Goal: Transaction & Acquisition: Purchase product/service

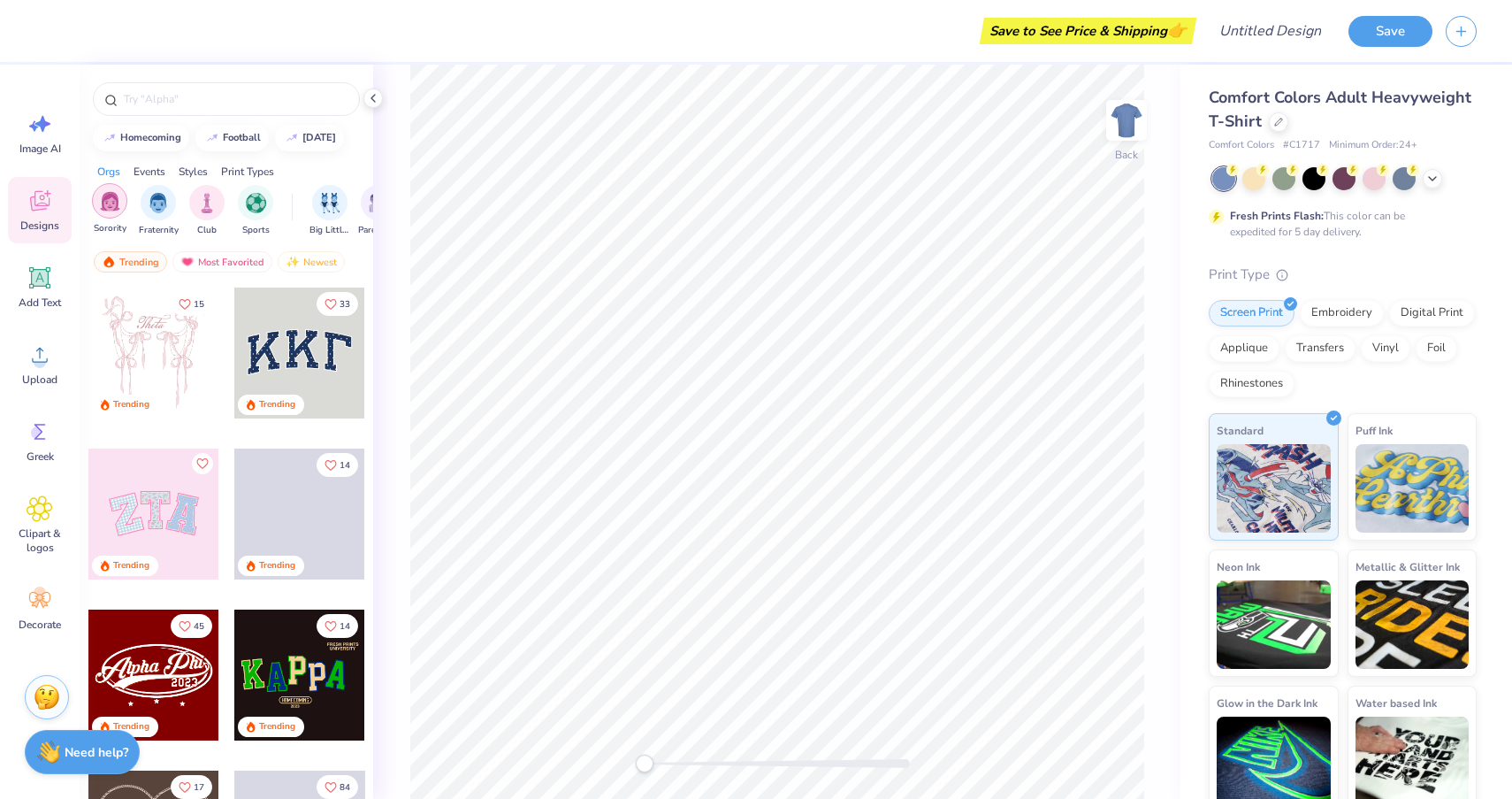
click at [108, 207] on img "filter for Sorority" at bounding box center [110, 201] width 20 height 20
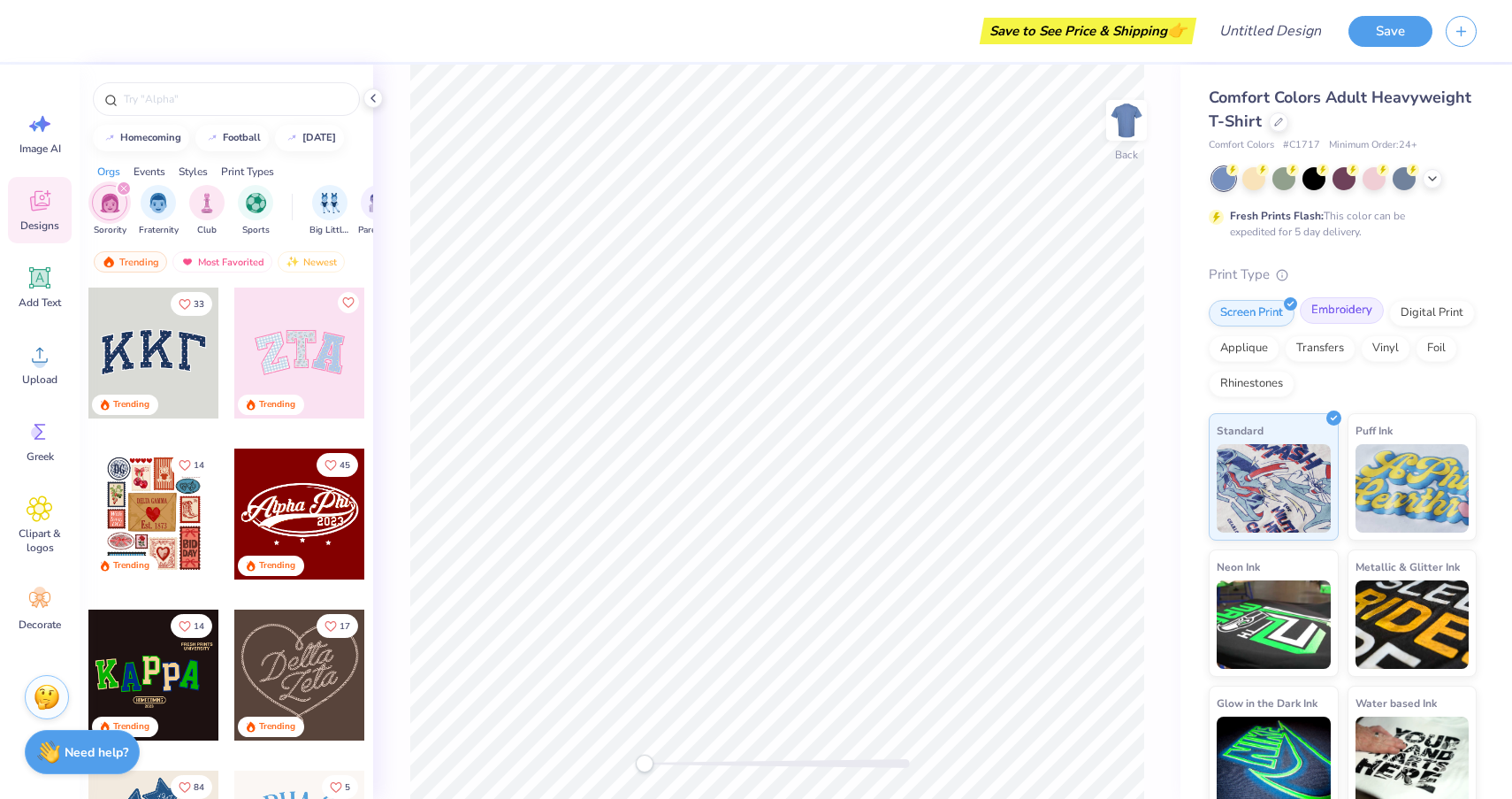
click at [1353, 318] on div "Embroidery" at bounding box center [1342, 310] width 84 height 27
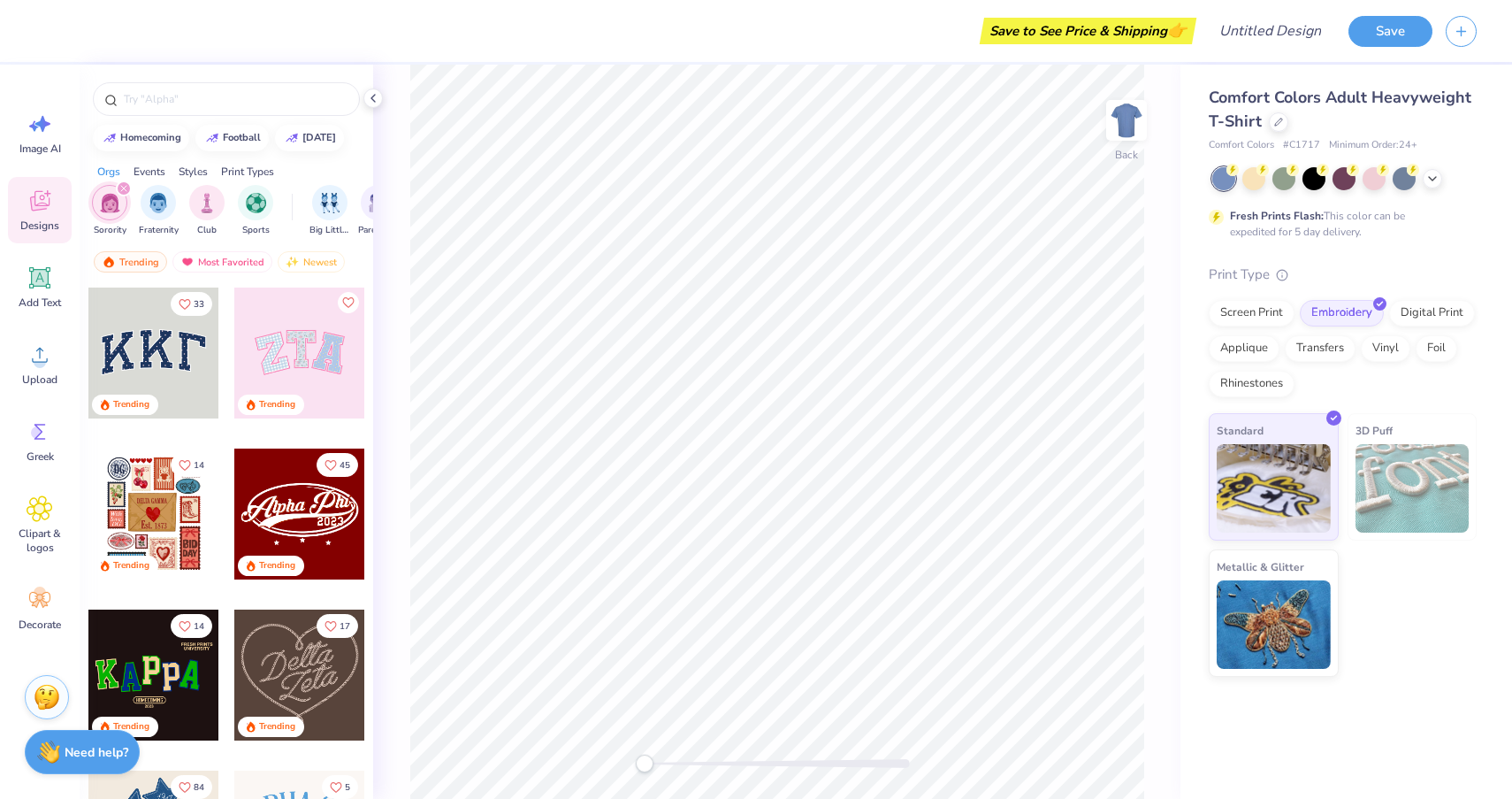
click at [1420, 488] on img at bounding box center [1412, 488] width 114 height 89
click at [1278, 128] on div at bounding box center [1279, 119] width 19 height 19
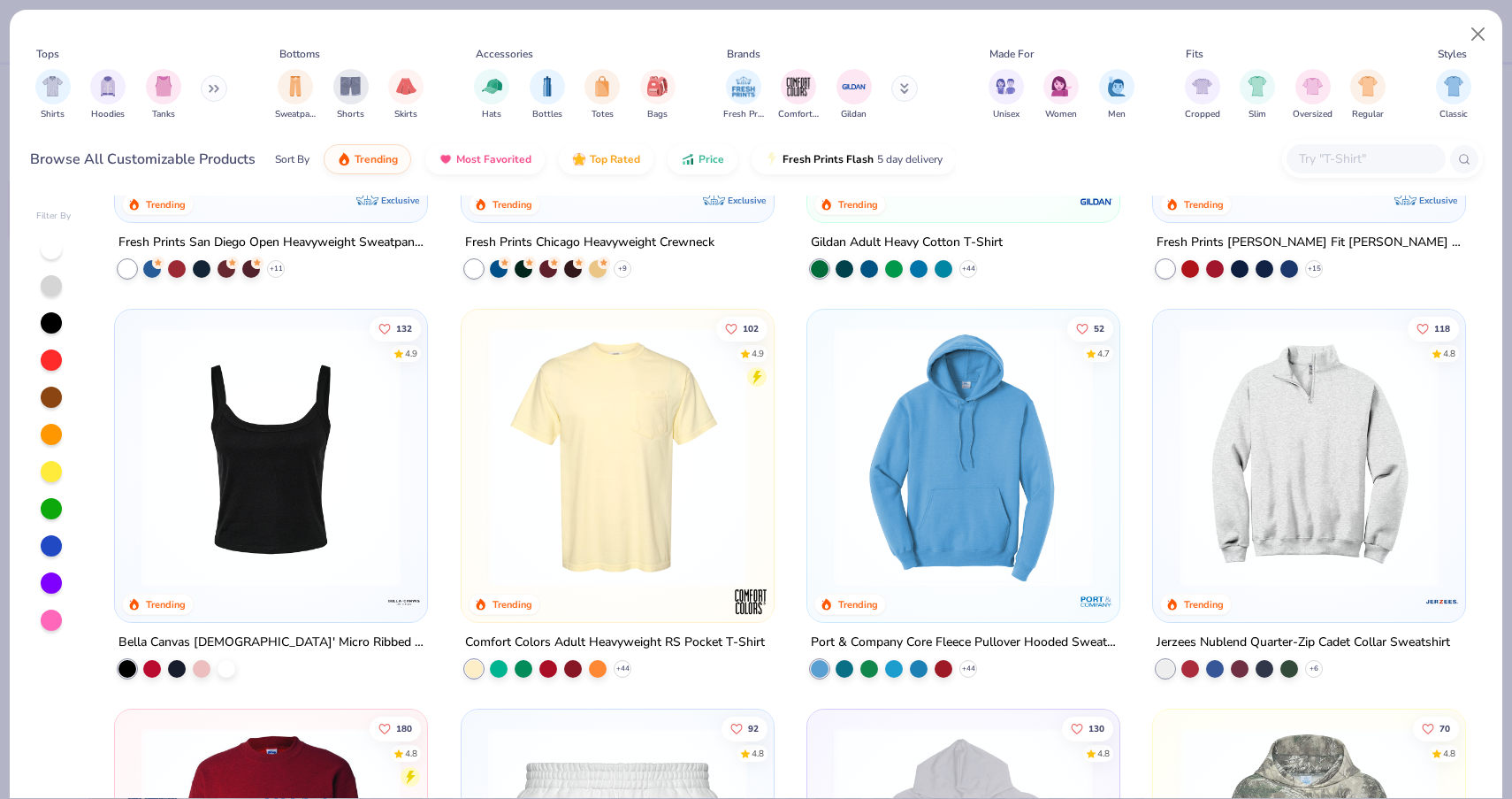
scroll to position [1136, 0]
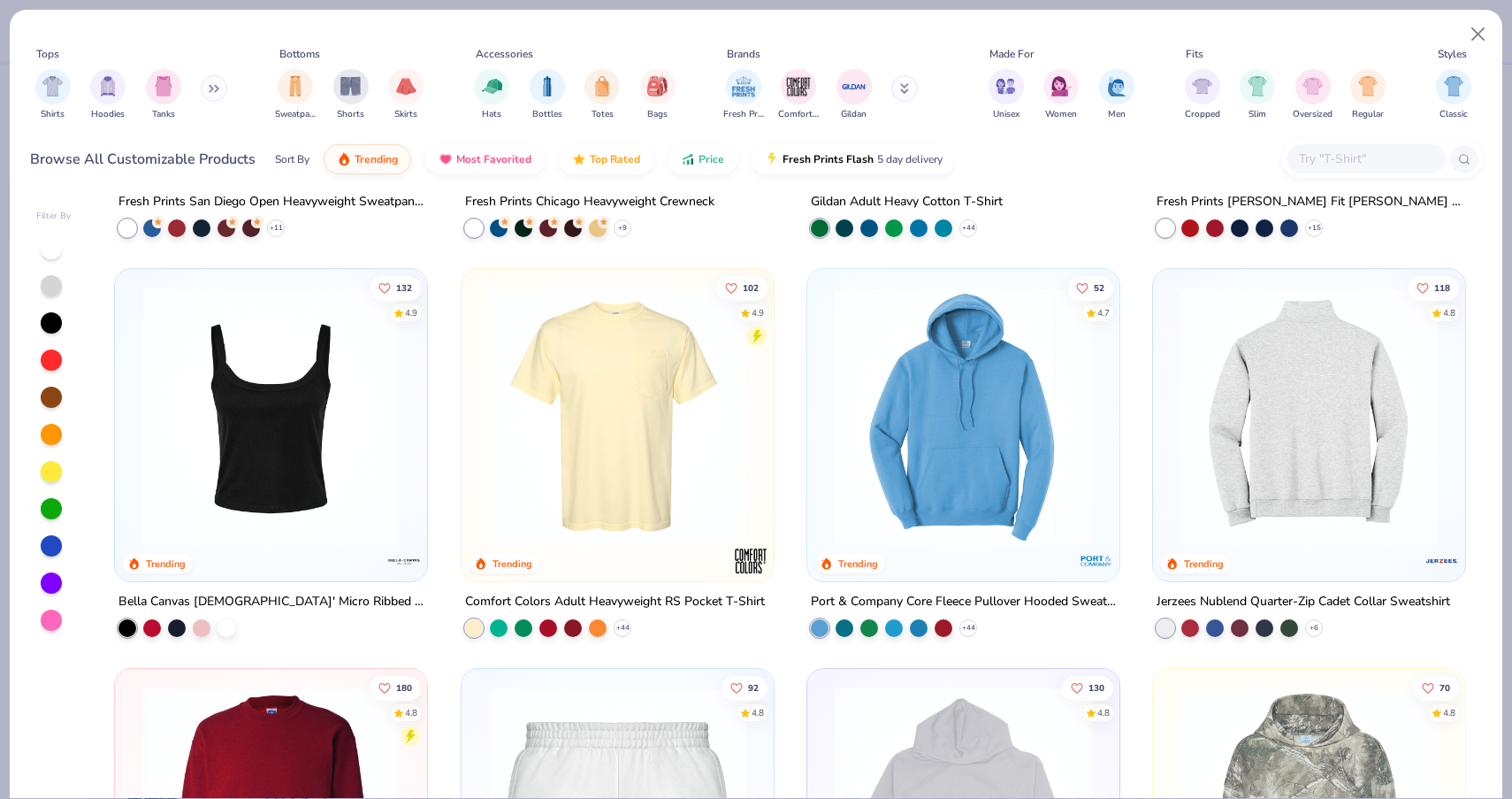
click at [1342, 409] on img at bounding box center [1309, 416] width 277 height 259
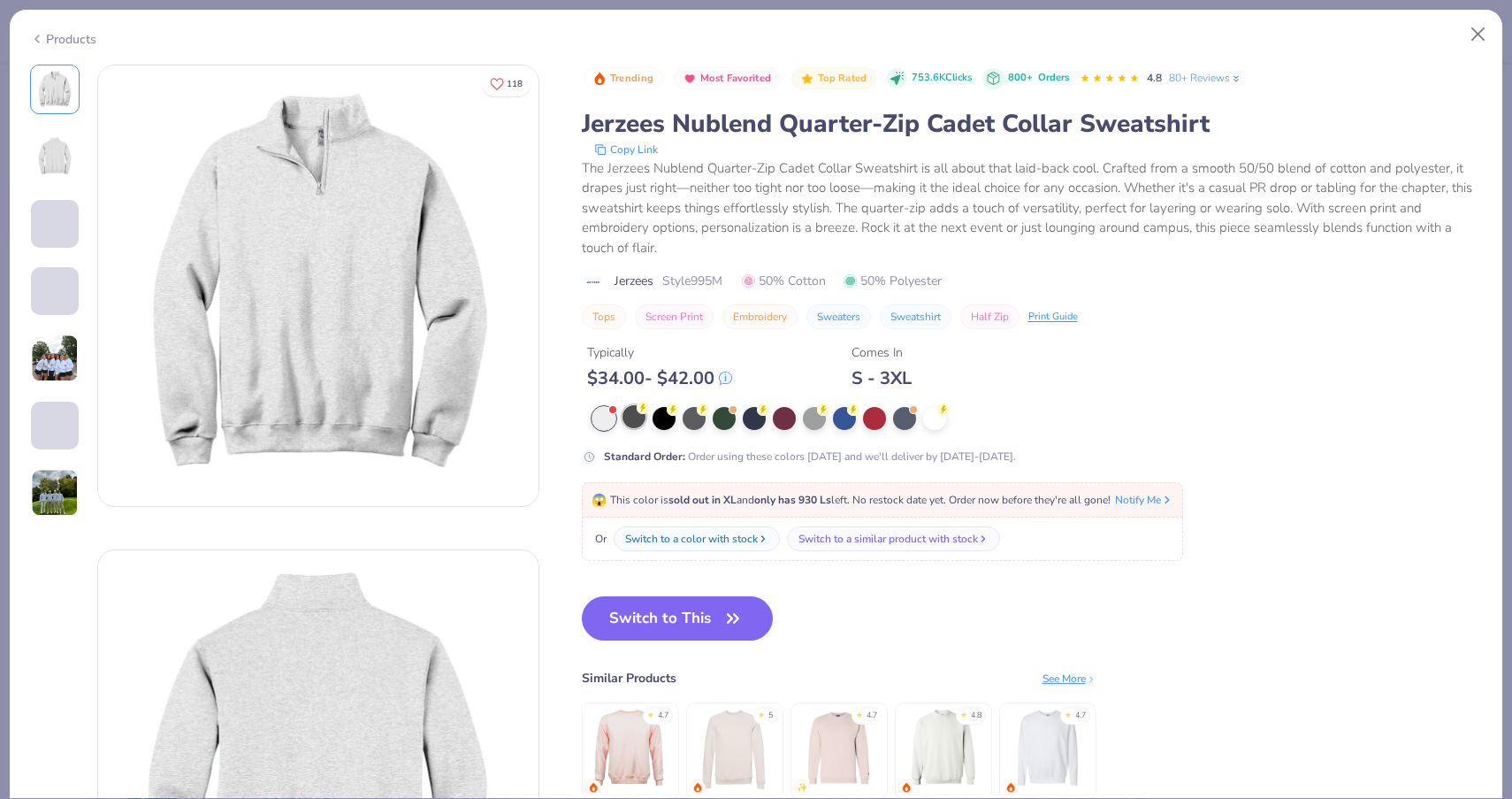
click at [634, 417] on div at bounding box center [633, 416] width 23 height 23
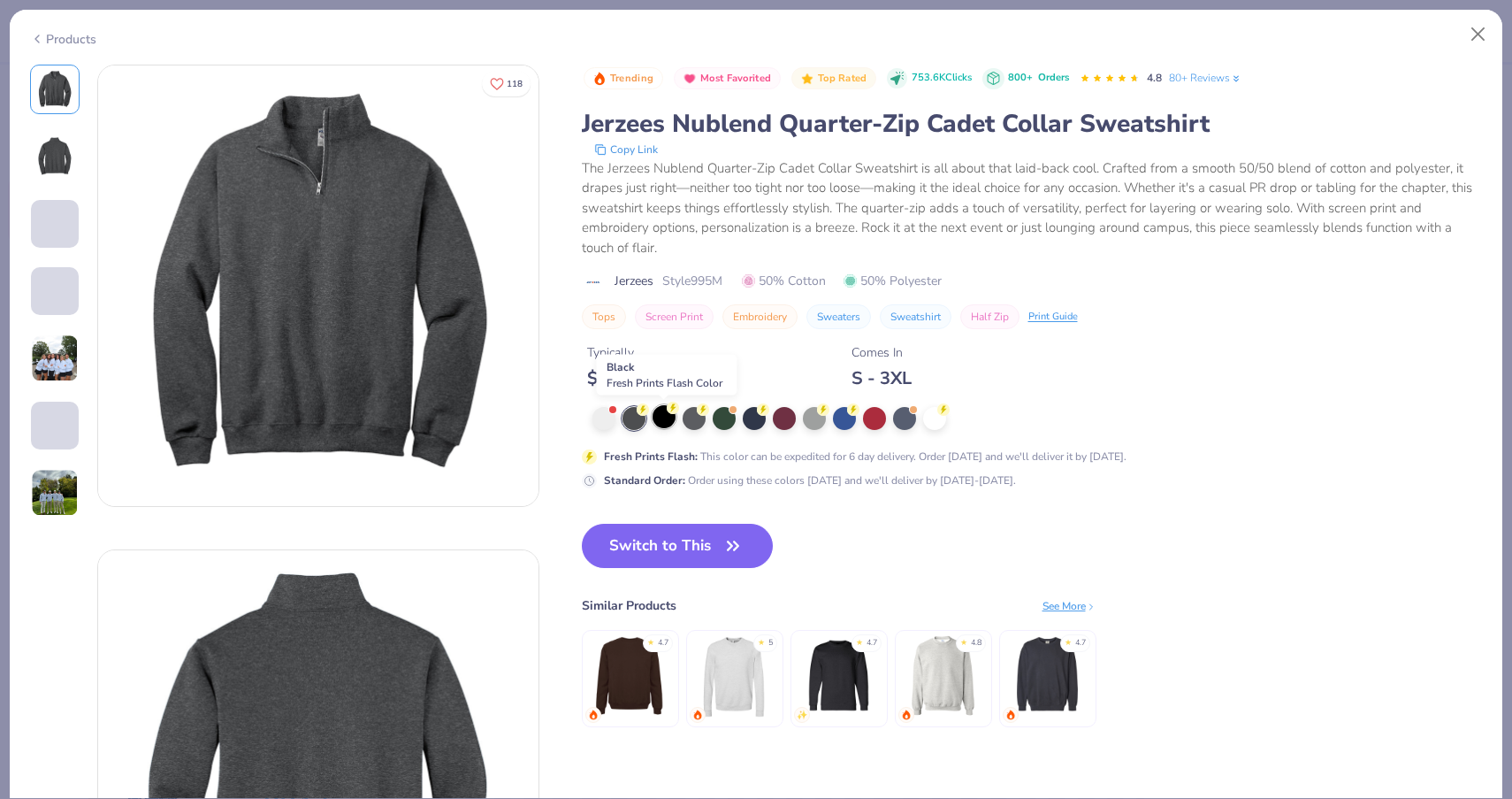
click at [665, 421] on div at bounding box center [664, 416] width 23 height 23
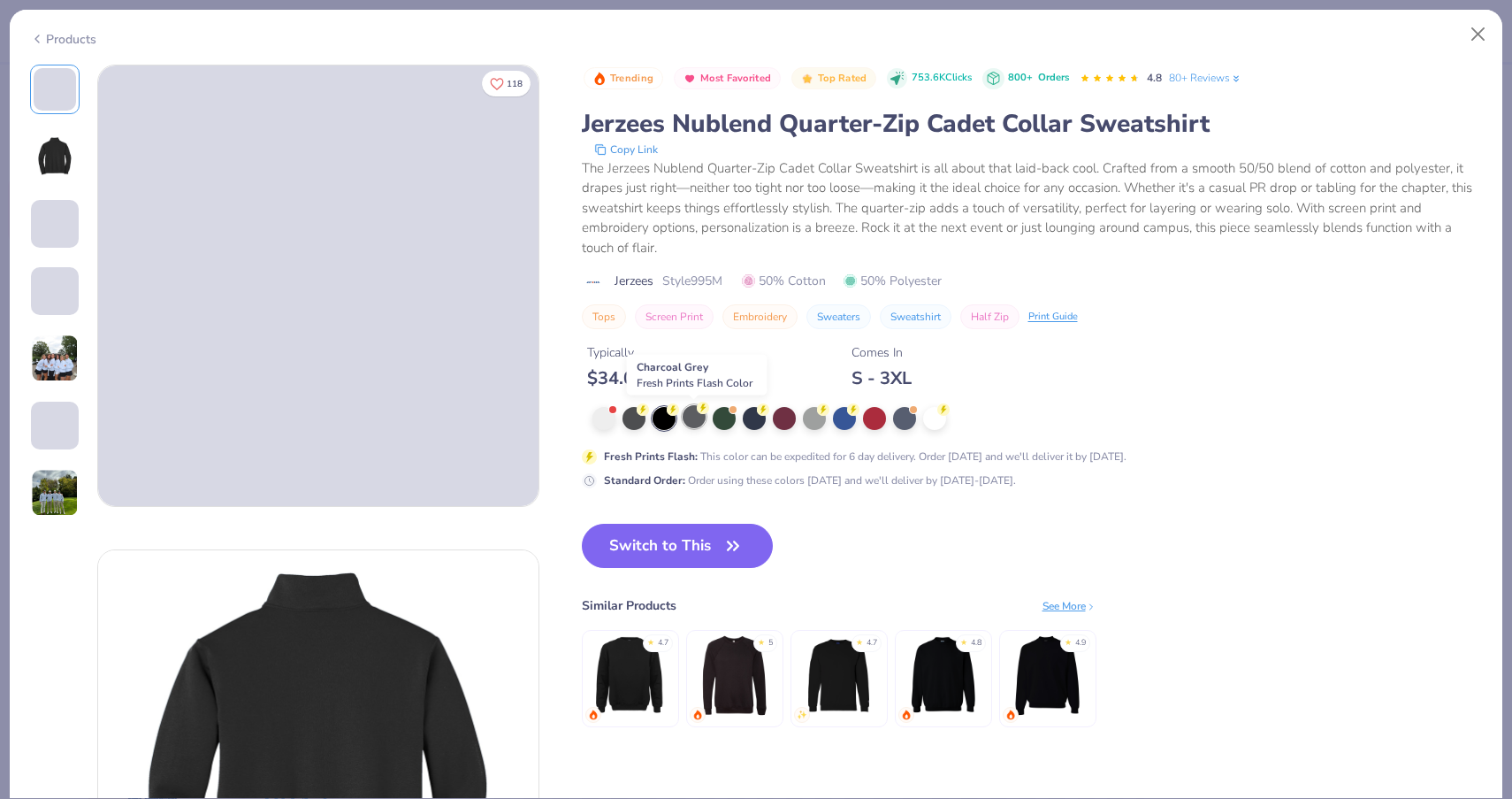
click at [688, 421] on div at bounding box center [694, 416] width 23 height 23
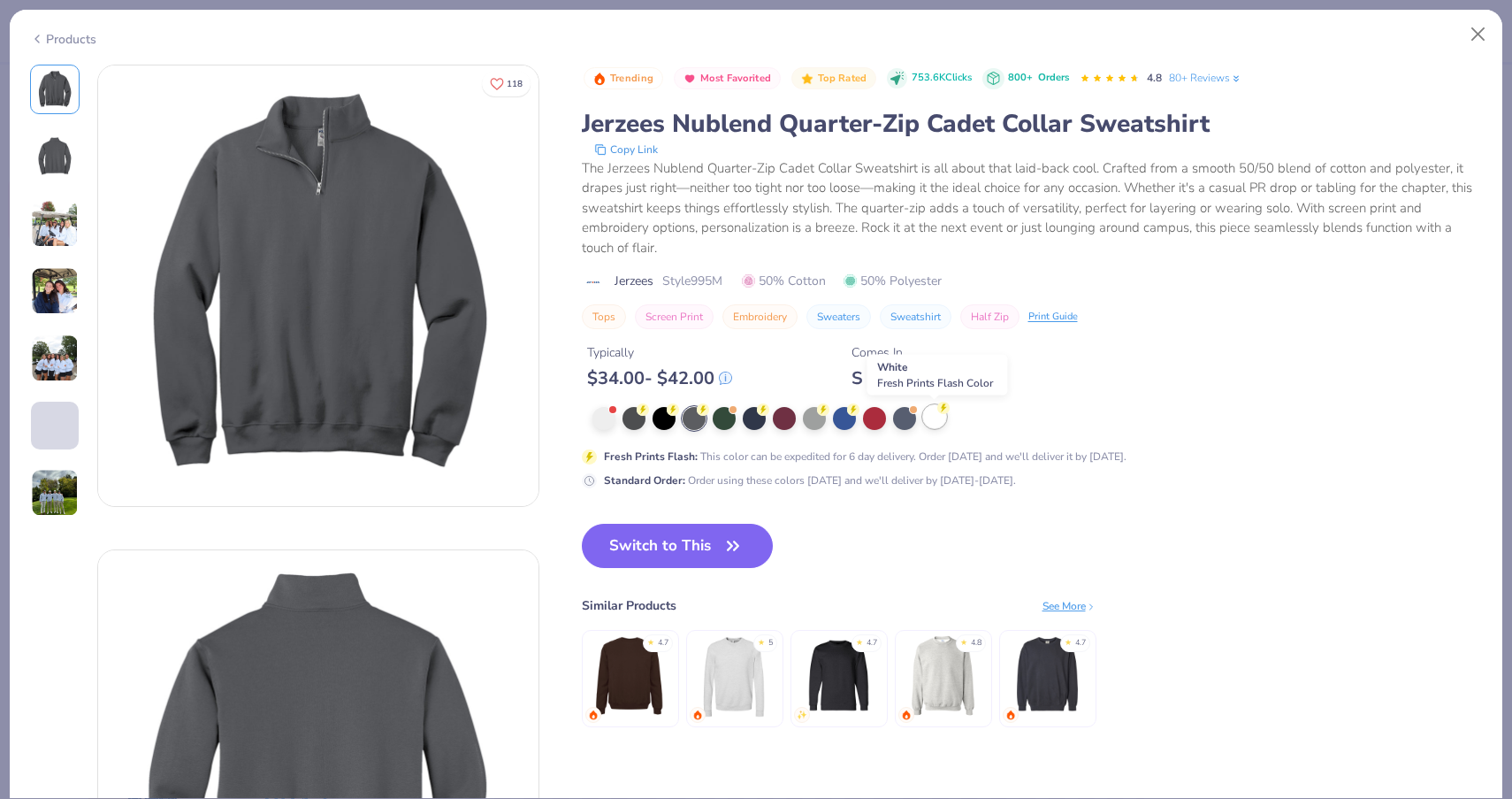
click at [929, 419] on div at bounding box center [934, 416] width 23 height 23
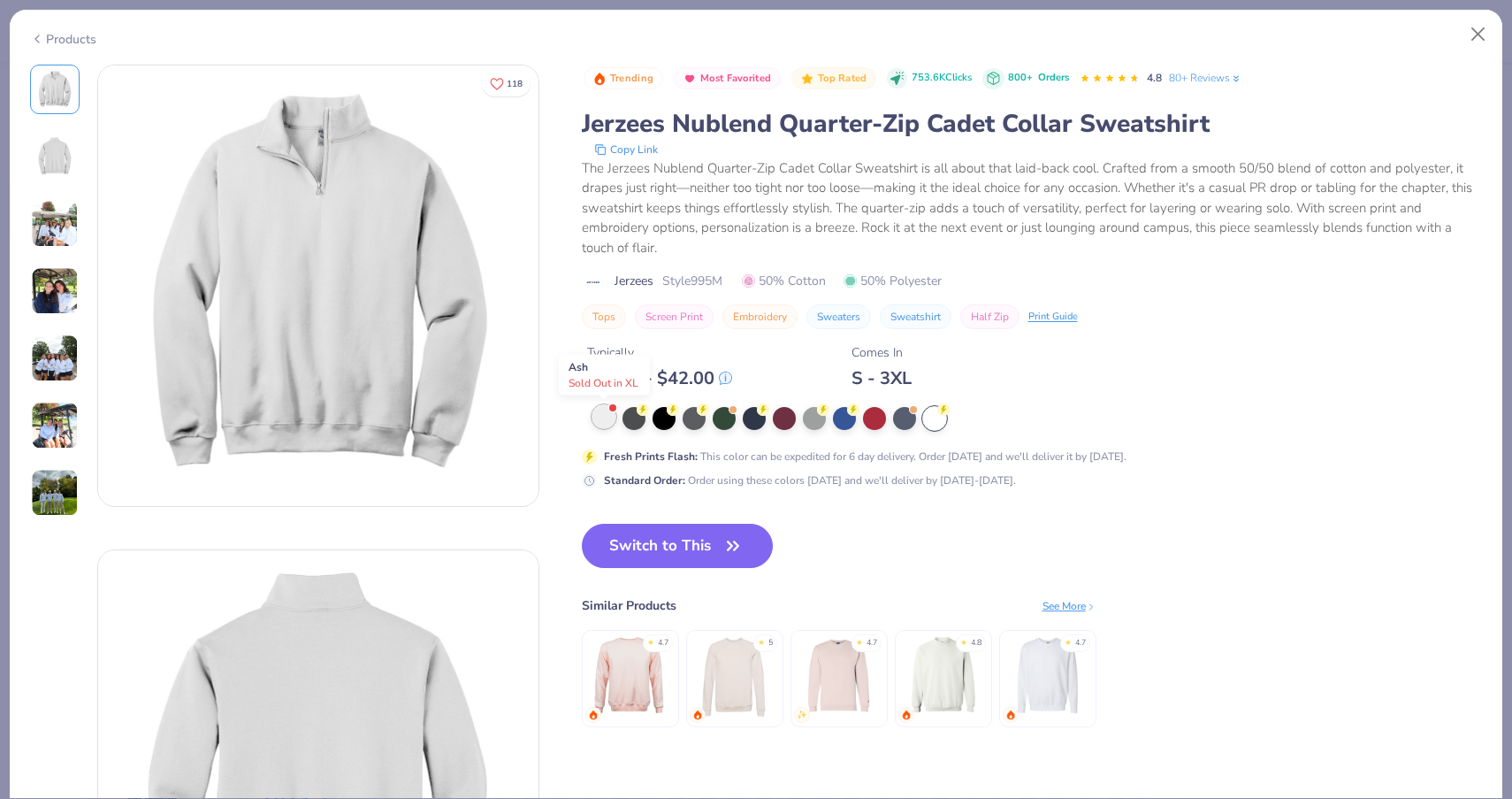
click at [604, 412] on div at bounding box center [604, 416] width 23 height 23
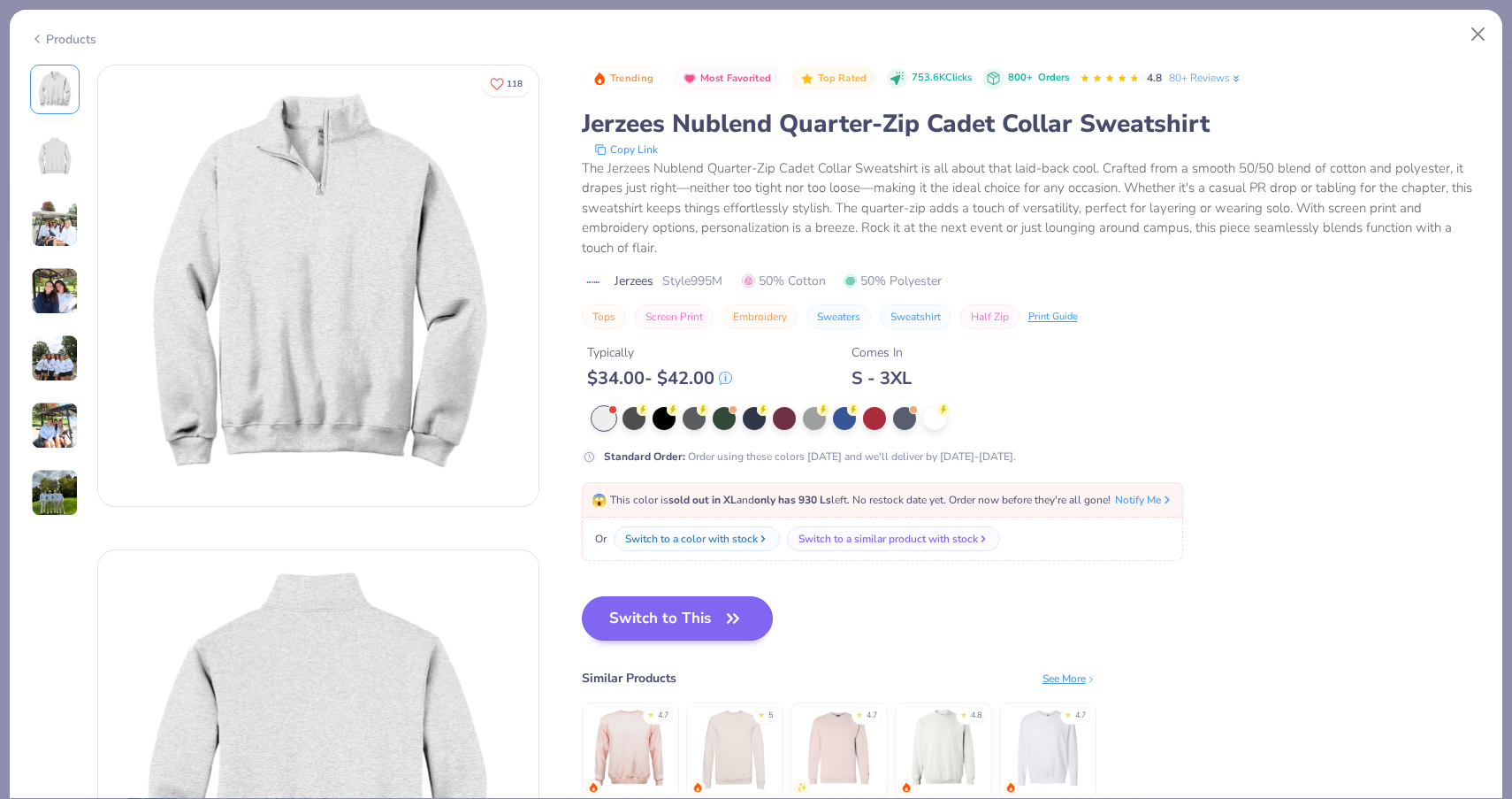
click at [716, 641] on button "Switch to This" at bounding box center [677, 618] width 192 height 44
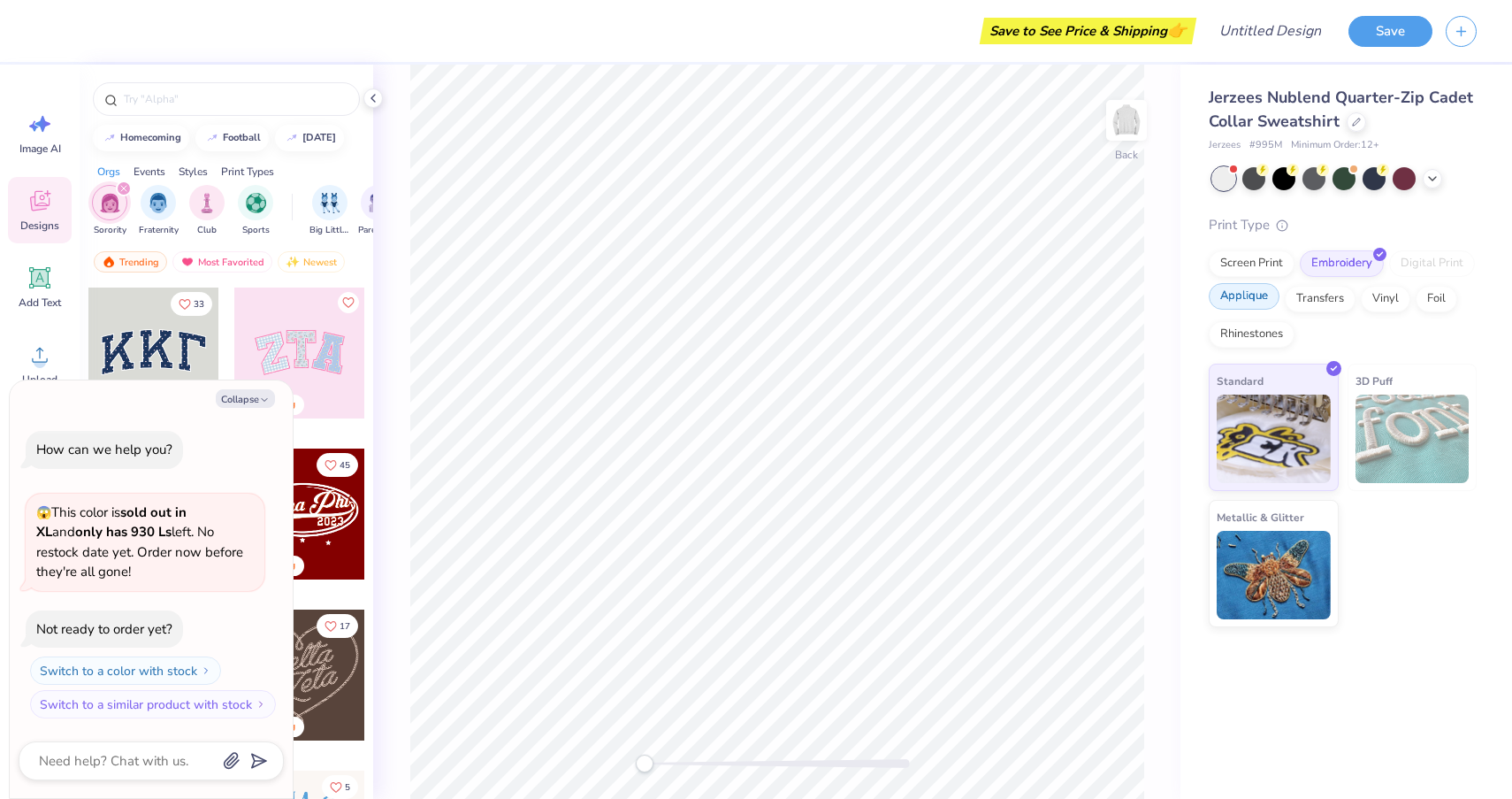
click at [1252, 296] on div "Applique" at bounding box center [1244, 296] width 70 height 27
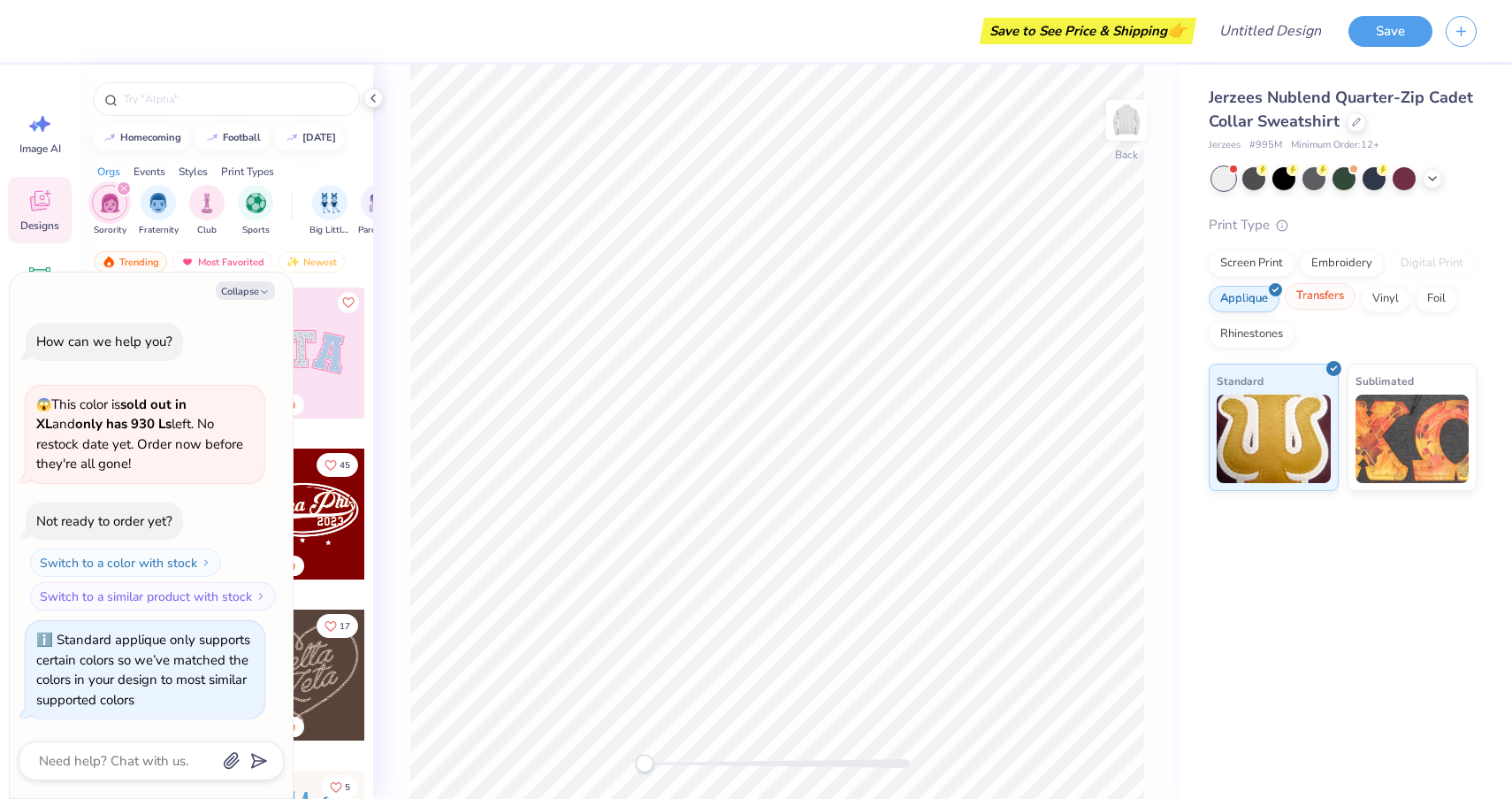
click at [1339, 295] on div "Transfers" at bounding box center [1320, 296] width 70 height 27
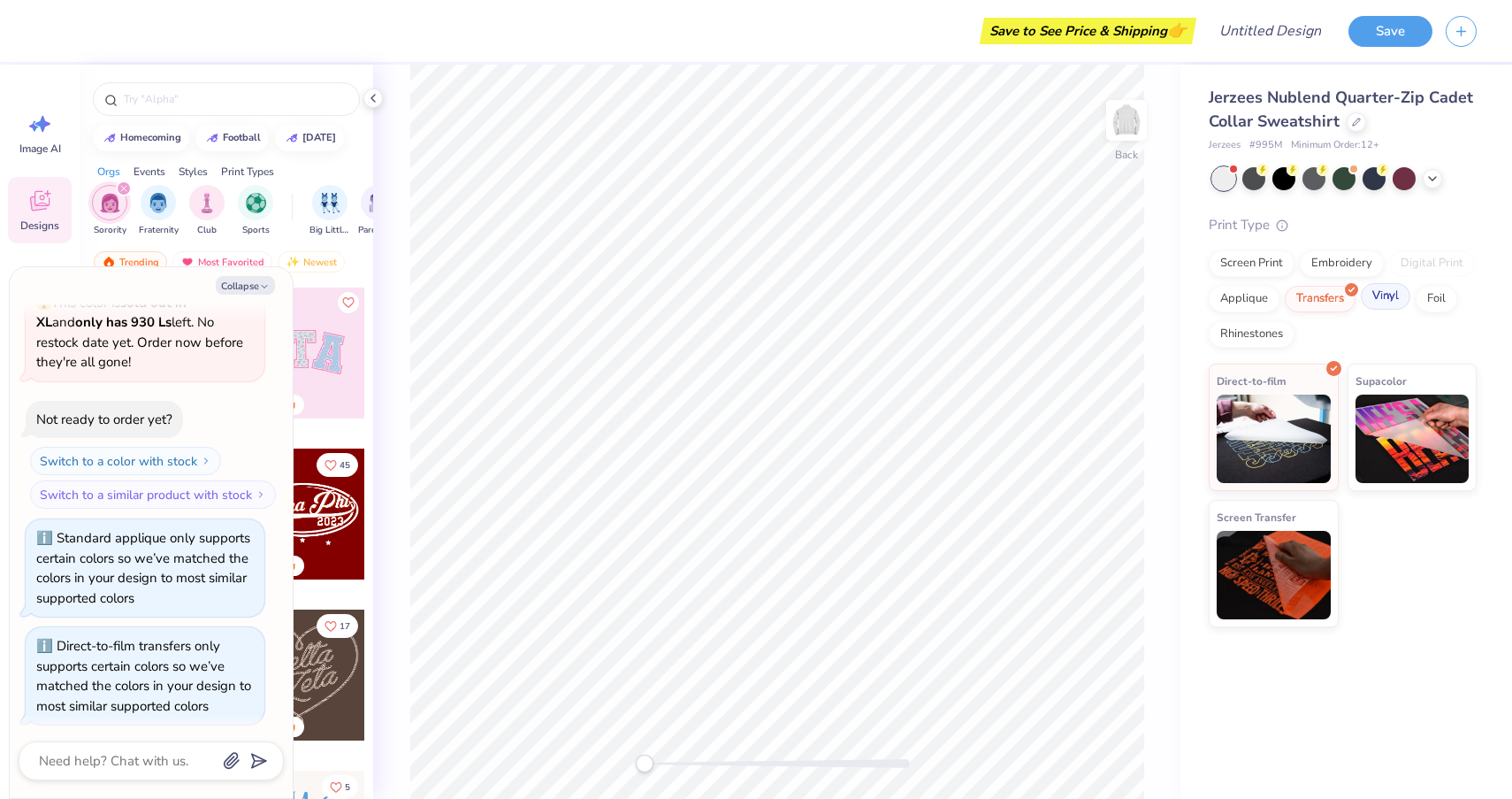
click at [1389, 297] on div "Vinyl" at bounding box center [1385, 296] width 49 height 27
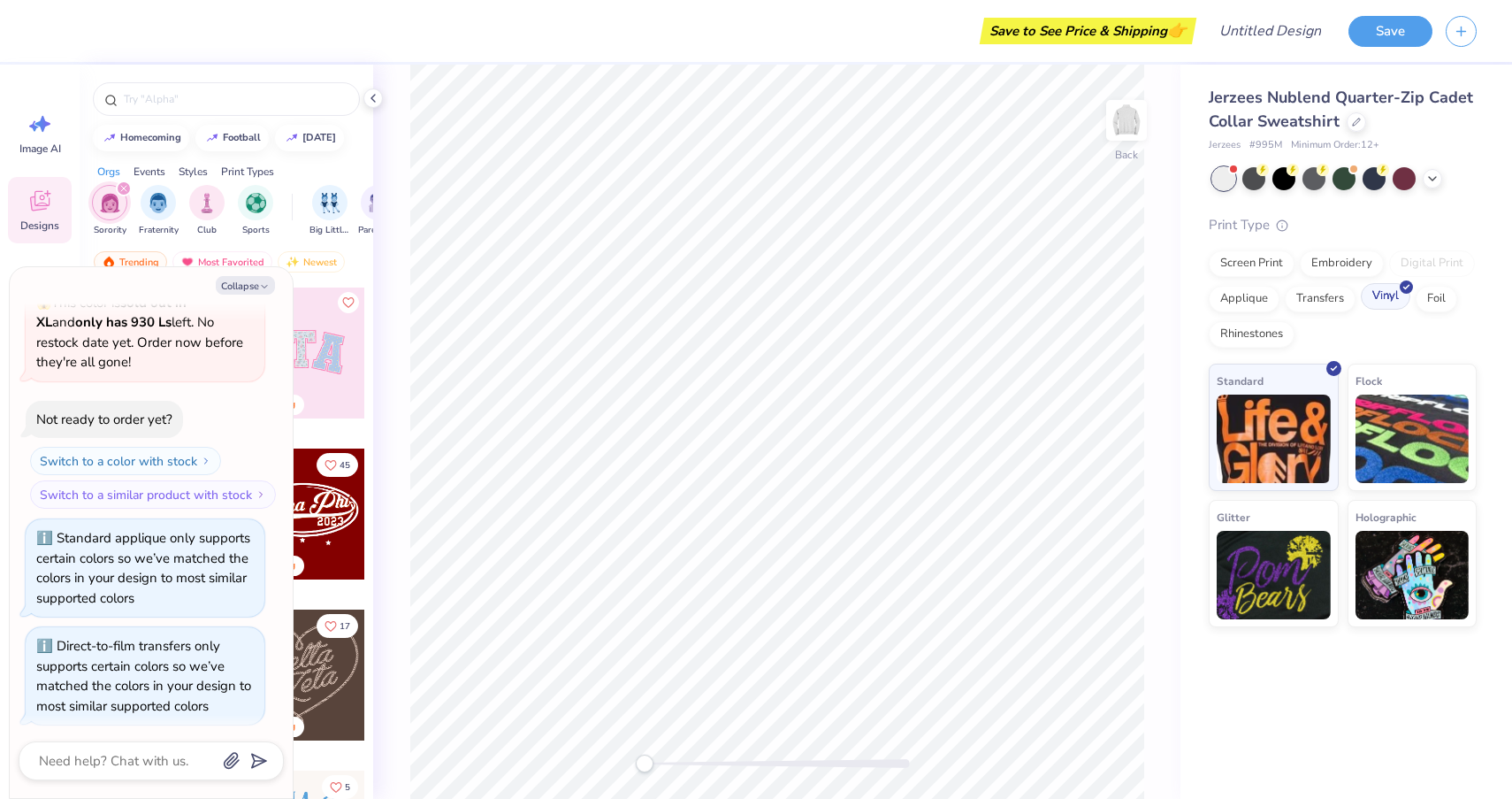
scroll to position [203, 0]
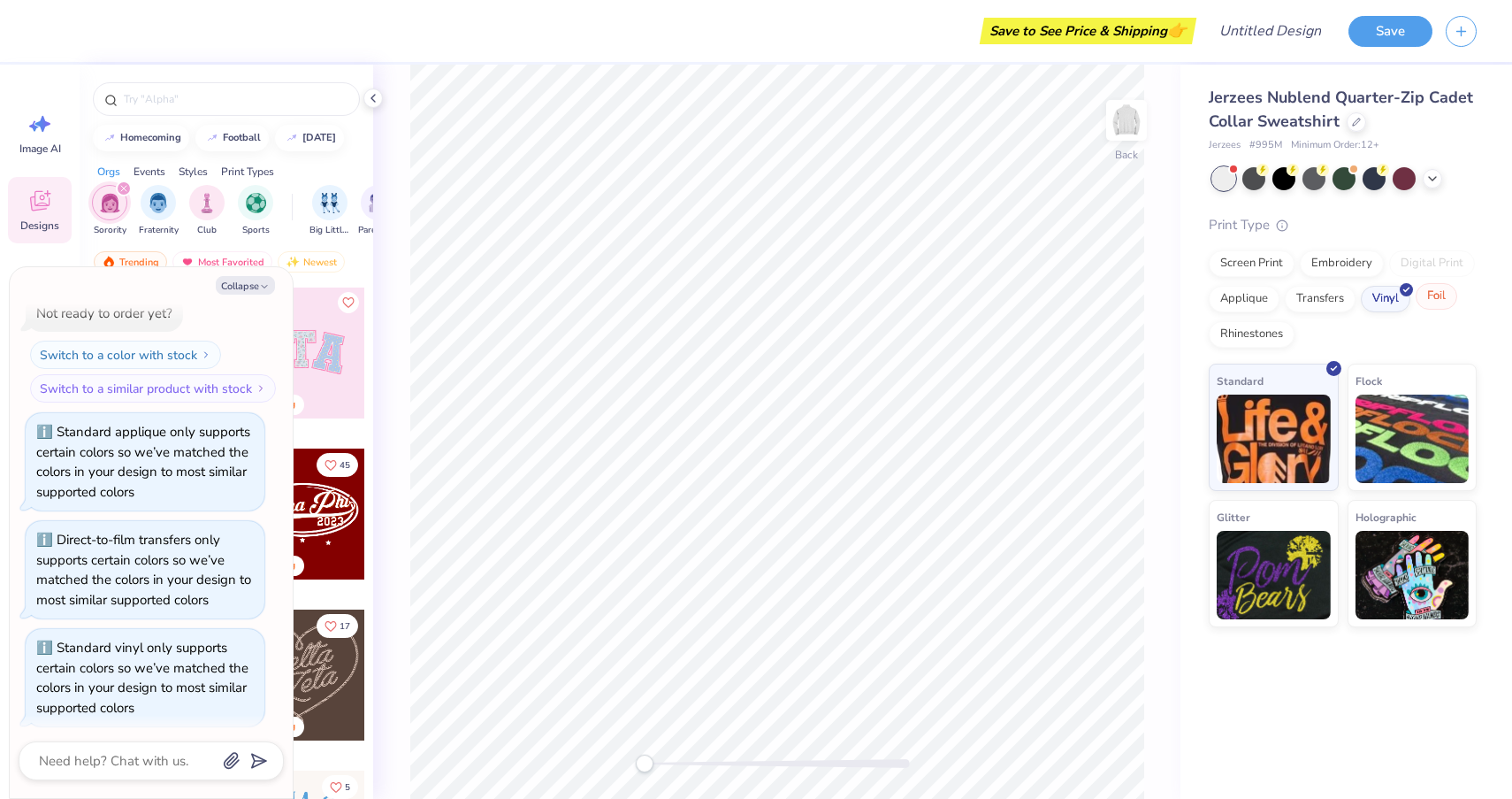
click at [1436, 296] on div "Foil" at bounding box center [1436, 296] width 42 height 27
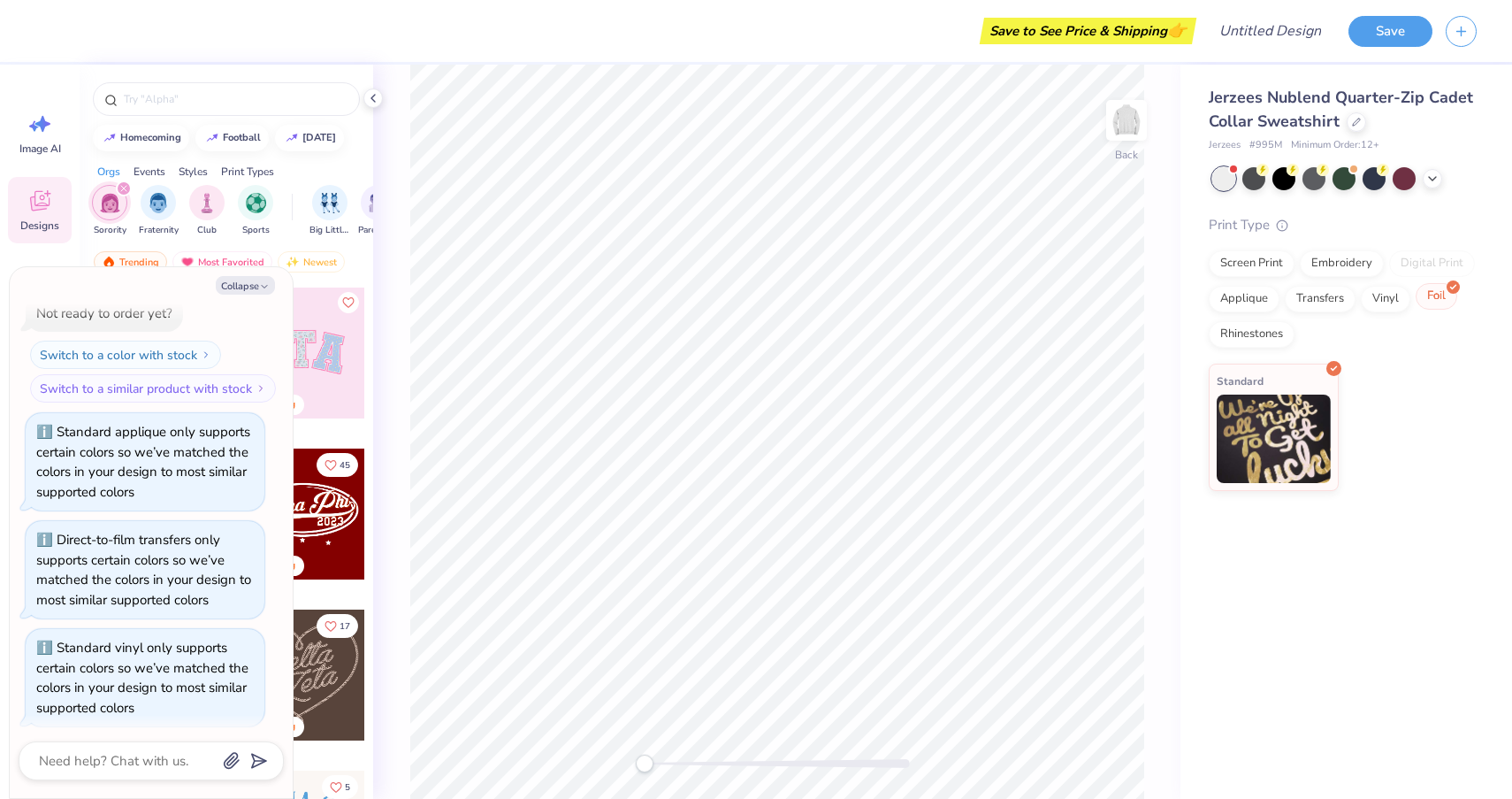
scroll to position [308, 0]
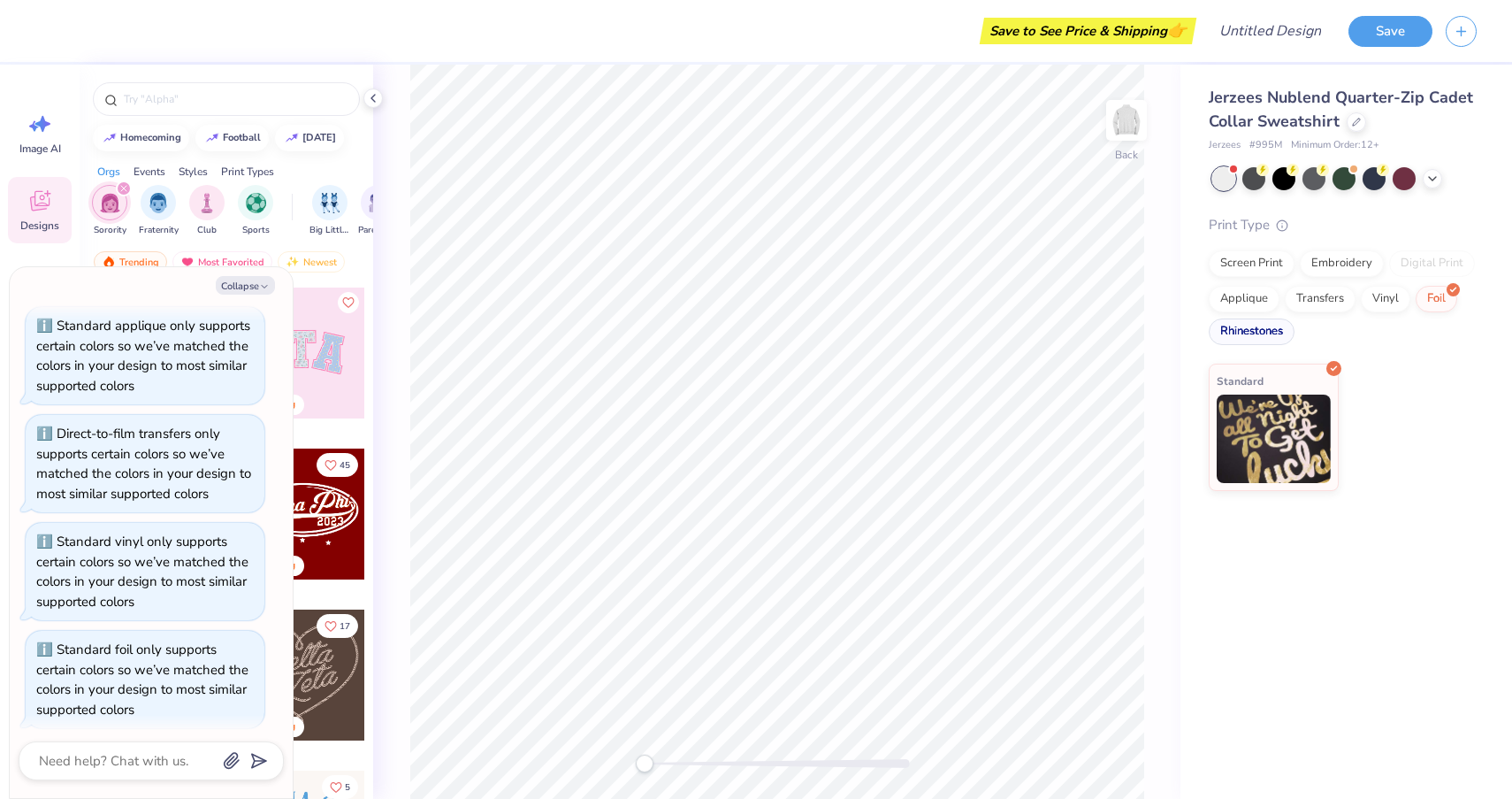
click at [1256, 334] on div "Rhinestones" at bounding box center [1252, 331] width 86 height 27
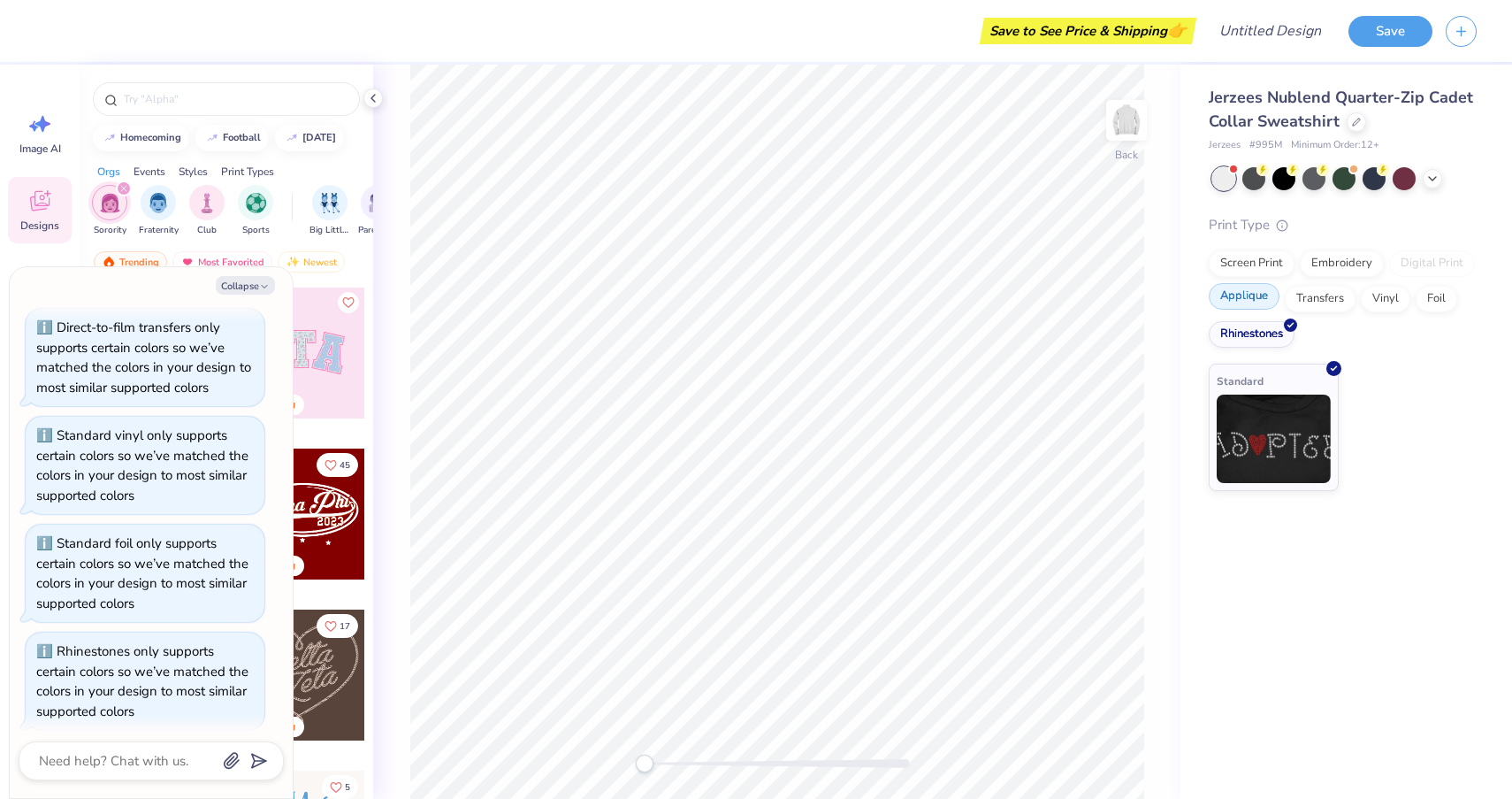
click at [1252, 295] on div "Applique" at bounding box center [1244, 296] width 70 height 27
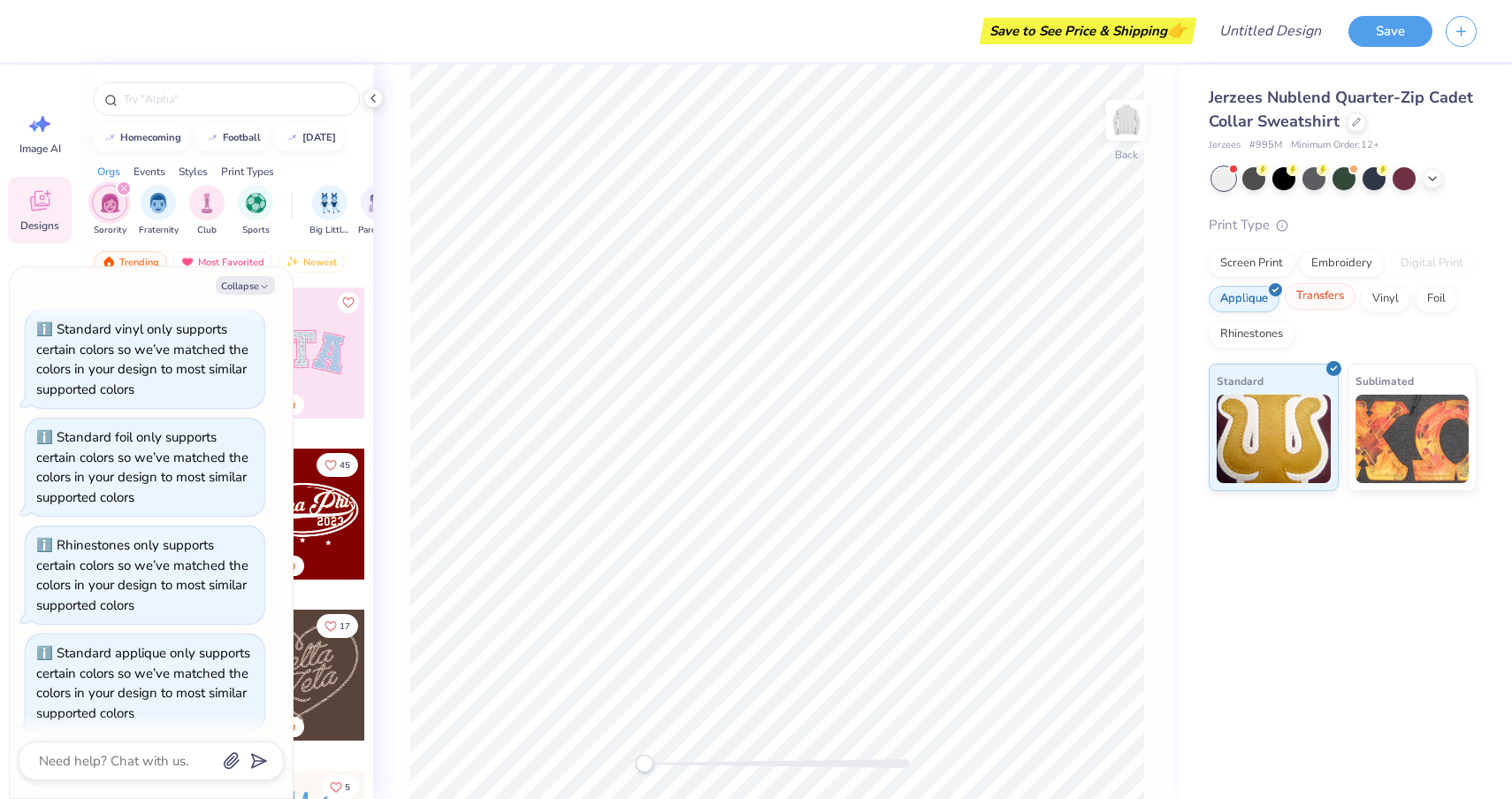
click at [1324, 300] on div "Transfers" at bounding box center [1320, 296] width 70 height 27
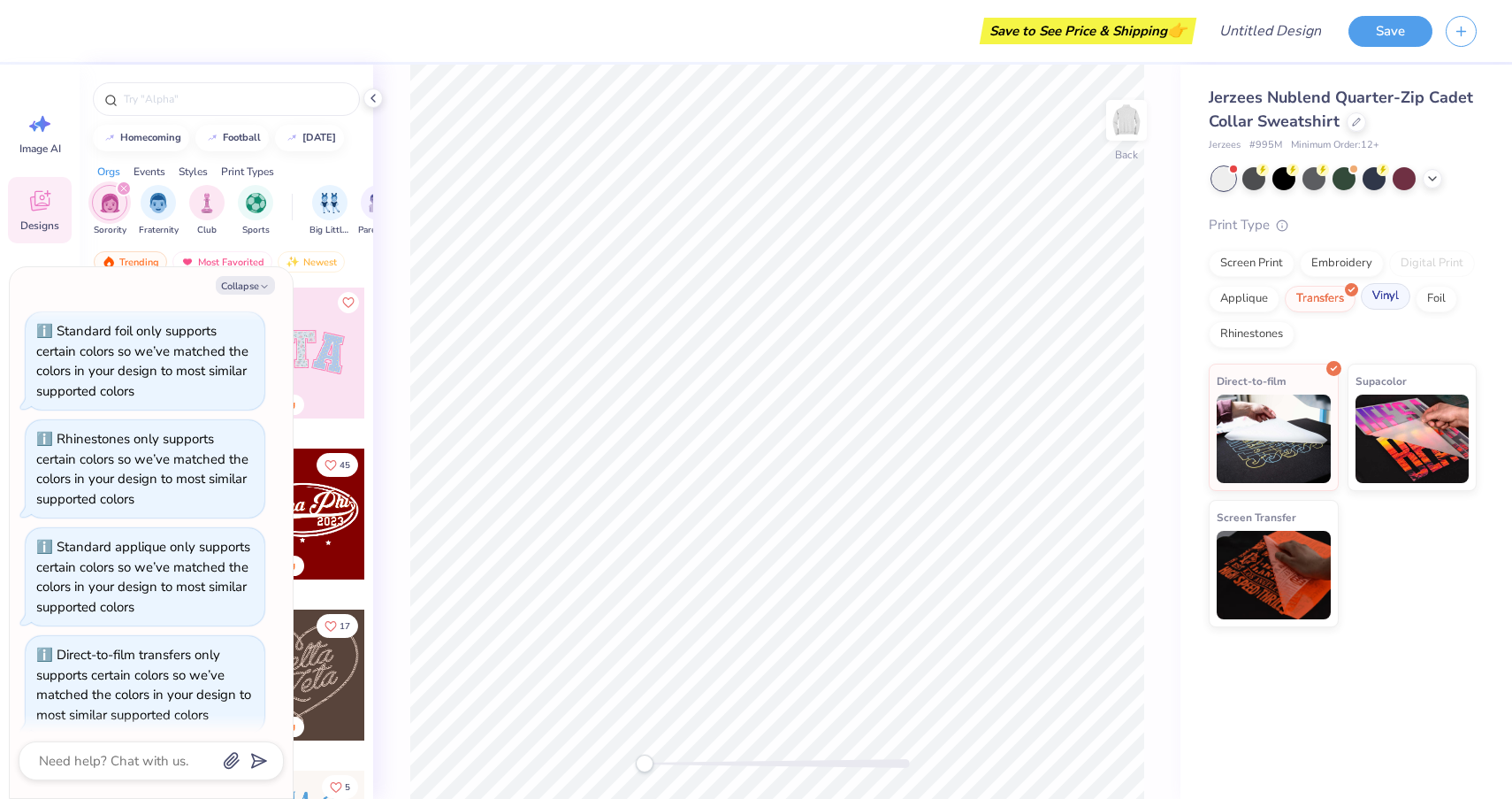
click at [1391, 303] on div "Vinyl" at bounding box center [1385, 296] width 49 height 27
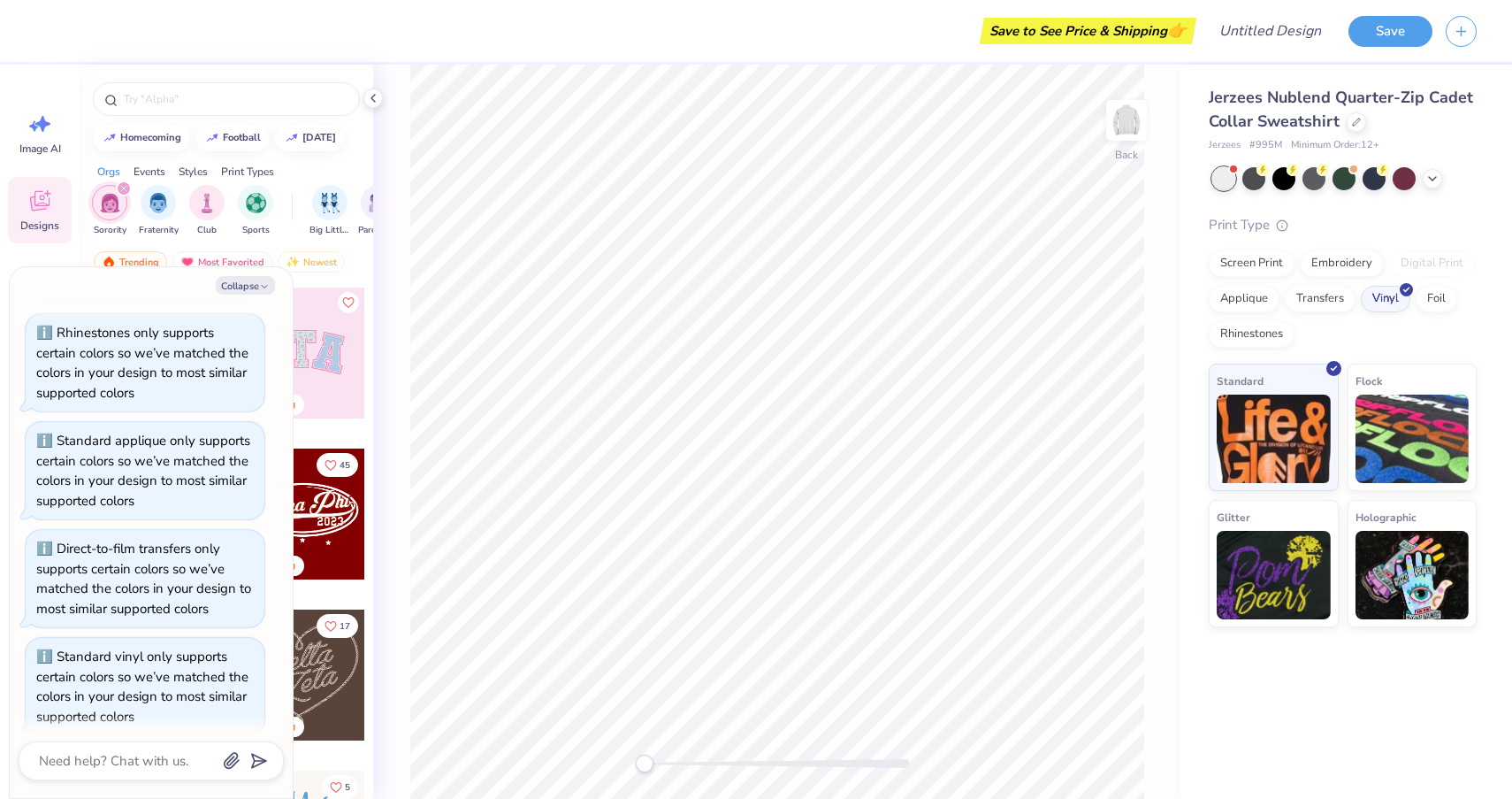
click at [1352, 279] on div "Screen Print Embroidery Digital Print Applique Transfers Vinyl Foil Rhinestones" at bounding box center [1343, 298] width 268 height 97
click at [1351, 269] on div "Embroidery" at bounding box center [1342, 260] width 84 height 27
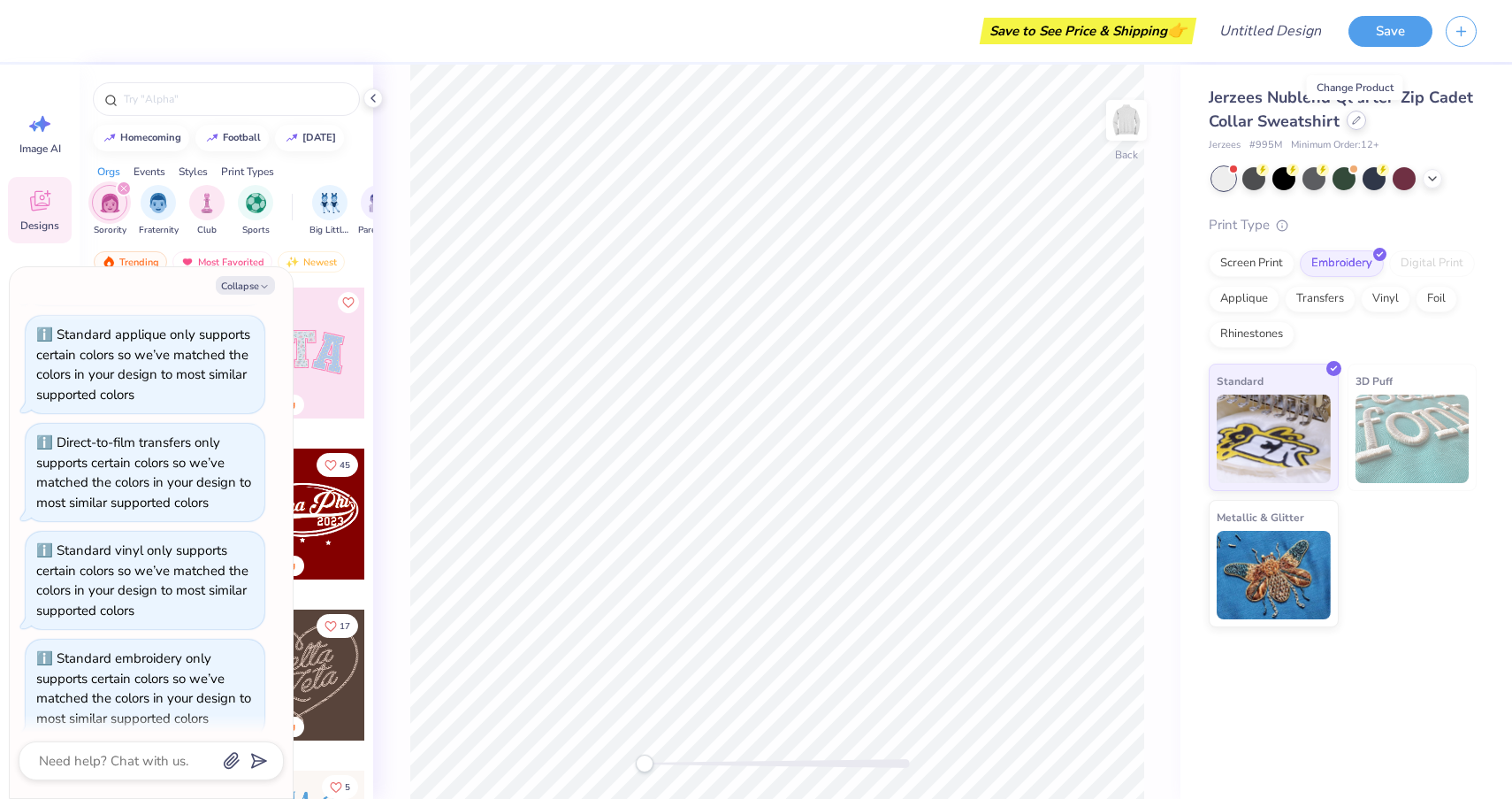
click at [1356, 121] on icon at bounding box center [1356, 120] width 7 height 7
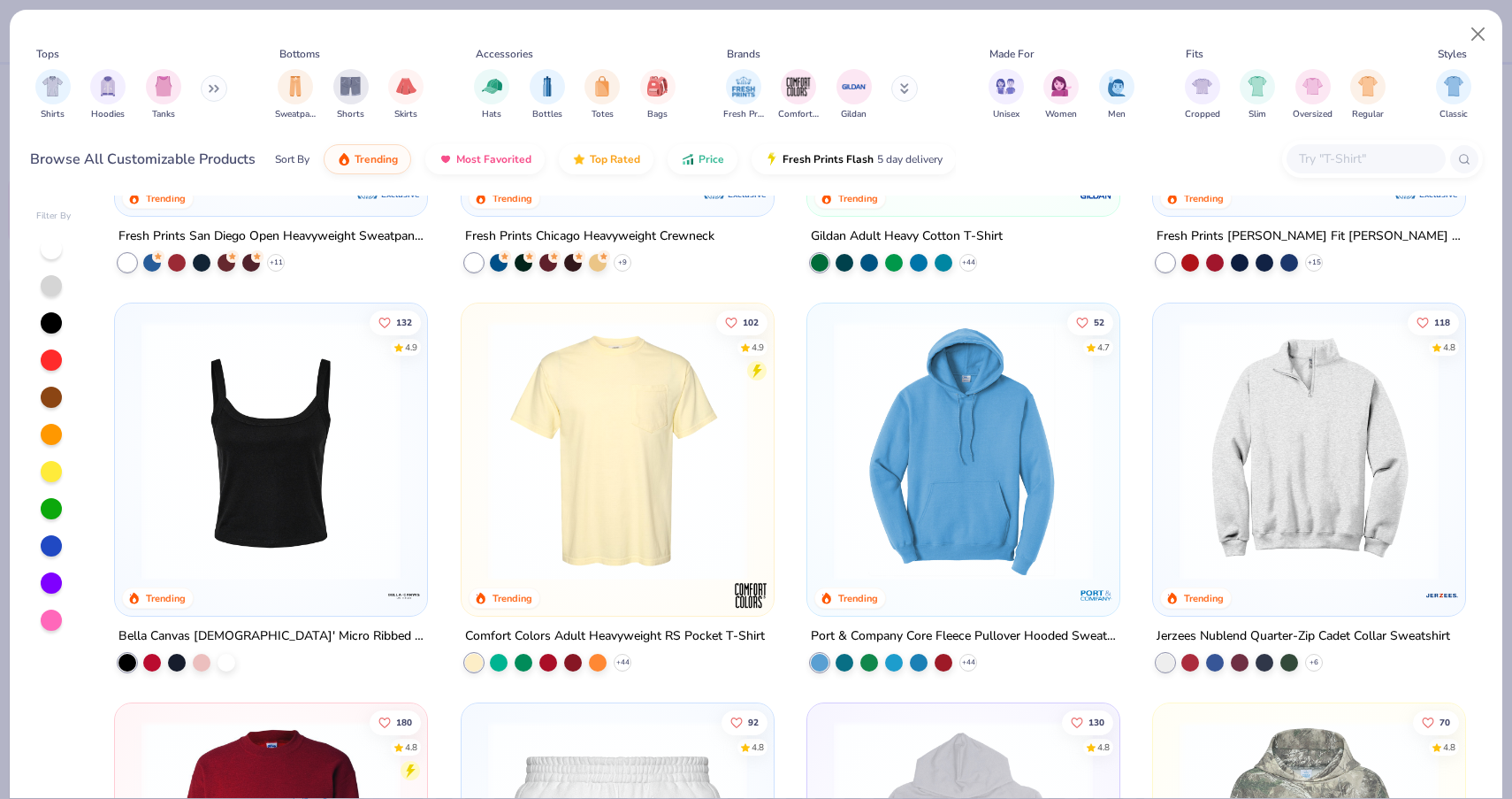
scroll to position [1104, 0]
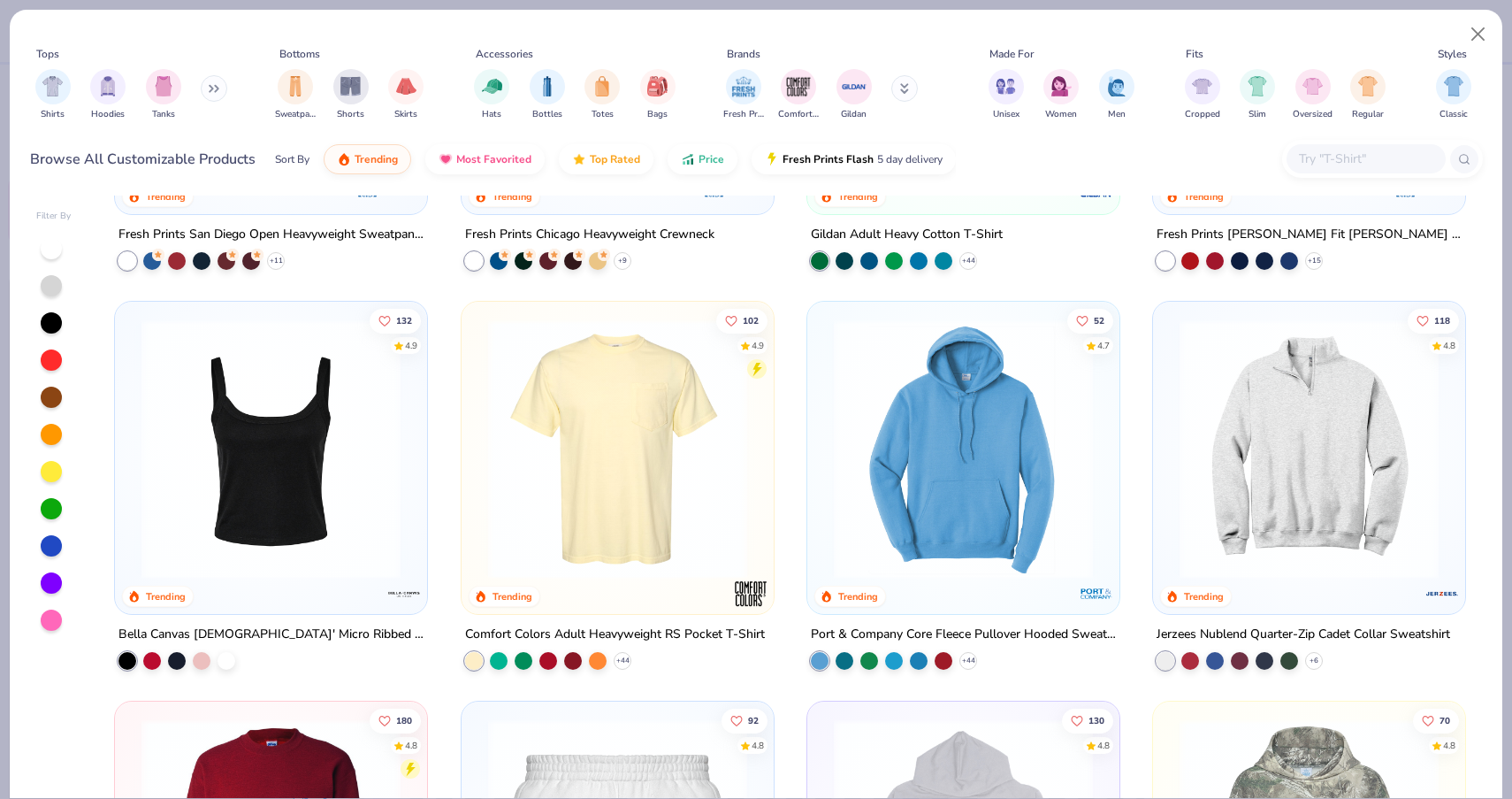
click at [984, 507] on img at bounding box center [963, 449] width 277 height 259
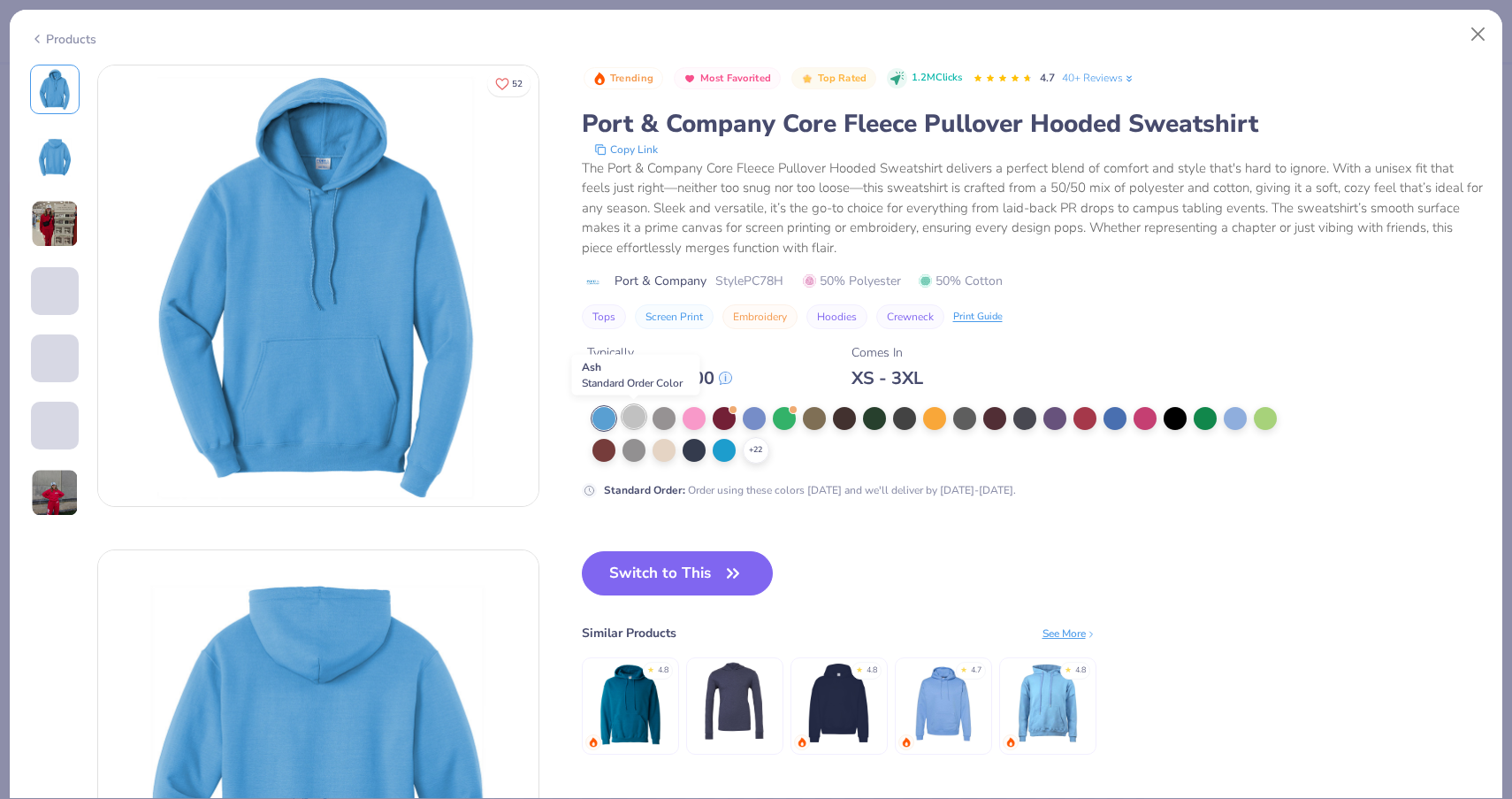
click at [632, 423] on div at bounding box center [633, 416] width 23 height 23
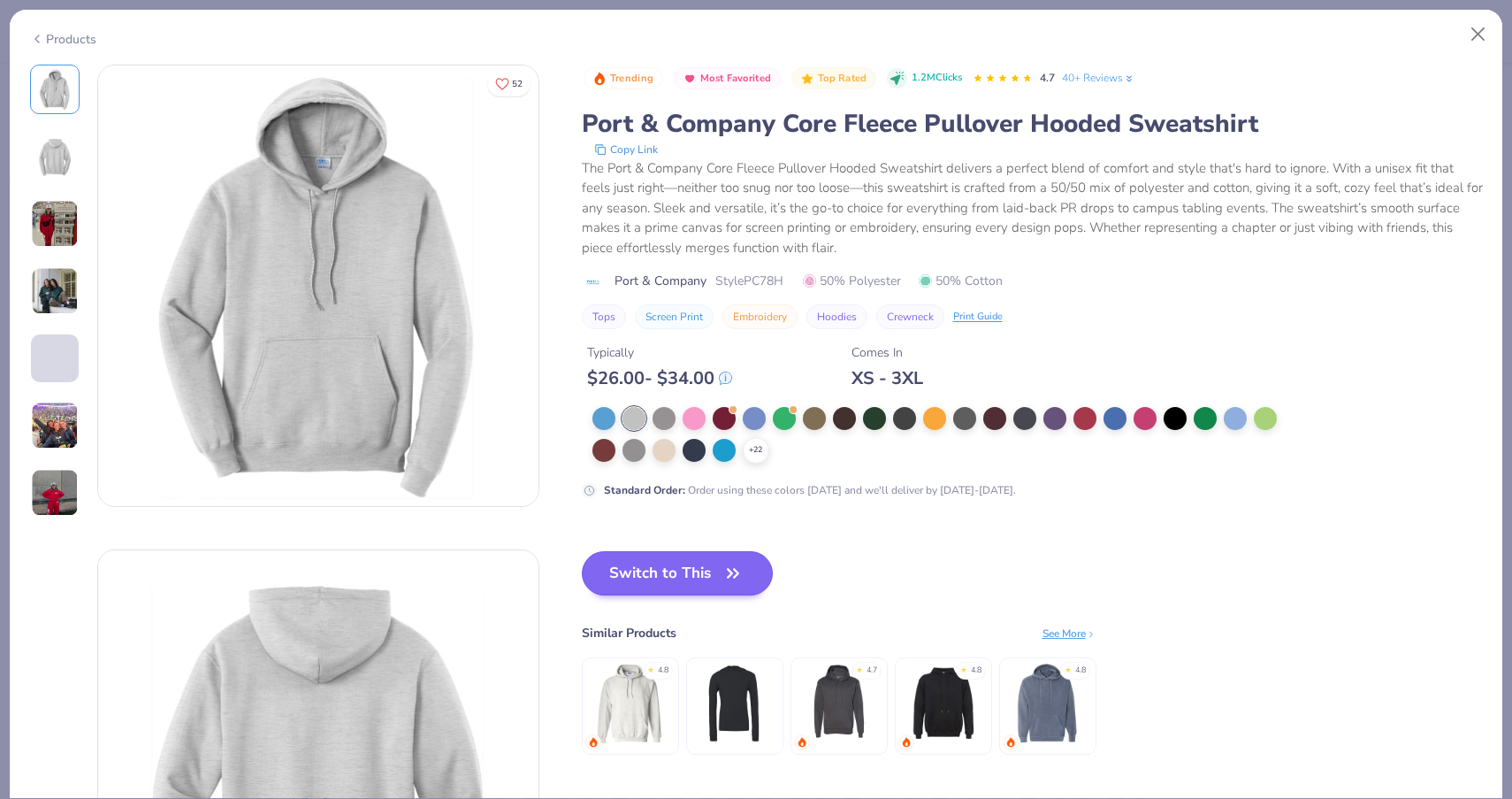
click at [700, 571] on button "Switch to This" at bounding box center [677, 573] width 192 height 44
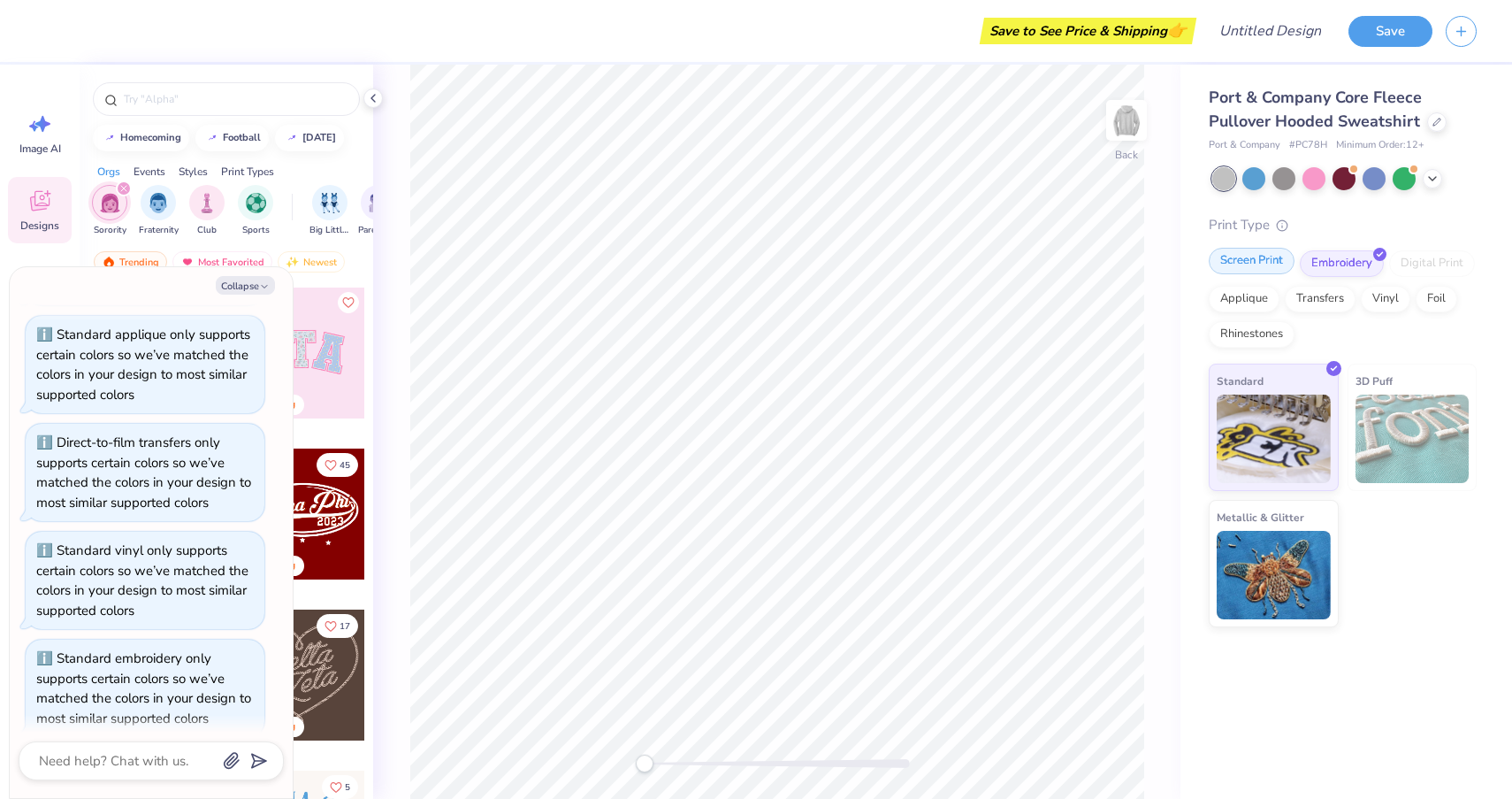
click at [1252, 262] on div "Screen Print" at bounding box center [1252, 260] width 86 height 27
type textarea "x"
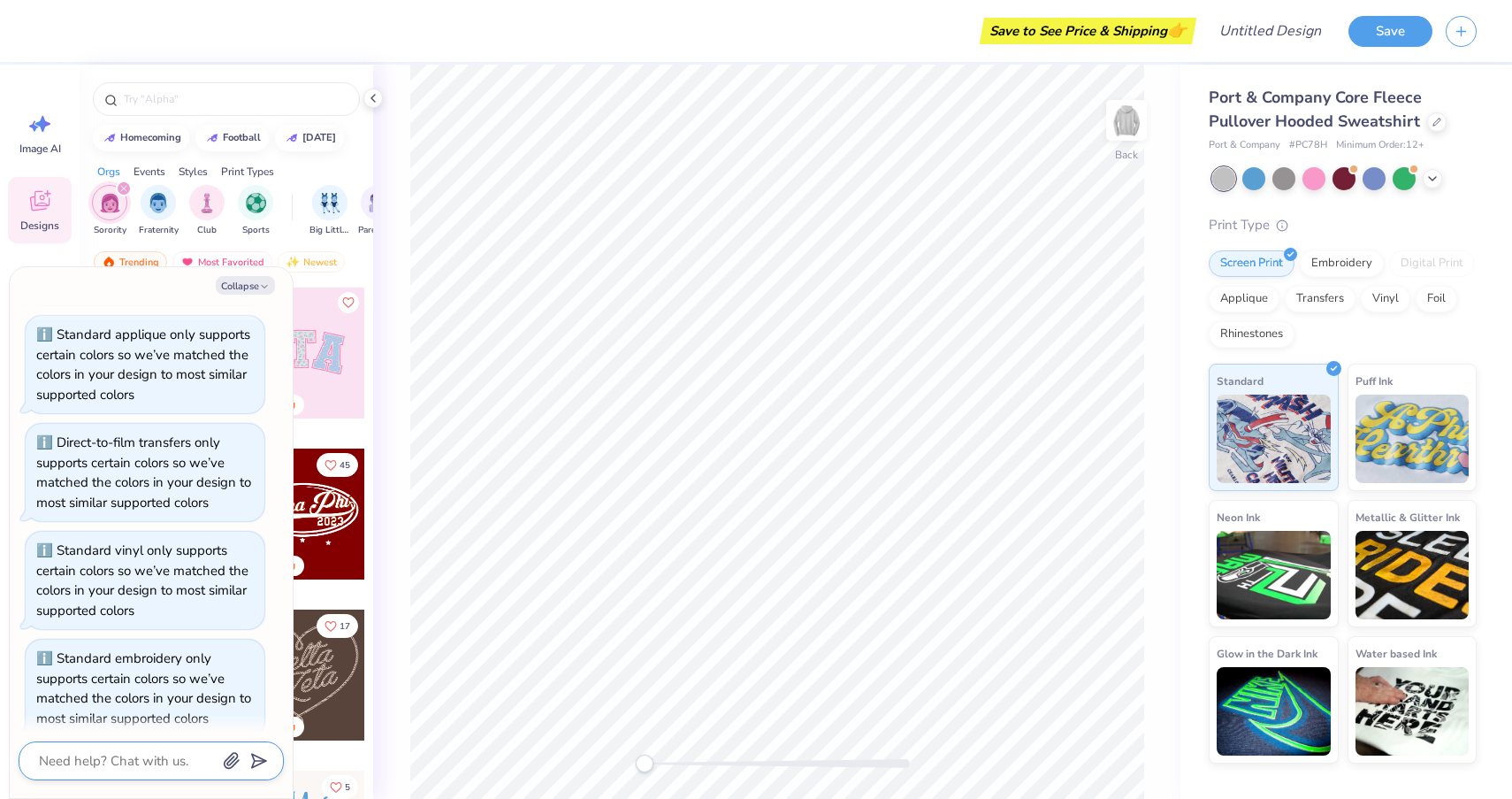
click at [134, 768] on textarea at bounding box center [127, 760] width 180 height 23
type textarea "w"
type textarea "x"
type textarea "wh"
type textarea "x"
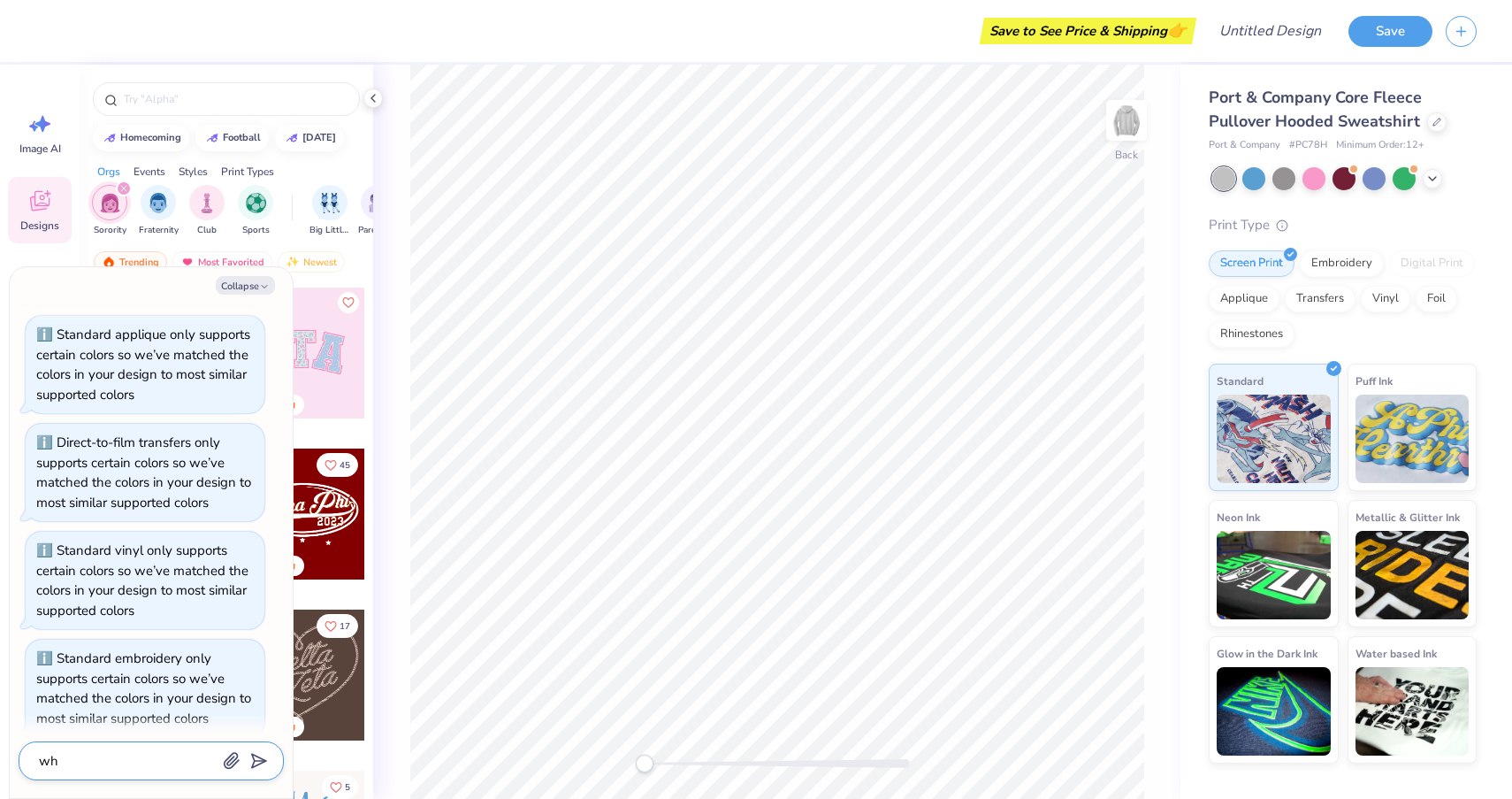
type textarea "wha"
type textarea "x"
type textarea "what"
type textarea "x"
type textarea "what"
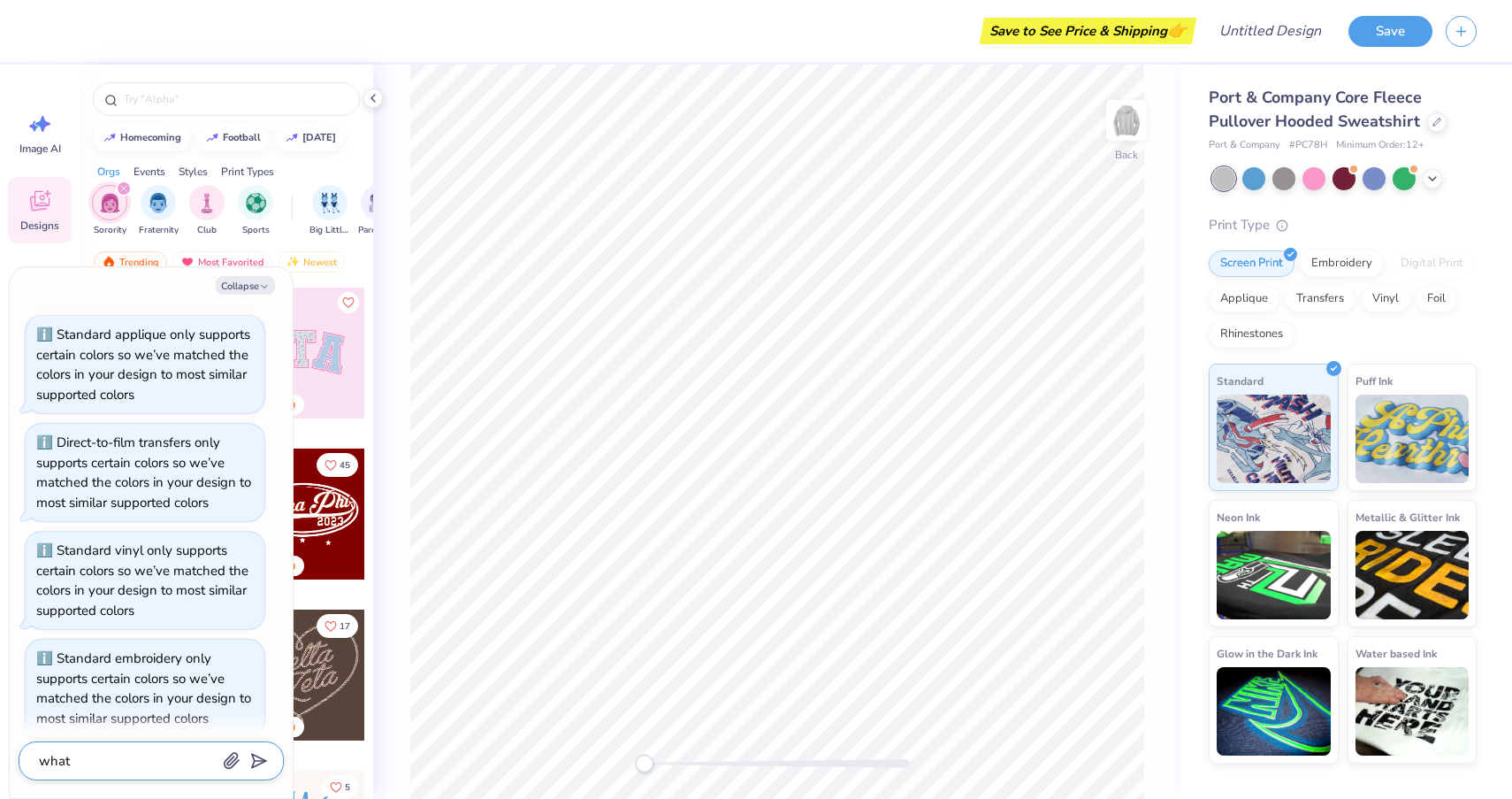
type textarea "x"
type textarea "what c"
type textarea "x"
type textarea "what cl"
type textarea "x"
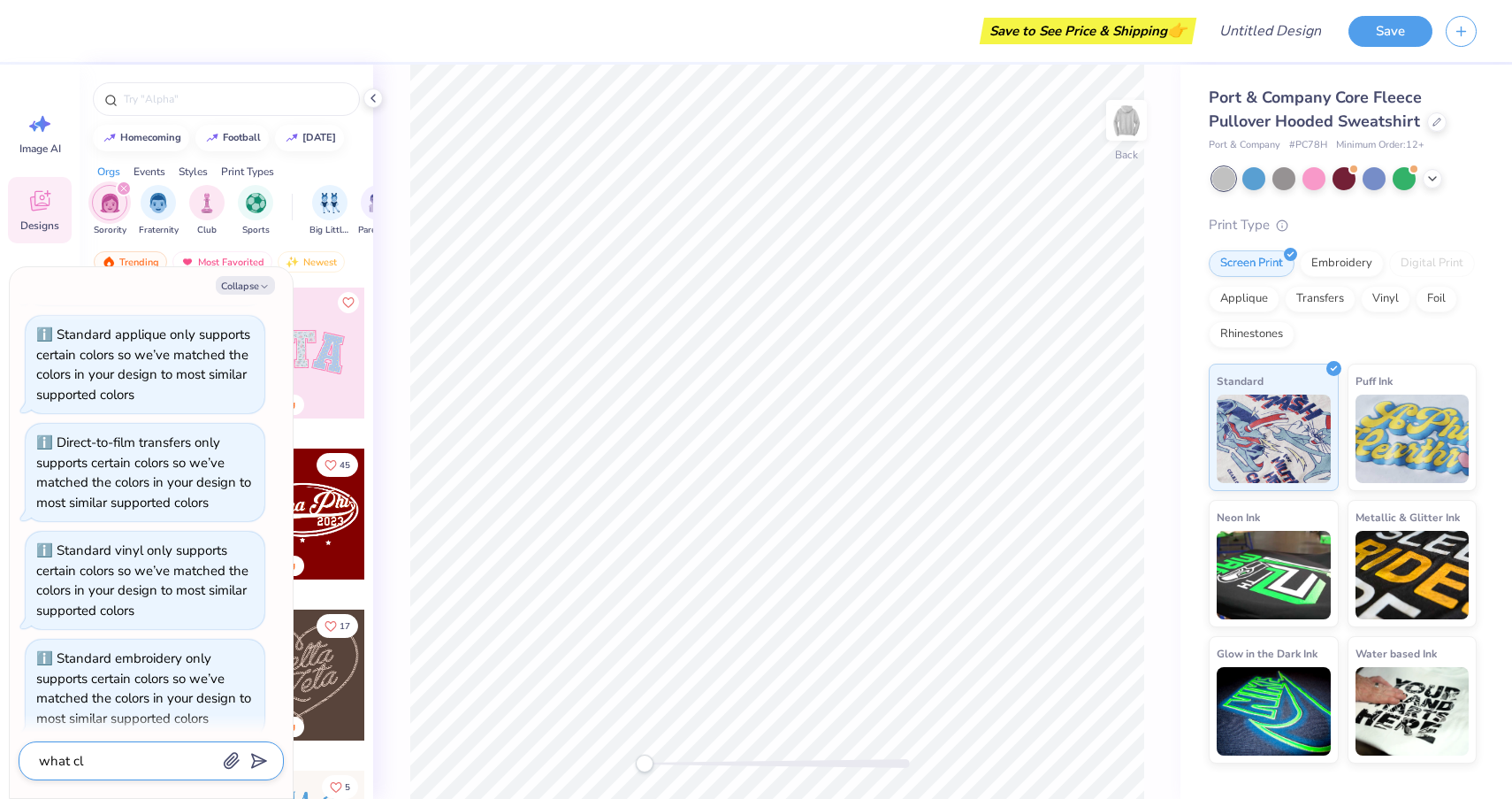
type textarea "what clo"
type textarea "x"
type textarea "what clot"
type textarea "x"
type textarea "what cloth"
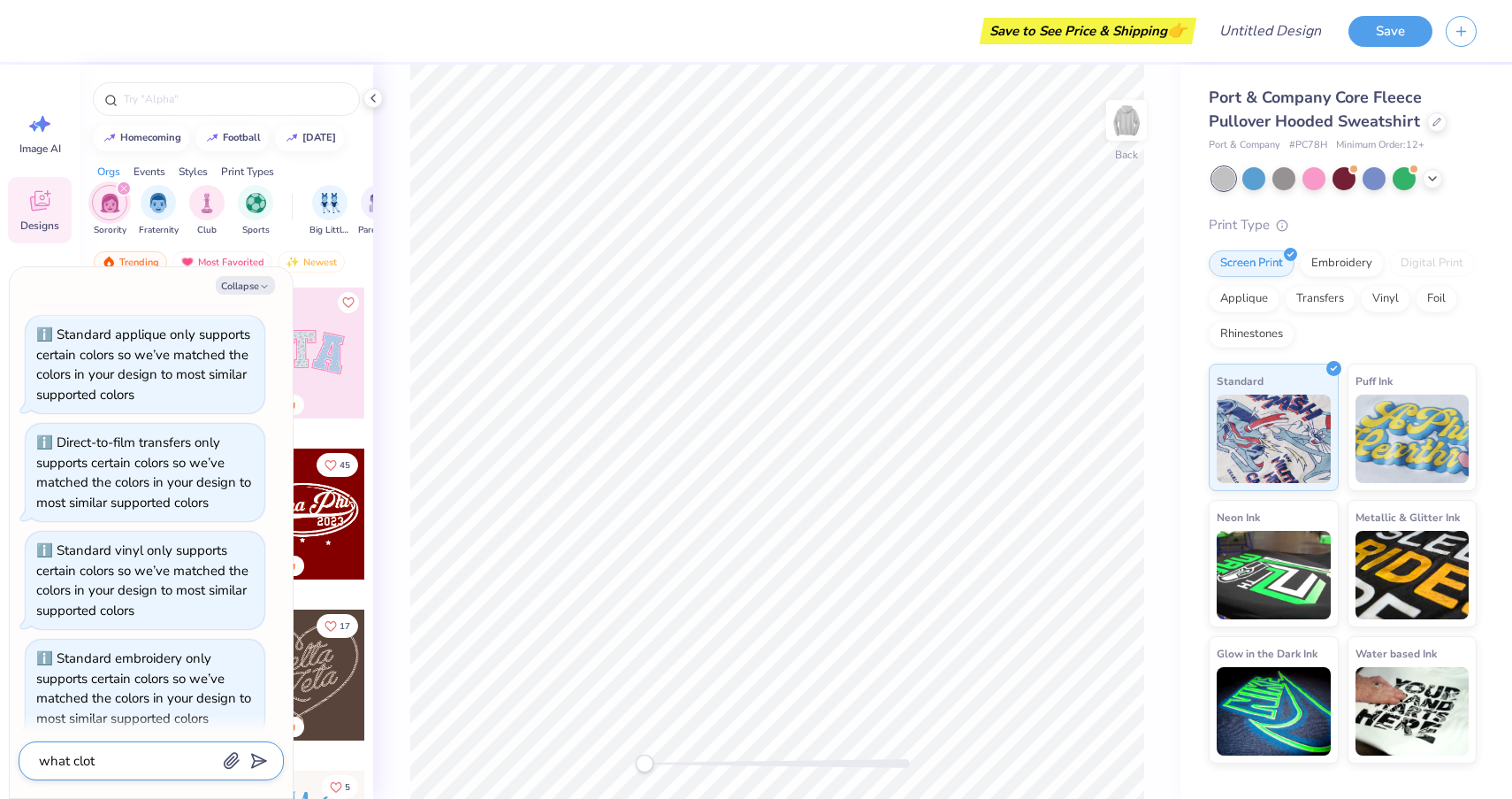
type textarea "x"
type textarea "what clothi"
type textarea "x"
type textarea "what clothin"
type textarea "x"
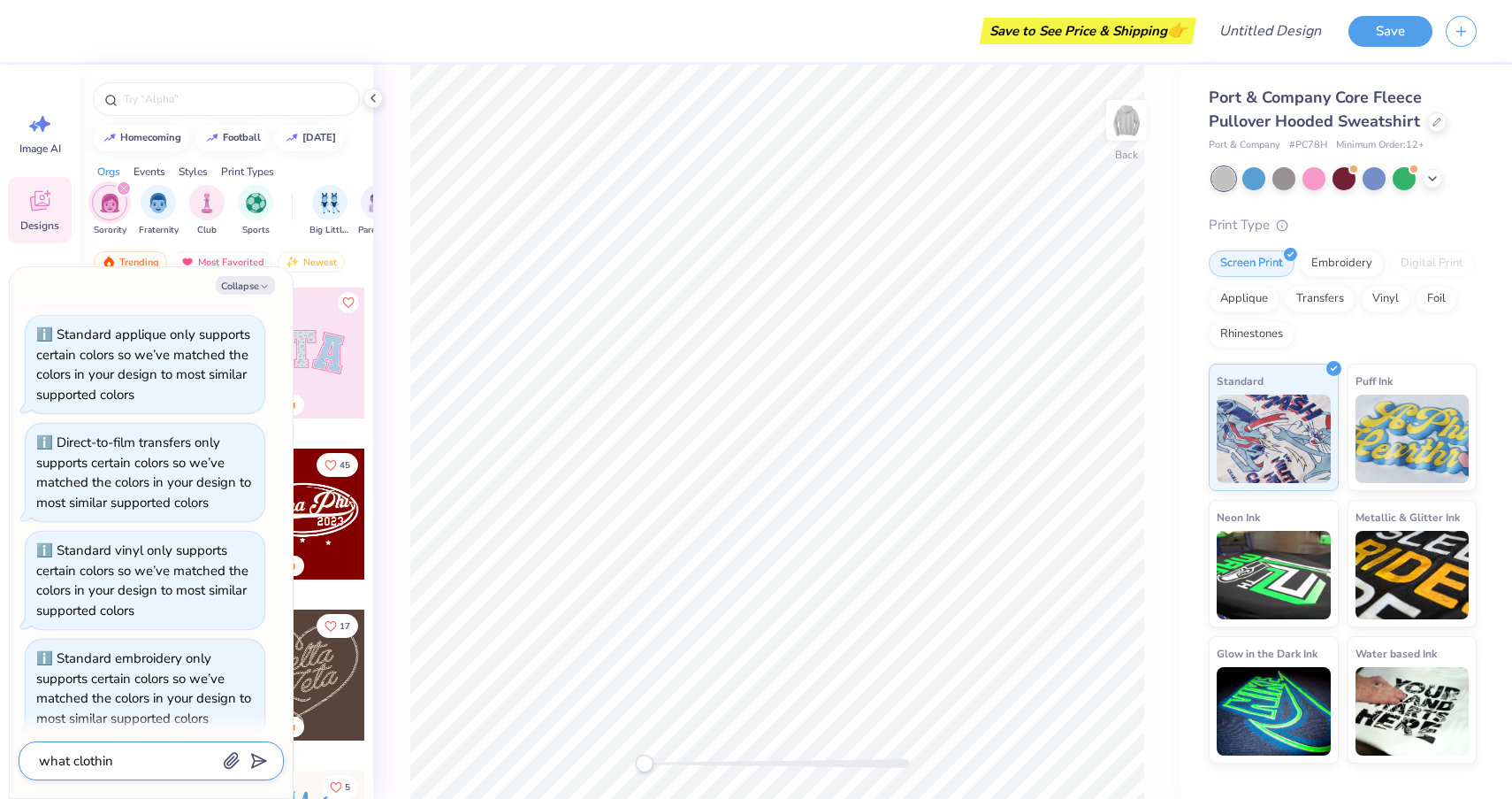
type textarea "what clothing"
type textarea "x"
type textarea "what clothing"
type textarea "x"
type textarea "what clothing c"
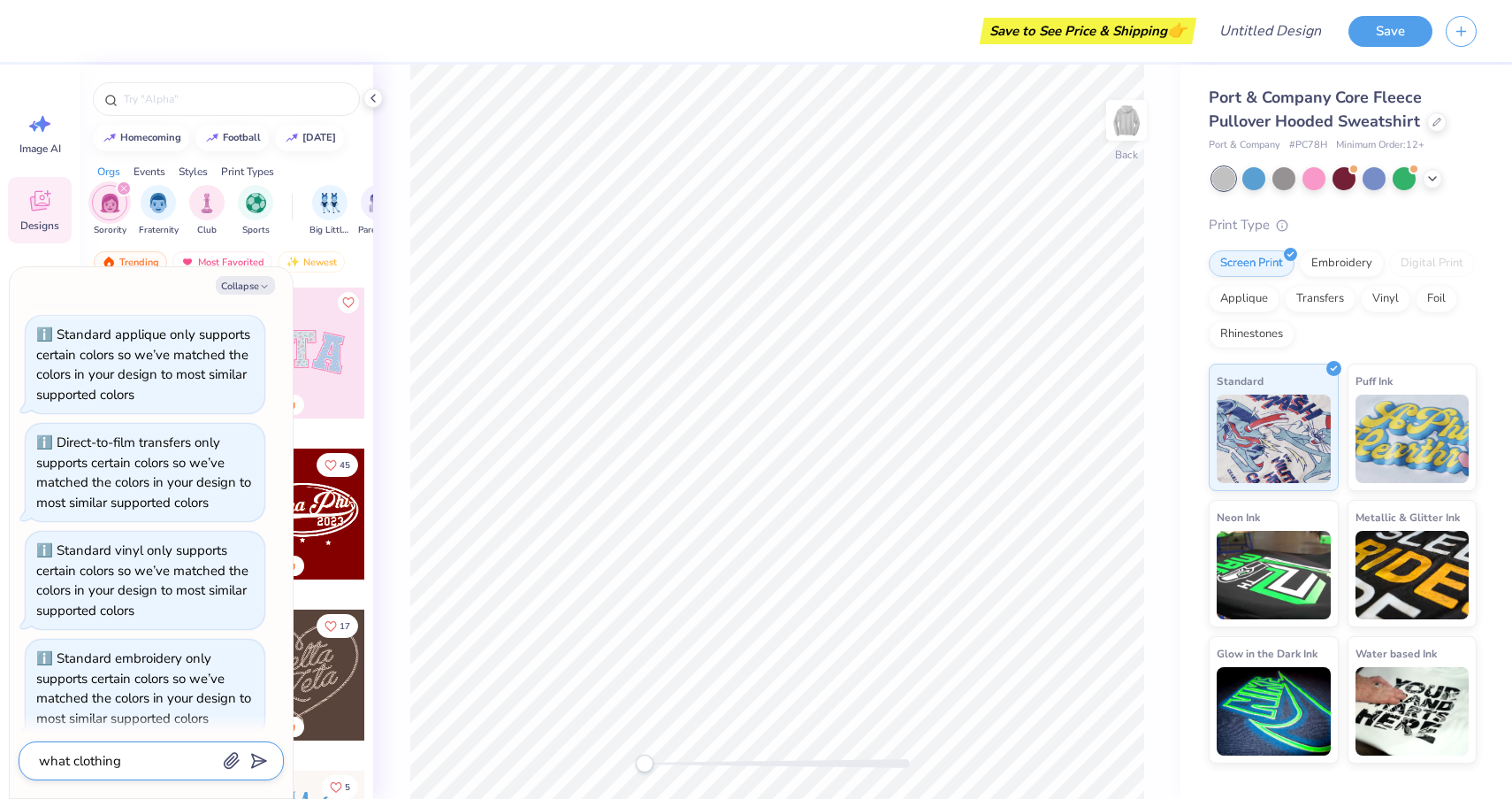
type textarea "x"
type textarea "what clothing ca"
type textarea "x"
type textarea "what clothing can"
type textarea "x"
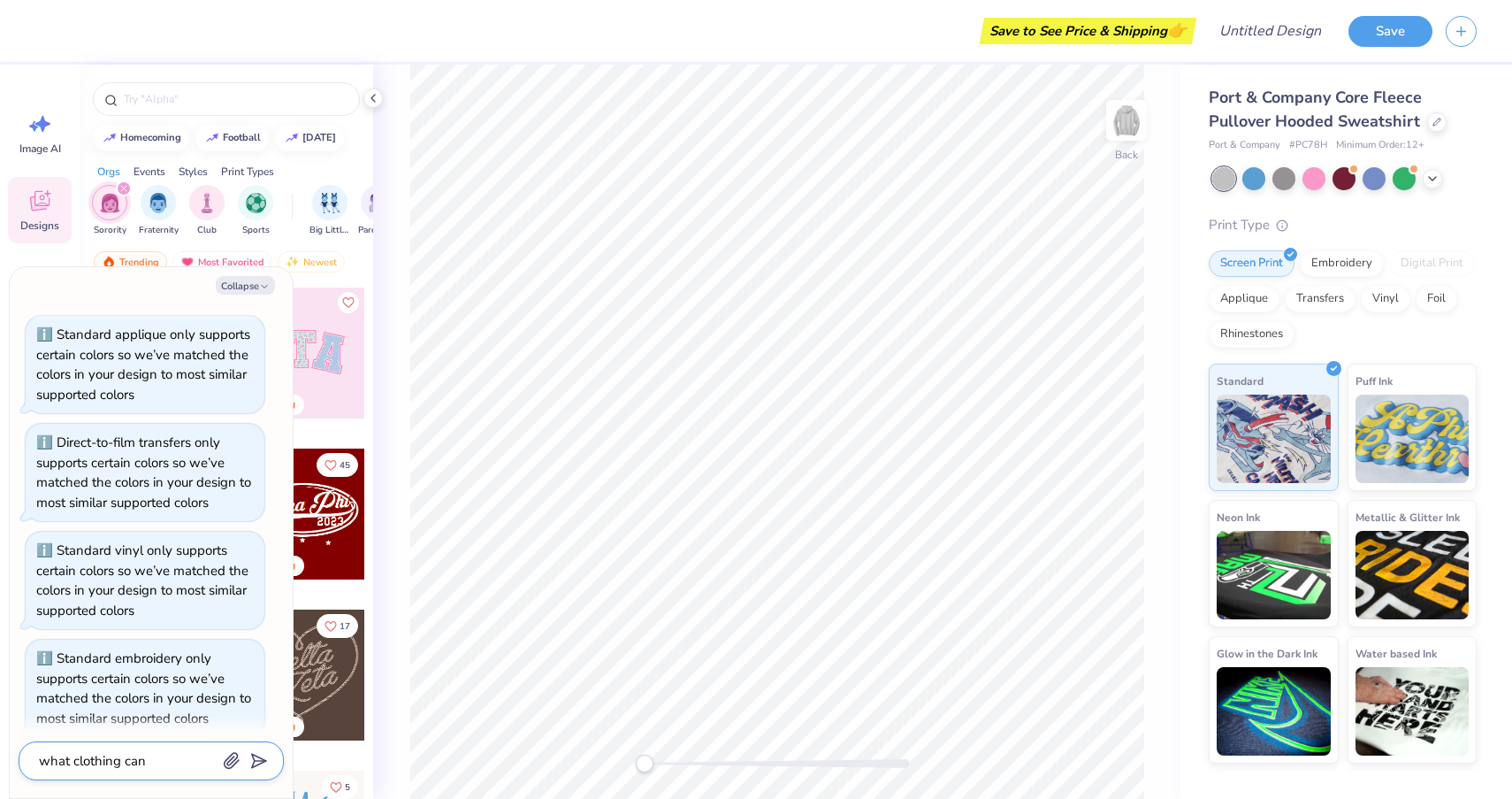
type textarea "what clothing can"
type textarea "x"
type textarea "what clothing can t"
type textarea "x"
type textarea "what clothing can th"
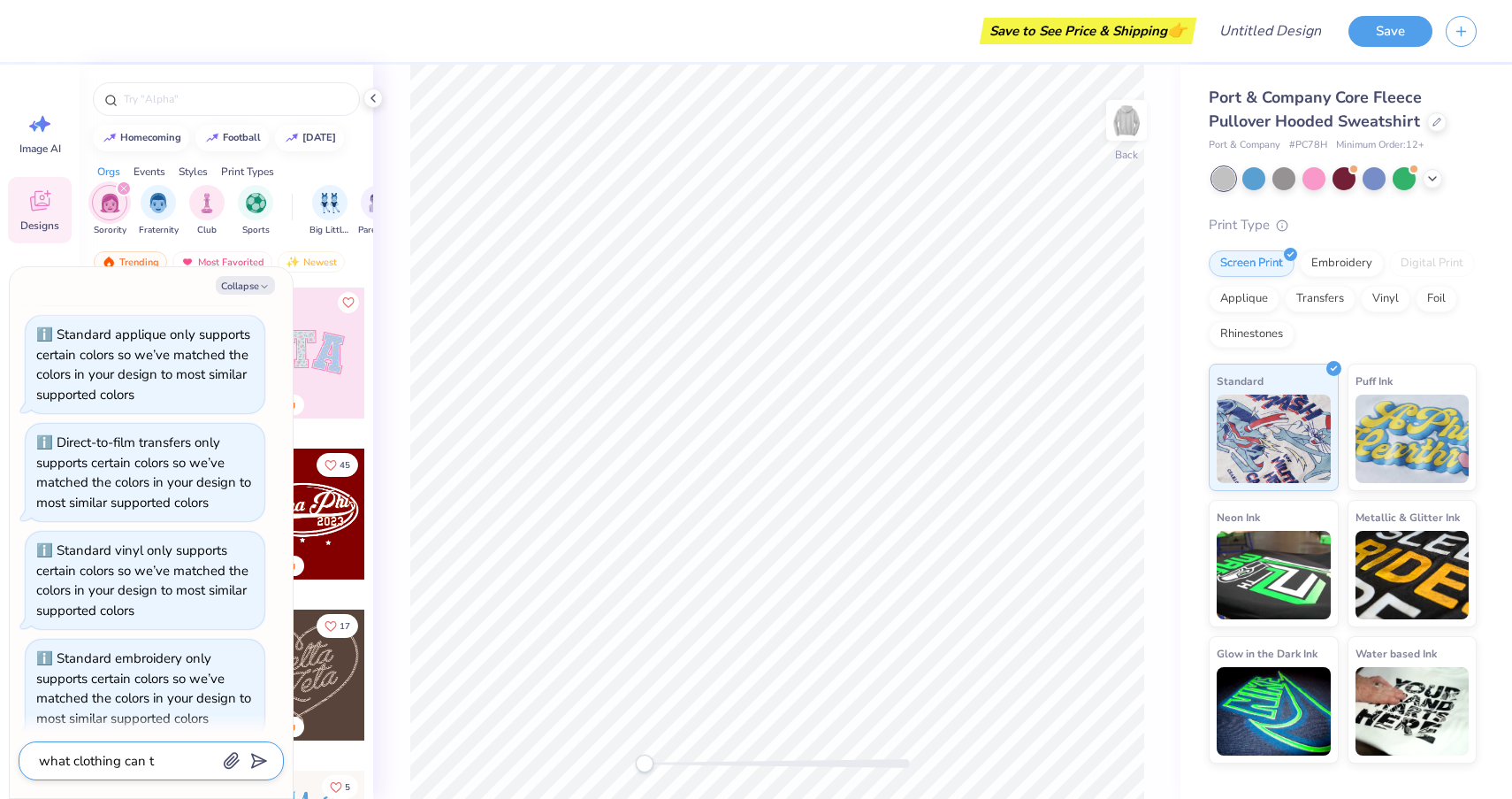
type textarea "x"
type textarea "what clothing can the"
type textarea "x"
type textarea "what clothing can the"
type textarea "x"
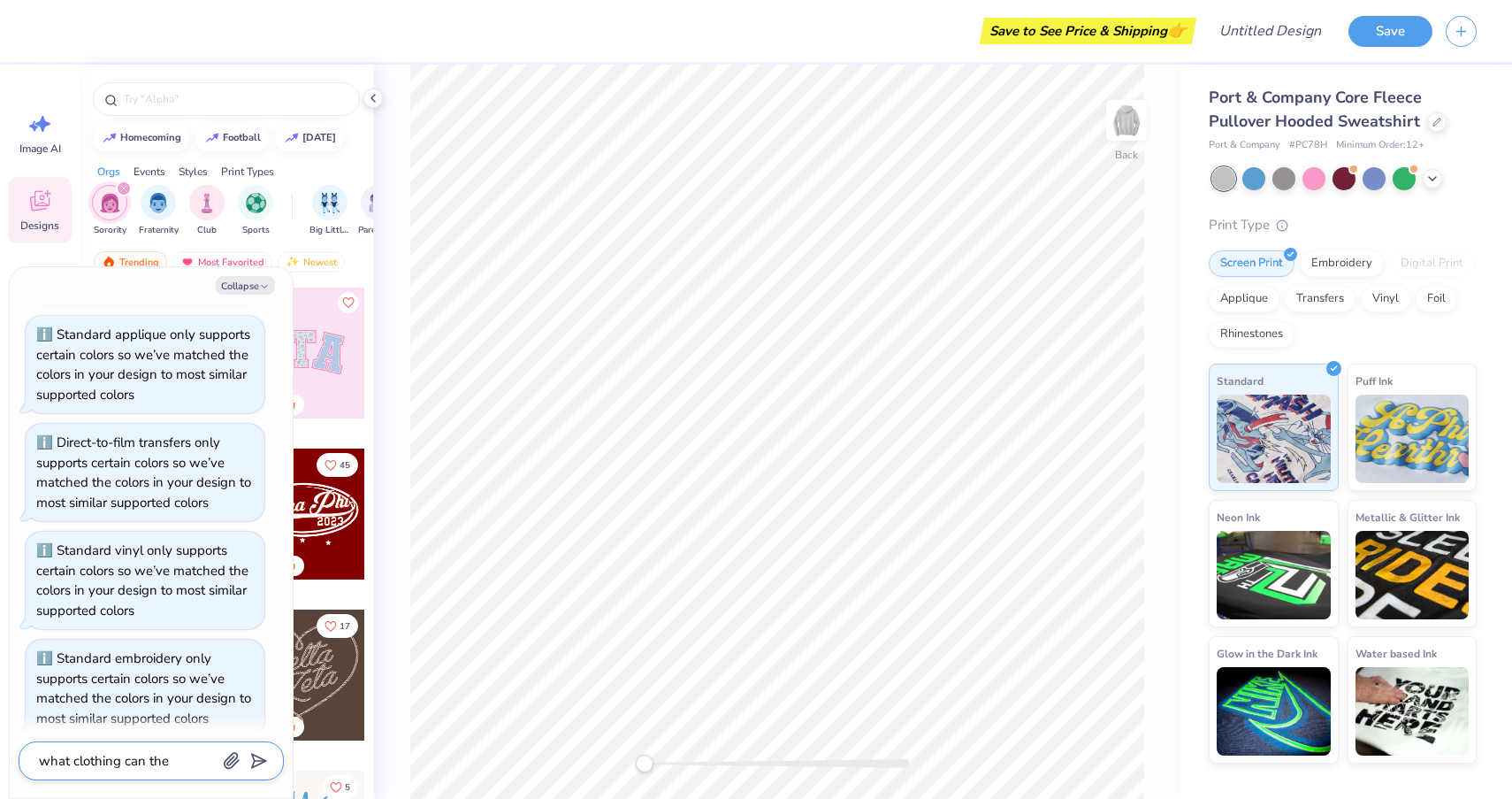
type textarea "what clothing can the #"
type textarea "x"
type textarea "what clothing can the #D"
type textarea "x"
type textarea "what clothing can the #"
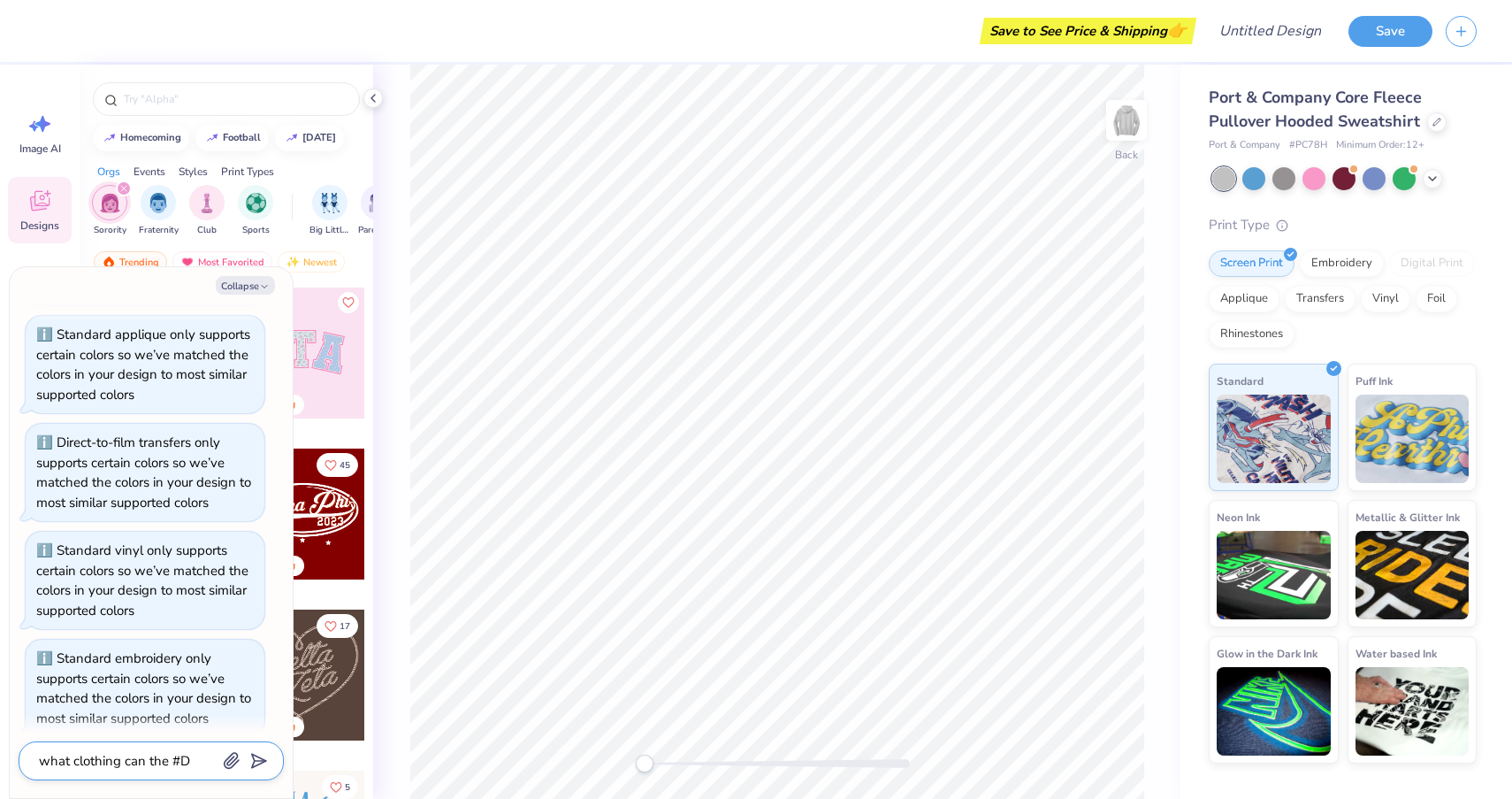
type textarea "x"
type textarea "what clothing can the"
type textarea "x"
type textarea "what clothing can the 3"
type textarea "x"
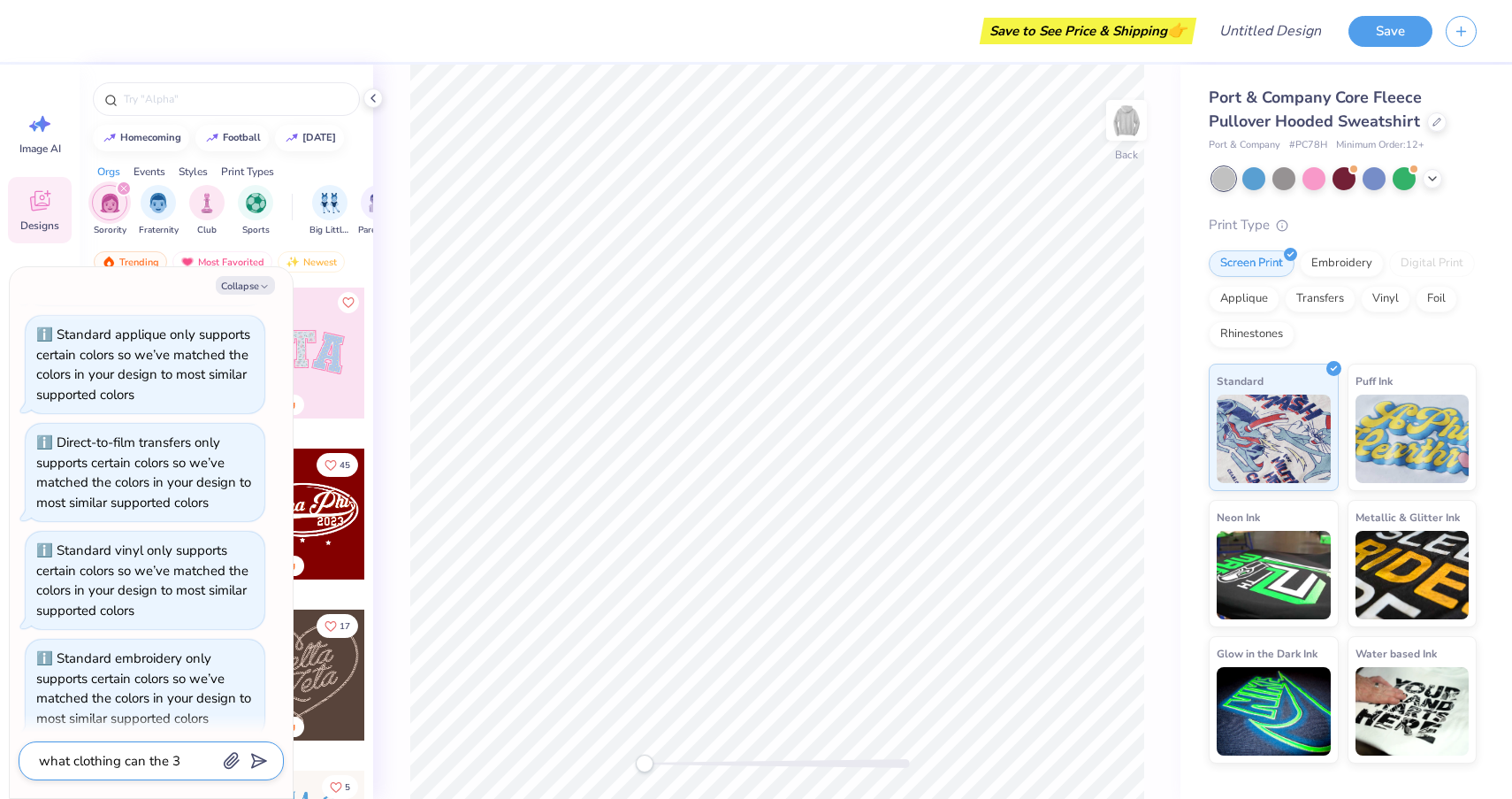
type textarea "what clothing can the 3d"
type textarea "x"
type textarea "what clothing can the 3d"
click at [1333, 254] on div "Embroidery" at bounding box center [1342, 260] width 84 height 27
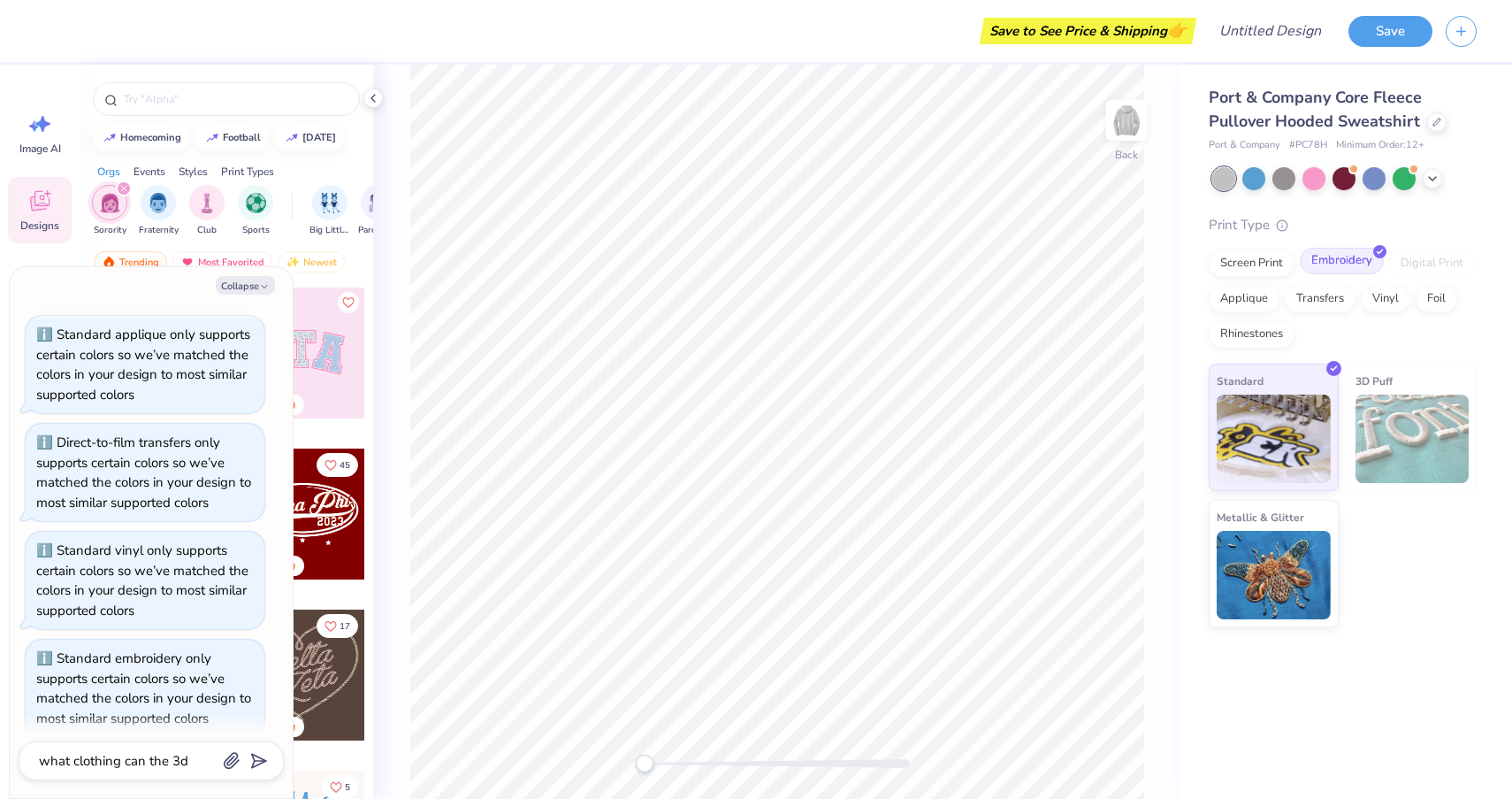
type textarea "x"
click at [188, 759] on textarea "what clothing can the 3d" at bounding box center [127, 760] width 180 height 23
type textarea "what clothing can the 3"
type textarea "x"
type textarea "what clothing can the 3D"
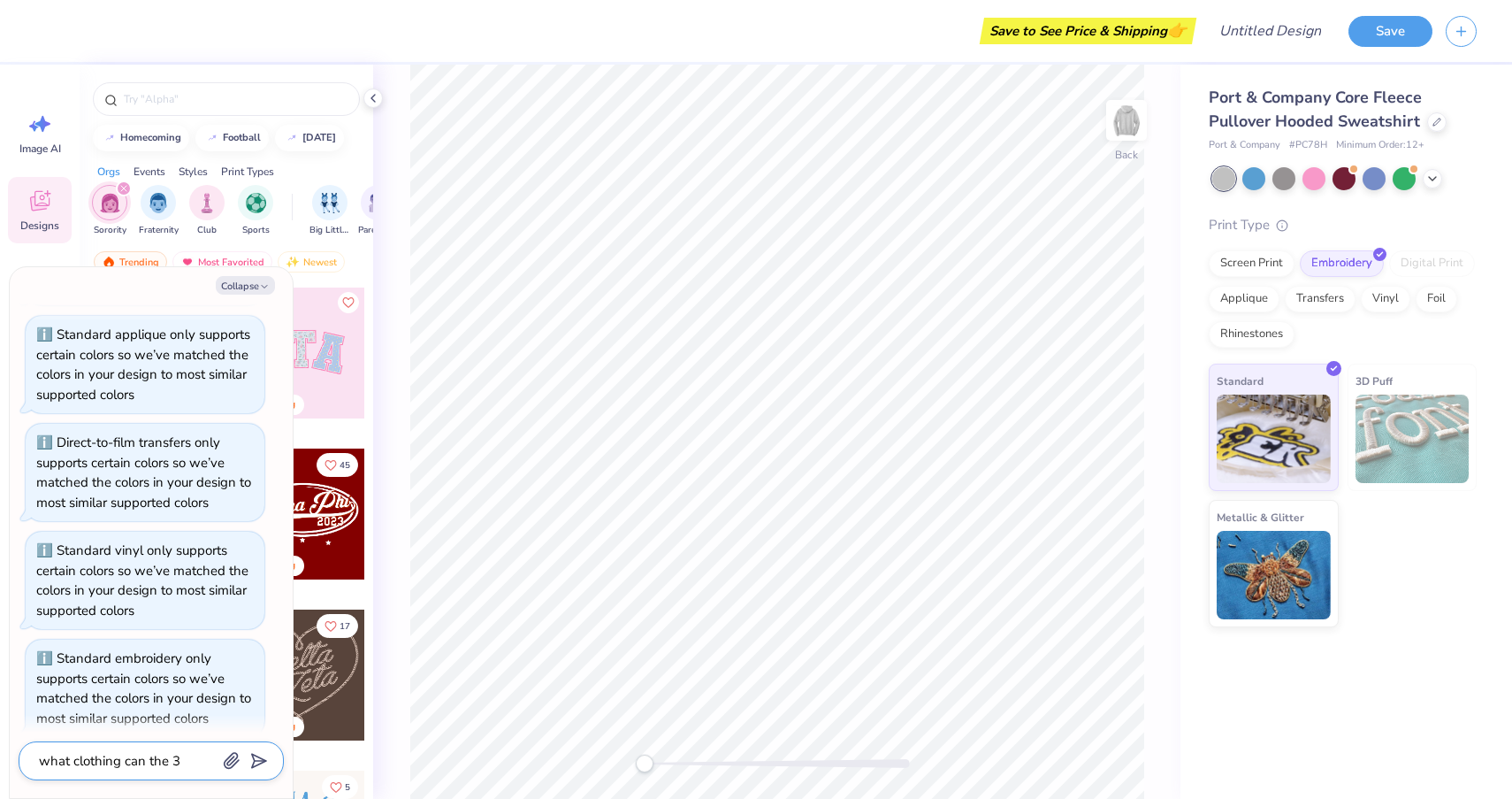
type textarea "x"
type textarea "what clothing can the 3D"
type textarea "x"
type textarea "what clothing can the 3D P"
type textarea "x"
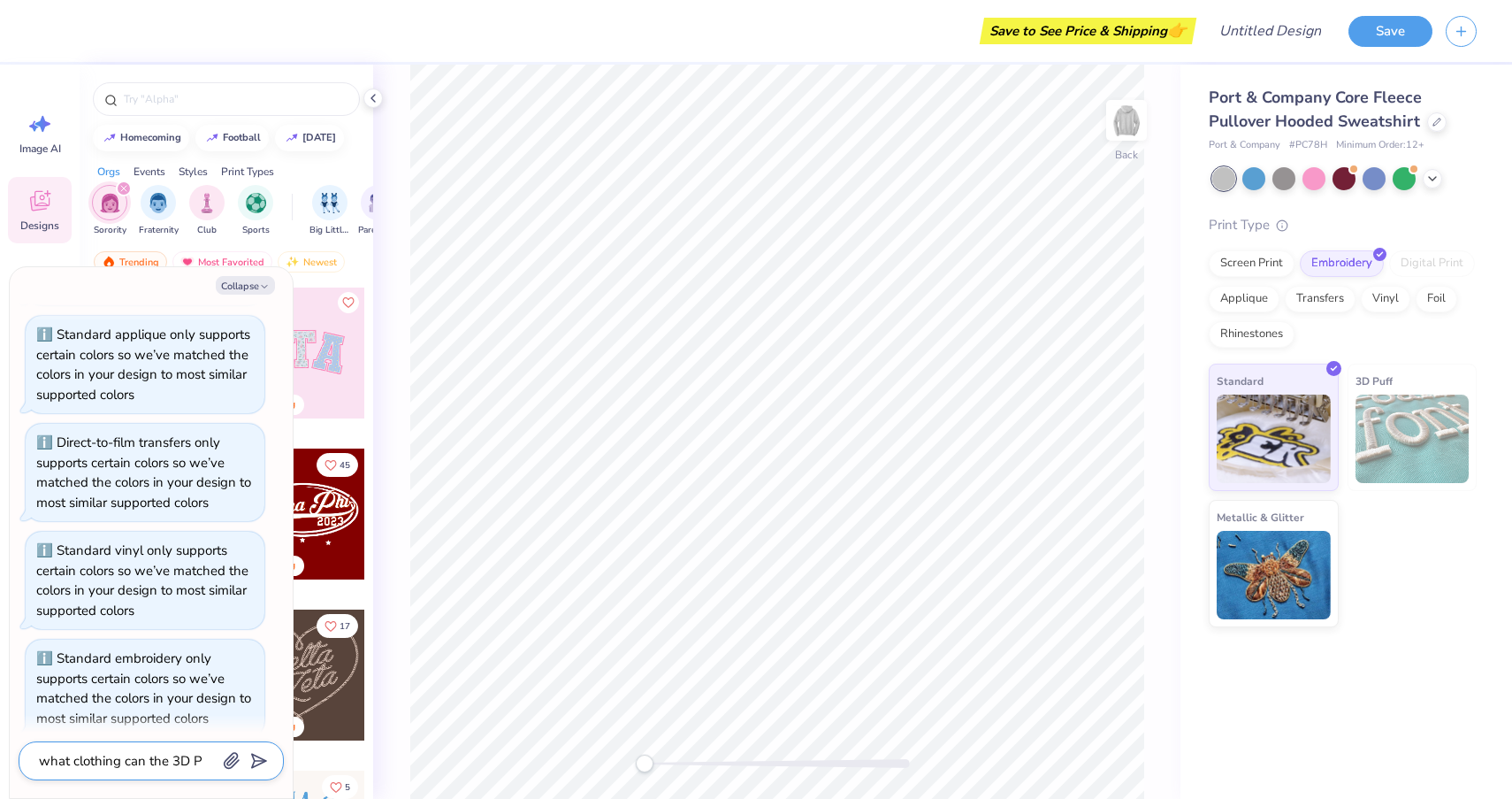
type textarea "what clothing can the 3D Pu"
type textarea "x"
type textarea "what clothing can the 3D Puf"
type textarea "x"
type textarea "what clothing can the 3D Puff"
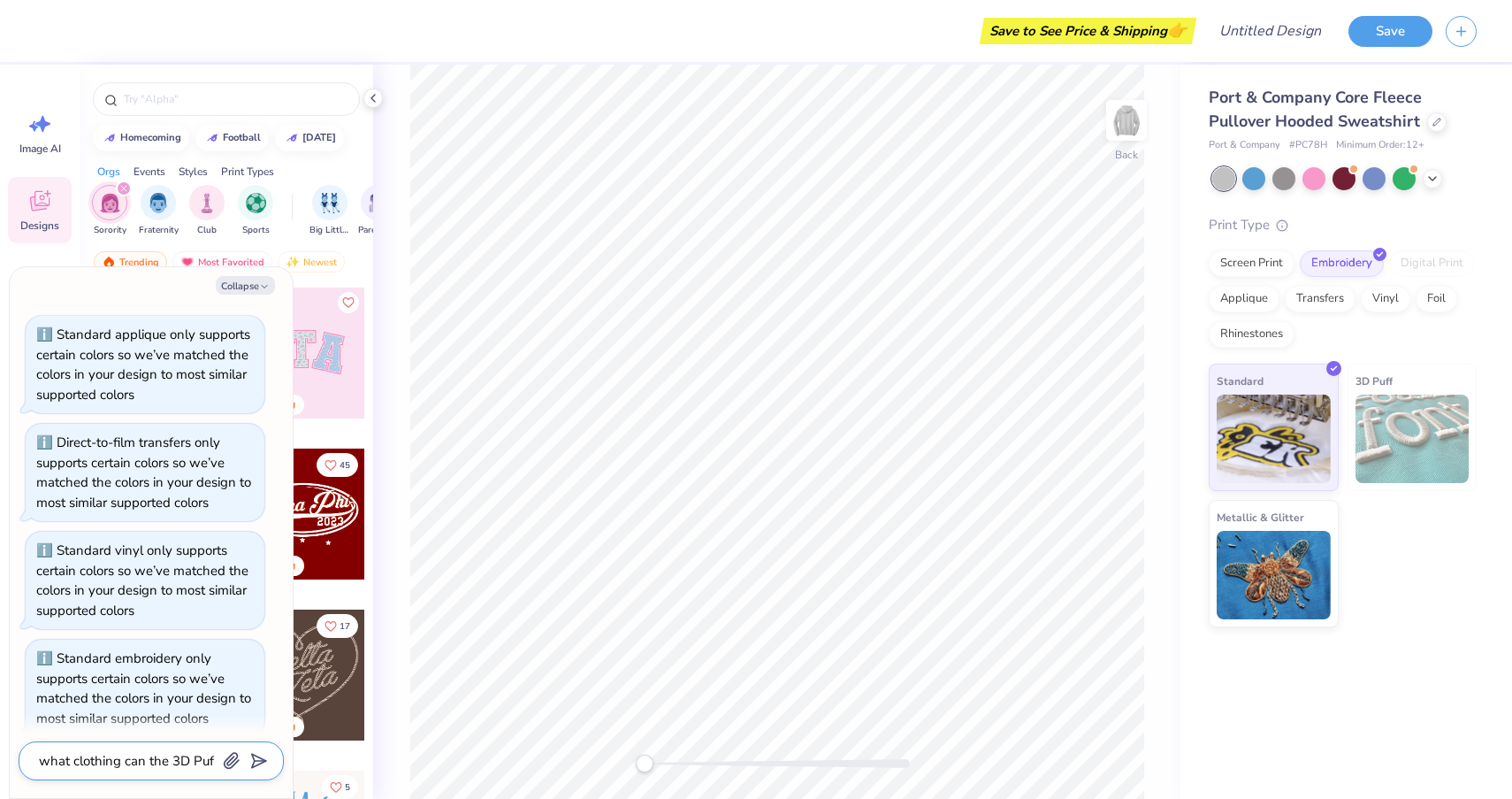
type textarea "x"
type textarea "what clothing can the 3D Puff"
type textarea "x"
type textarea "what clothing can the 3D Puff E"
type textarea "x"
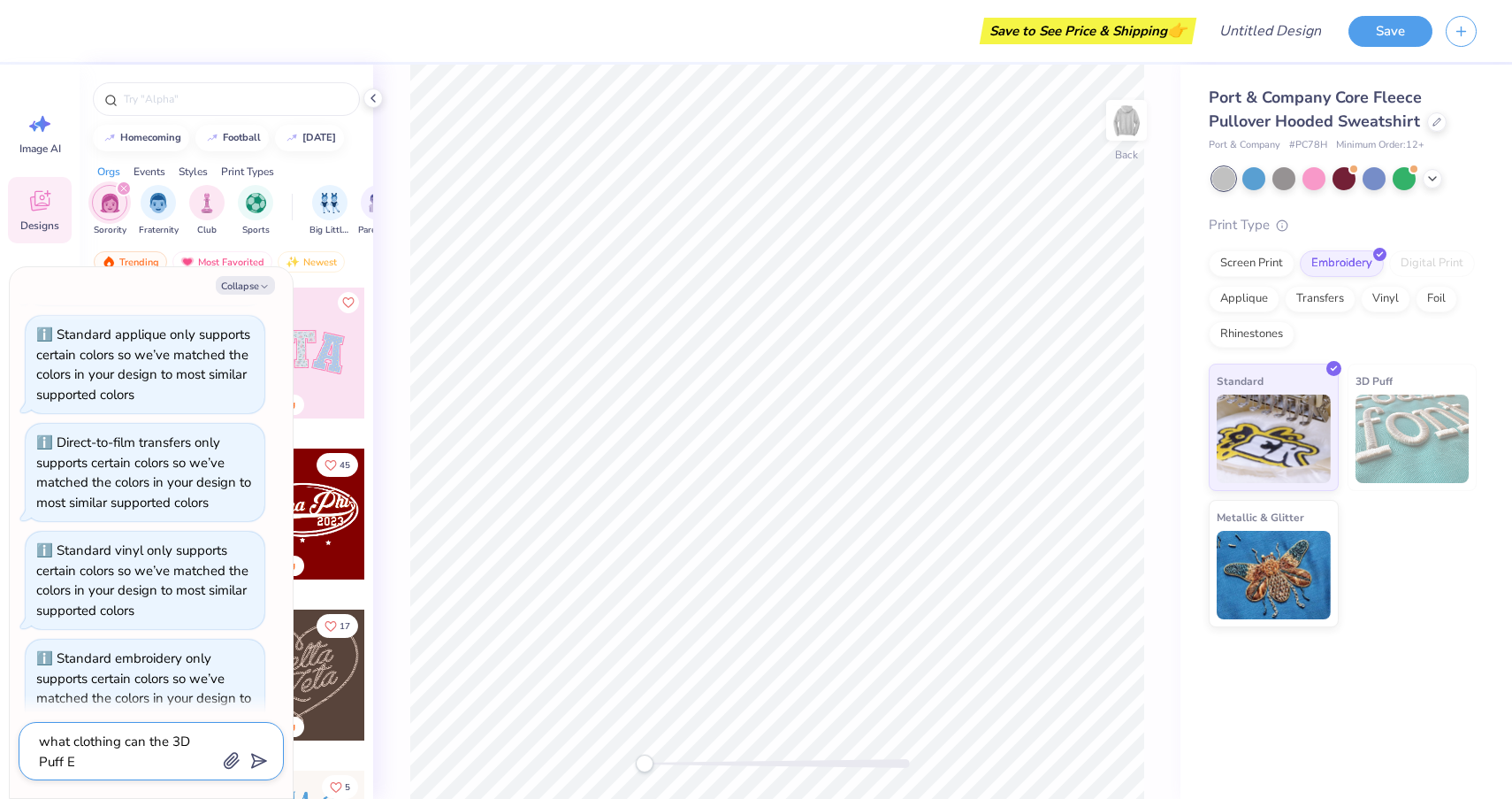
type textarea "what clothing can the 3D Puff Em"
type textarea "x"
type textarea "what clothing can the 3D Puff Emb"
type textarea "x"
type textarea "what clothing can the 3D Puff Embr"
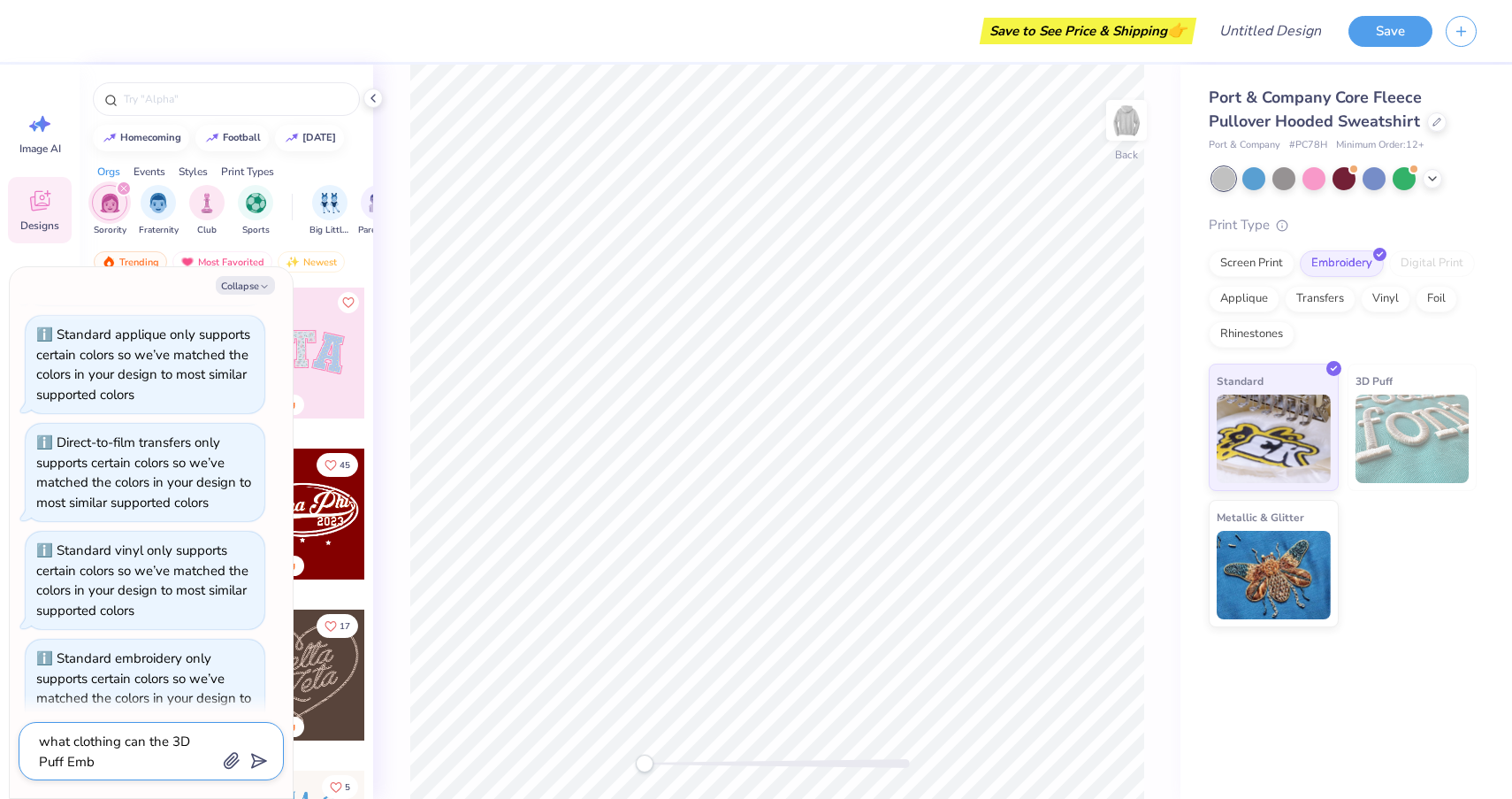
type textarea "x"
type textarea "what clothing can the 3D Puff Embro"
type textarea "x"
type textarea "what clothing can the 3D Puff Embroi"
type textarea "x"
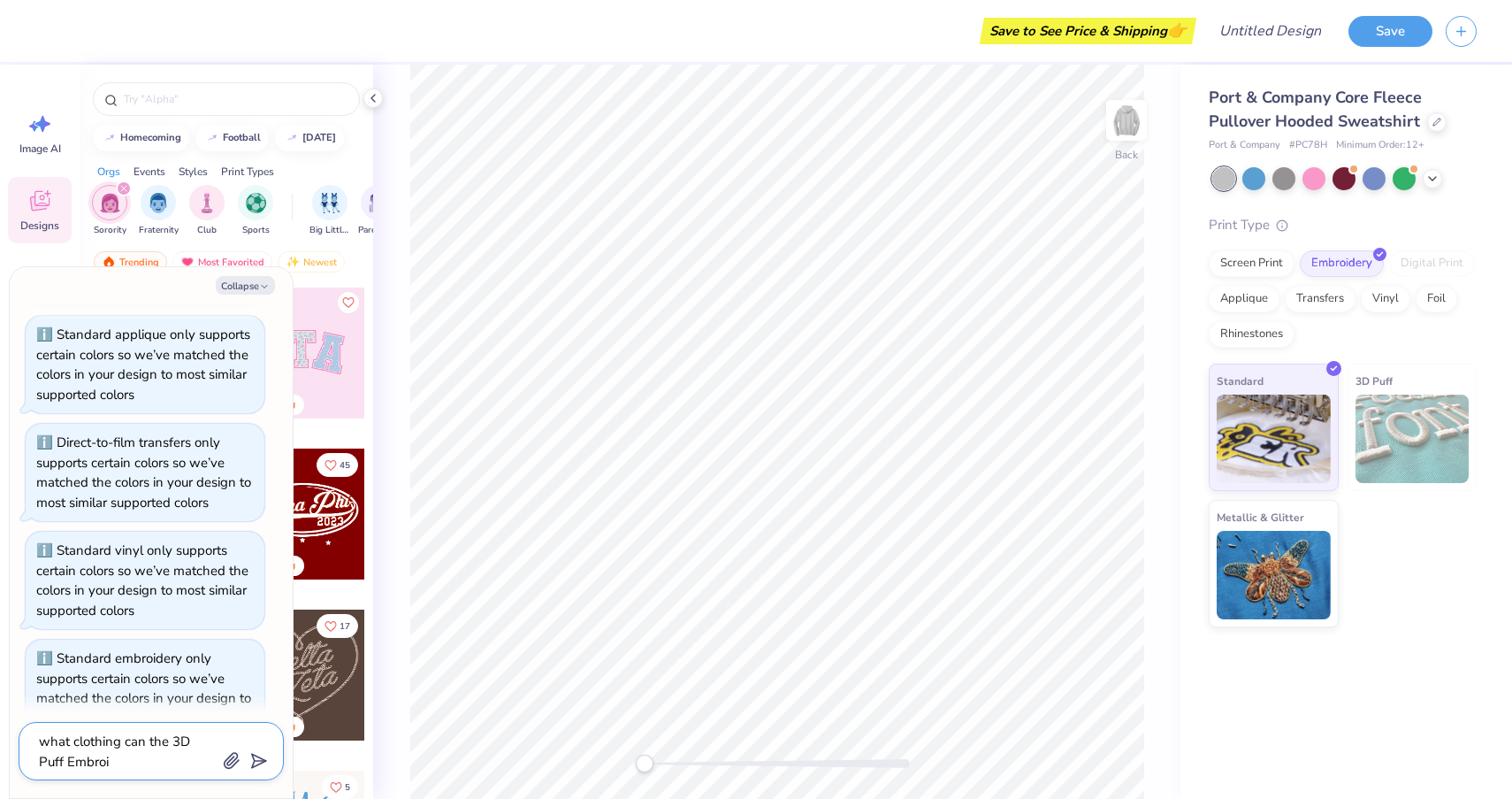
type textarea "what clothing can the 3D Puff Embroid"
type textarea "x"
type textarea "what clothing can the 3D Puff Embroide"
type textarea "x"
type textarea "what clothing can the 3D Puff Embroider"
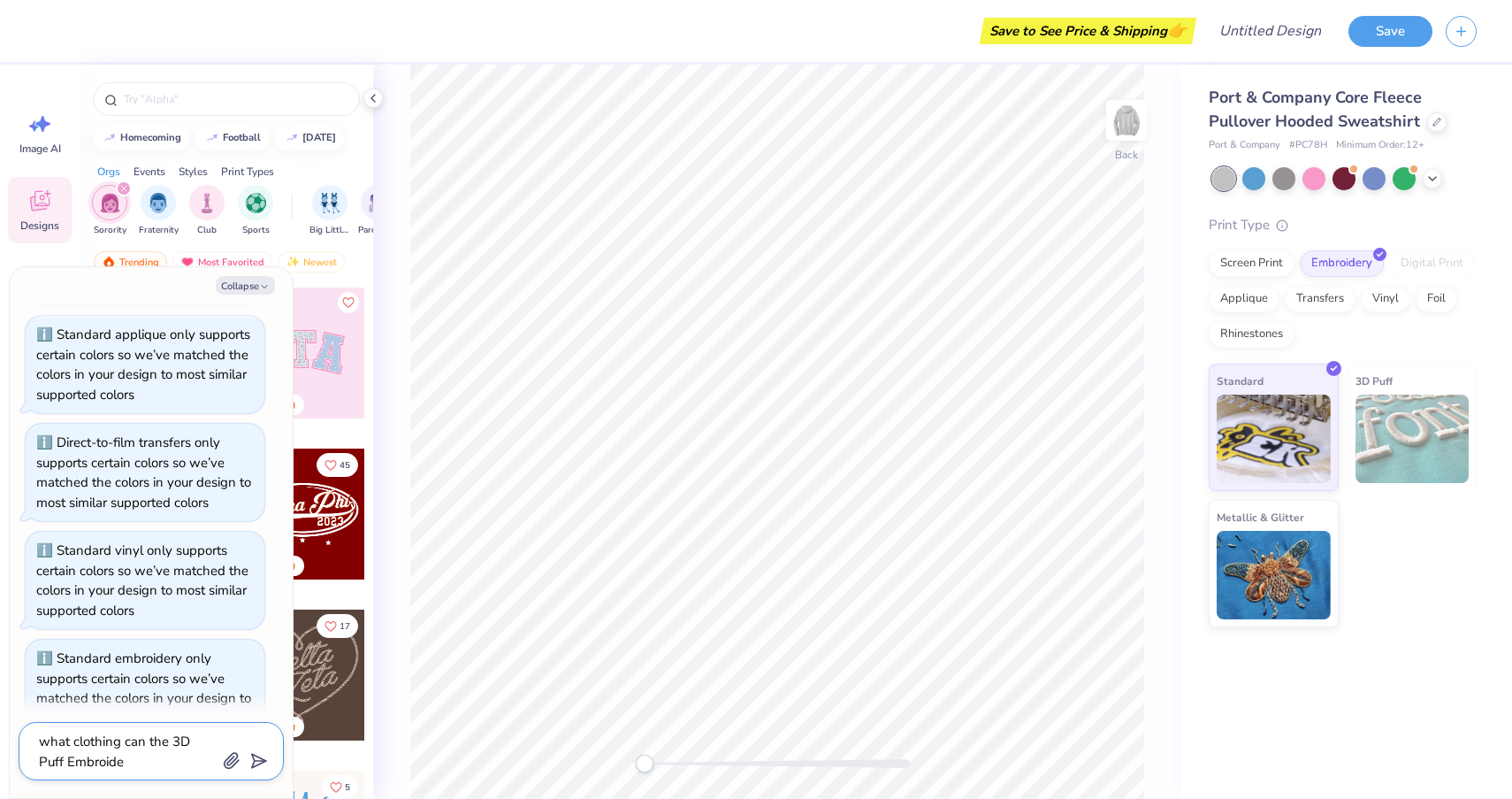
type textarea "x"
type textarea "what clothing can the 3D Puff Embroidery"
type textarea "x"
type textarea "what clothing can the 3D Puff Embroidery"
type textarea "x"
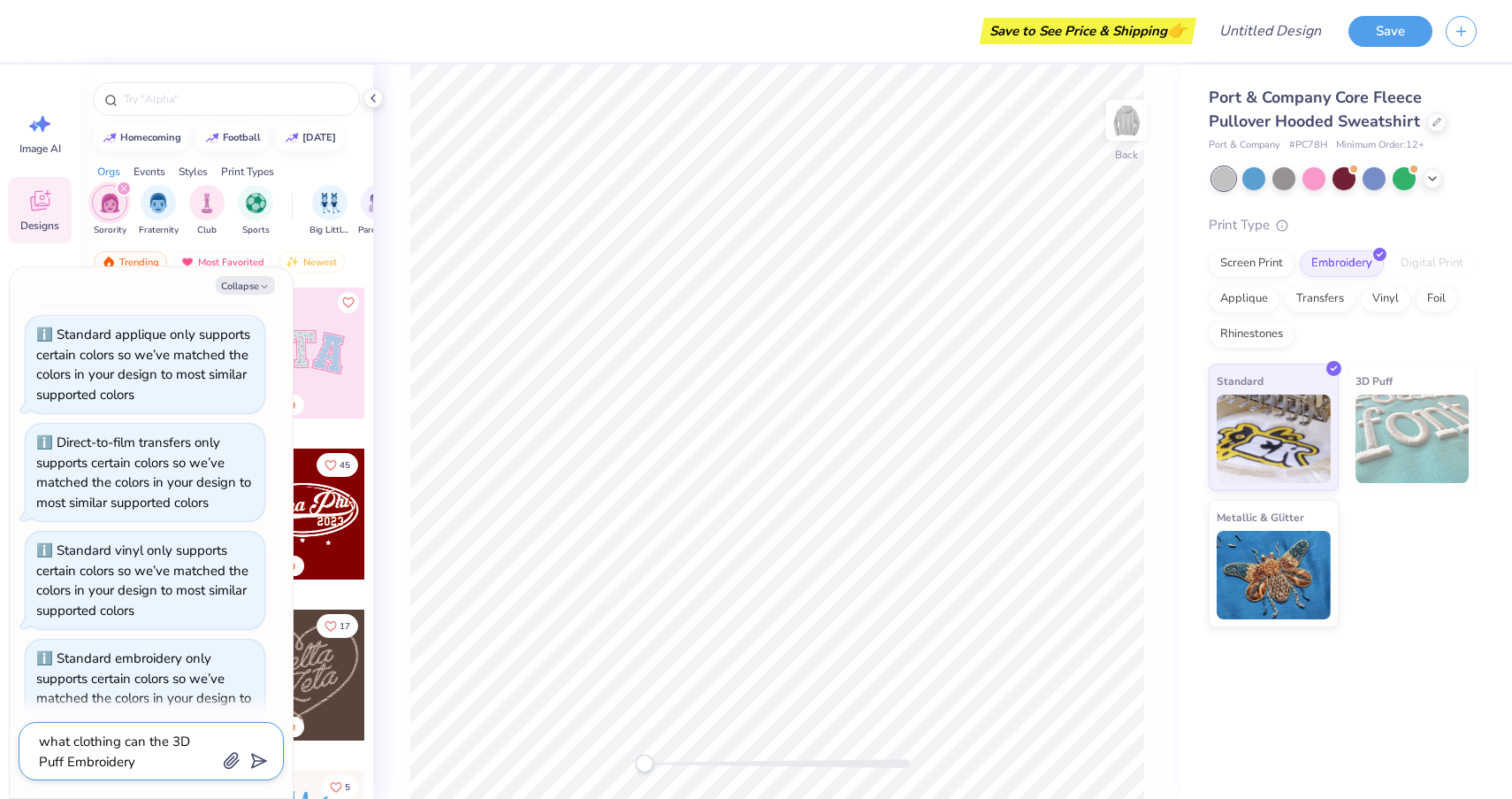
type textarea "what clothing can the 3D Puff Embroidery g"
type textarea "x"
type textarea "what clothing can the 3D Puff Embroidery go"
type textarea "x"
type textarea "what clothing can the 3D Puff Embroidery go"
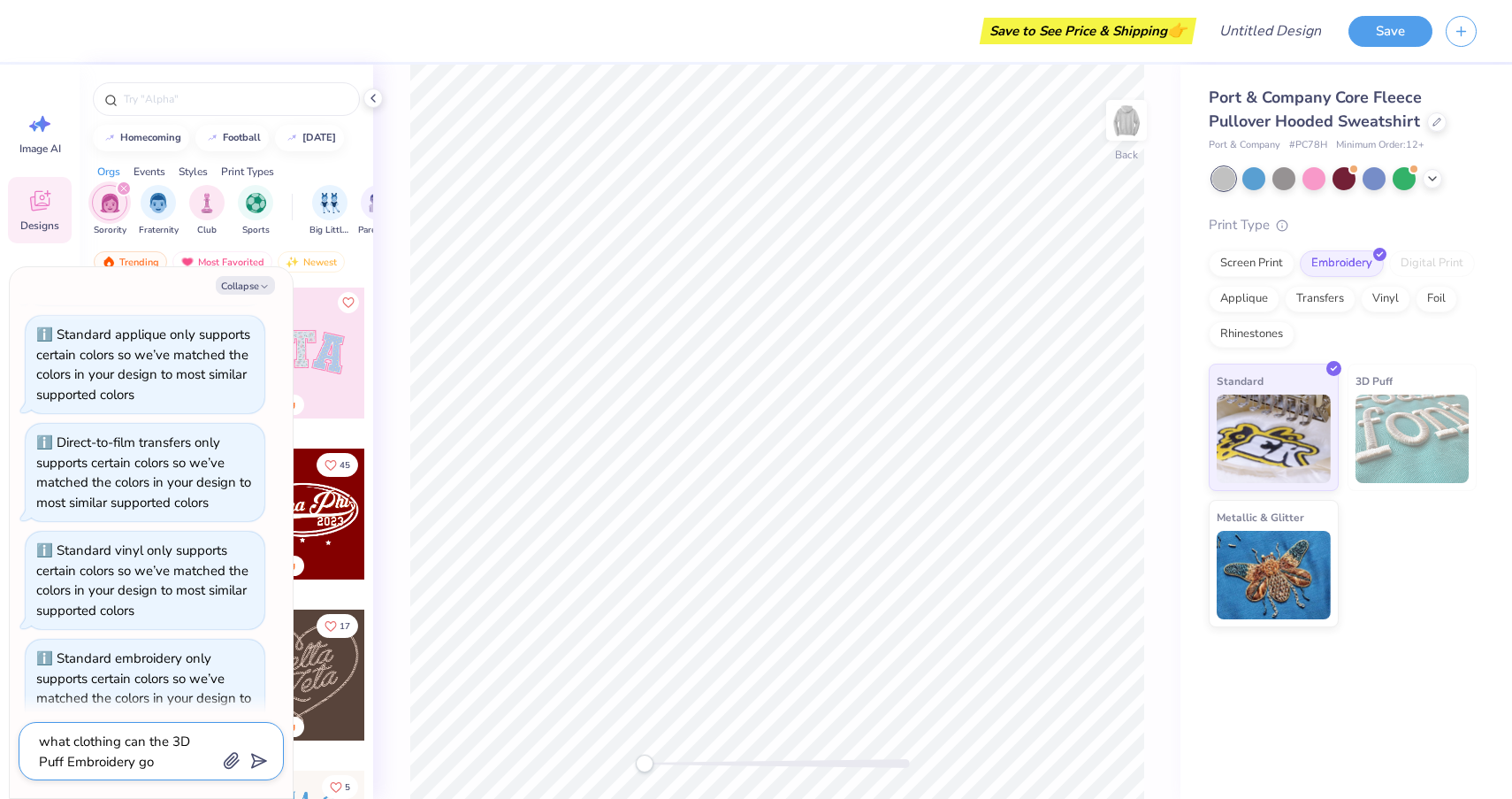
type textarea "x"
type textarea "what clothing can the 3D Puff Embroidery go o"
type textarea "x"
type textarea "what clothing can the 3D Puff Embroidery go on"
type textarea "x"
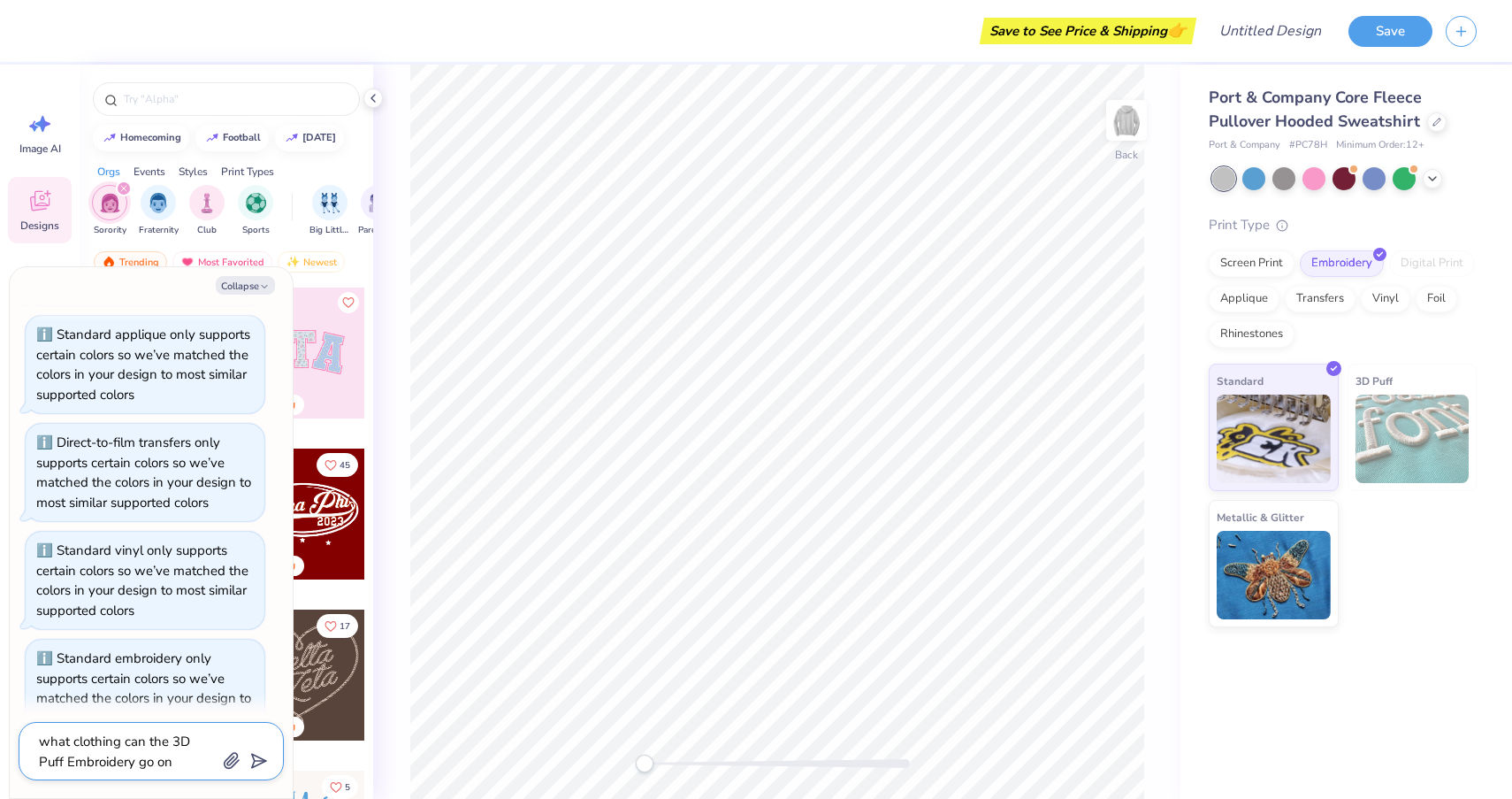
type textarea "what clothing can the 3D Puff Embroidery go on?"
type textarea "x"
type textarea "what clothing can the 3D Puff Embroidery go on?"
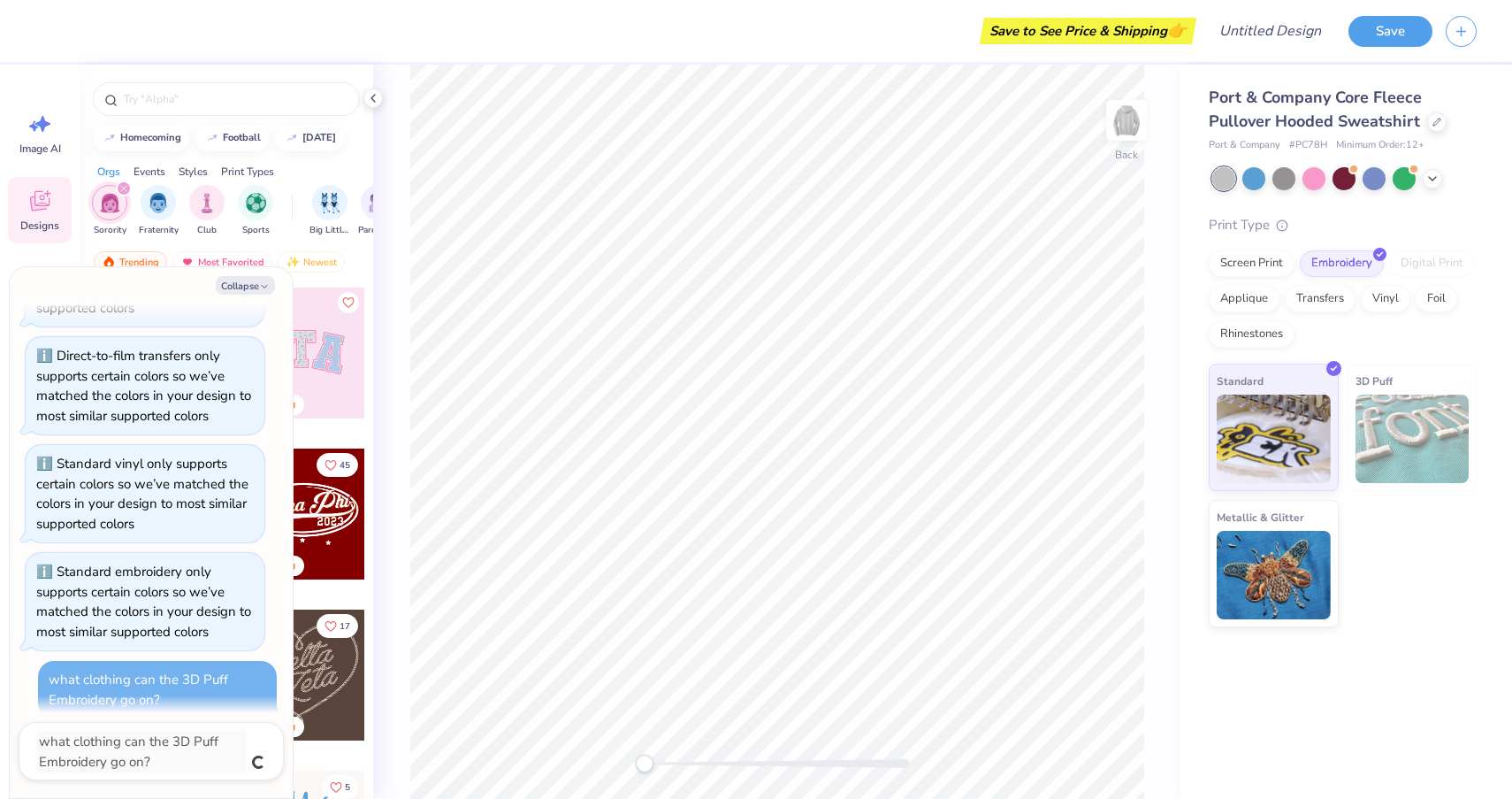
type textarea "x"
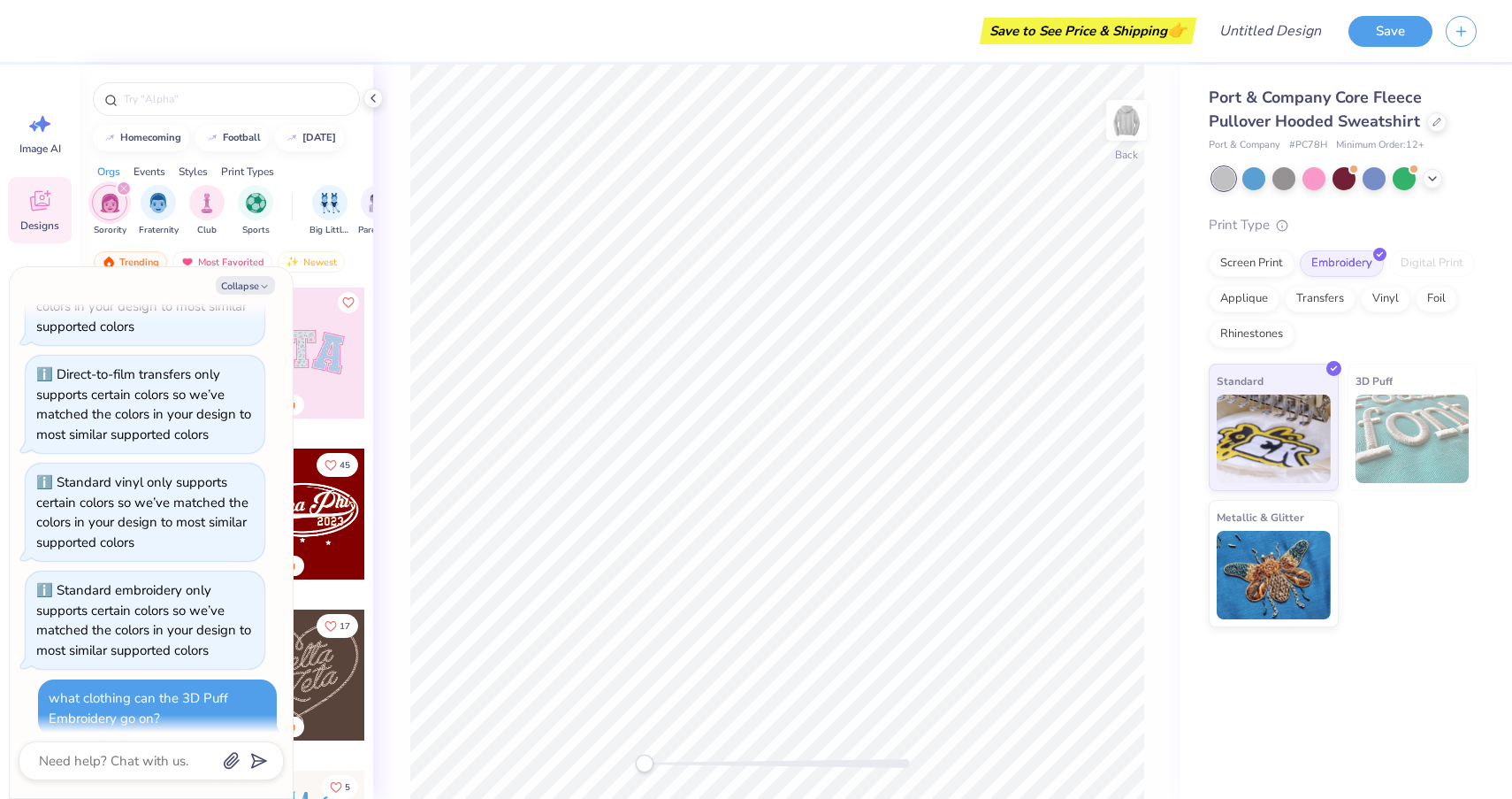
scroll to position [906, 0]
click at [262, 288] on icon "button" at bounding box center [264, 286] width 10 height 10
type textarea "x"
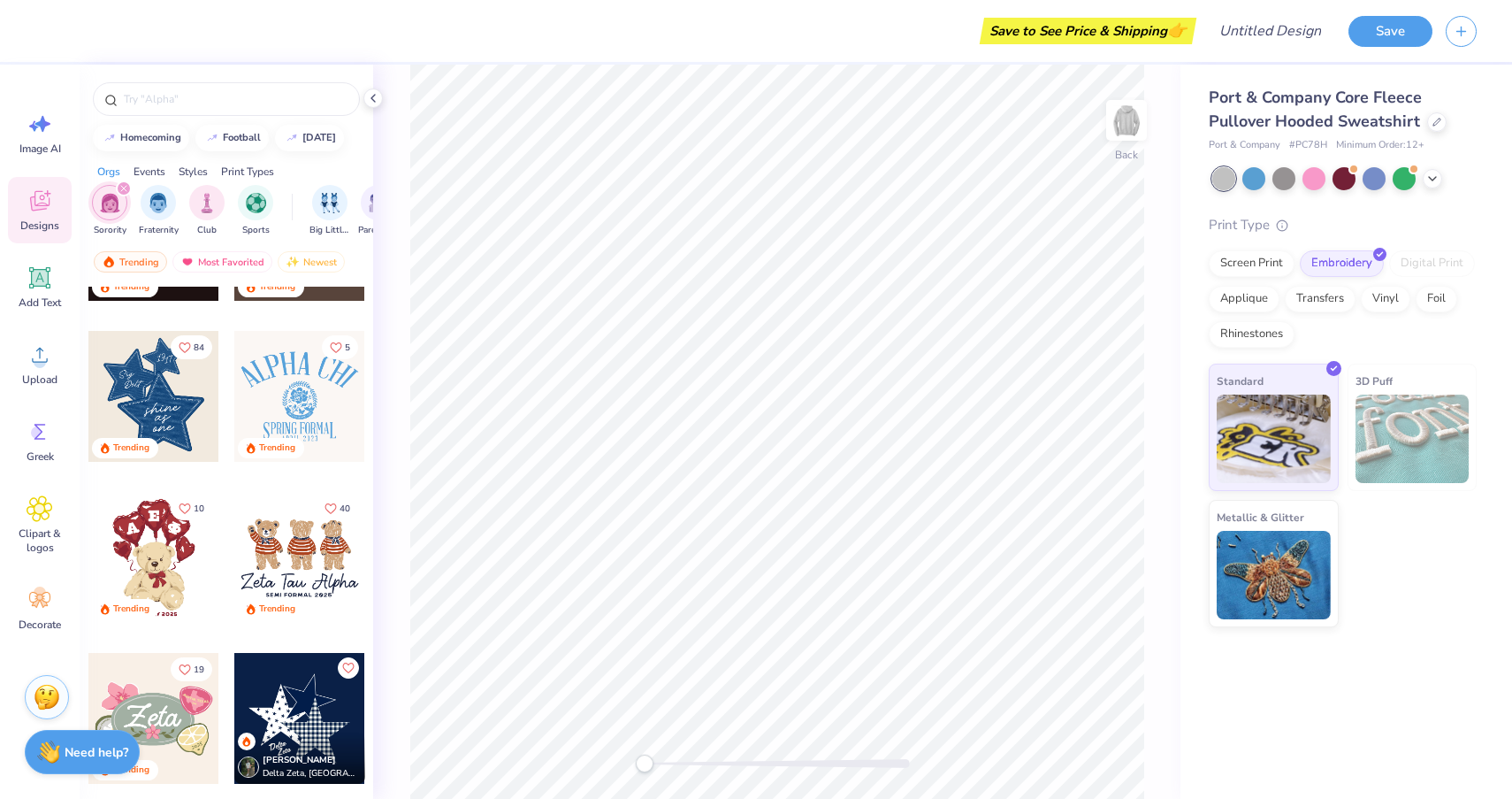
scroll to position [446, 0]
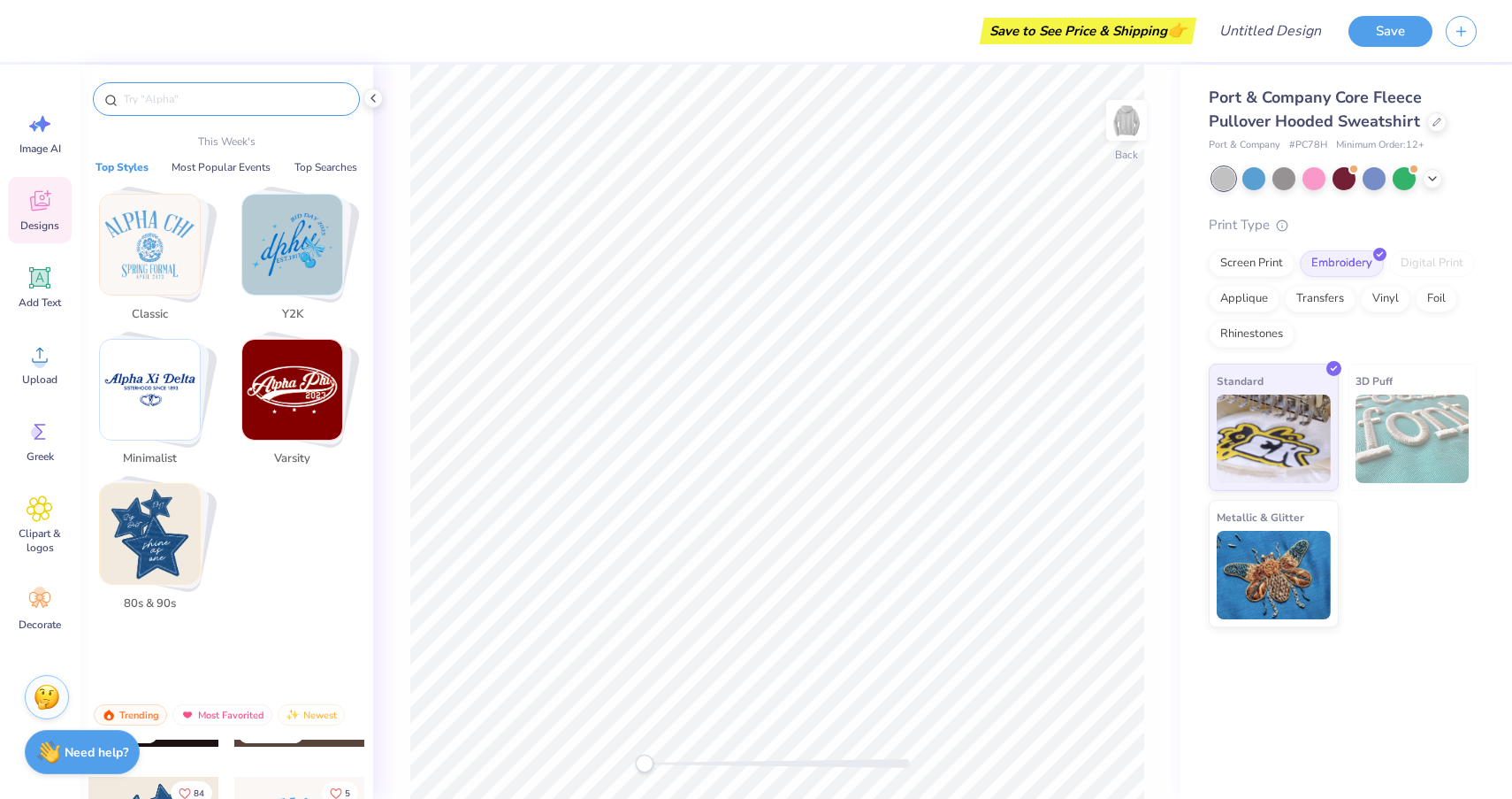
click at [205, 93] on input "text" at bounding box center [235, 98] width 227 height 18
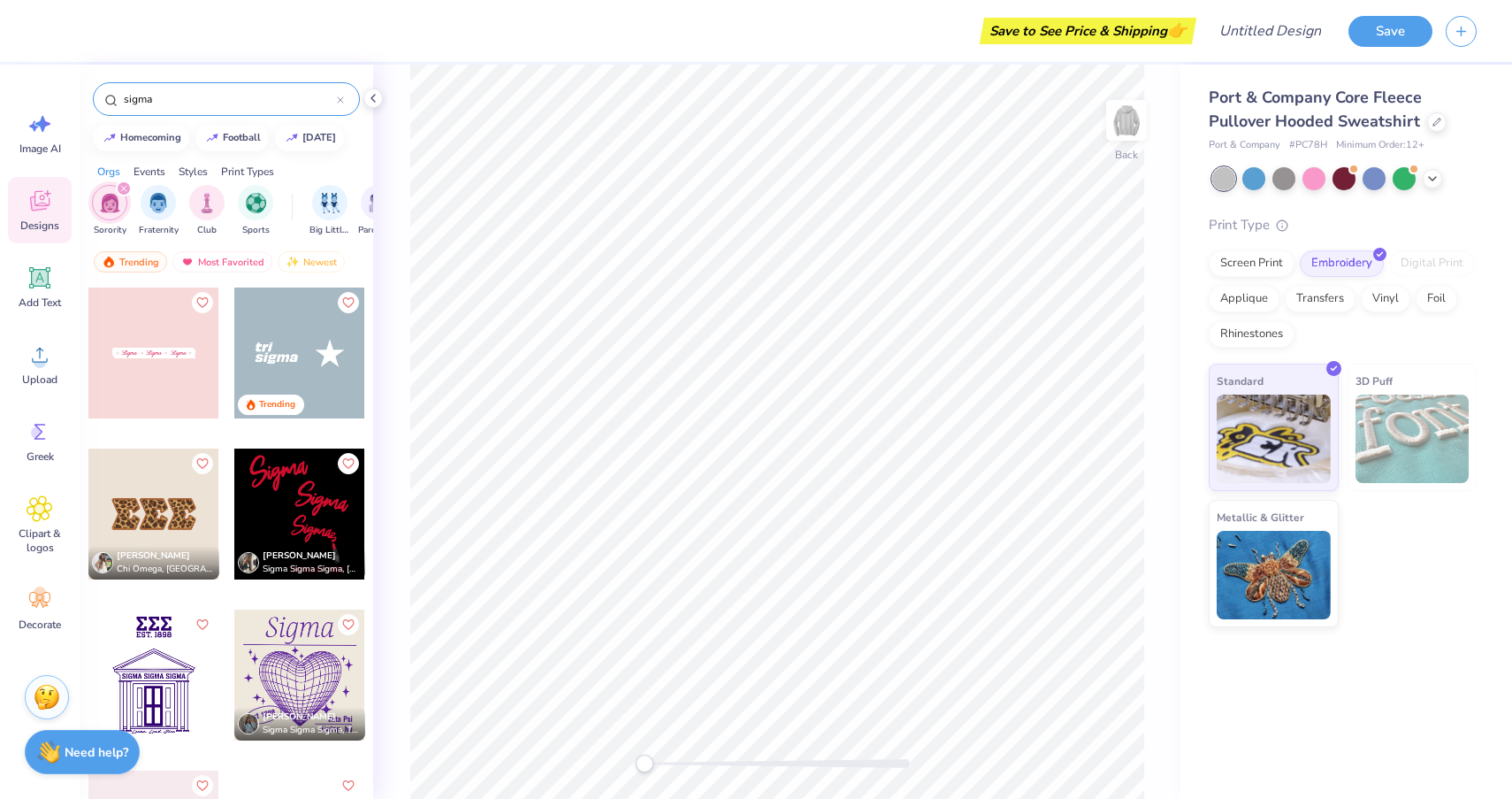
type input "igma"
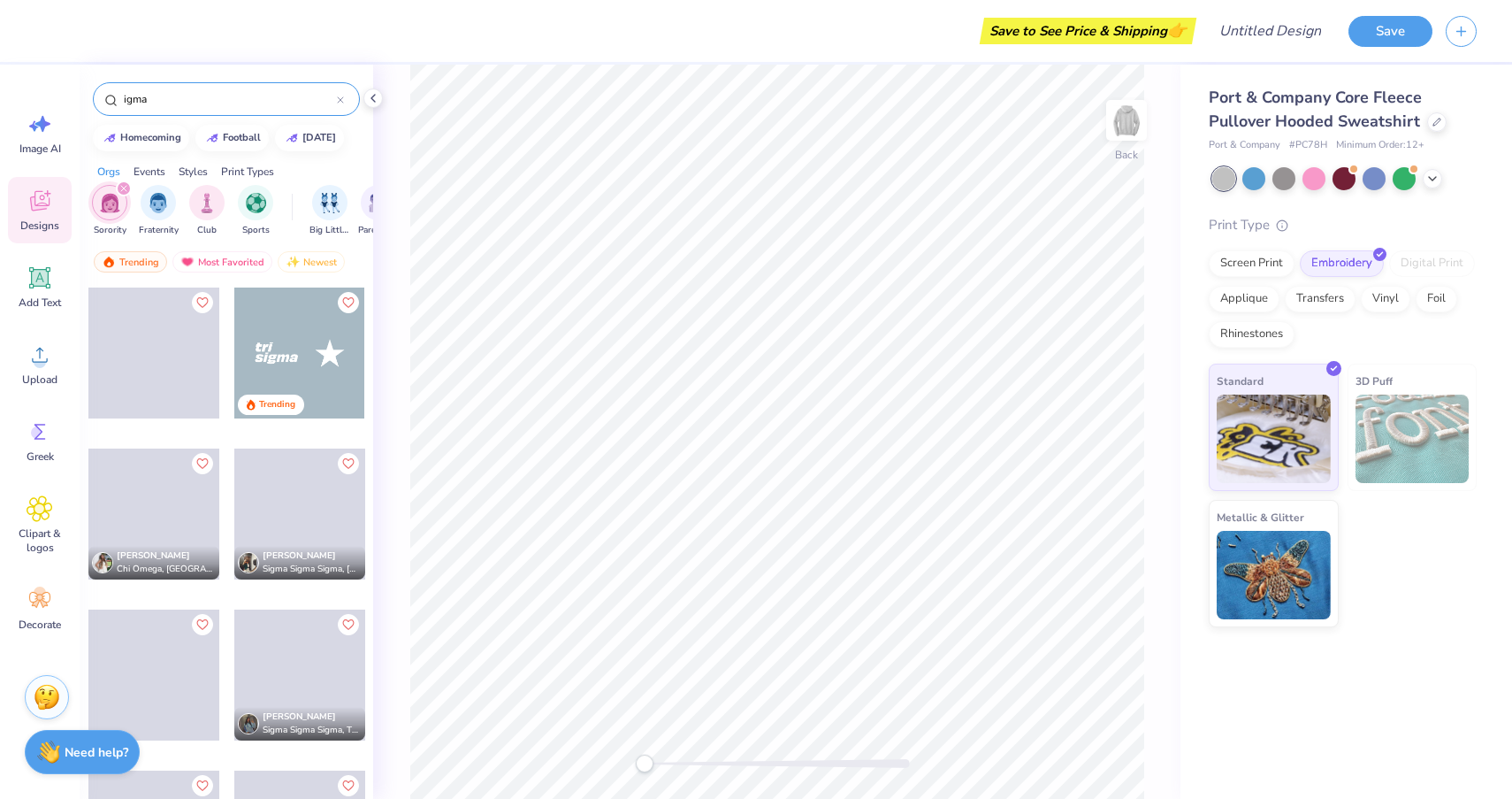
type textarea "x"
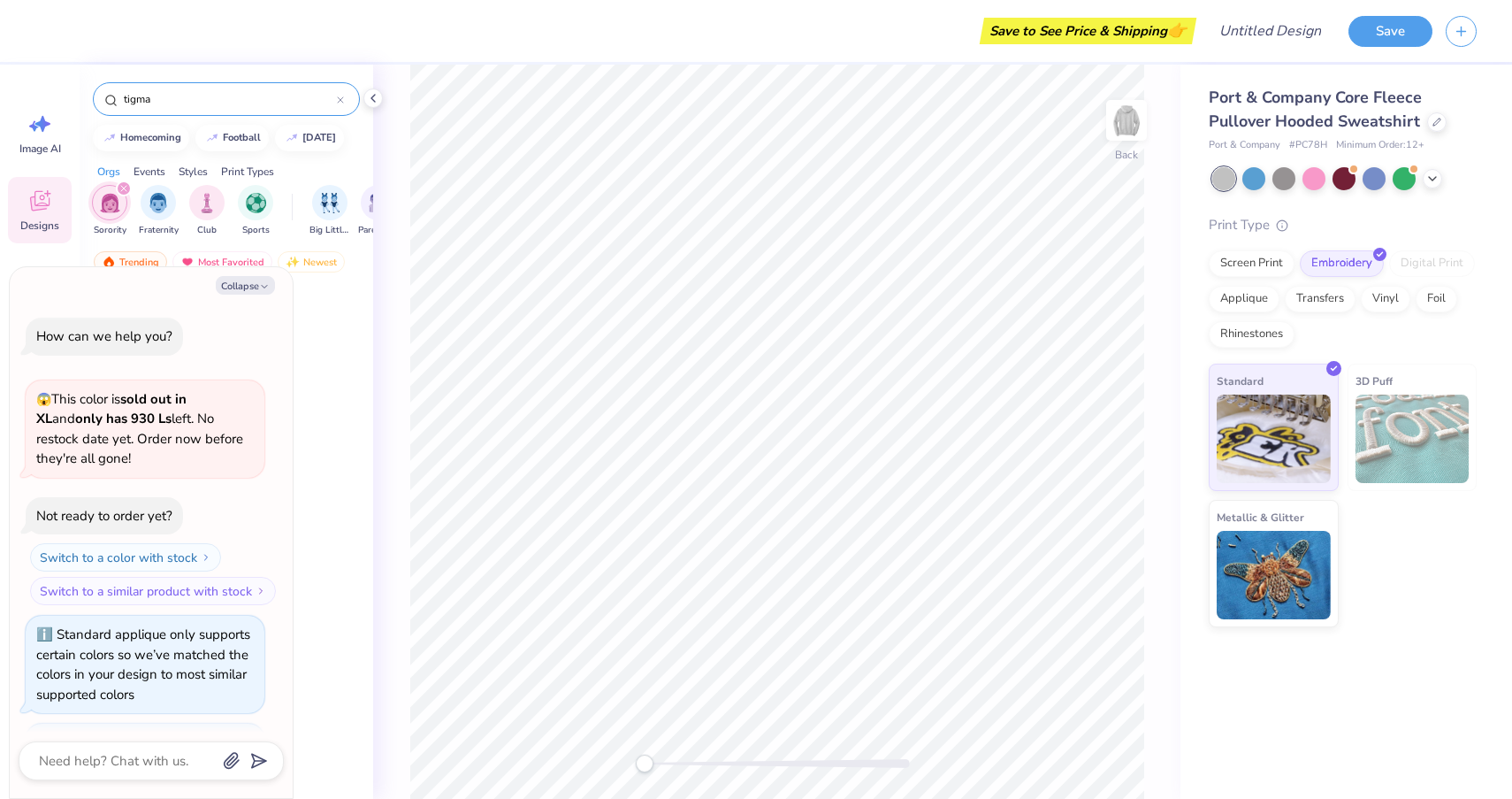
scroll to position [990, 0]
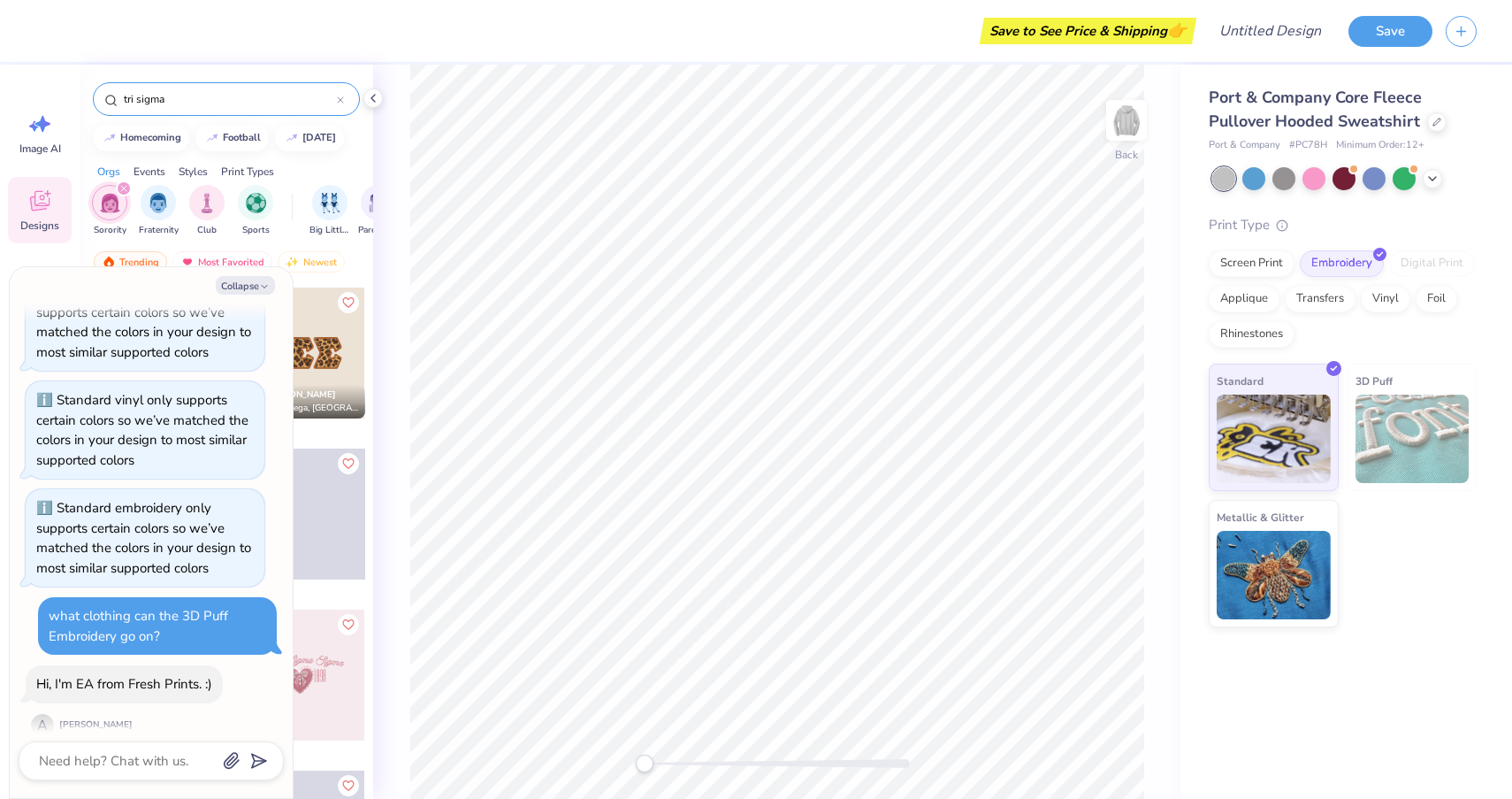
type input "tri sigma"
click at [220, 108] on div "tri sigma" at bounding box center [226, 99] width 267 height 33
click at [261, 288] on icon "button" at bounding box center [264, 286] width 10 height 10
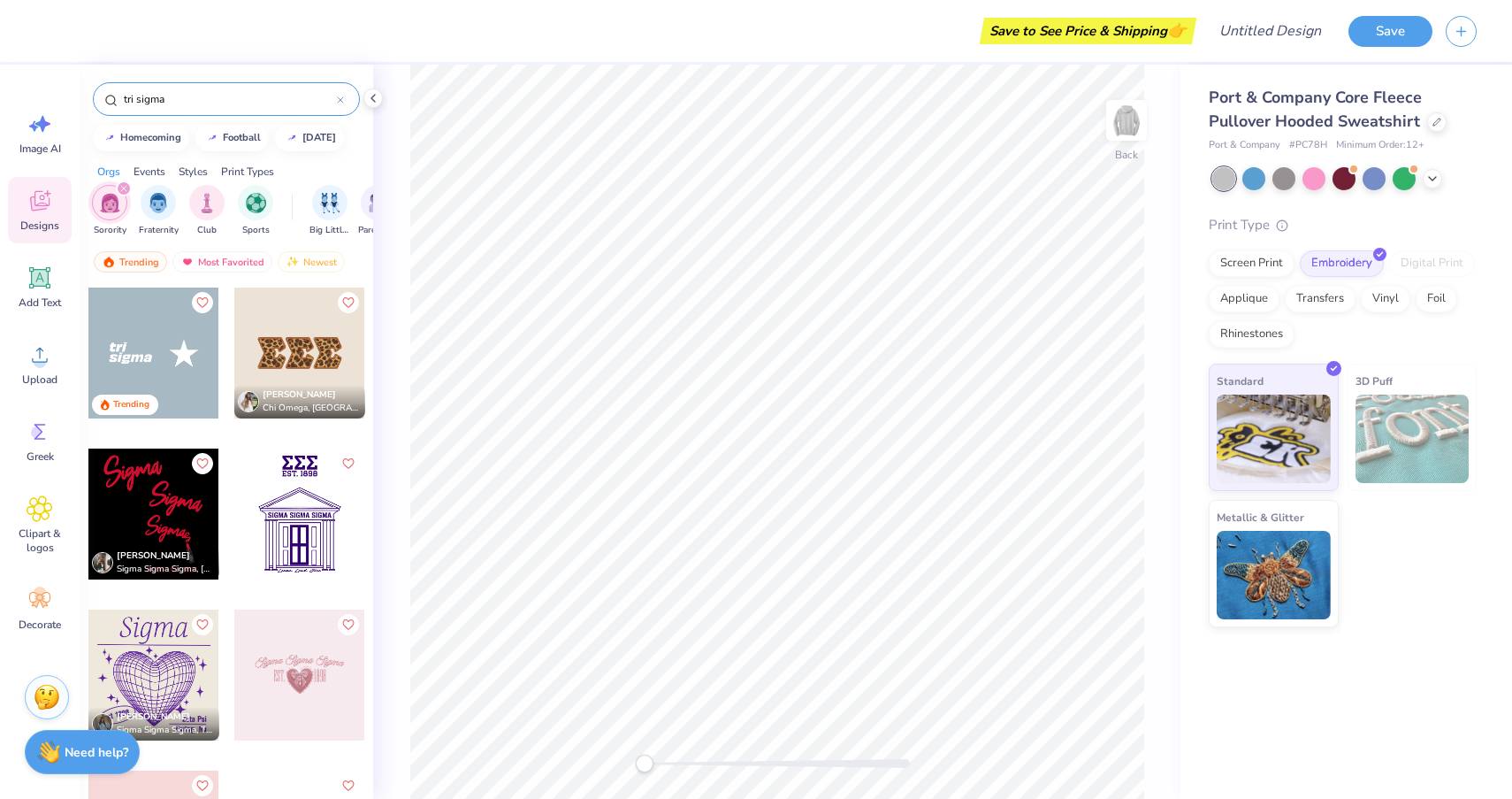
scroll to position [0, 0]
click at [48, 697] on img at bounding box center [46, 693] width 27 height 27
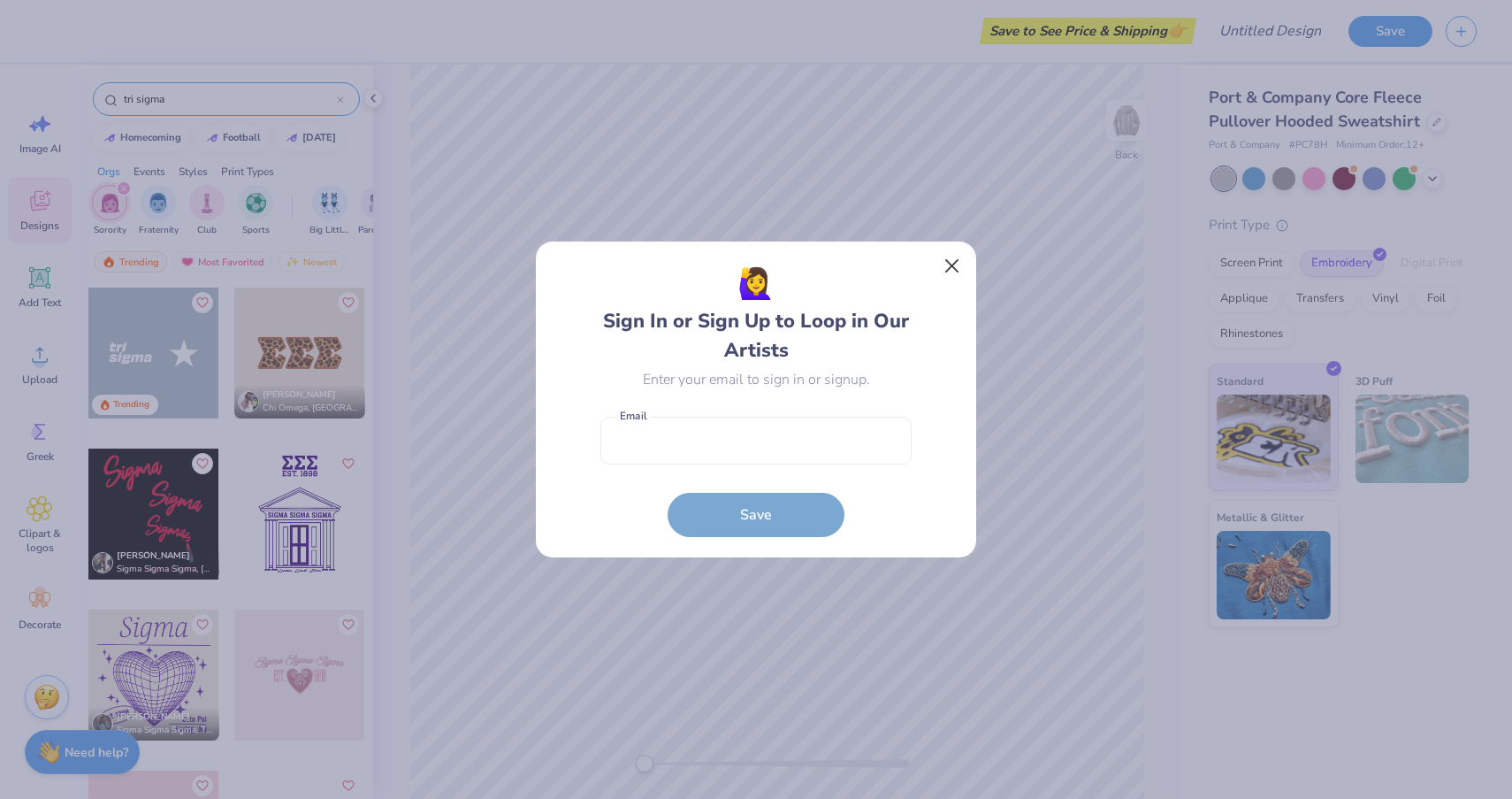
click at [953, 271] on button "Close" at bounding box center [953, 266] width 33 height 33
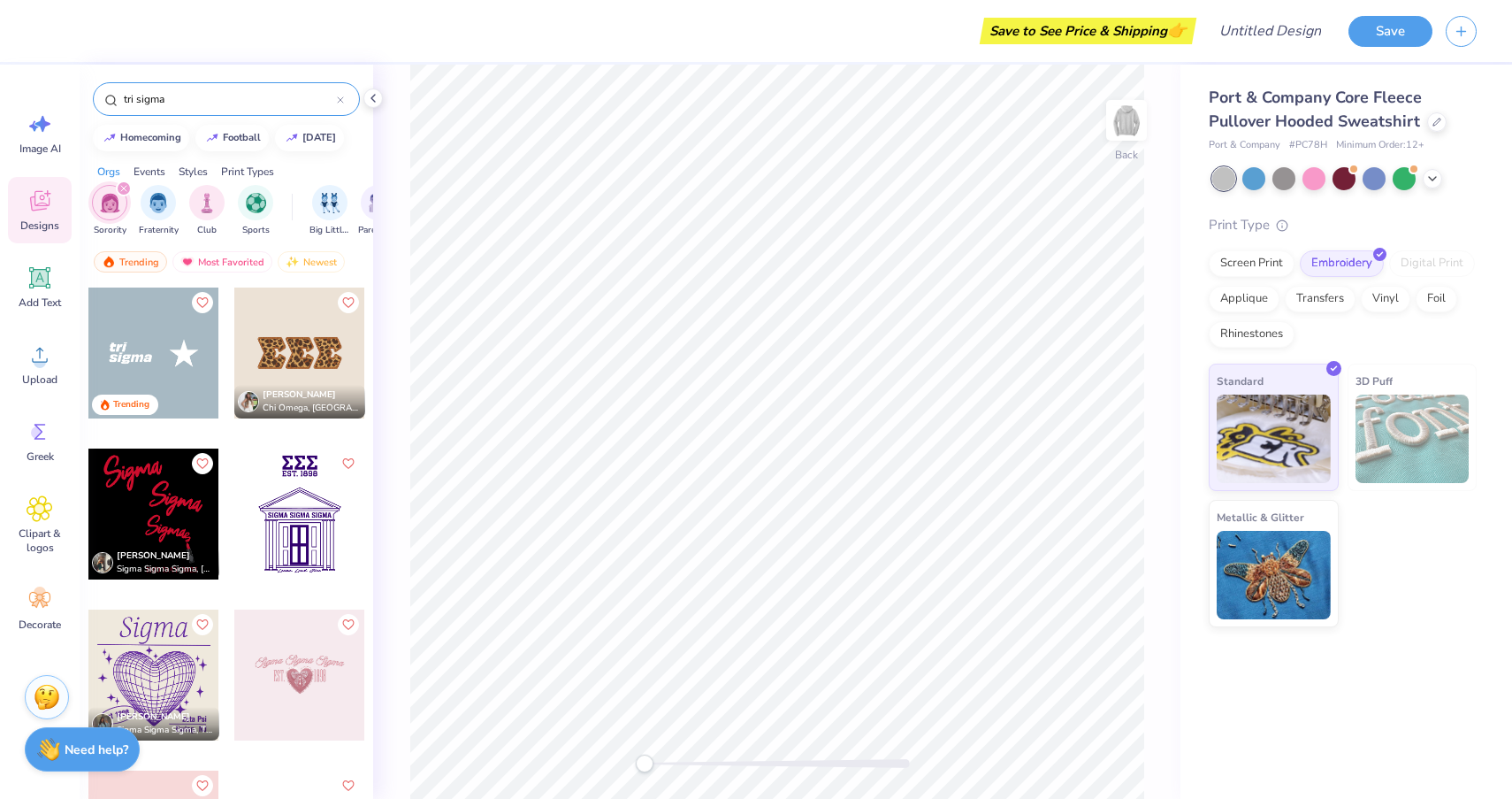
click at [85, 736] on div "Need help? Chat with us." at bounding box center [82, 749] width 115 height 44
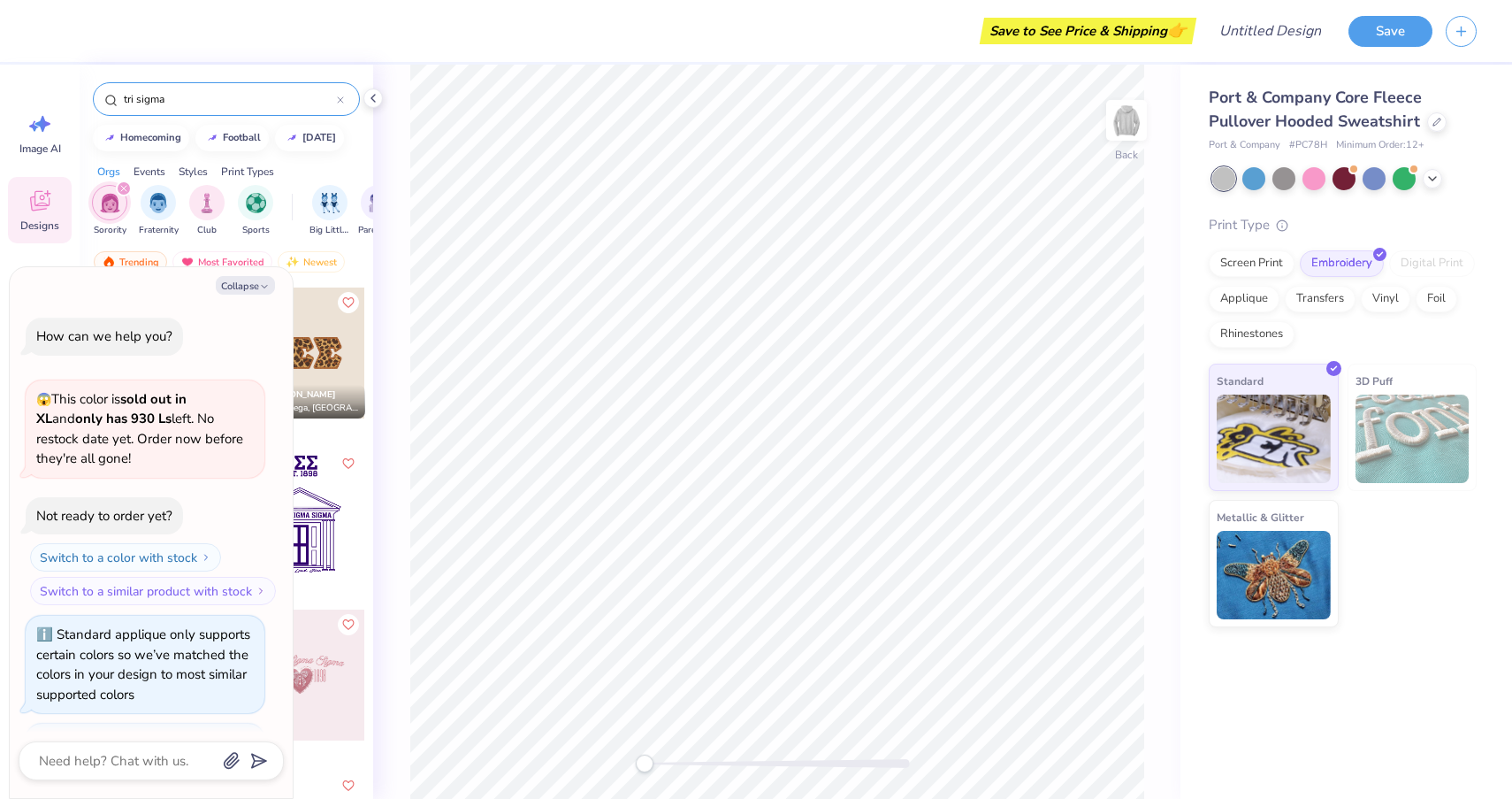
scroll to position [990, 0]
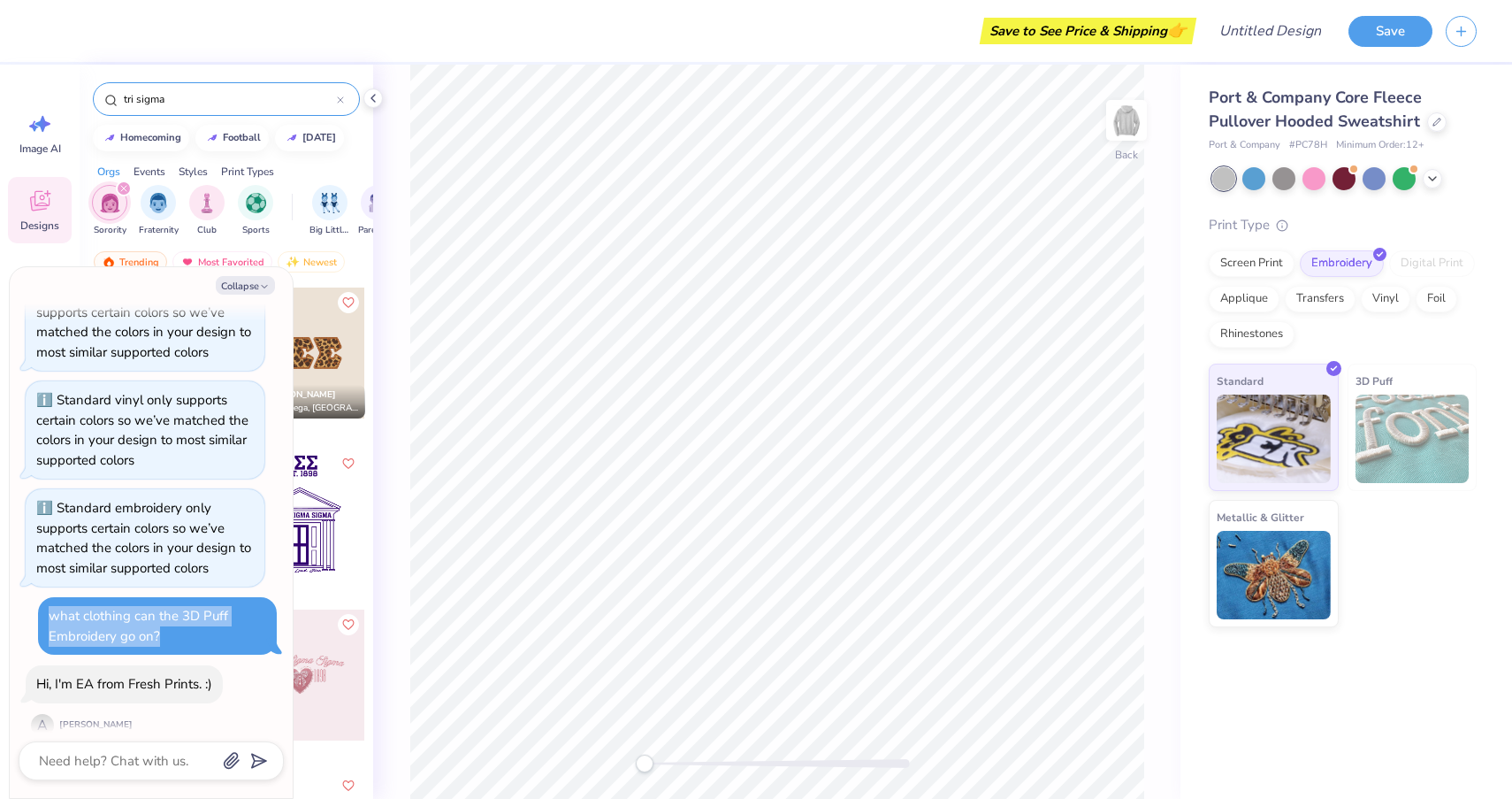
drag, startPoint x: 173, startPoint y: 623, endPoint x: 34, endPoint y: 589, distance: 143.1
click at [33, 589] on div "How can we help you? 😱 This color is sold out in XL and only has 930 Ls left. N…" at bounding box center [151, 33] width 266 height 1439
copy div "what clothing can the 3D Puff Embroidery go on?"
click at [72, 768] on textarea at bounding box center [127, 760] width 180 height 23
paste textarea "what clothing can the 3D Puff Embroidery go on?"
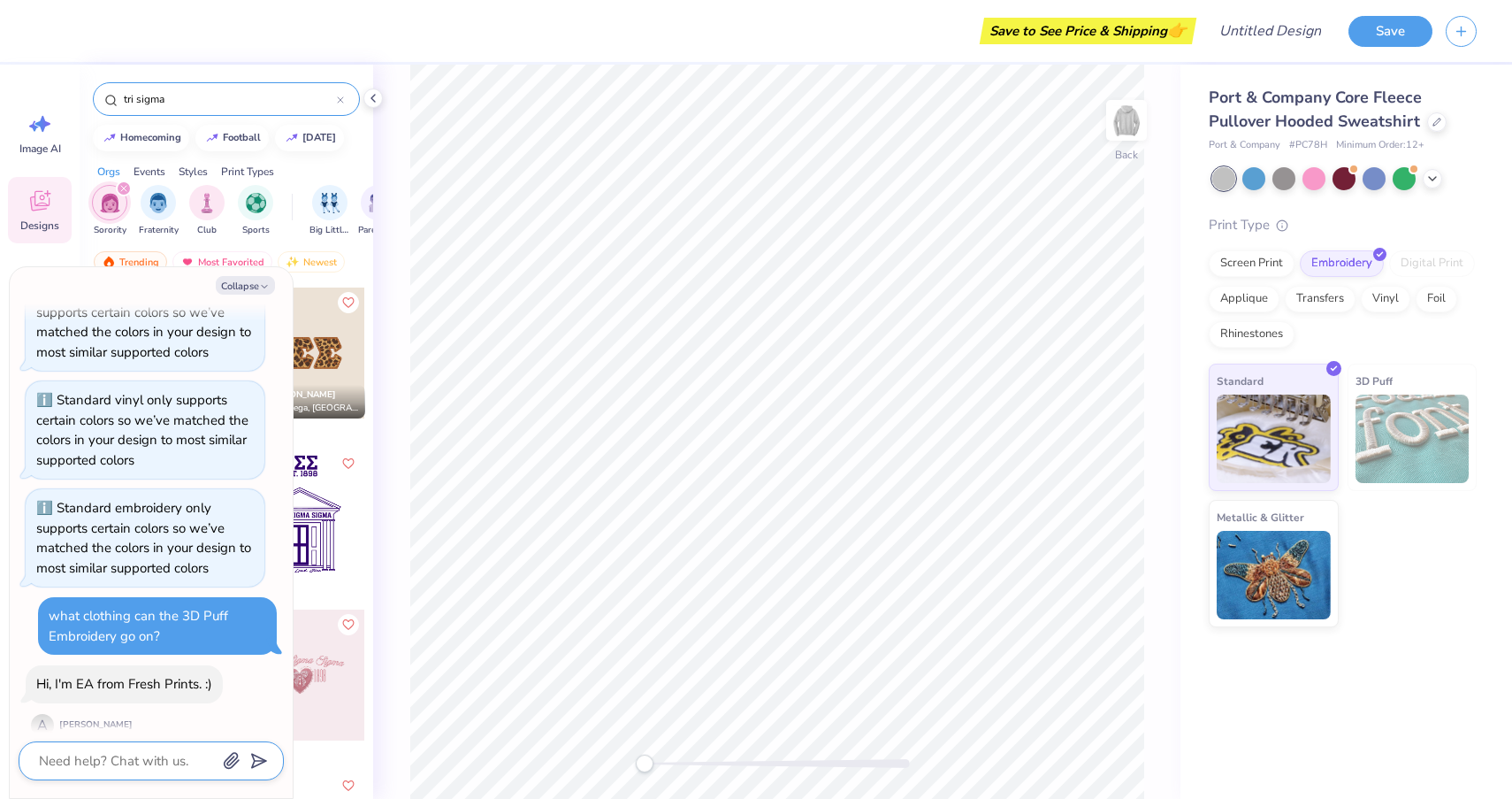
type textarea "x"
type textarea "what clothing can the 3D Puff Embroidery go on?"
click at [265, 759] on polygon "submit" at bounding box center [256, 761] width 21 height 21
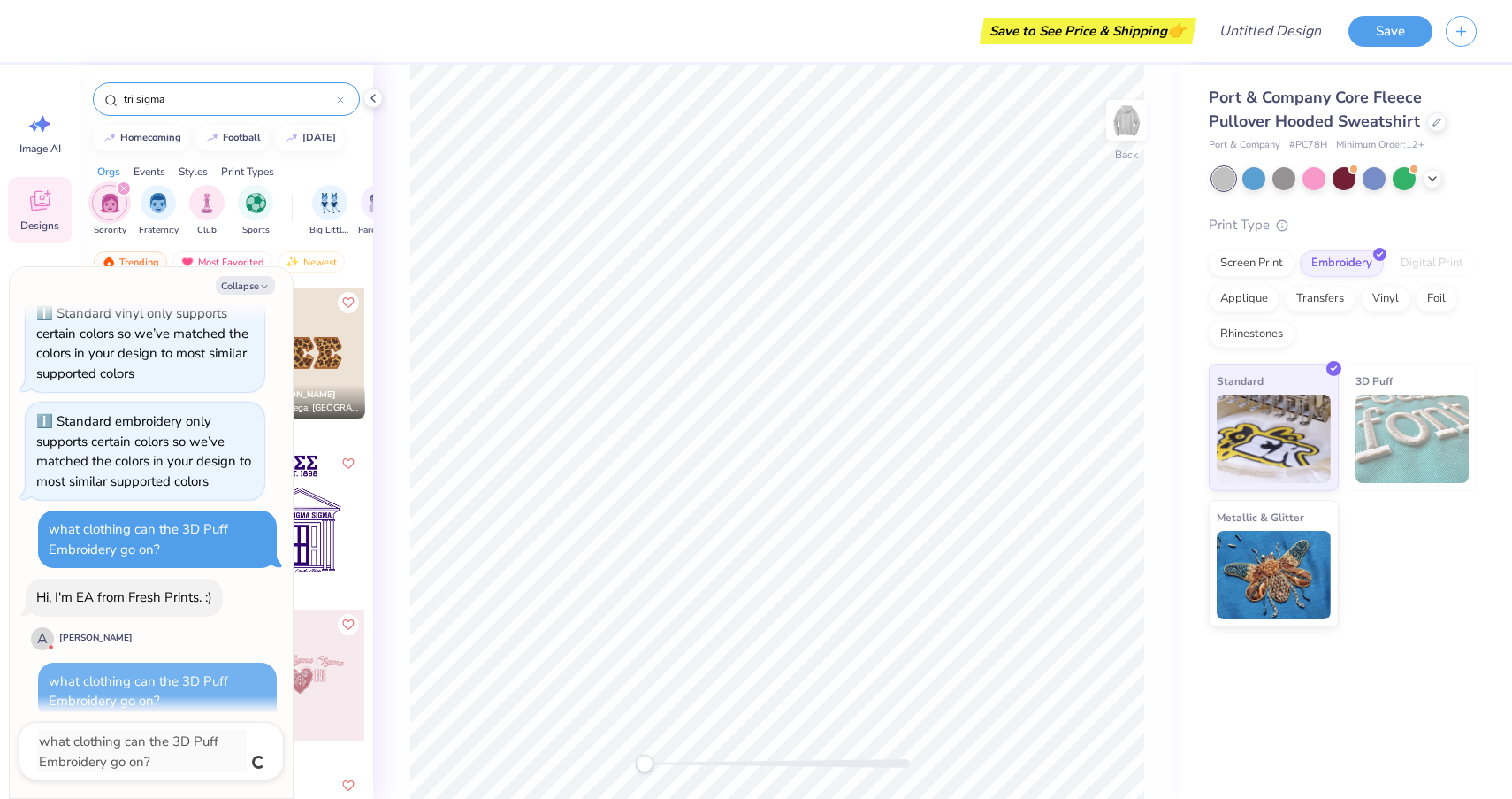
type textarea "x"
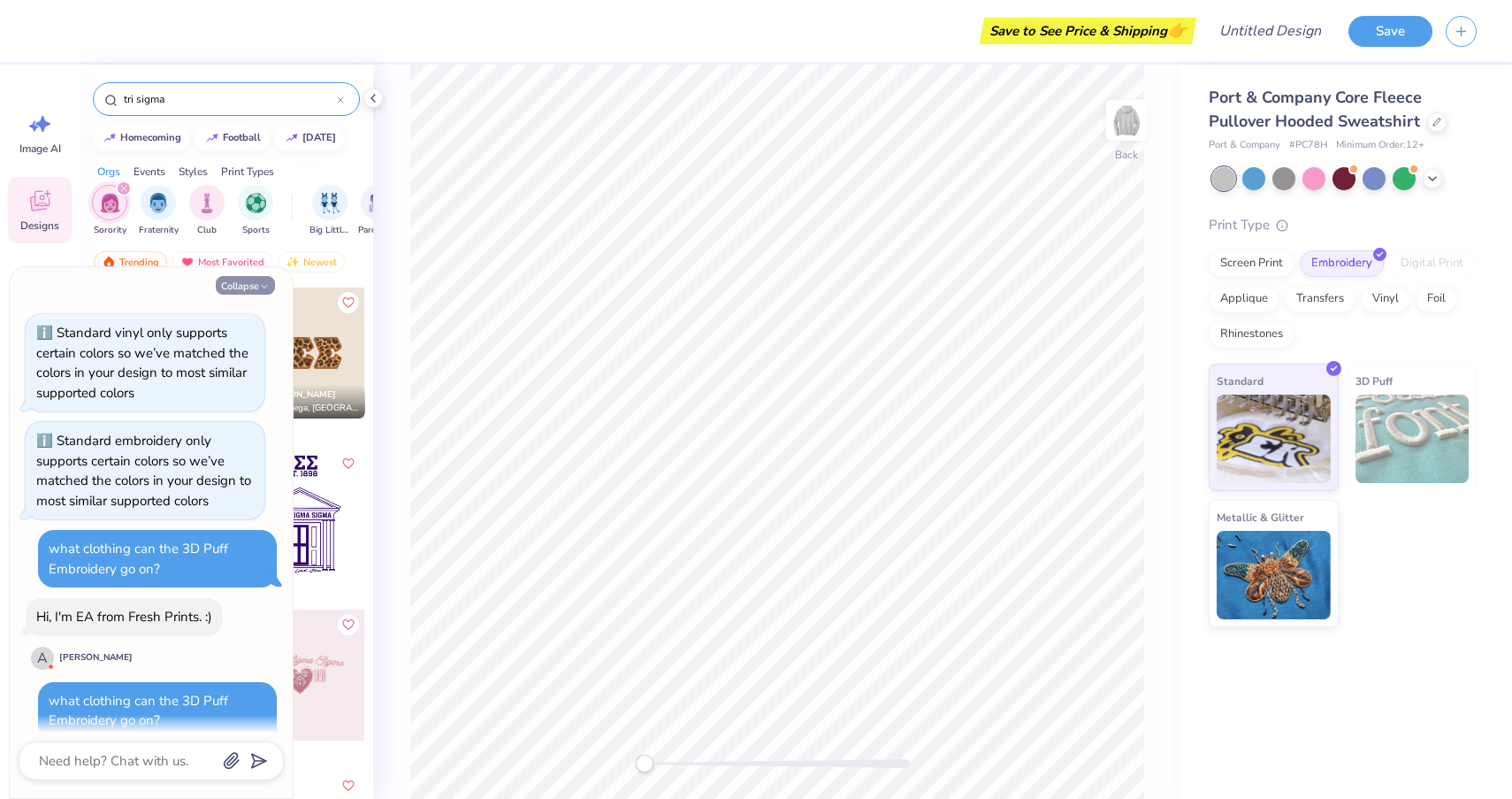
click at [253, 281] on button "Collapse" at bounding box center [245, 285] width 59 height 19
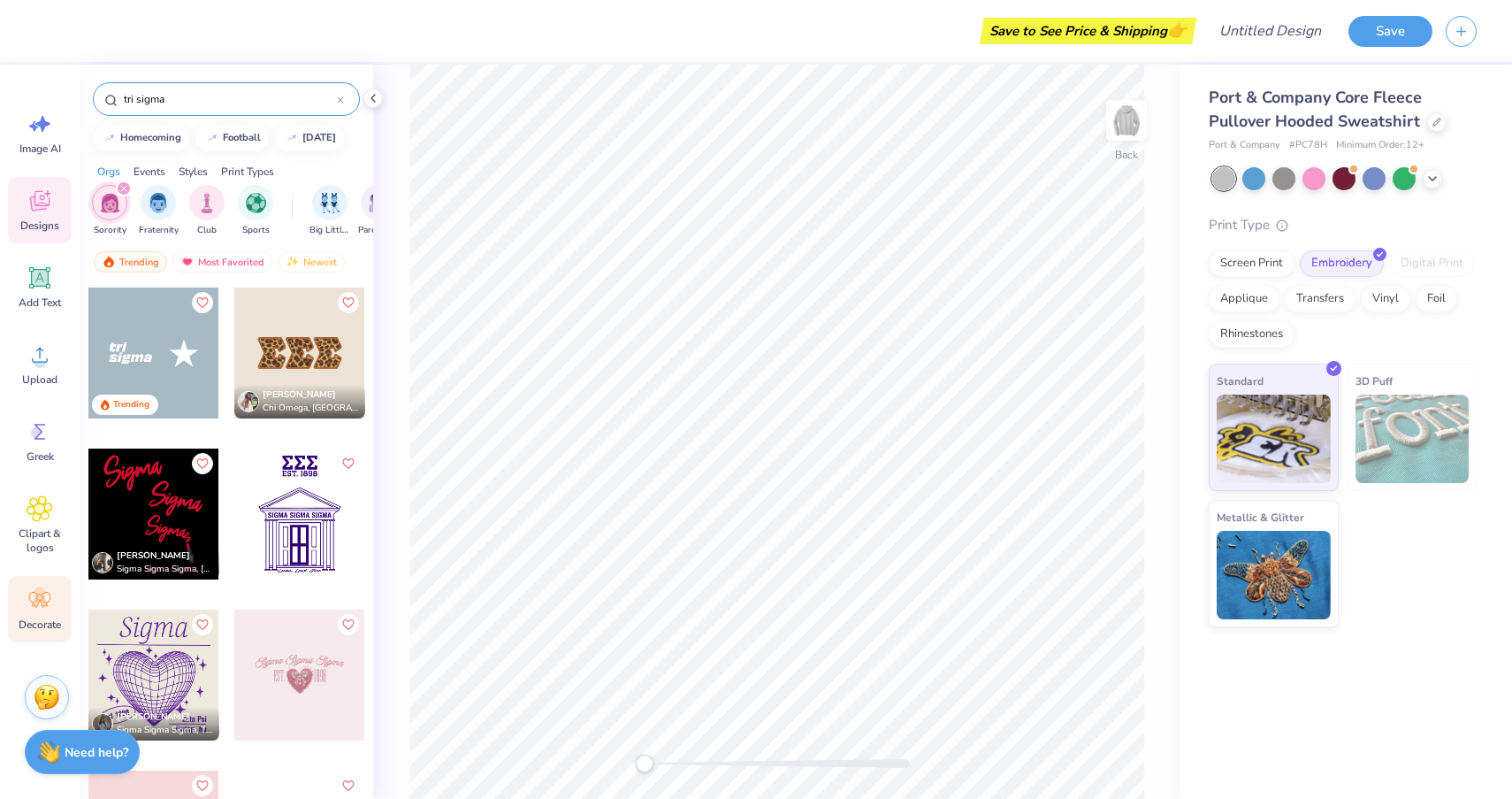
click at [38, 600] on icon at bounding box center [40, 599] width 21 height 16
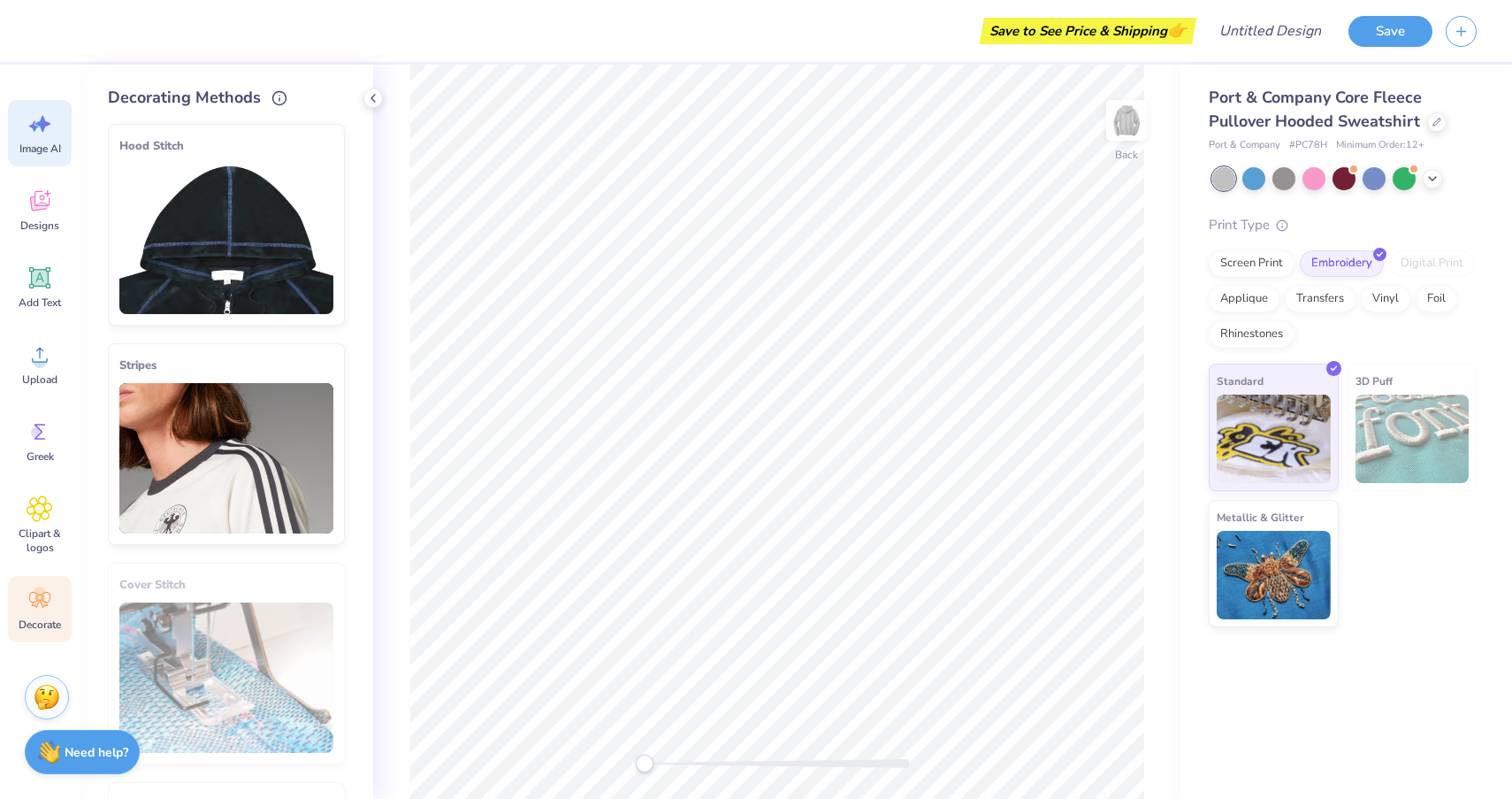
click at [46, 136] on icon at bounding box center [40, 123] width 27 height 27
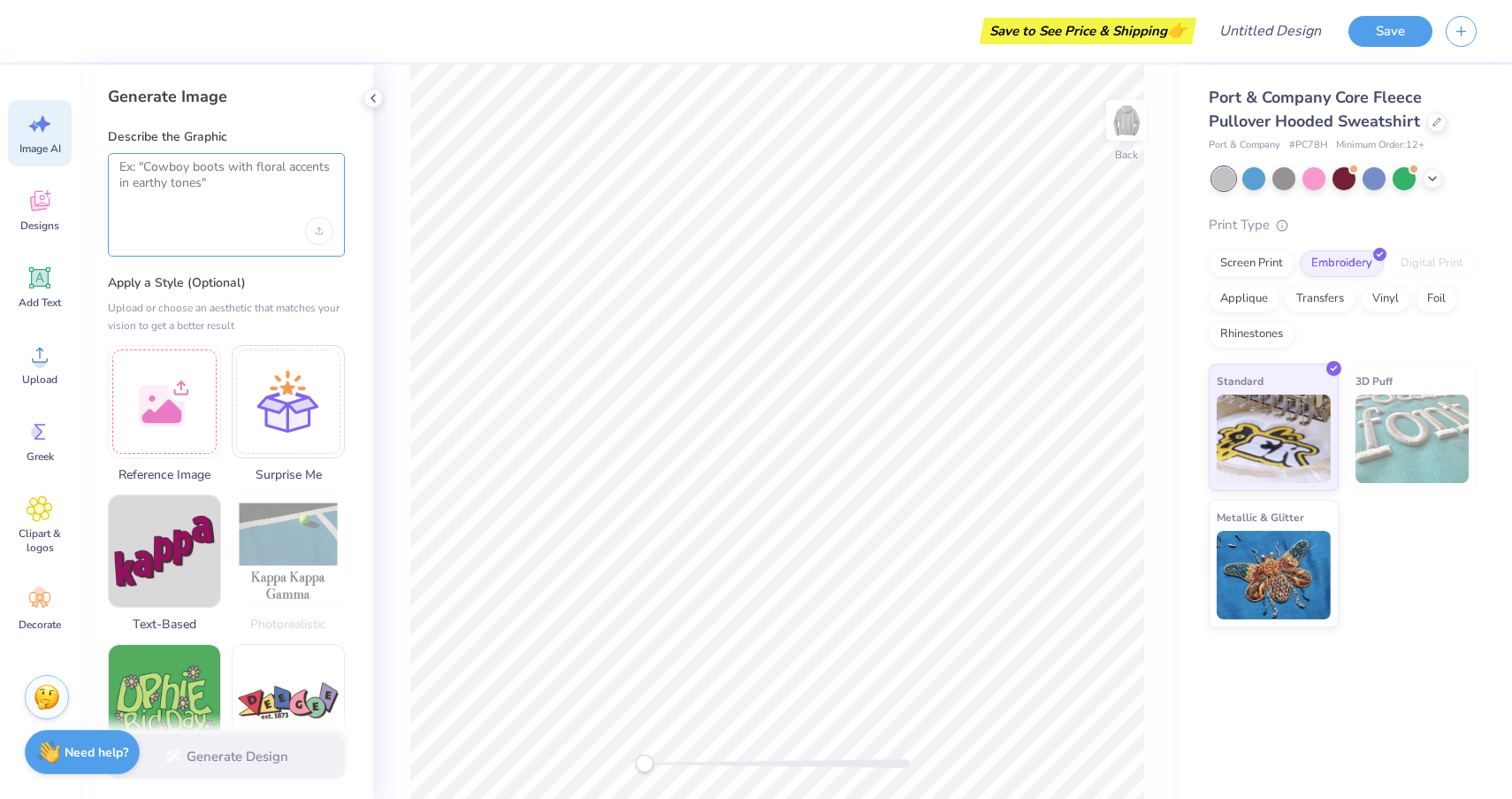
click at [267, 171] on textarea at bounding box center [226, 181] width 214 height 44
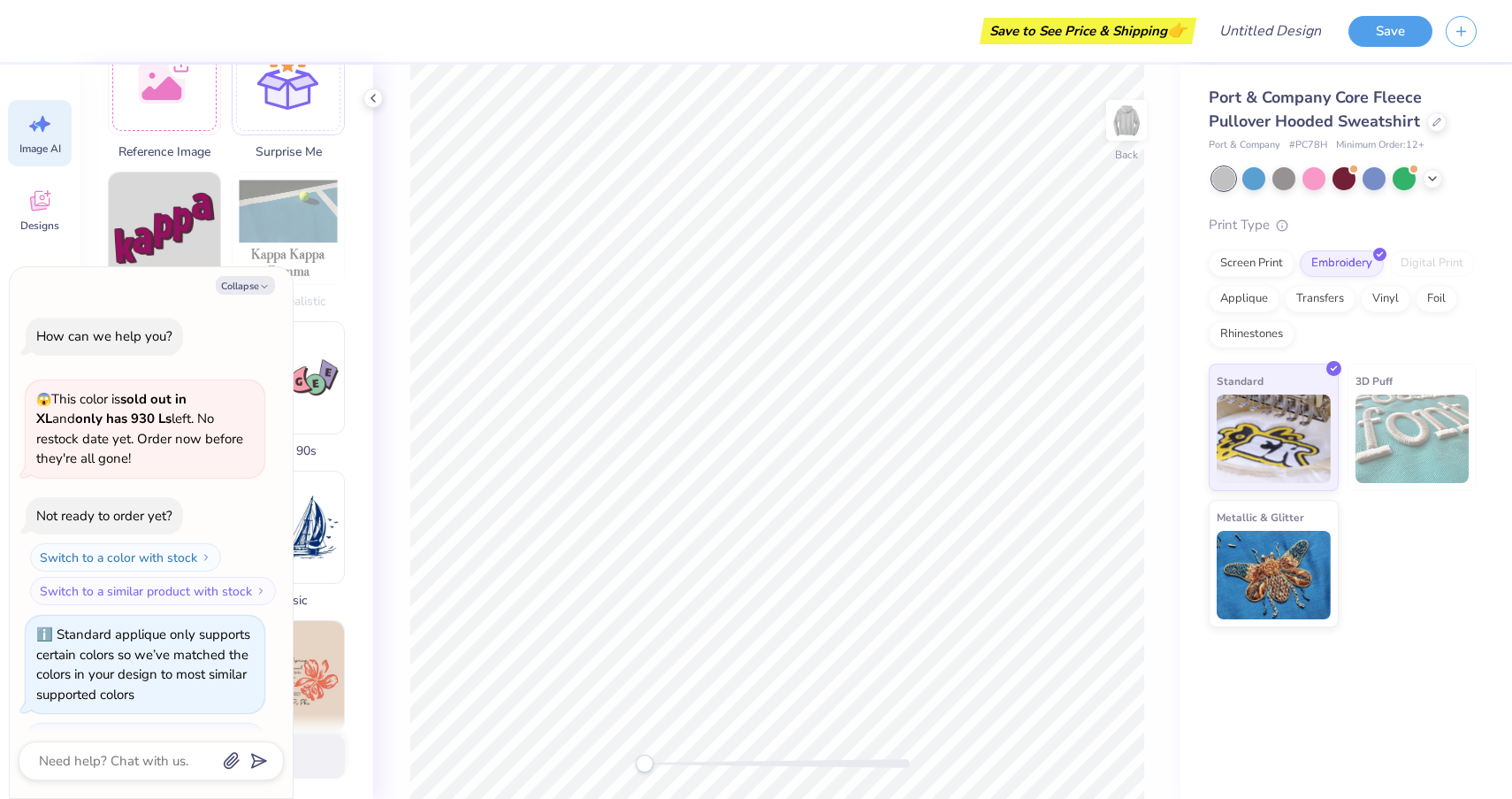
scroll to position [1159, 0]
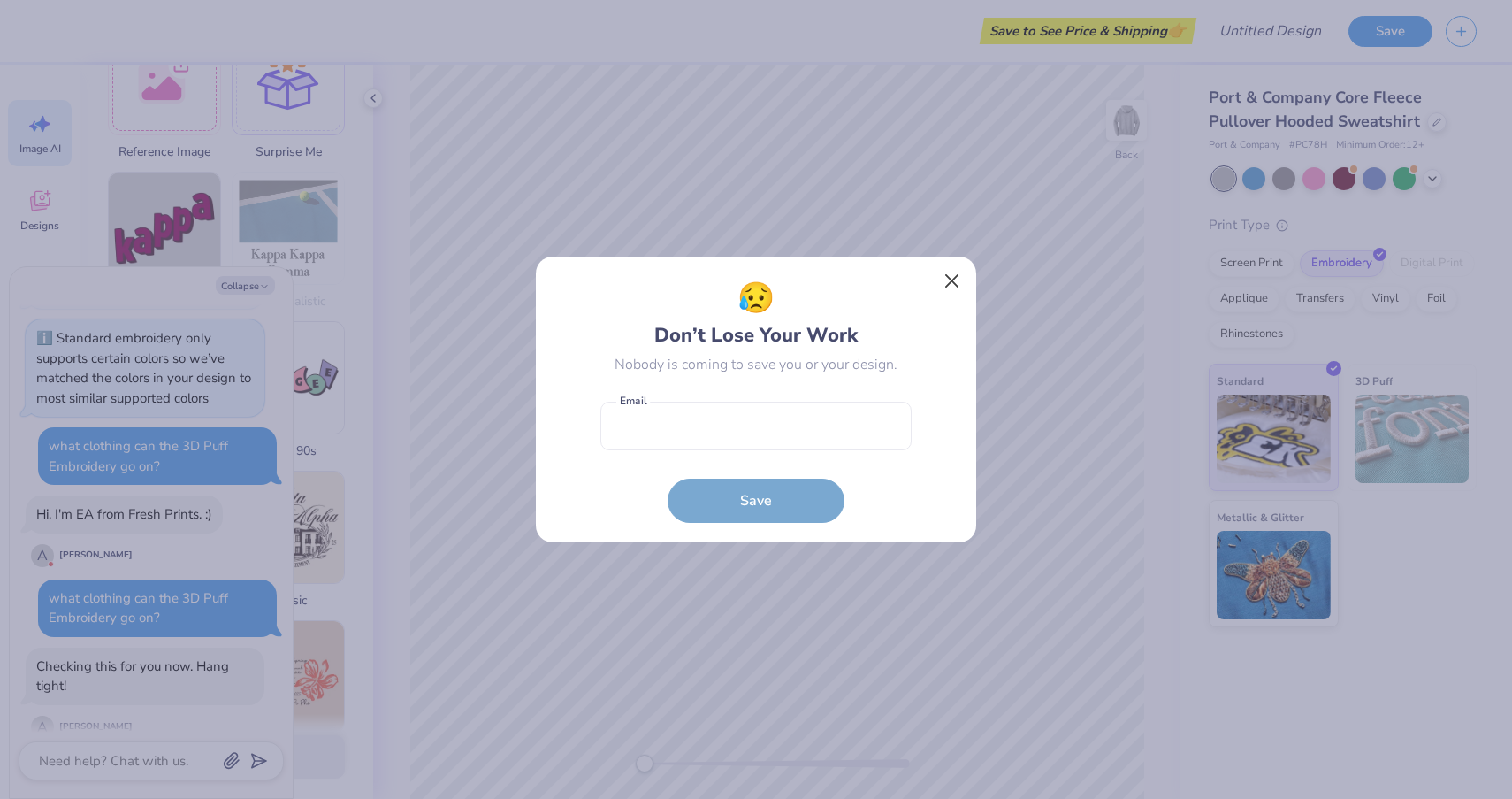
click at [952, 283] on button "Close" at bounding box center [953, 281] width 33 height 33
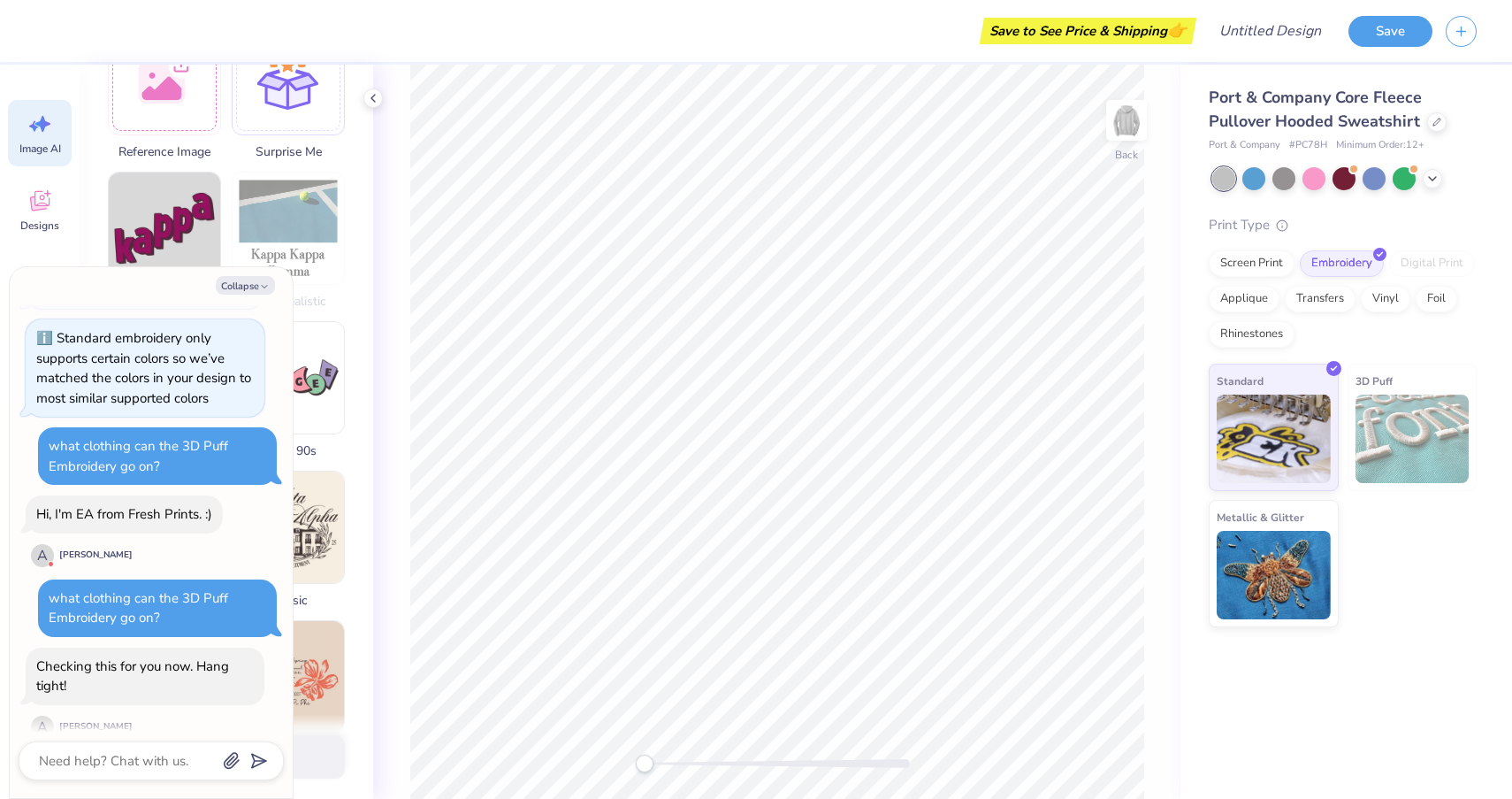
scroll to position [0, 0]
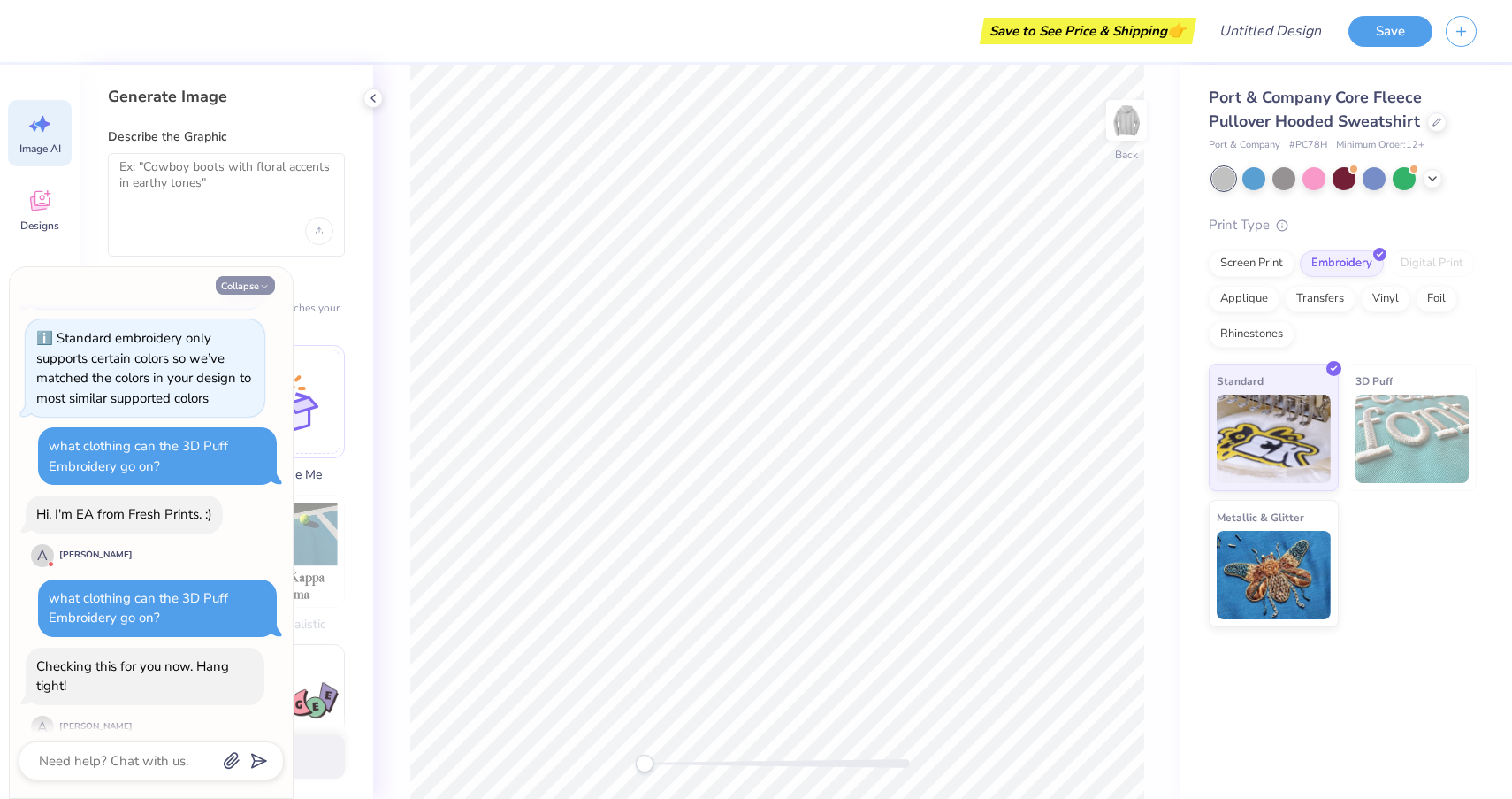
click at [249, 283] on button "Collapse" at bounding box center [245, 285] width 59 height 19
type textarea "x"
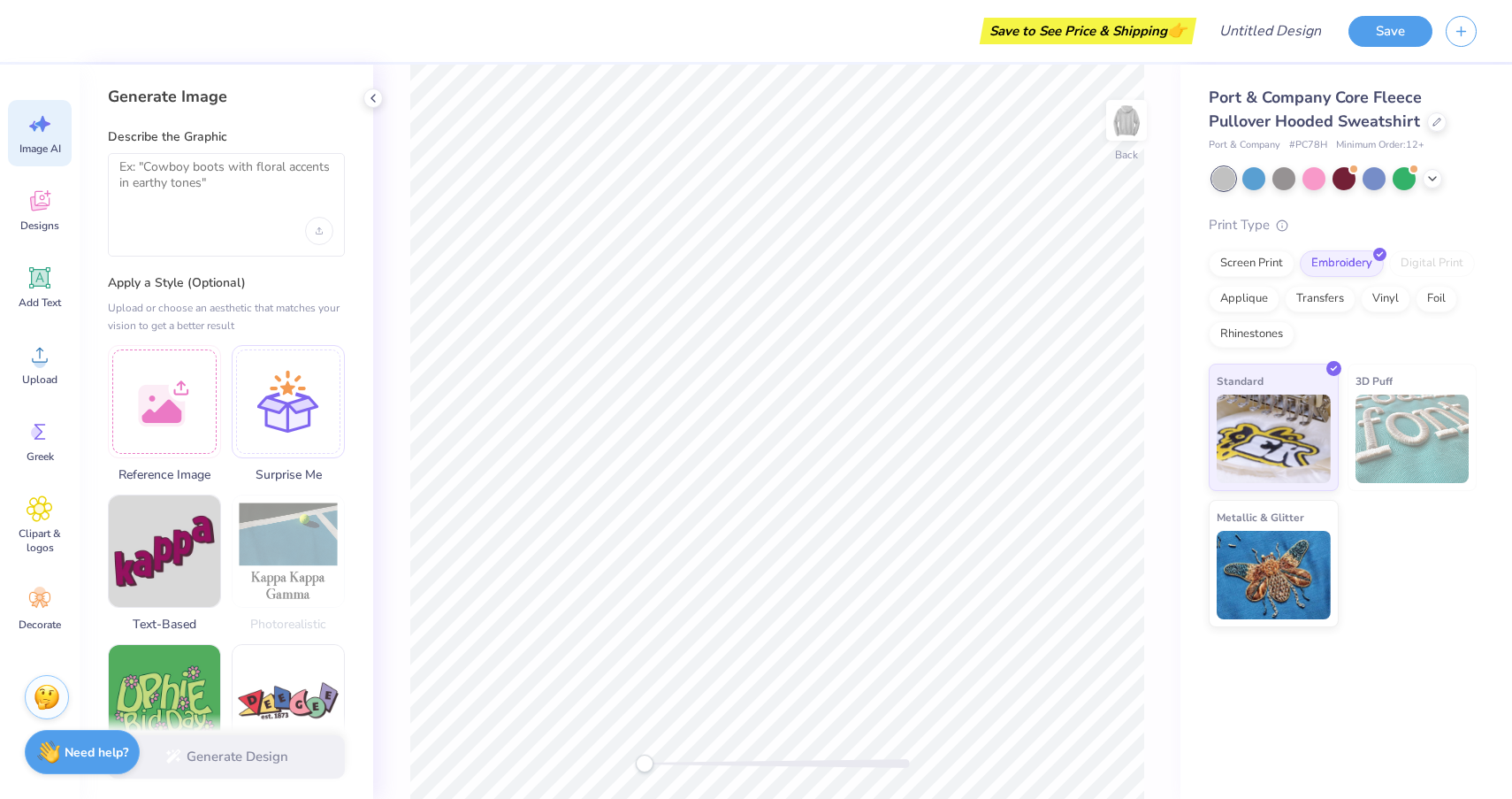
click at [219, 207] on div at bounding box center [227, 205] width 237 height 104
click at [219, 181] on textarea at bounding box center [226, 181] width 214 height 44
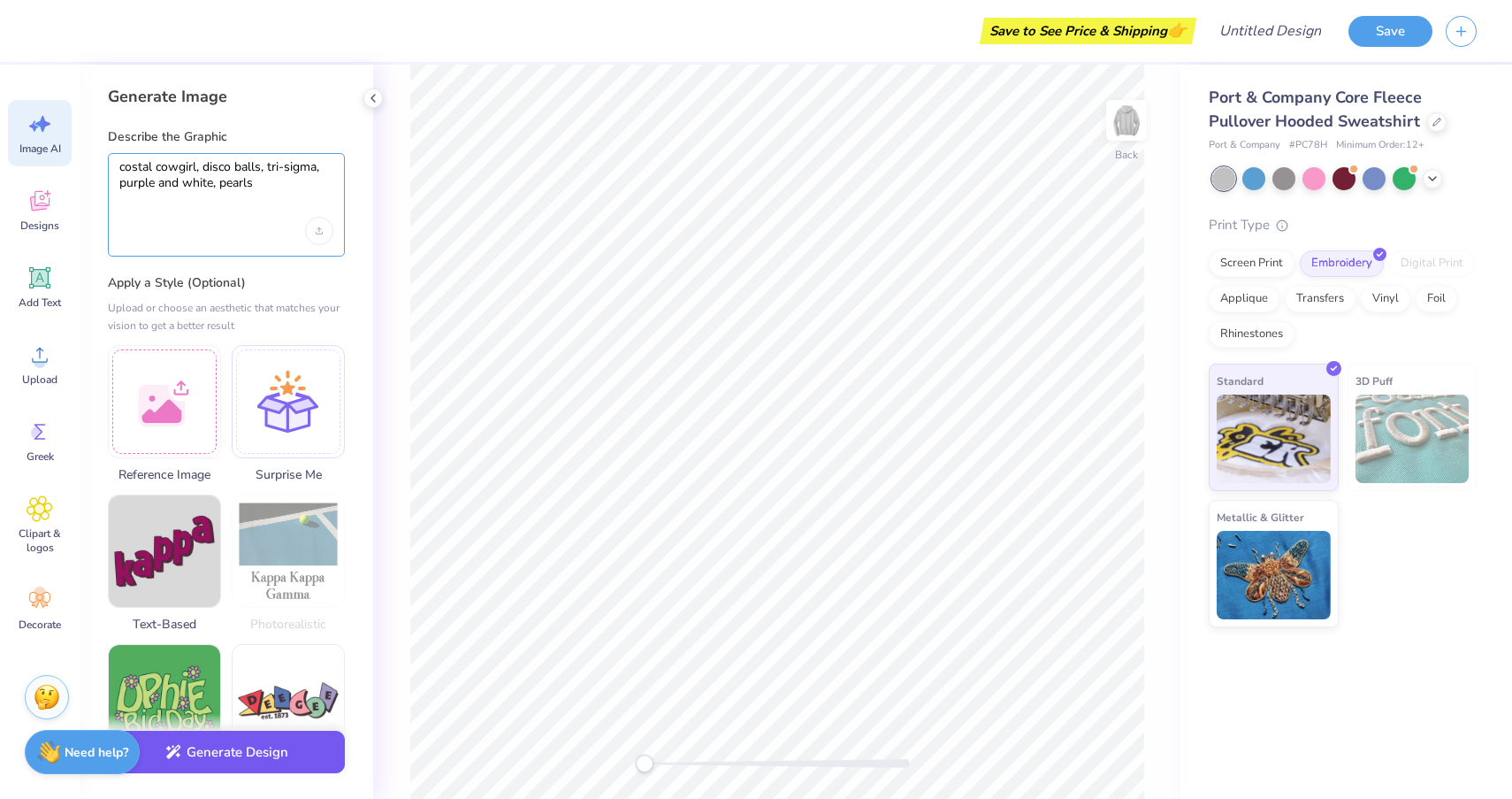
type textarea "costal cowgirl, disco balls, tri-sigma, purple and white, pearls"
click at [220, 752] on button "Generate Design" at bounding box center [227, 752] width 237 height 44
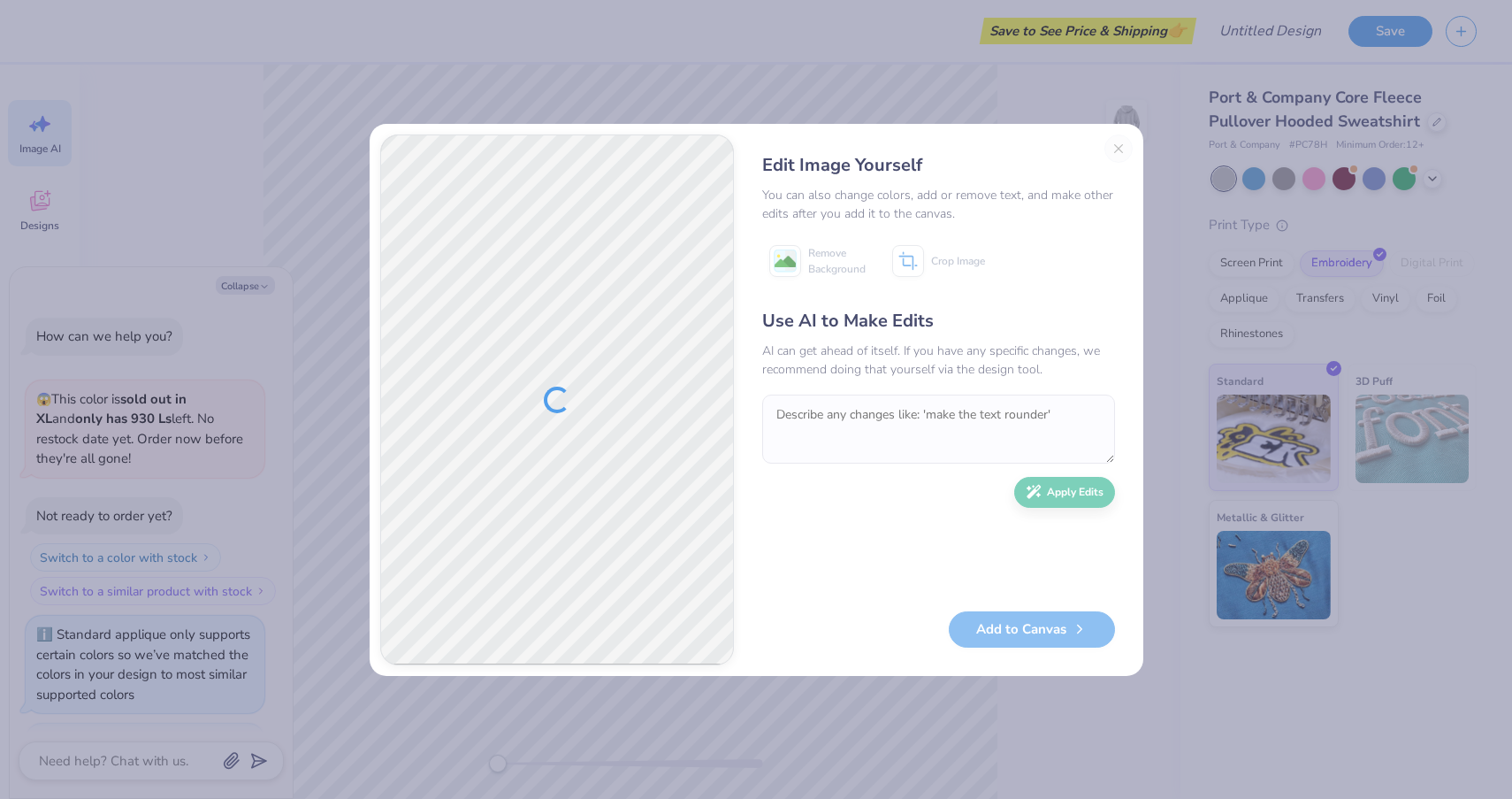
scroll to position [1262, 0]
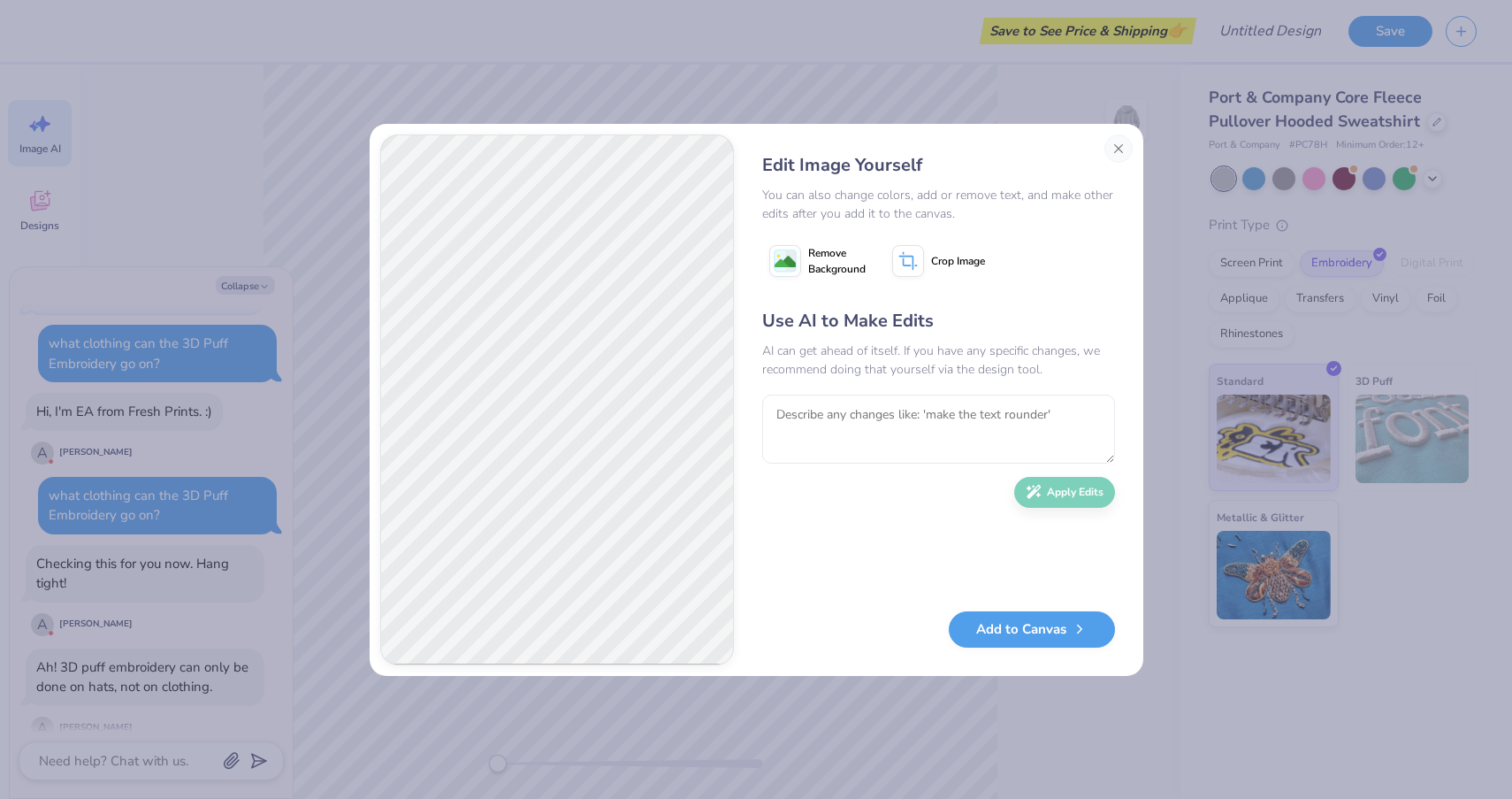
click at [791, 255] on image at bounding box center [785, 261] width 21 height 21
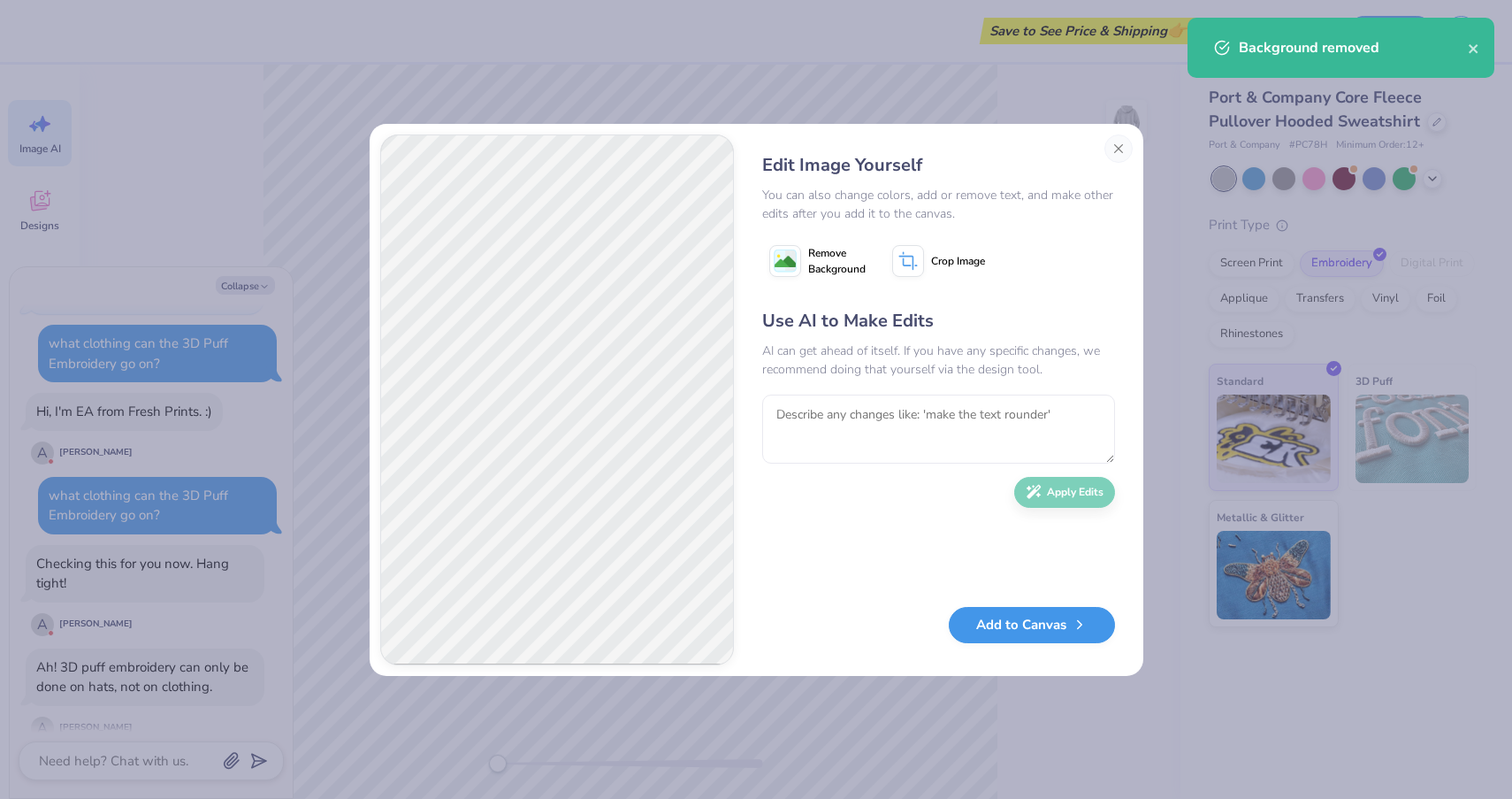
click at [977, 630] on button "Add to Canvas" at bounding box center [1032, 624] width 167 height 36
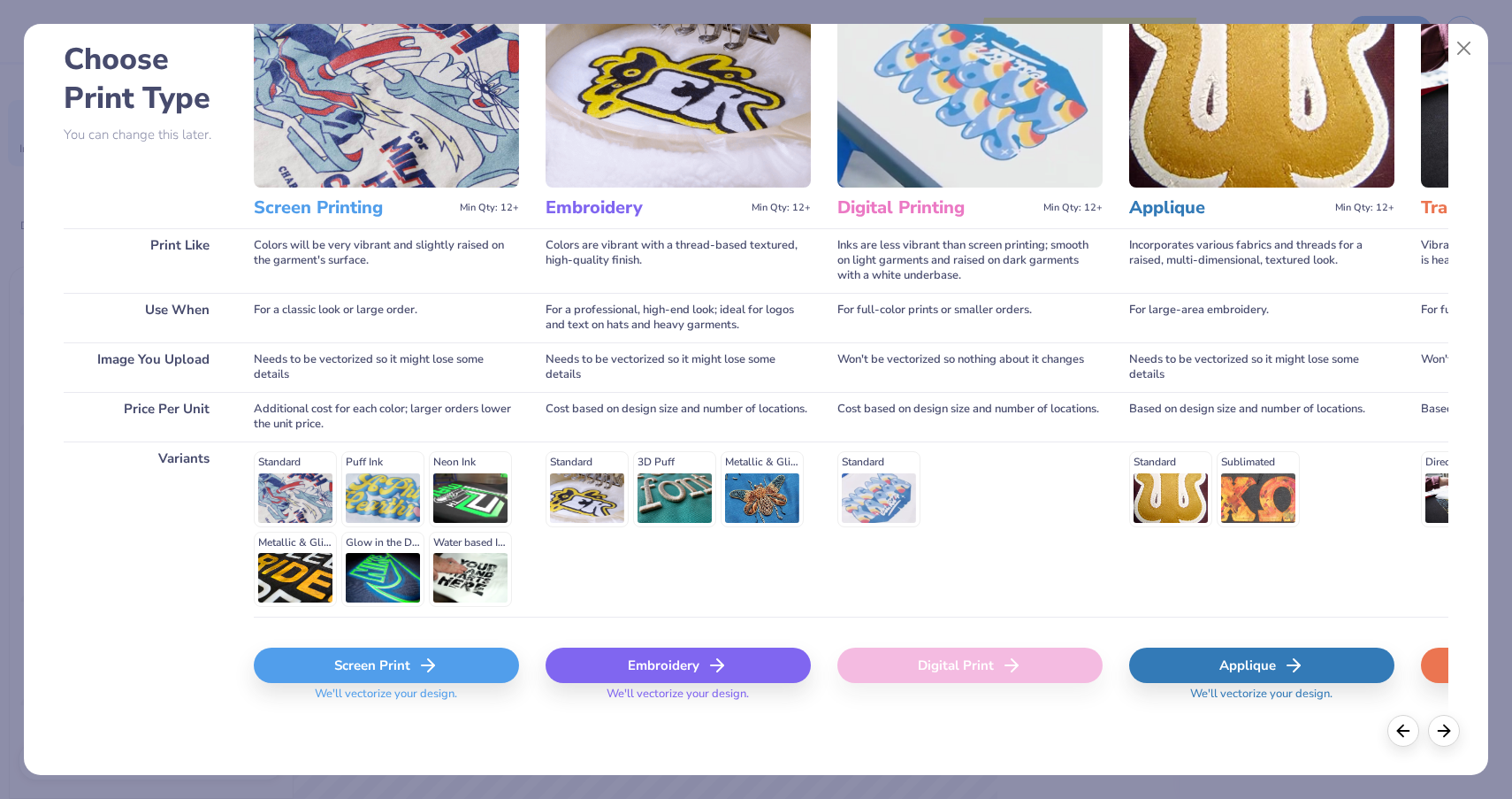
scroll to position [82, 0]
click at [655, 665] on div "Embroidery" at bounding box center [678, 666] width 266 height 35
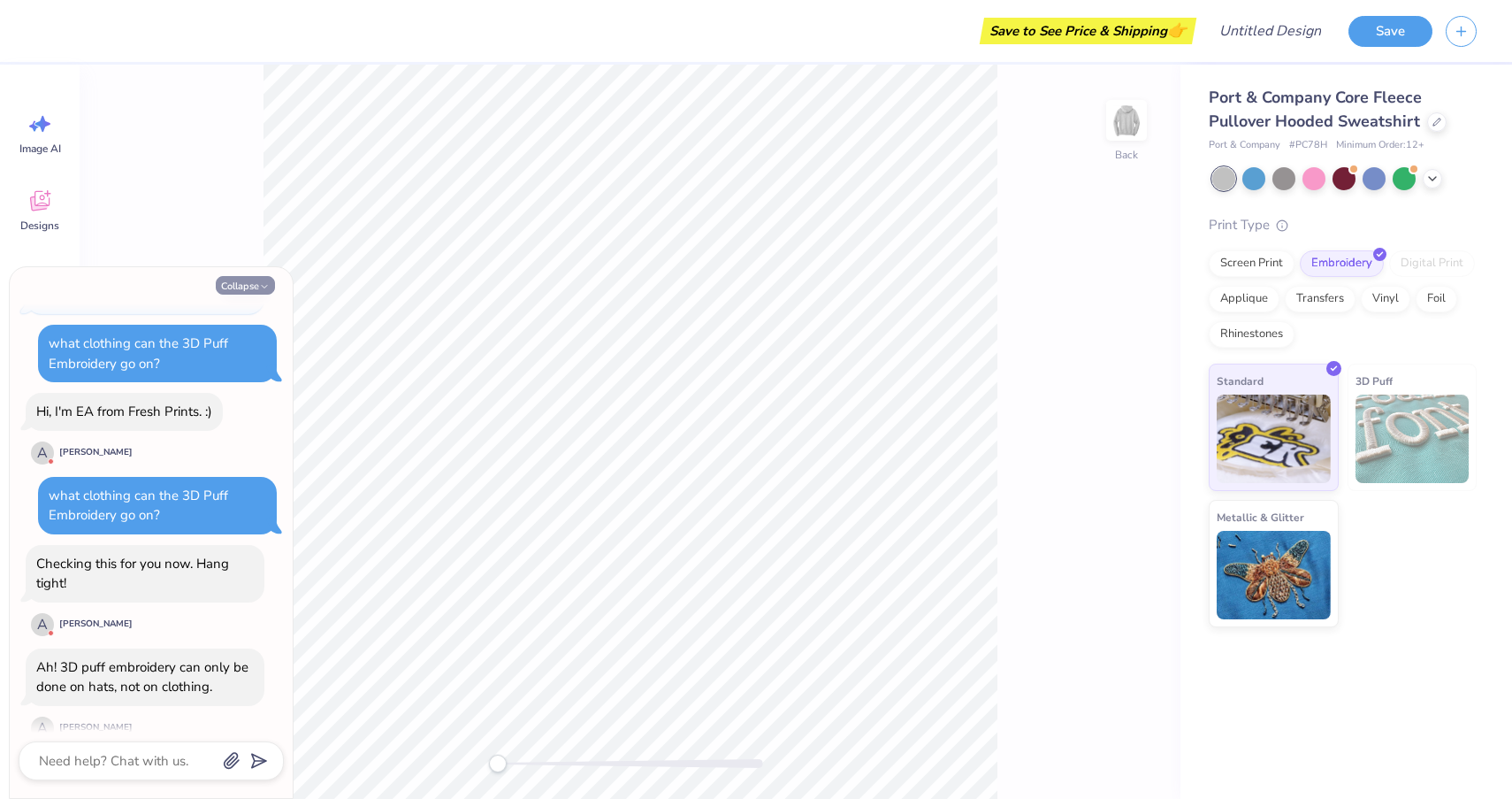
click at [229, 286] on button "Collapse" at bounding box center [245, 285] width 59 height 19
type textarea "x"
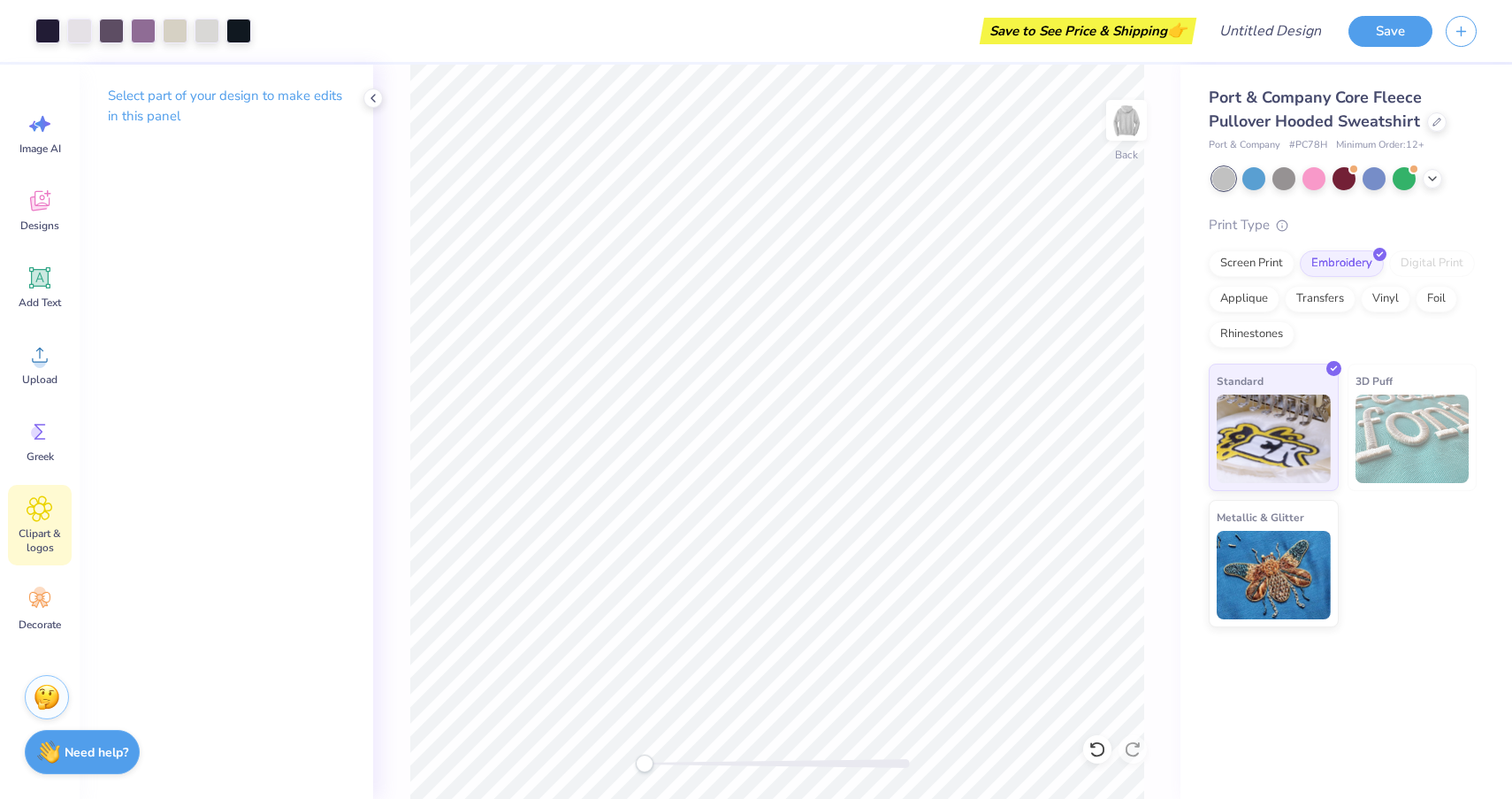
click at [44, 519] on icon at bounding box center [40, 508] width 25 height 25
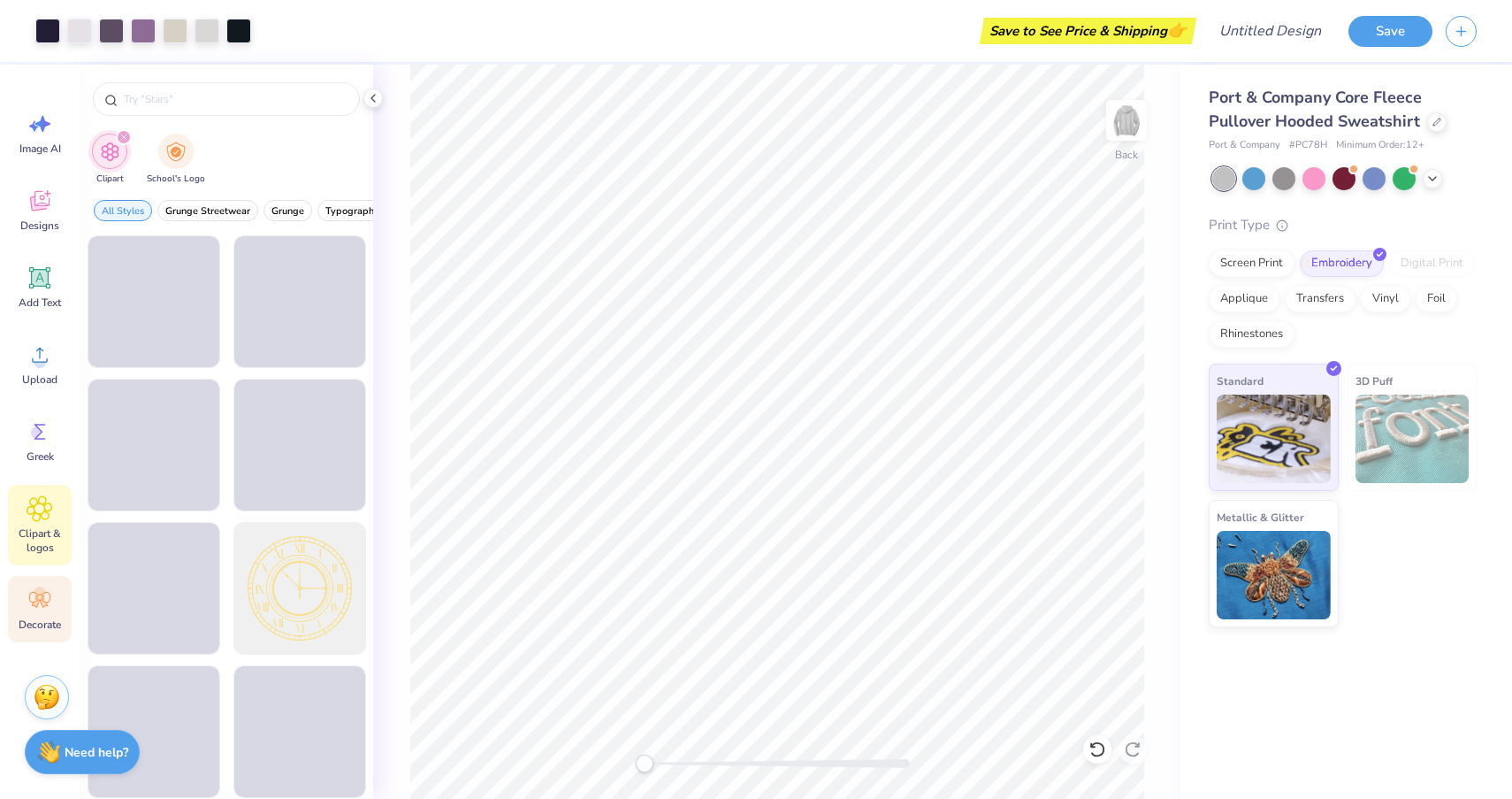
click at [34, 602] on icon at bounding box center [35, 604] width 8 height 8
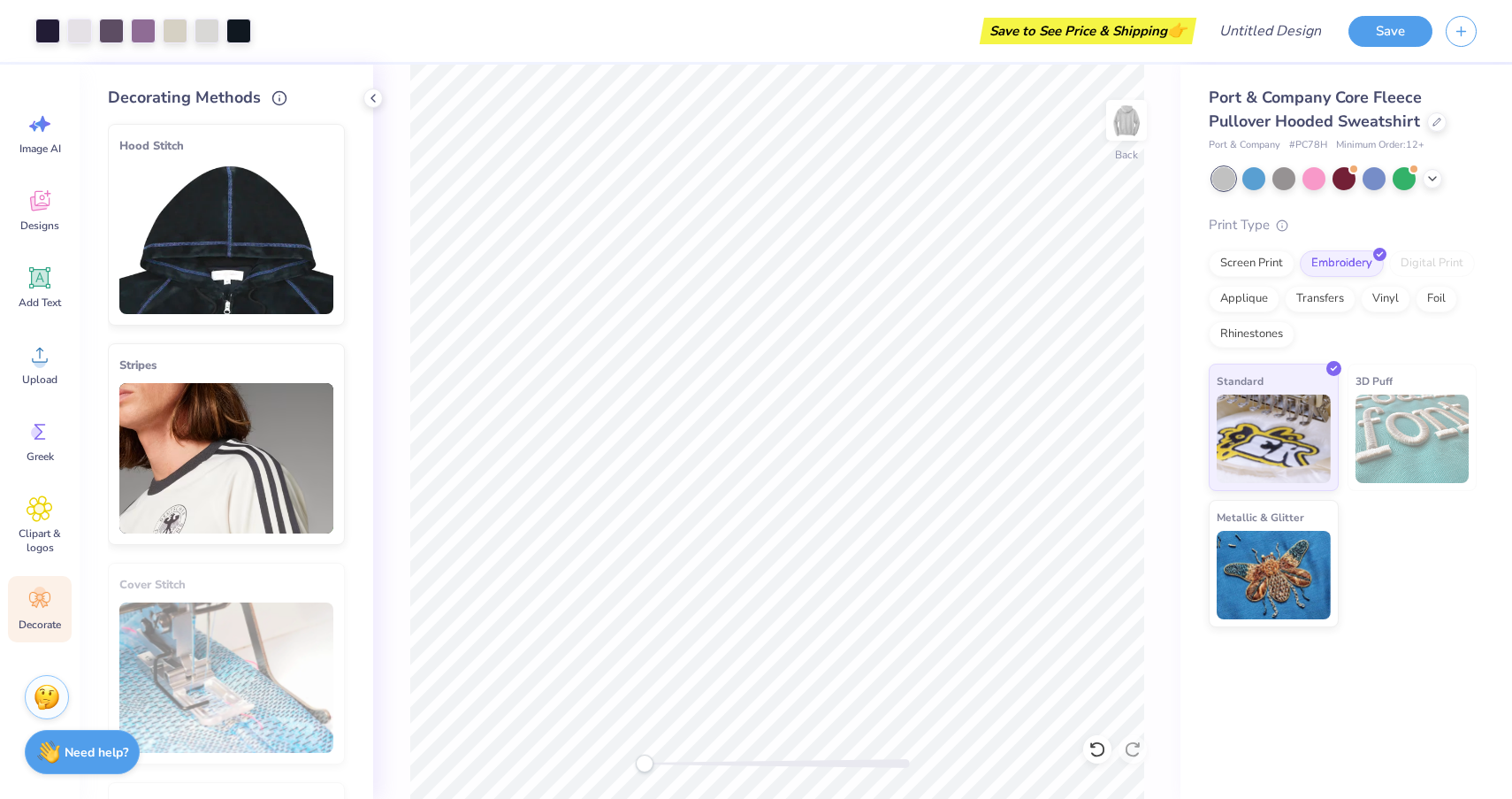
scroll to position [0, 0]
click at [372, 103] on icon at bounding box center [372, 97] width 14 height 14
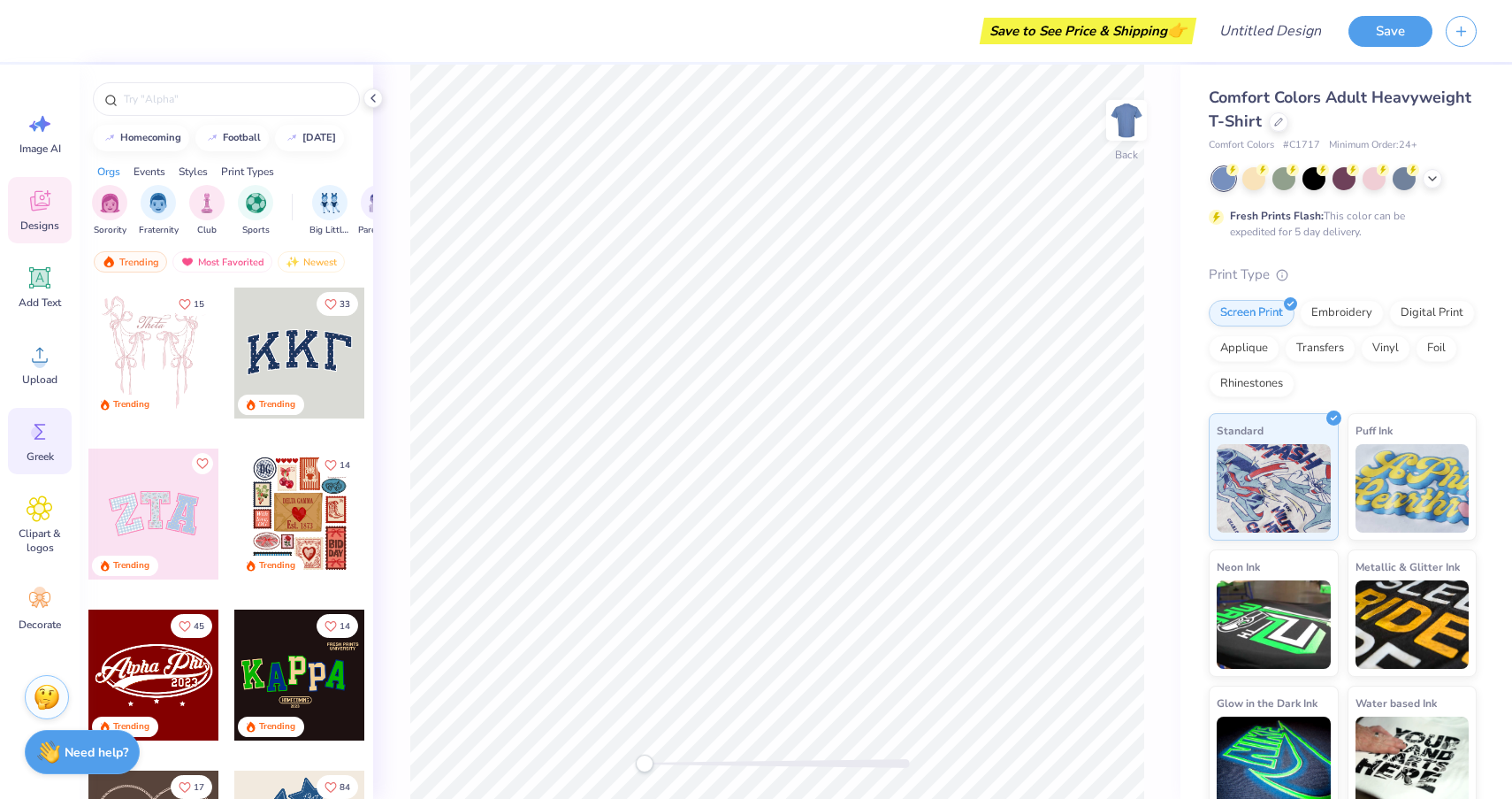
click at [35, 458] on span "Greek" at bounding box center [41, 456] width 28 height 14
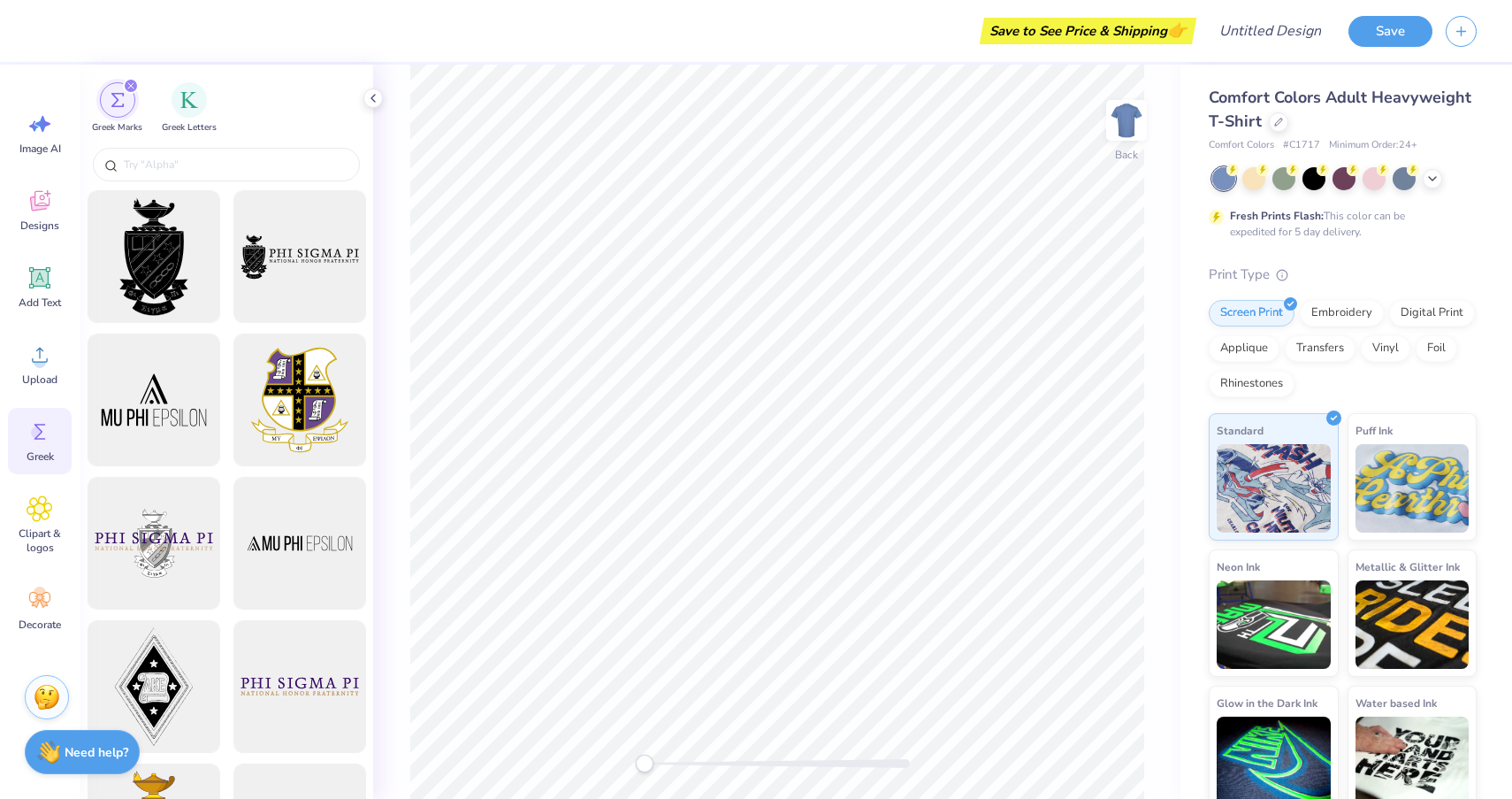
click at [131, 86] on icon "filter for Greek Marks" at bounding box center [131, 86] width 6 height 6
click at [46, 215] on div "Designs" at bounding box center [40, 210] width 64 height 67
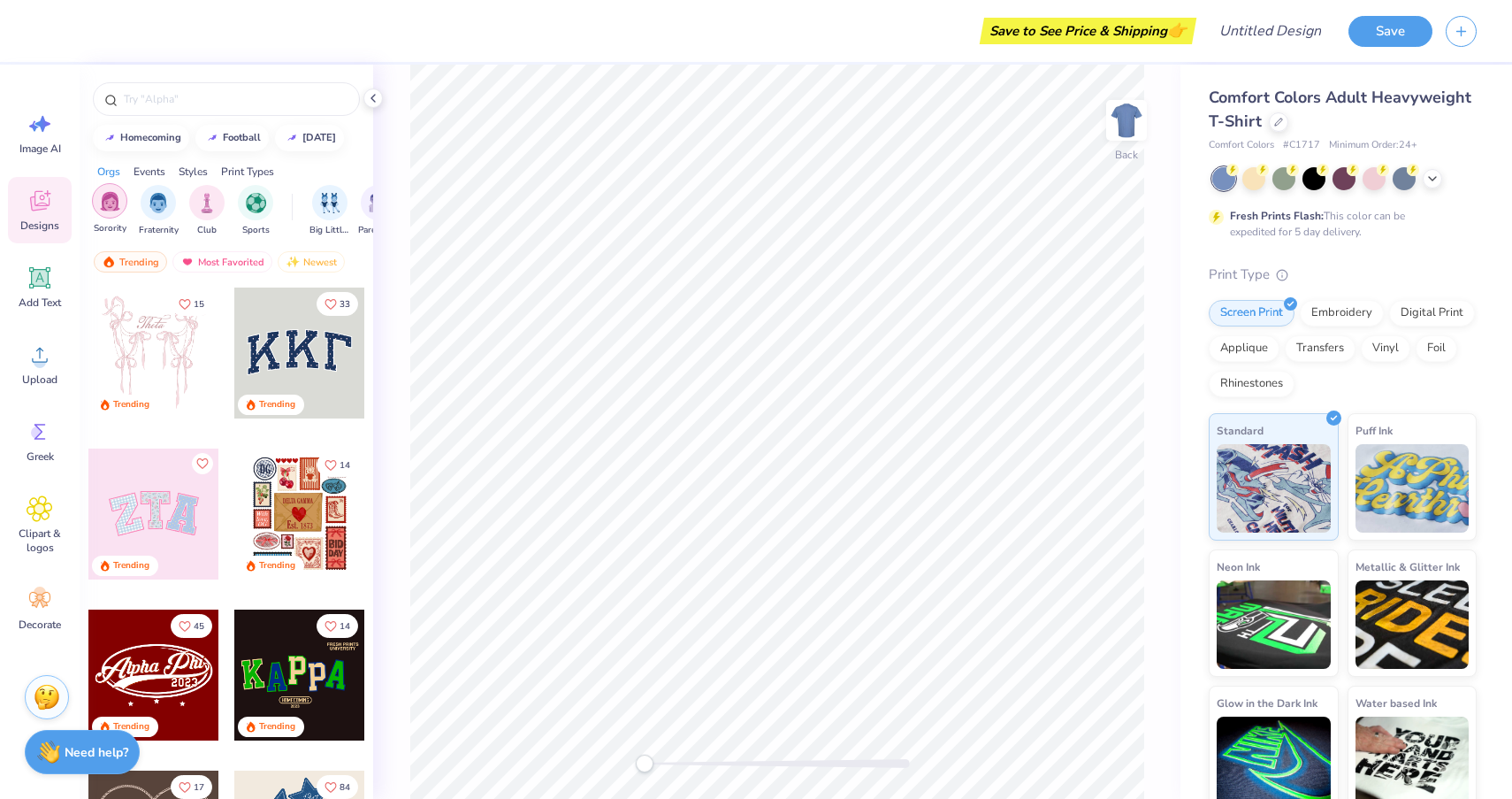
click at [103, 206] on img "filter for Sorority" at bounding box center [110, 201] width 20 height 20
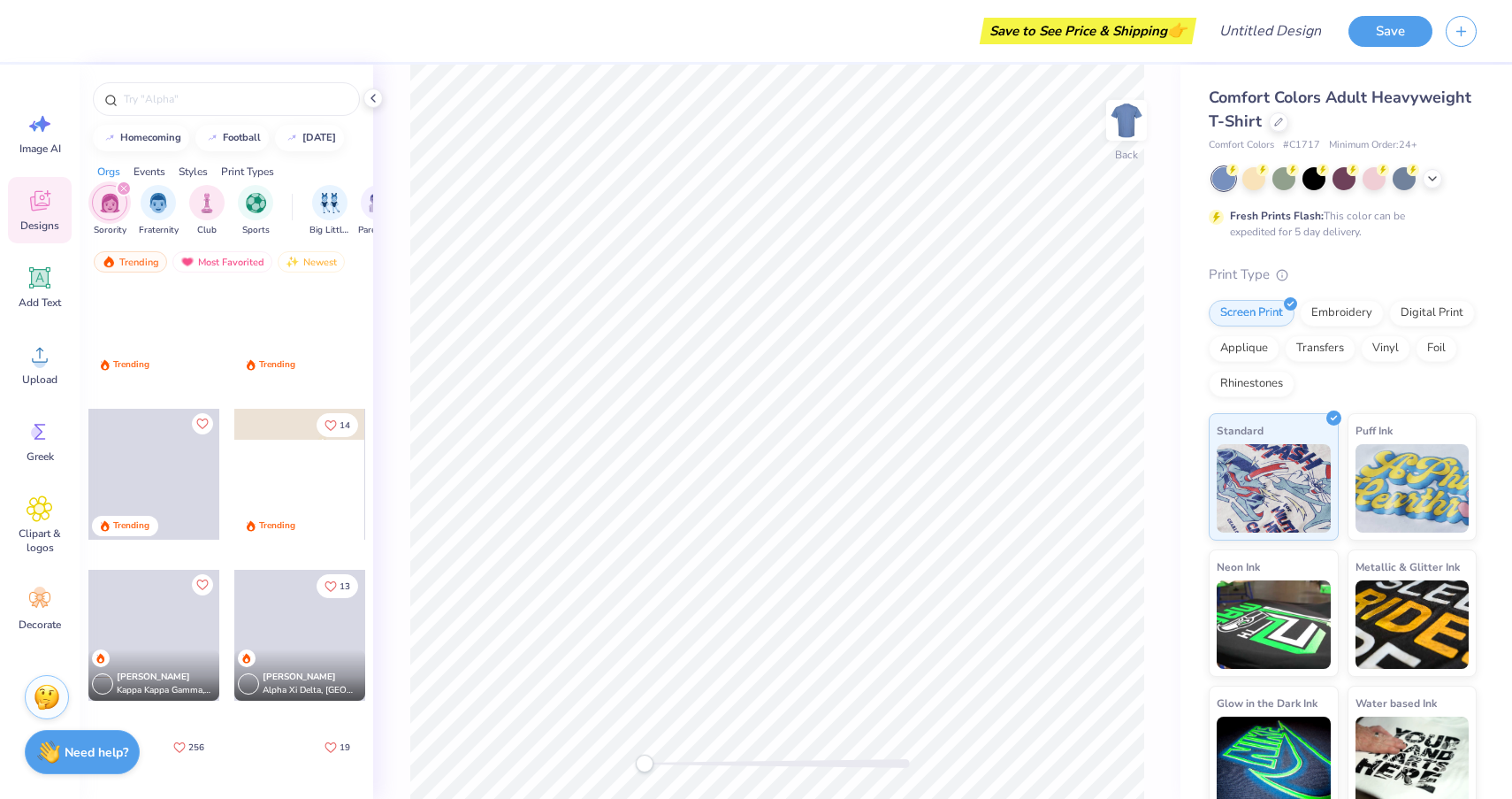
scroll to position [1330, 0]
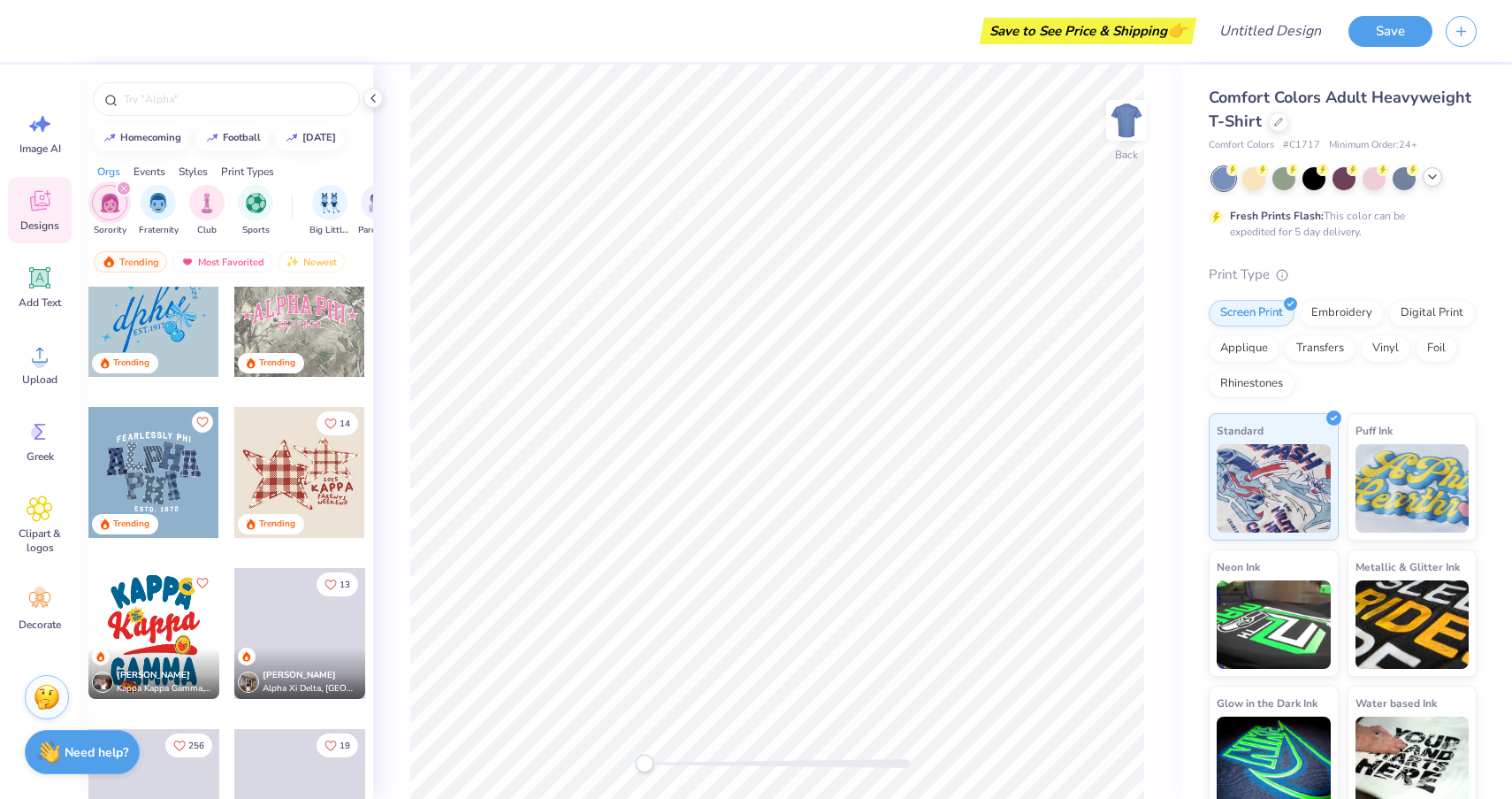
click at [1434, 184] on div at bounding box center [1432, 177] width 19 height 19
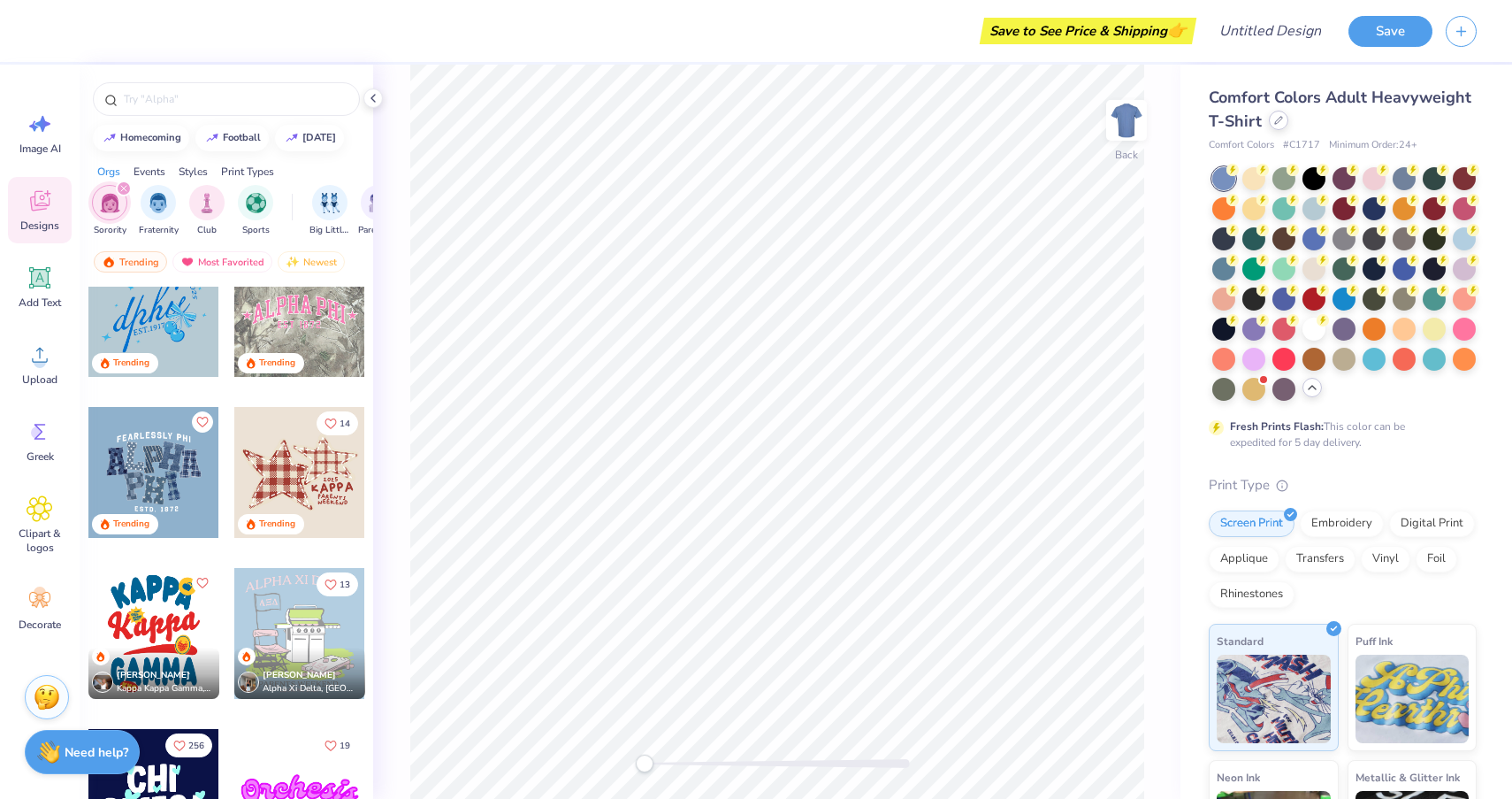
click at [1269, 121] on div at bounding box center [1279, 119] width 19 height 19
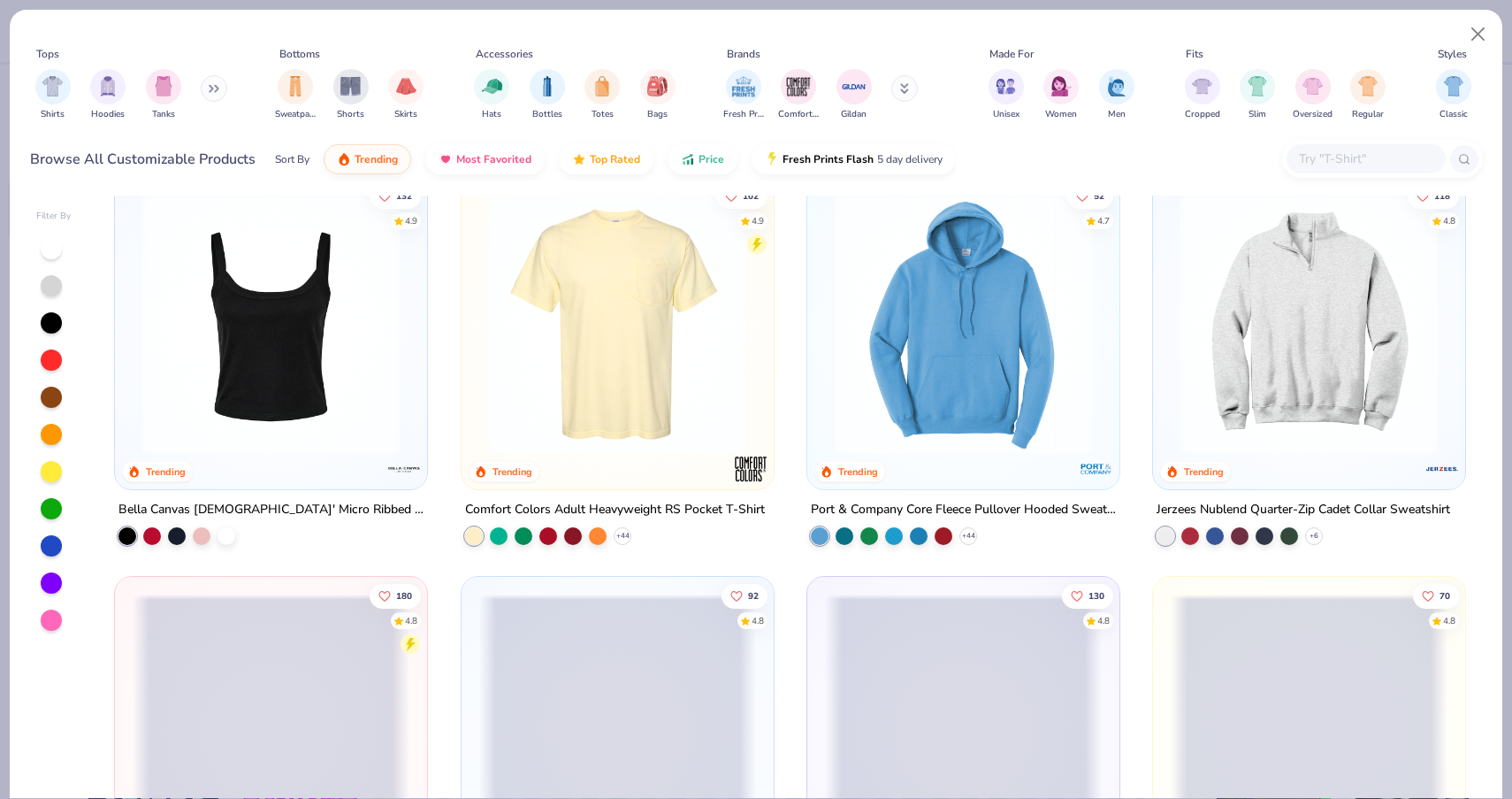
scroll to position [1183, 0]
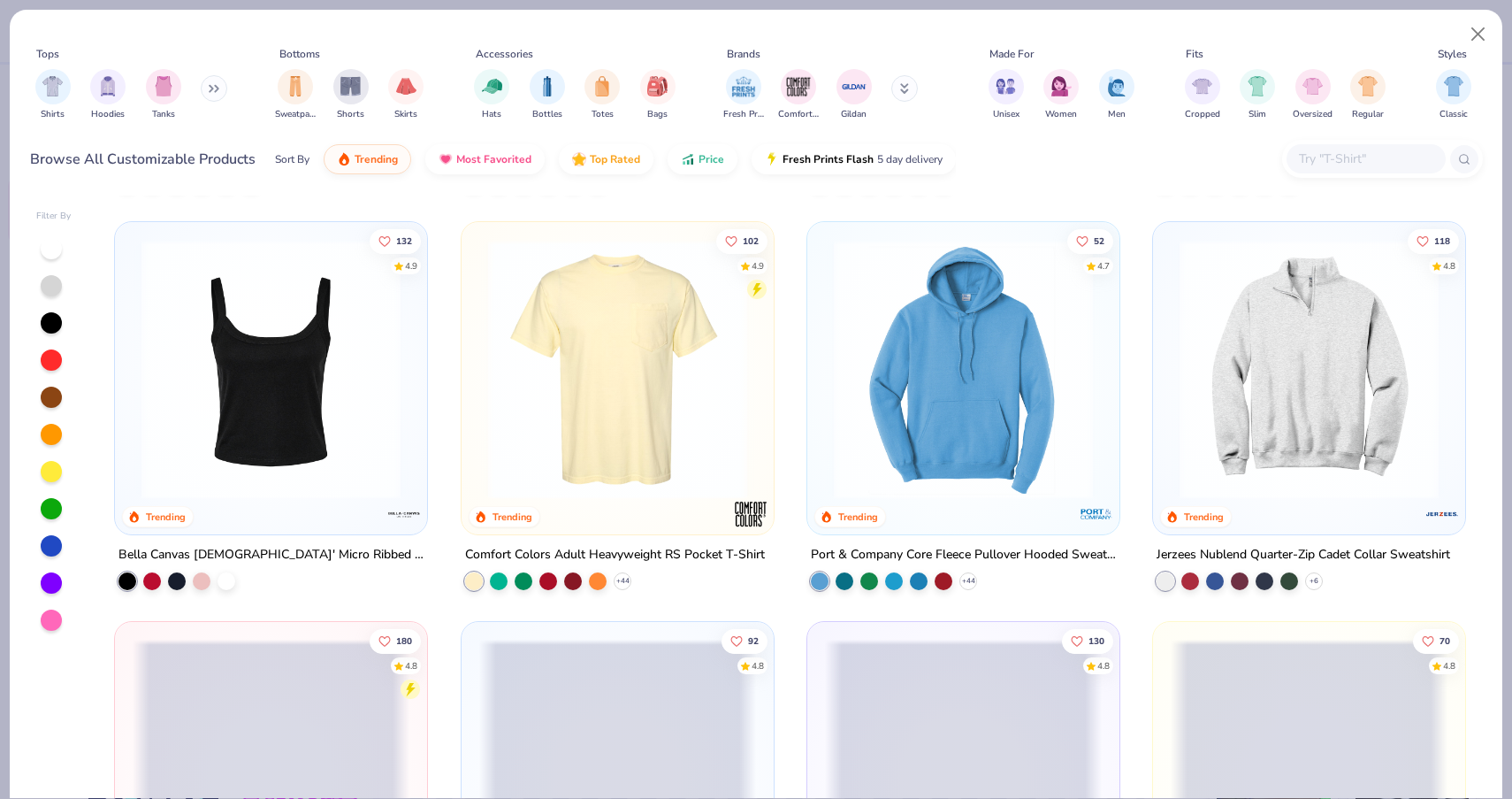
click at [1312, 385] on img at bounding box center [1309, 369] width 277 height 259
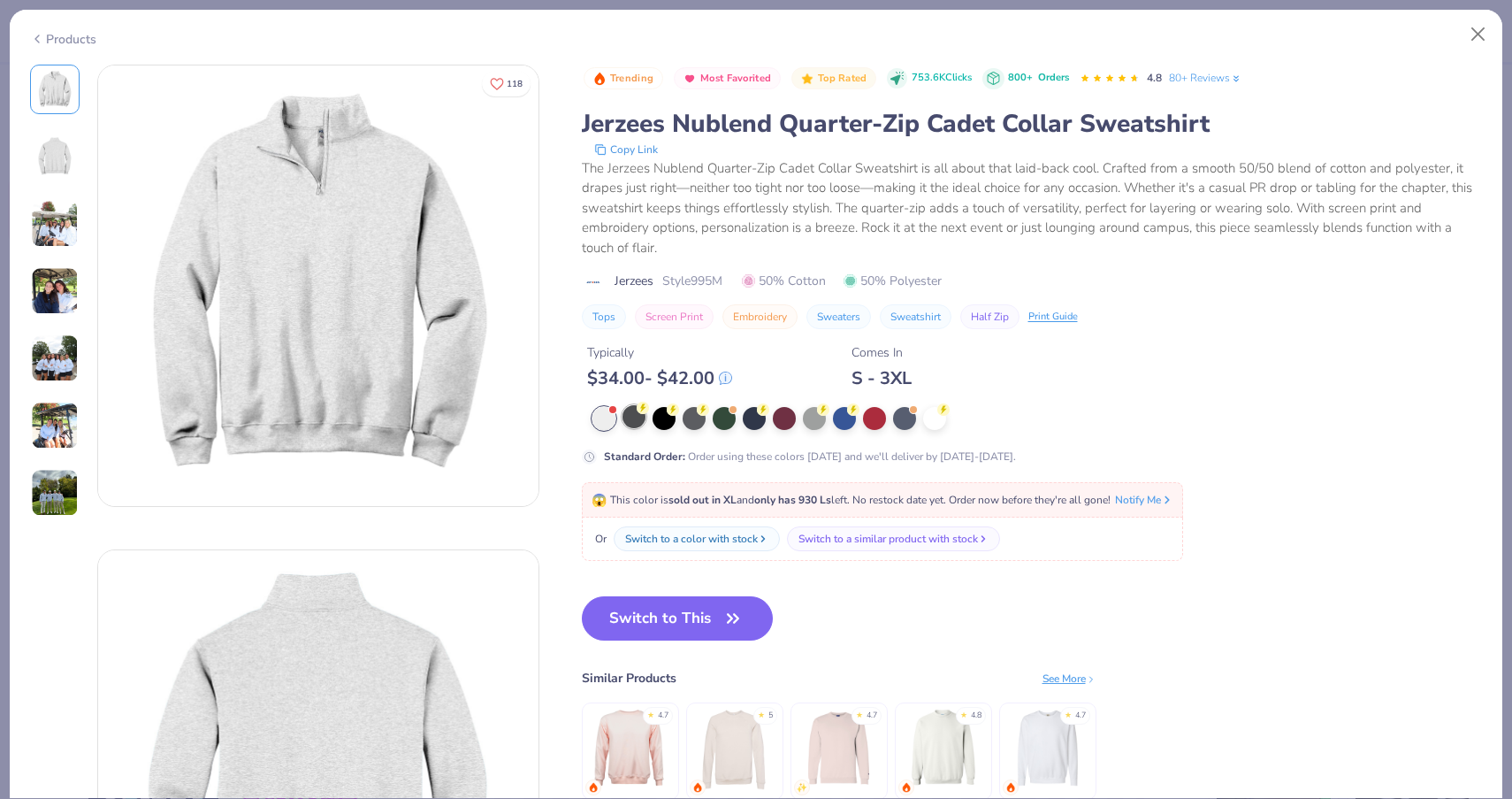
click at [640, 421] on div at bounding box center [633, 416] width 23 height 23
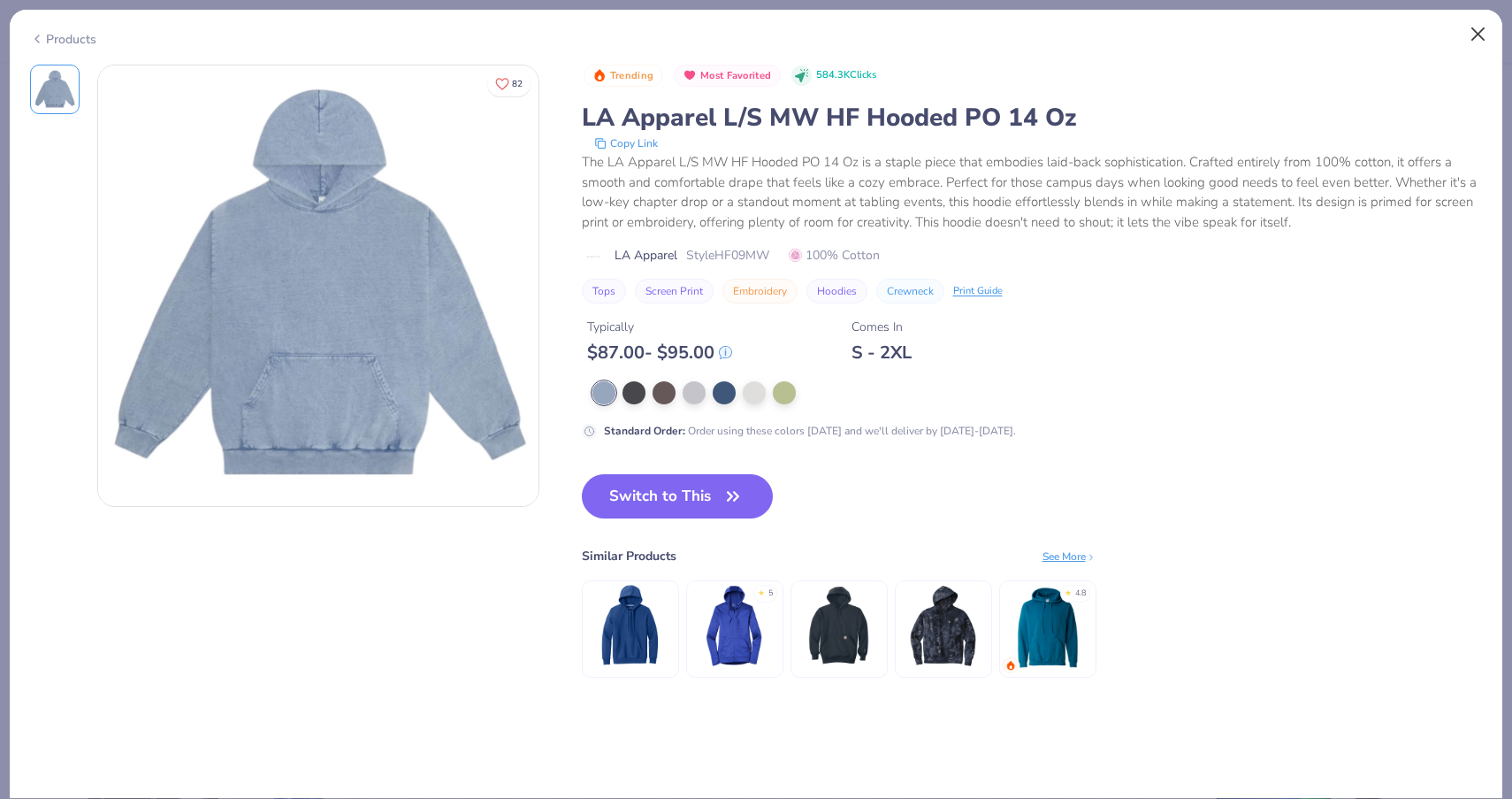
click at [1484, 27] on button "Close" at bounding box center [1479, 34] width 33 height 33
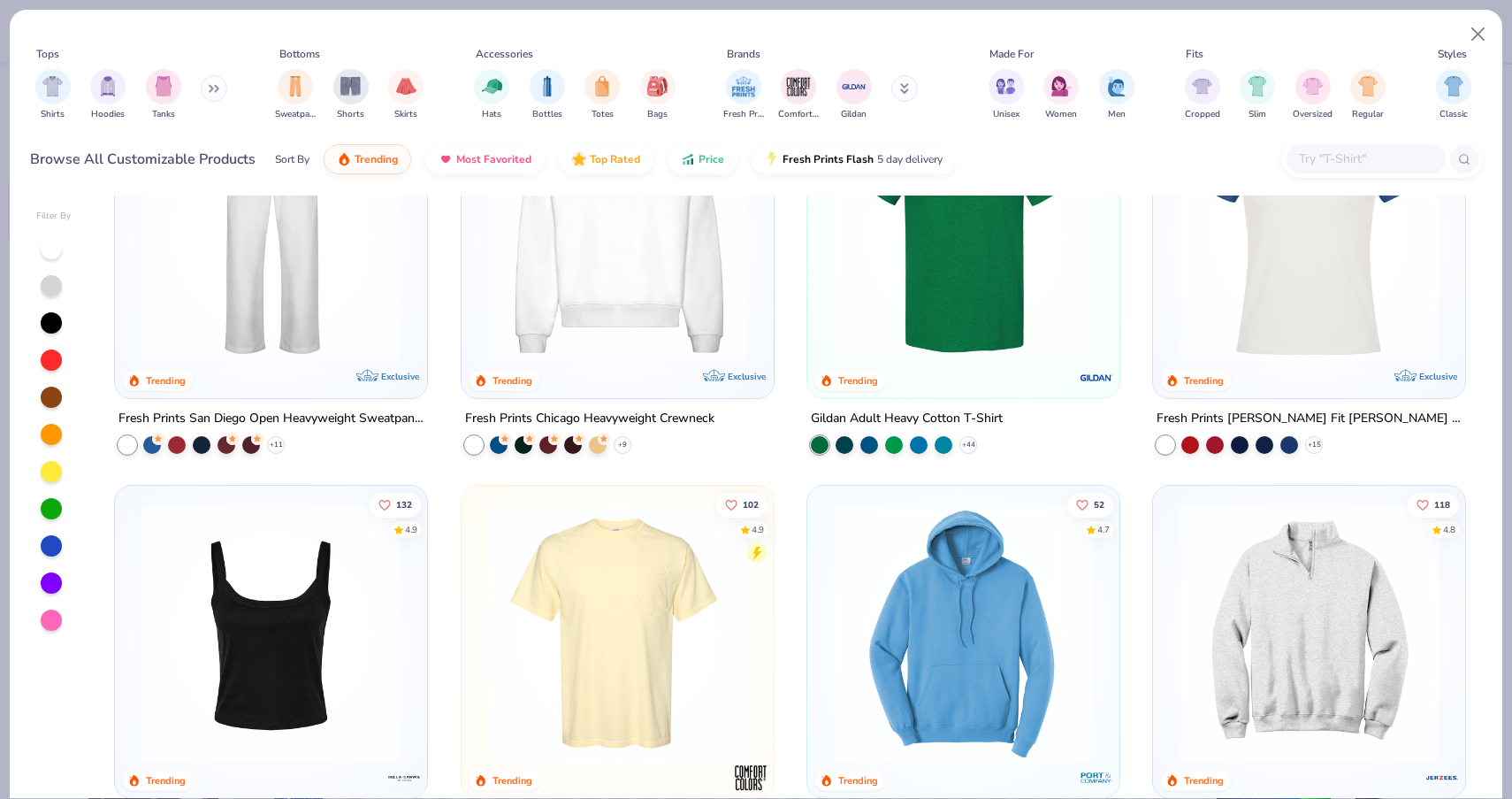
scroll to position [920, 0]
click at [1271, 675] on img at bounding box center [1309, 632] width 277 height 259
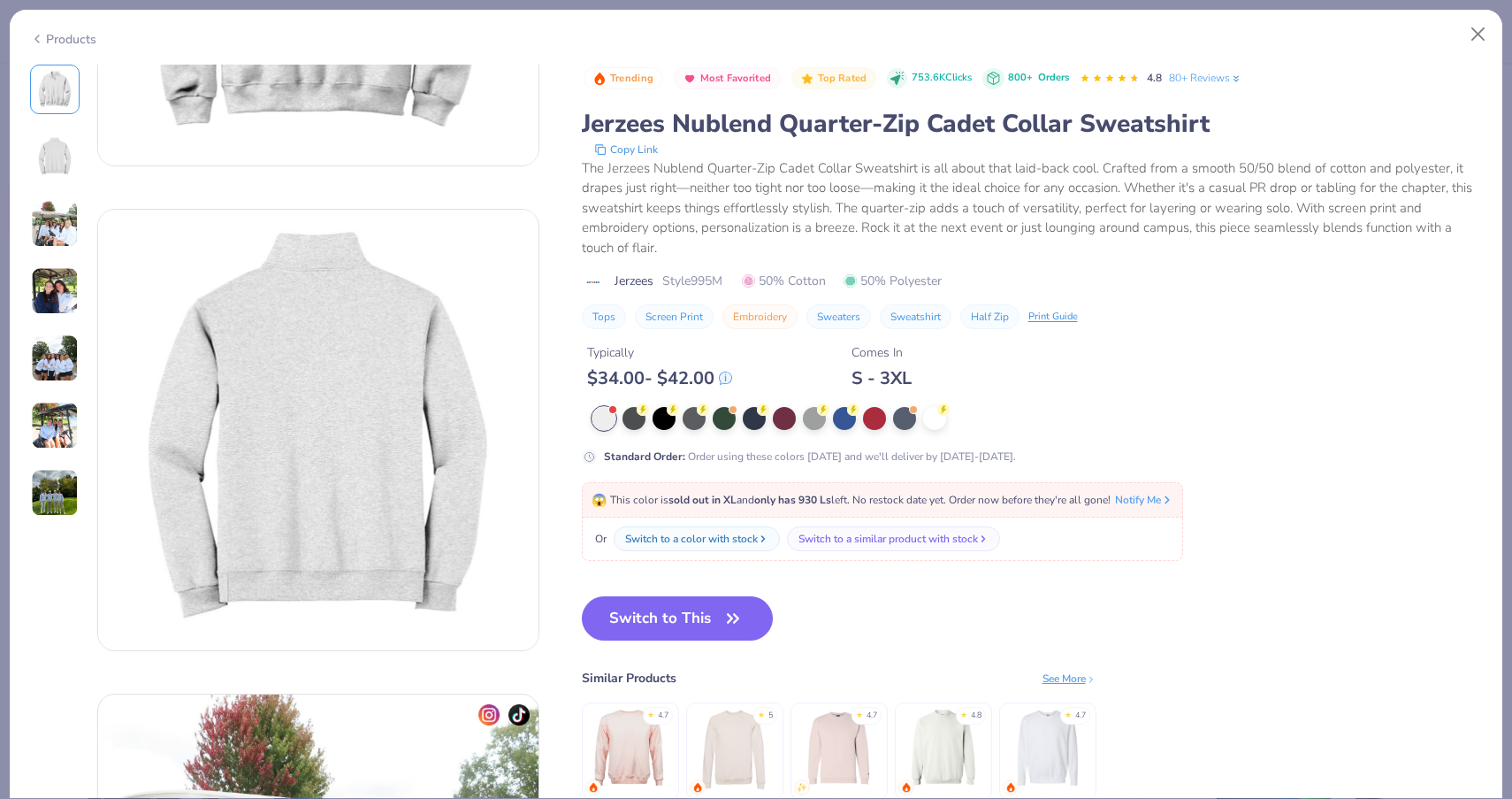
scroll to position [343, 0]
click at [651, 627] on button "Switch to This" at bounding box center [677, 618] width 192 height 44
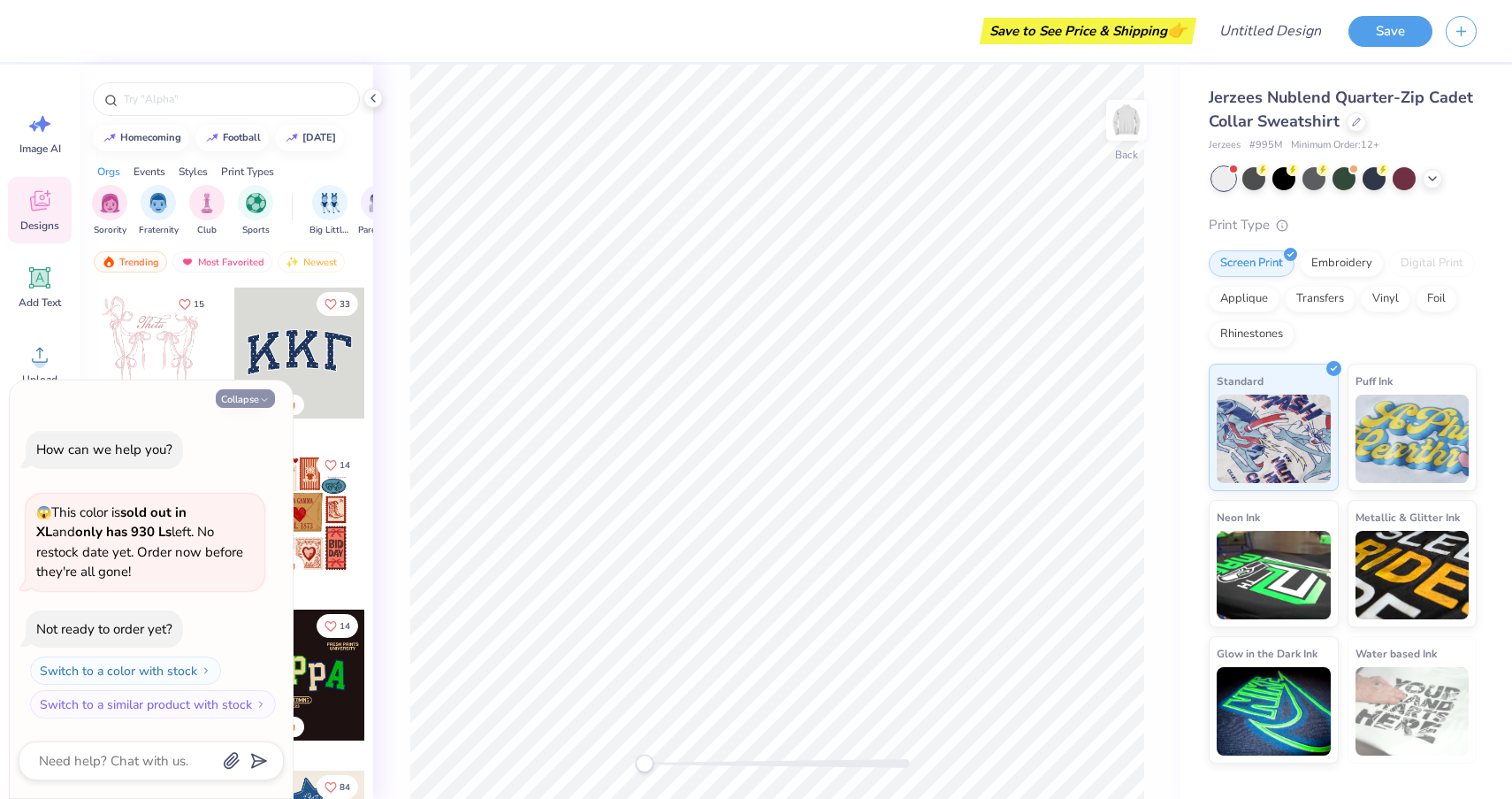
click at [239, 397] on button "Collapse" at bounding box center [245, 398] width 59 height 19
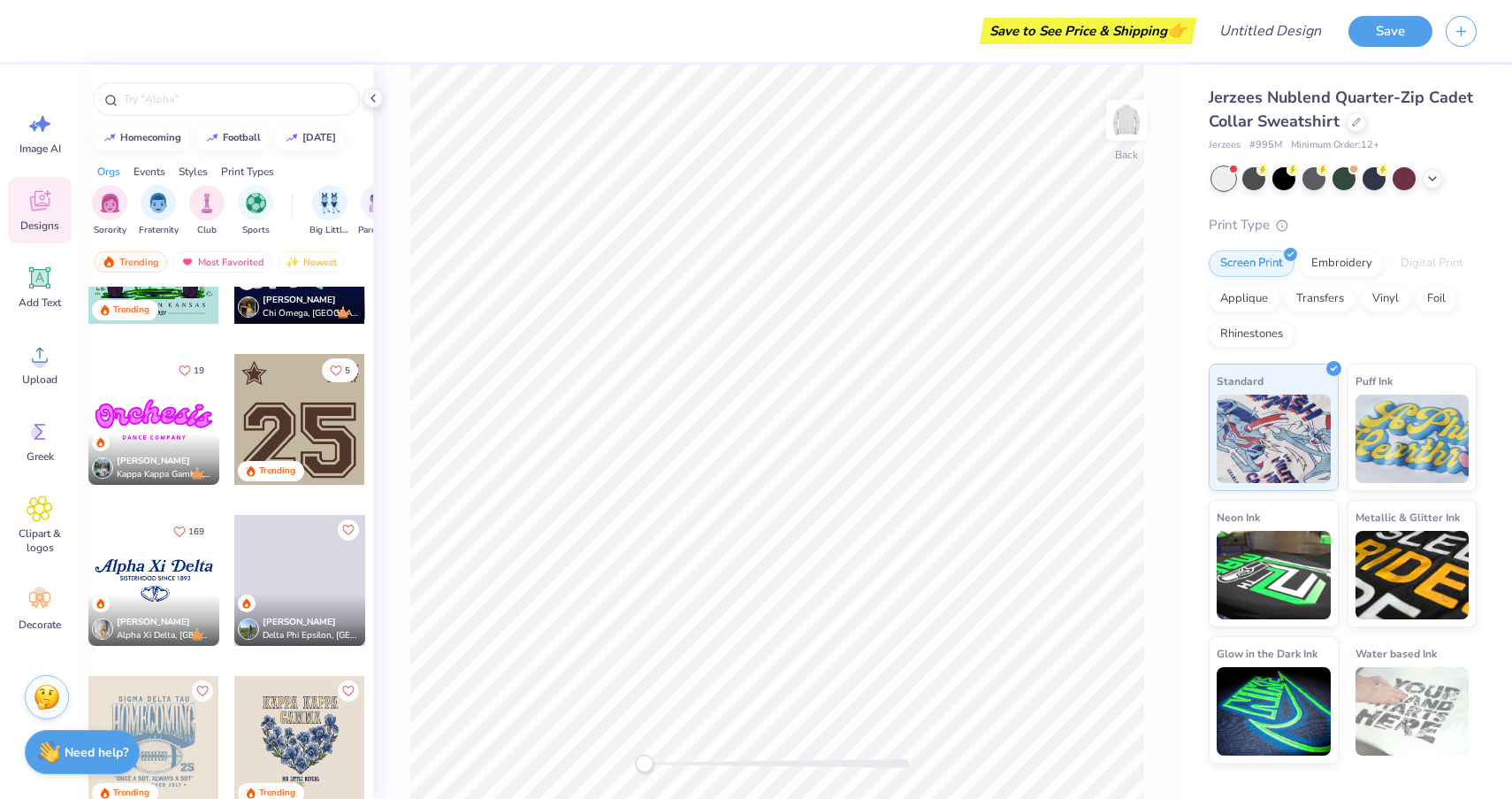
scroll to position [2511, 0]
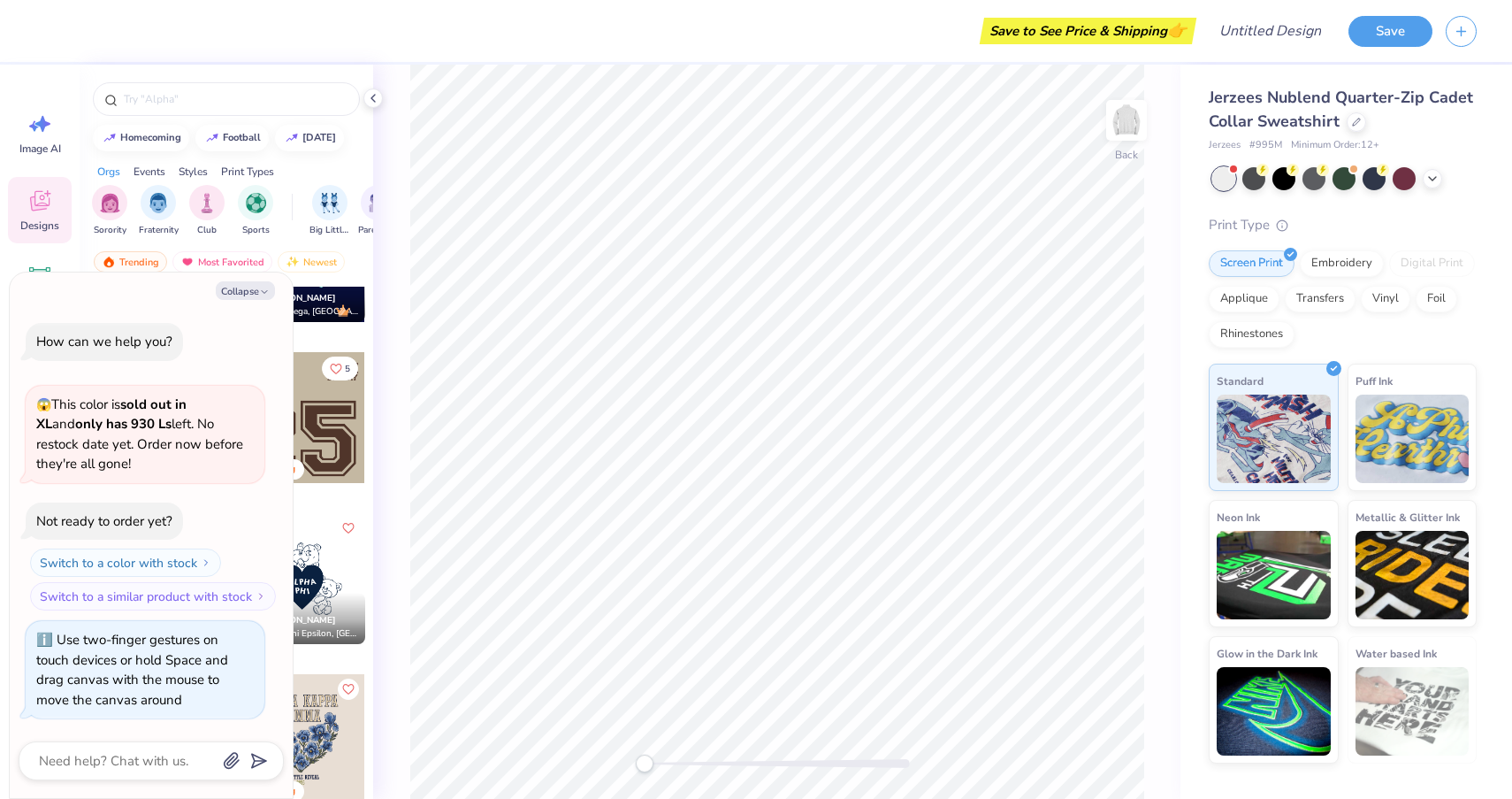
drag, startPoint x: 643, startPoint y: 759, endPoint x: 544, endPoint y: 828, distance: 120.7
click at [544, 798] on html "Save to See Price & Shipping 👉 Design Title Save Image AI Designs Add Text Uplo…" at bounding box center [756, 399] width 1512 height 799
click at [1130, 113] on img at bounding box center [1127, 120] width 70 height 70
click at [263, 293] on icon "button" at bounding box center [264, 291] width 10 height 10
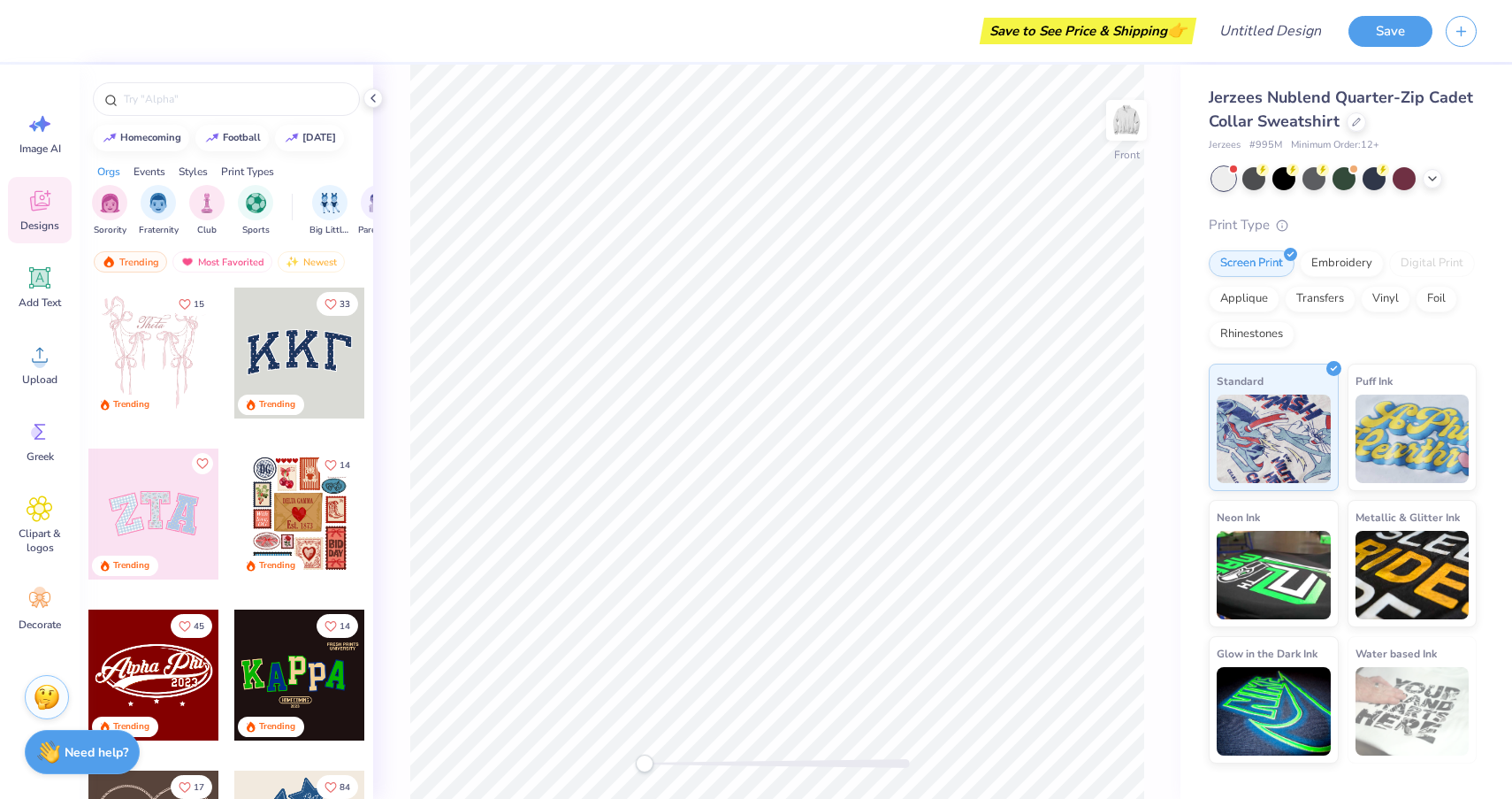
scroll to position [0, 0]
click at [234, 518] on div at bounding box center [169, 513] width 131 height 131
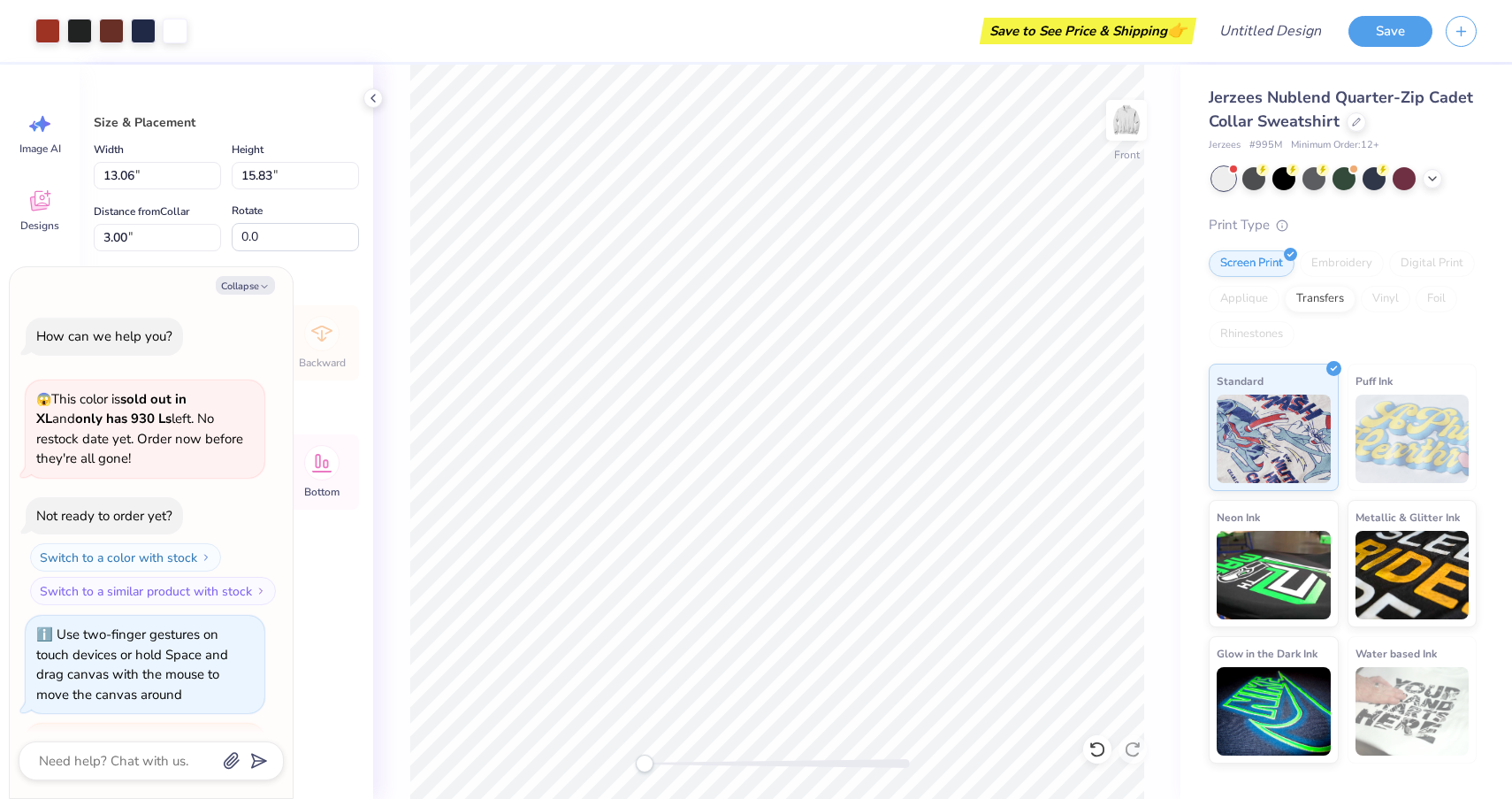
scroll to position [136, 0]
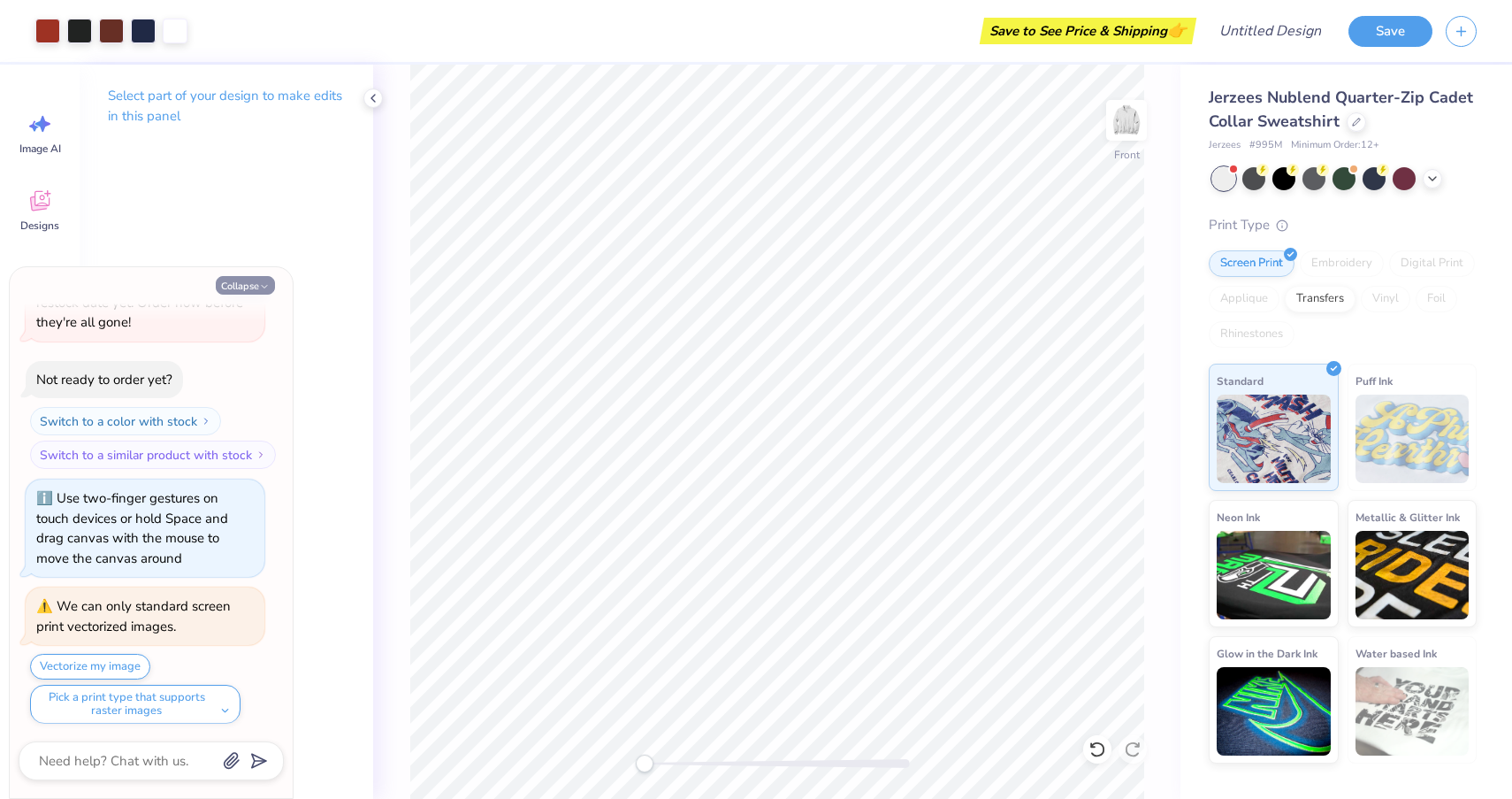
click at [240, 279] on button "Collapse" at bounding box center [245, 285] width 59 height 19
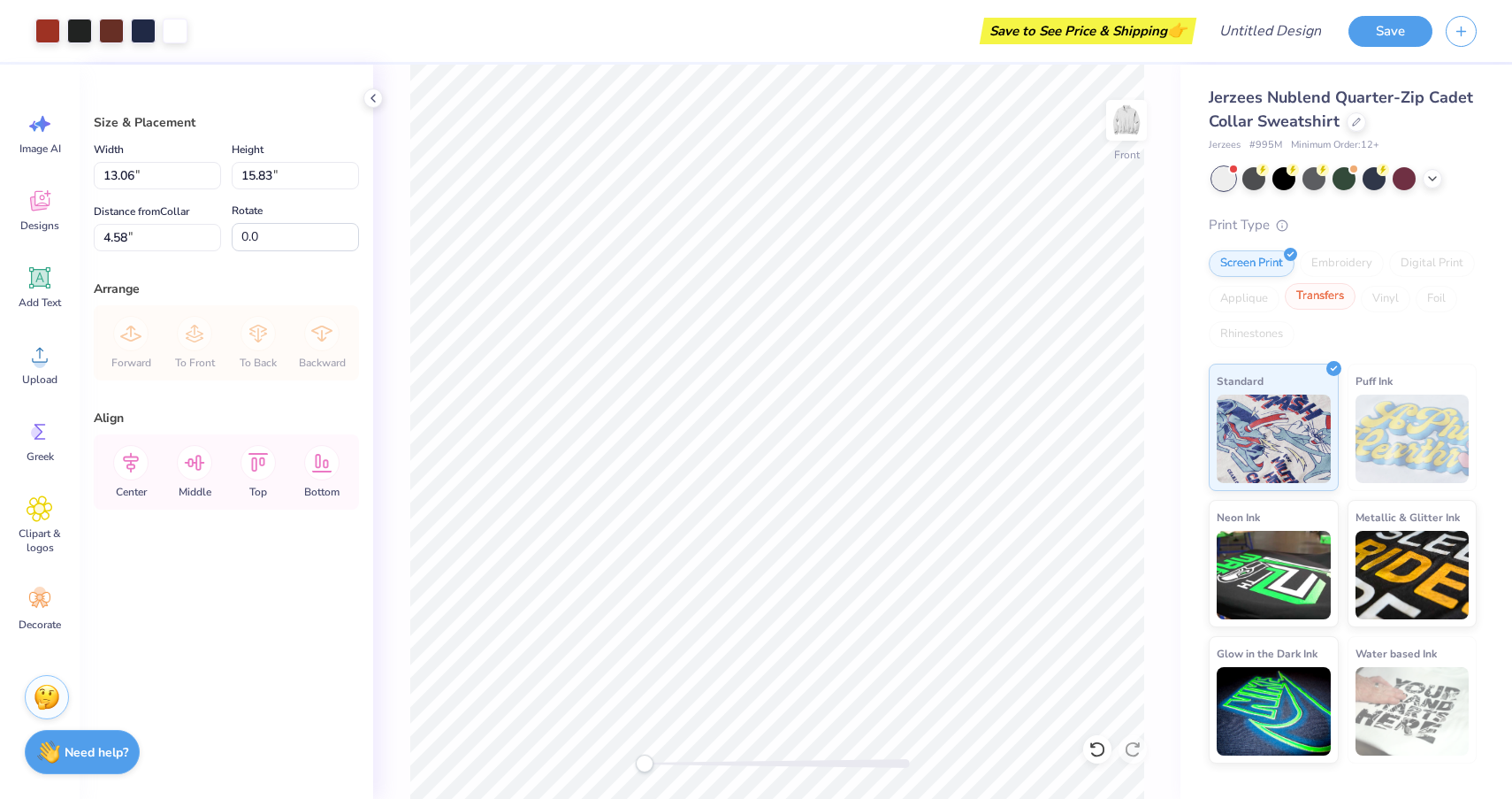
click at [1314, 298] on div "Transfers" at bounding box center [1320, 296] width 70 height 27
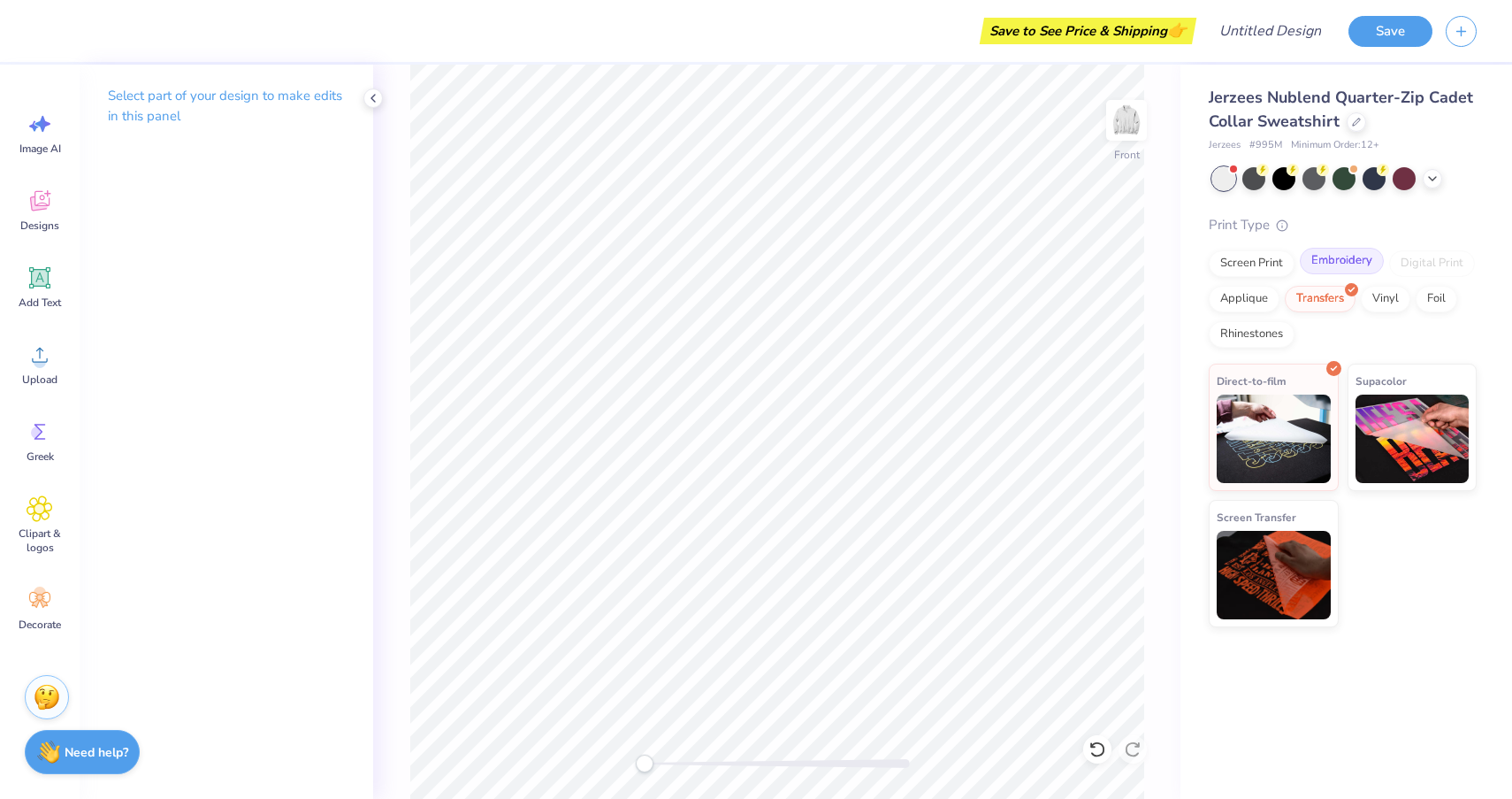
click at [1335, 266] on div "Embroidery" at bounding box center [1342, 260] width 84 height 27
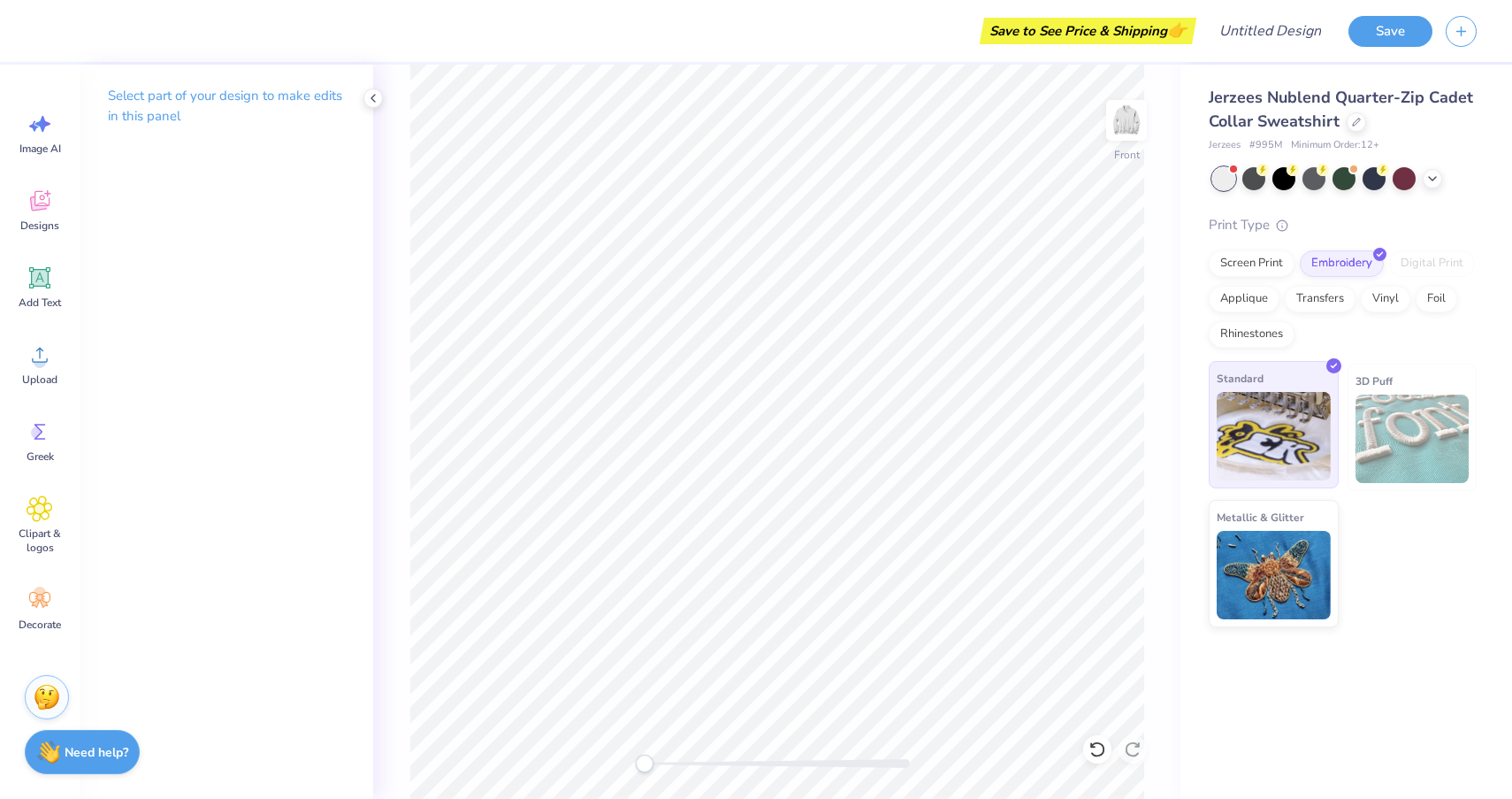
click at [1276, 448] on img at bounding box center [1273, 436] width 114 height 89
click at [30, 202] on icon at bounding box center [40, 200] width 27 height 27
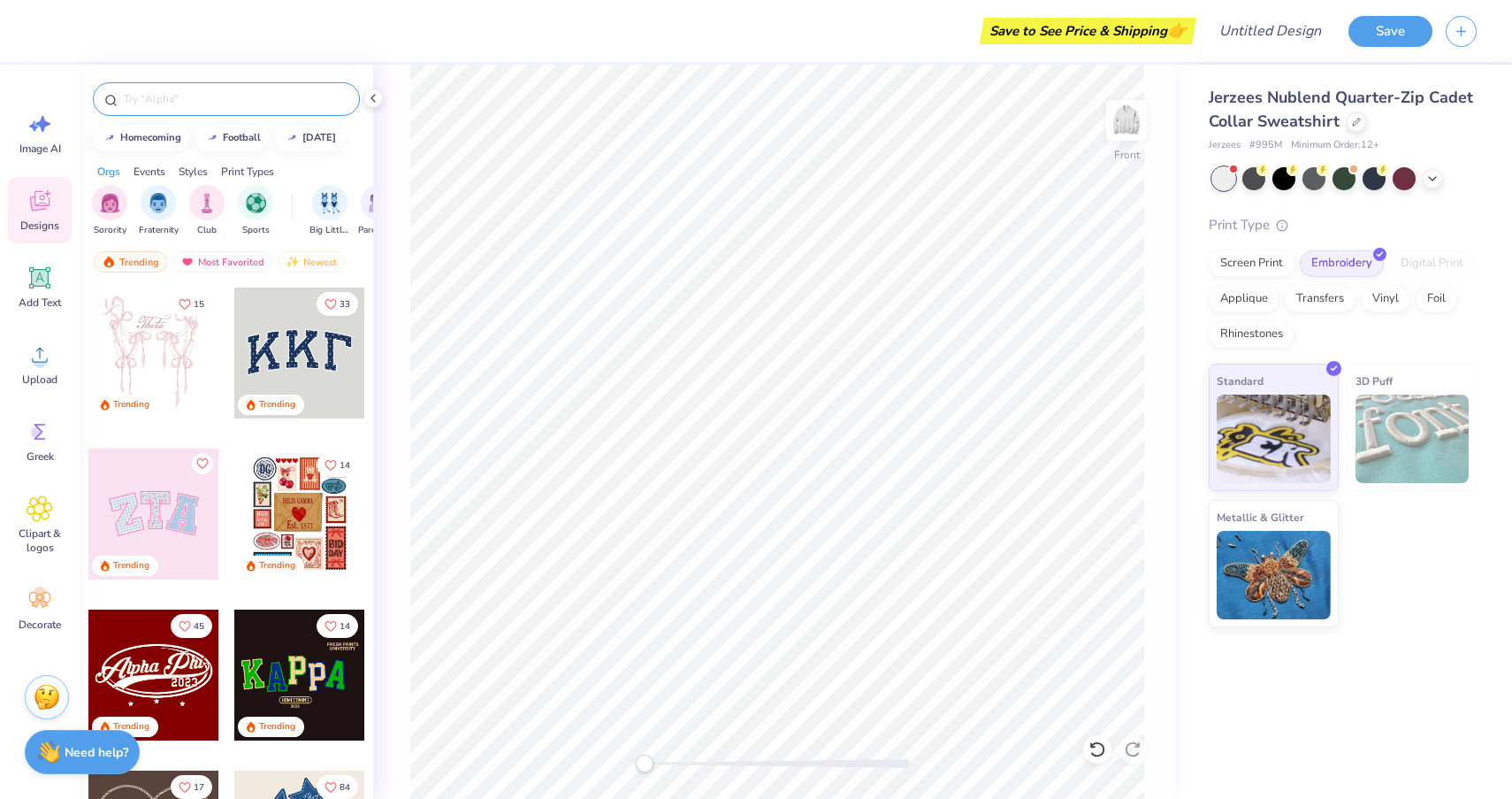
click at [205, 105] on input "text" at bounding box center [235, 98] width 227 height 18
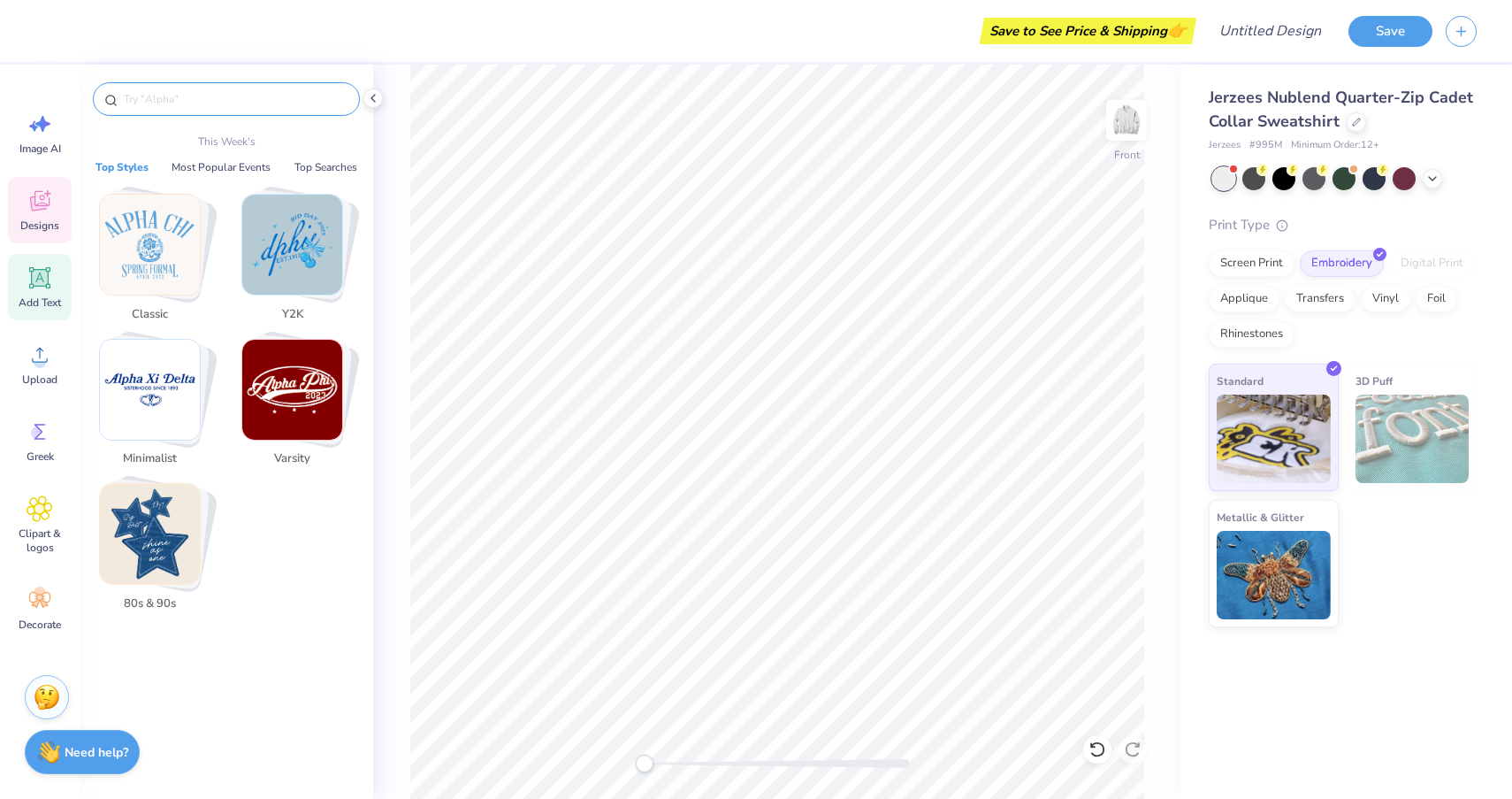
click at [37, 281] on icon at bounding box center [40, 277] width 21 height 21
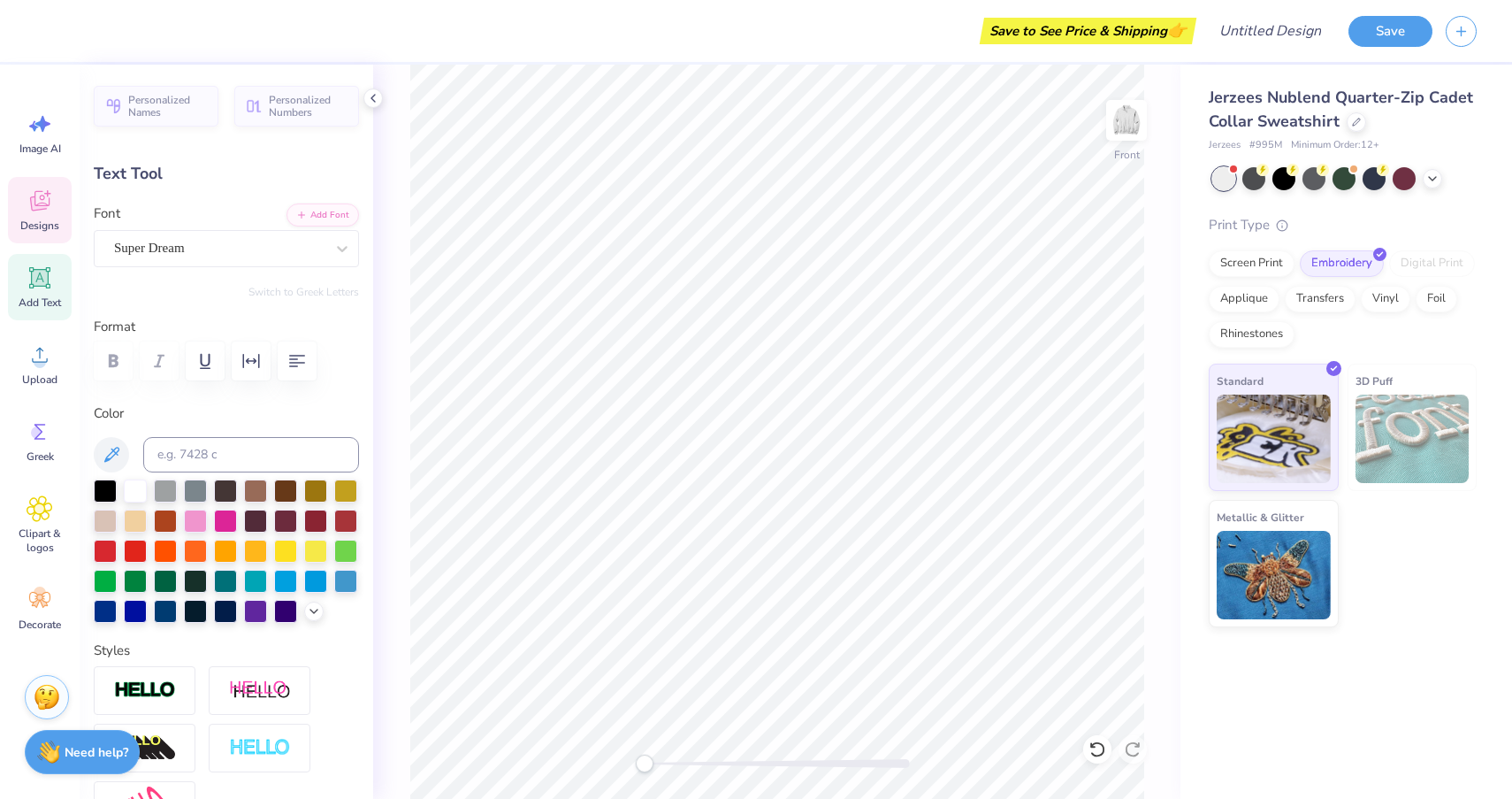
click at [33, 228] on span "Designs" at bounding box center [40, 225] width 39 height 14
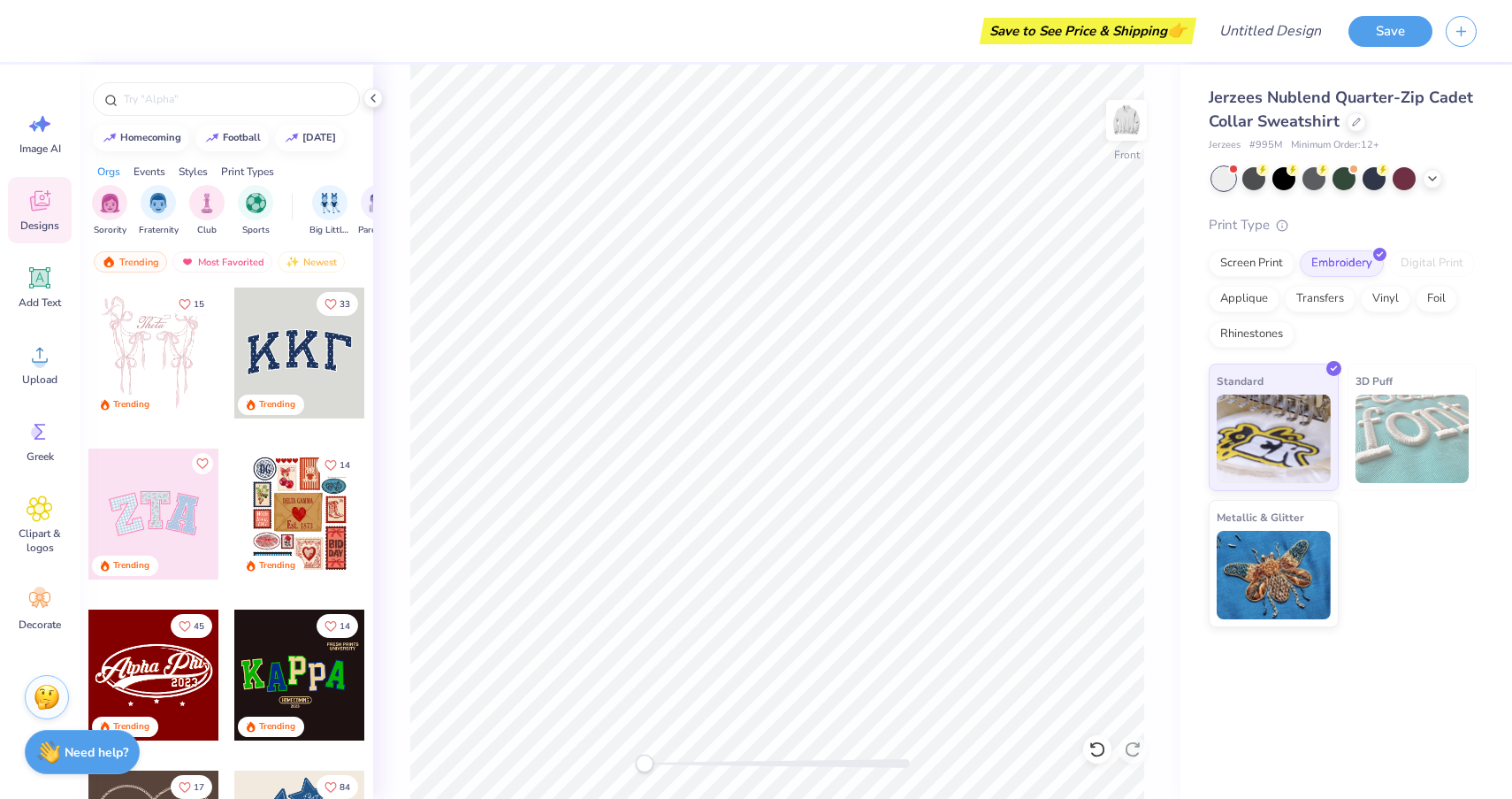
click at [289, 525] on div at bounding box center [299, 513] width 131 height 131
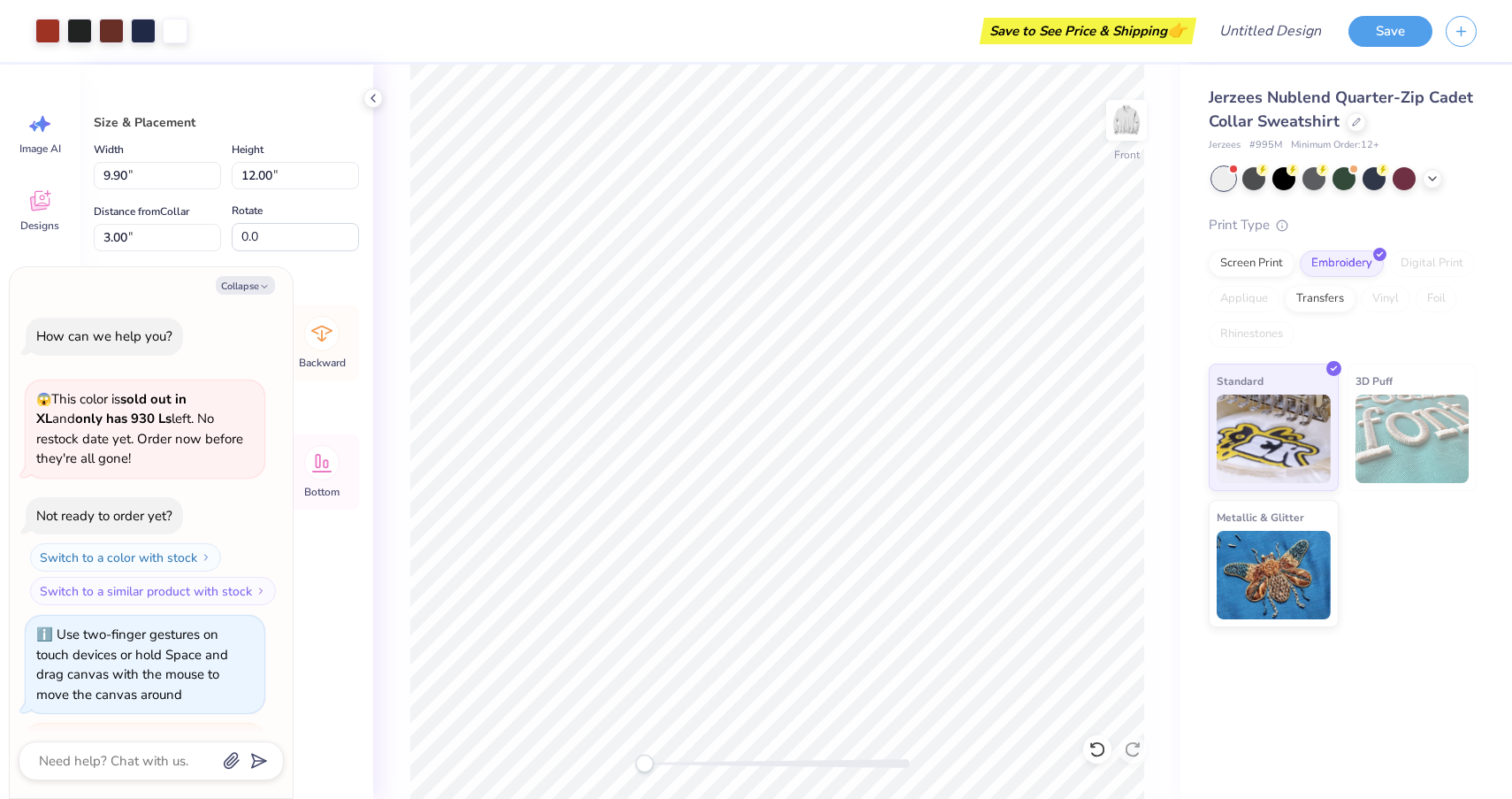
scroll to position [282, 0]
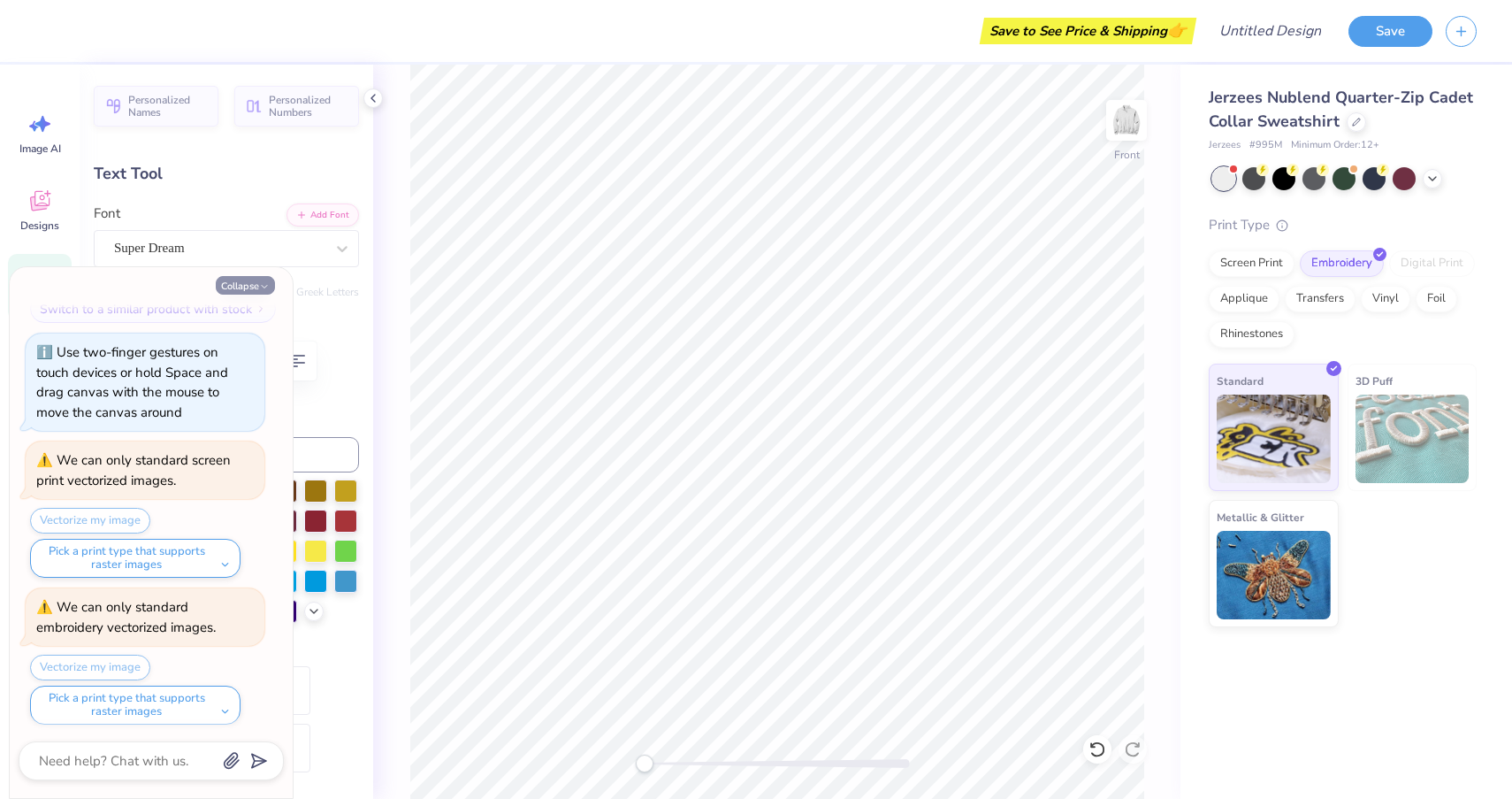
click at [256, 285] on button "Collapse" at bounding box center [245, 285] width 59 height 19
type textarea "x"
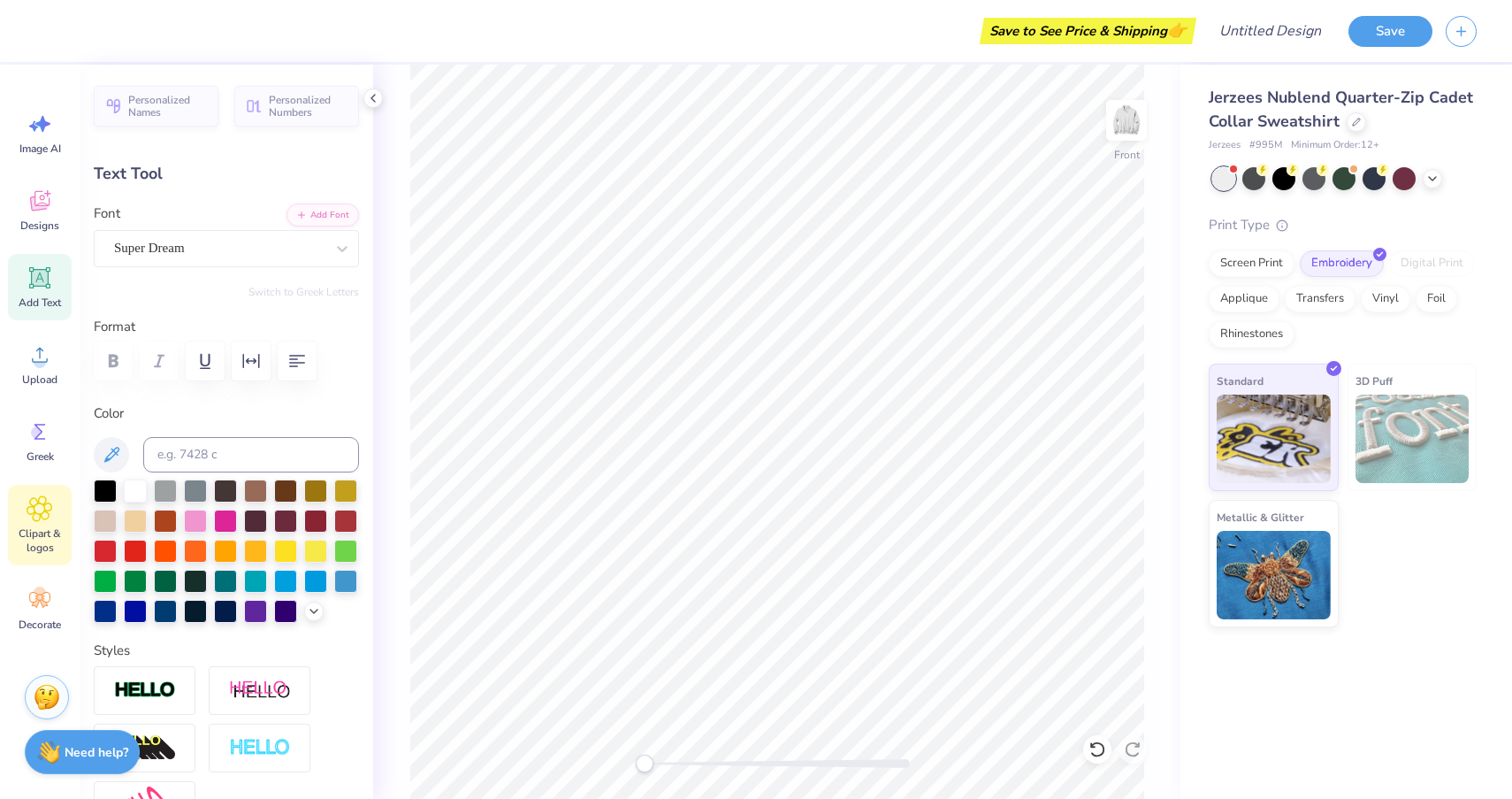
click at [38, 502] on icon at bounding box center [40, 508] width 26 height 27
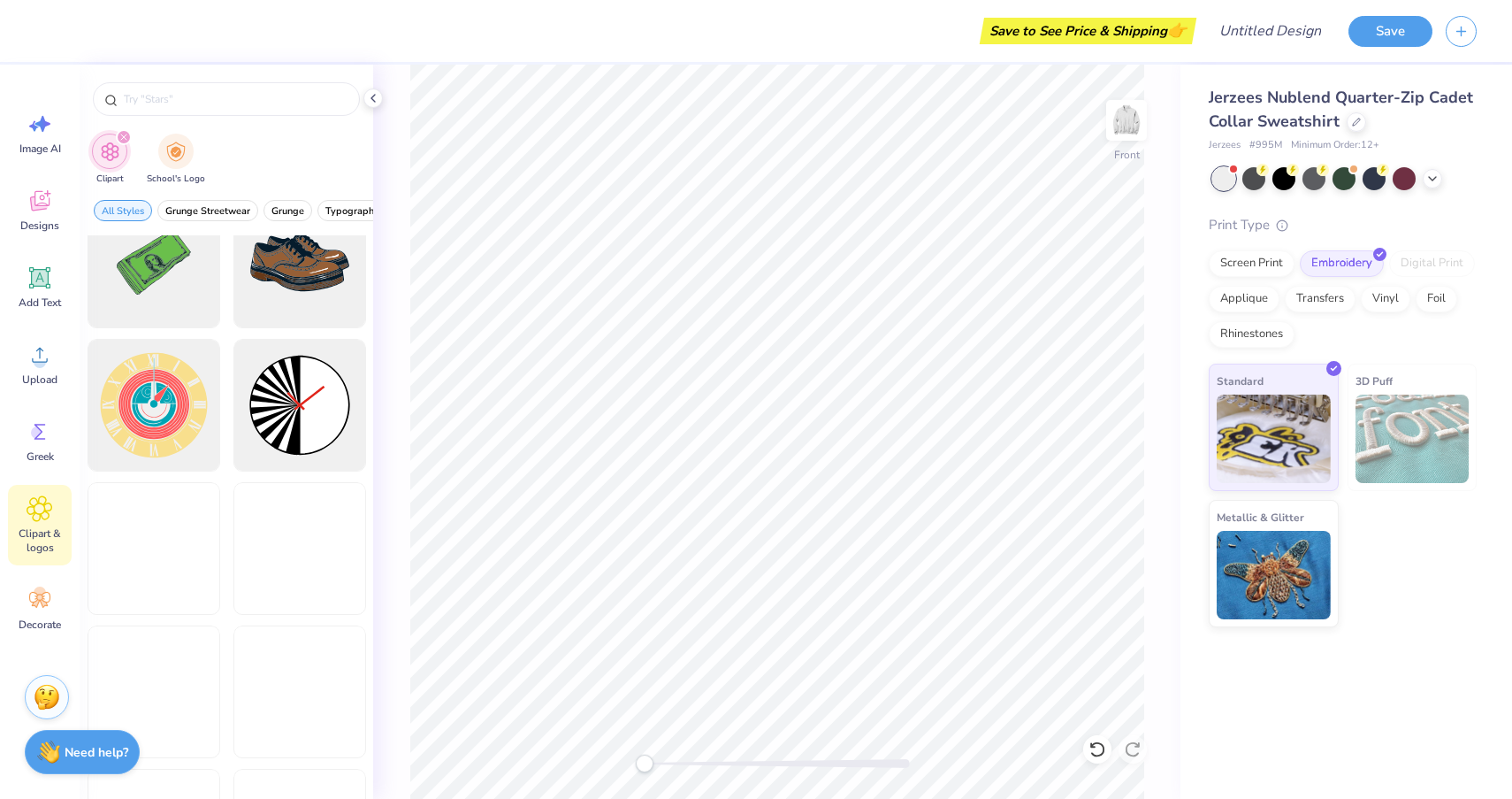
scroll to position [491, 0]
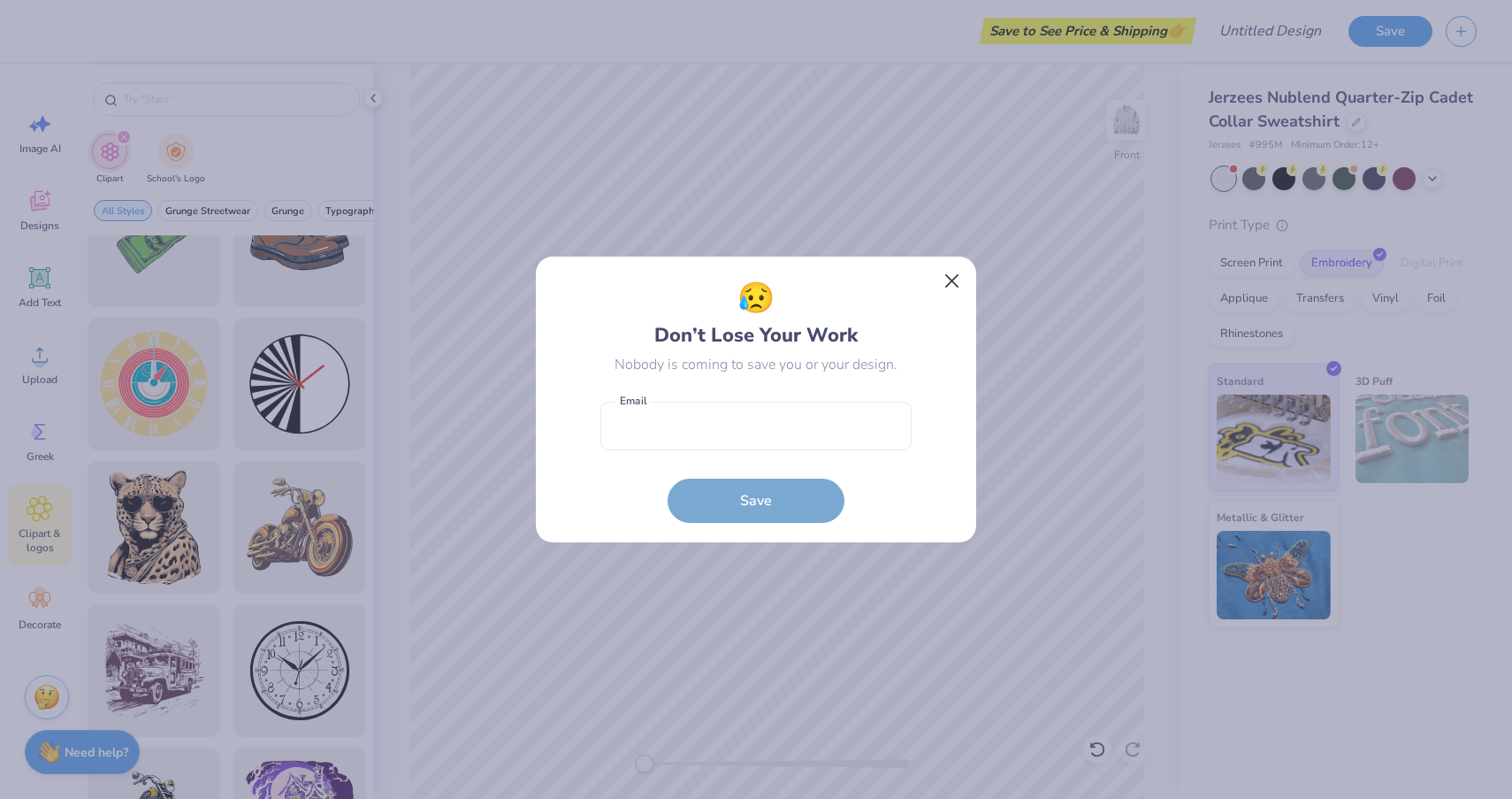
click at [959, 269] on button "Close" at bounding box center [953, 281] width 33 height 33
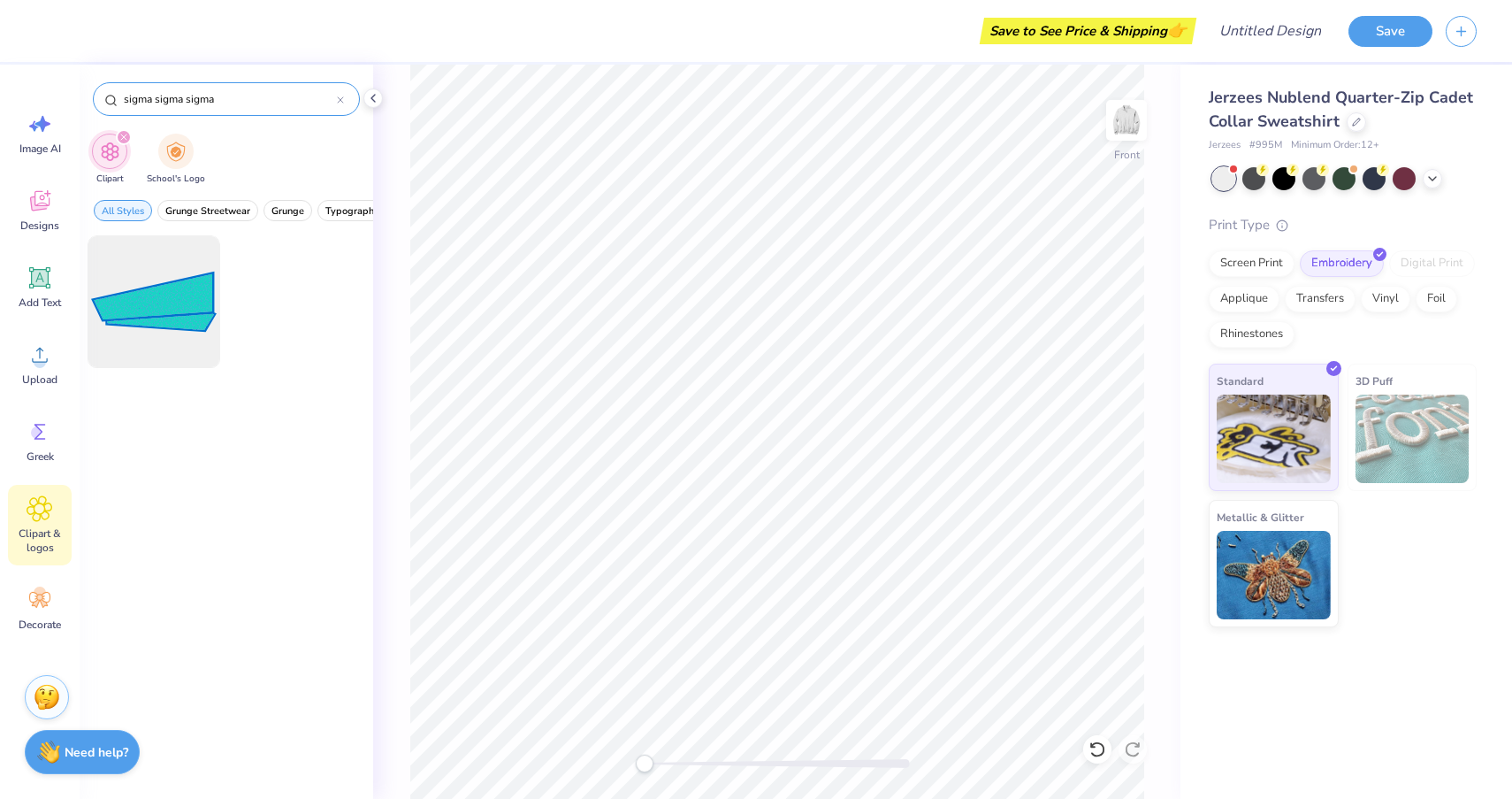
drag, startPoint x: 239, startPoint y: 102, endPoint x: 152, endPoint y: 100, distance: 87.0
click at [152, 100] on input "sigma sigma sigma" at bounding box center [230, 98] width 215 height 18
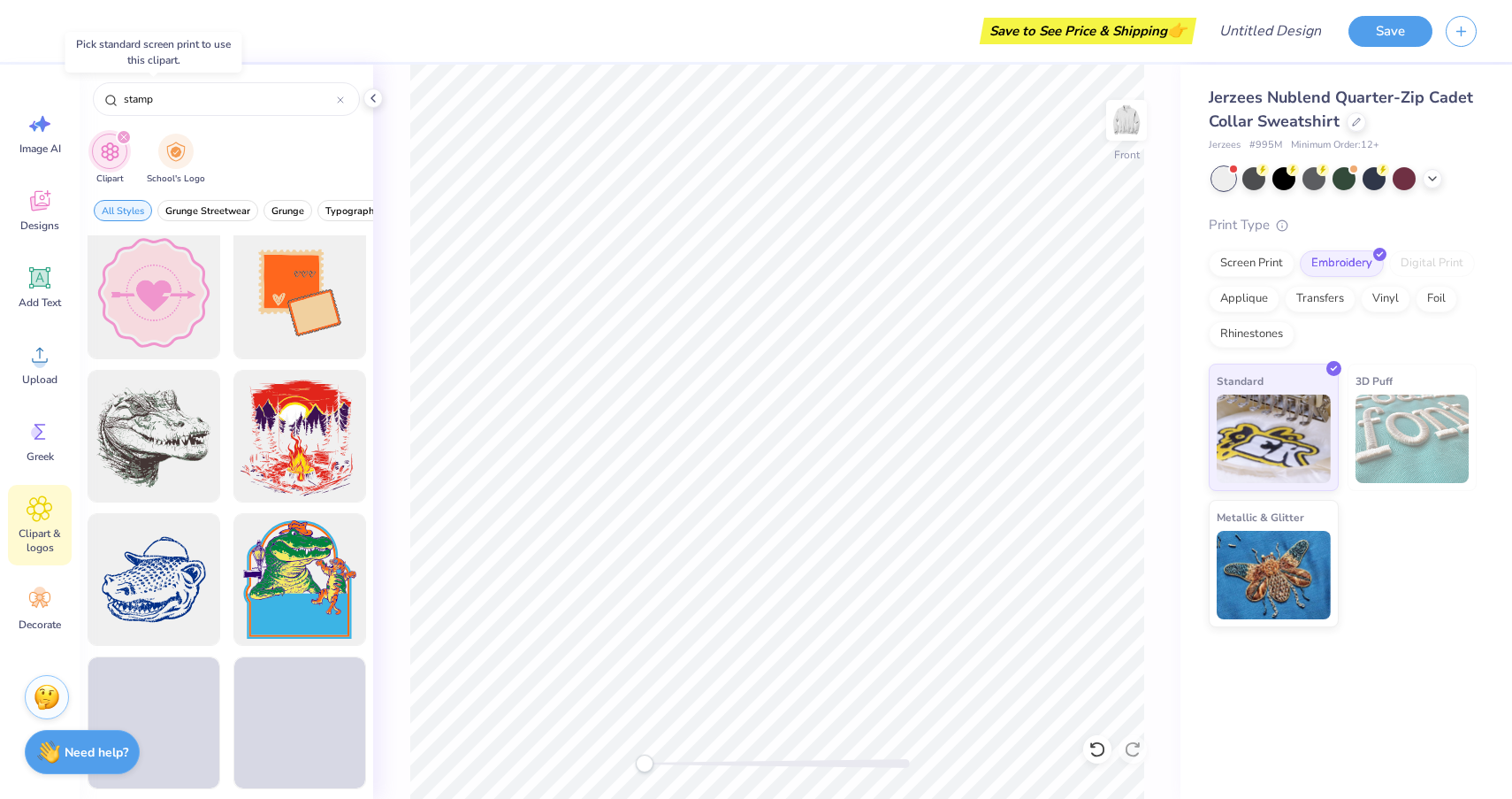
scroll to position [295, 0]
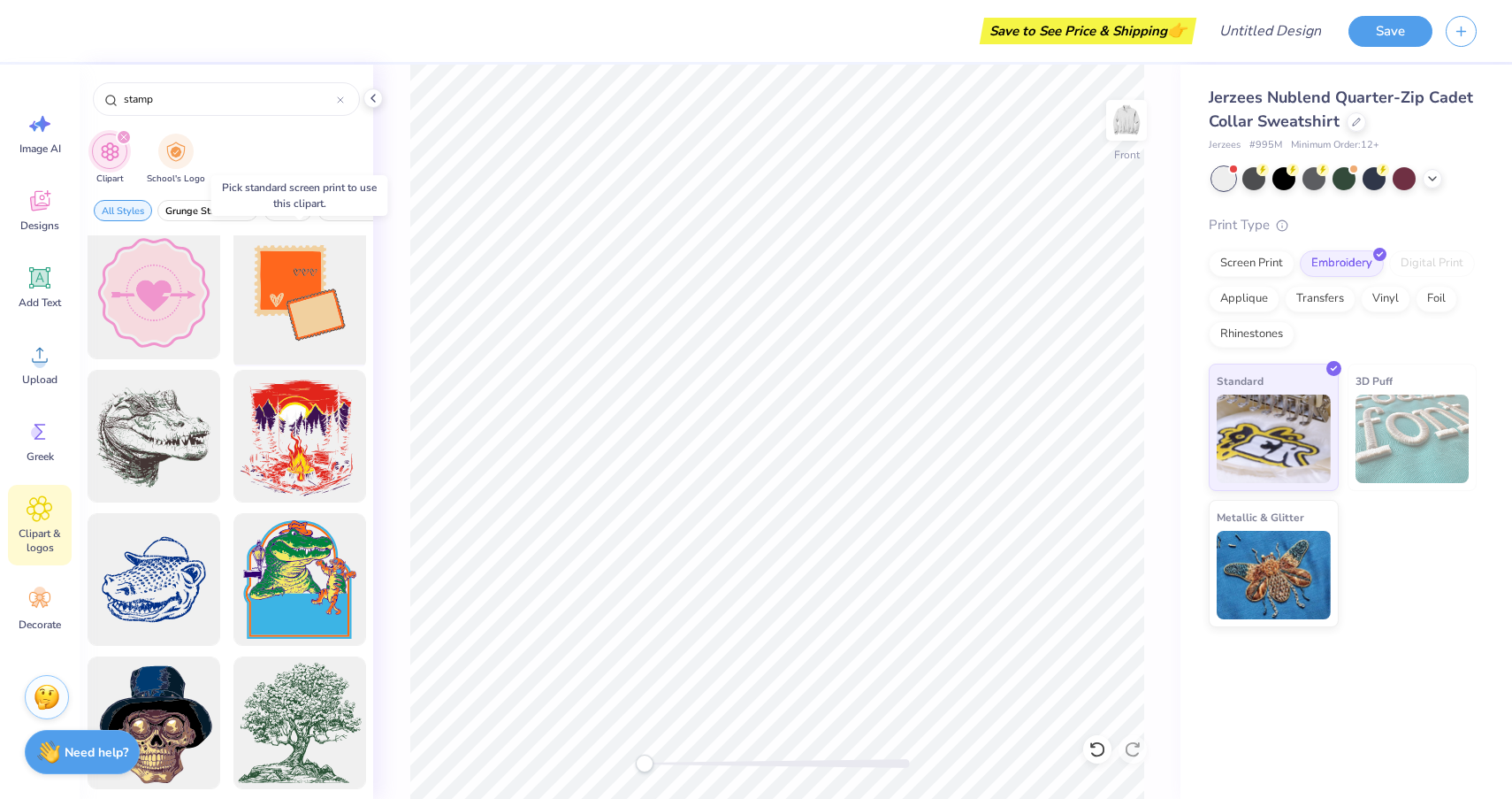
type input "stamp"
click at [303, 301] on div at bounding box center [300, 293] width 146 height 146
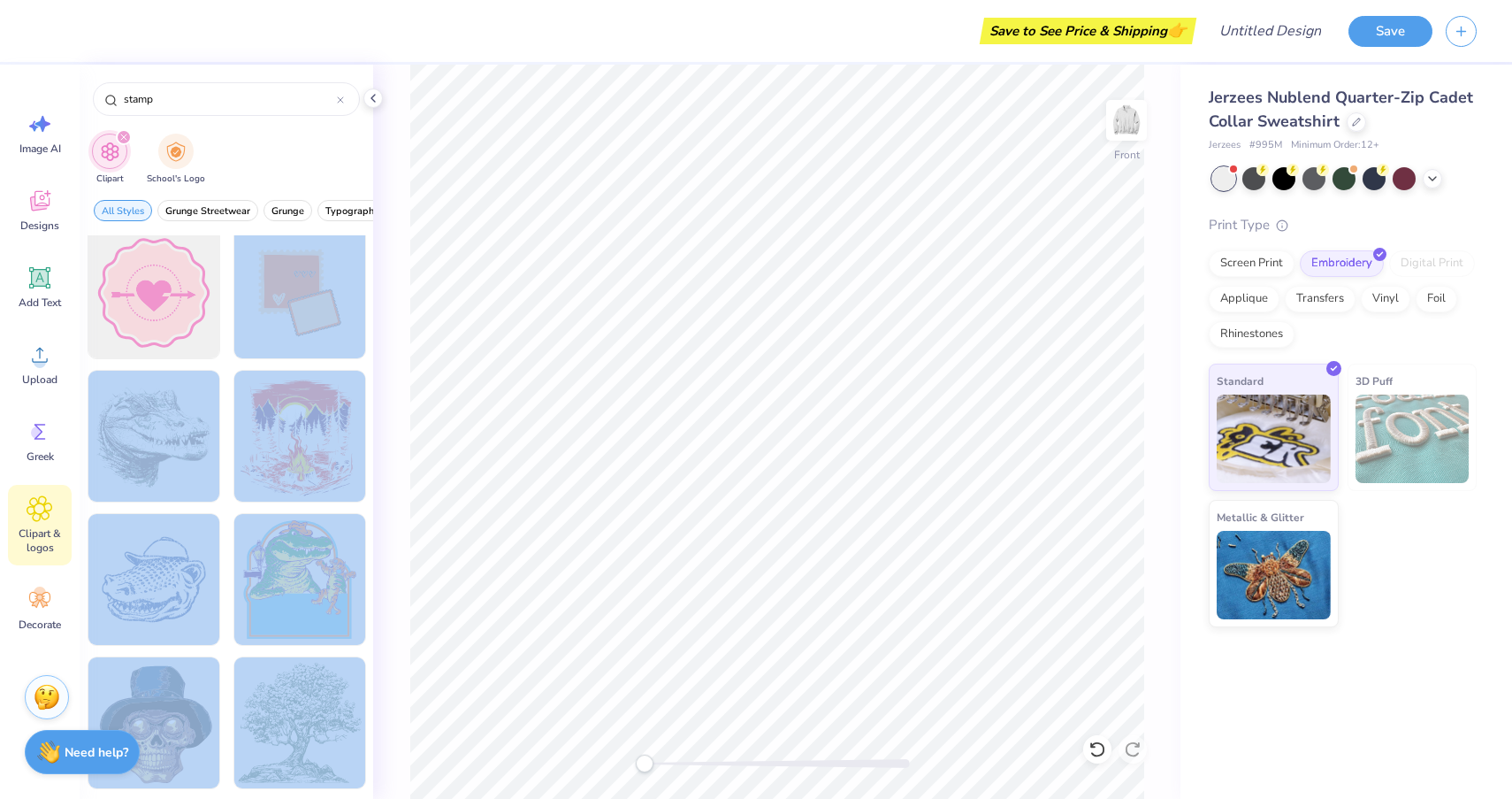
click at [718, 364] on div "Save to See Price & Shipping 👉 Design Title Save Image AI Designs Add Text Uplo…" at bounding box center [756, 399] width 1512 height 799
click at [268, 286] on div at bounding box center [300, 293] width 146 height 146
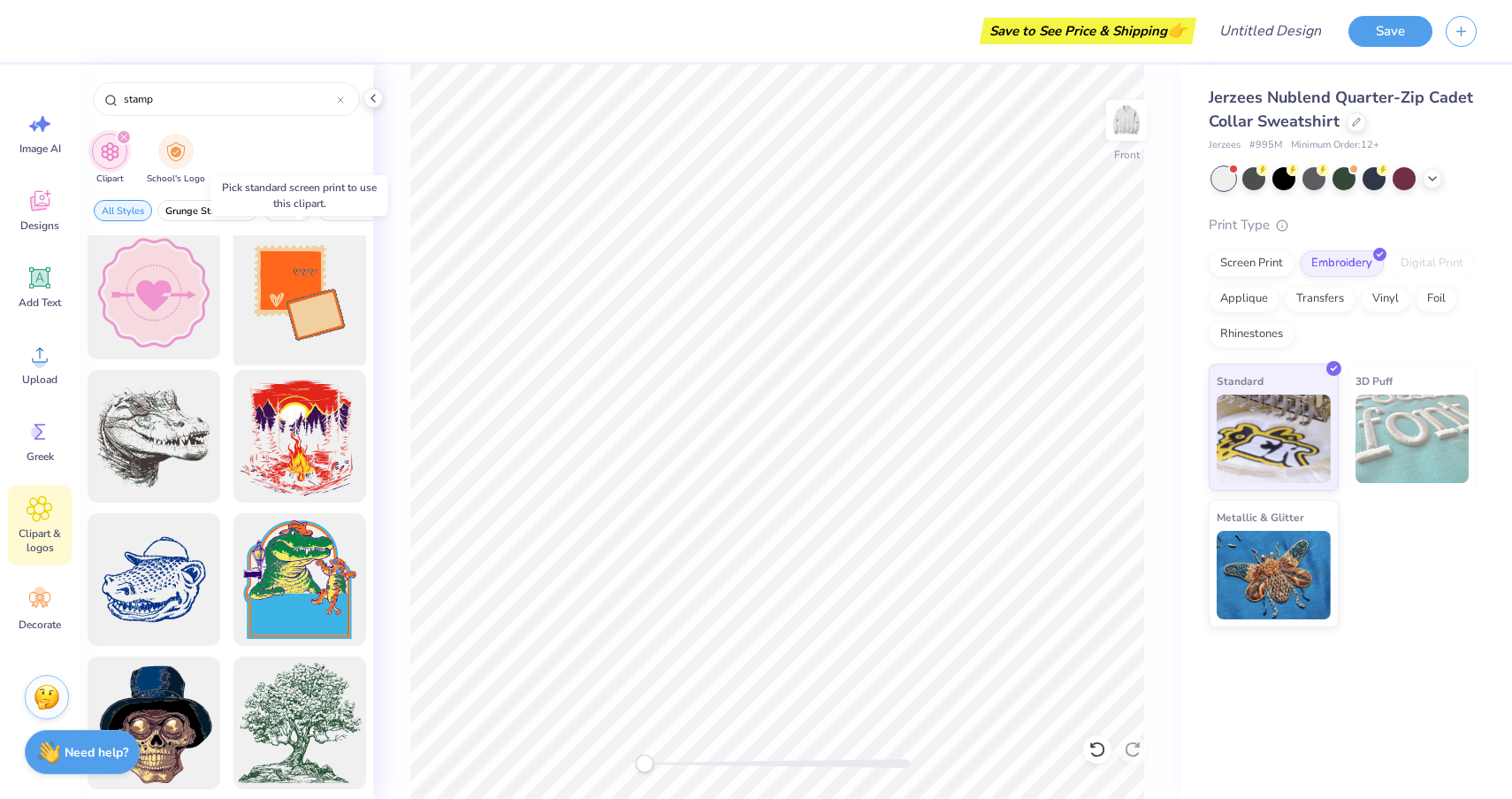
click at [300, 289] on div at bounding box center [300, 293] width 146 height 146
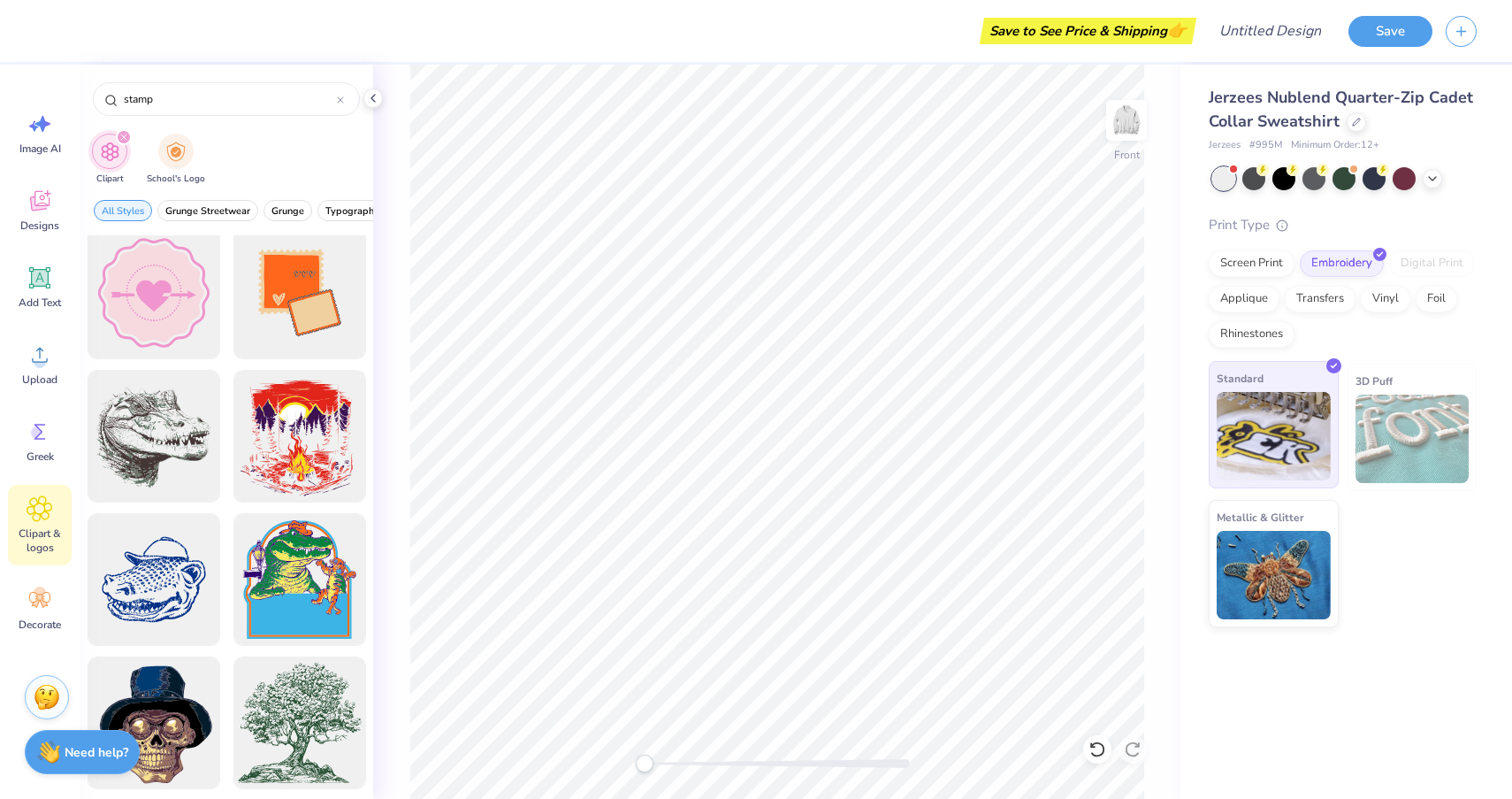
click at [1282, 425] on img at bounding box center [1273, 436] width 114 height 89
click at [1244, 266] on div "Screen Print" at bounding box center [1252, 260] width 86 height 27
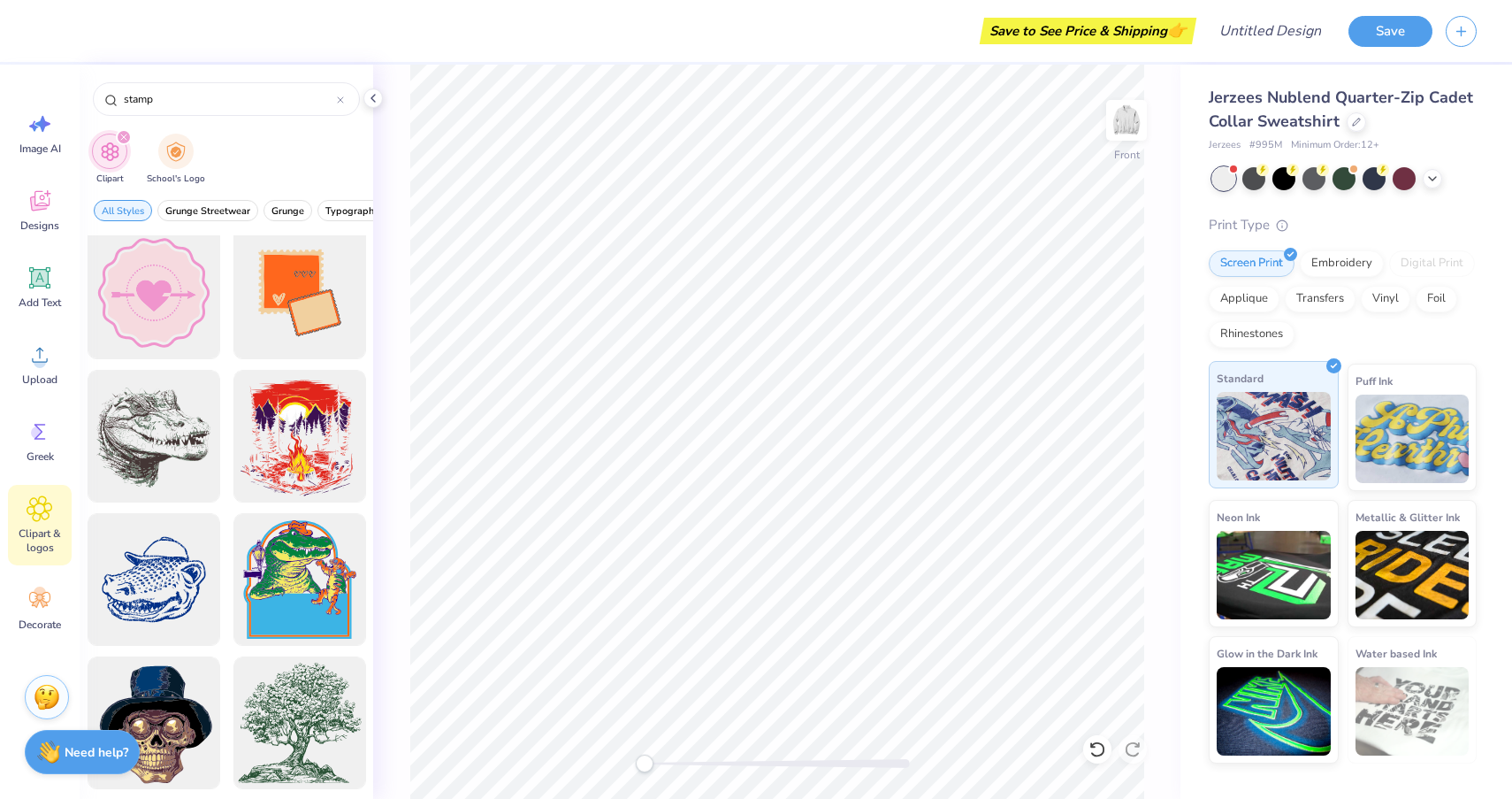
click at [1305, 437] on img at bounding box center [1273, 436] width 114 height 89
click at [285, 320] on div at bounding box center [300, 293] width 146 height 146
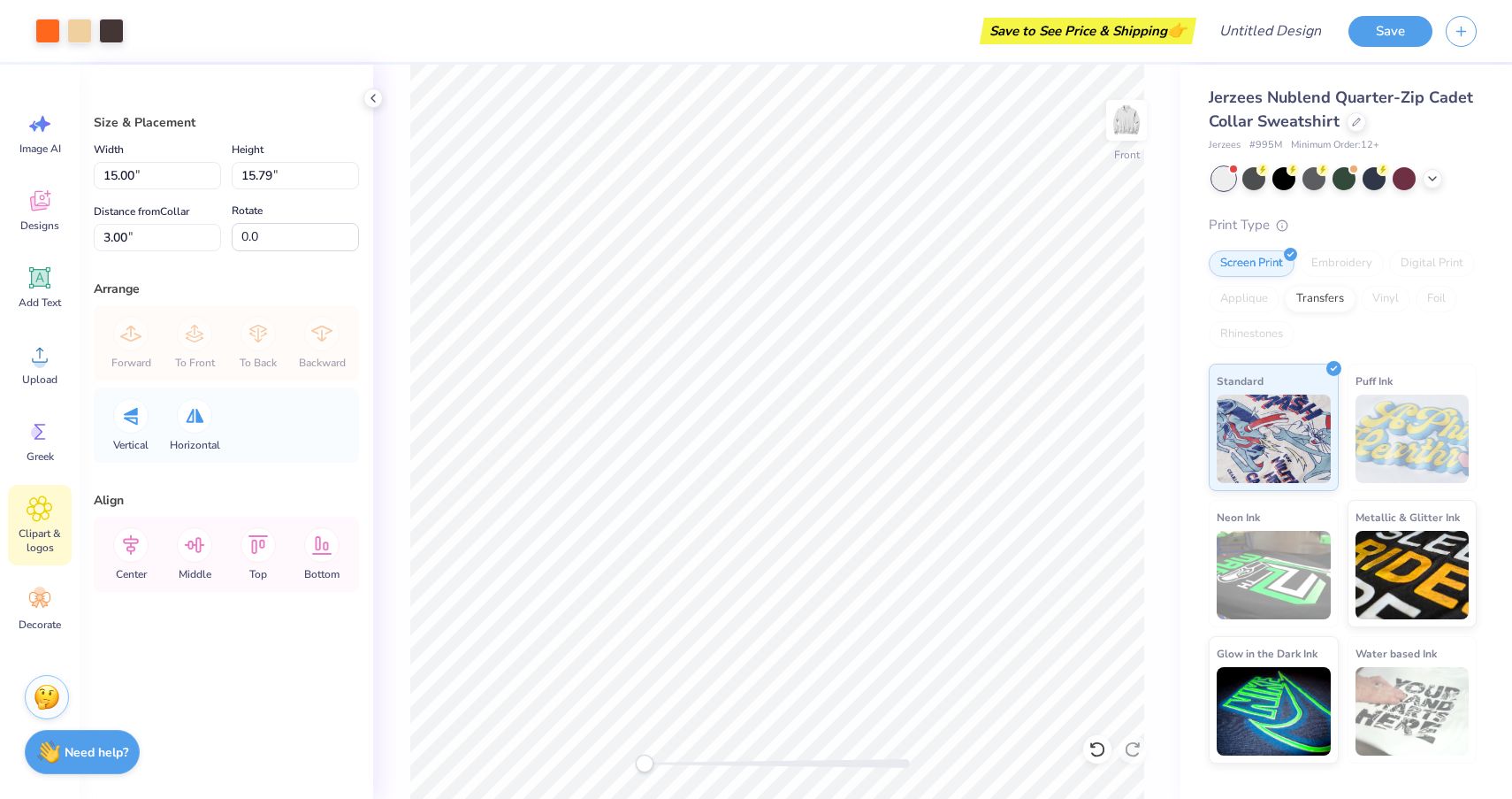
click at [38, 518] on icon at bounding box center [40, 508] width 26 height 27
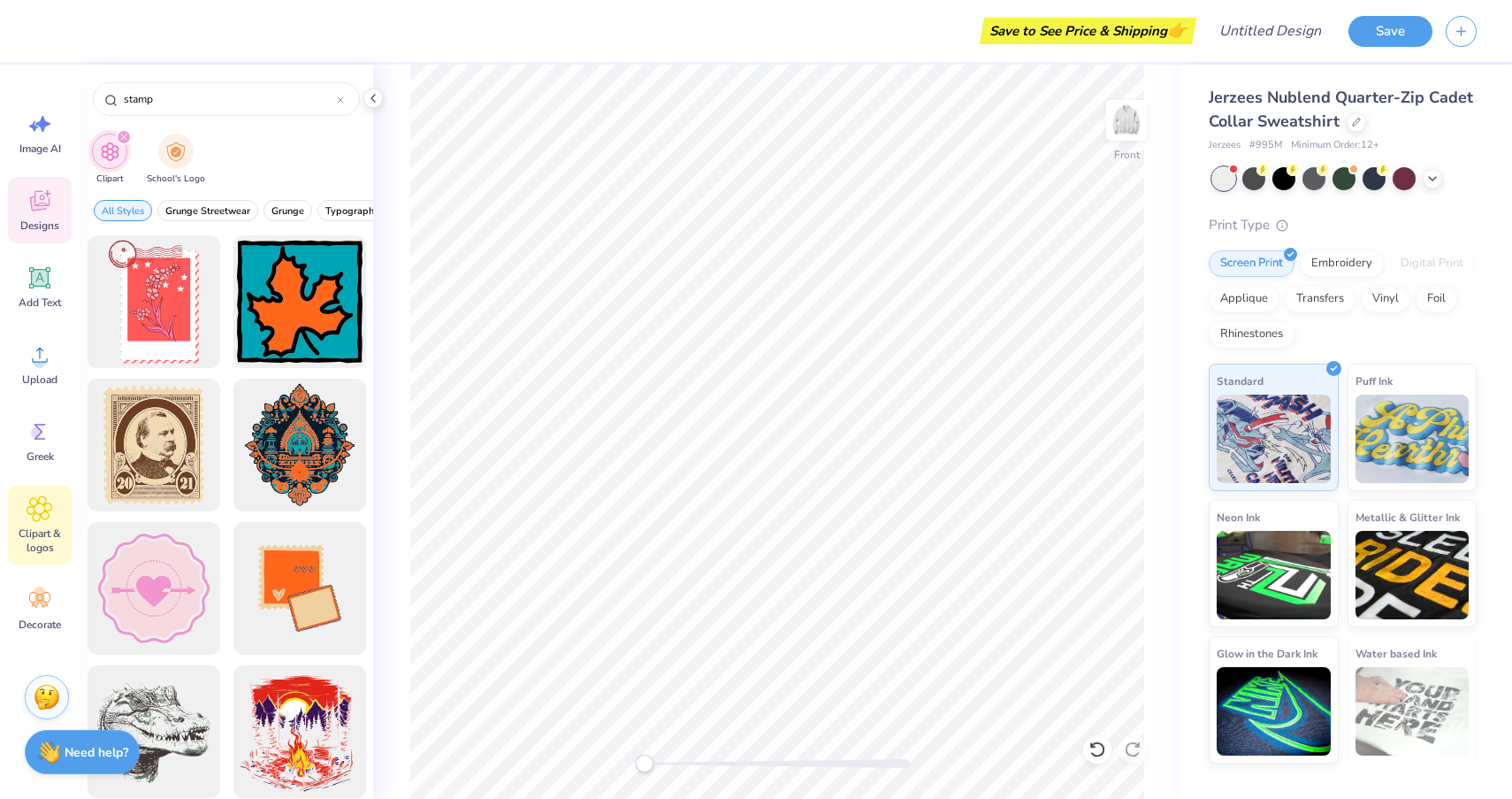
click at [61, 187] on div "Designs" at bounding box center [40, 210] width 64 height 67
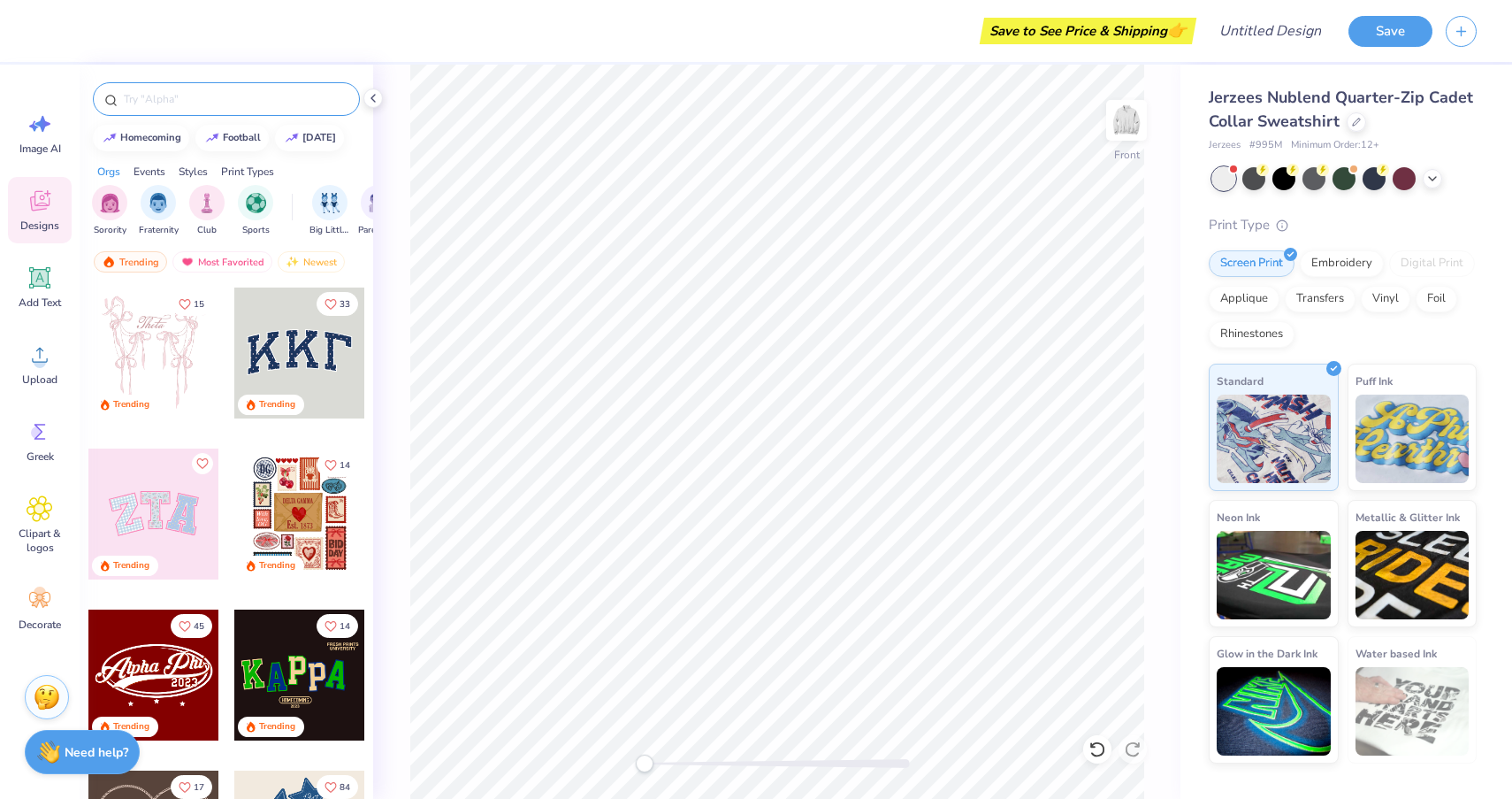
click at [194, 86] on div at bounding box center [226, 99] width 267 height 33
click at [193, 99] on input "text" at bounding box center [235, 98] width 227 height 18
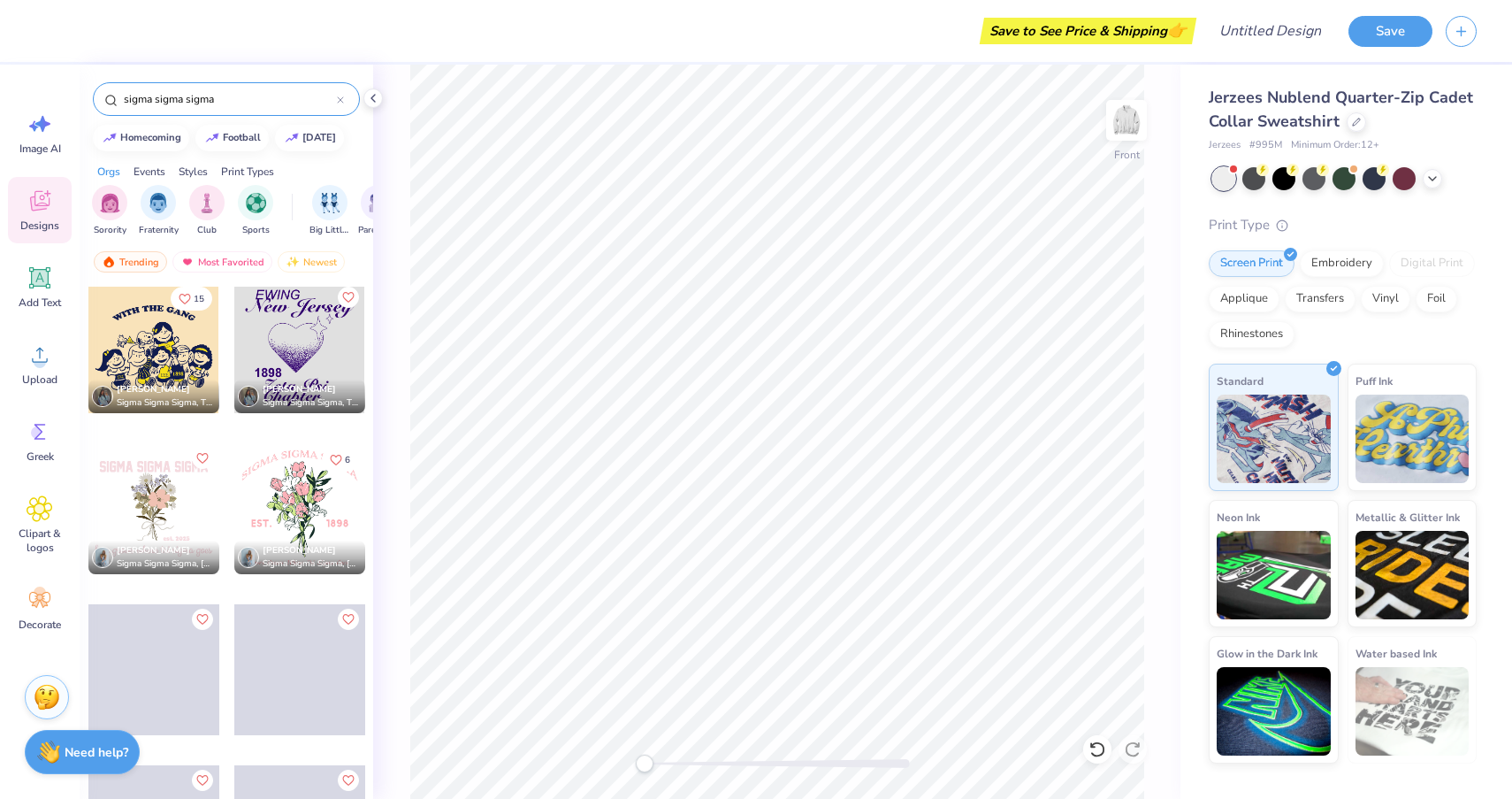
scroll to position [2424, 0]
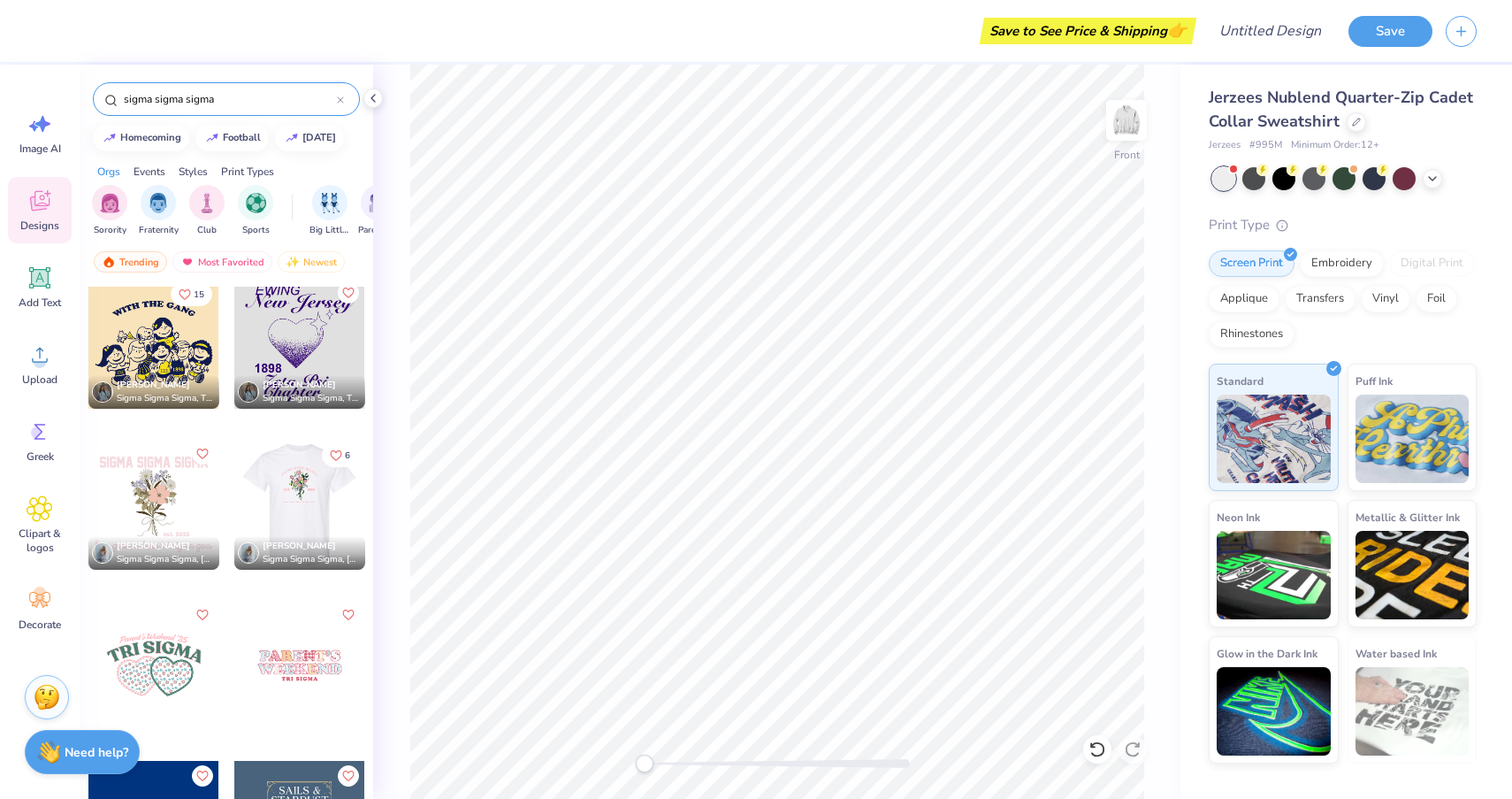
type input "sigma sigma sigma"
click at [234, 497] on div at bounding box center [169, 504] width 131 height 131
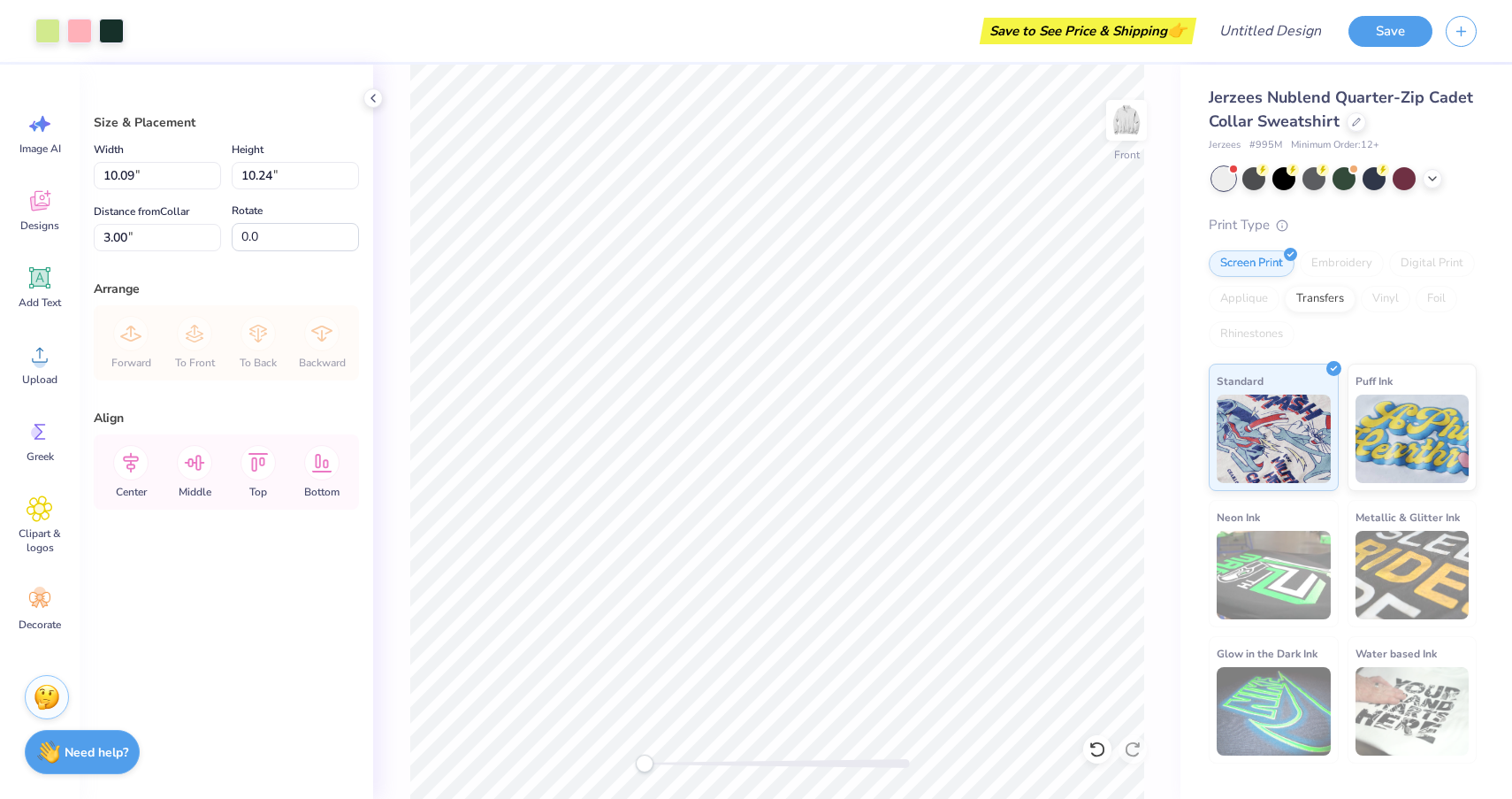
type input "13.71"
type input "13.92"
type input "5.34"
type input "14.76"
type input "14.99"
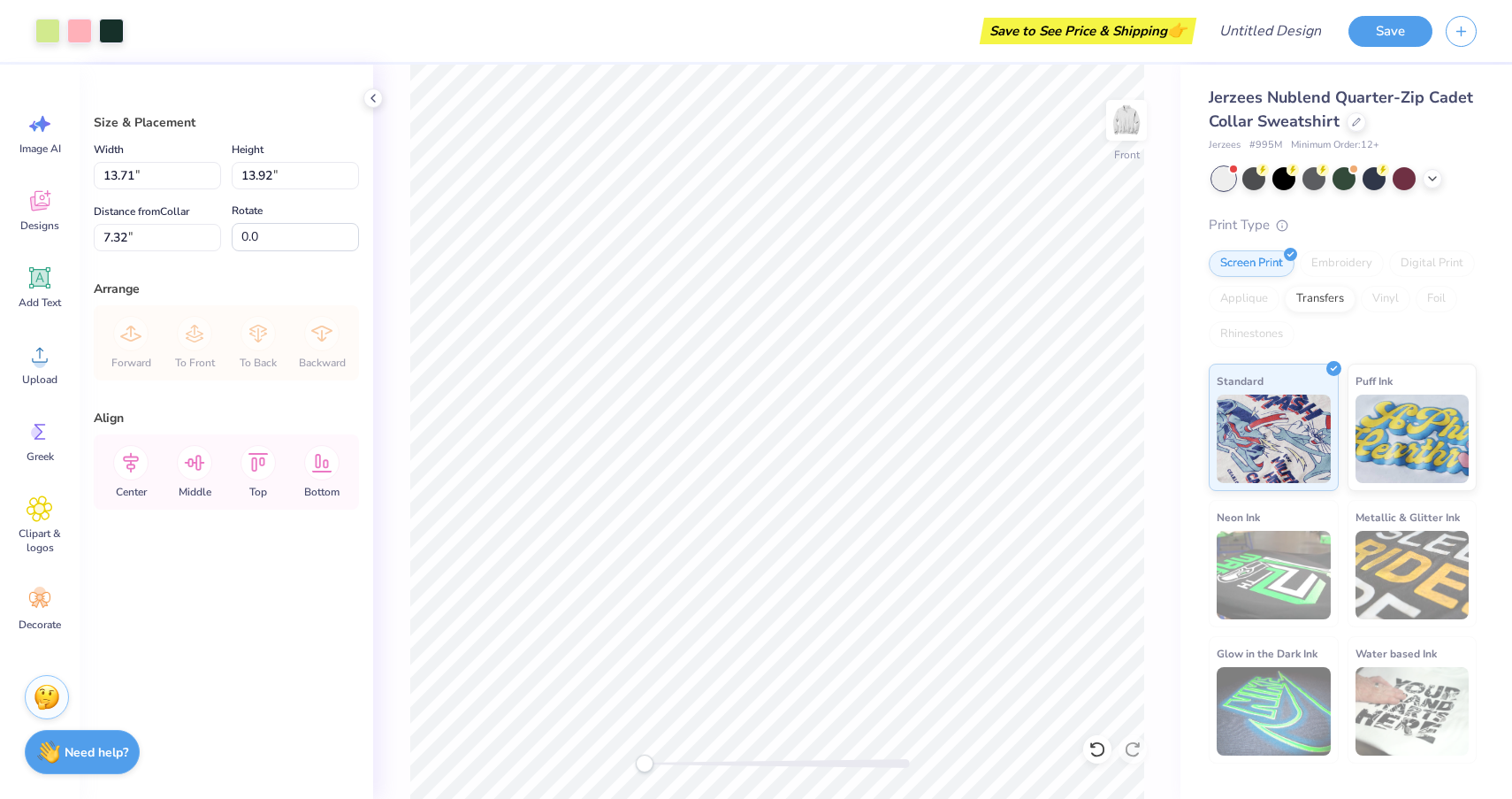
type input "6.25"
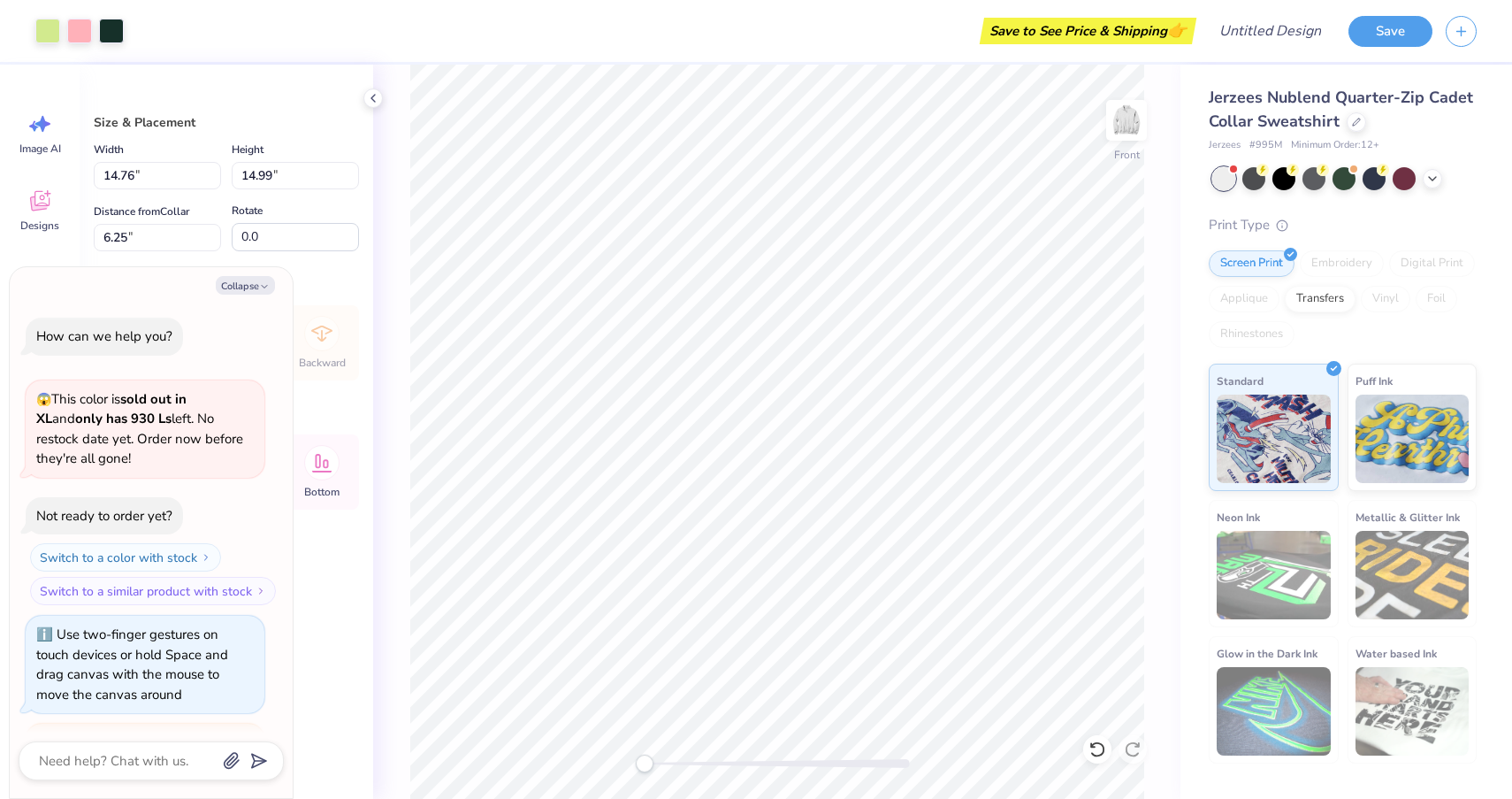
type textarea "x"
type input "6.03"
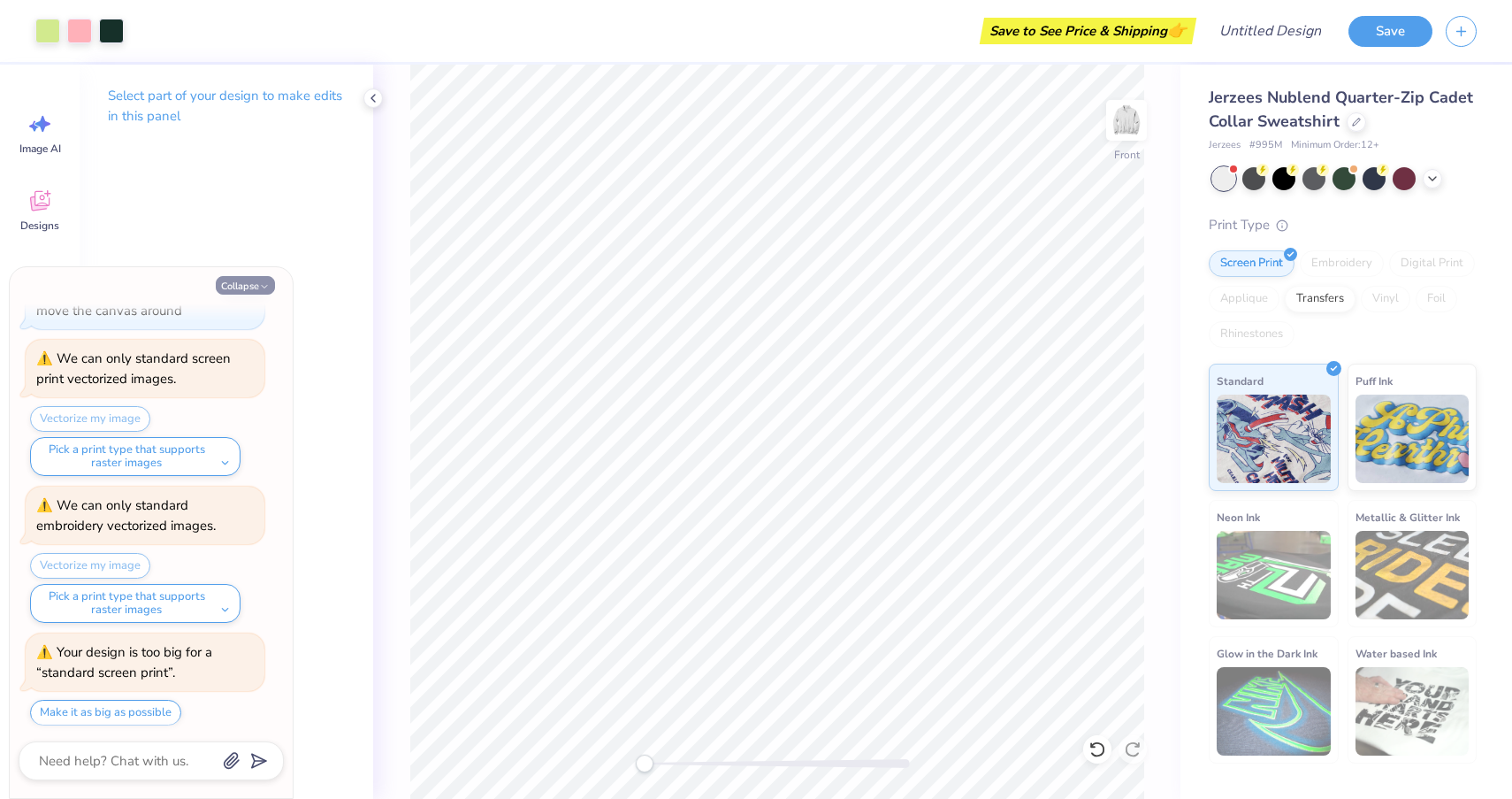
click at [254, 285] on button "Collapse" at bounding box center [245, 285] width 59 height 19
type textarea "x"
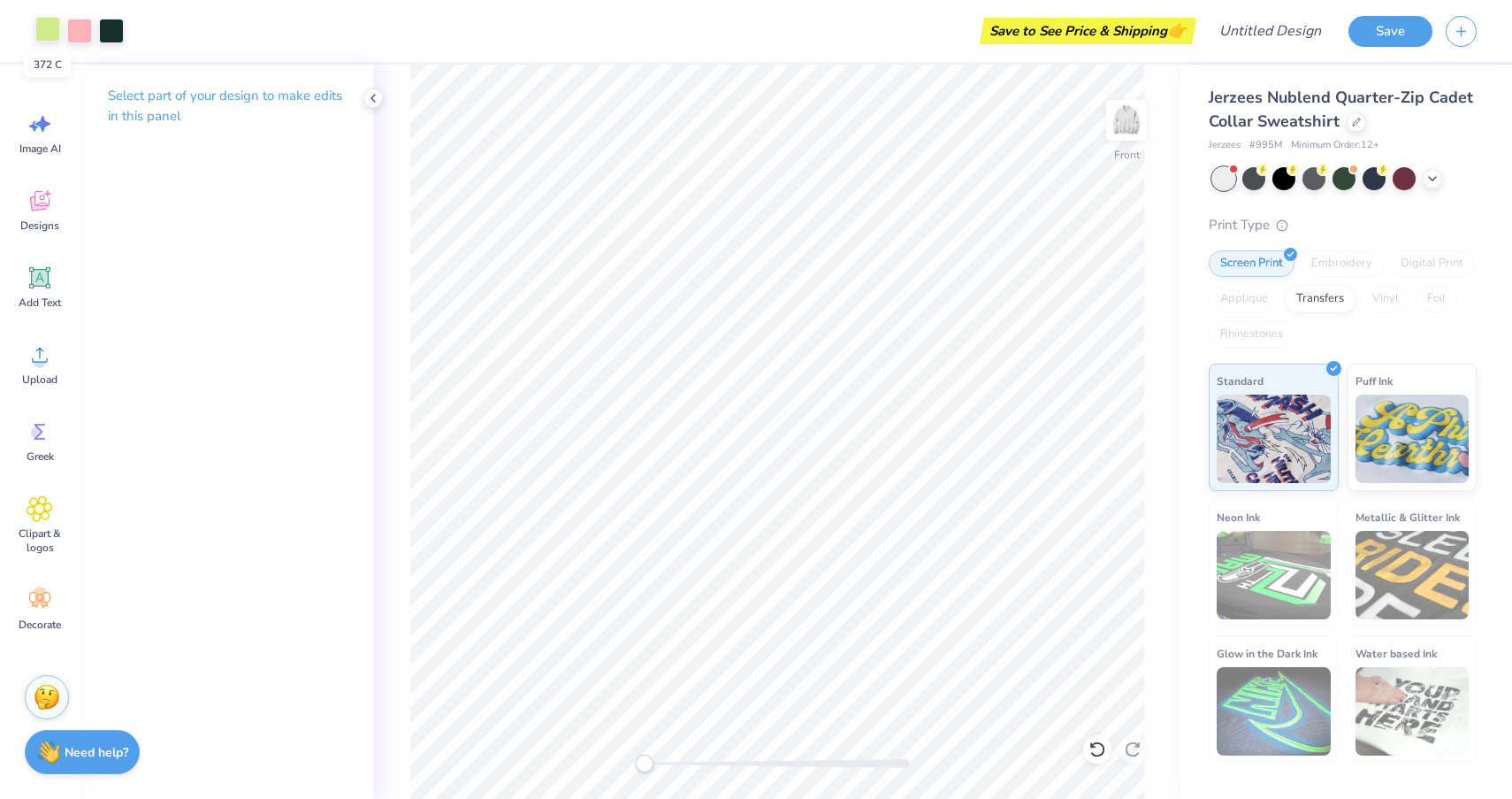
click at [52, 31] on div at bounding box center [47, 29] width 25 height 25
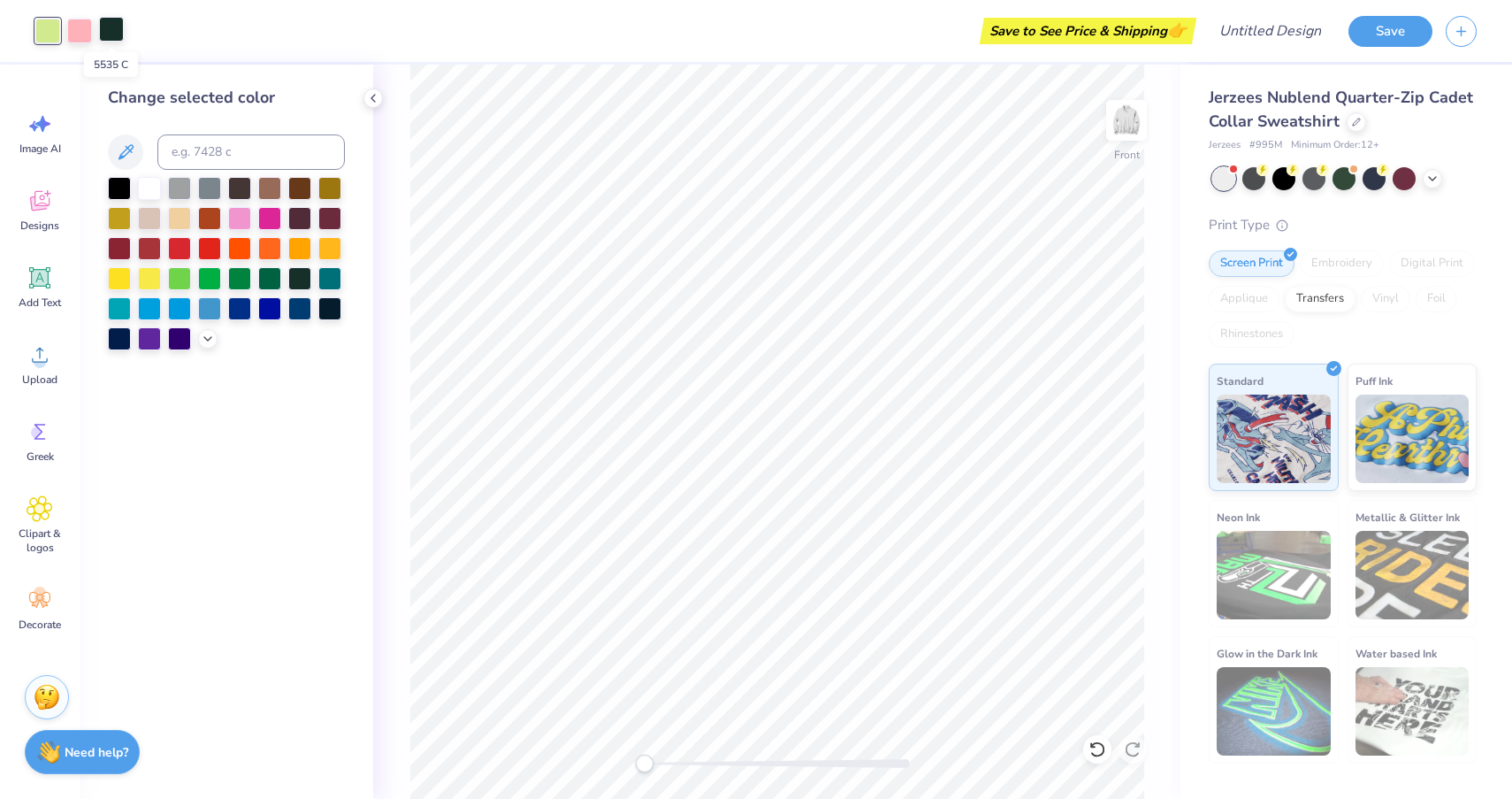
click at [114, 27] on div at bounding box center [111, 29] width 25 height 25
click at [205, 339] on polyline at bounding box center [208, 337] width 7 height 4
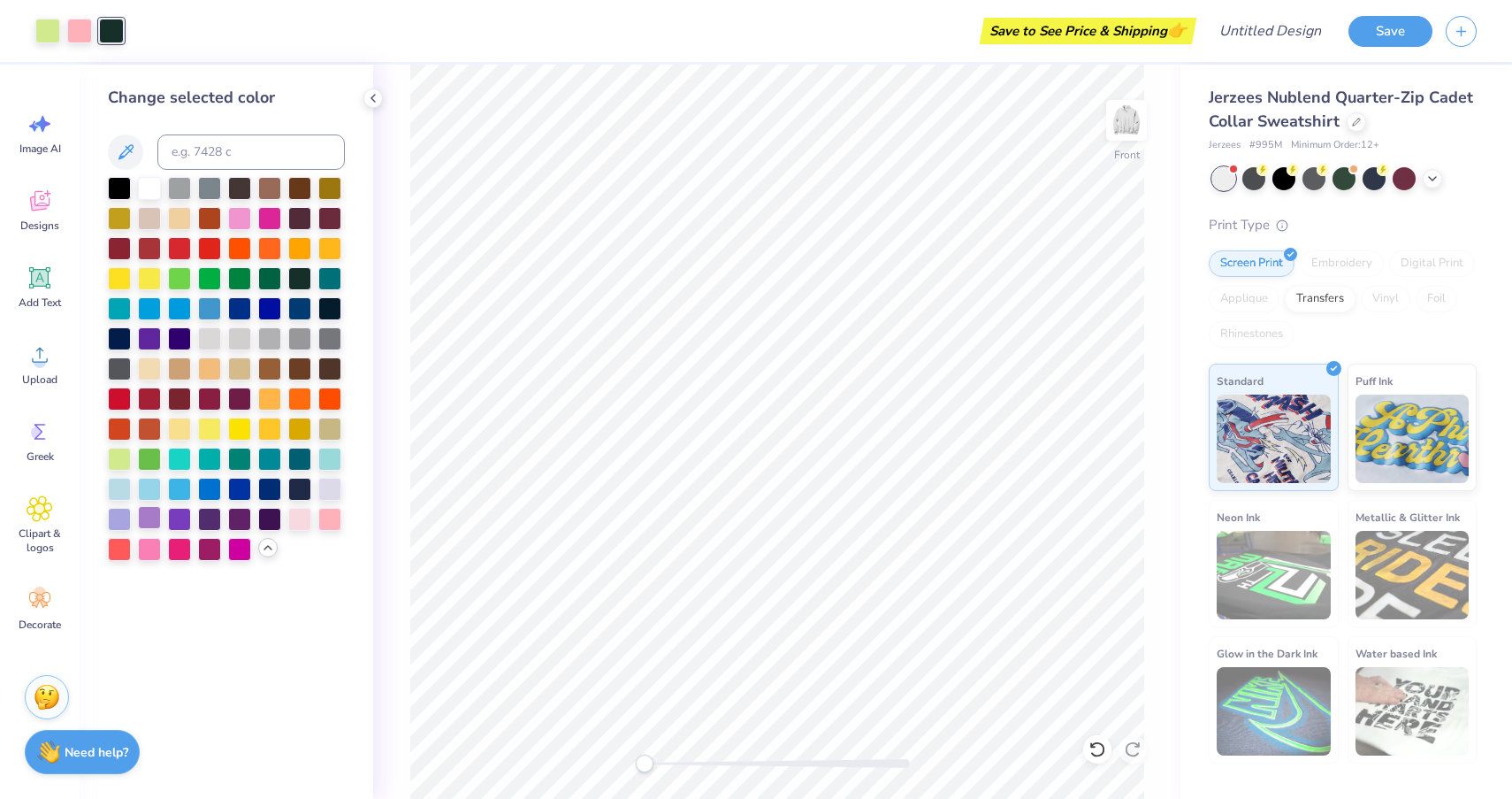
click at [148, 529] on div at bounding box center [149, 517] width 23 height 23
click at [119, 529] on div at bounding box center [119, 517] width 23 height 23
click at [142, 534] on div at bounding box center [227, 368] width 237 height 384
click at [116, 193] on div at bounding box center [119, 186] width 23 height 23
click at [81, 27] on div at bounding box center [80, 29] width 25 height 25
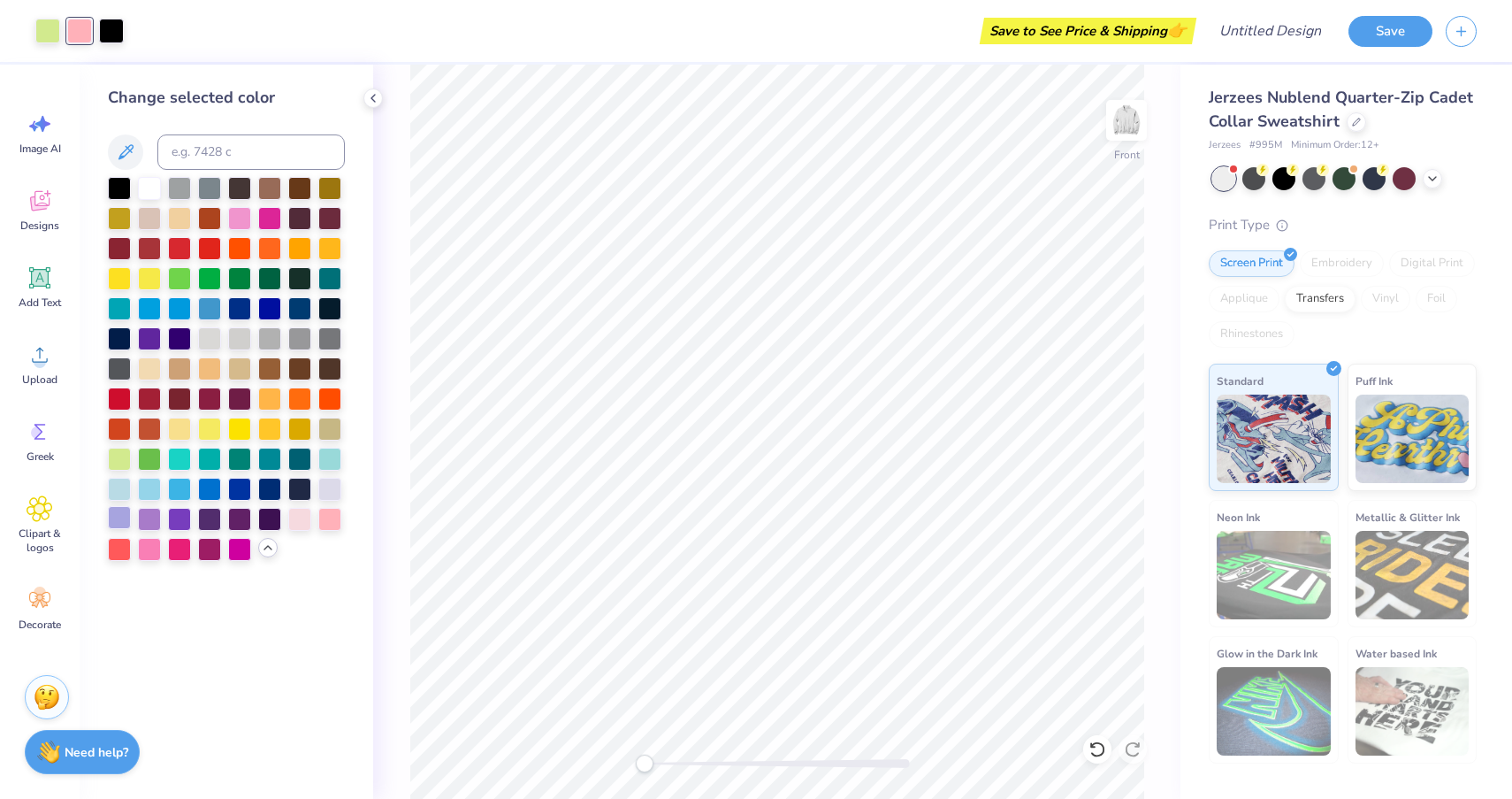
click at [119, 514] on div at bounding box center [119, 517] width 23 height 23
click at [151, 523] on div at bounding box center [149, 517] width 23 height 23
click at [184, 521] on div at bounding box center [179, 517] width 23 height 23
click at [149, 518] on div at bounding box center [149, 517] width 23 height 23
click at [118, 26] on div at bounding box center [111, 29] width 25 height 25
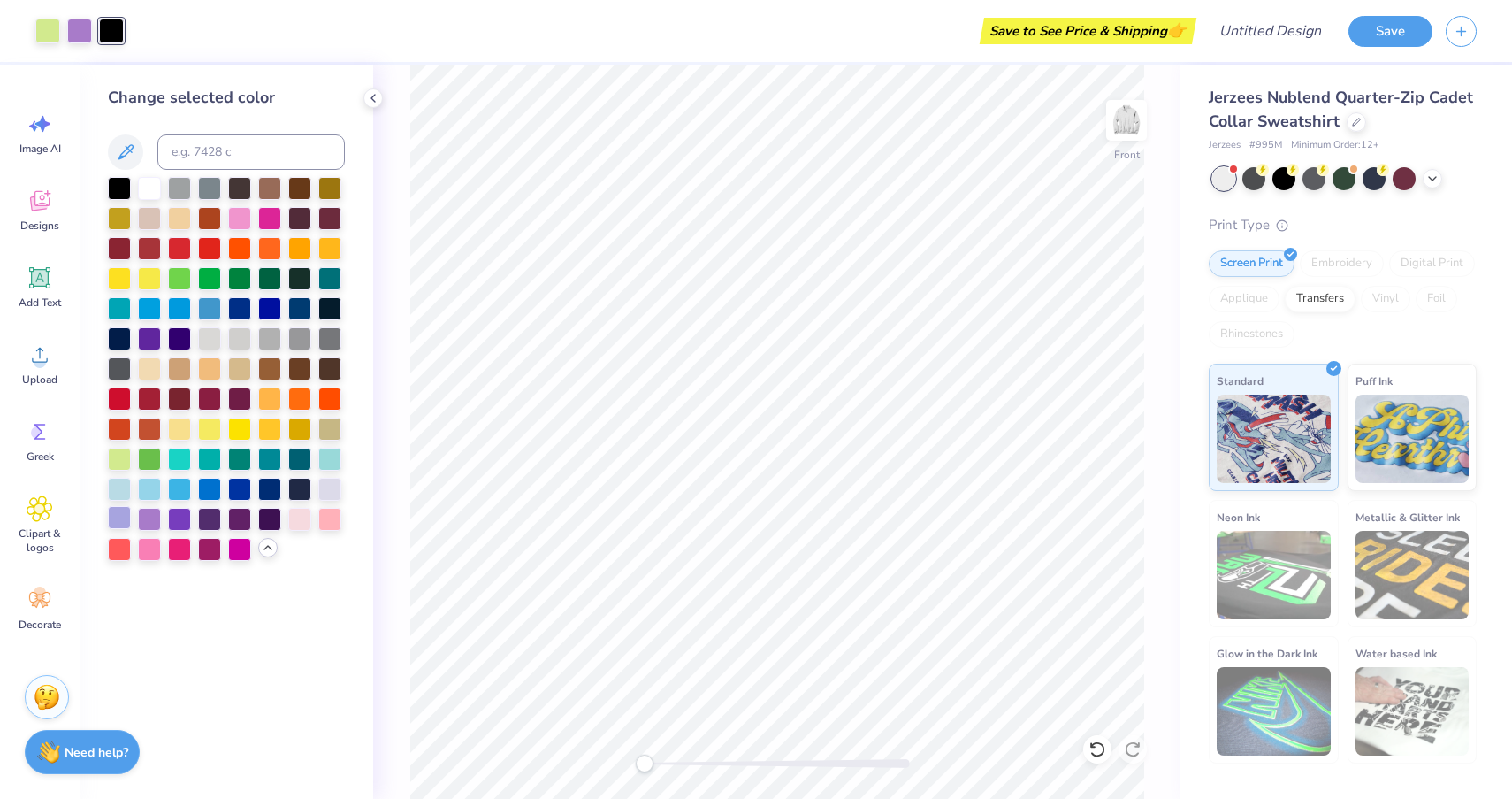
click at [125, 523] on div at bounding box center [119, 517] width 23 height 23
click at [184, 523] on div at bounding box center [179, 517] width 23 height 23
click at [332, 492] on div at bounding box center [330, 487] width 23 height 23
click at [327, 523] on div at bounding box center [330, 517] width 23 height 23
click at [299, 521] on div at bounding box center [299, 517] width 23 height 23
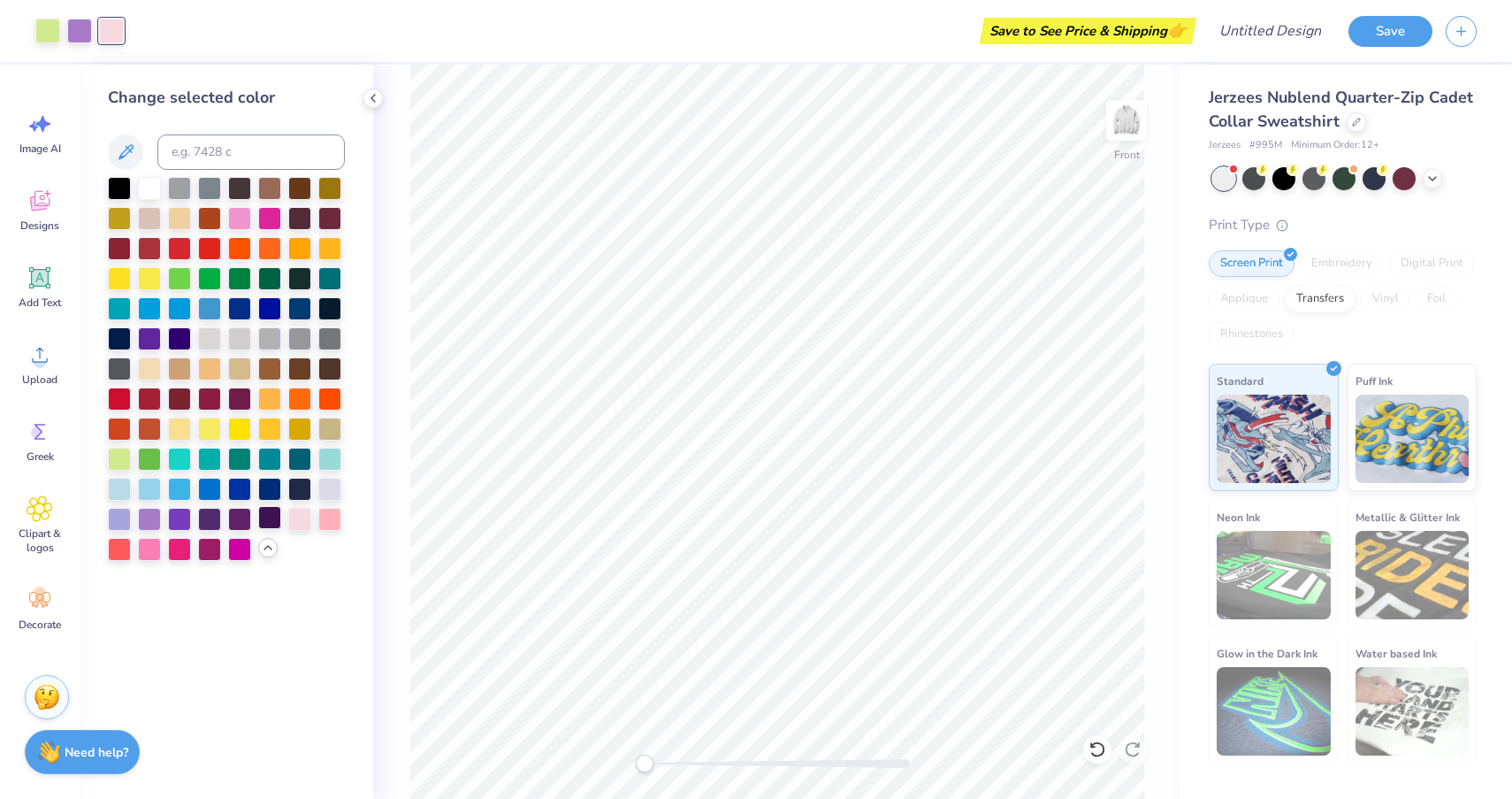
click at [267, 520] on div at bounding box center [269, 517] width 23 height 23
click at [253, 520] on div at bounding box center [227, 368] width 237 height 384
click at [267, 519] on div at bounding box center [269, 517] width 23 height 23
click at [245, 519] on div at bounding box center [239, 517] width 23 height 23
click at [237, 519] on div at bounding box center [239, 517] width 23 height 23
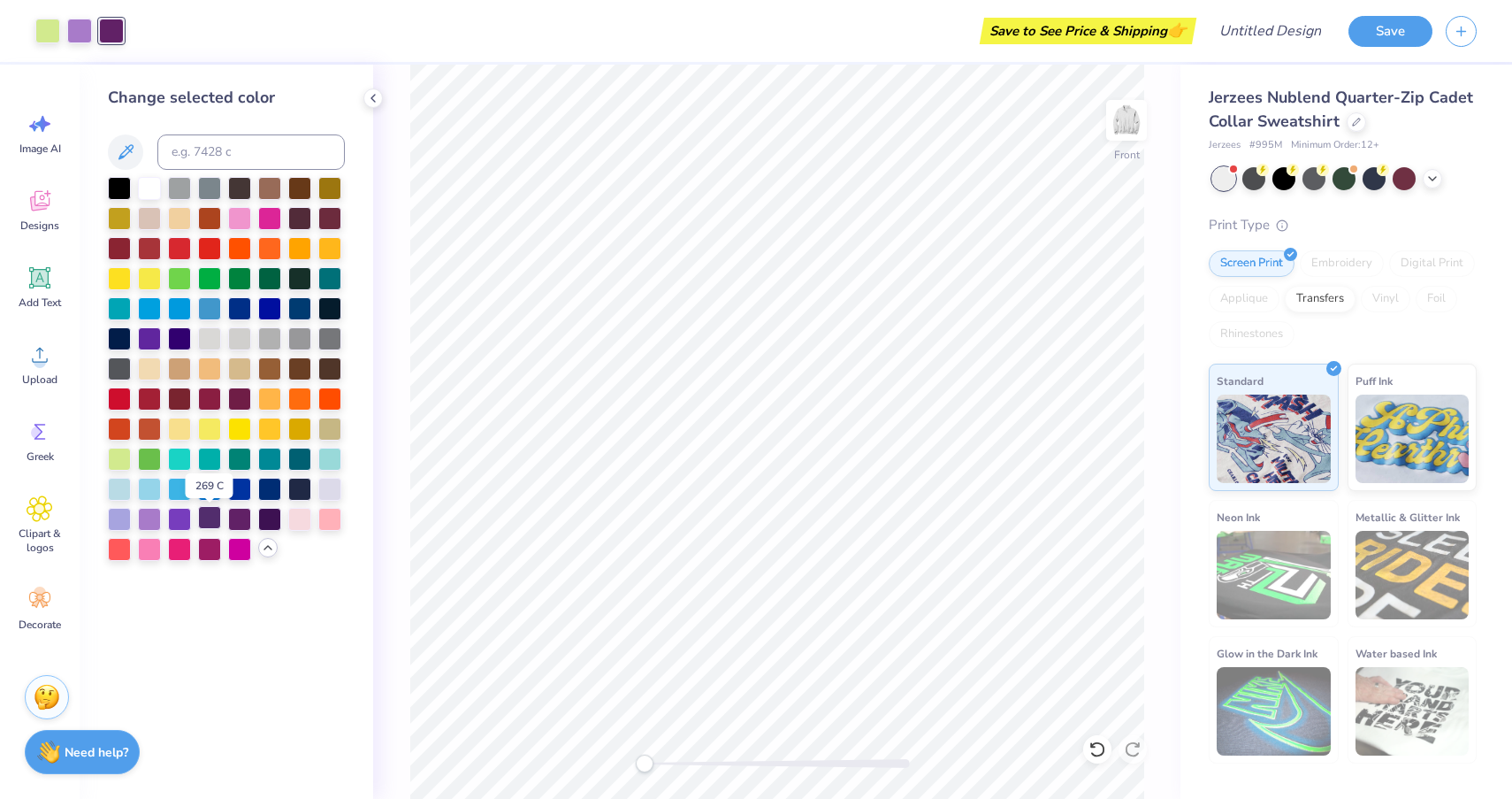
click at [206, 521] on div at bounding box center [209, 517] width 23 height 23
click at [176, 521] on div at bounding box center [179, 517] width 23 height 23
click at [150, 521] on div at bounding box center [149, 517] width 23 height 23
click at [144, 529] on div at bounding box center [149, 517] width 23 height 23
click at [111, 517] on div at bounding box center [119, 517] width 23 height 23
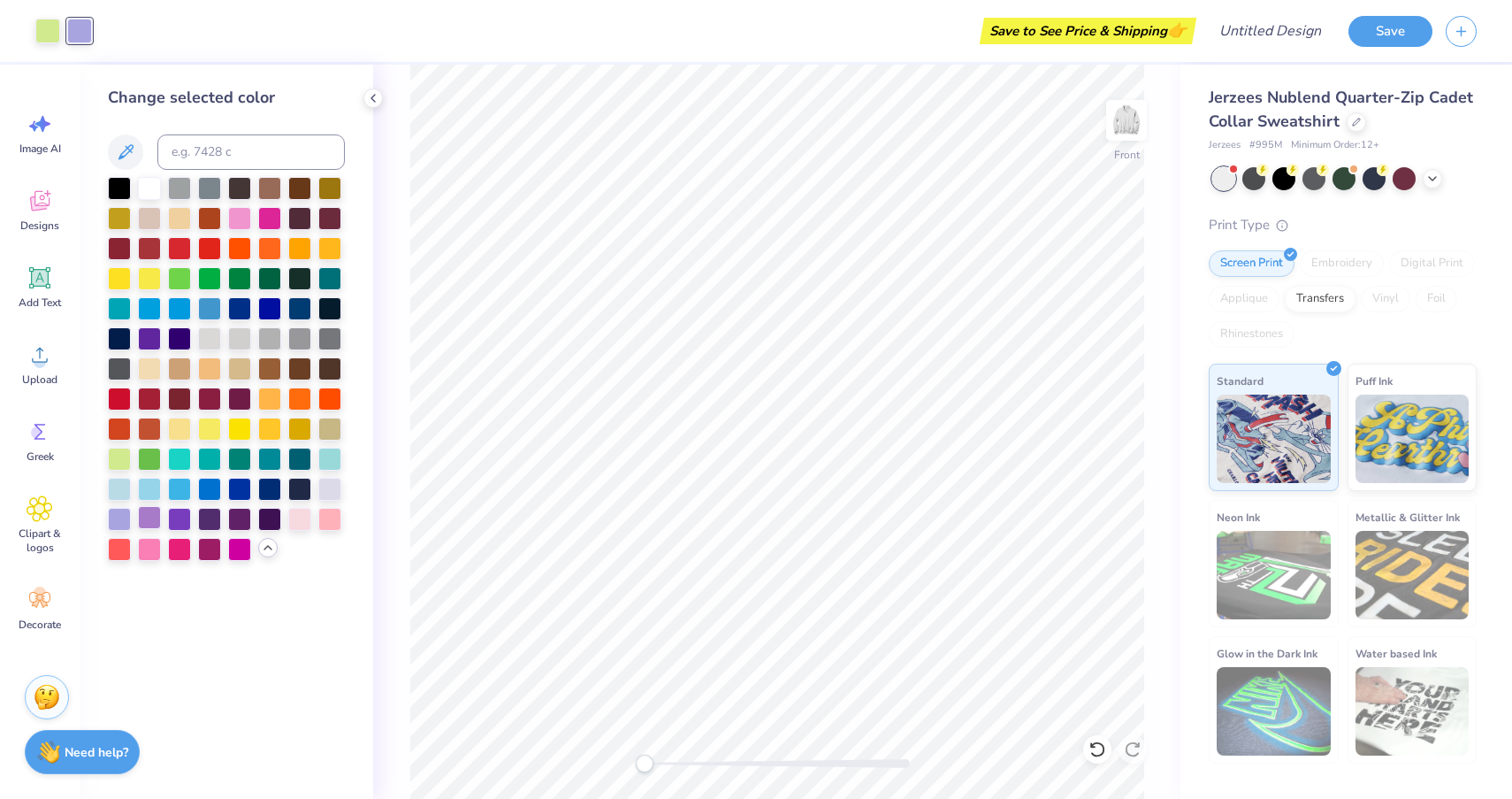
click at [148, 515] on div at bounding box center [149, 517] width 23 height 23
click at [182, 518] on div at bounding box center [179, 517] width 23 height 23
click at [210, 519] on div at bounding box center [209, 517] width 23 height 23
click at [237, 519] on div at bounding box center [239, 517] width 23 height 23
click at [198, 521] on div at bounding box center [209, 517] width 23 height 23
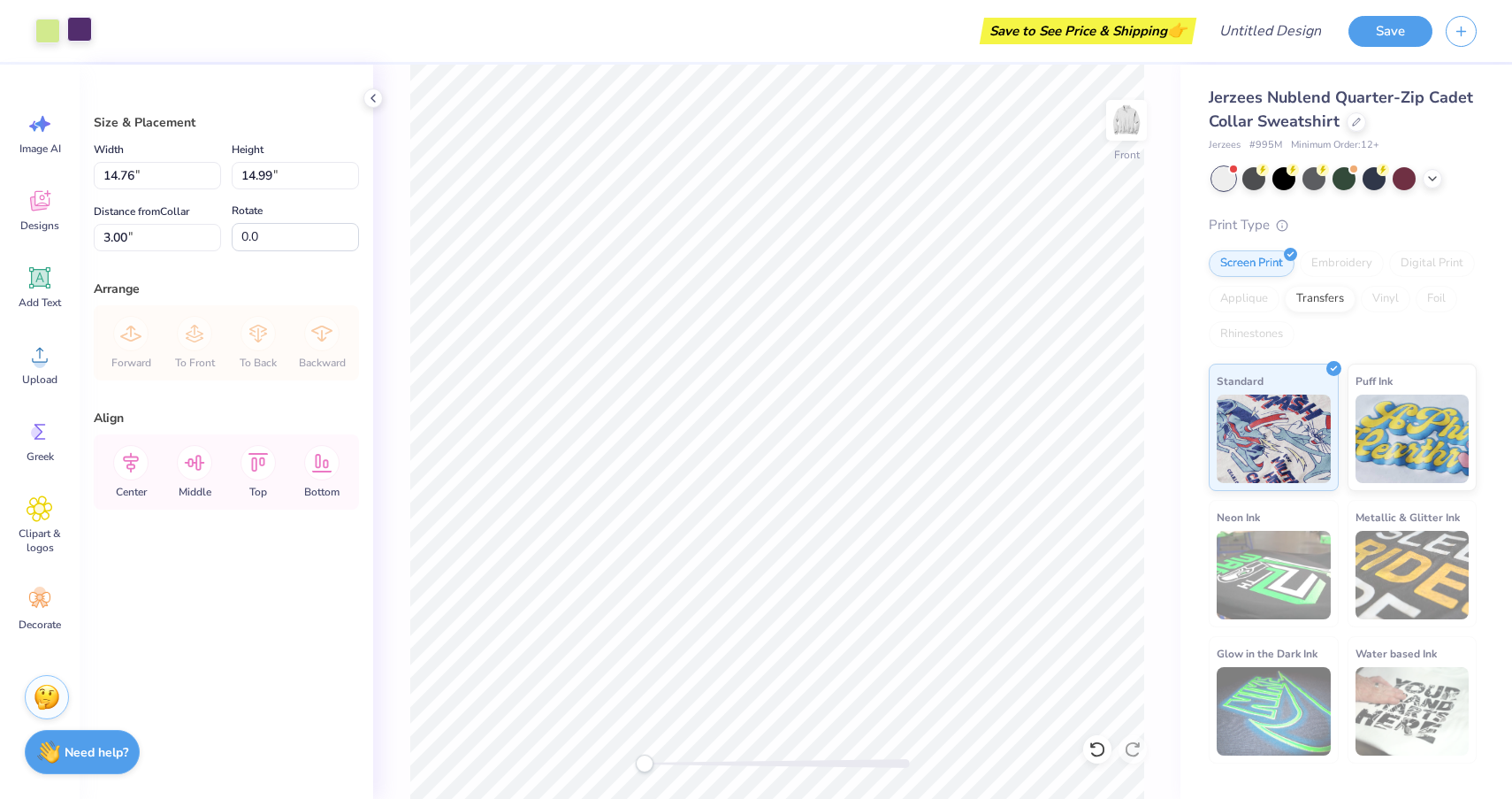
click at [77, 20] on div at bounding box center [80, 29] width 25 height 25
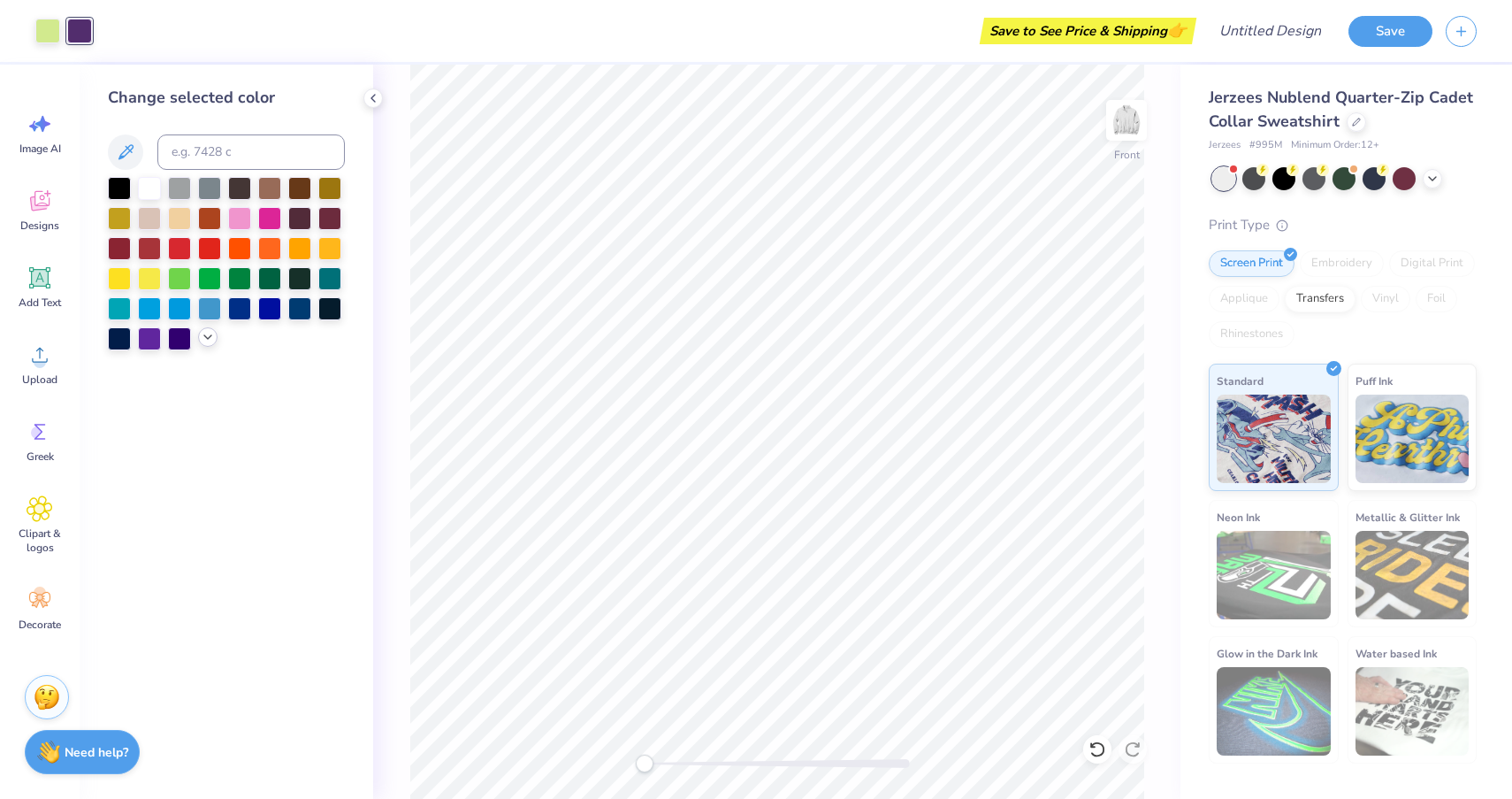
click at [207, 339] on icon at bounding box center [207, 336] width 14 height 14
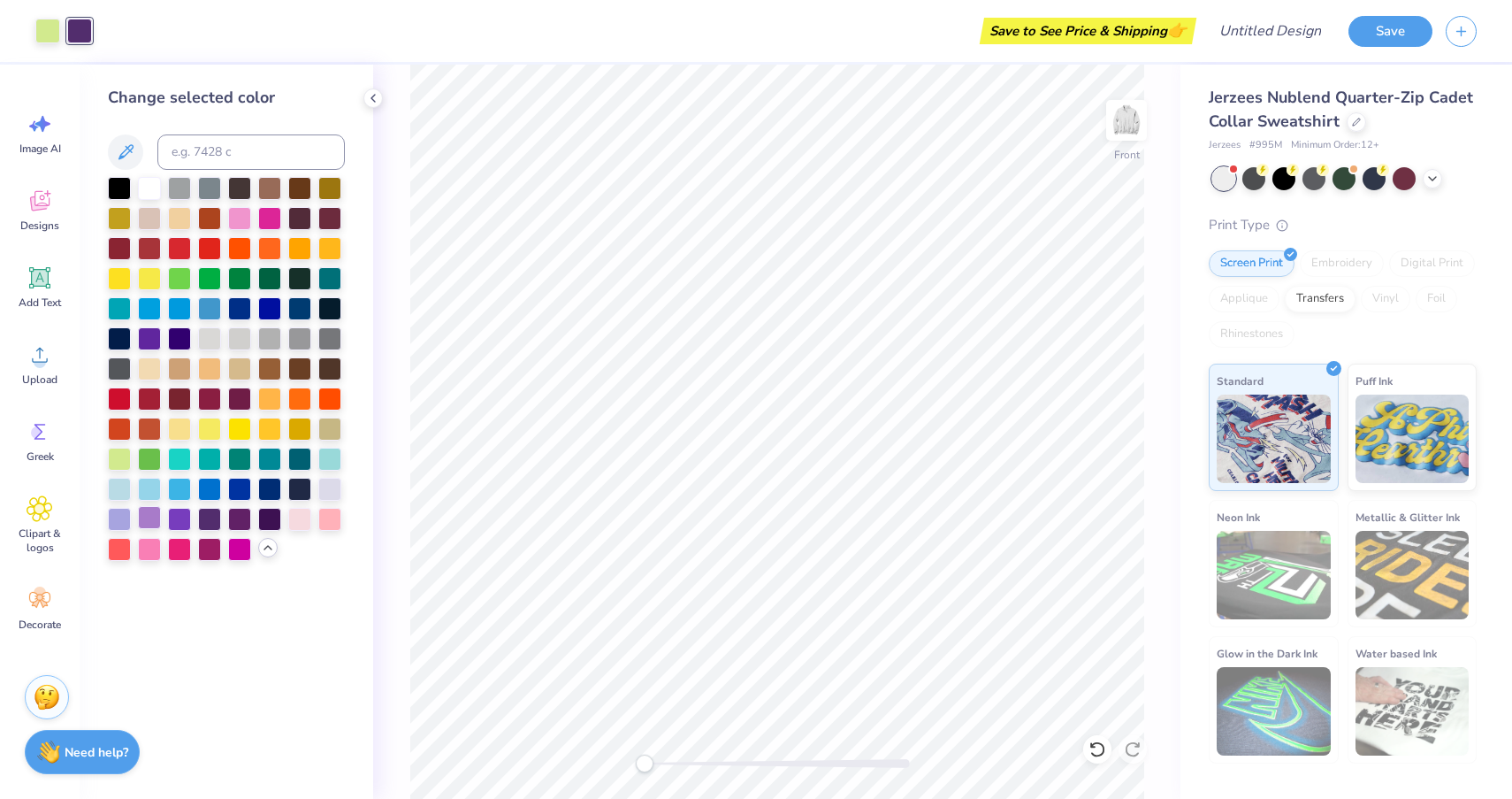
click at [151, 520] on div at bounding box center [149, 517] width 23 height 23
click at [182, 524] on div at bounding box center [179, 517] width 23 height 23
click at [148, 520] on div at bounding box center [149, 517] width 23 height 23
click at [37, 26] on div at bounding box center [47, 29] width 25 height 25
click at [281, 529] on div at bounding box center [269, 517] width 23 height 23
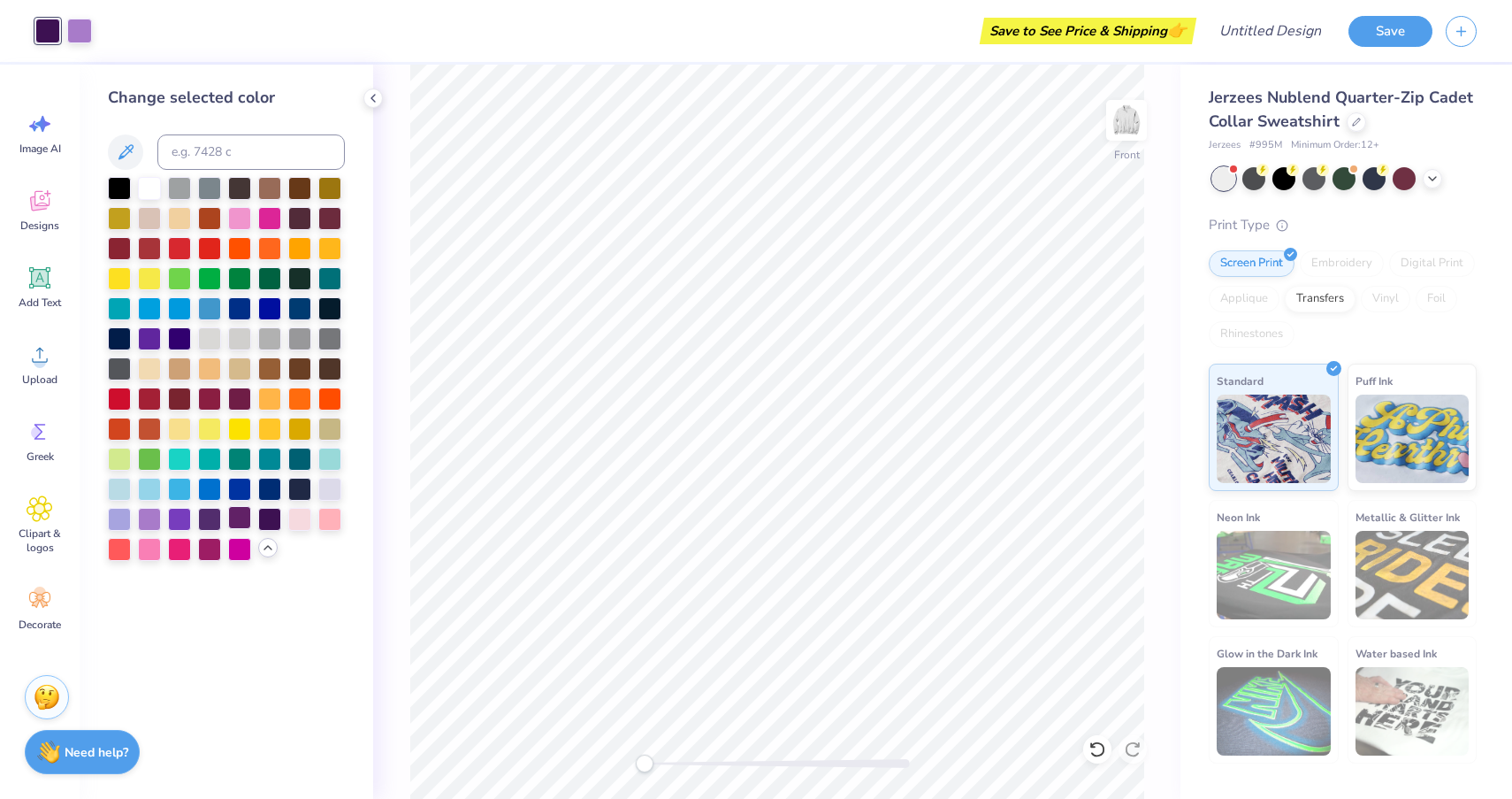
click at [234, 520] on div at bounding box center [239, 517] width 23 height 23
click at [213, 522] on div at bounding box center [209, 517] width 23 height 23
click at [123, 522] on div at bounding box center [119, 517] width 23 height 23
click at [141, 523] on div at bounding box center [149, 517] width 23 height 23
click at [326, 484] on div at bounding box center [330, 487] width 23 height 23
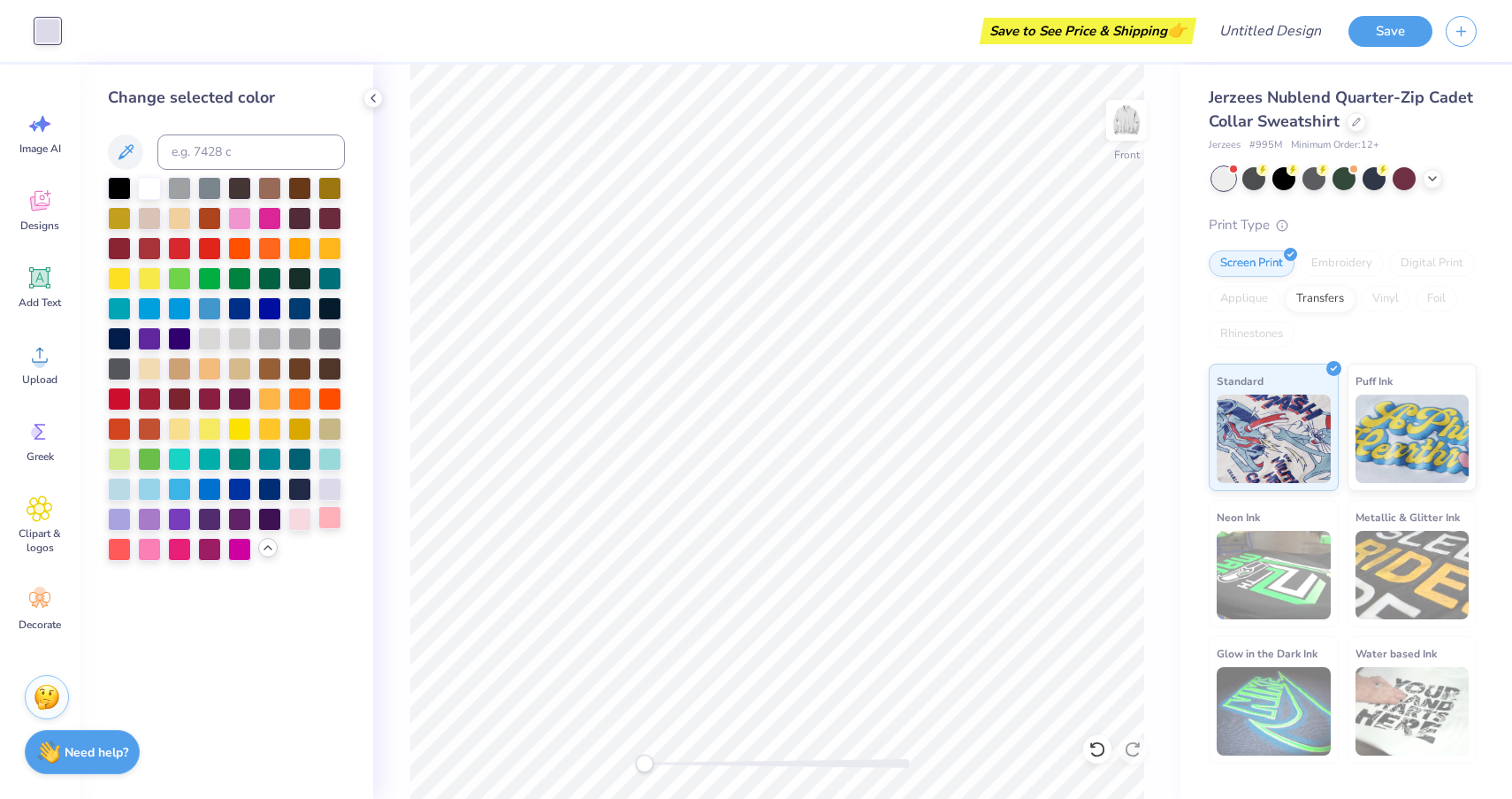
click at [332, 519] on div at bounding box center [330, 517] width 23 height 23
click at [319, 519] on div at bounding box center [330, 517] width 23 height 23
click at [298, 521] on div at bounding box center [299, 517] width 23 height 23
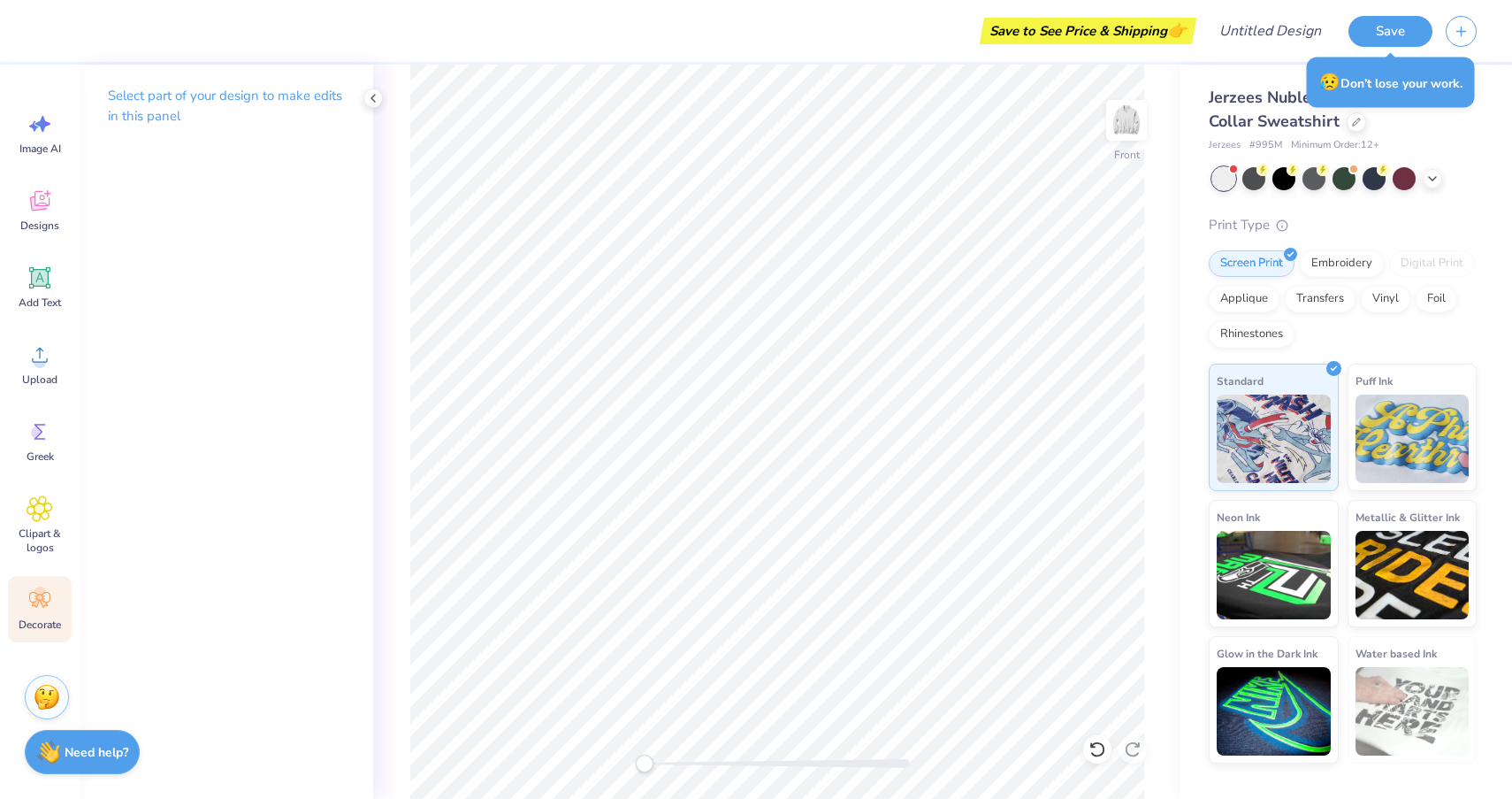
click at [29, 581] on div "Decorate" at bounding box center [40, 609] width 64 height 67
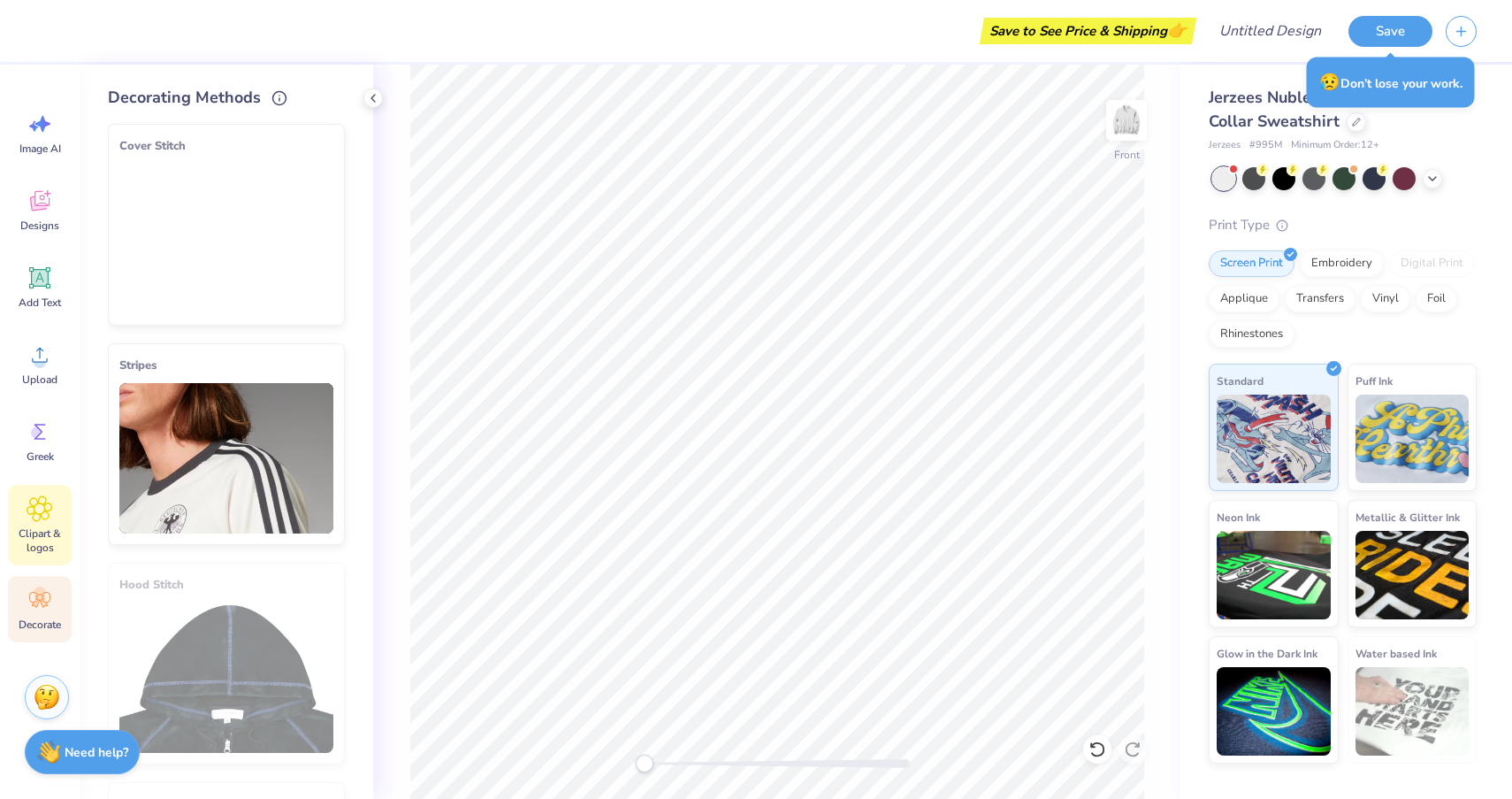
click at [22, 523] on div "Clipart & logos" at bounding box center [40, 524] width 64 height 81
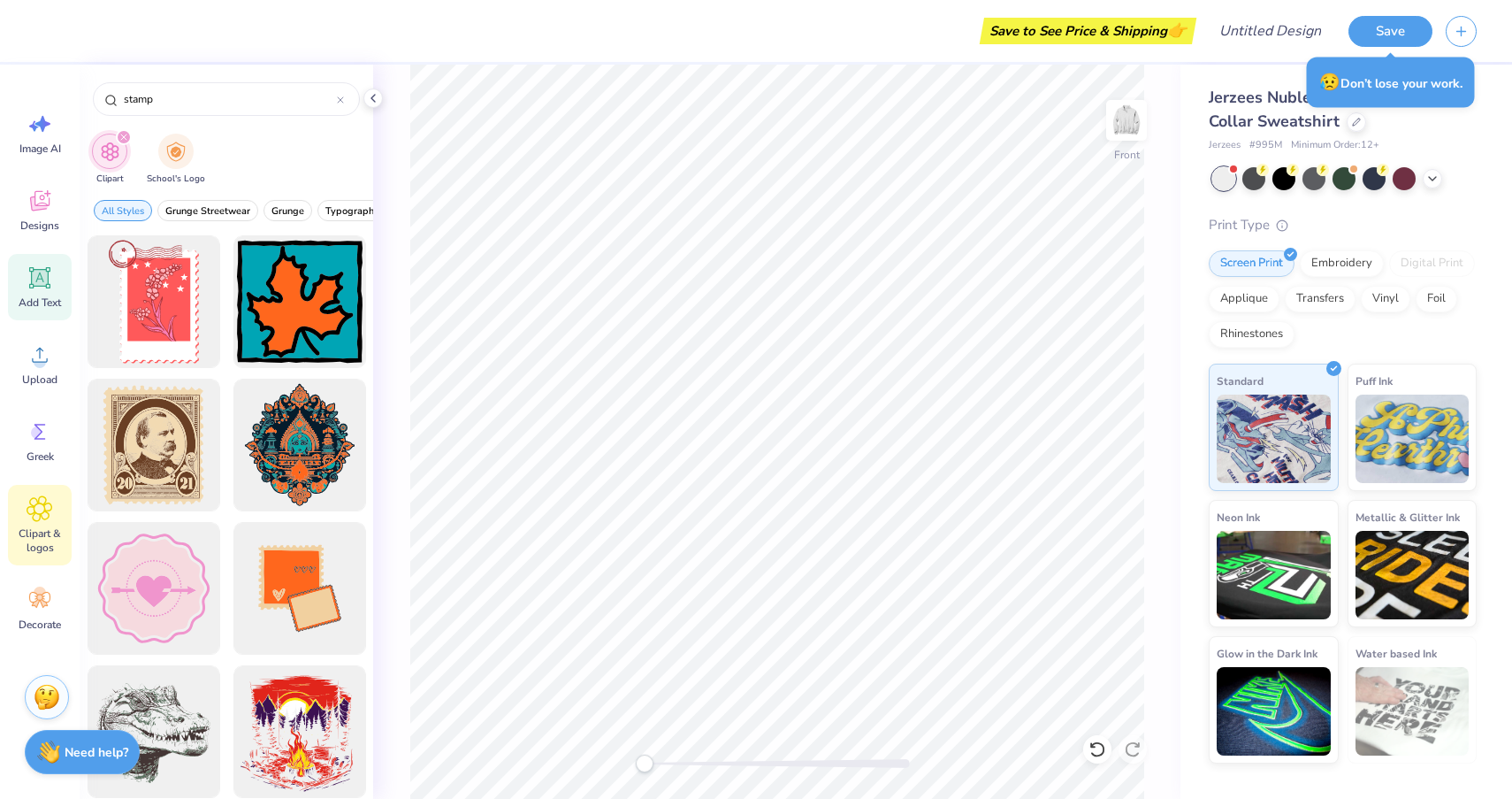
click at [47, 288] on icon at bounding box center [40, 277] width 21 height 21
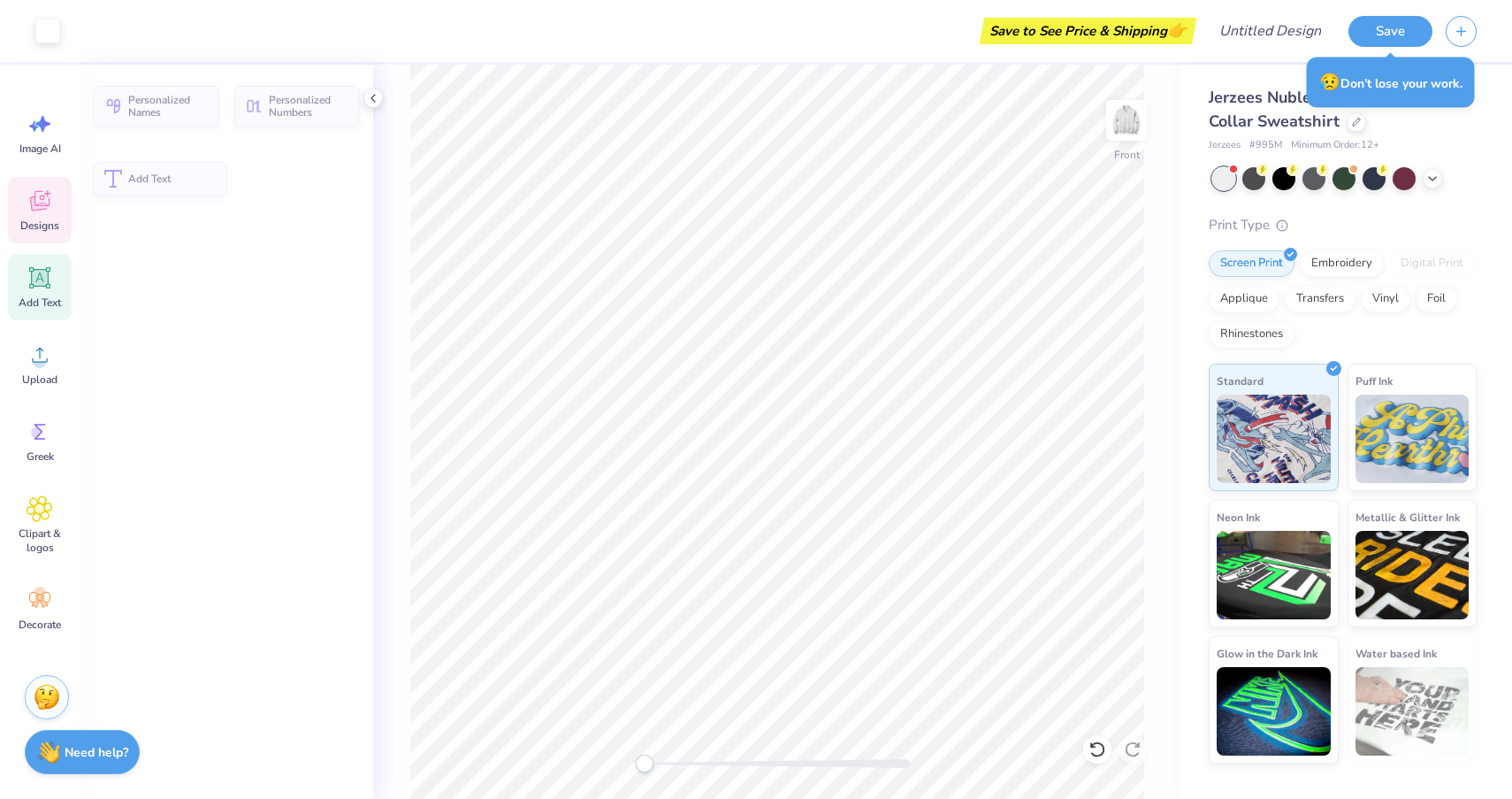
click at [42, 215] on div "Designs" at bounding box center [40, 210] width 64 height 67
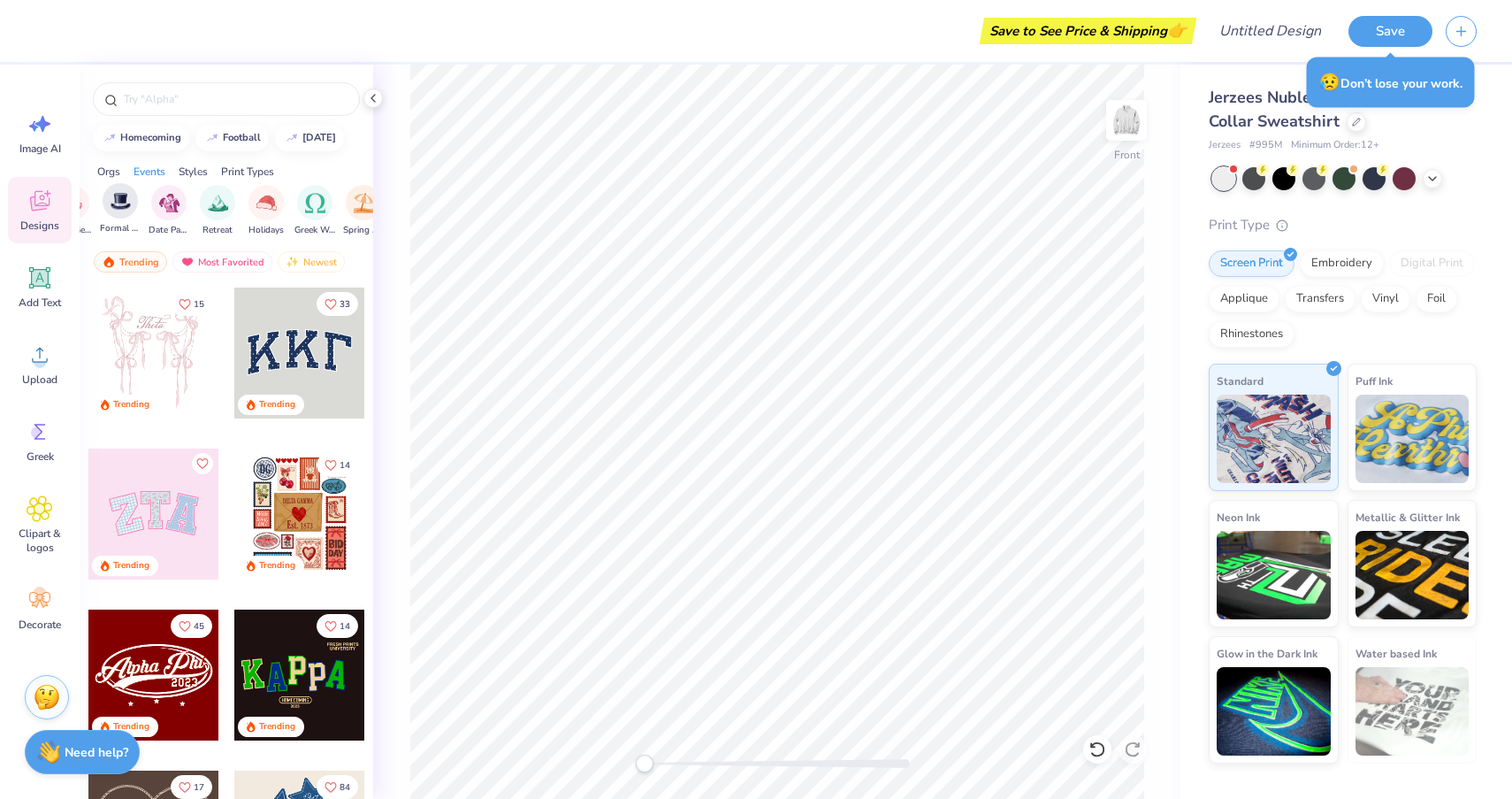
scroll to position [0, 445]
click at [122, 202] on img "filter for PR & General" at bounding box center [128, 201] width 20 height 20
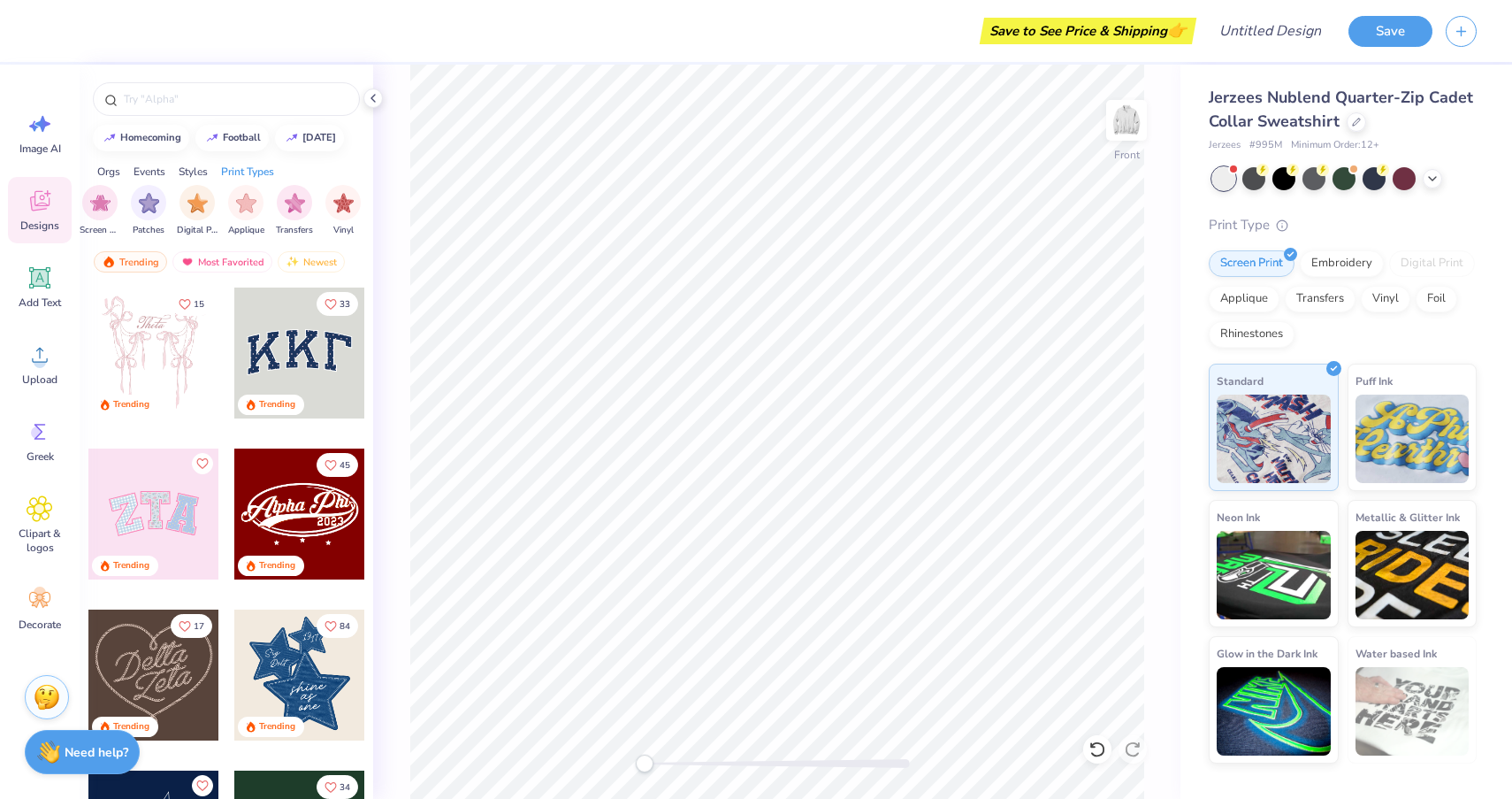
scroll to position [0, 1497]
click at [344, 203] on img "filter for Vinyl" at bounding box center [344, 201] width 20 height 20
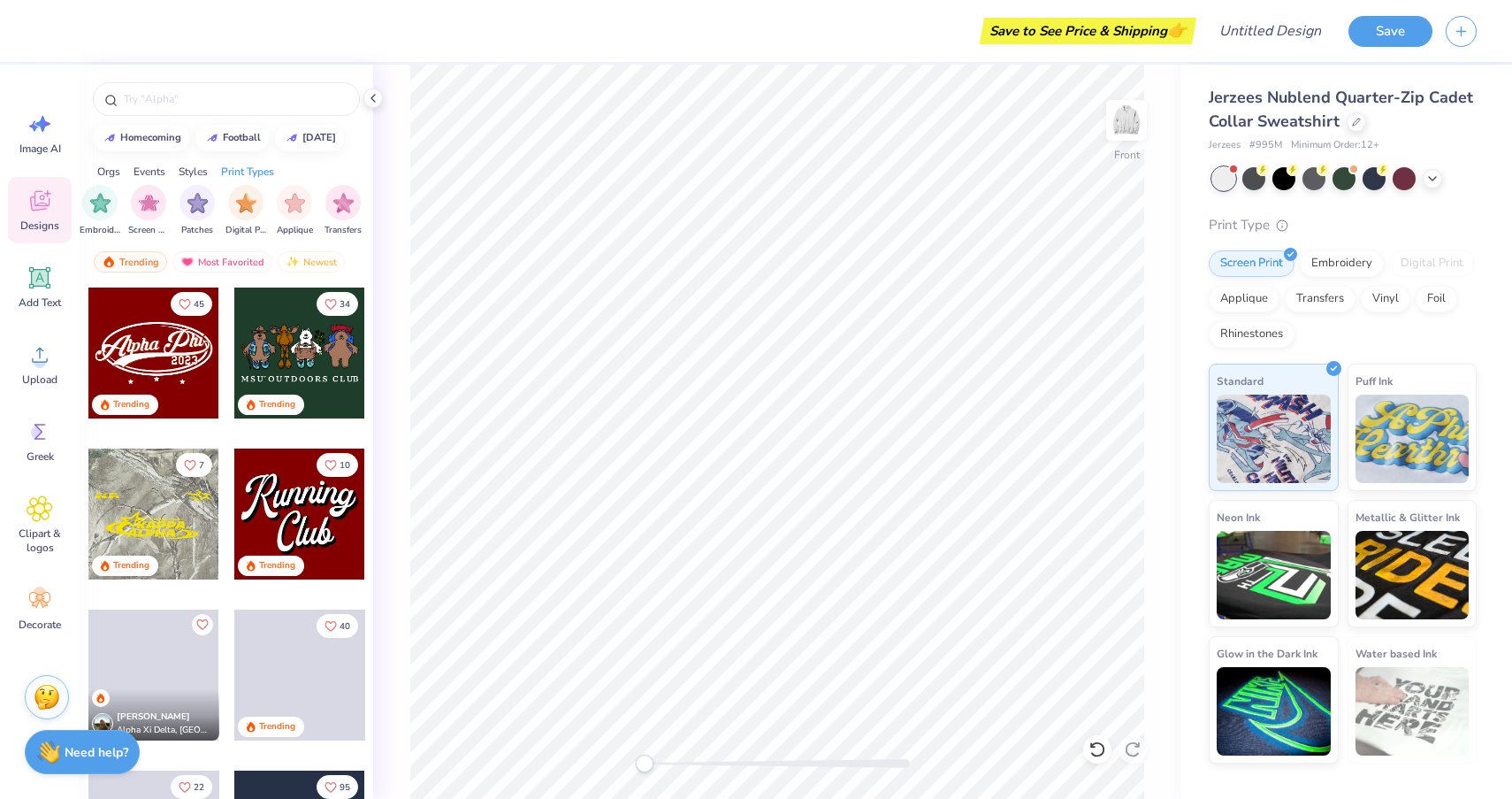
scroll to position [0, 1498]
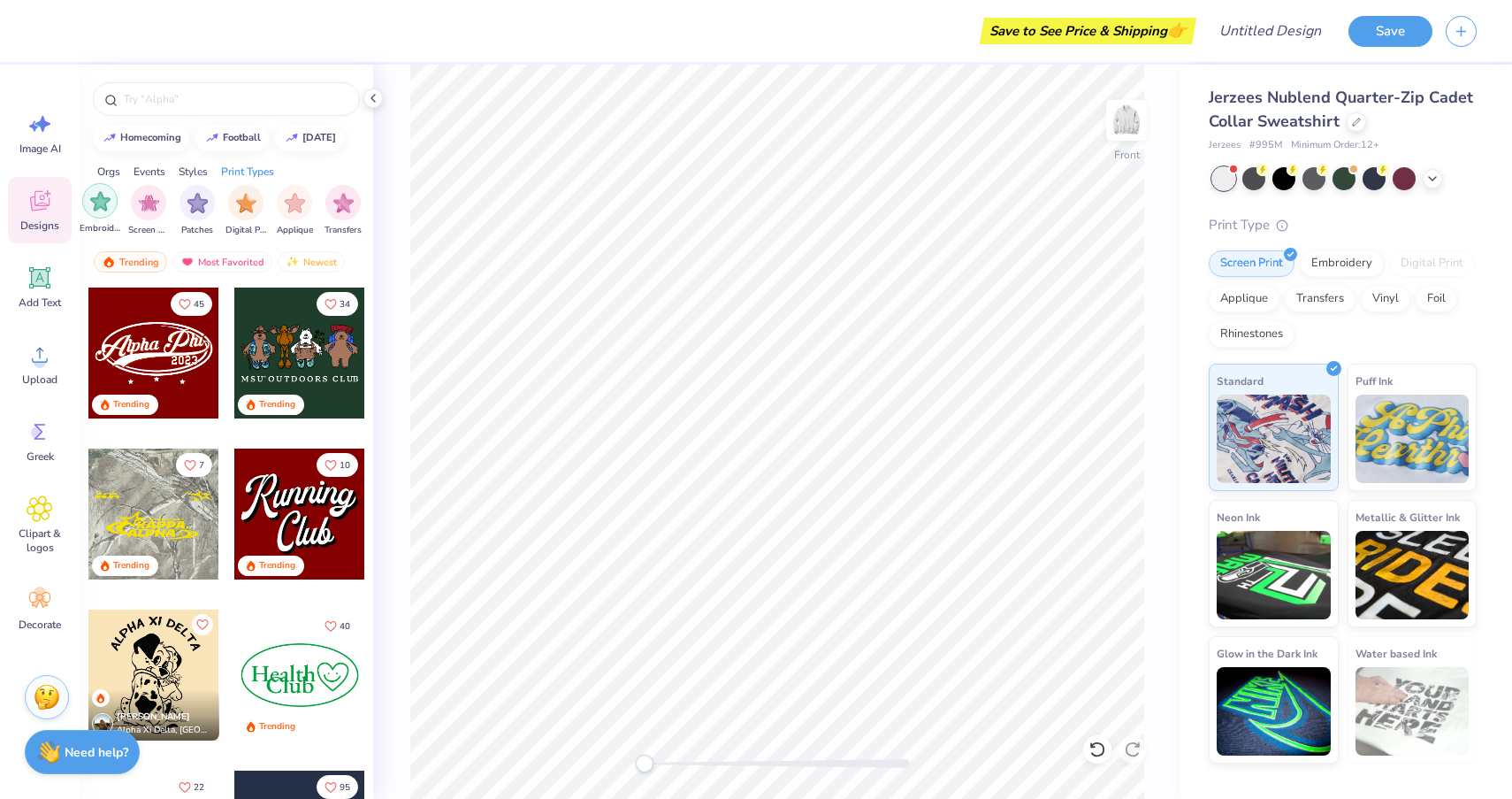
click at [98, 217] on div "filter for Embroidery" at bounding box center [100, 201] width 35 height 35
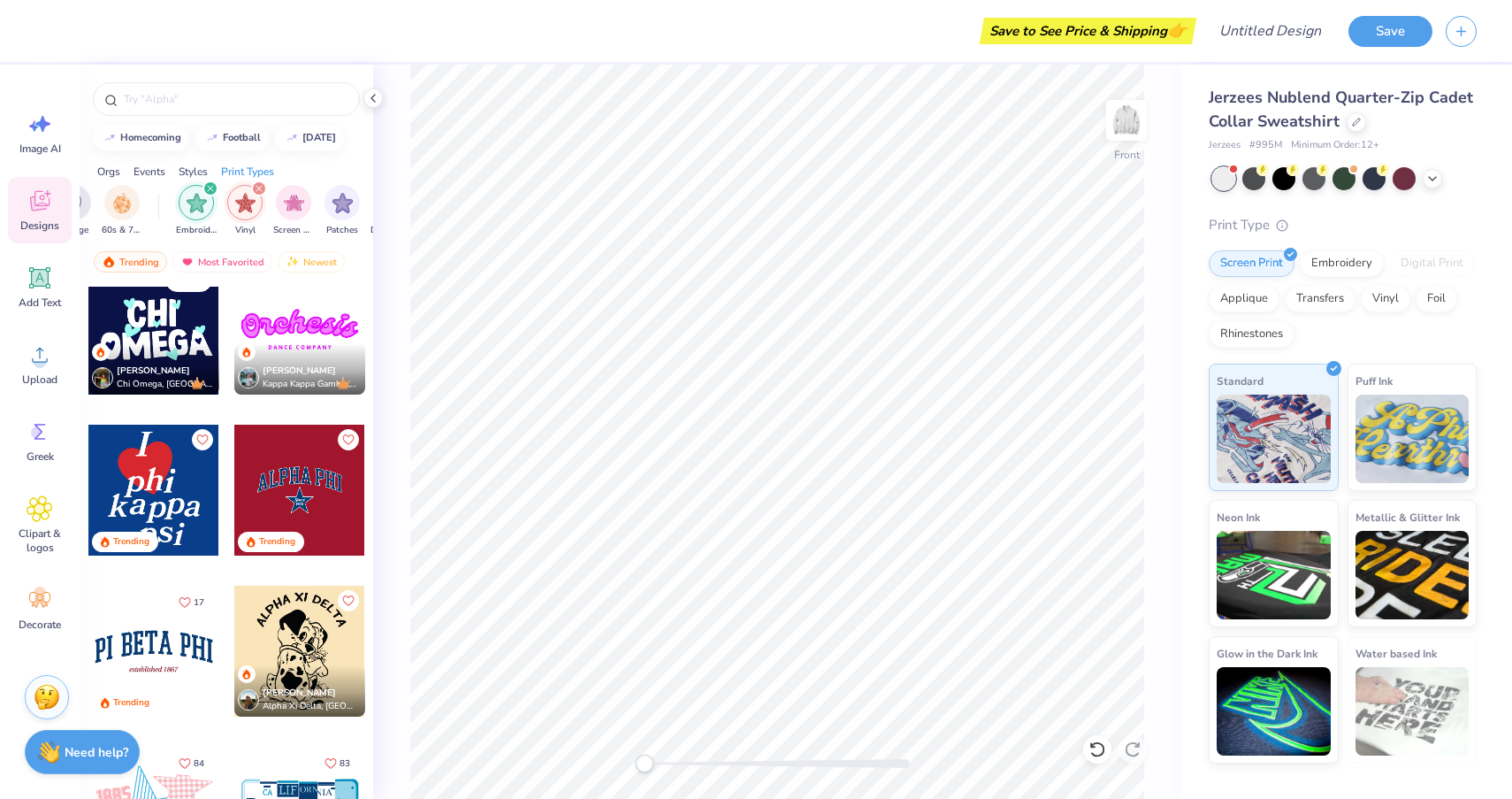
scroll to position [929, 0]
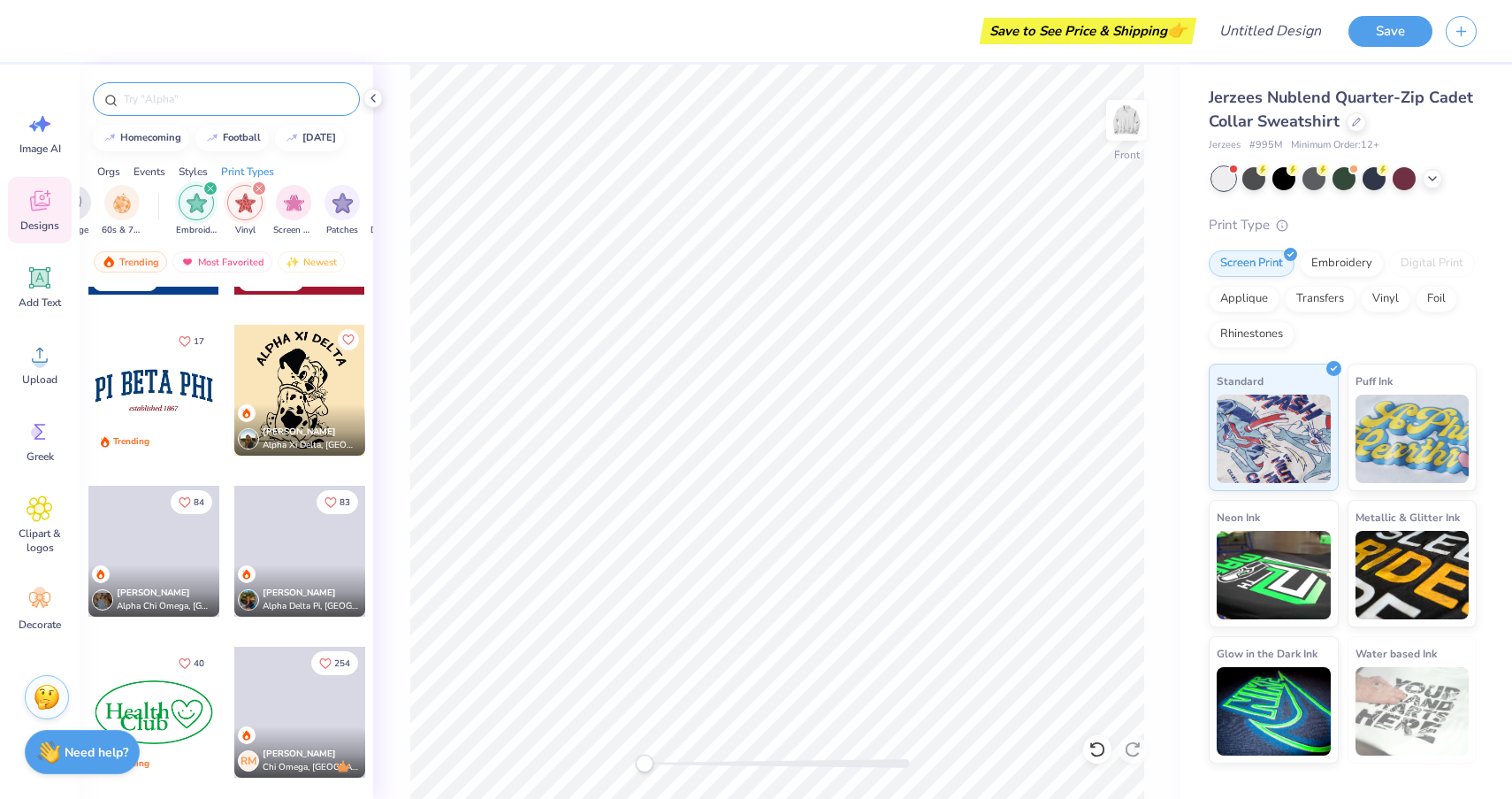
click at [207, 102] on input "text" at bounding box center [235, 98] width 227 height 18
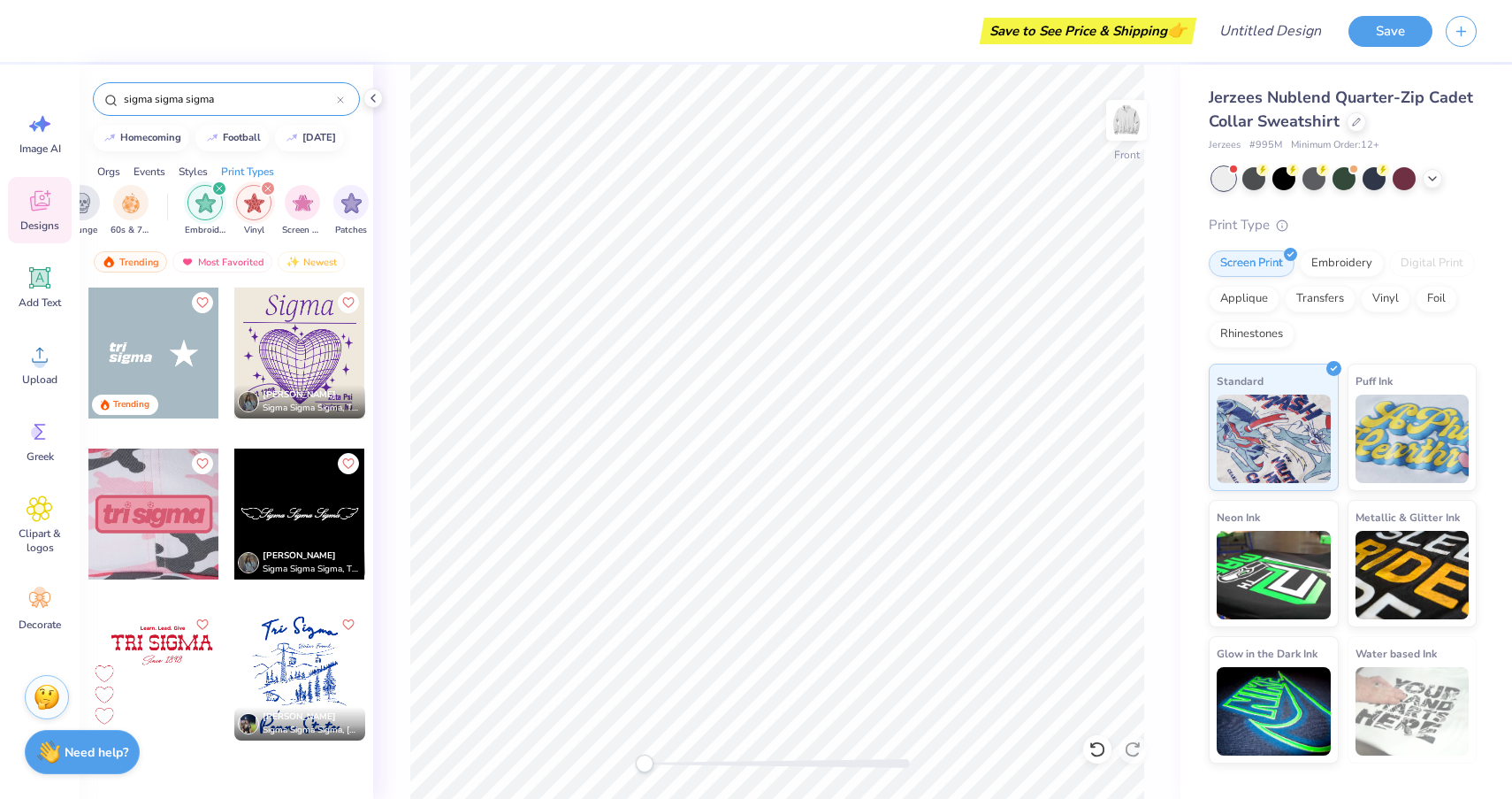
scroll to position [0, 1368]
type input "sigma sigma sigma"
click at [192, 189] on icon "filter for Embroidery" at bounding box center [194, 189] width 7 height 7
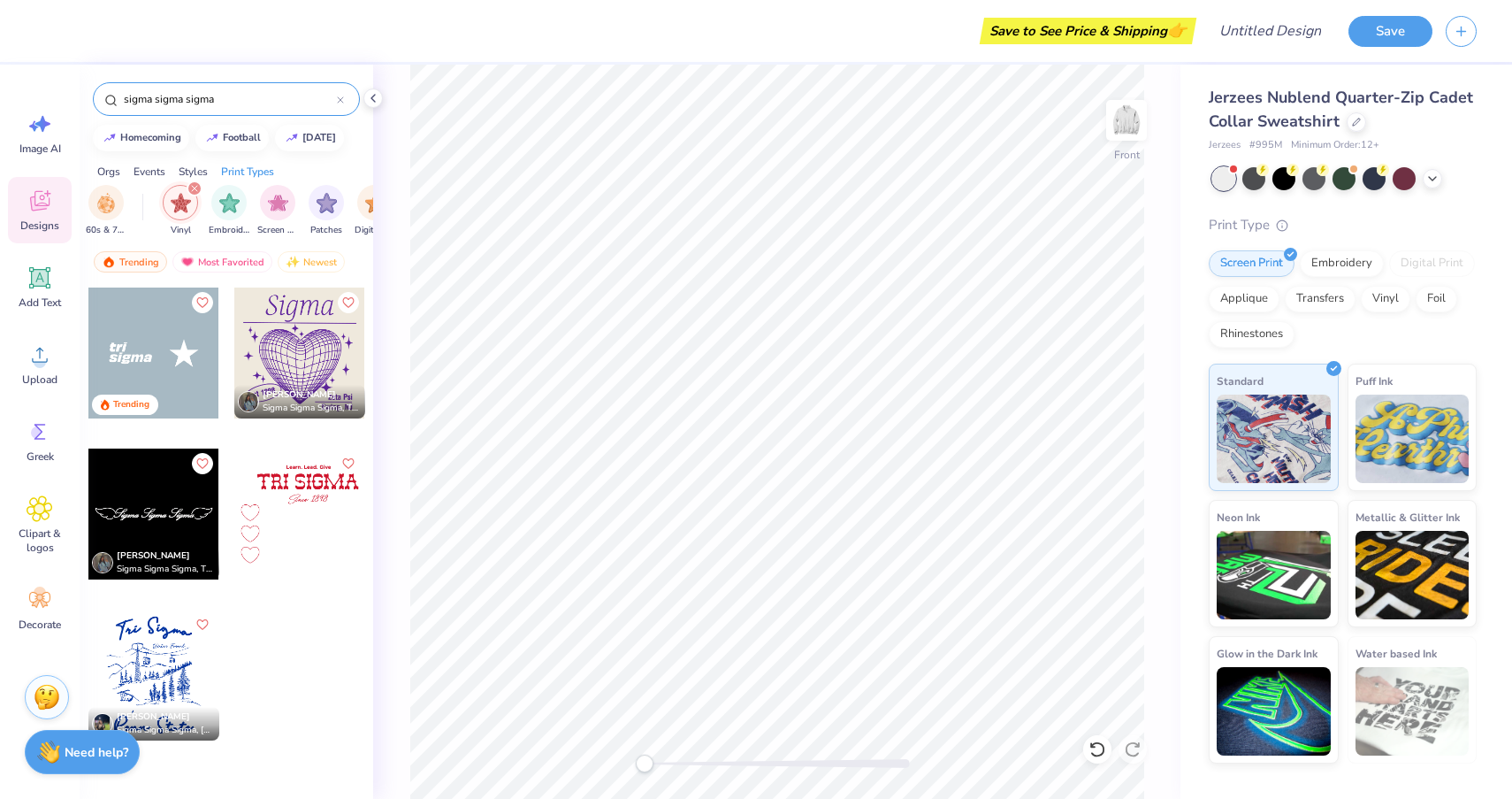
click at [192, 189] on icon "filter for Vinyl" at bounding box center [194, 189] width 7 height 7
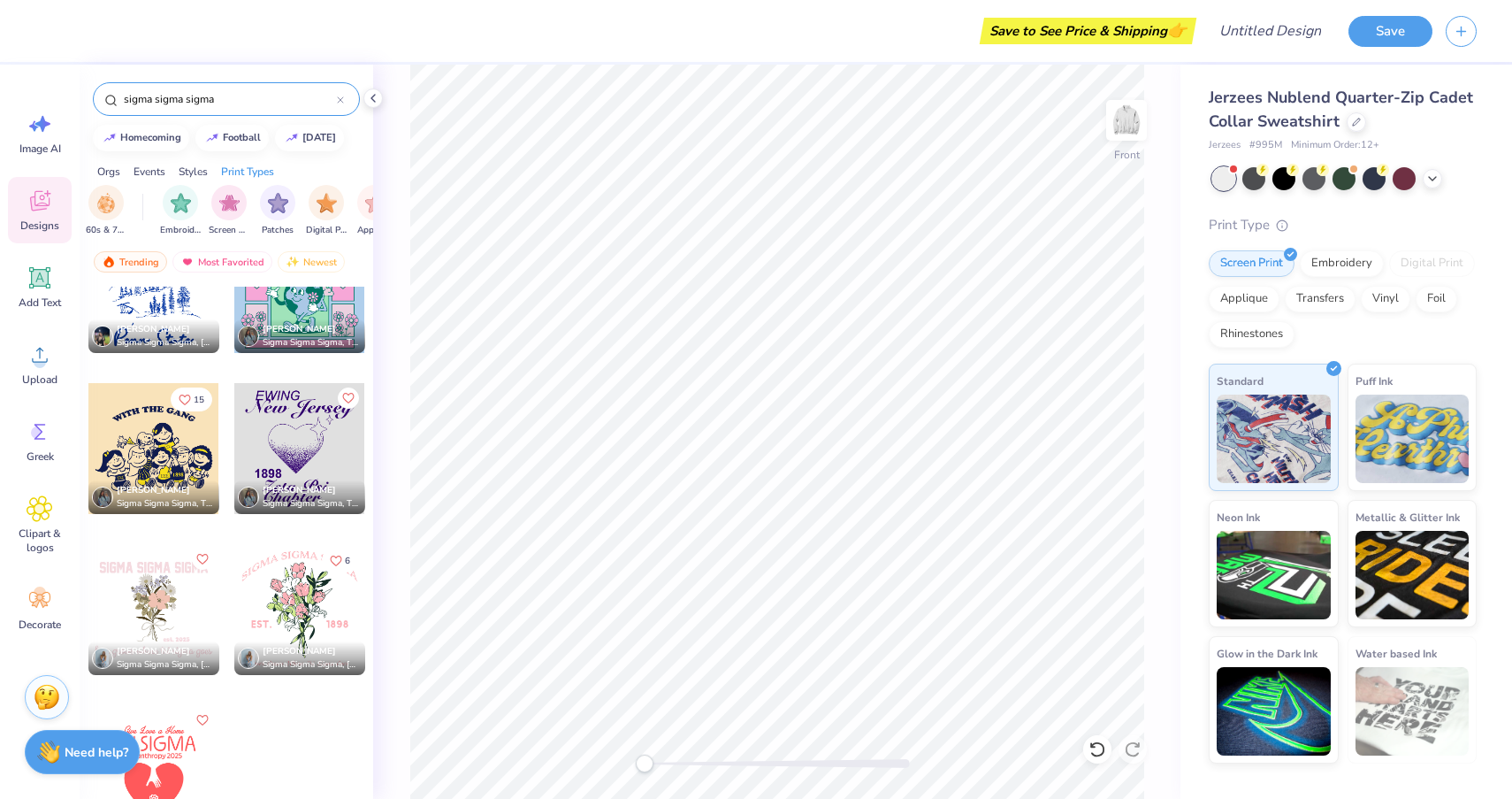
scroll to position [1031, 0]
click at [163, 609] on div at bounding box center [153, 608] width 131 height 131
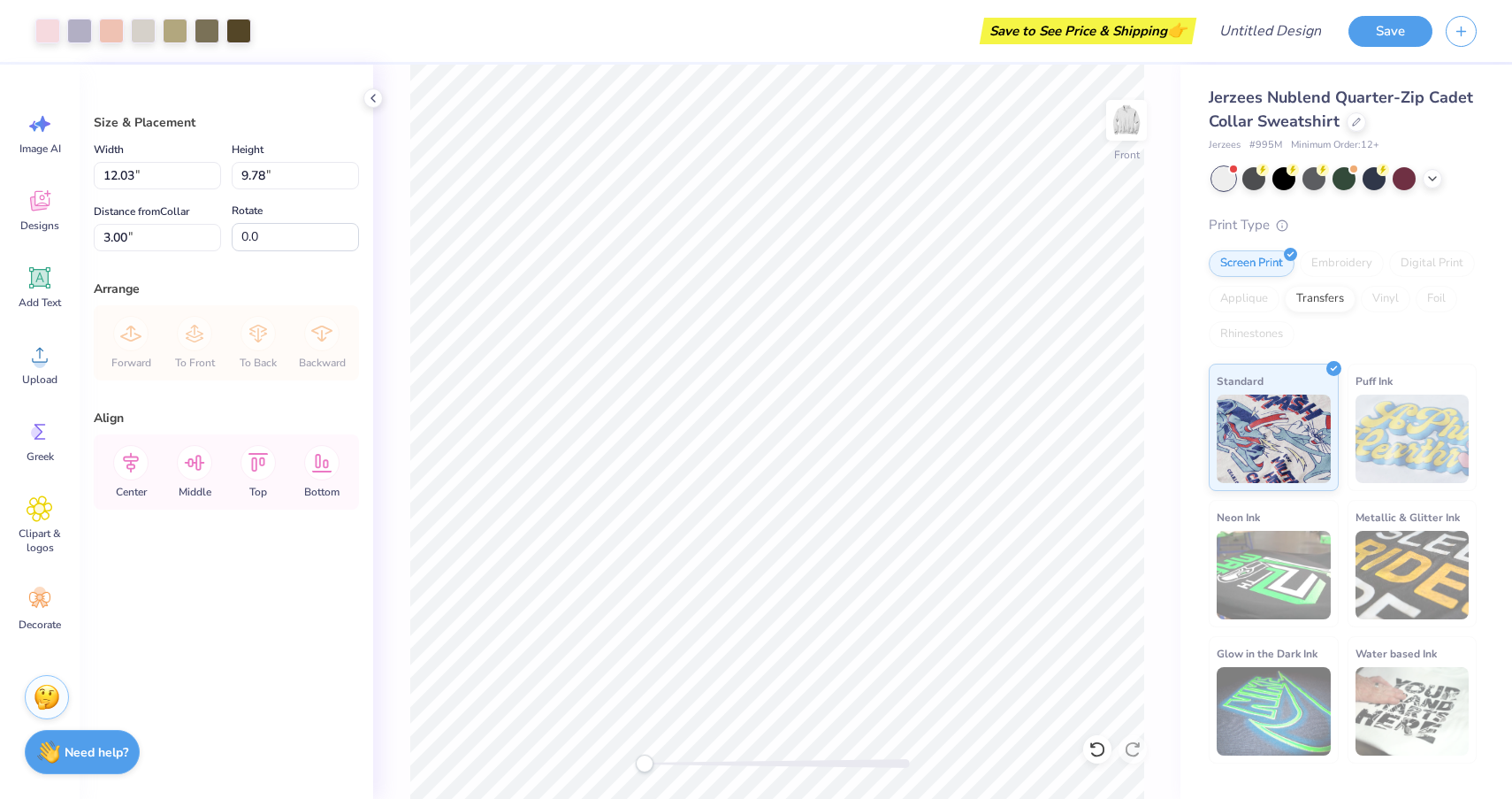
type input "8.11"
type input "14.34"
type input "11.66"
type input "6.32"
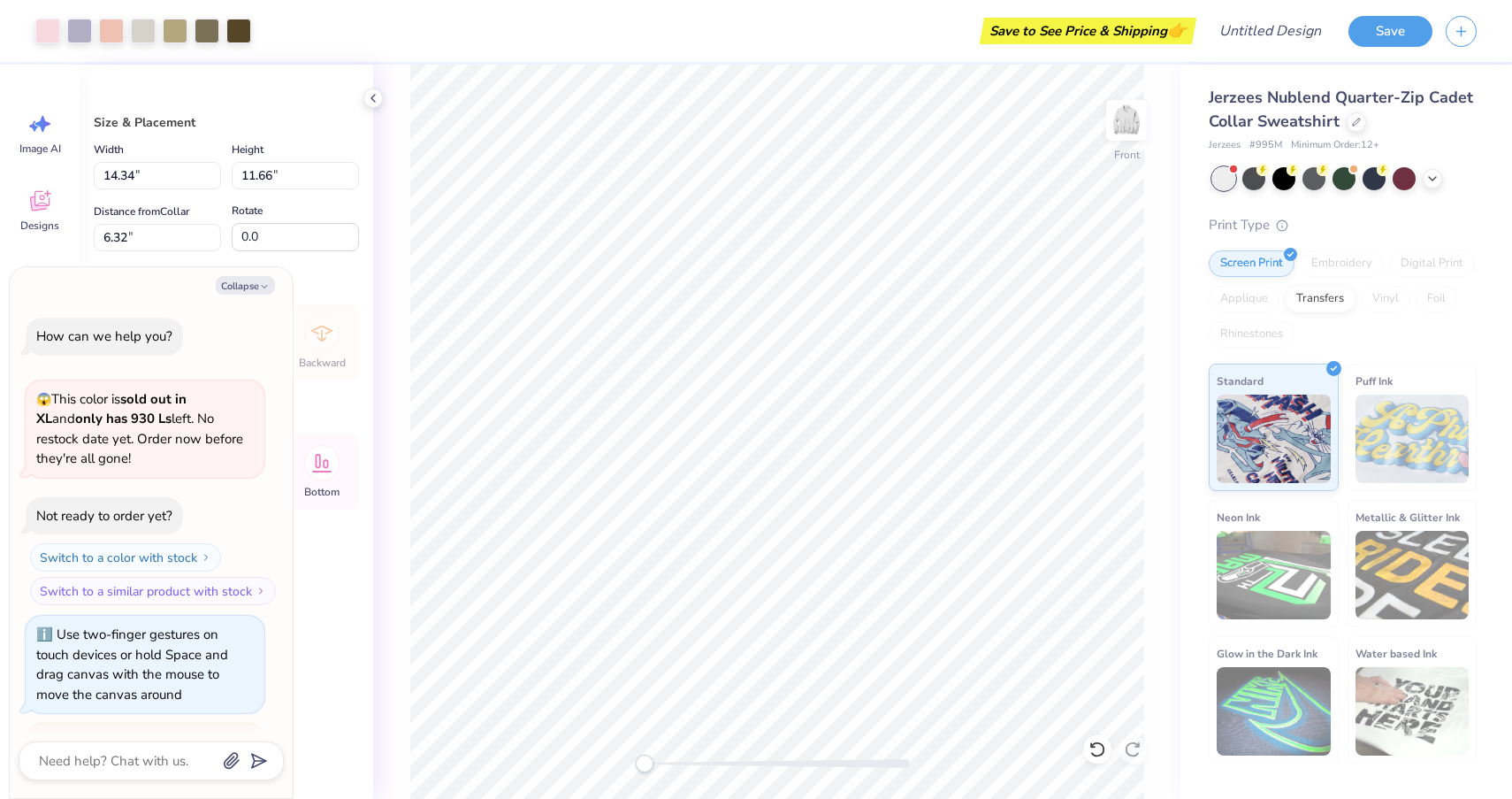
scroll to position [485, 0]
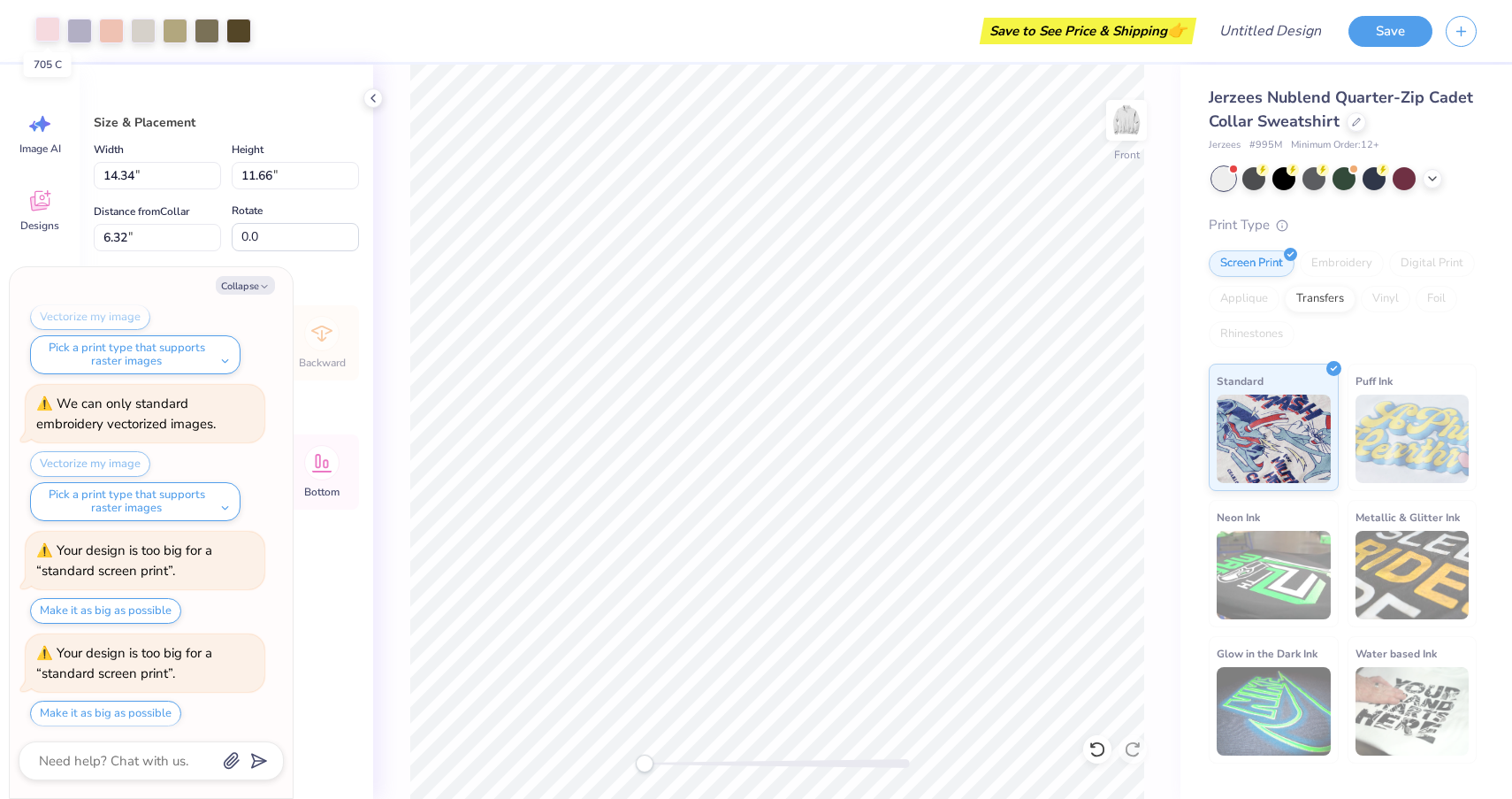
click at [60, 26] on div at bounding box center [47, 29] width 25 height 25
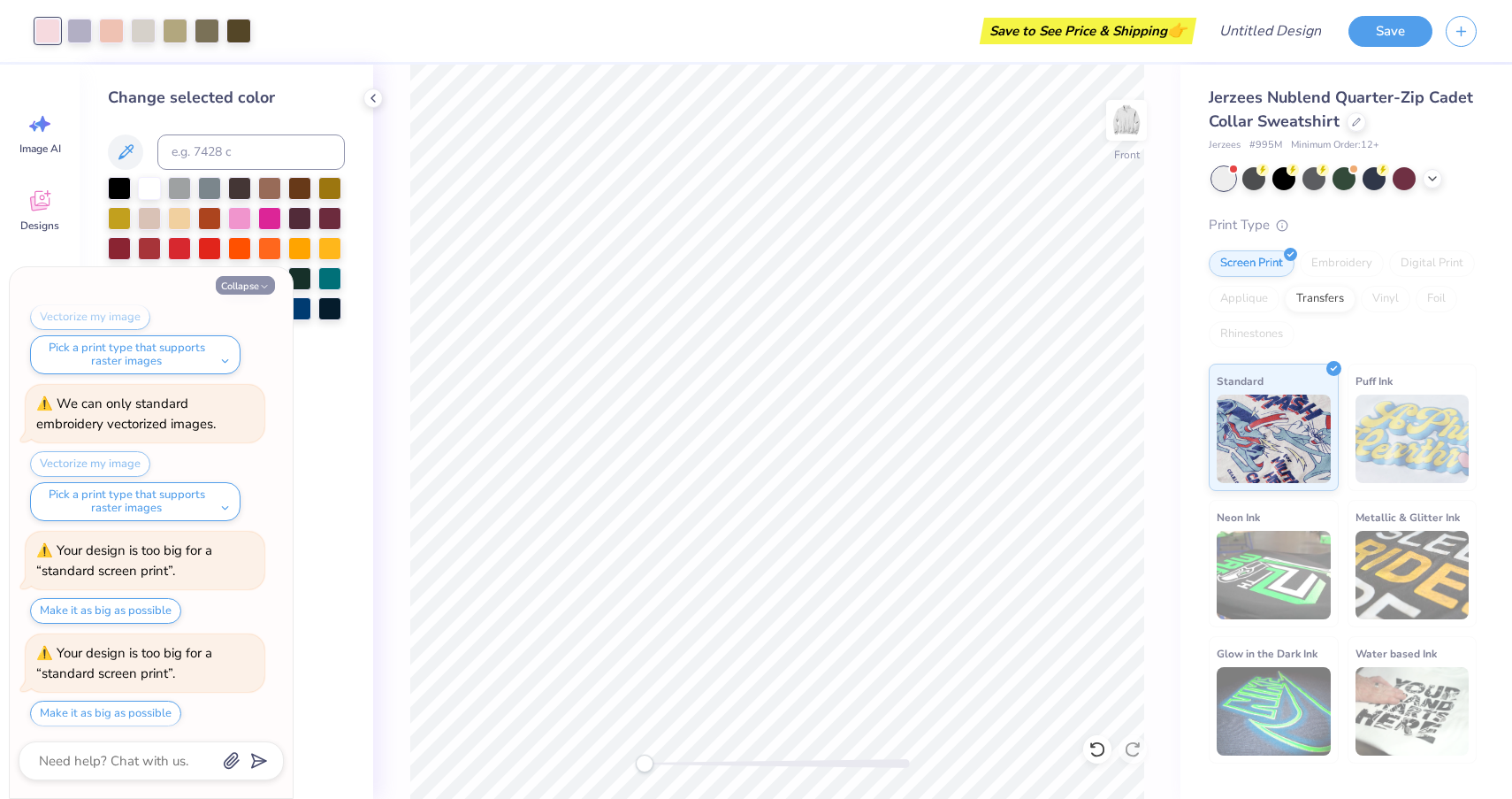
click at [244, 283] on button "Collapse" at bounding box center [245, 285] width 59 height 19
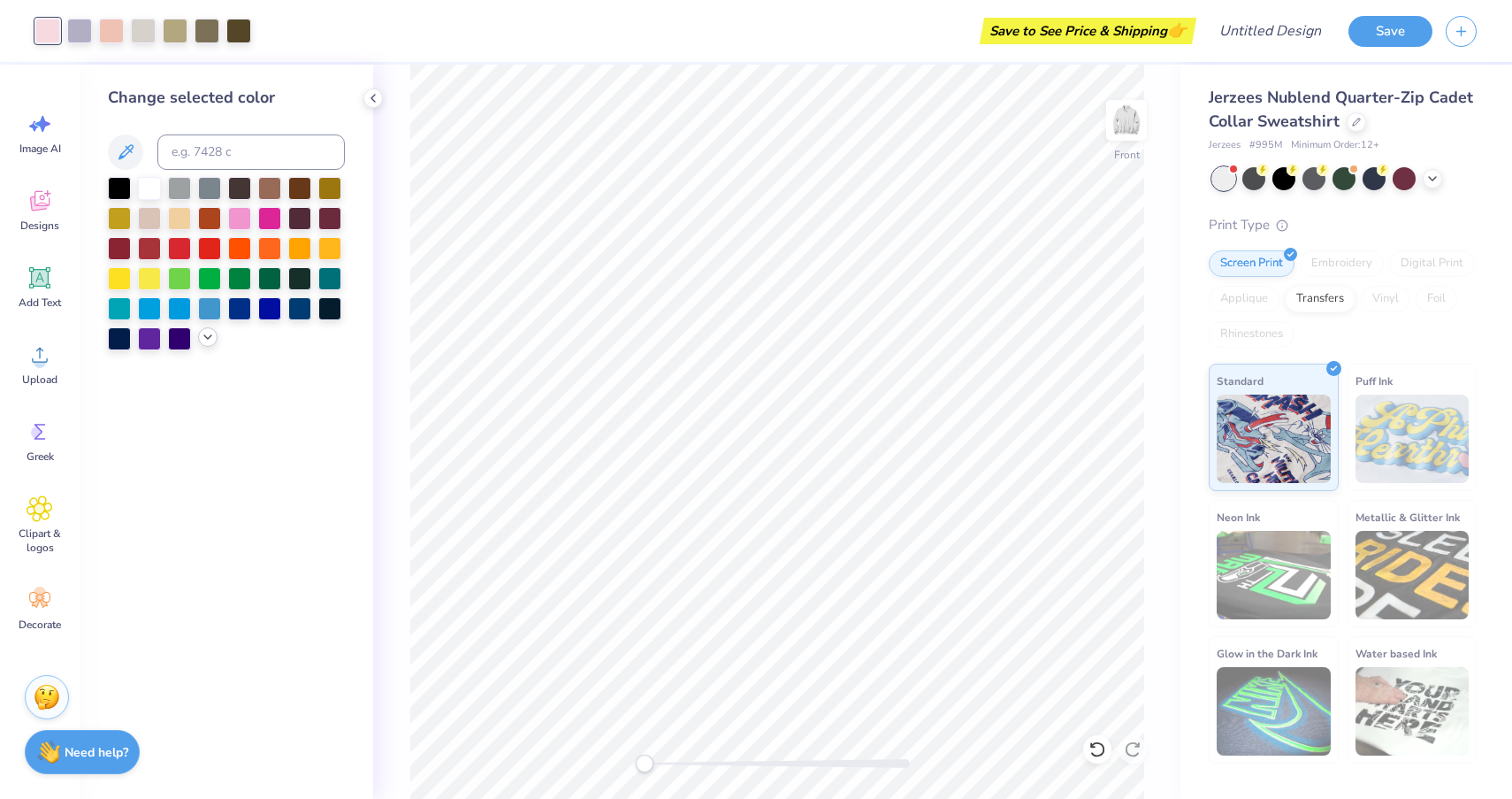
click at [206, 343] on icon at bounding box center [207, 336] width 14 height 14
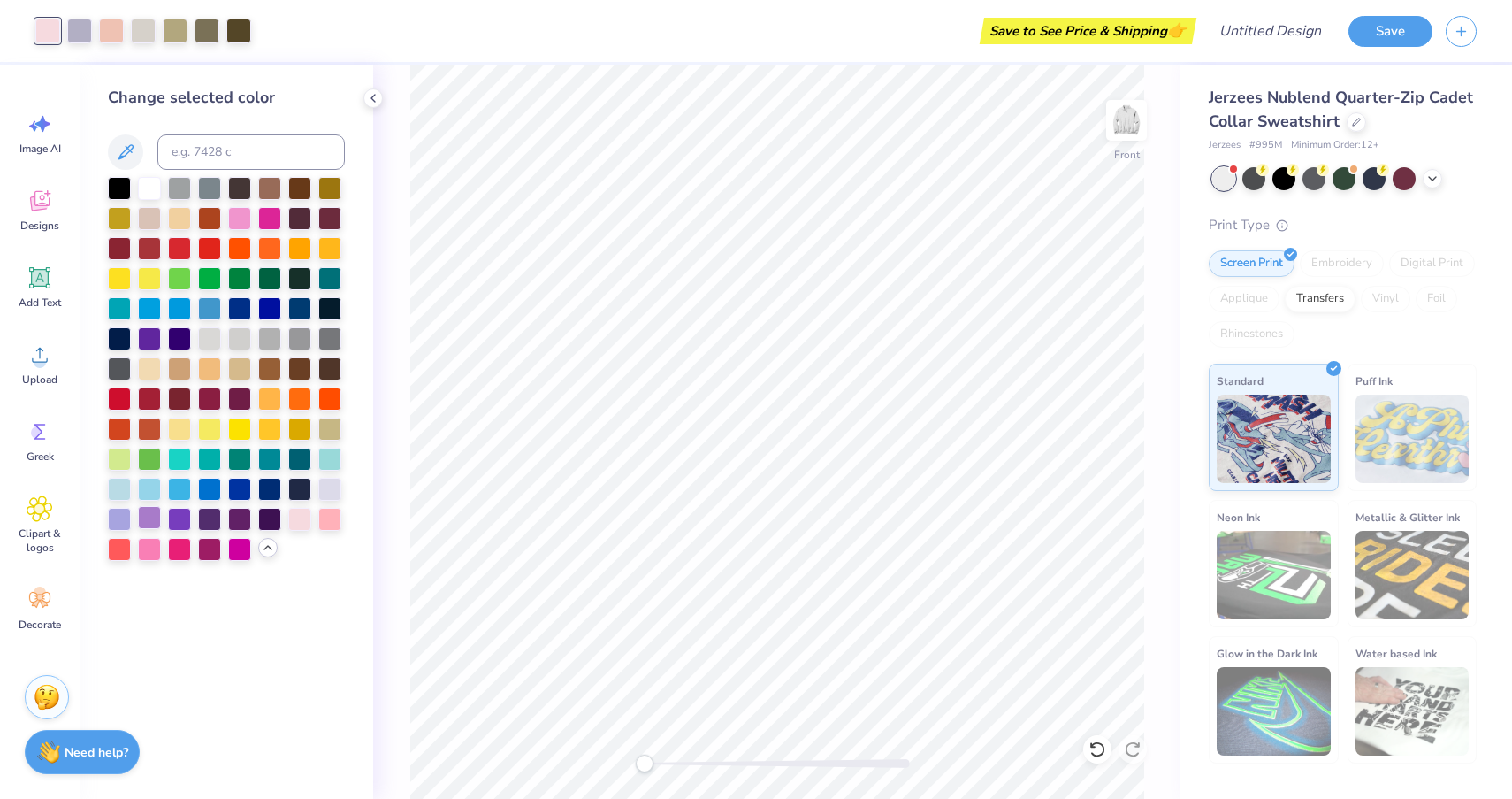
click at [148, 519] on div at bounding box center [149, 517] width 23 height 23
click at [106, 31] on div at bounding box center [111, 29] width 25 height 25
click at [183, 524] on div at bounding box center [179, 517] width 23 height 23
click at [150, 521] on div at bounding box center [149, 517] width 23 height 23
click at [119, 517] on div at bounding box center [119, 517] width 23 height 23
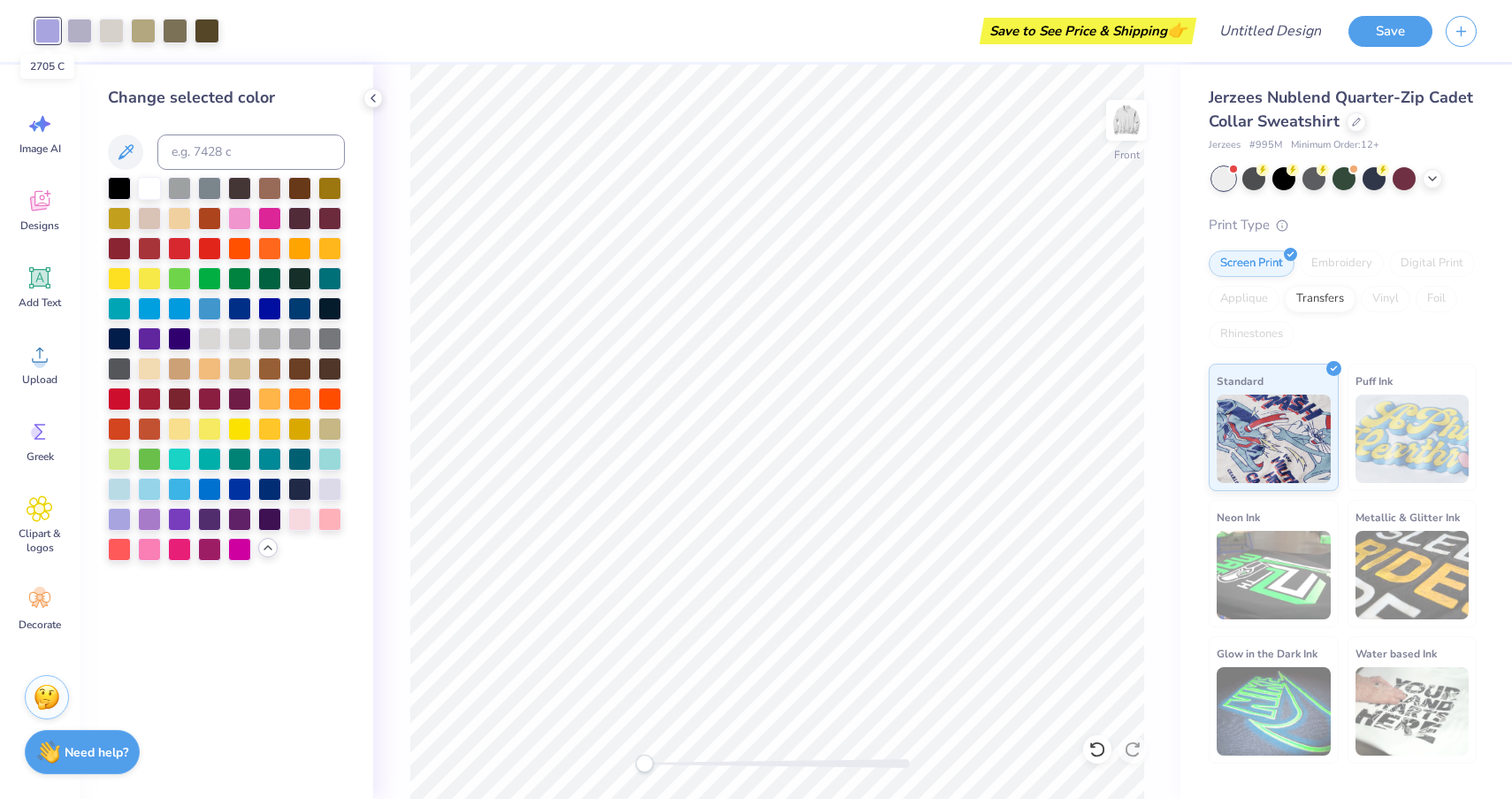
click at [48, 22] on div at bounding box center [47, 31] width 25 height 25
click at [22, 28] on div "Art colors" at bounding box center [109, 31] width 219 height 62
click at [82, 30] on div at bounding box center [80, 29] width 25 height 25
click at [144, 519] on div at bounding box center [149, 517] width 23 height 23
click at [111, 30] on div at bounding box center [111, 29] width 25 height 25
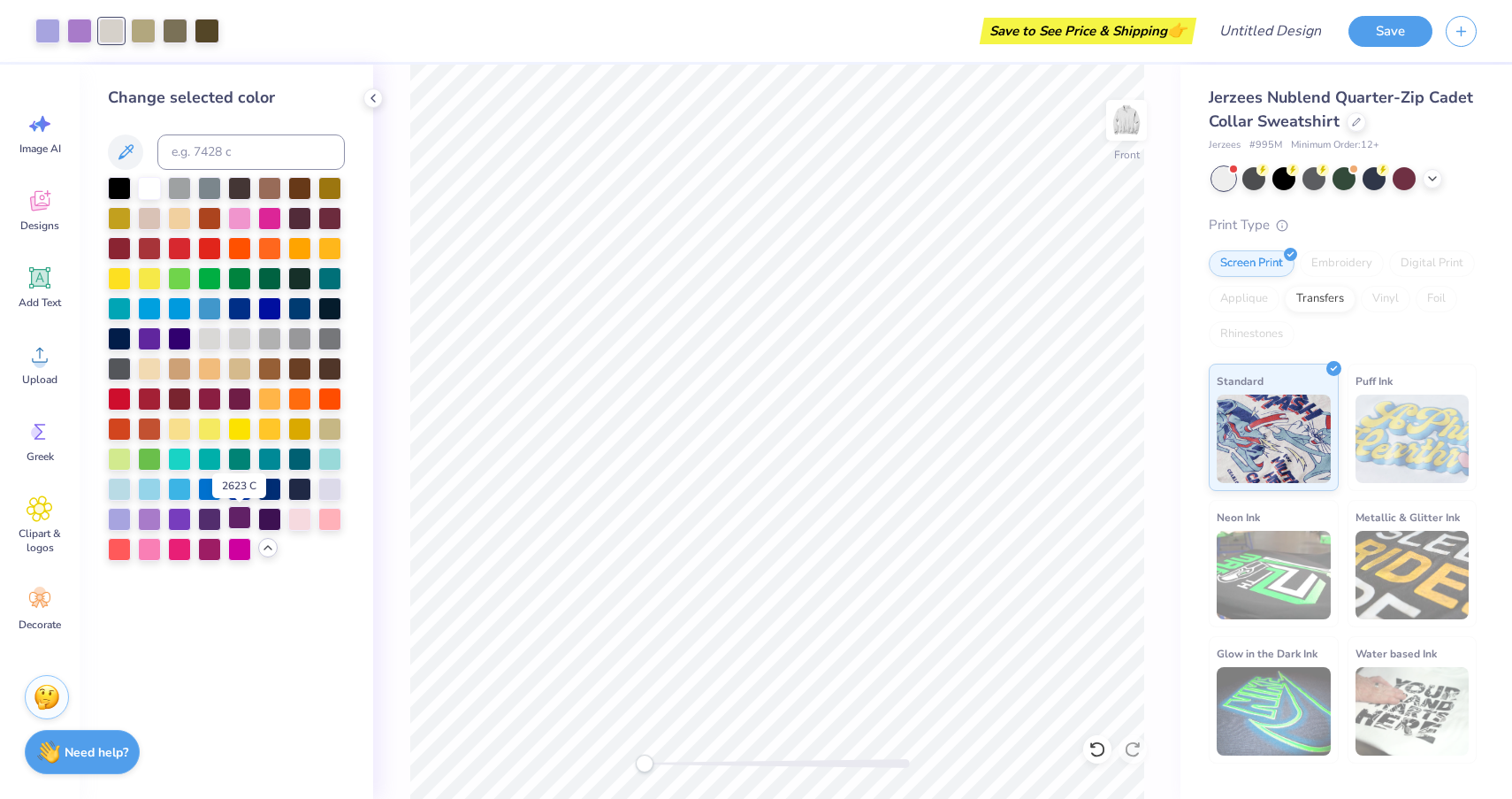
click at [235, 522] on div at bounding box center [239, 517] width 23 height 23
click at [217, 522] on div at bounding box center [209, 517] width 23 height 23
click at [271, 524] on div at bounding box center [269, 517] width 23 height 23
click at [179, 518] on div at bounding box center [179, 517] width 23 height 23
click at [332, 491] on div at bounding box center [330, 487] width 23 height 23
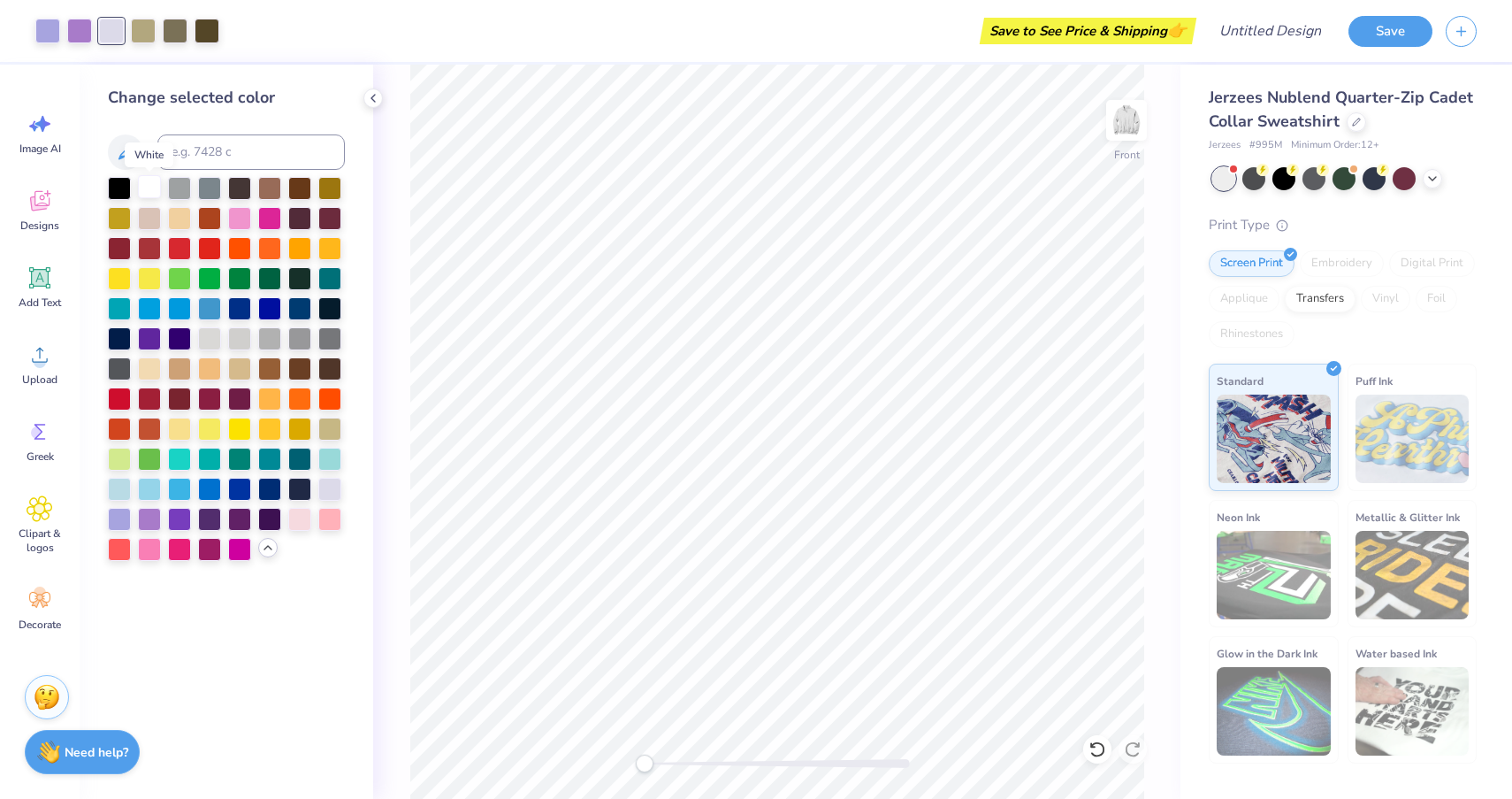
click at [153, 197] on div at bounding box center [149, 186] width 23 height 23
click at [143, 28] on div at bounding box center [143, 29] width 25 height 25
click at [128, 153] on icon at bounding box center [126, 152] width 15 height 15
click at [268, 552] on icon at bounding box center [268, 547] width 14 height 14
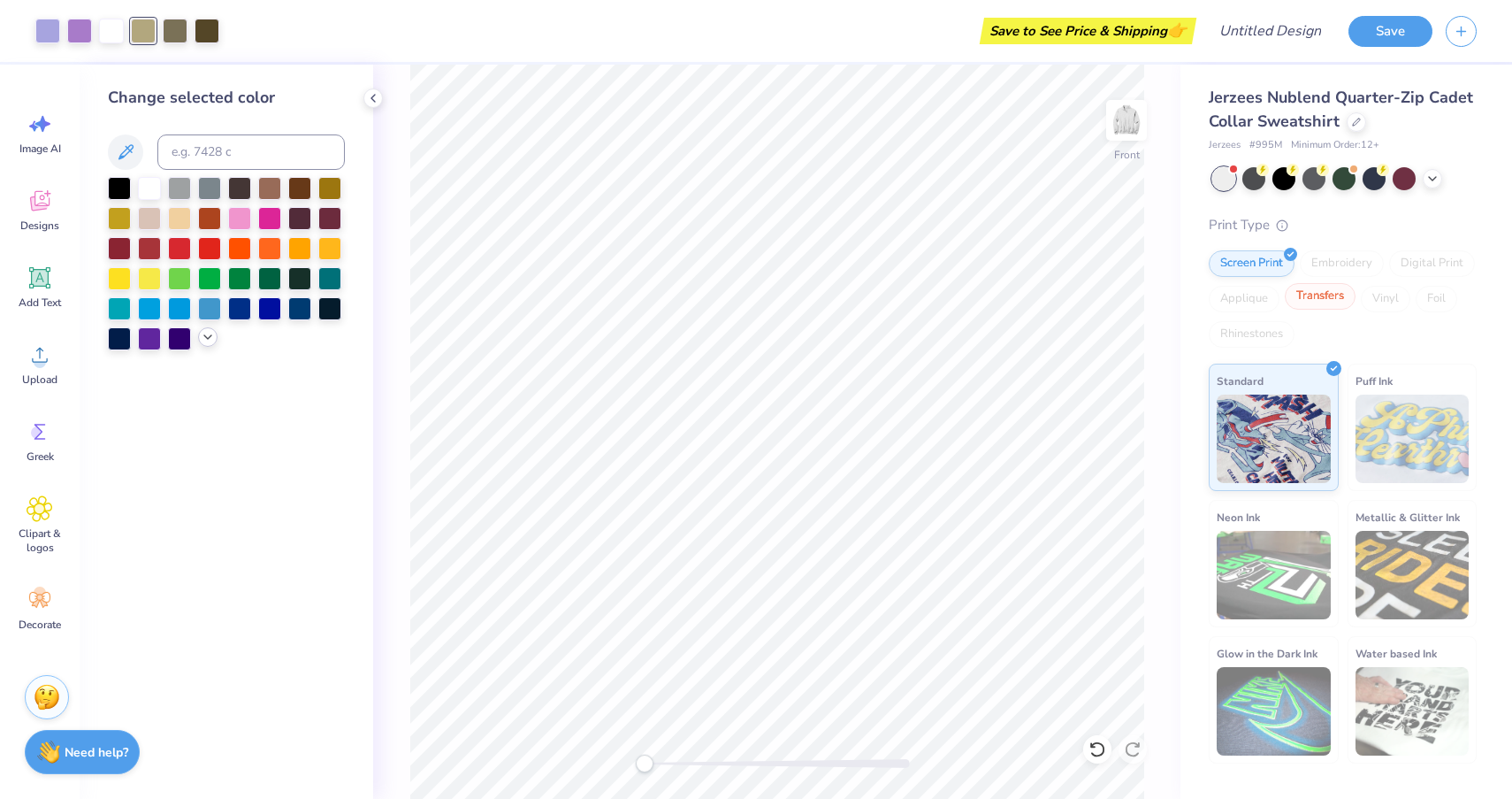
click at [1326, 304] on div "Transfers" at bounding box center [1320, 296] width 70 height 27
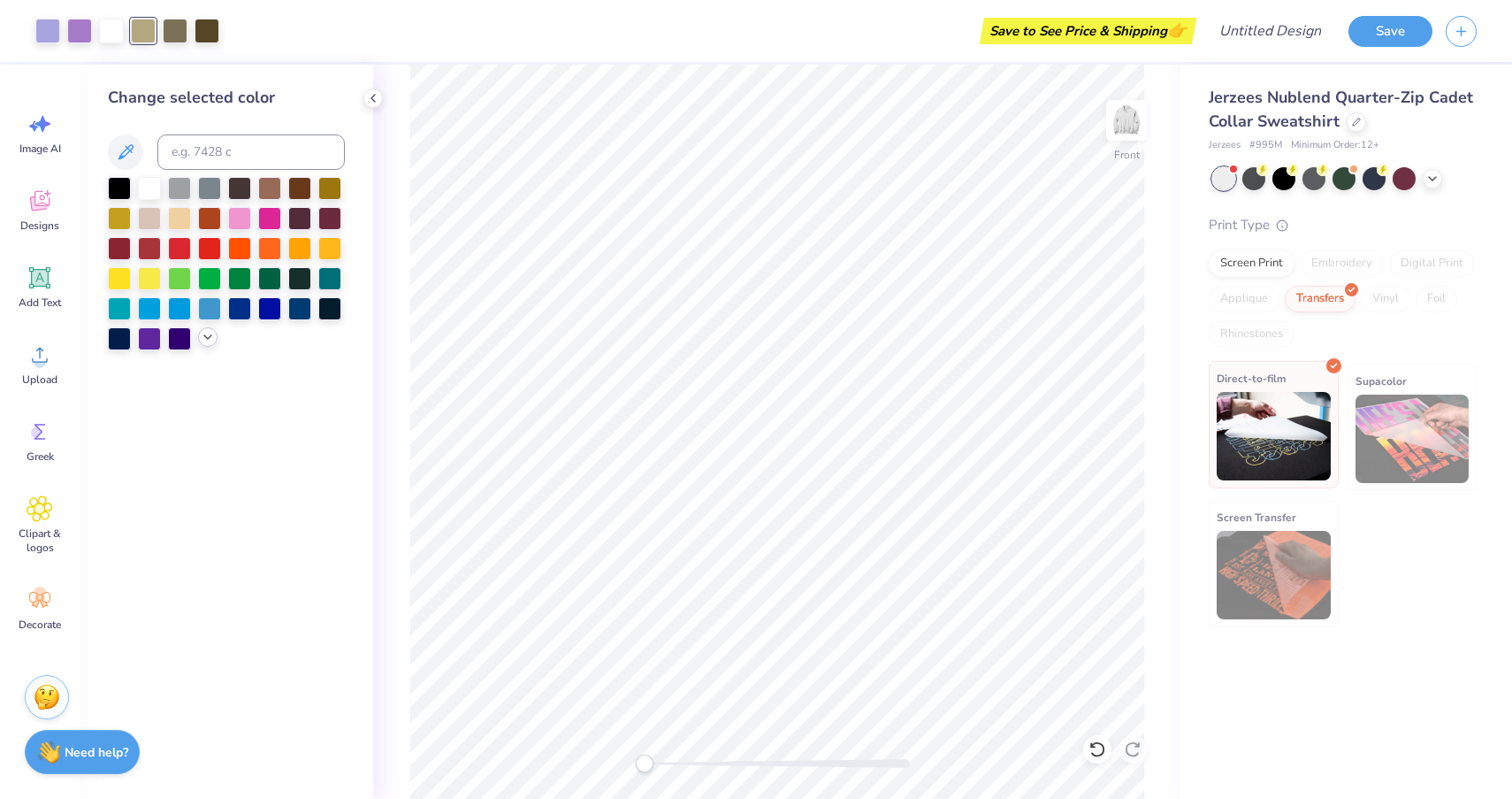
click at [1303, 423] on img at bounding box center [1273, 436] width 114 height 89
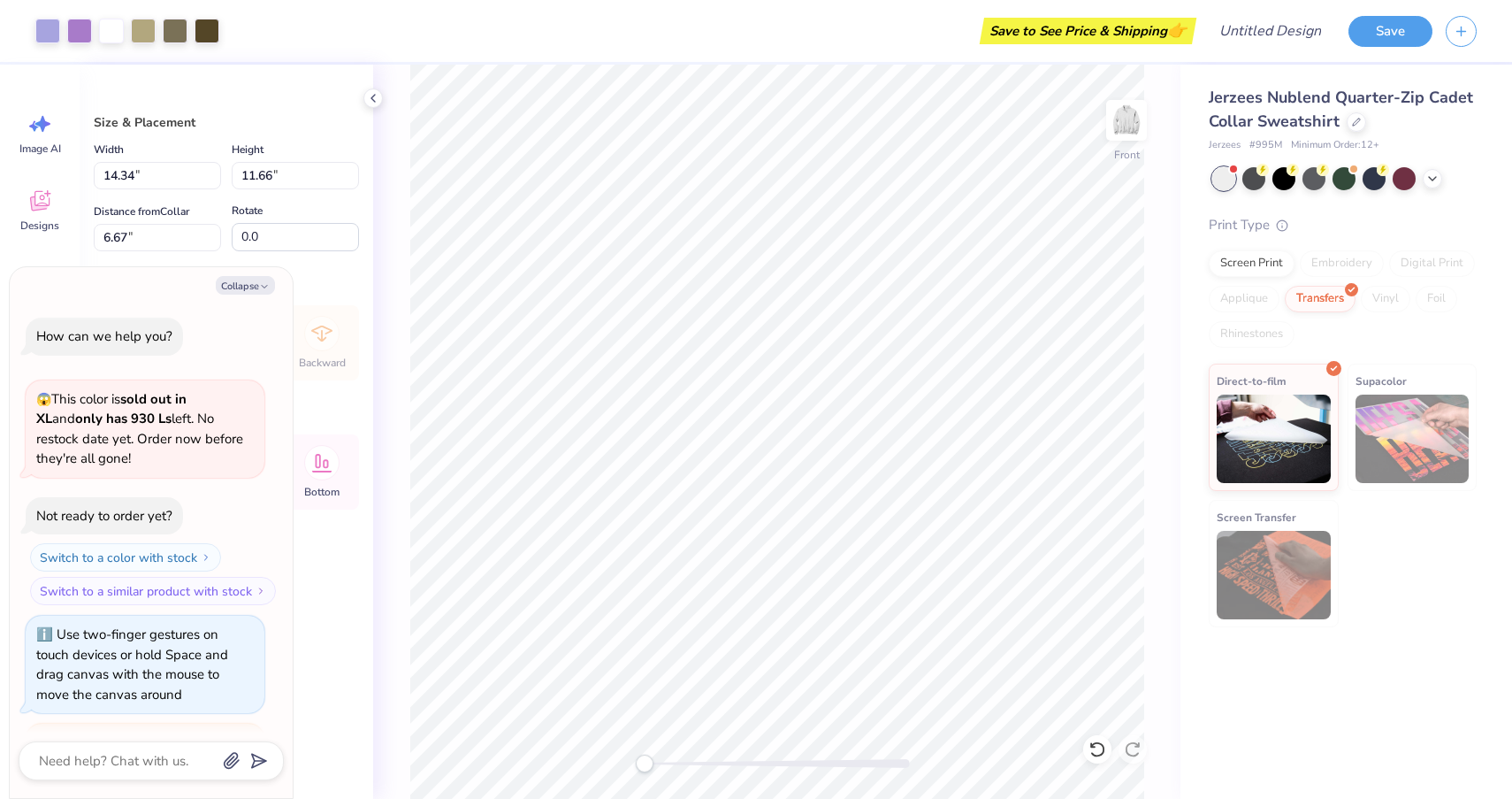
type textarea "x"
type input "8.12"
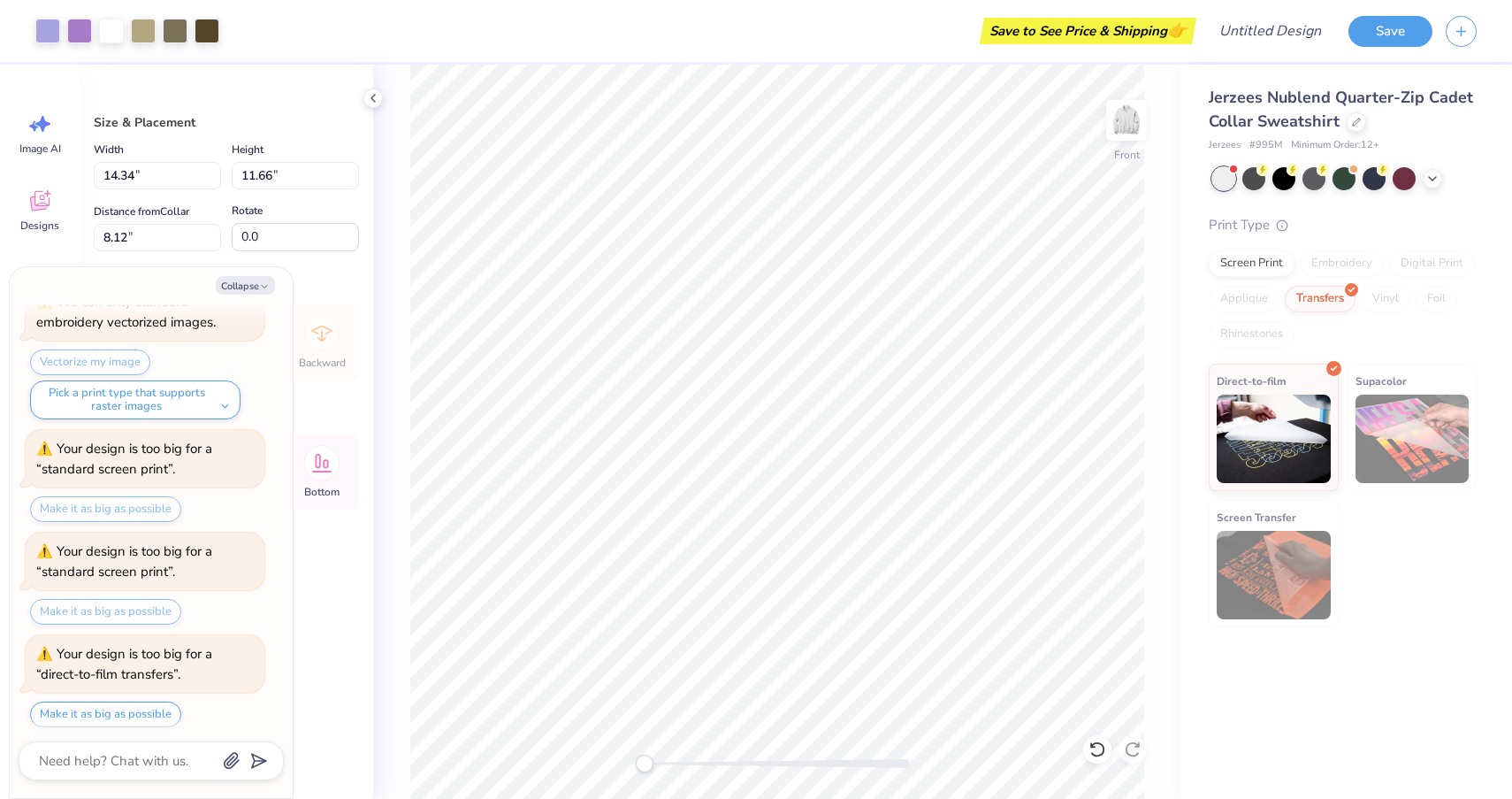
scroll to position [689, 0]
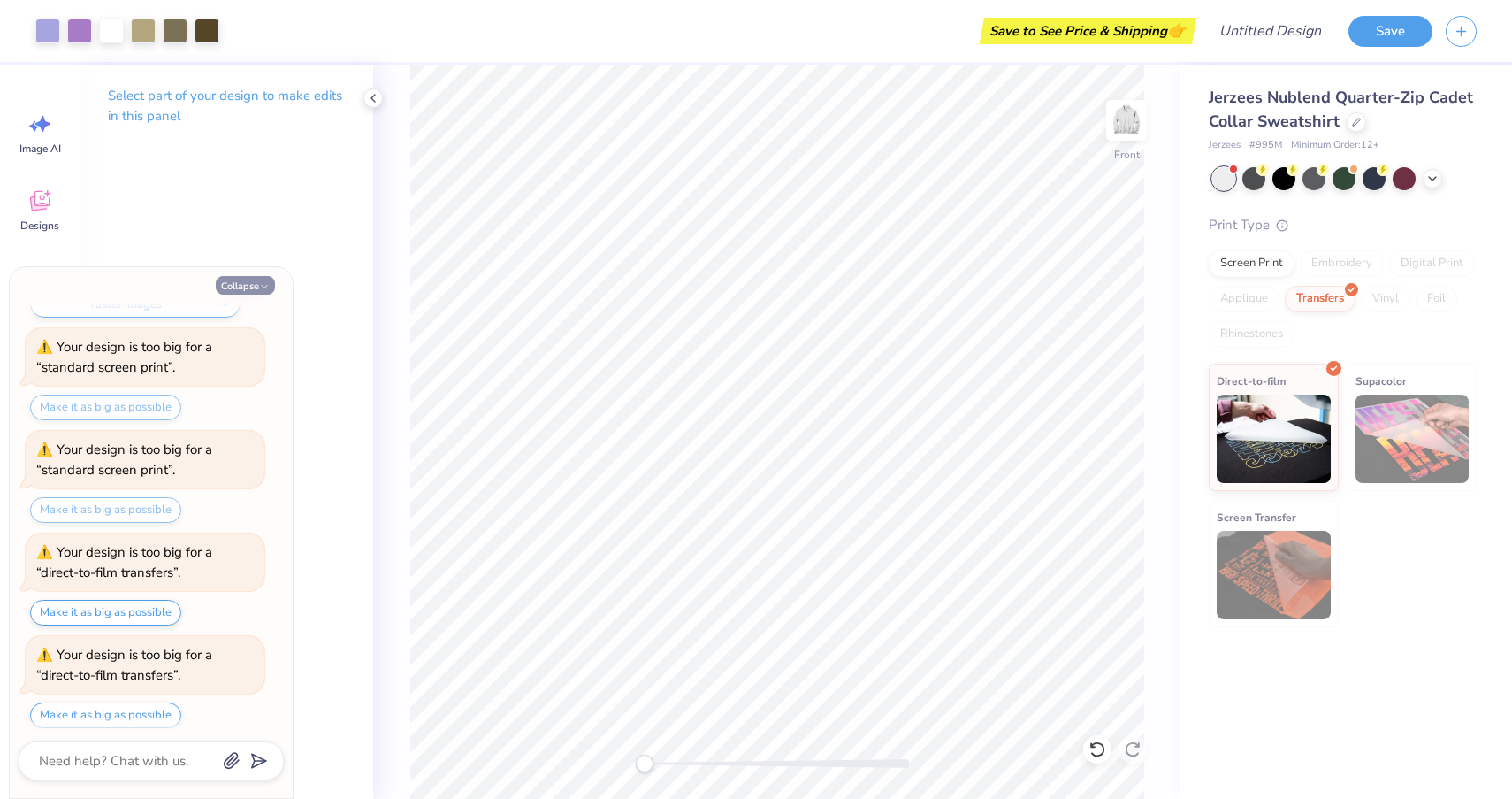
click at [254, 284] on button "Collapse" at bounding box center [245, 285] width 59 height 19
type textarea "x"
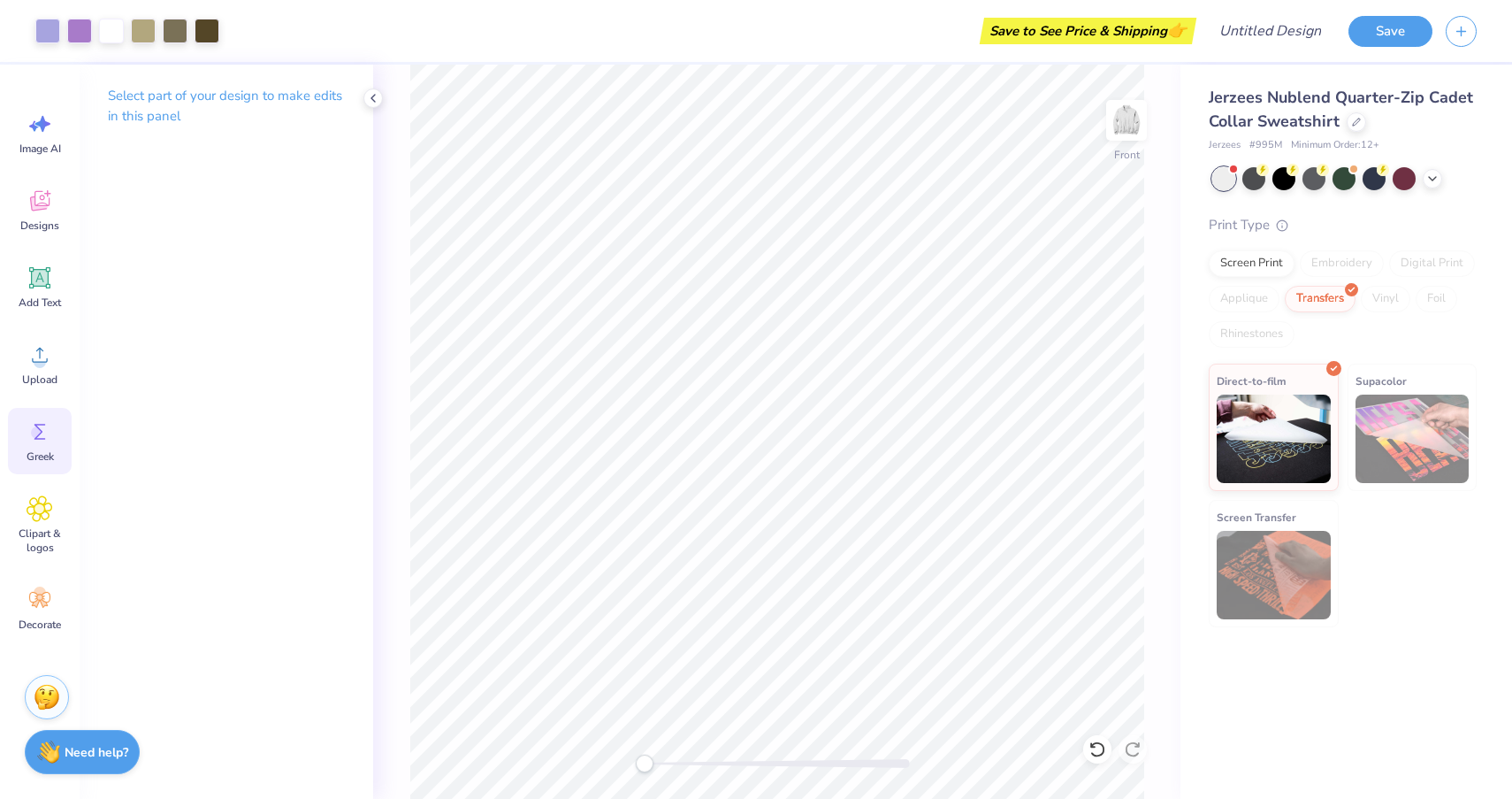
click at [28, 441] on icon at bounding box center [40, 431] width 27 height 27
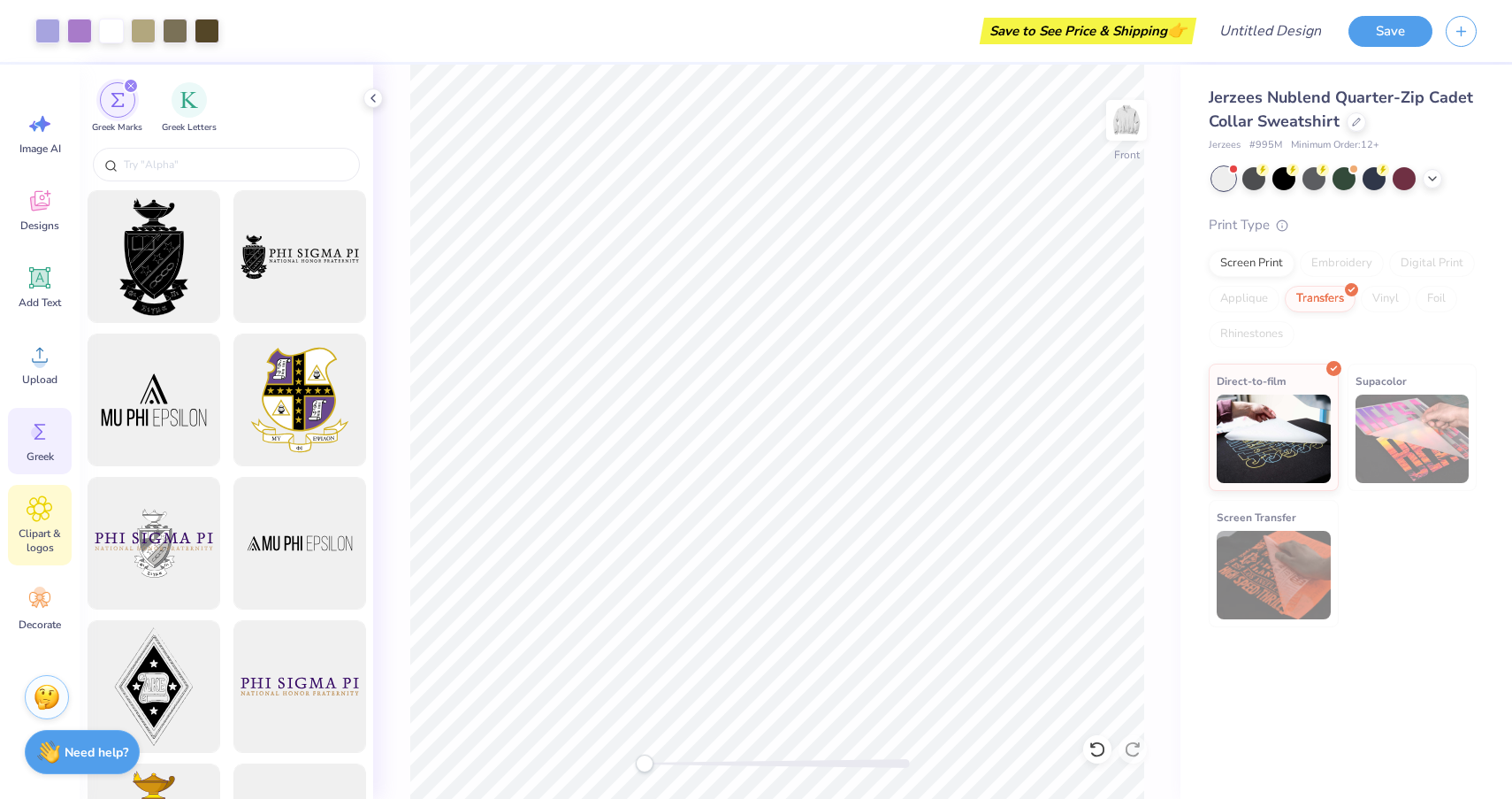
click at [33, 523] on div "Clipart & logos" at bounding box center [40, 524] width 64 height 81
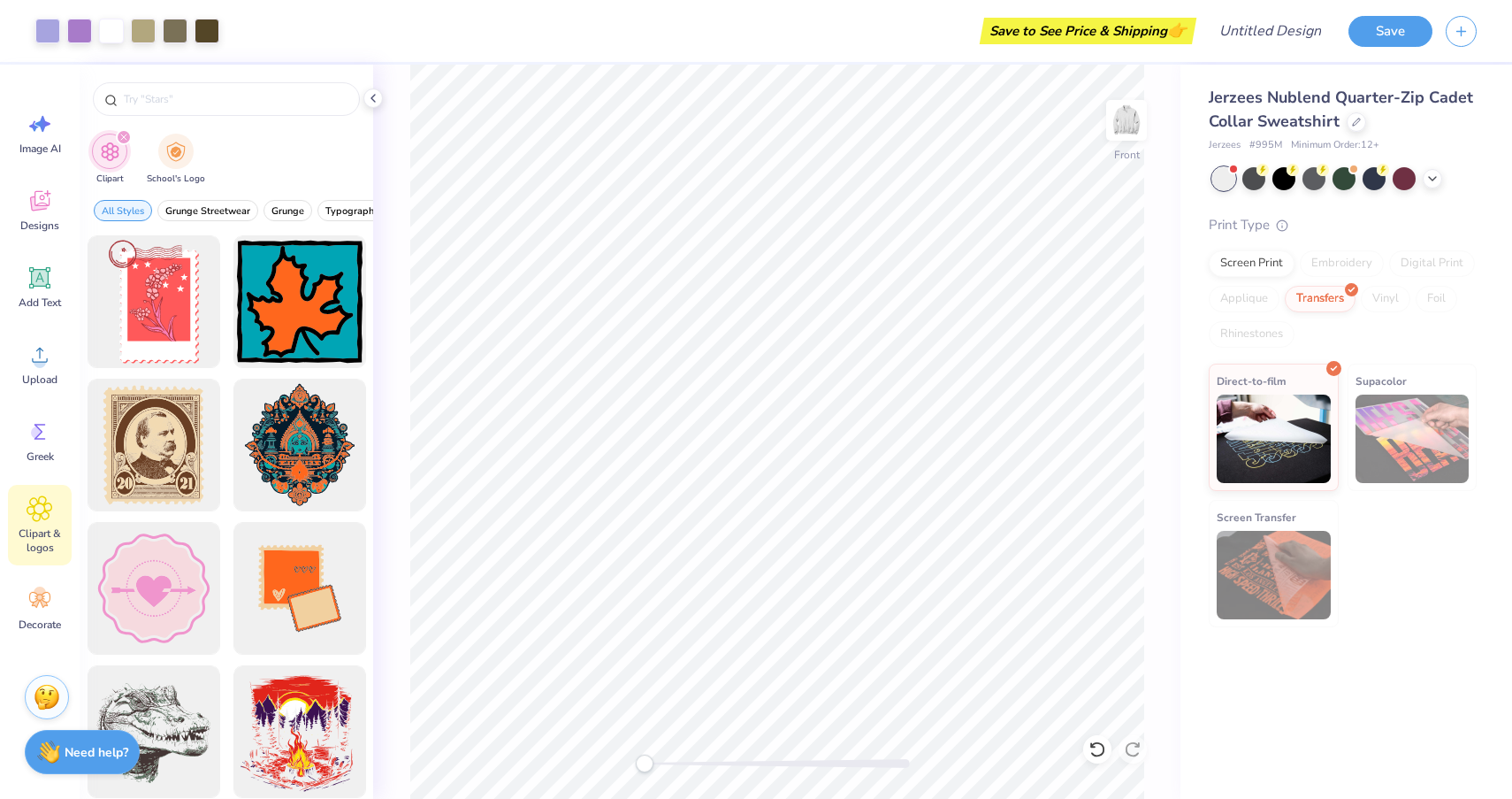
type input "stamp"
click at [38, 612] on icon at bounding box center [40, 599] width 27 height 27
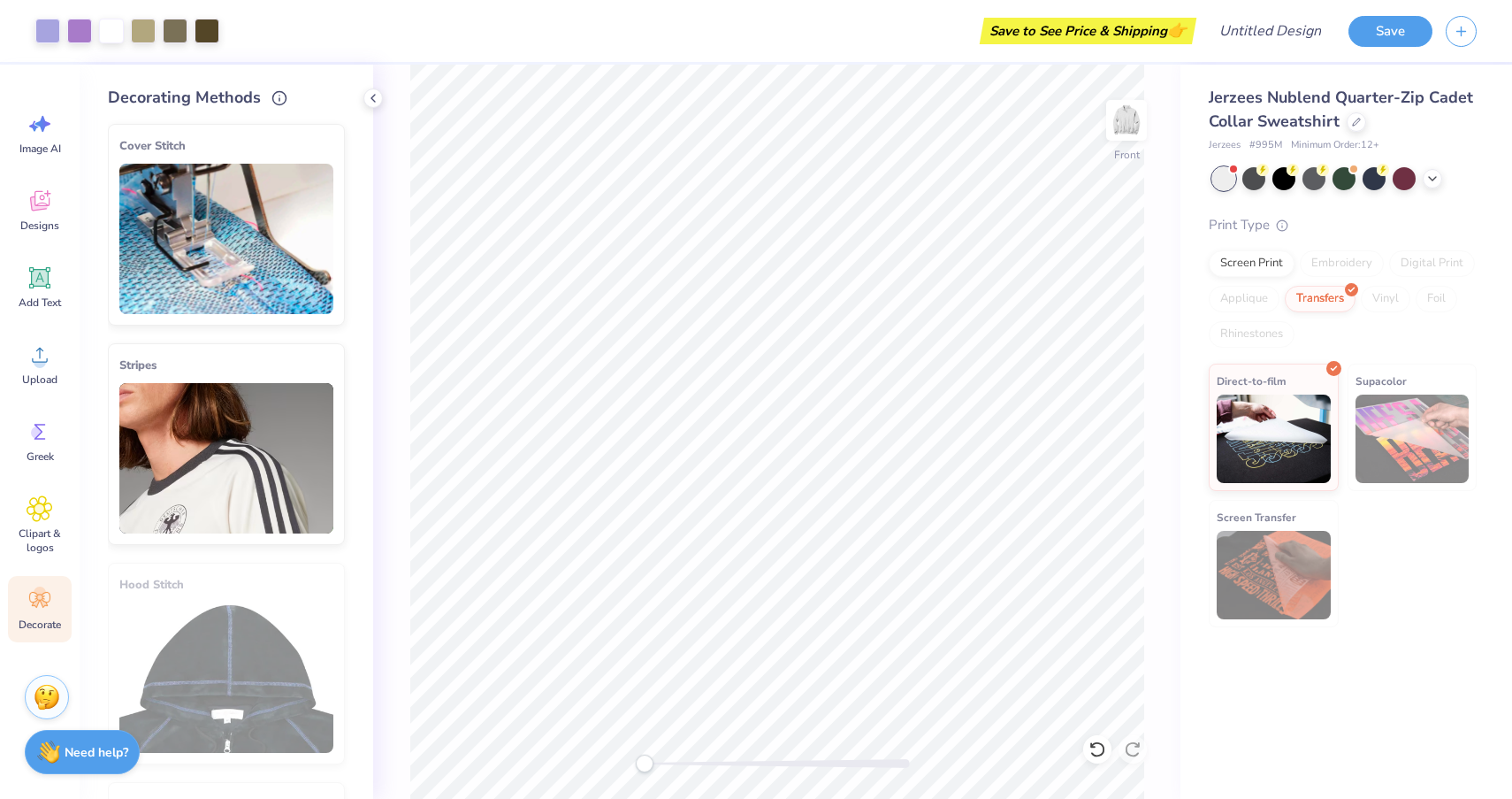
scroll to position [-1, 0]
click at [226, 221] on img at bounding box center [226, 239] width 214 height 150
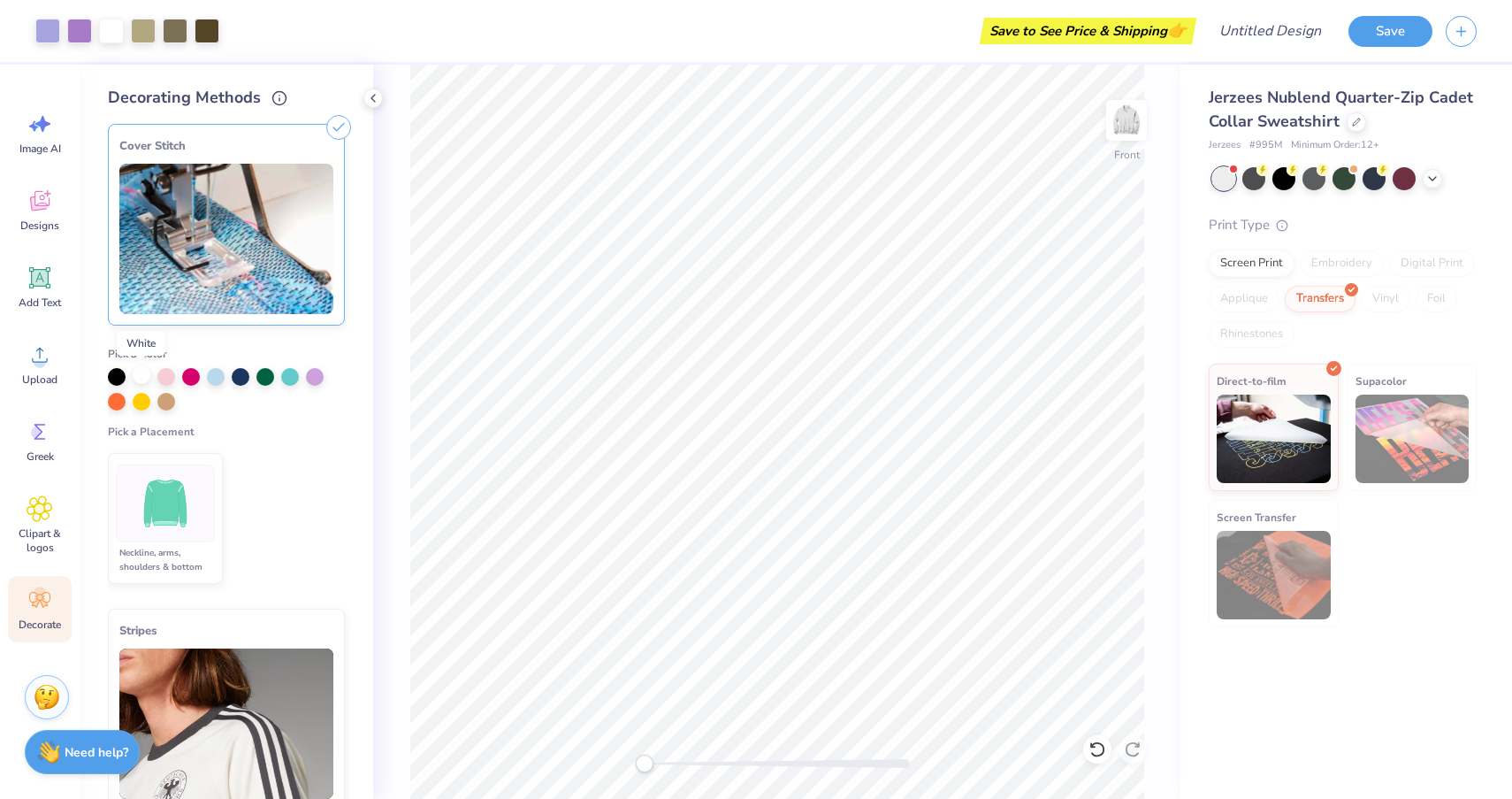
click at [144, 378] on div at bounding box center [141, 374] width 18 height 18
click at [314, 375] on div at bounding box center [314, 374] width 18 height 18
click at [142, 526] on img at bounding box center [166, 504] width 67 height 67
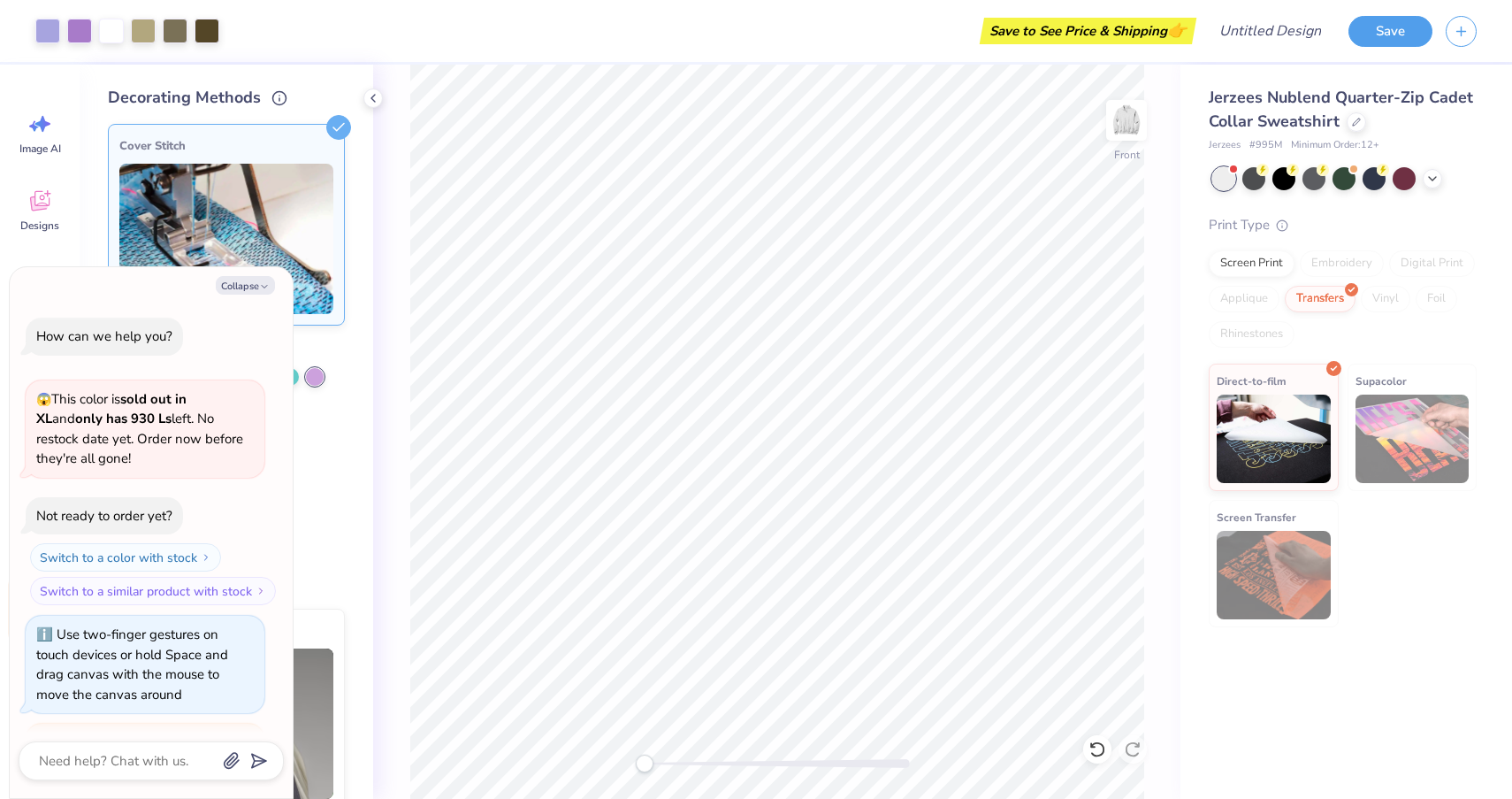
scroll to position [815, 0]
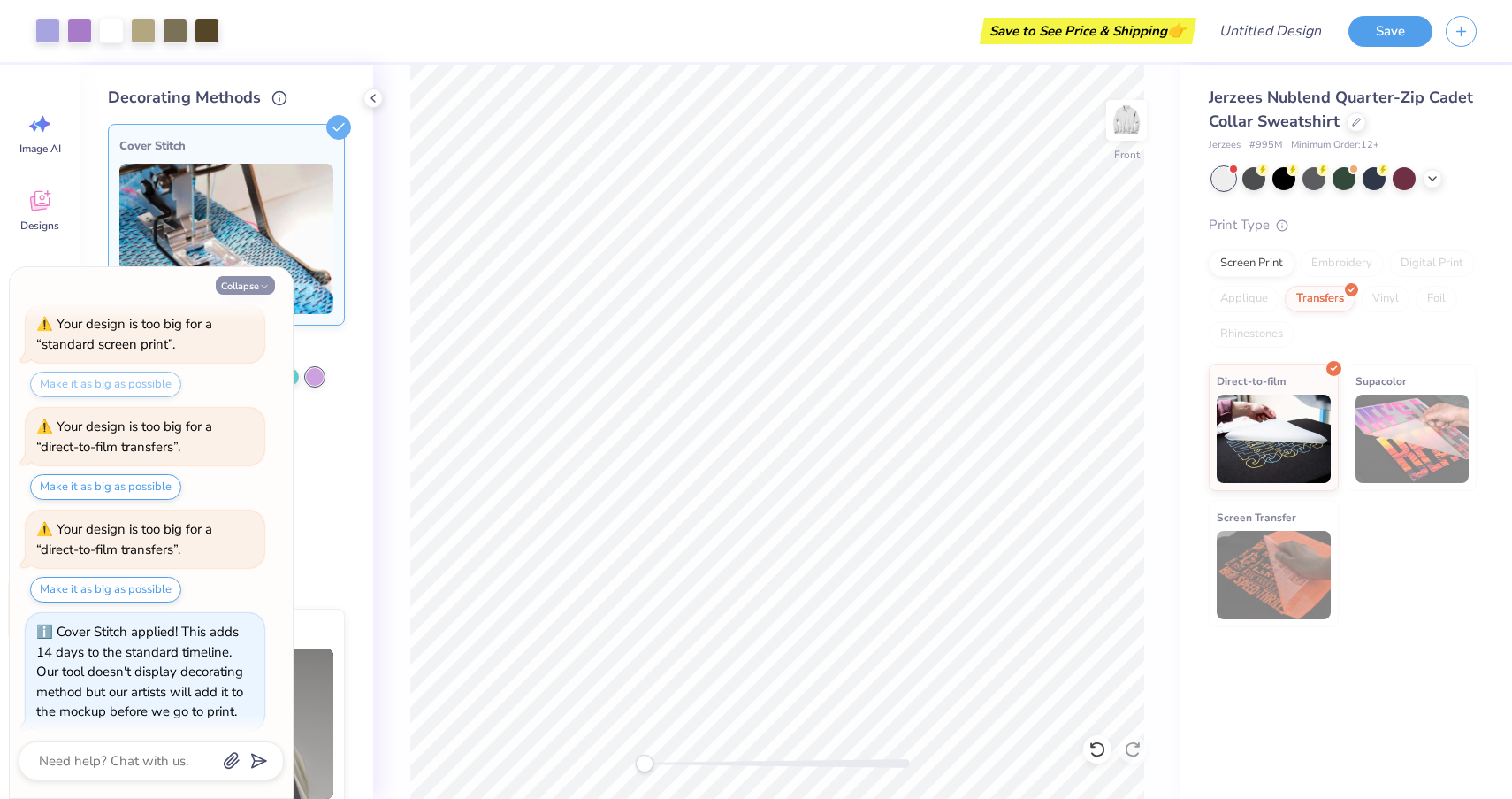
click at [258, 283] on button "Collapse" at bounding box center [245, 285] width 59 height 19
type textarea "x"
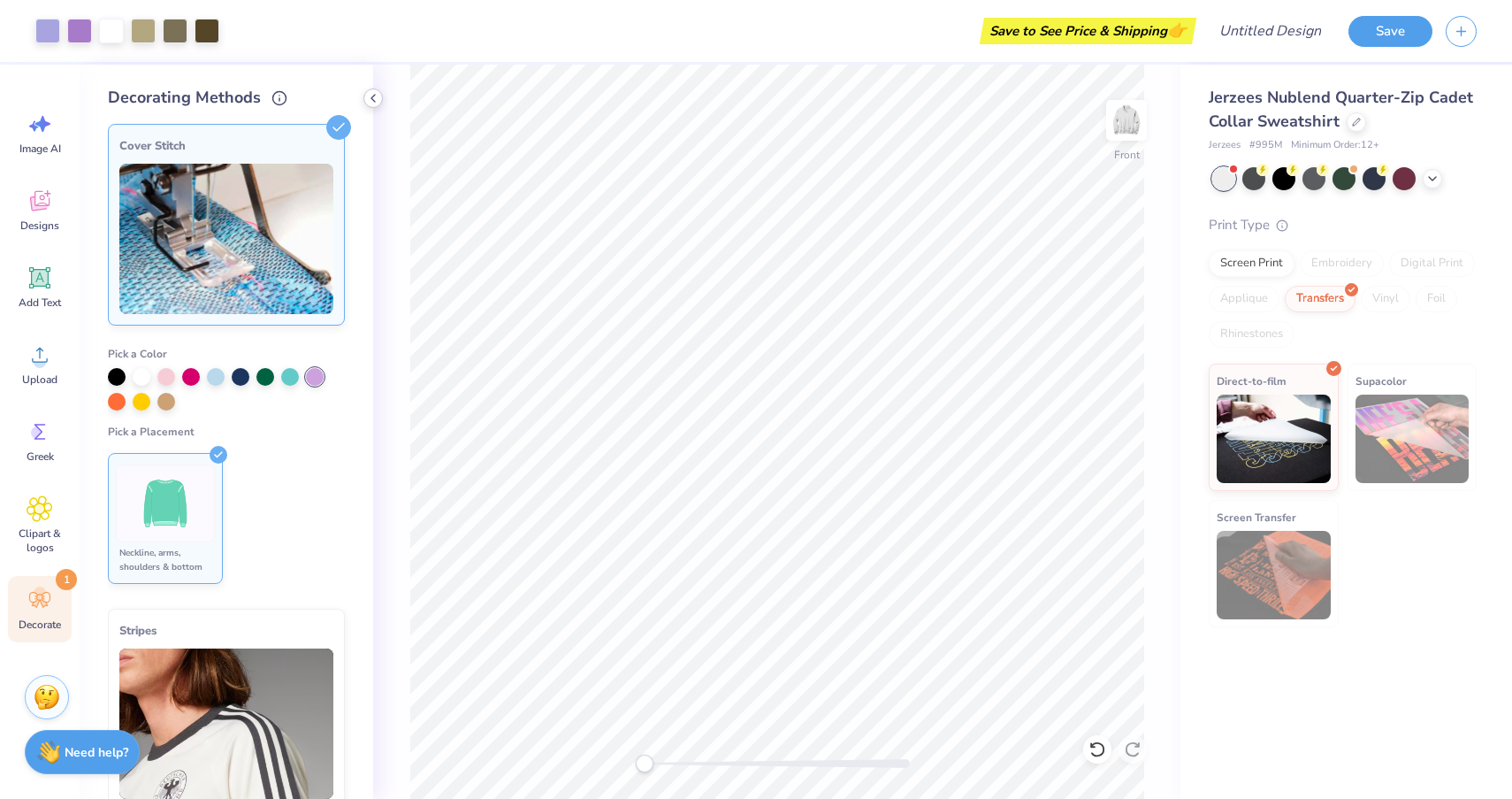
click at [372, 96] on icon at bounding box center [372, 97] width 14 height 14
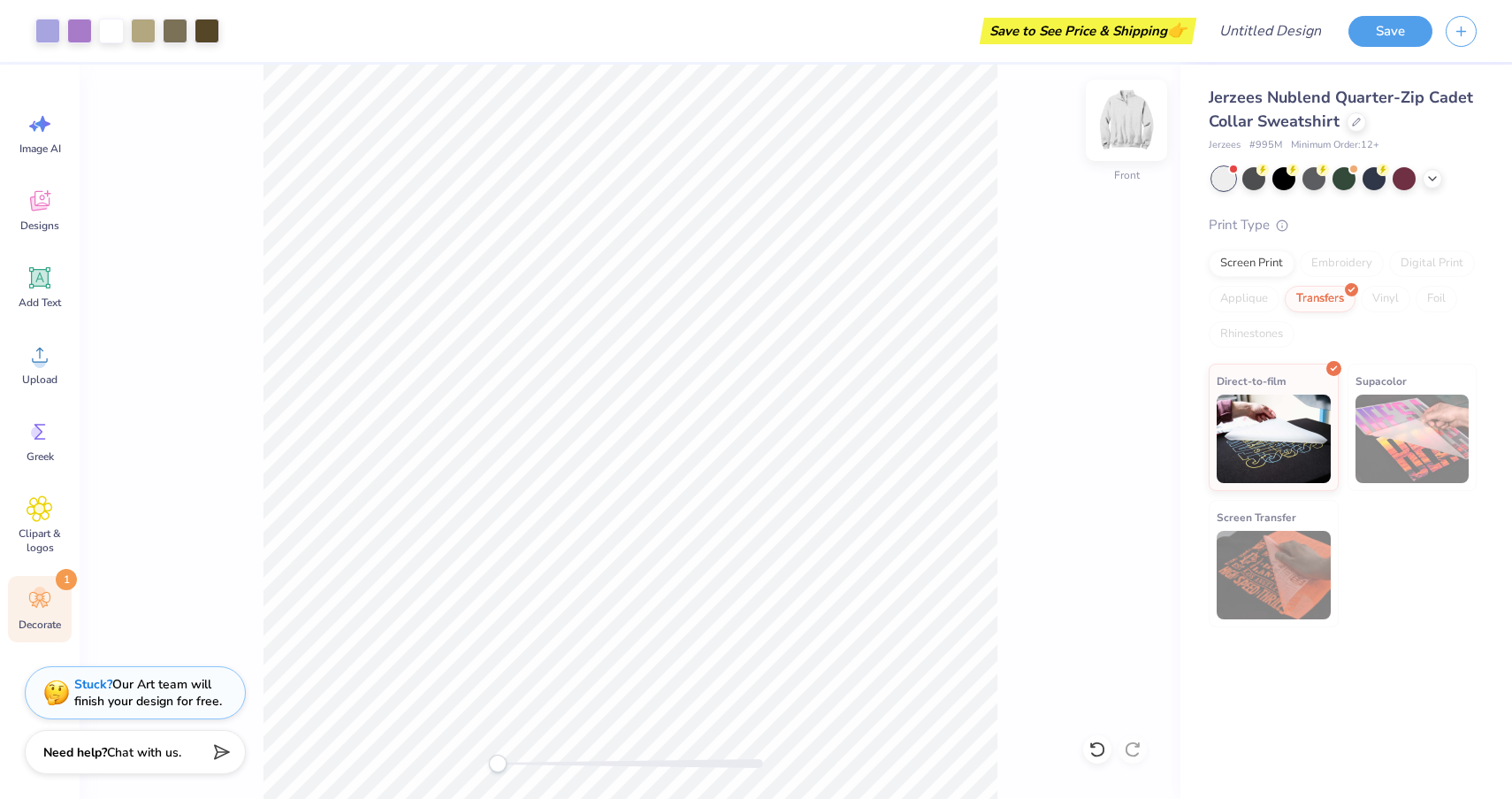
click at [1137, 115] on img at bounding box center [1127, 120] width 70 height 70
click at [1129, 125] on img at bounding box center [1127, 120] width 70 height 70
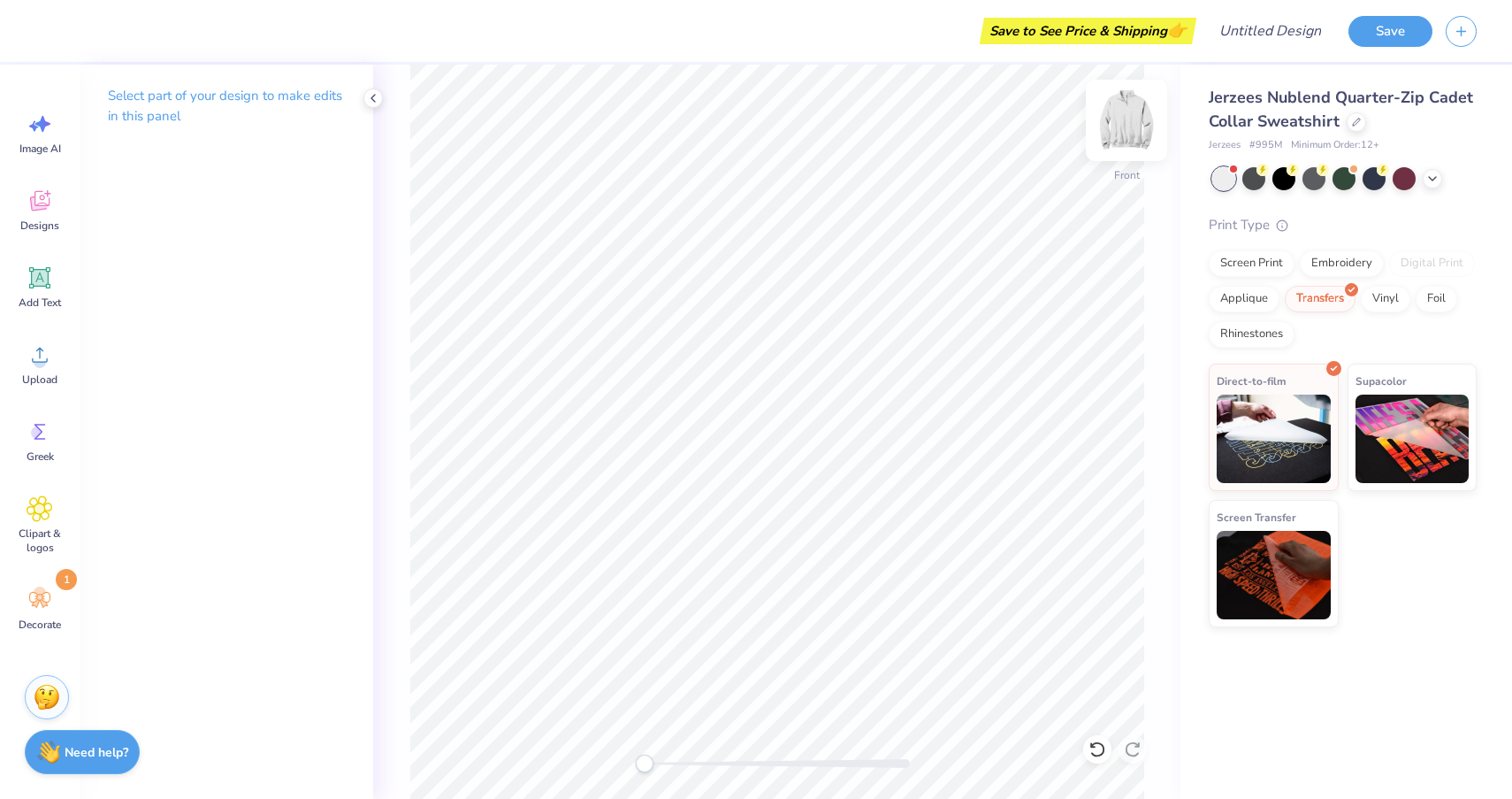
click at [1124, 114] on img at bounding box center [1127, 120] width 70 height 70
click at [39, 221] on span "Designs" at bounding box center [40, 225] width 39 height 14
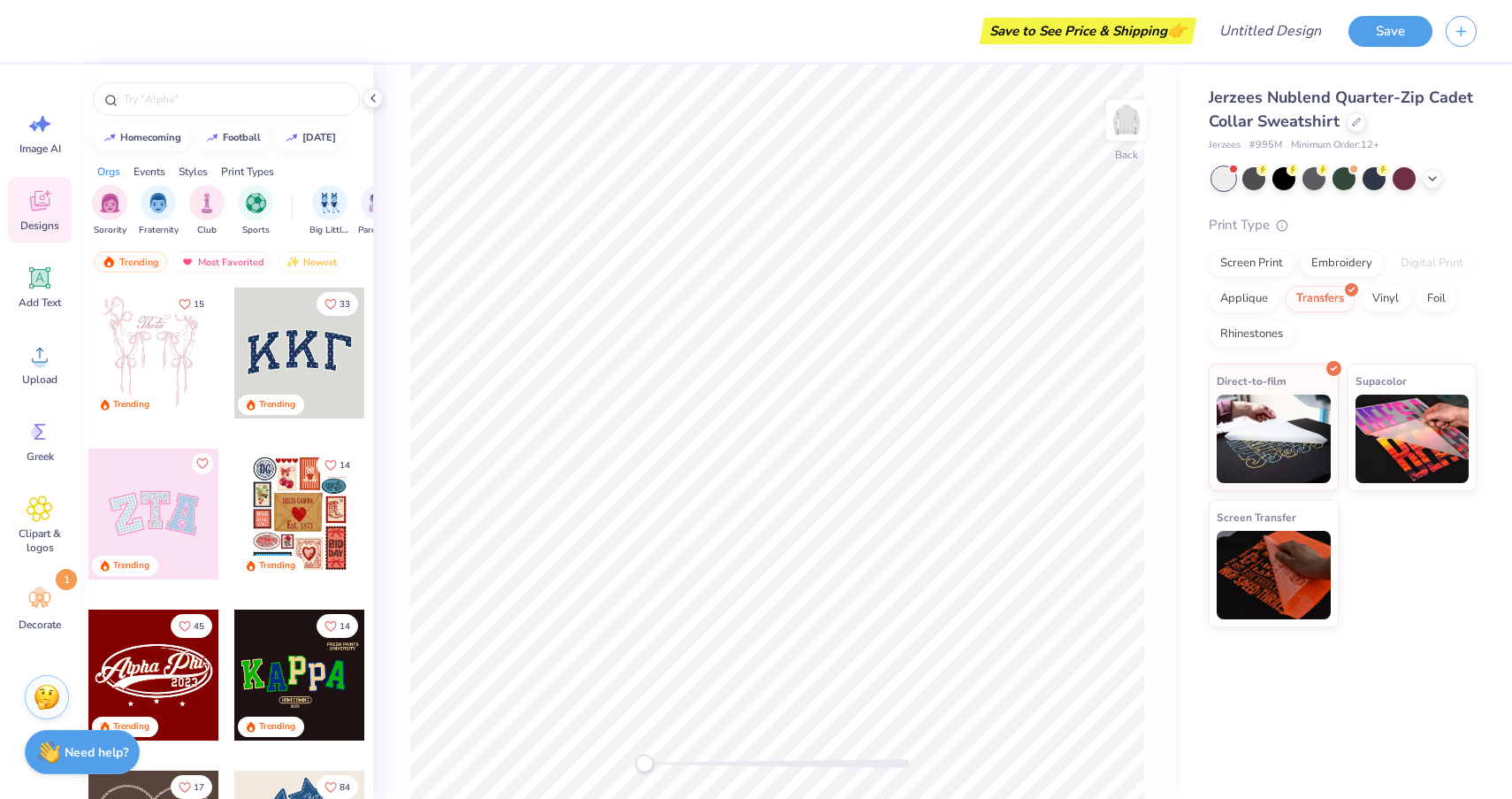
click at [167, 348] on div at bounding box center [154, 352] width 131 height 131
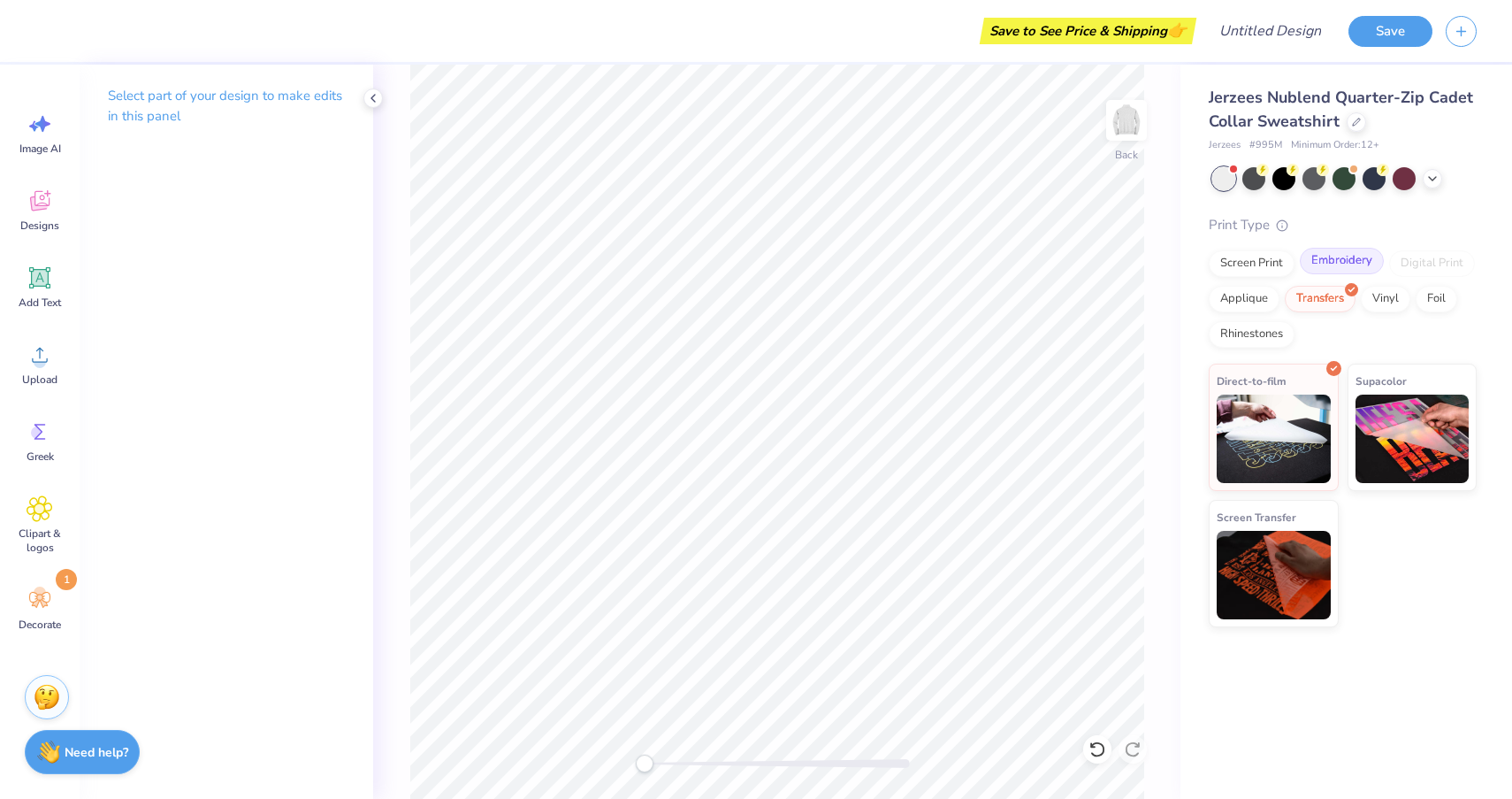
click at [1333, 260] on div "Embroidery" at bounding box center [1342, 260] width 84 height 27
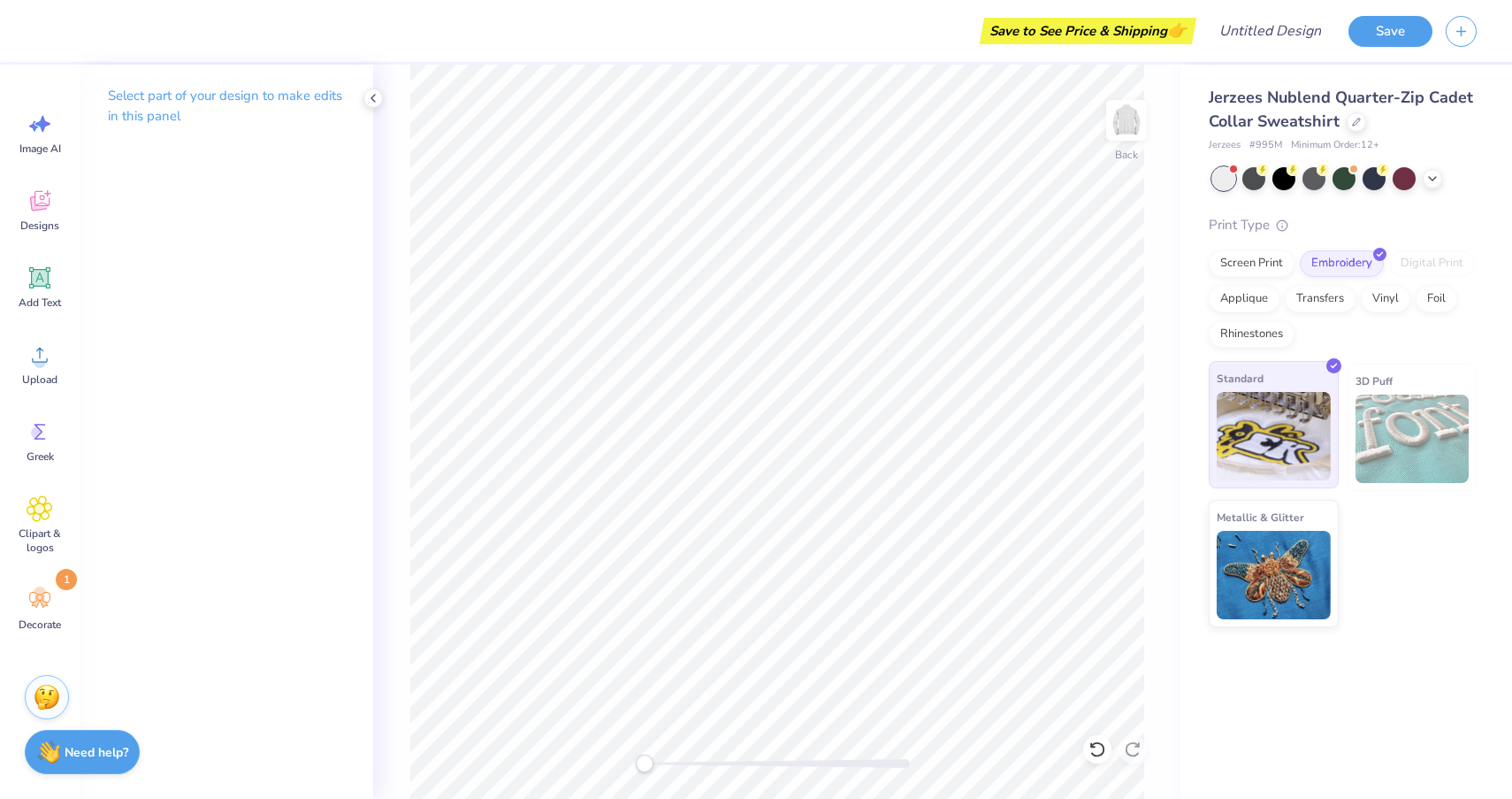
click at [1297, 424] on img at bounding box center [1273, 436] width 114 height 89
click at [42, 203] on icon at bounding box center [40, 200] width 27 height 27
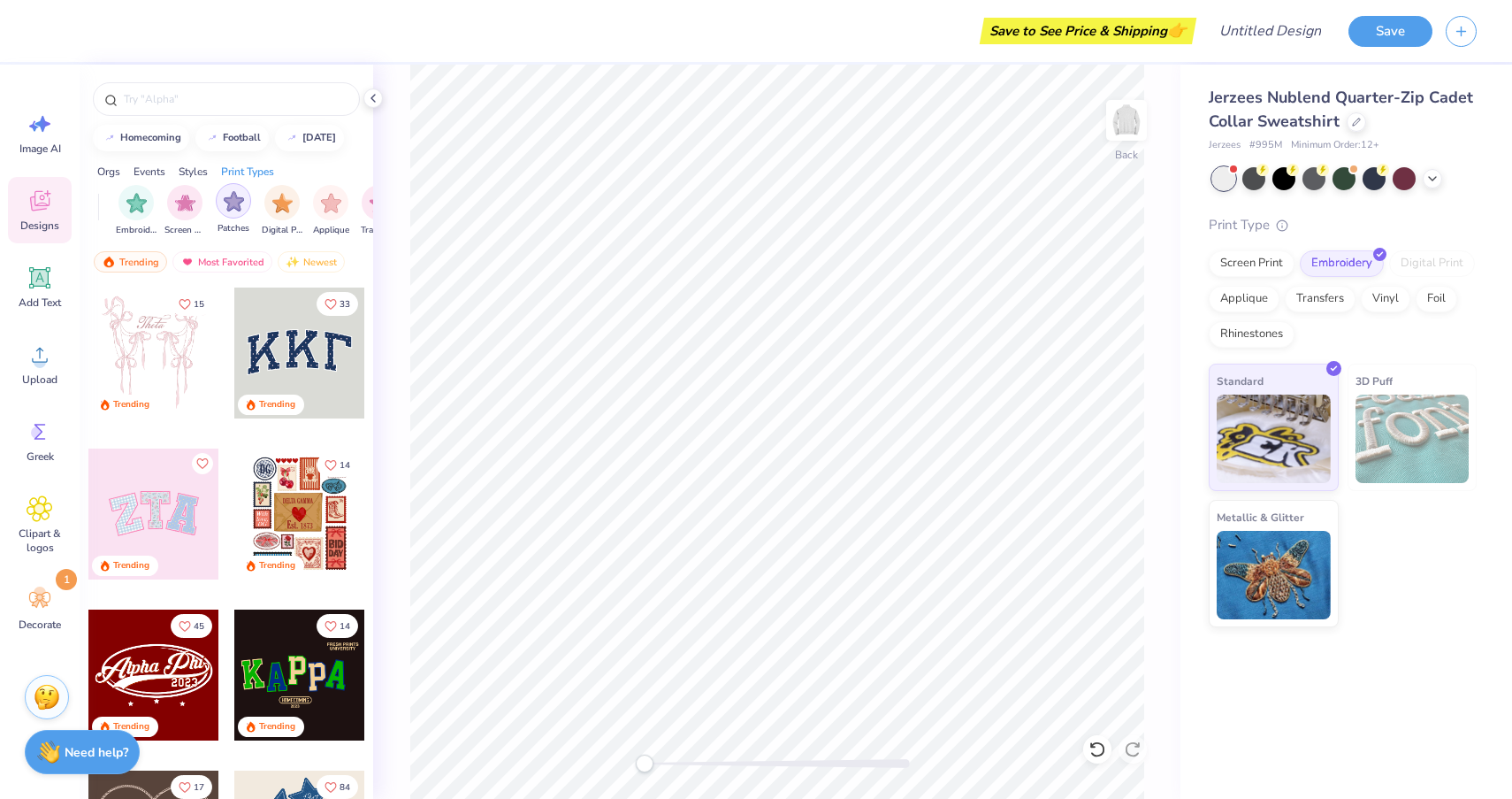
scroll to position [0, 1393]
click at [161, 202] on img "filter for Embroidery" at bounding box center [156, 201] width 20 height 20
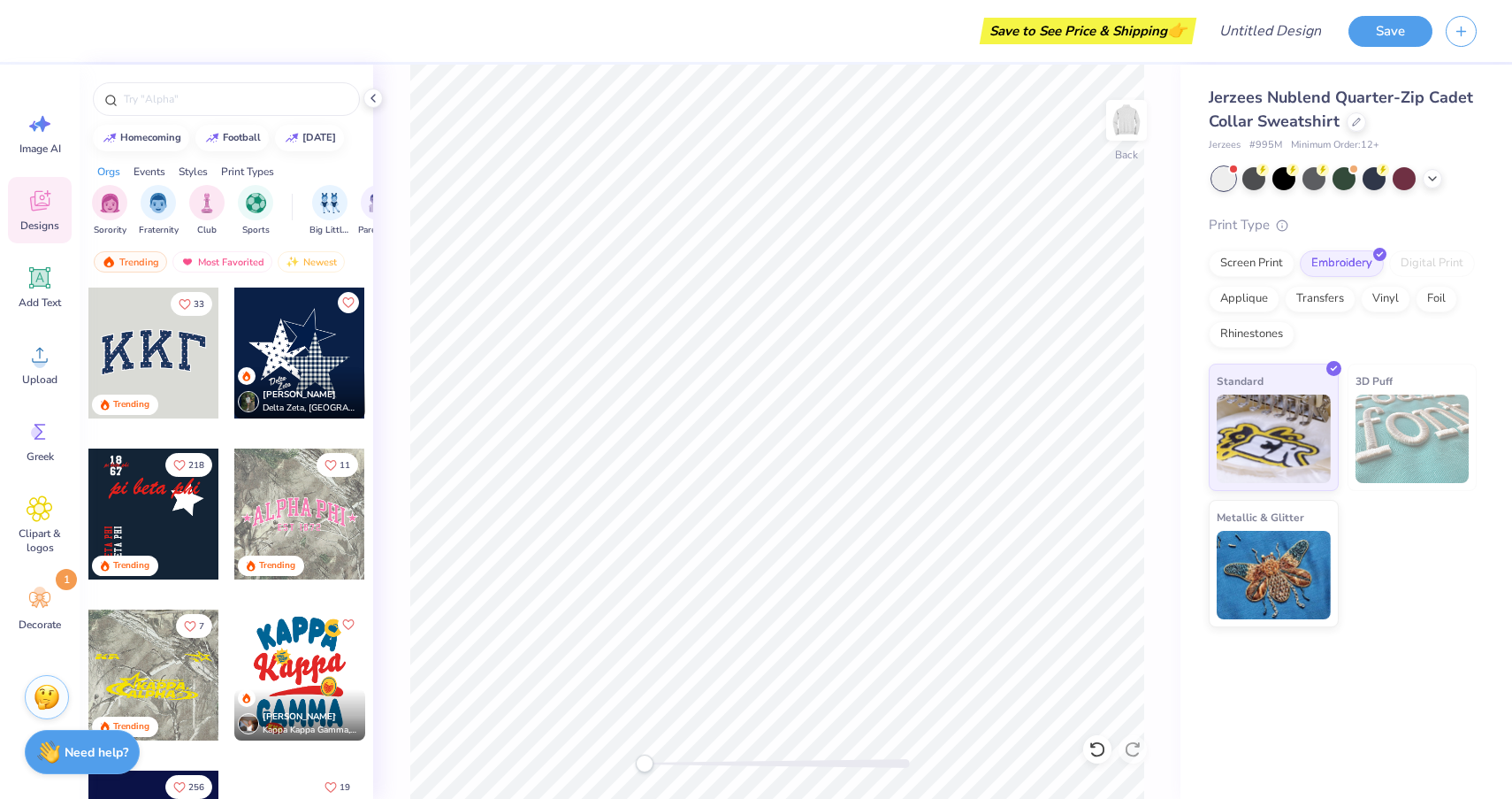
scroll to position [0, 0]
click at [109, 202] on img "filter for Sorority" at bounding box center [110, 201] width 20 height 20
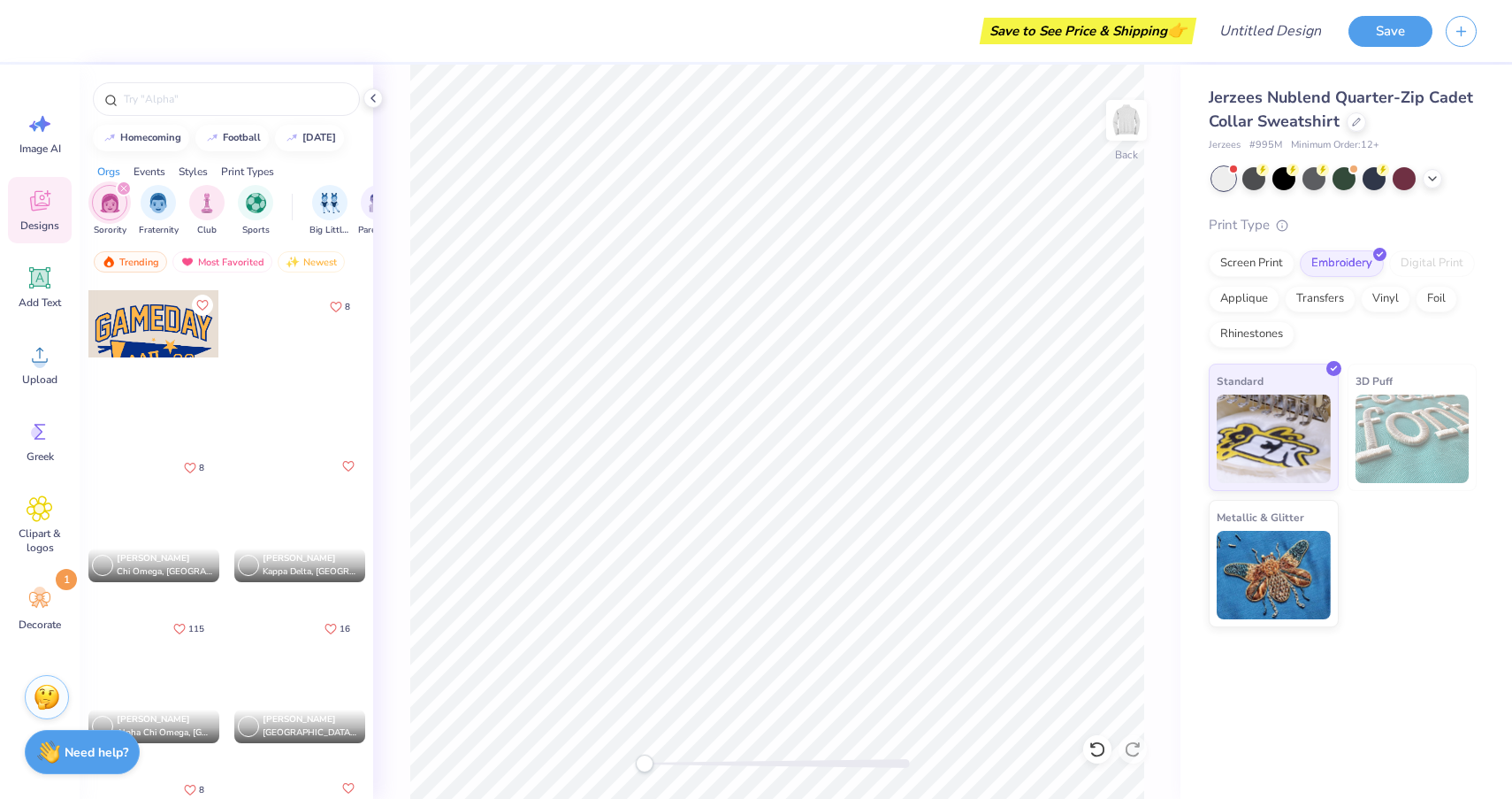
scroll to position [4830, 0]
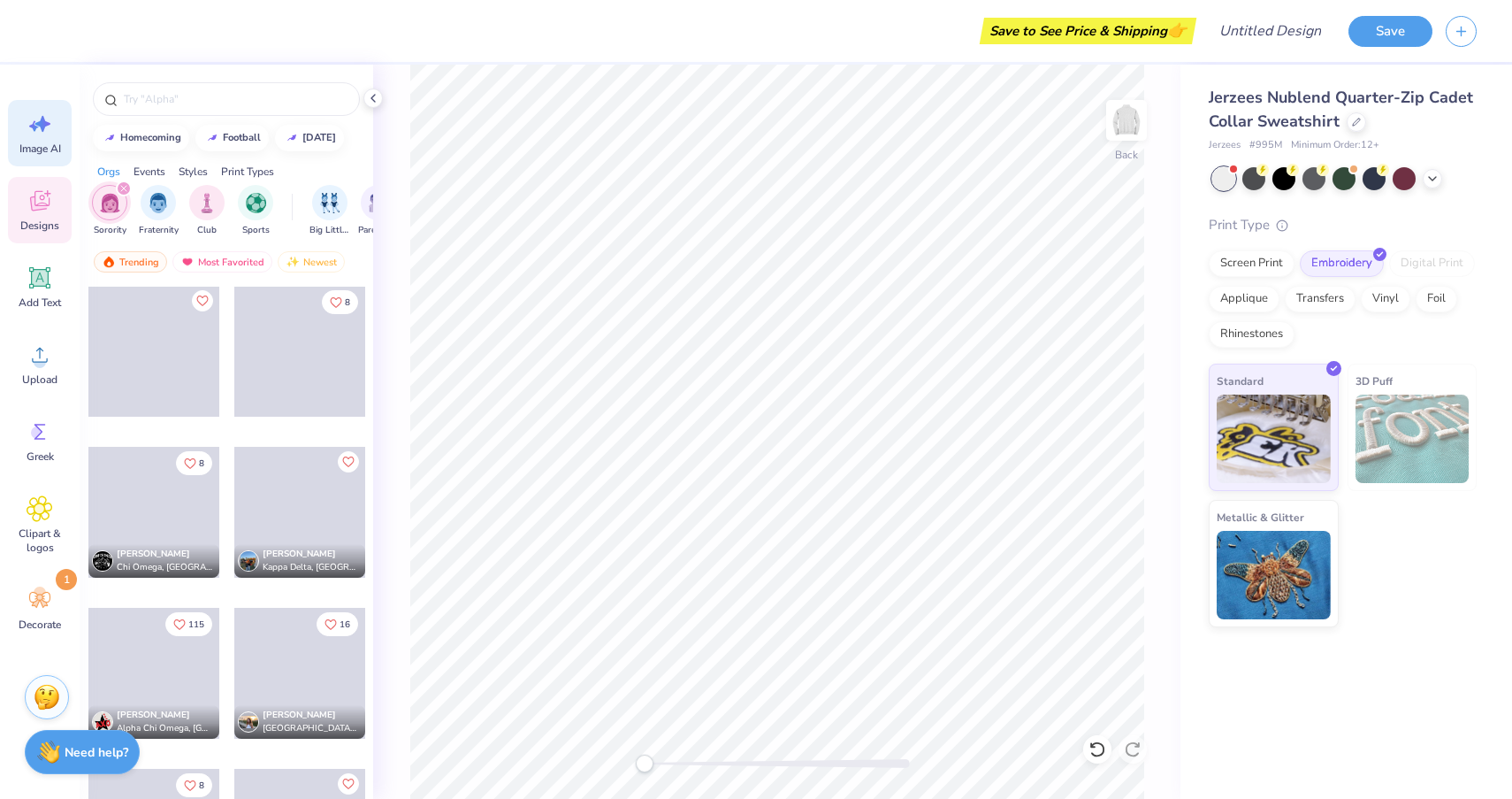
click at [45, 120] on icon at bounding box center [40, 123] width 27 height 27
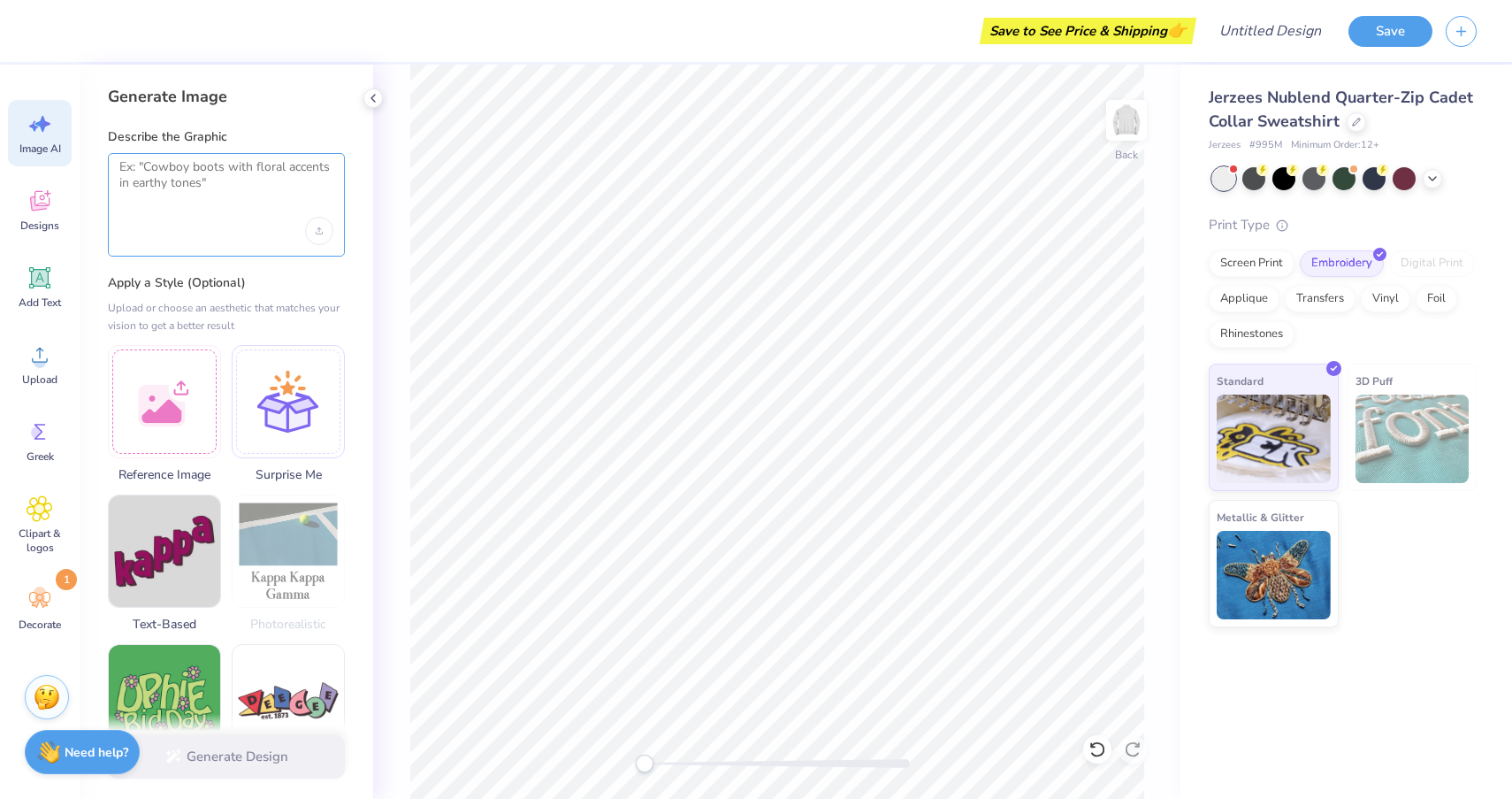
click at [196, 190] on textarea at bounding box center [226, 181] width 214 height 44
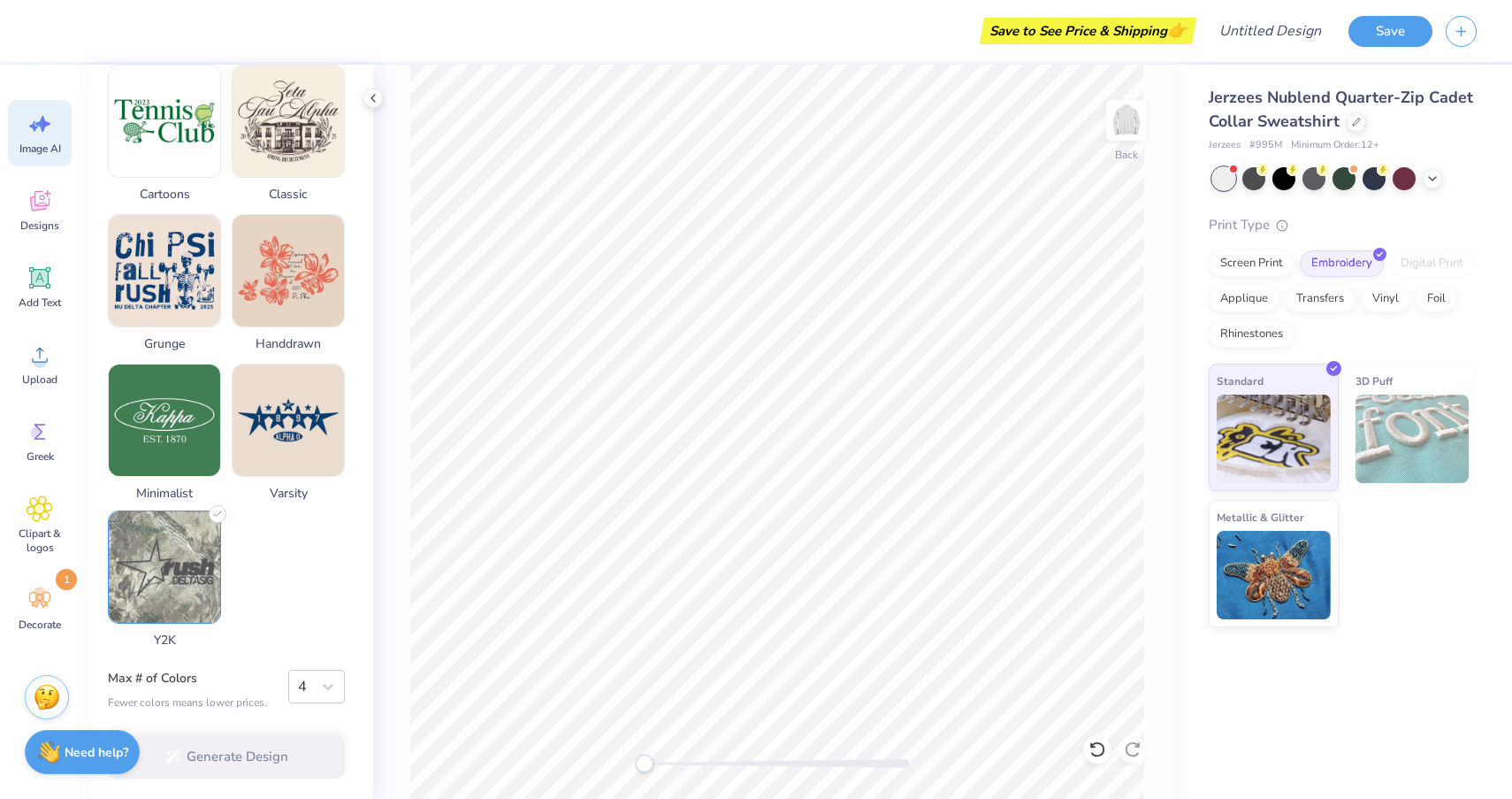
scroll to position [739, 0]
click at [166, 581] on img at bounding box center [164, 567] width 111 height 111
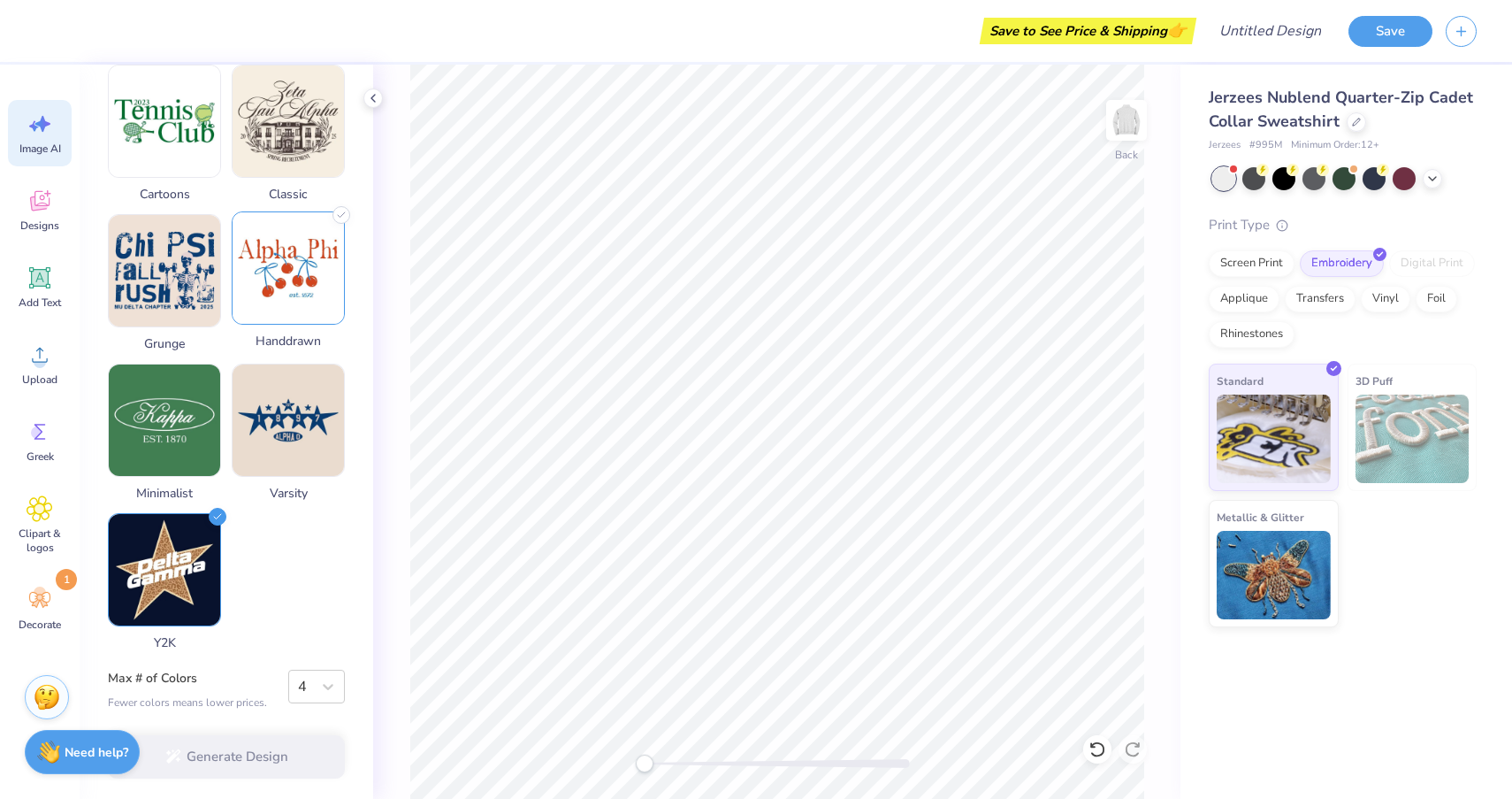
click at [298, 273] on img at bounding box center [288, 268] width 111 height 111
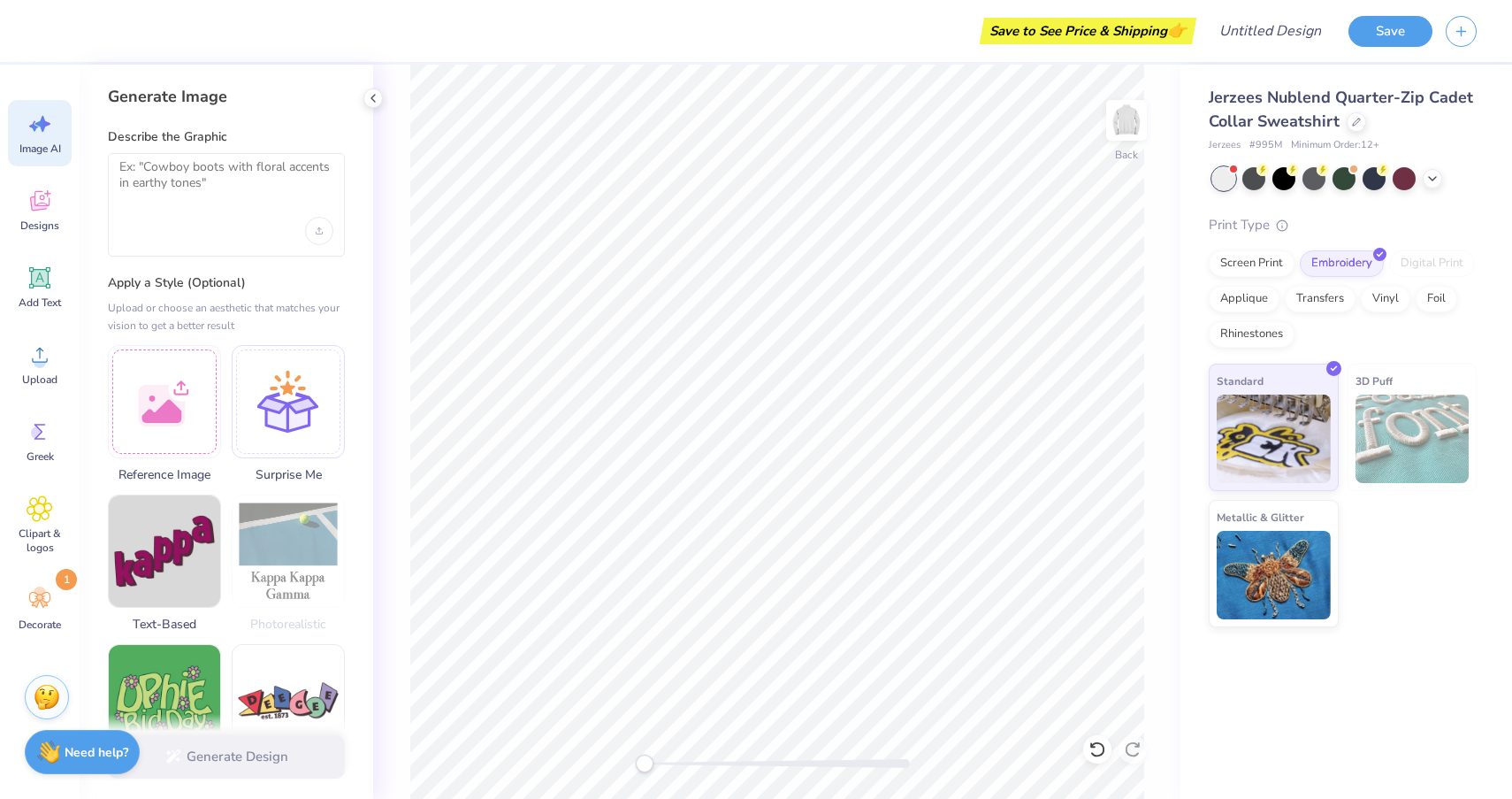
scroll to position [0, 0]
click at [244, 207] on div at bounding box center [227, 205] width 237 height 104
click at [189, 160] on textarea at bounding box center [226, 181] width 214 height 44
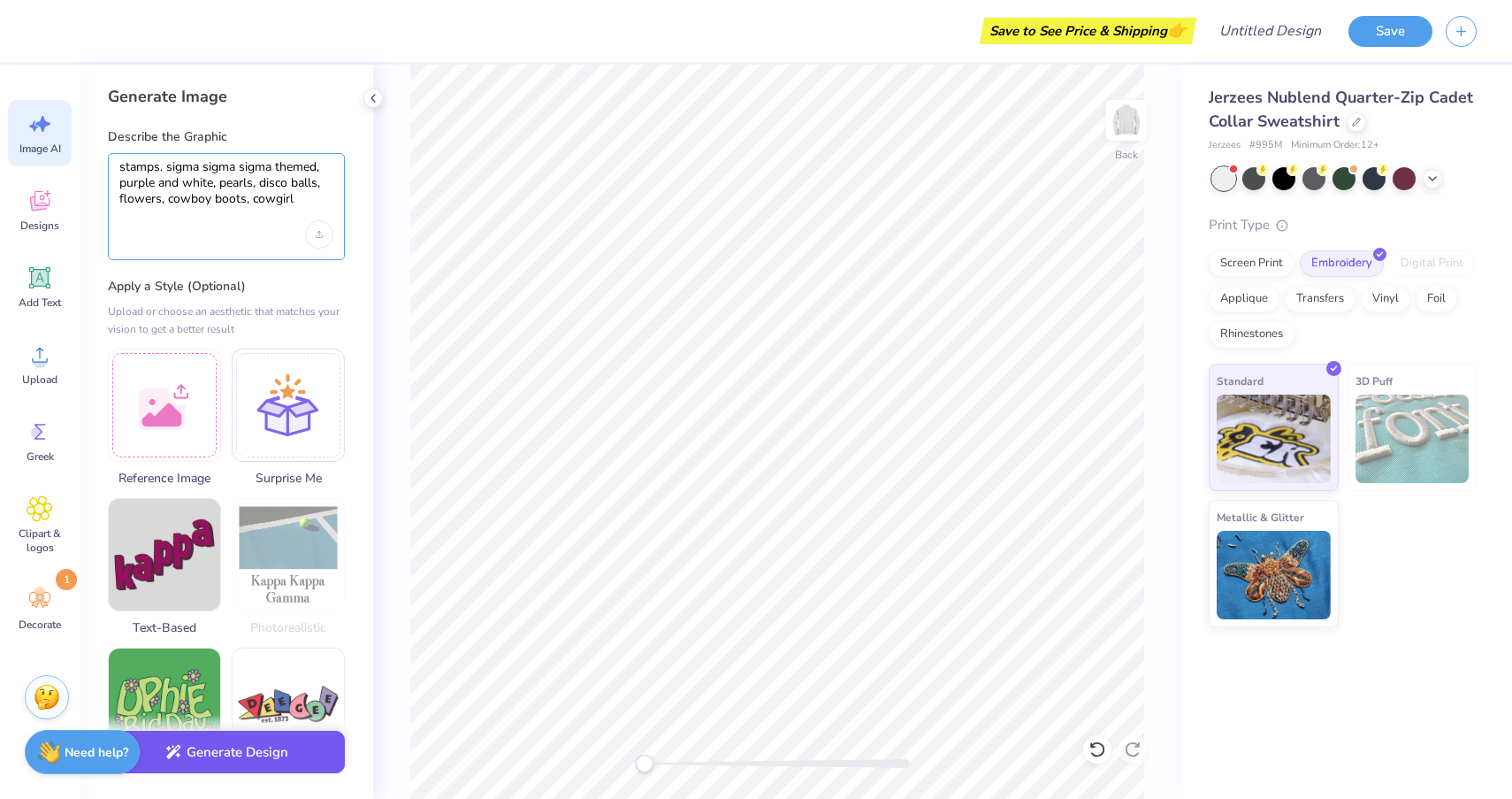
type textarea "stamps. sigma sigma sigma themed, purple and white, pearls, disco balls, flower…"
click at [269, 755] on button "Generate Design" at bounding box center [227, 752] width 237 height 44
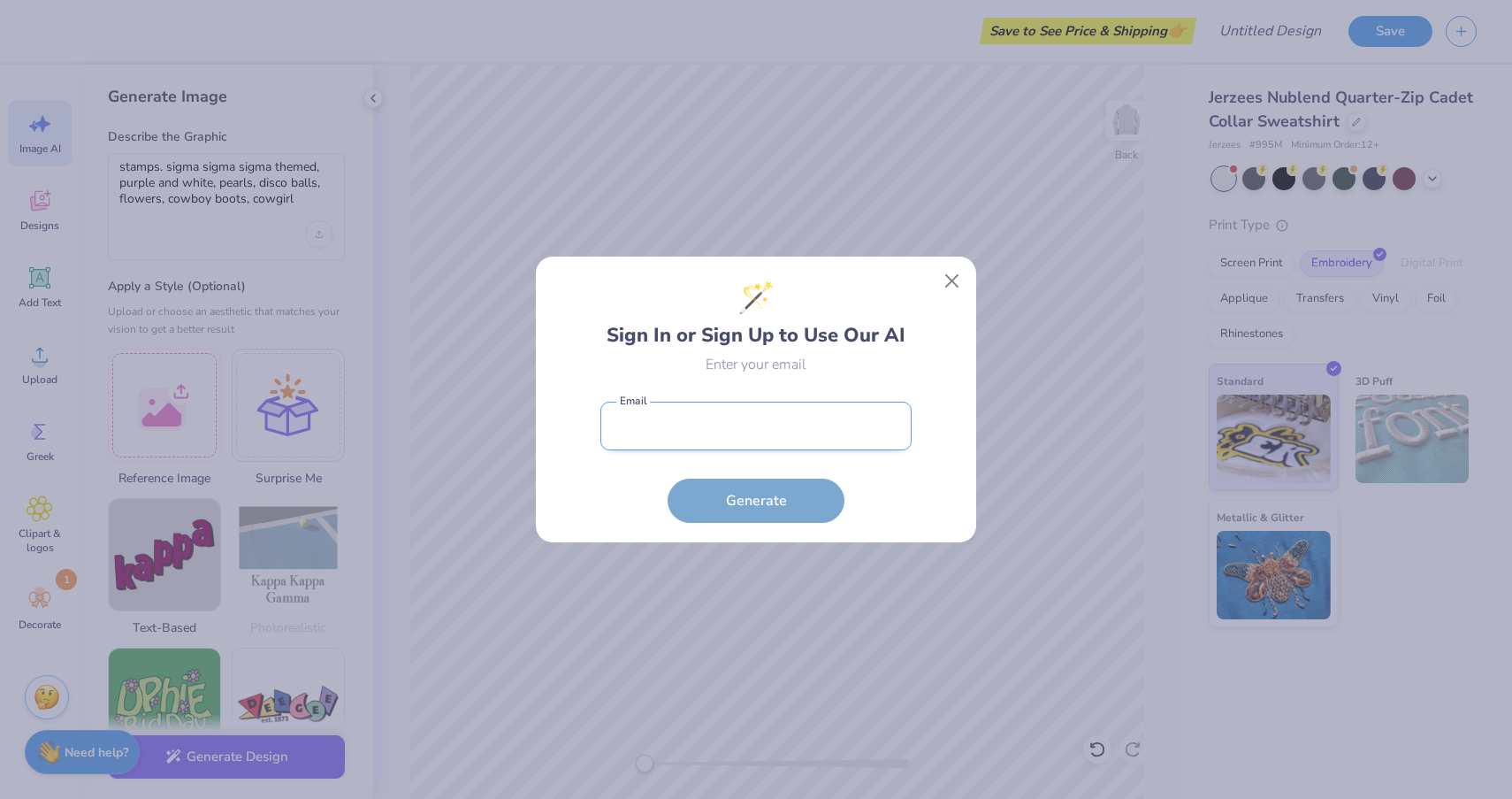
click at [745, 431] on input "email" at bounding box center [756, 426] width 311 height 49
type input "Mallory71807@ICloud.com"
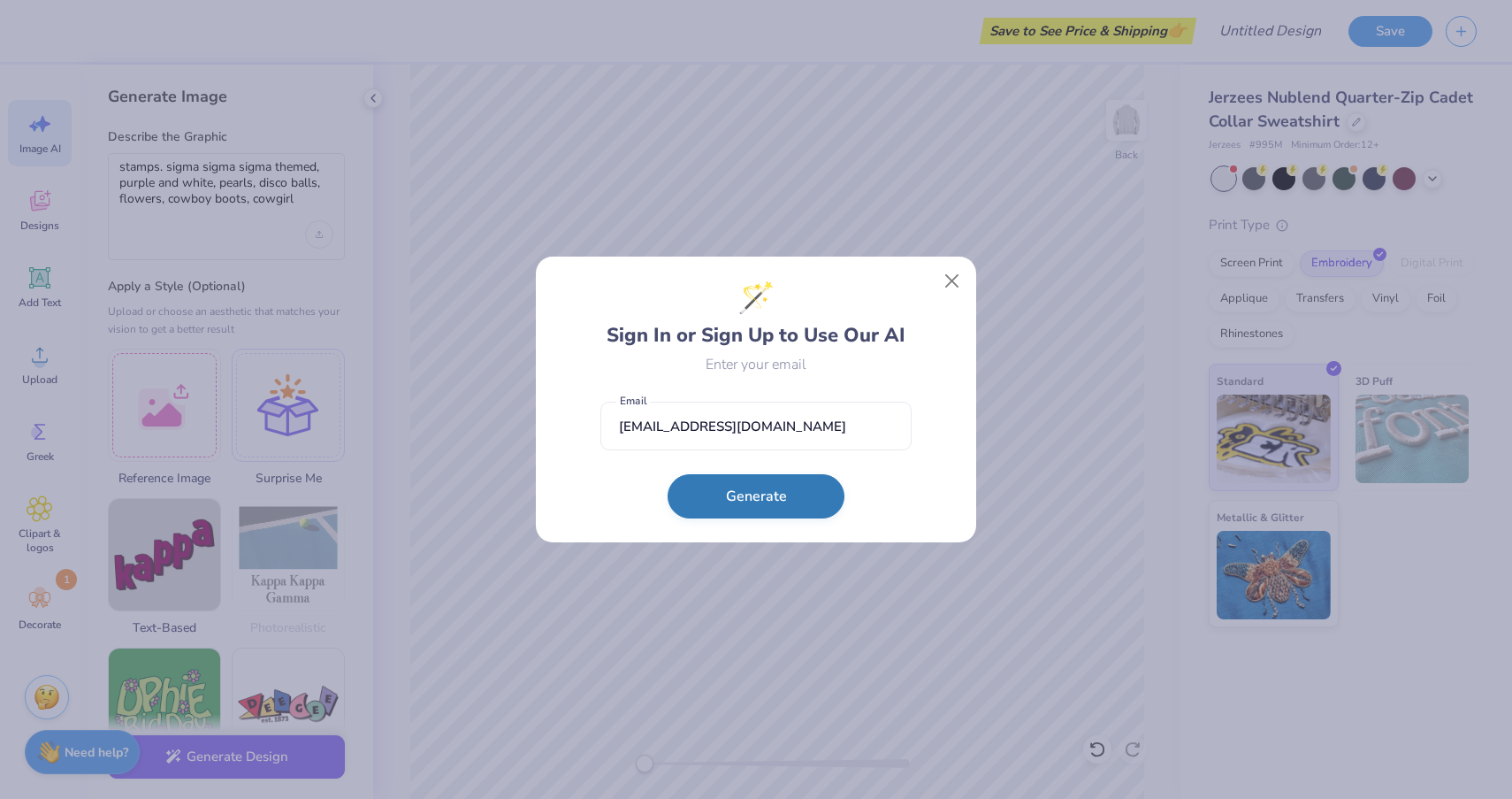
click at [747, 498] on button "Generate" at bounding box center [756, 496] width 177 height 44
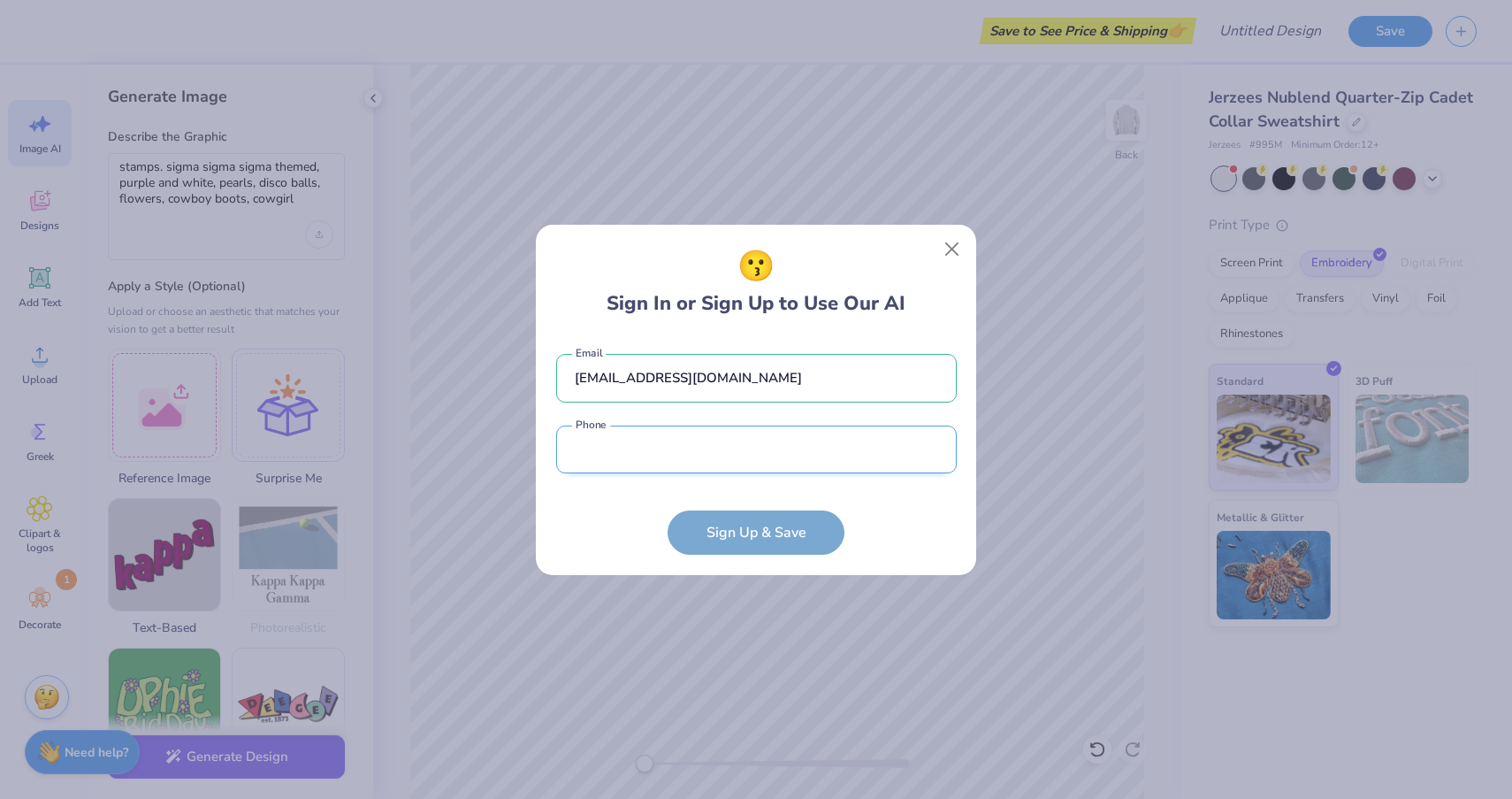
type input "6"
type input "(608) 898-0994"
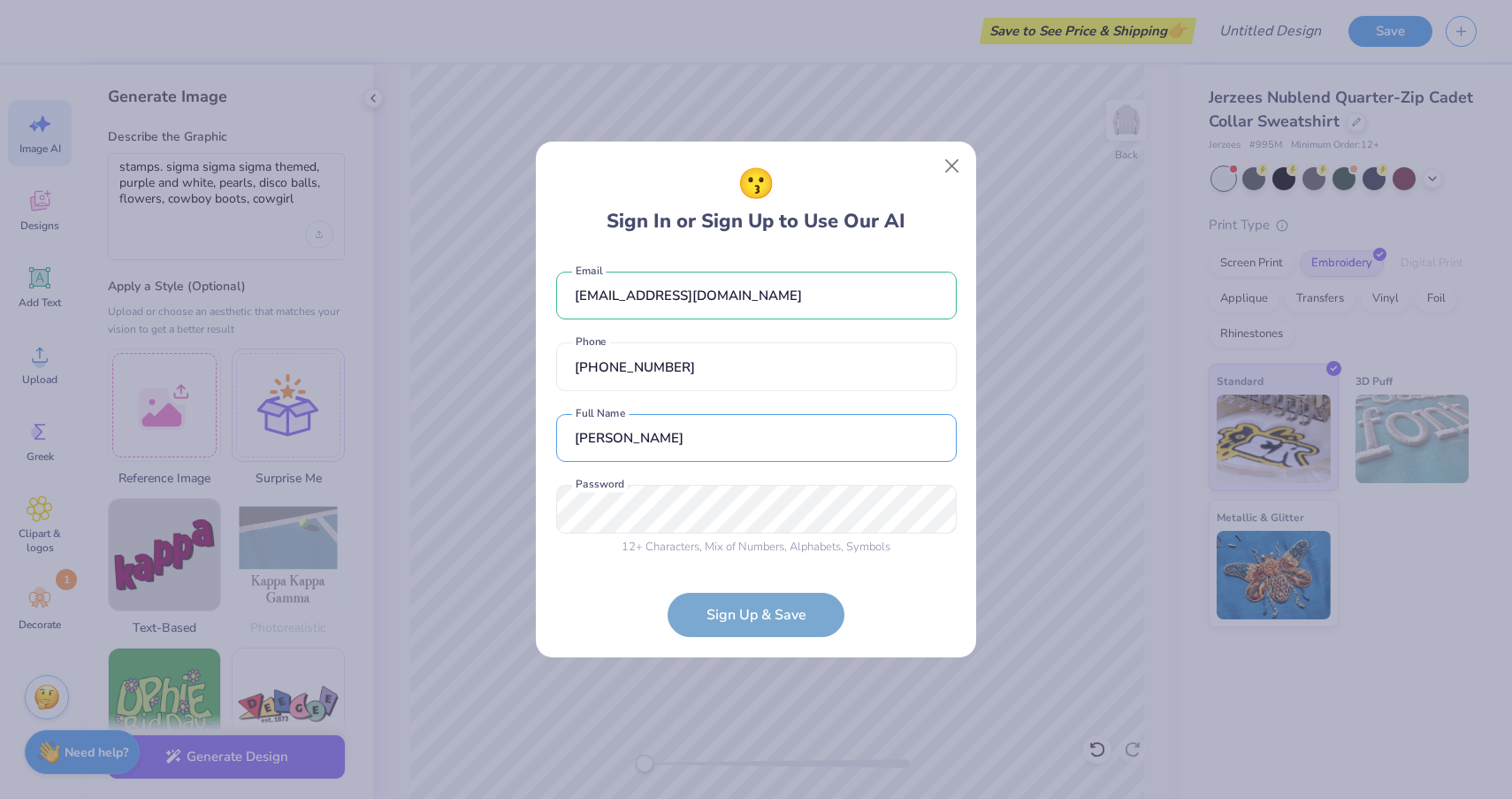
type input "Mallory Brown"
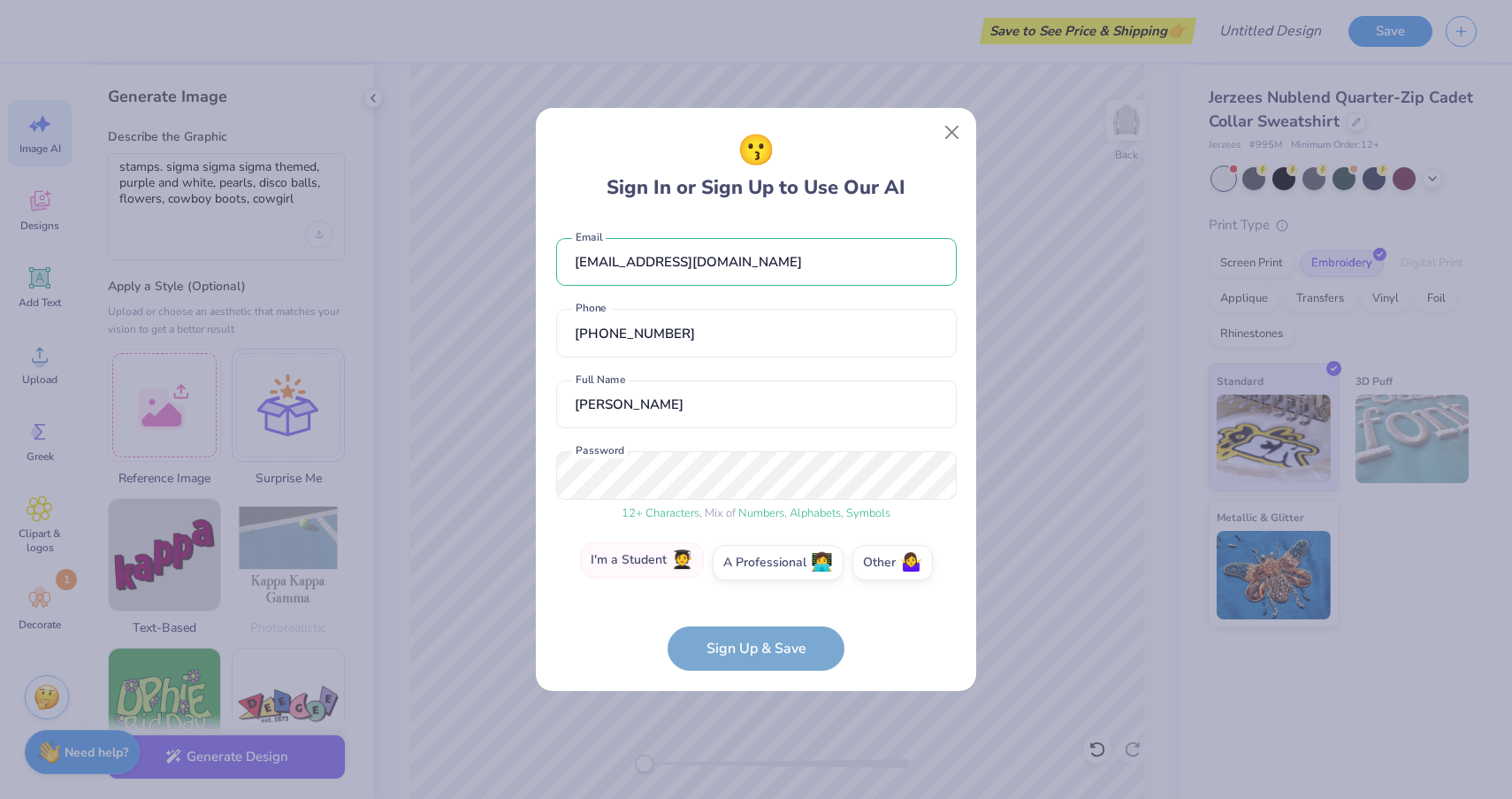
click at [657, 558] on label "I'm a Student 🧑‍🎓" at bounding box center [643, 560] width 124 height 35
click at [751, 562] on input "I'm a Student 🧑‍🎓" at bounding box center [756, 568] width 11 height 11
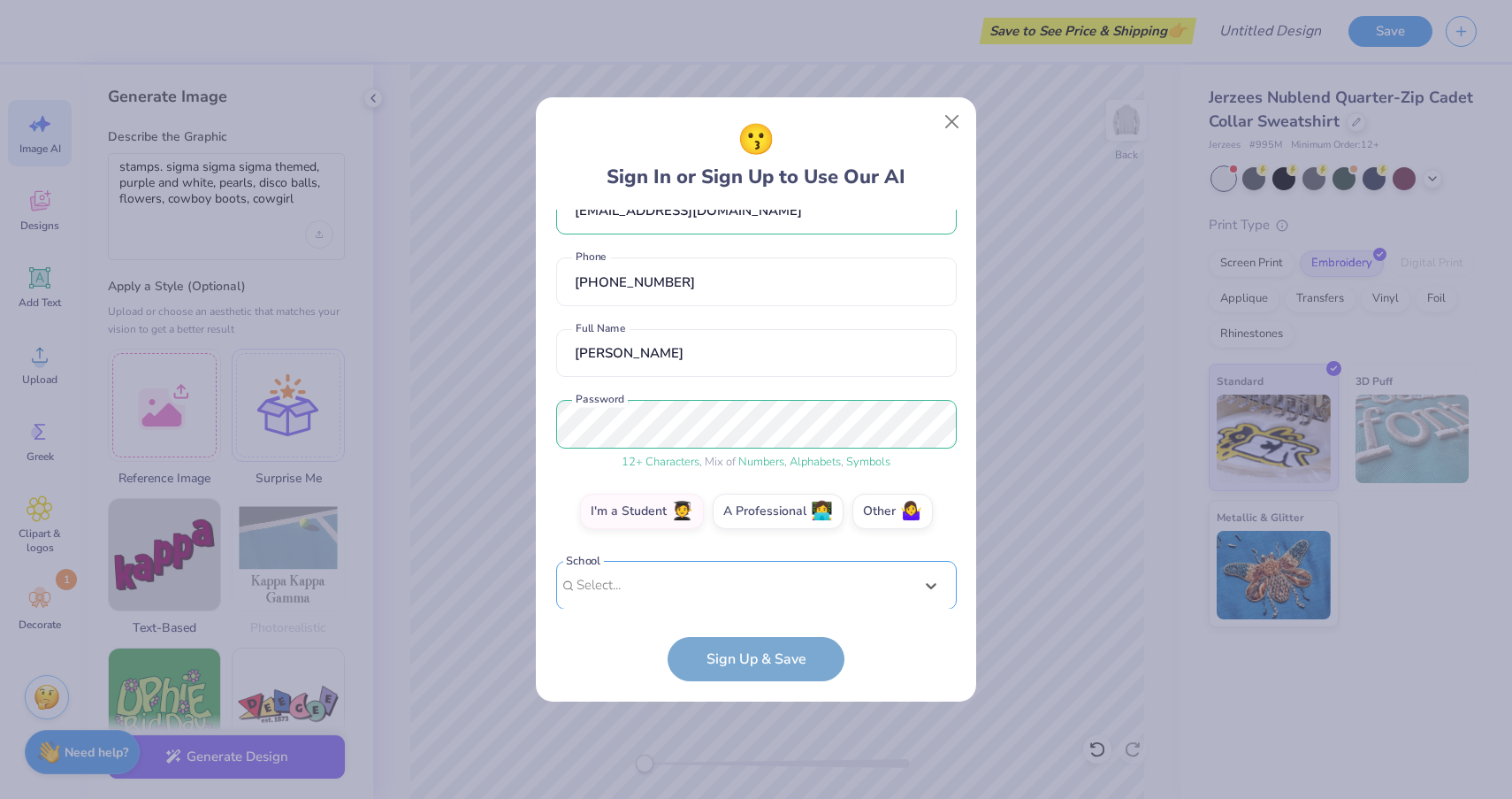
click at [683, 580] on div "Use Up and Down to choose options, press Enter to select the currently focused …" at bounding box center [756, 612] width 401 height 102
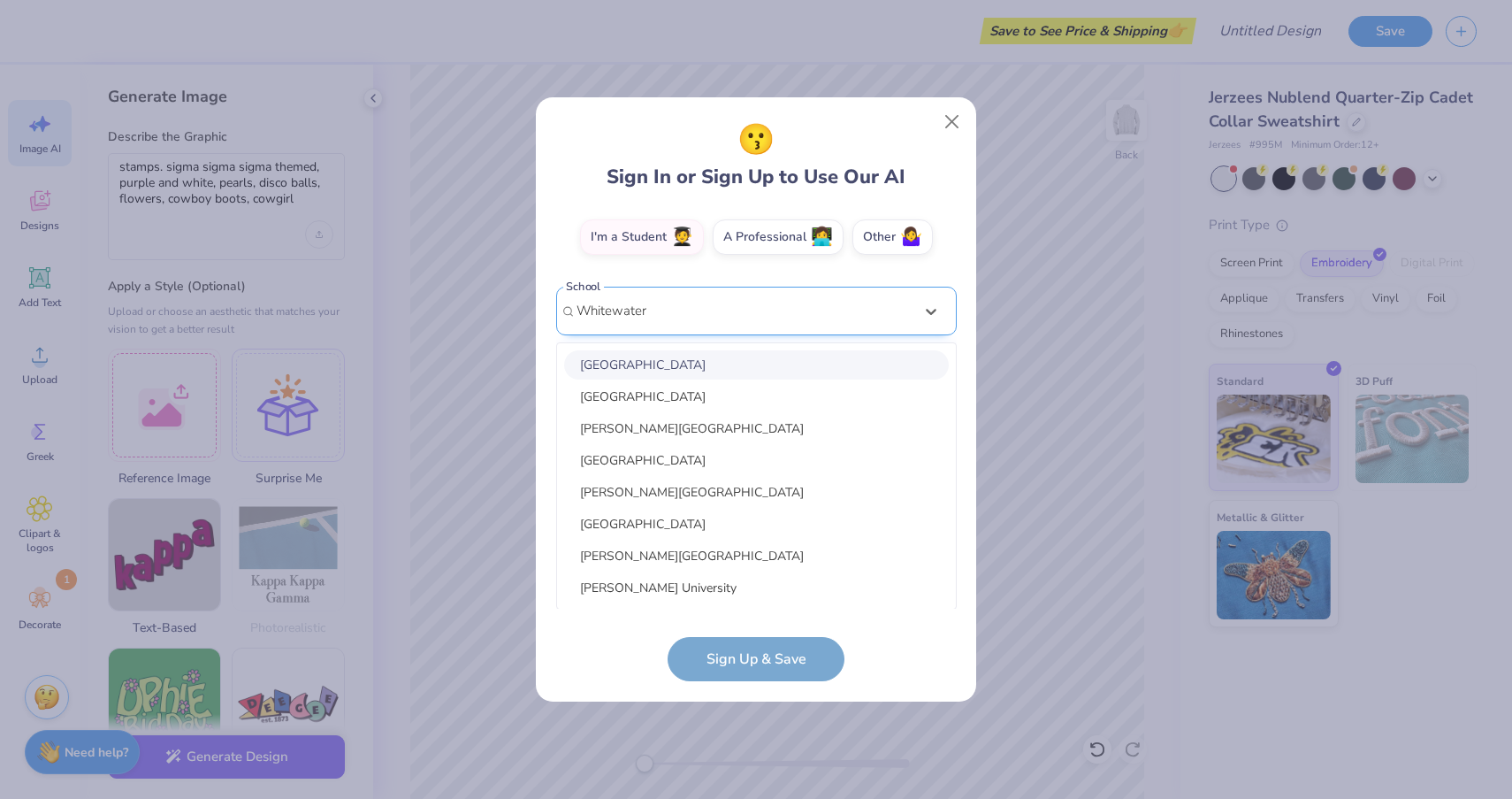
click at [578, 309] on input "Whitewater" at bounding box center [613, 311] width 73 height 20
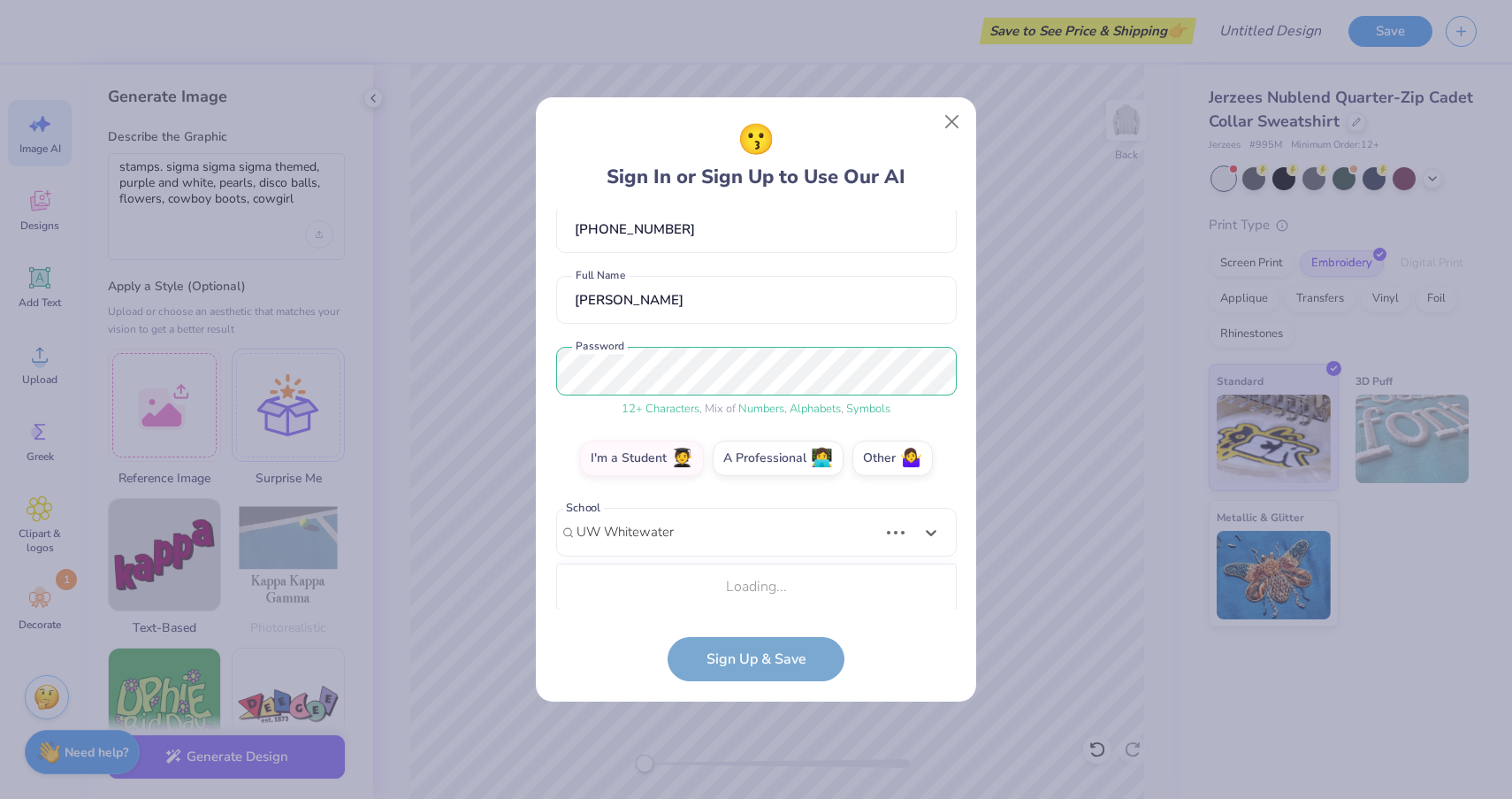
scroll to position [315, 0]
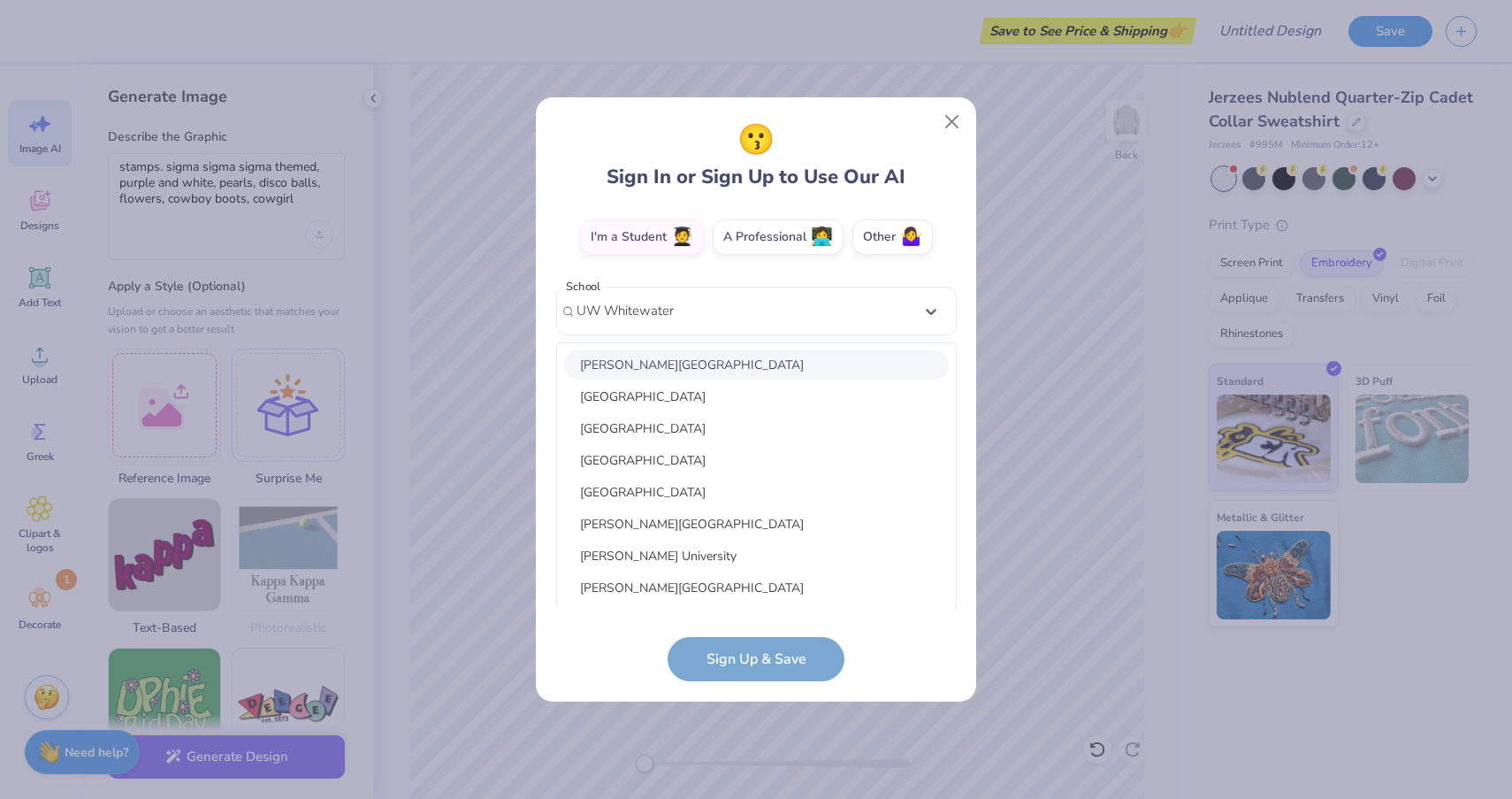
type input "UW Whitewater"
click at [862, 228] on div "Mallory71807@ICloud.com Email (608) 898-0994 Phone Mallory Brown Full Name 12 +…" at bounding box center [756, 409] width 401 height 400
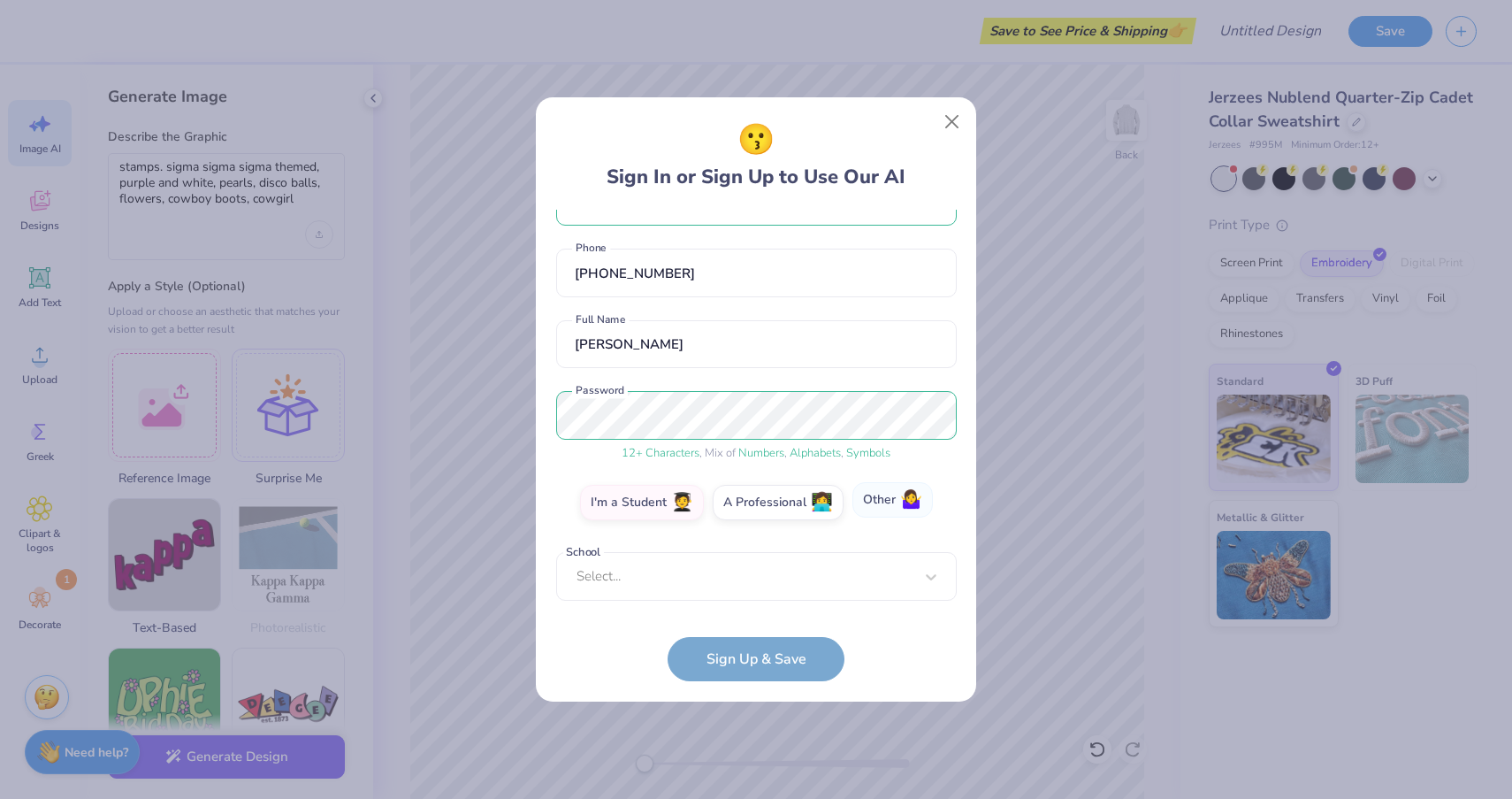
click at [886, 506] on label "Other 🤷‍♀️" at bounding box center [893, 500] width 81 height 35
click at [762, 551] on input "Other 🤷‍♀️" at bounding box center [756, 556] width 11 height 11
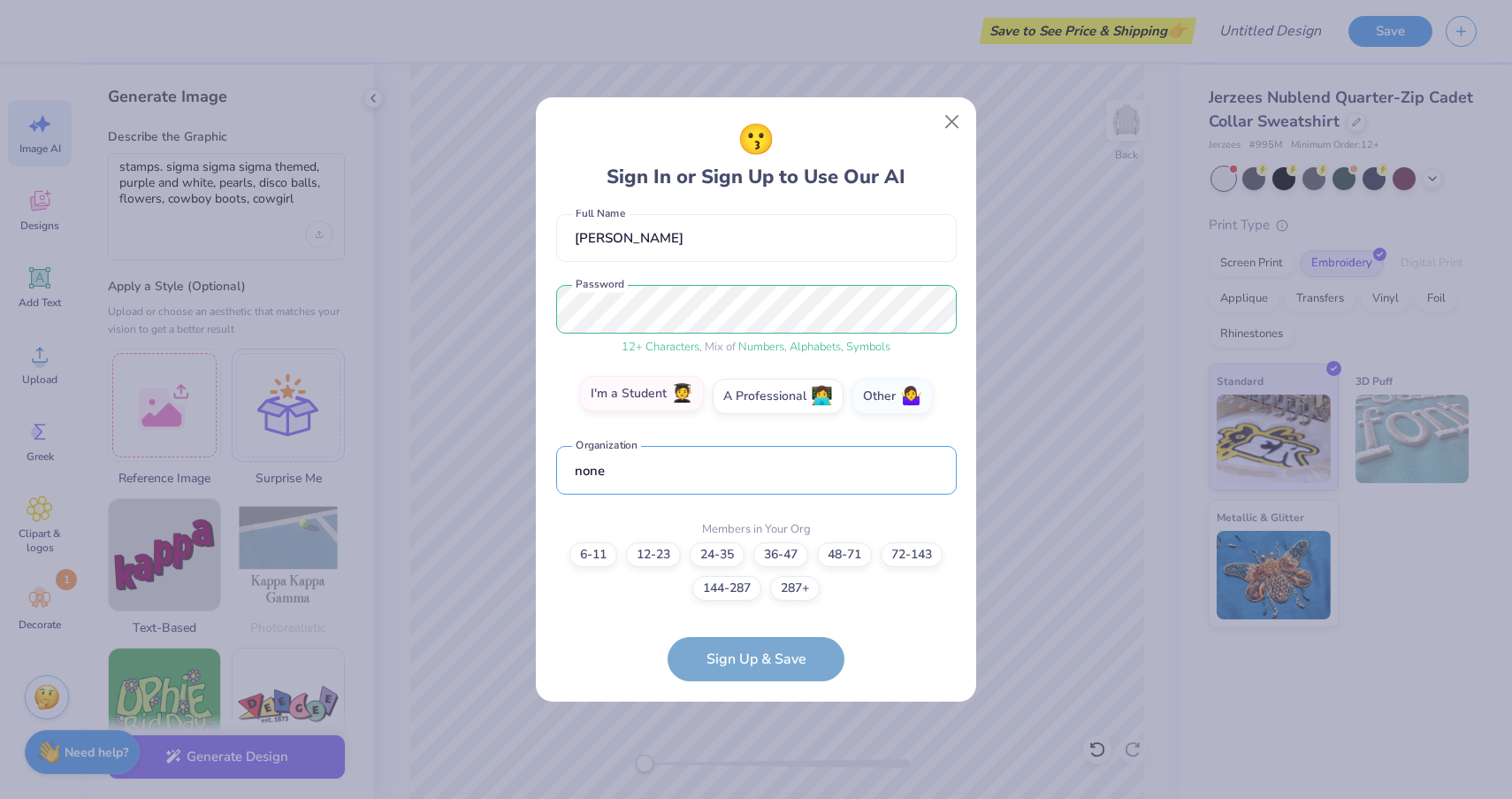
type input "none"
click at [620, 393] on label "I'm a Student 🧑‍🎓" at bounding box center [643, 393] width 124 height 35
click at [751, 551] on input "I'm a Student 🧑‍🎓" at bounding box center [756, 556] width 11 height 11
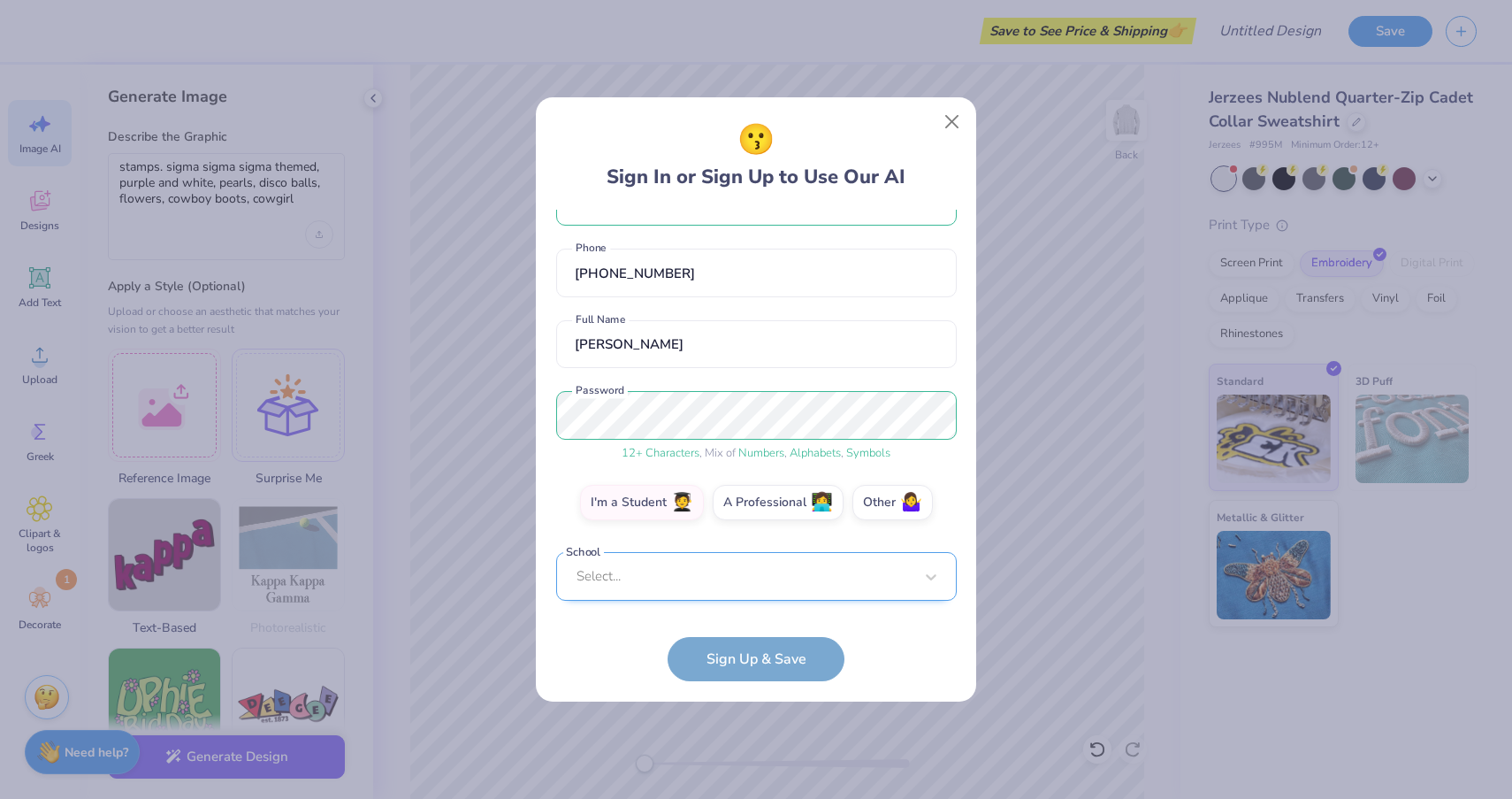
click at [648, 586] on div "Select..." at bounding box center [756, 576] width 401 height 49
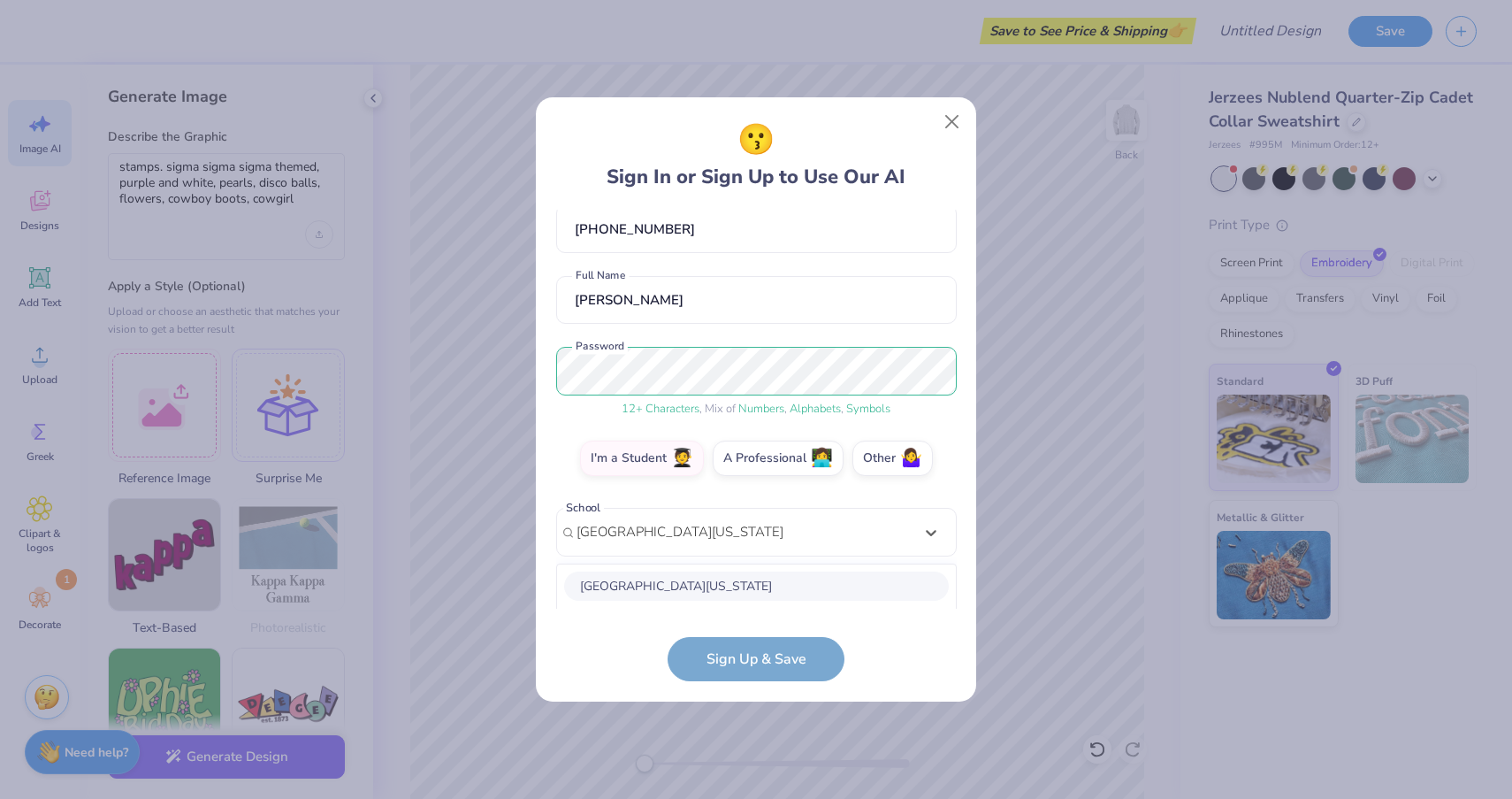
scroll to position [315, 0]
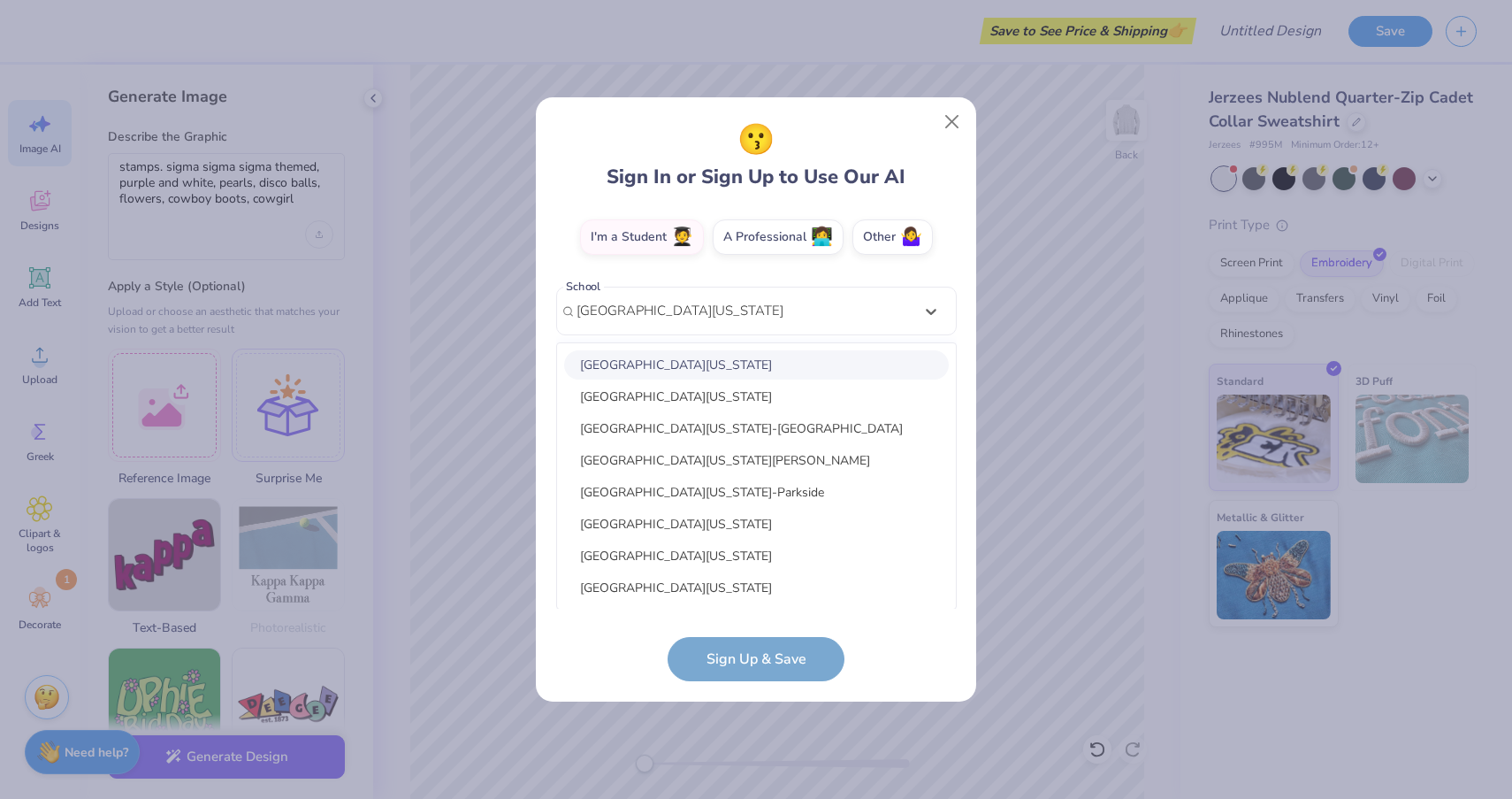
click at [769, 360] on div "university of Wisconsin-Whitewater" at bounding box center [756, 365] width 384 height 30
type input "Univeristy of Wisconsin Whitewater"
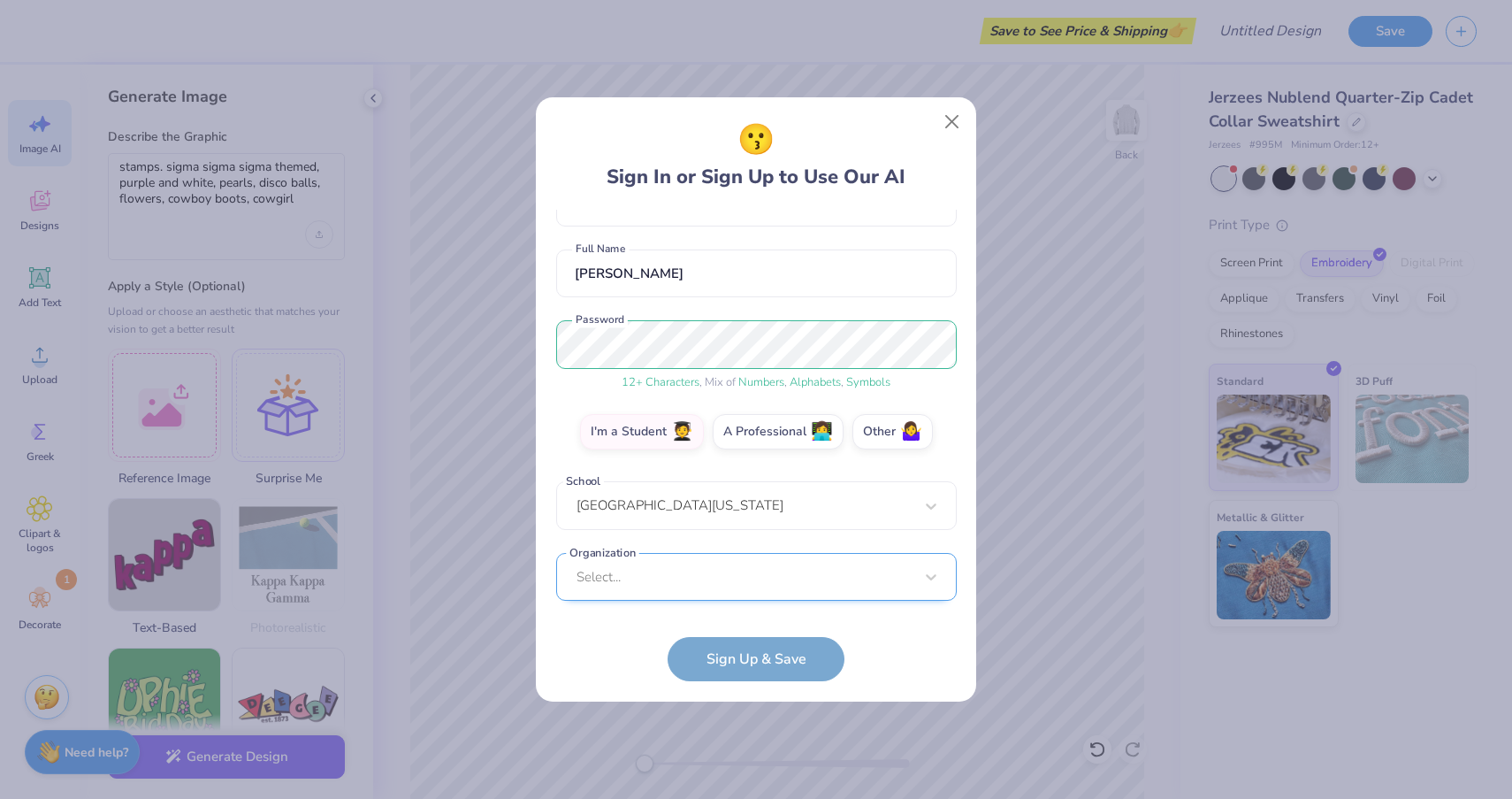
click at [748, 584] on div "Select..." at bounding box center [756, 577] width 401 height 49
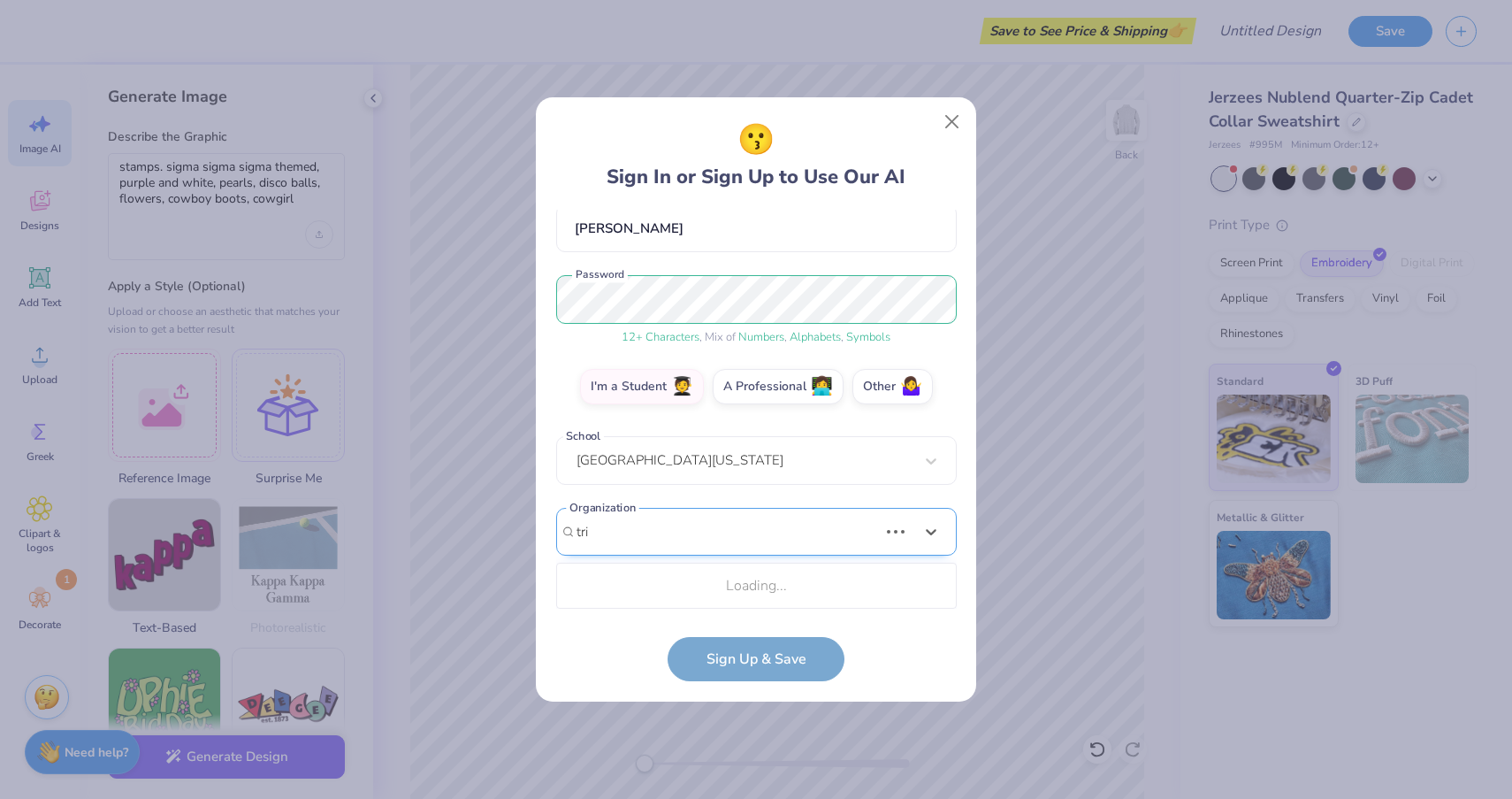
scroll to position [386, 0]
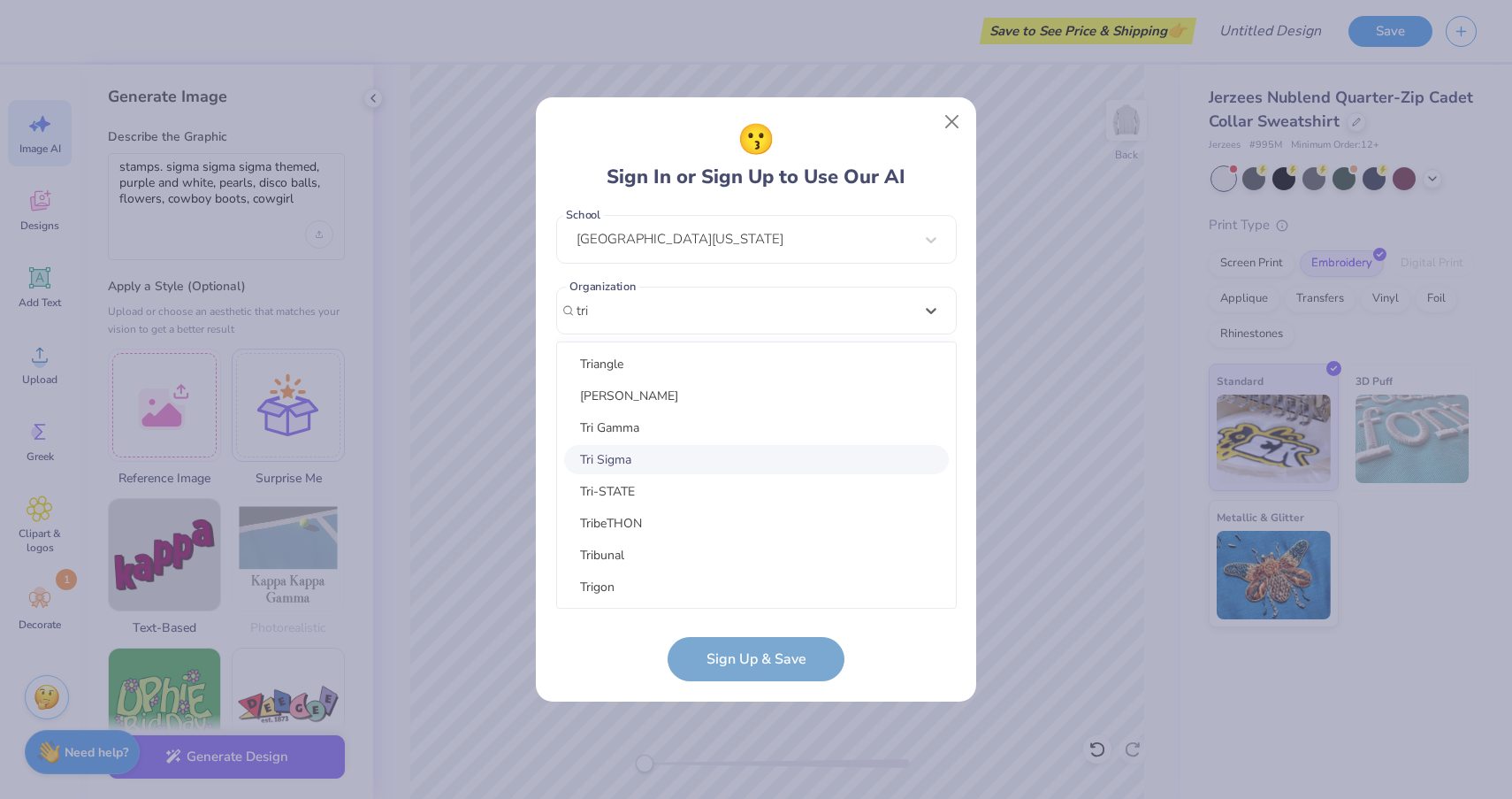
click at [642, 462] on div "Tri Sigma" at bounding box center [756, 459] width 384 height 30
type input "tri"
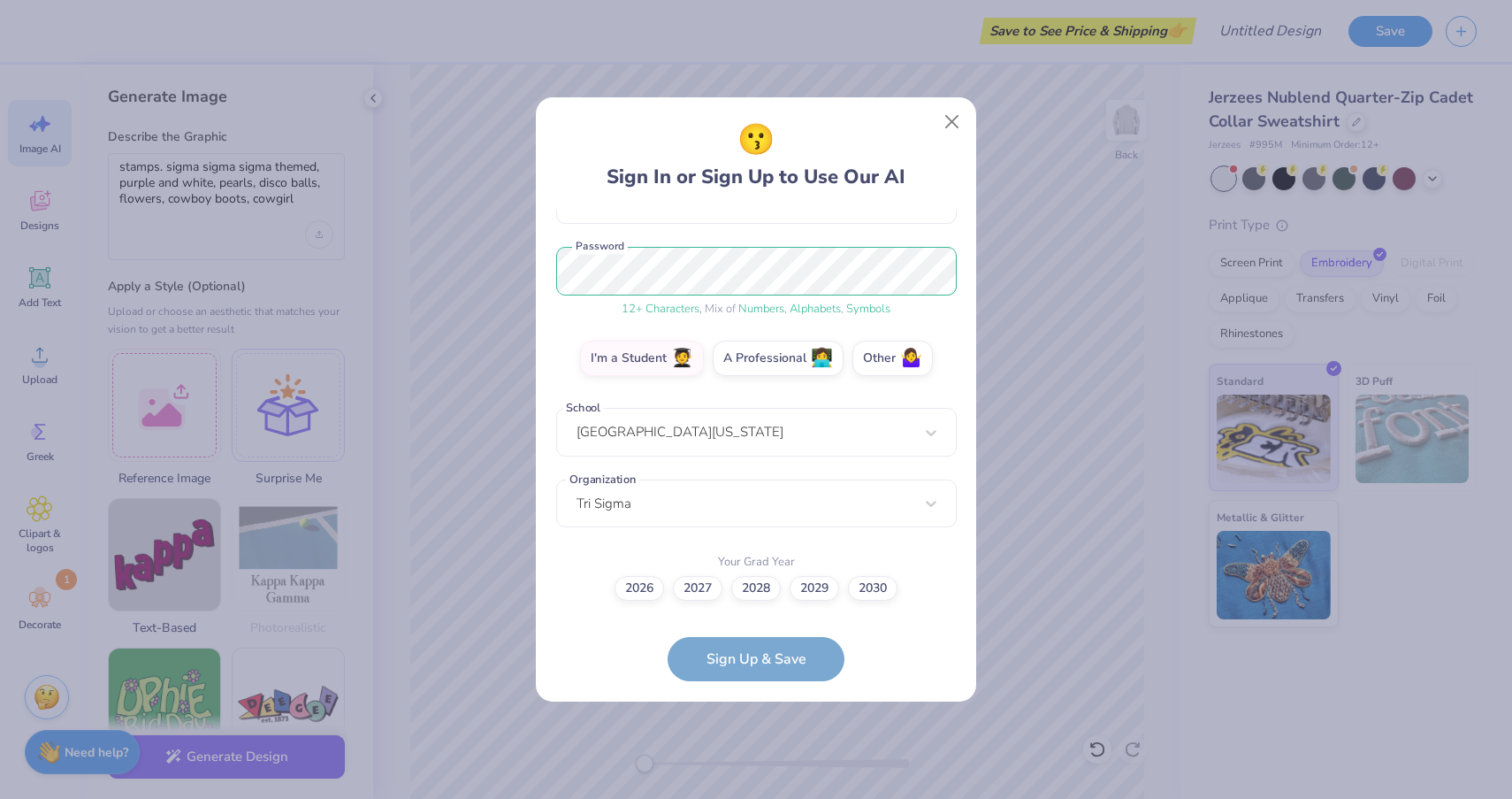
scroll to position [193, 0]
click at [817, 587] on label "2029" at bounding box center [814, 586] width 49 height 25
click at [762, 776] on input "2029" at bounding box center [756, 781] width 11 height 11
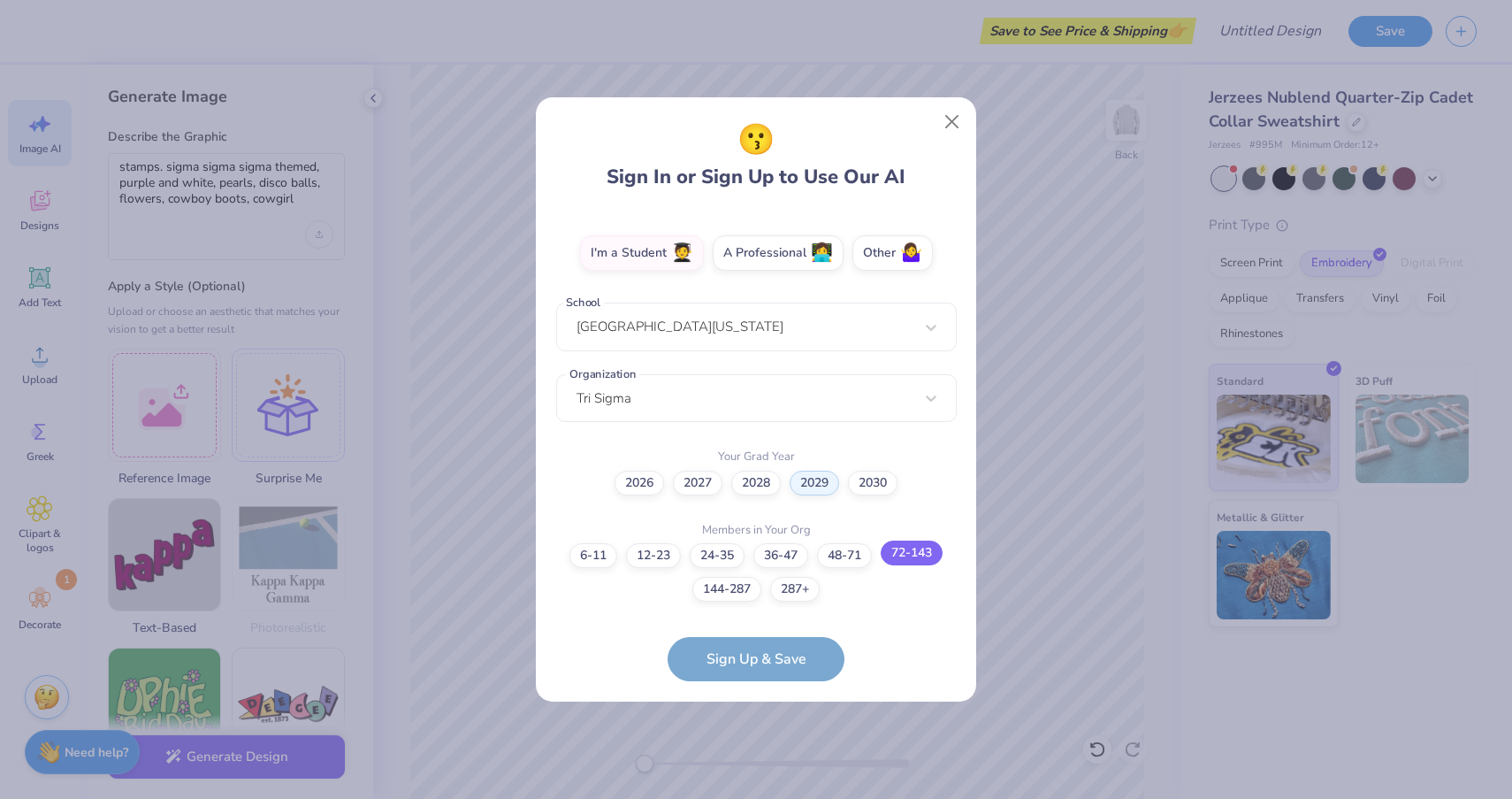
click at [907, 553] on label "72-143" at bounding box center [911, 553] width 62 height 25
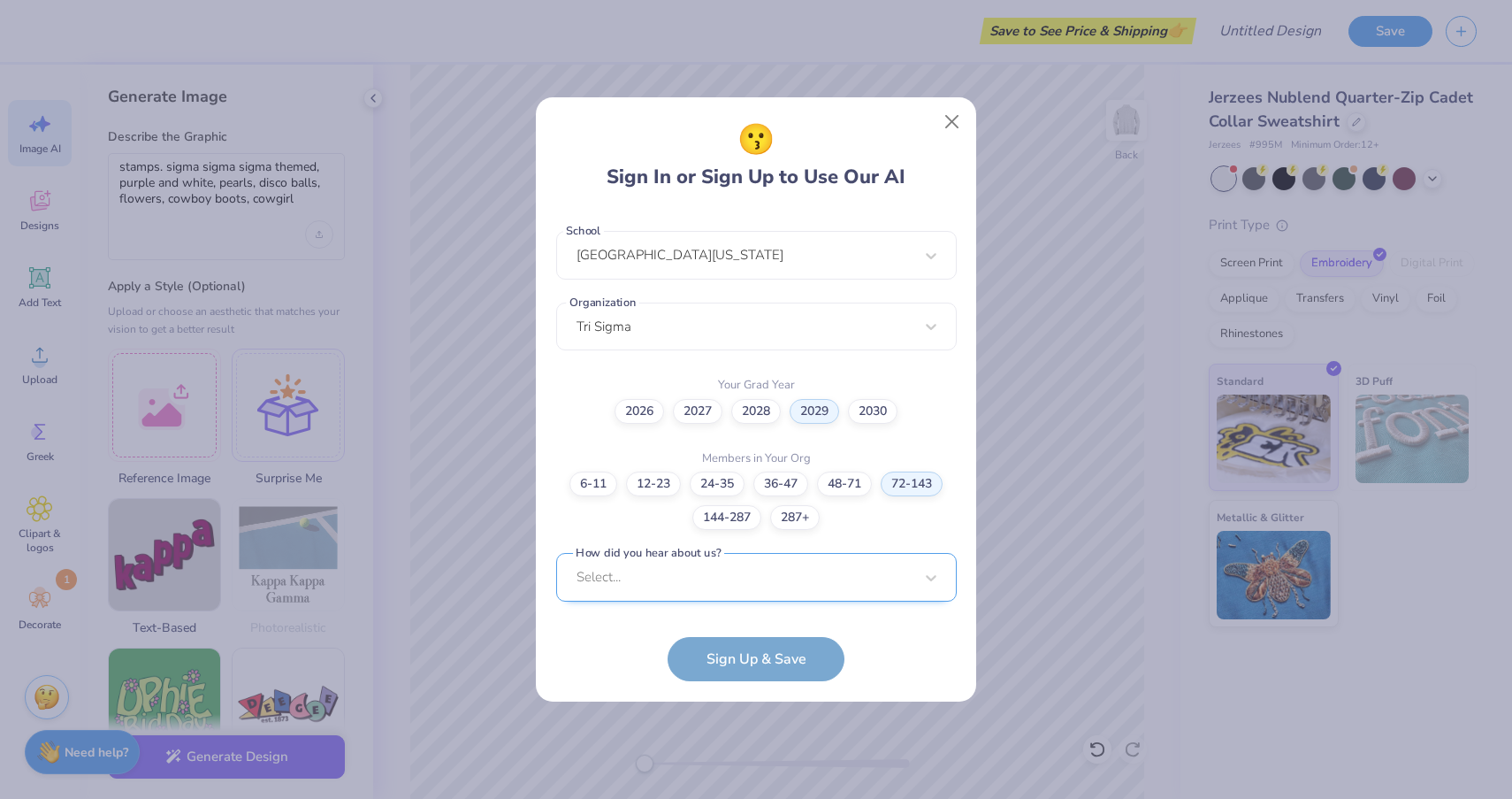
scroll to position [636, 0]
click at [793, 574] on div "Select..." at bounding box center [756, 576] width 401 height 49
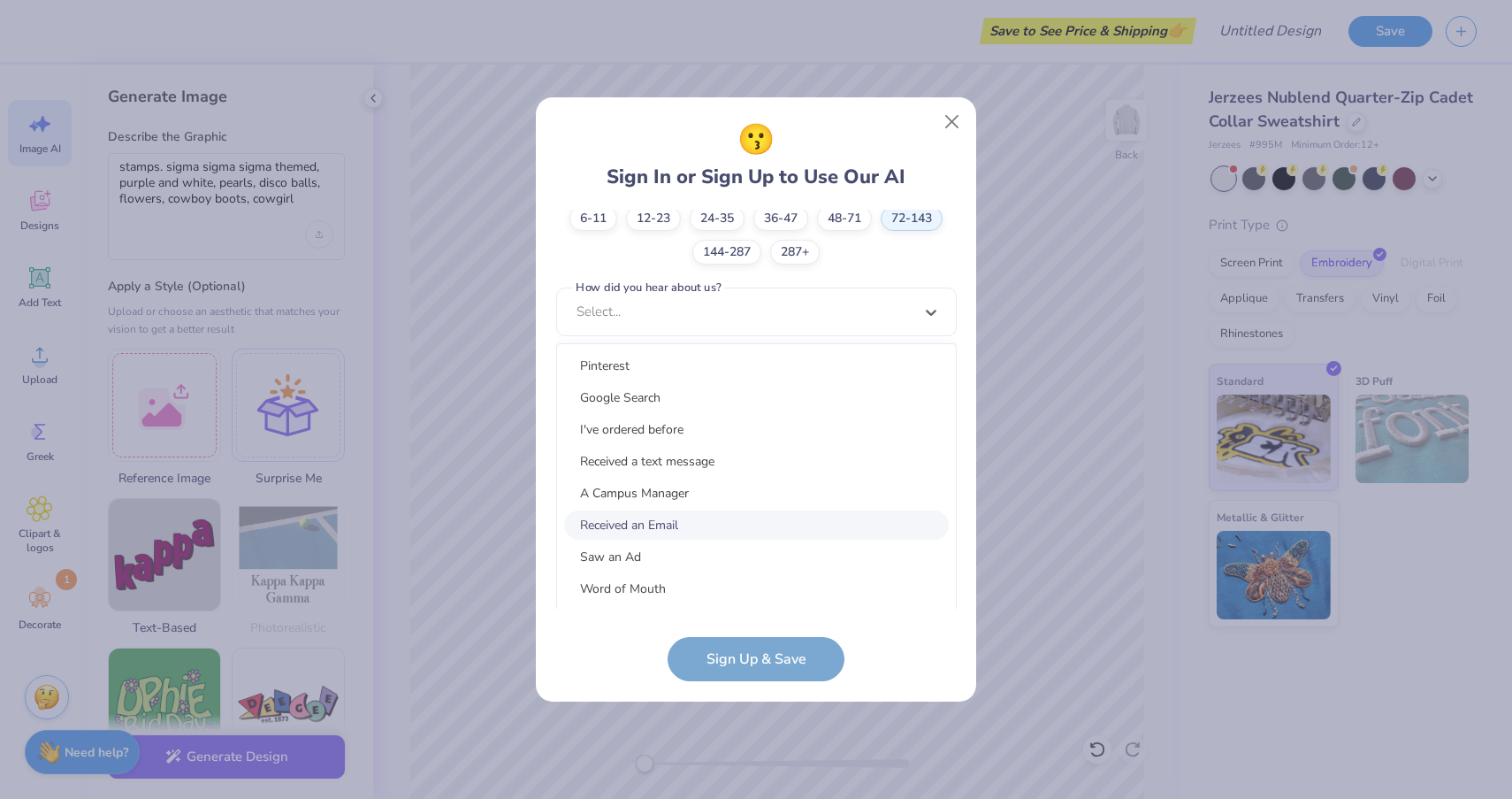
scroll to position [195, 0]
click at [680, 398] on div "Word of Mouth" at bounding box center [756, 393] width 384 height 30
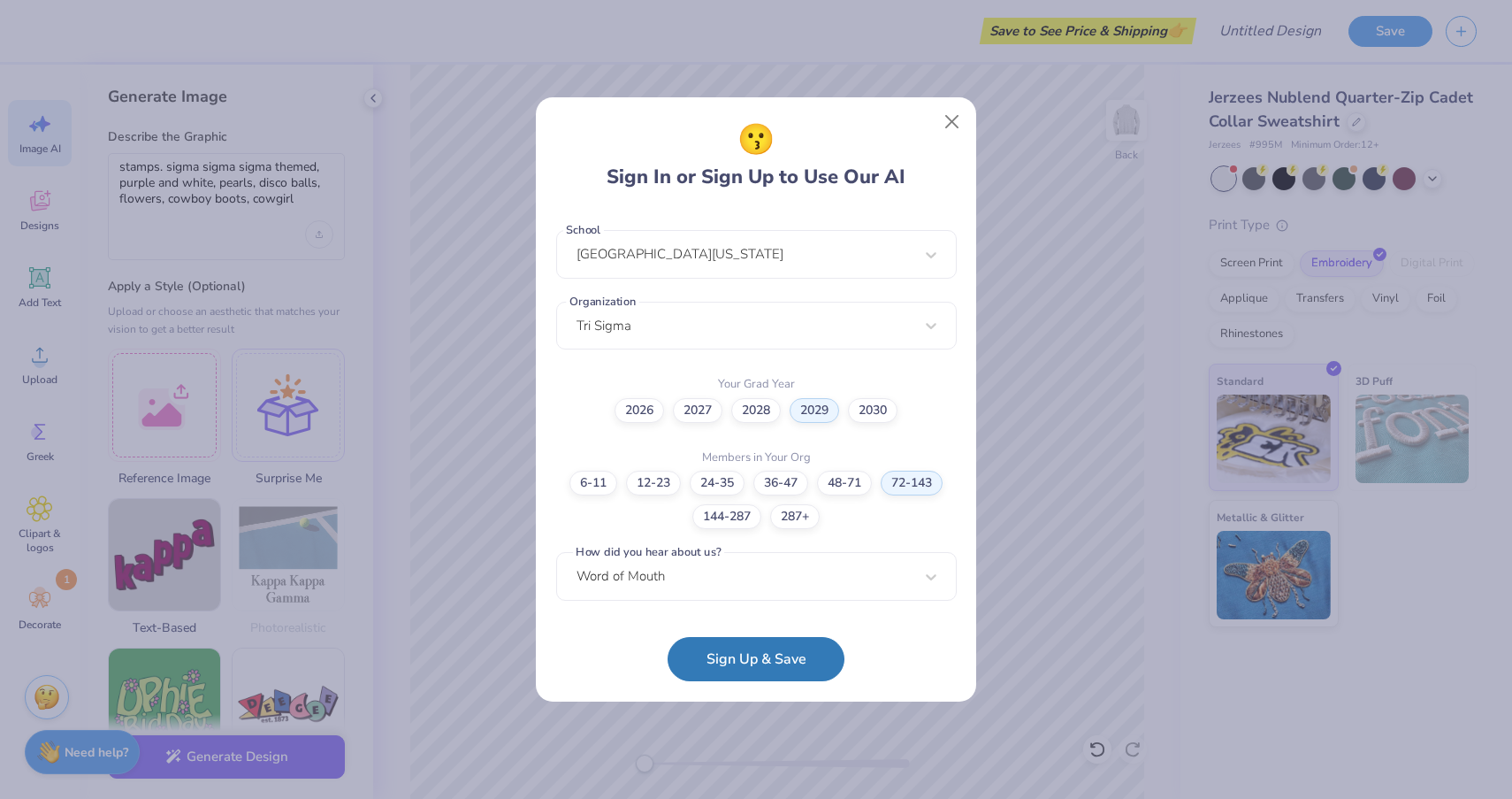
scroll to position [370, 0]
click at [752, 656] on button "Sign Up & Save" at bounding box center [756, 655] width 177 height 44
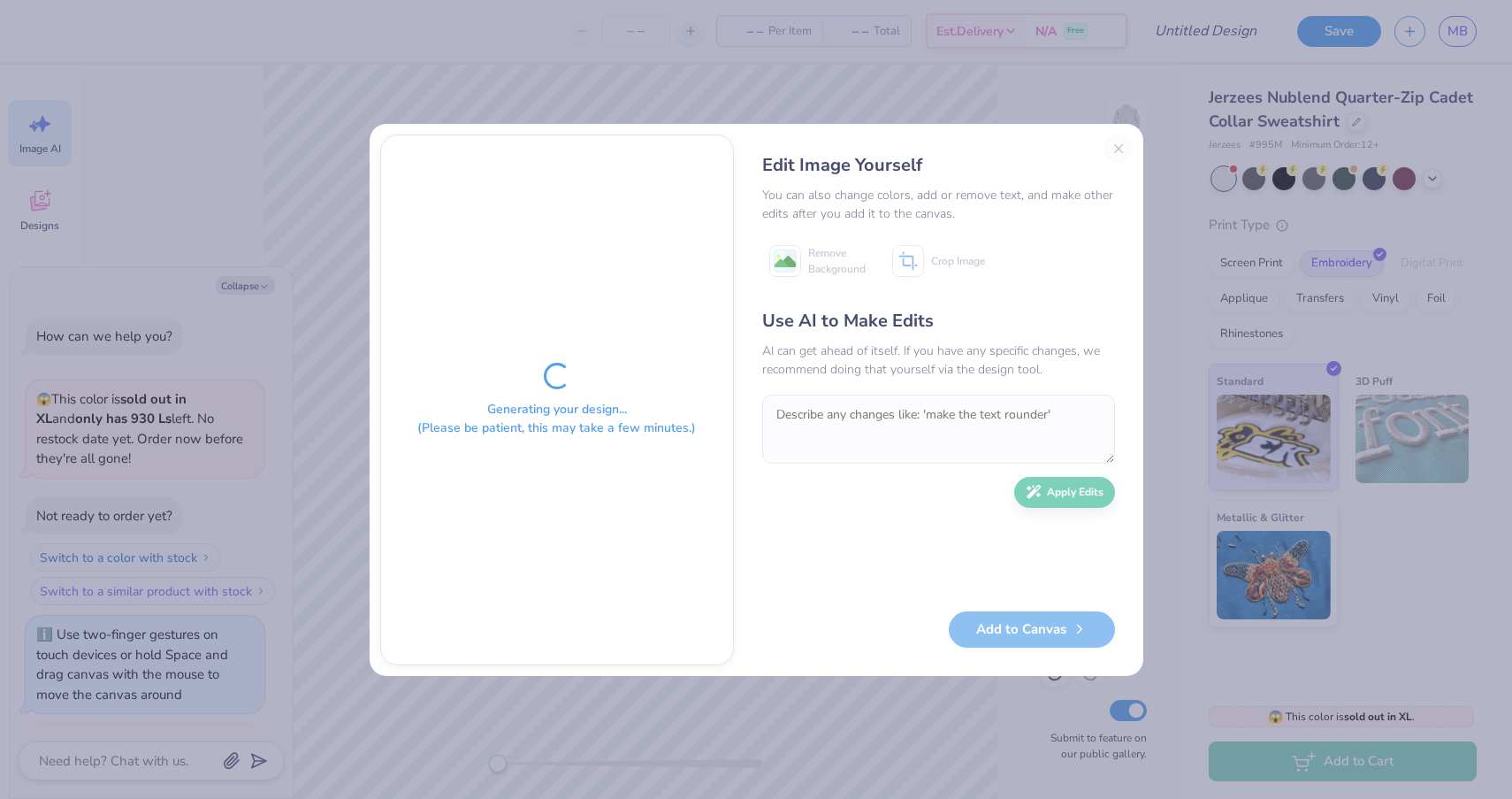
scroll to position [1117, 0]
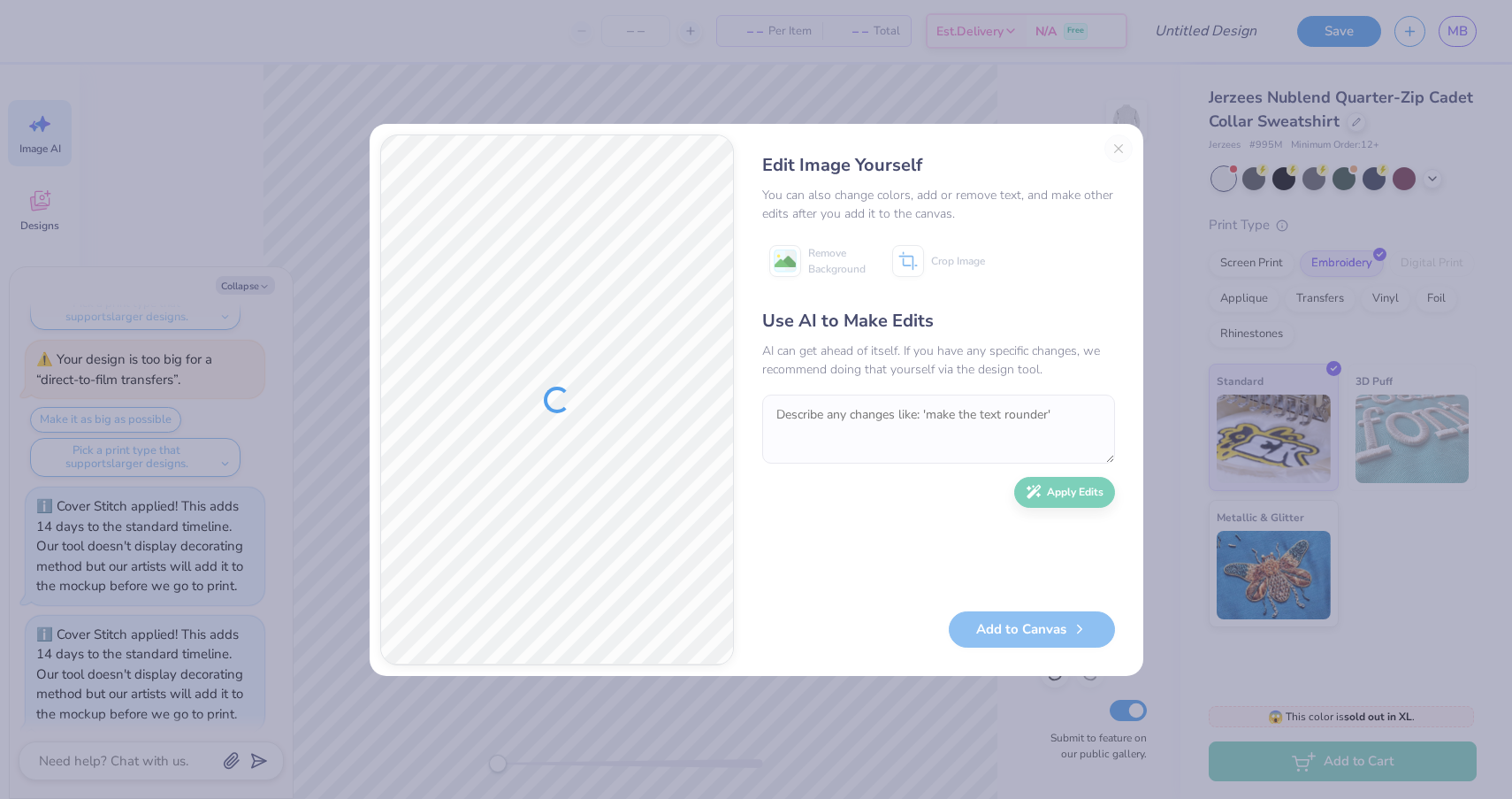
type textarea "x"
click at [962, 417] on textarea at bounding box center [938, 429] width 353 height 69
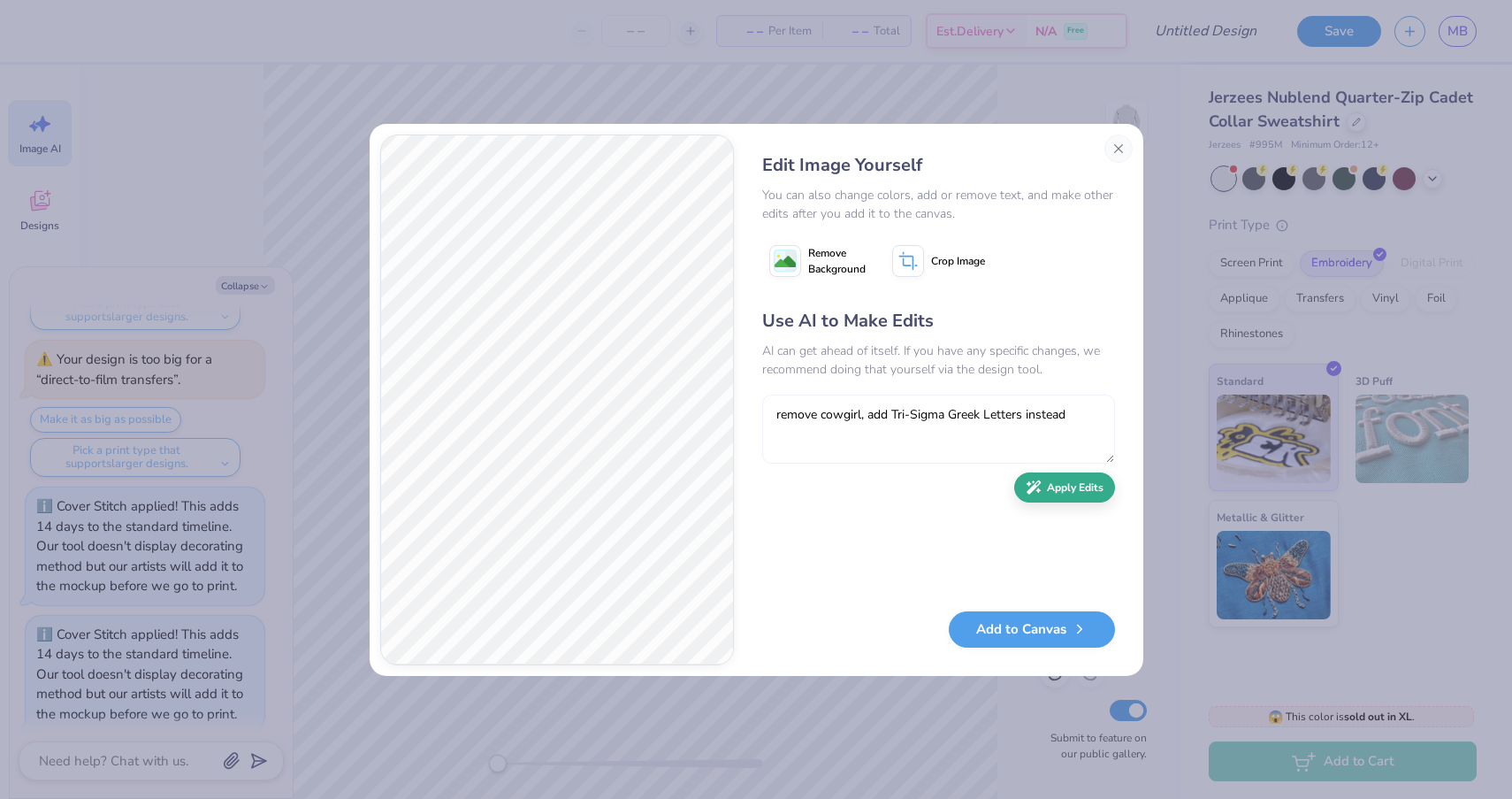
type textarea "remove cowgirl, add Tri-Sigma Greek Letters instead"
click at [1048, 484] on button "Apply Edits" at bounding box center [1065, 487] width 101 height 31
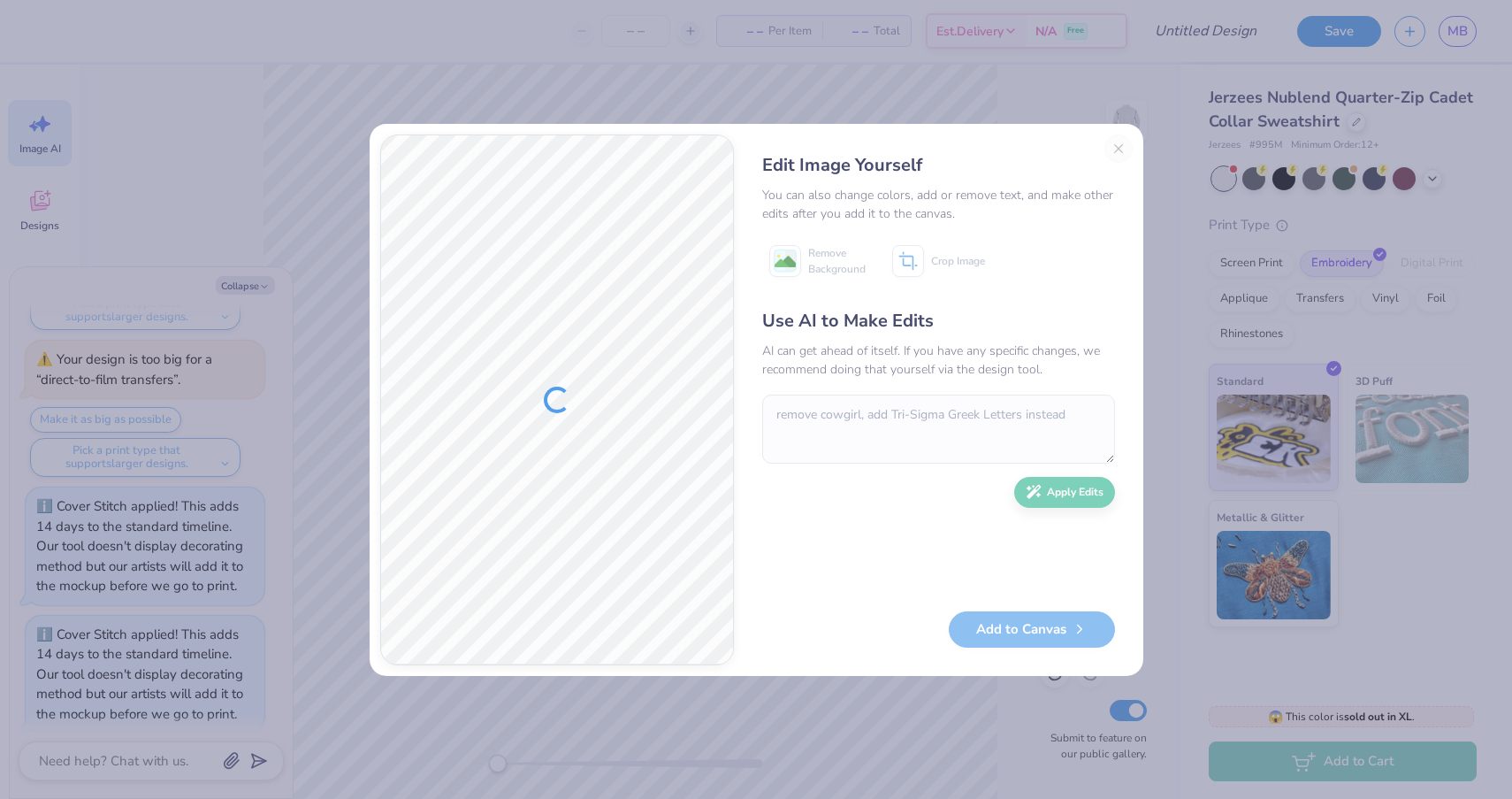
type textarea "x"
click at [785, 260] on image at bounding box center [785, 261] width 21 height 21
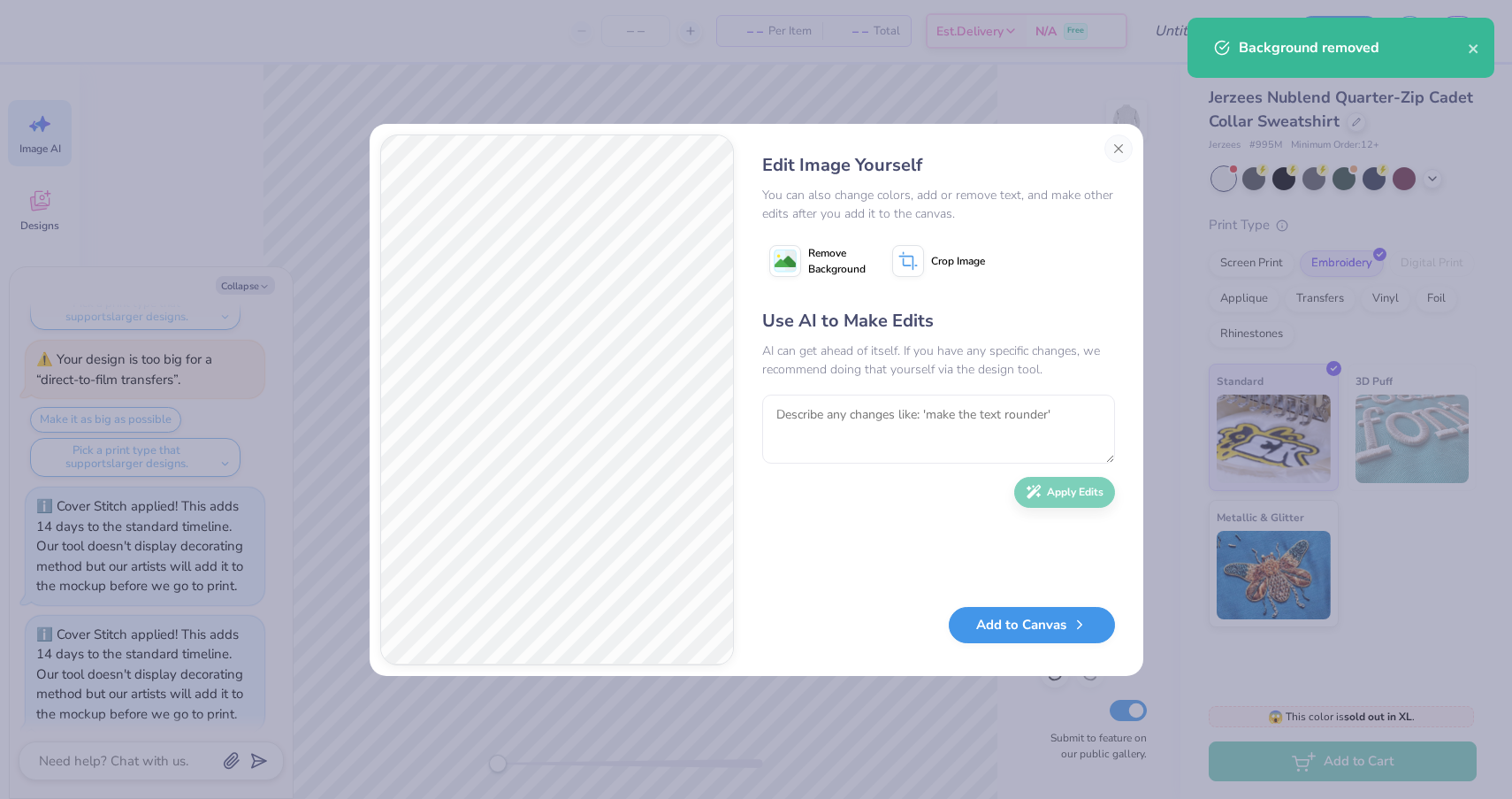
click at [1049, 633] on button "Add to Canvas" at bounding box center [1032, 624] width 167 height 36
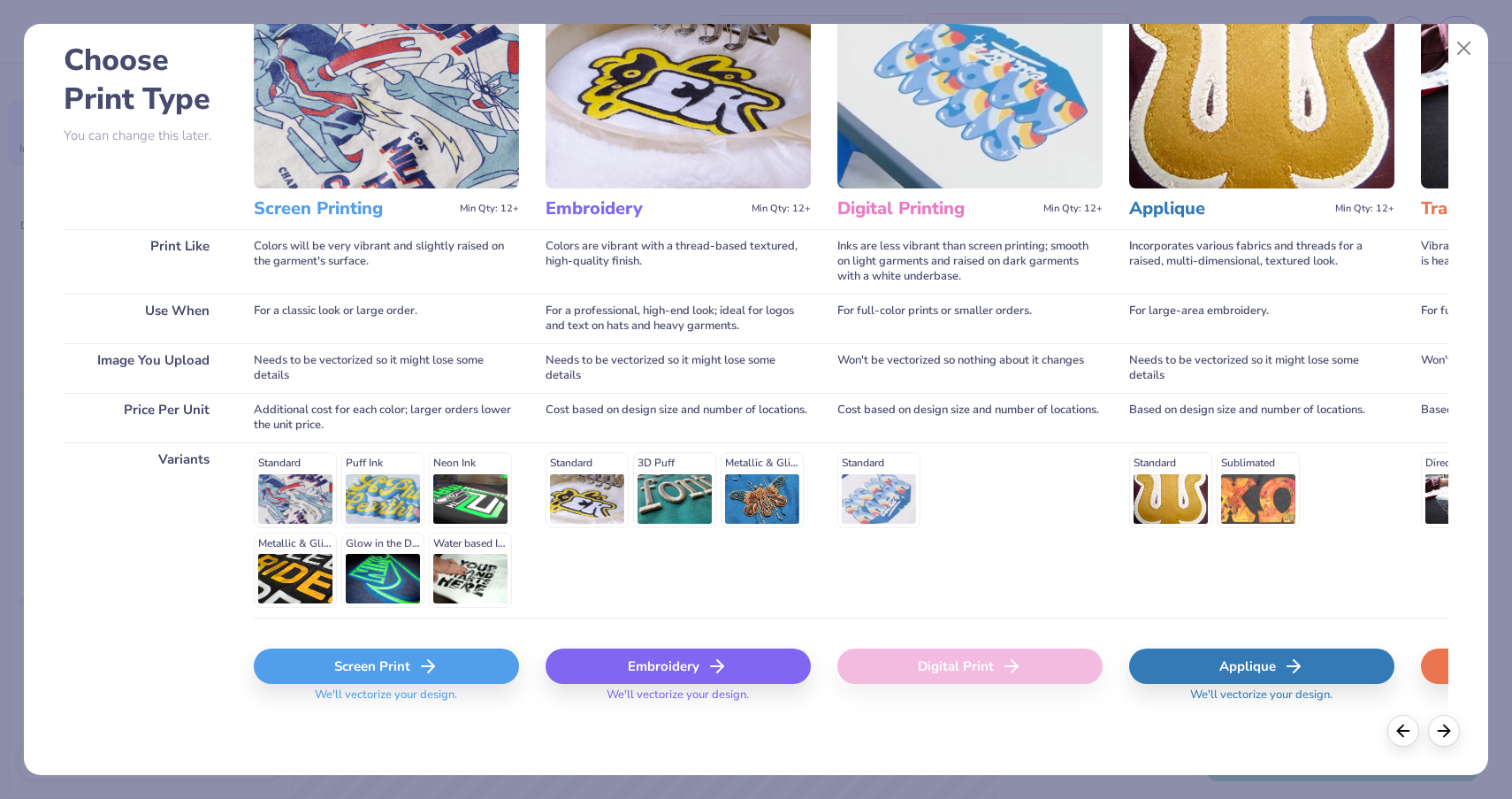
scroll to position [0, 0]
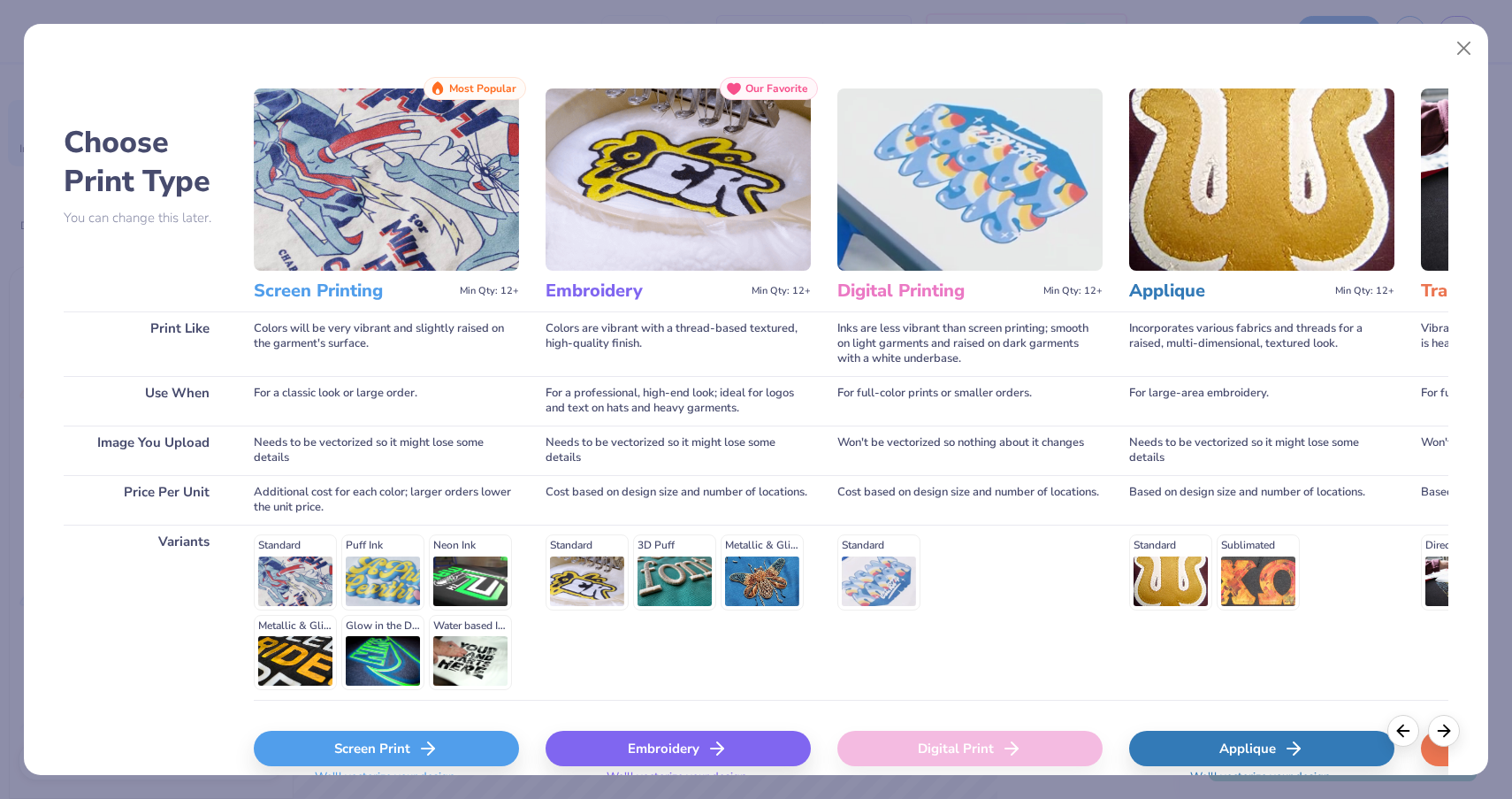
click at [340, 755] on div "Screen Print" at bounding box center [386, 748] width 266 height 35
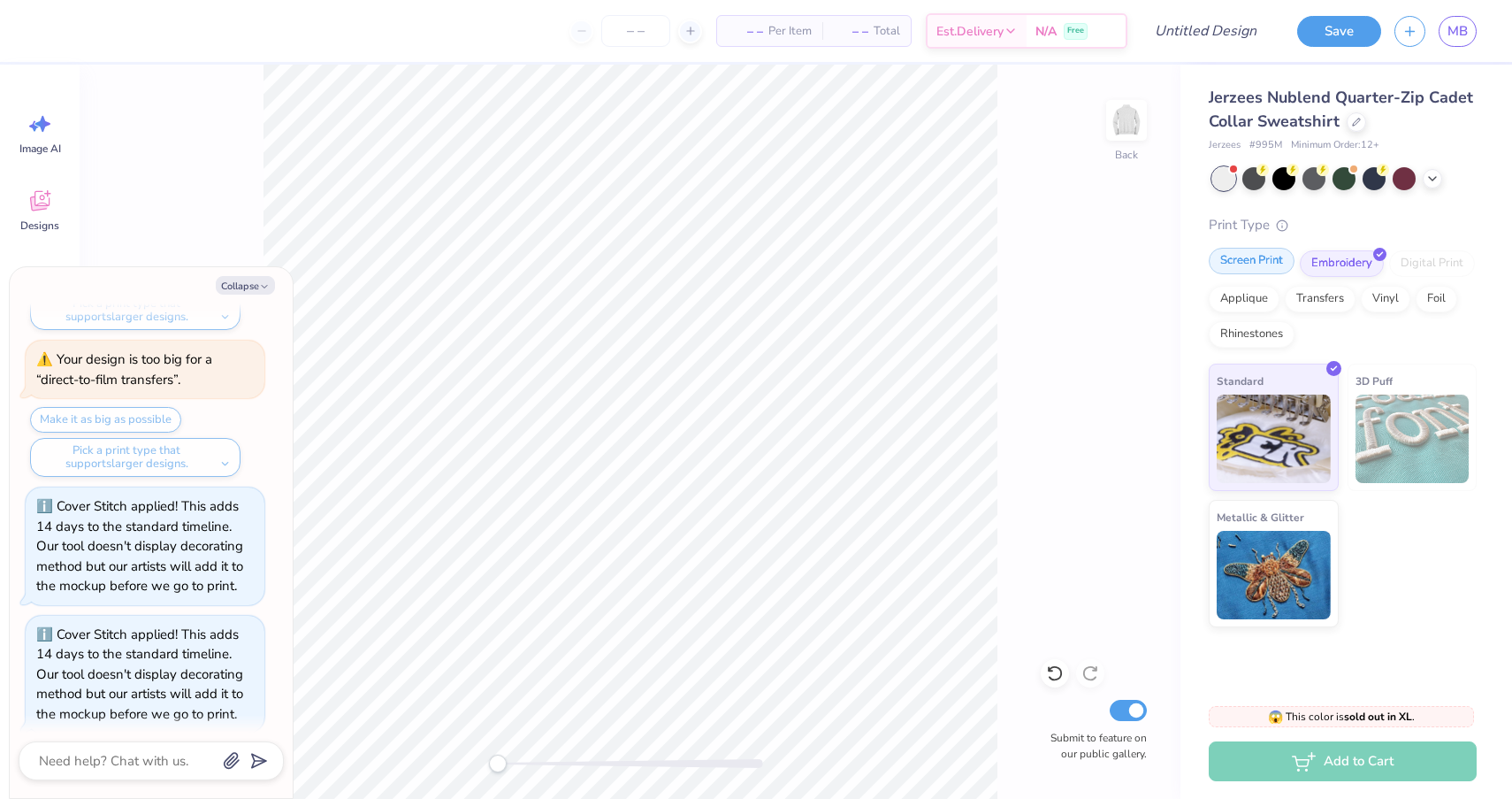
click at [1247, 270] on div "Screen Print" at bounding box center [1252, 260] width 86 height 27
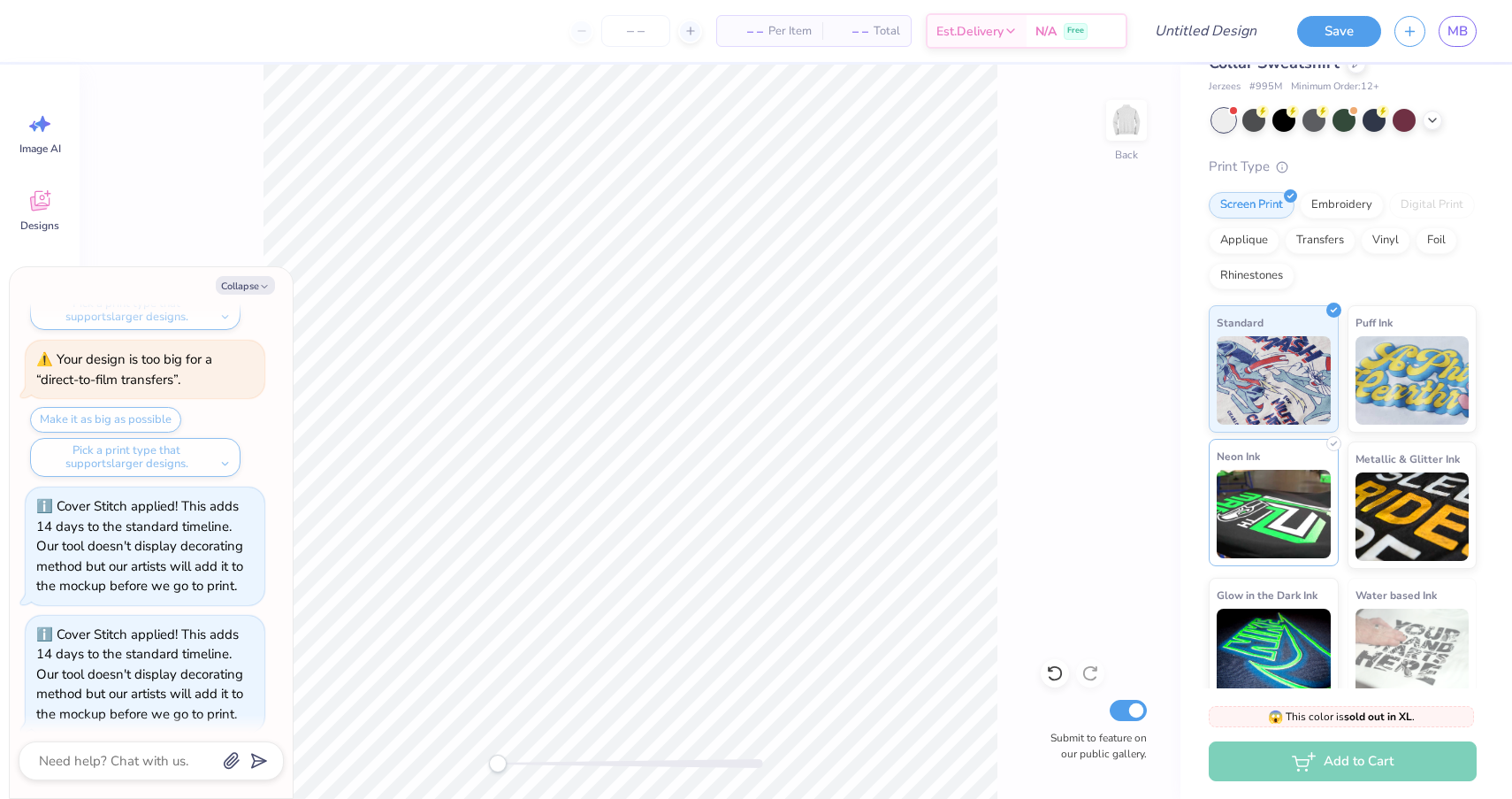
scroll to position [61, 0]
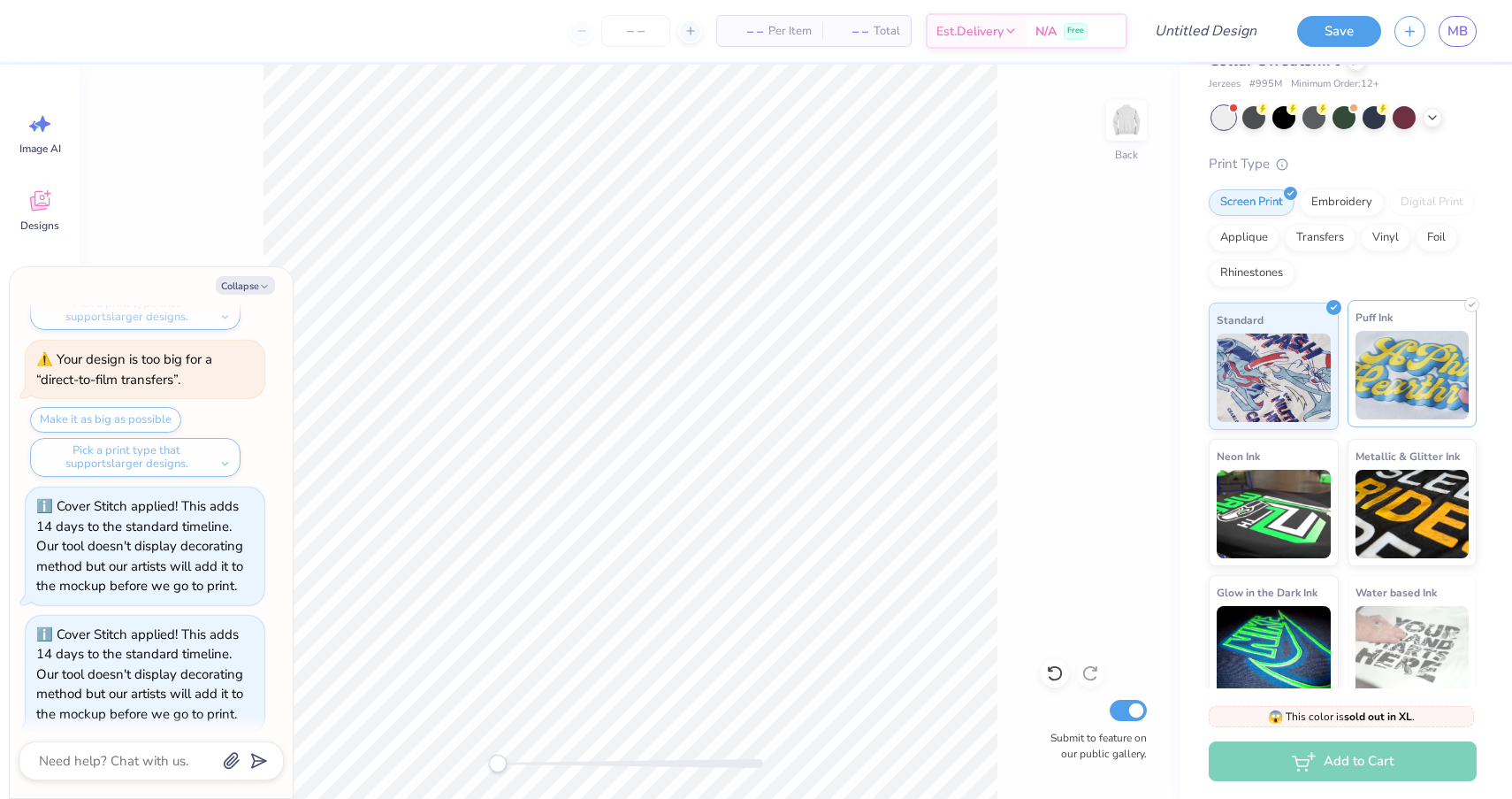
click at [1432, 358] on img at bounding box center [1412, 375] width 114 height 89
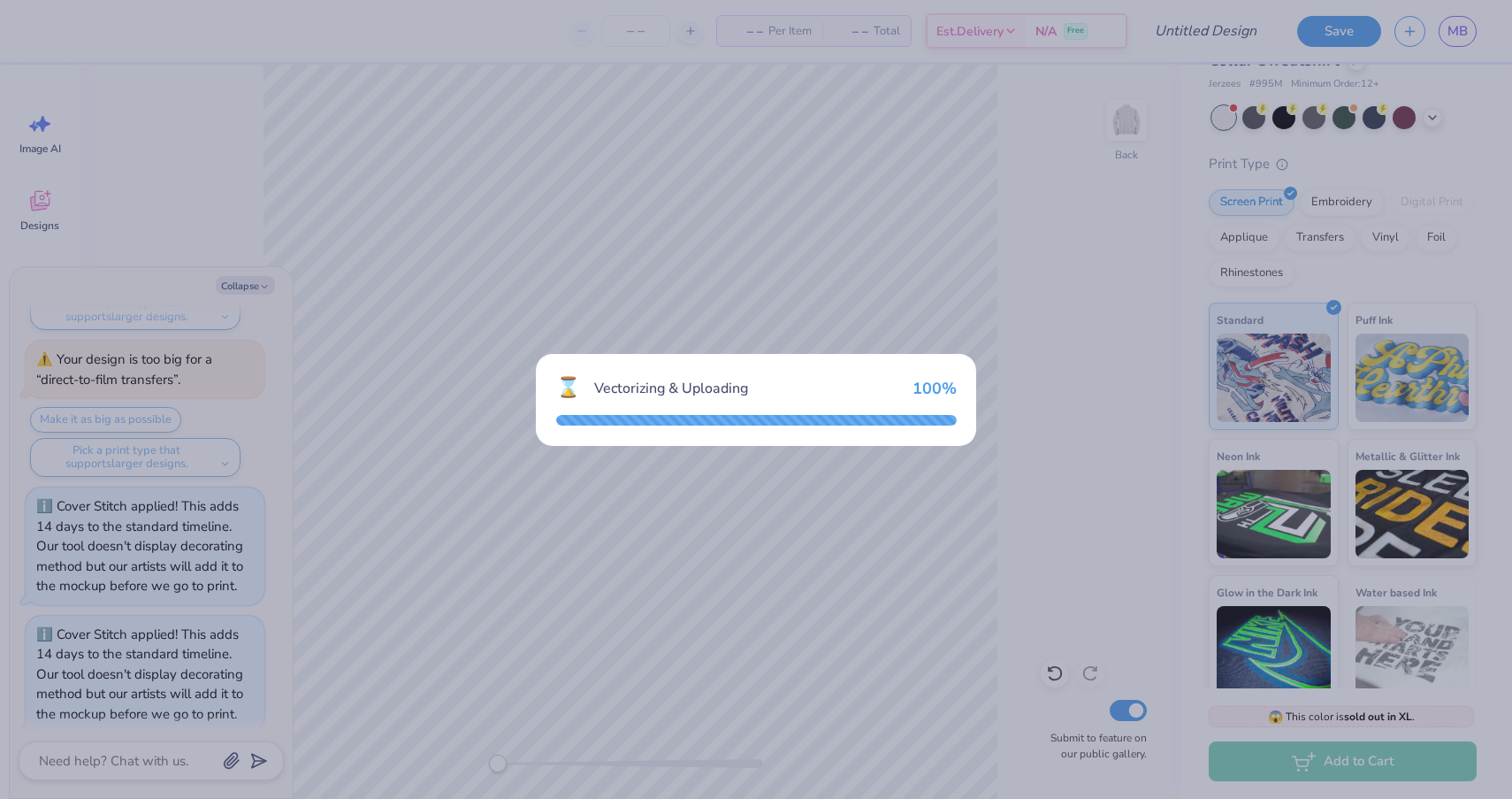
click at [565, 348] on div "⌛ Vectorizing & Uploading 100 %" at bounding box center [756, 399] width 1512 height 799
click at [669, 390] on div "Vectorizing & Uploading" at bounding box center [746, 388] width 305 height 21
click at [655, 443] on div "⌛ Vectorizing & Uploading 100 %" at bounding box center [756, 399] width 441 height 92
drag, startPoint x: 903, startPoint y: 10, endPoint x: 881, endPoint y: 298, distance: 288.8
click at [881, 298] on div "⌛ Vectorizing & Uploading 100 %" at bounding box center [756, 399] width 1512 height 799
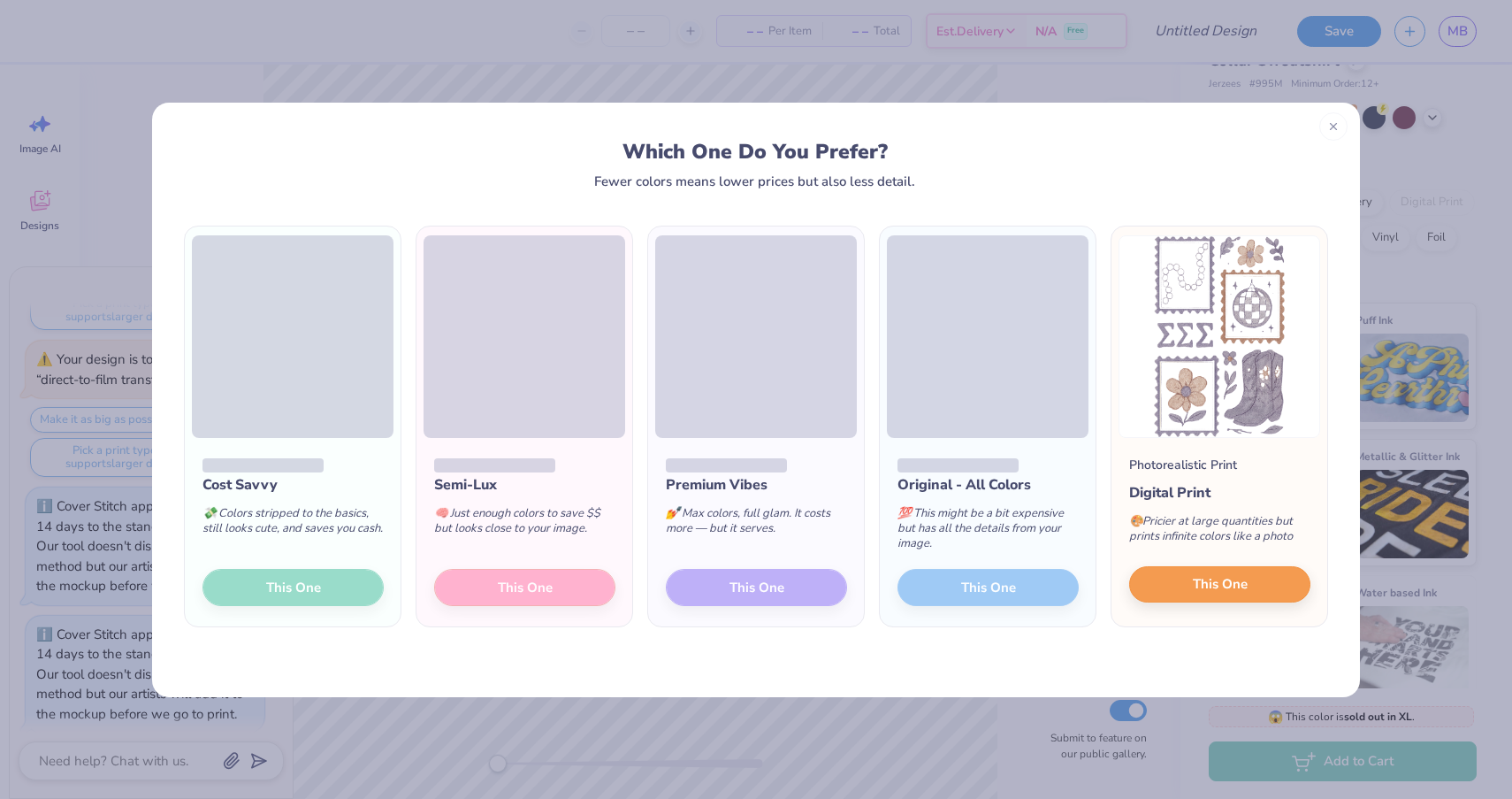
click at [1185, 581] on button "This One" at bounding box center [1220, 584] width 181 height 37
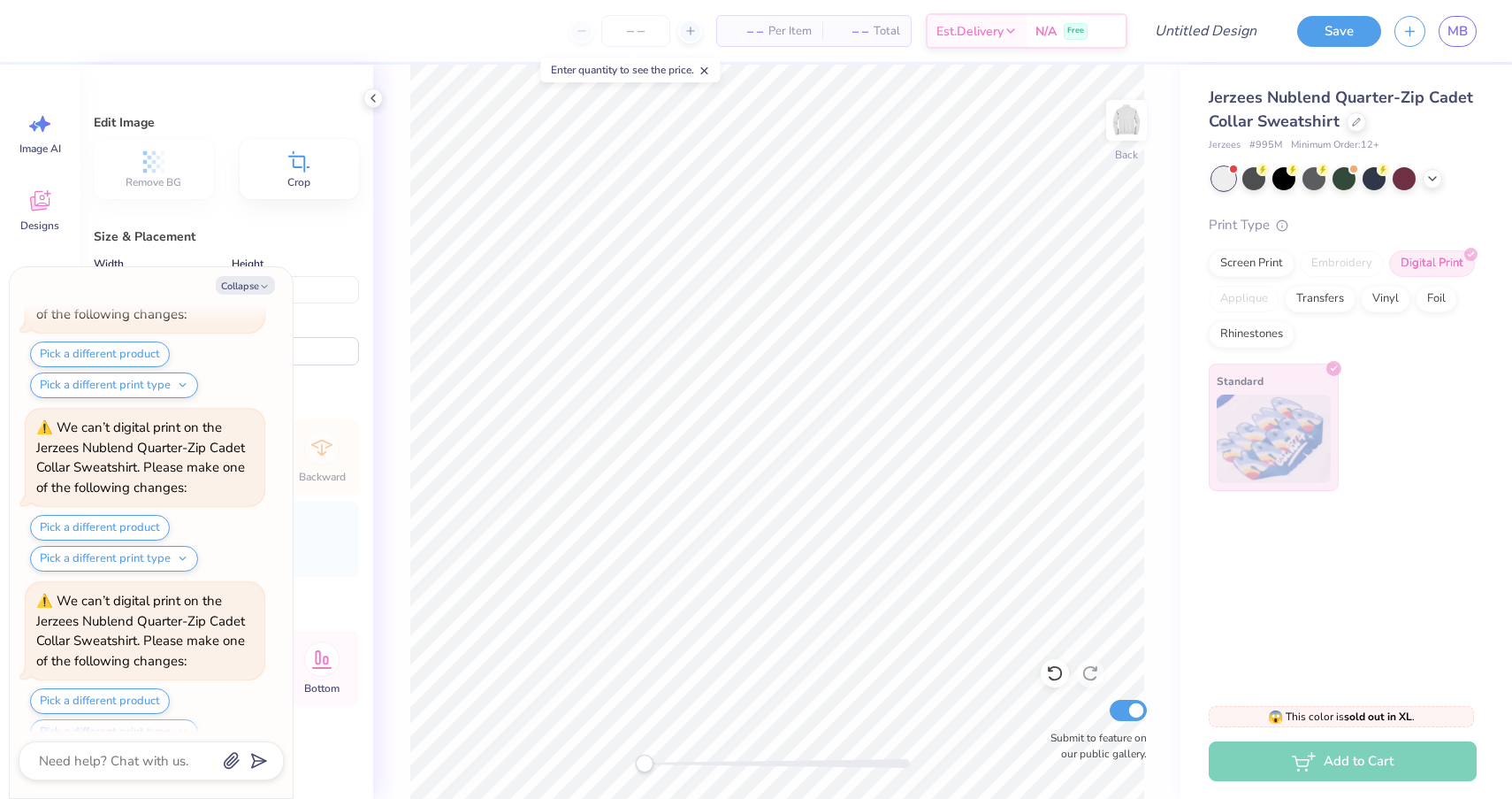
scroll to position [2490, 0]
click at [1275, 258] on div "Screen Print" at bounding box center [1252, 260] width 86 height 27
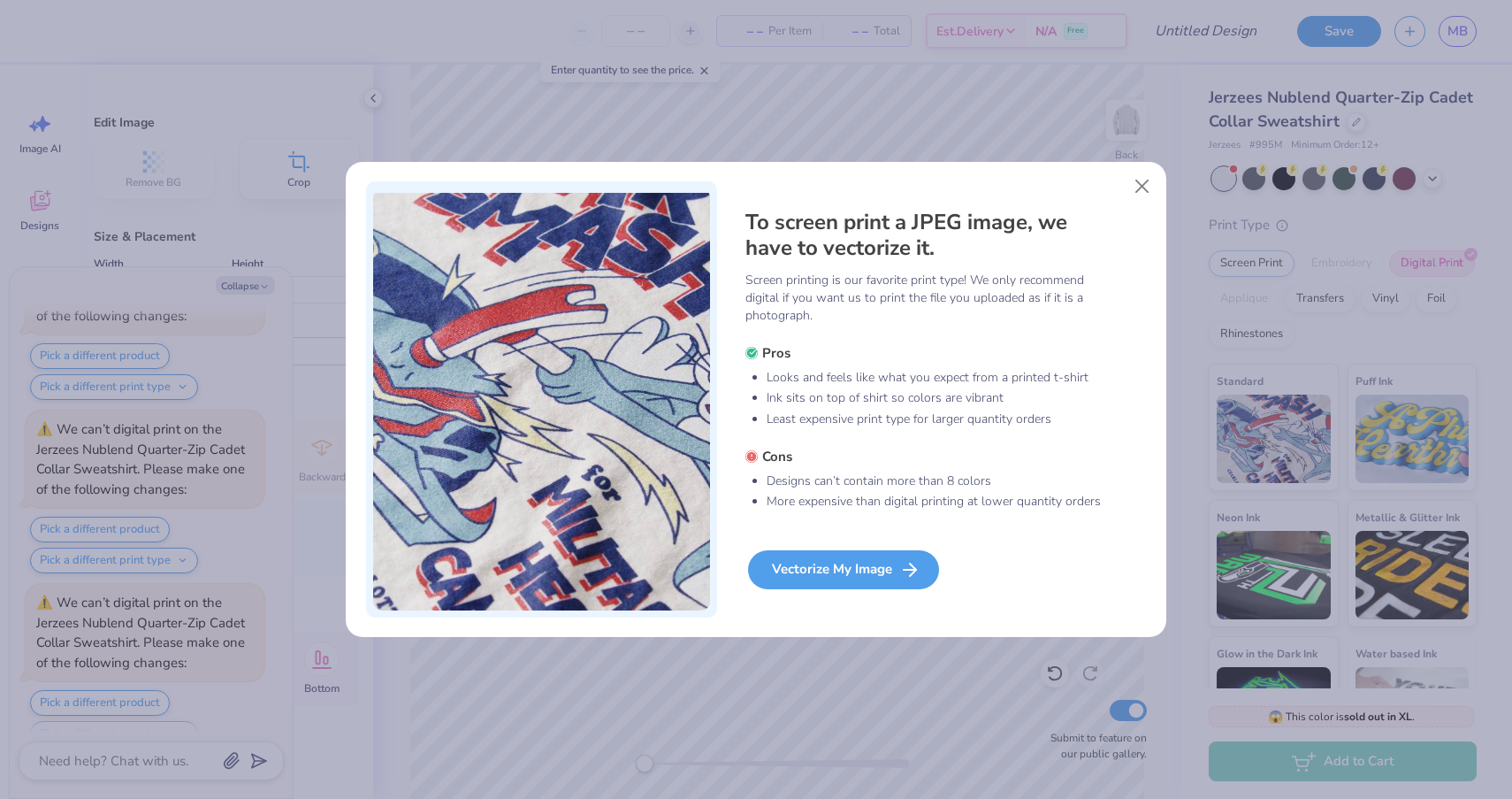
click at [888, 565] on div "Vectorize My Image" at bounding box center [843, 569] width 191 height 39
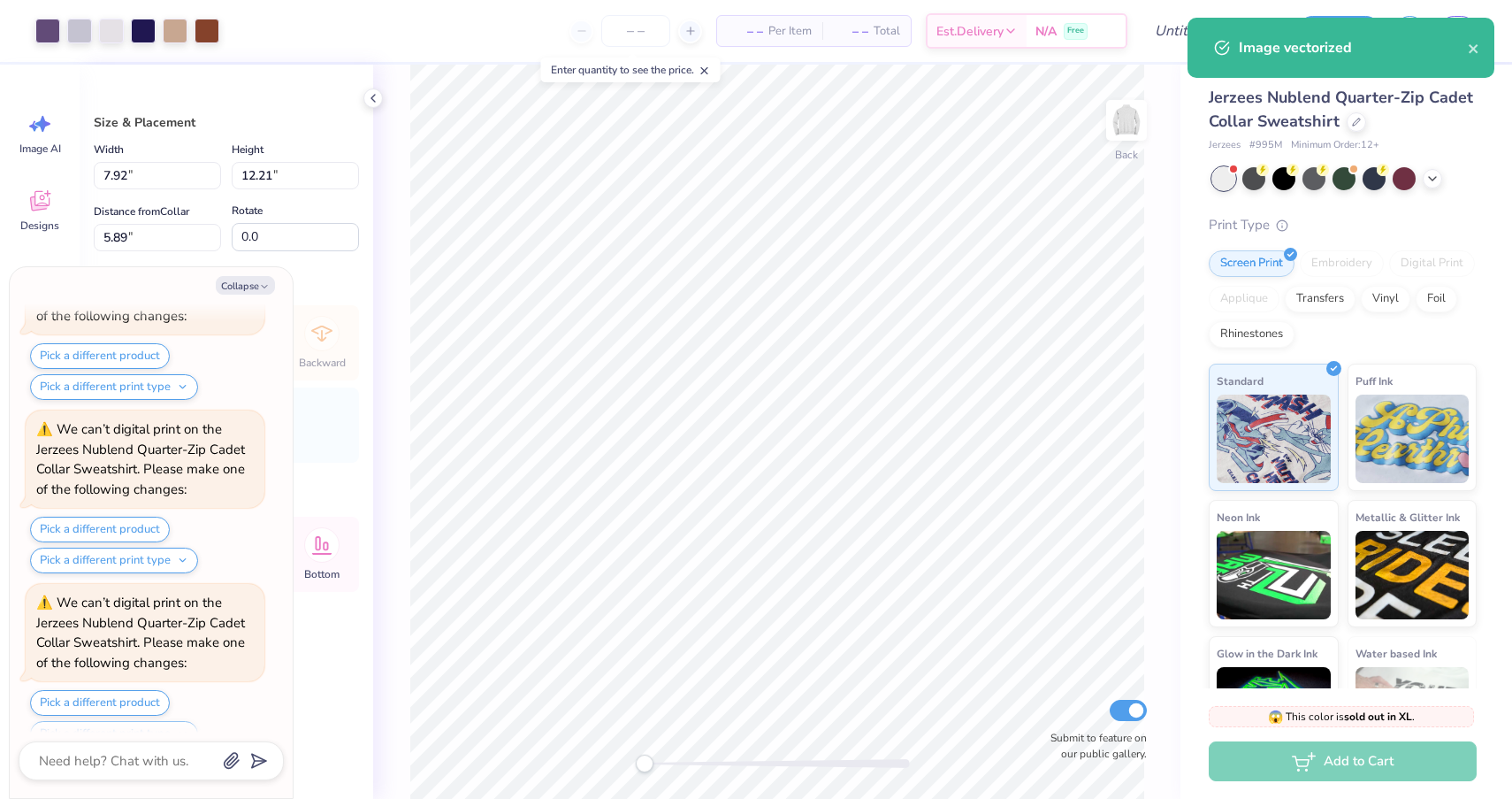
scroll to position [2635, 0]
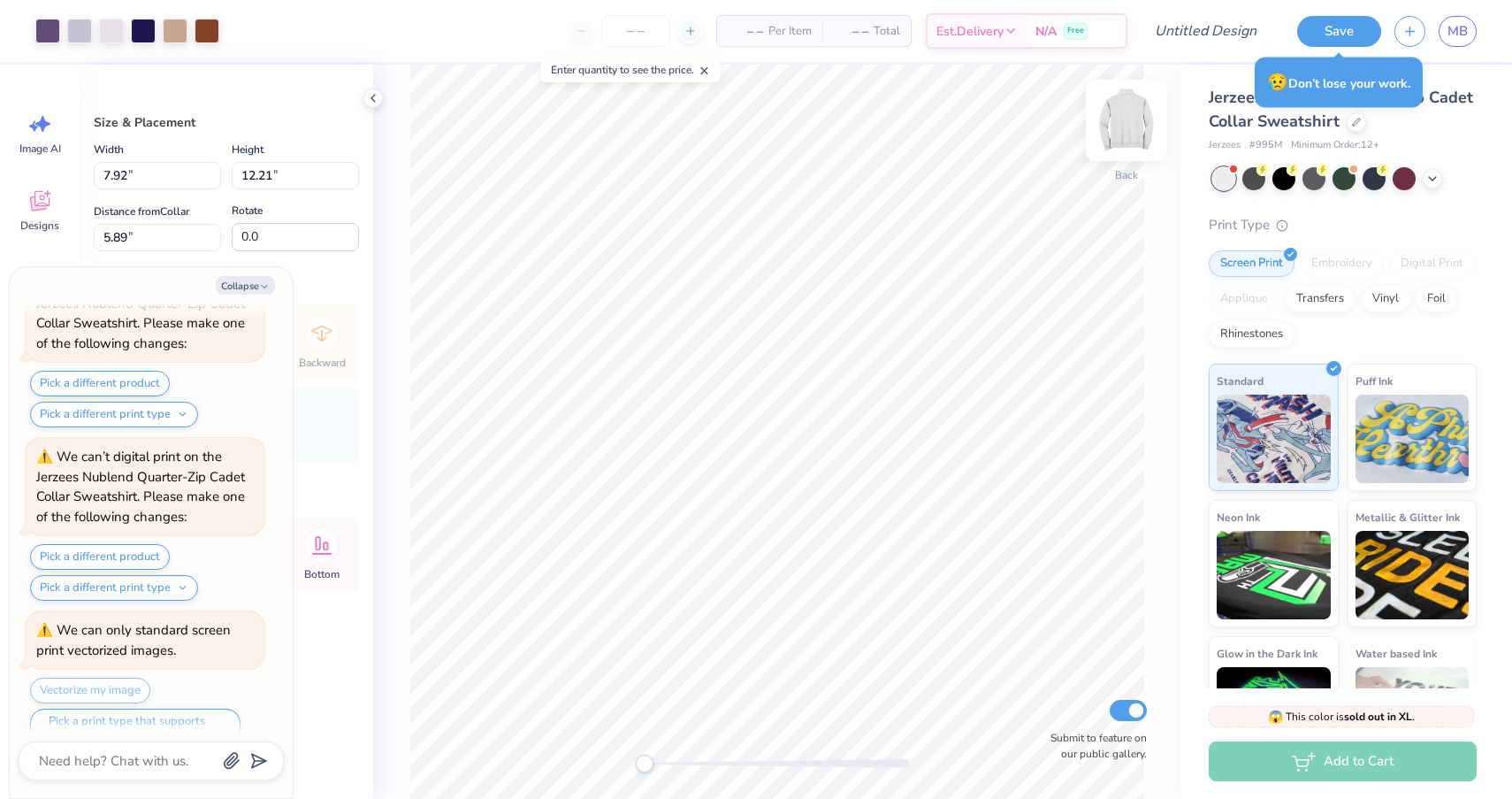
click at [1123, 116] on img at bounding box center [1127, 120] width 70 height 70
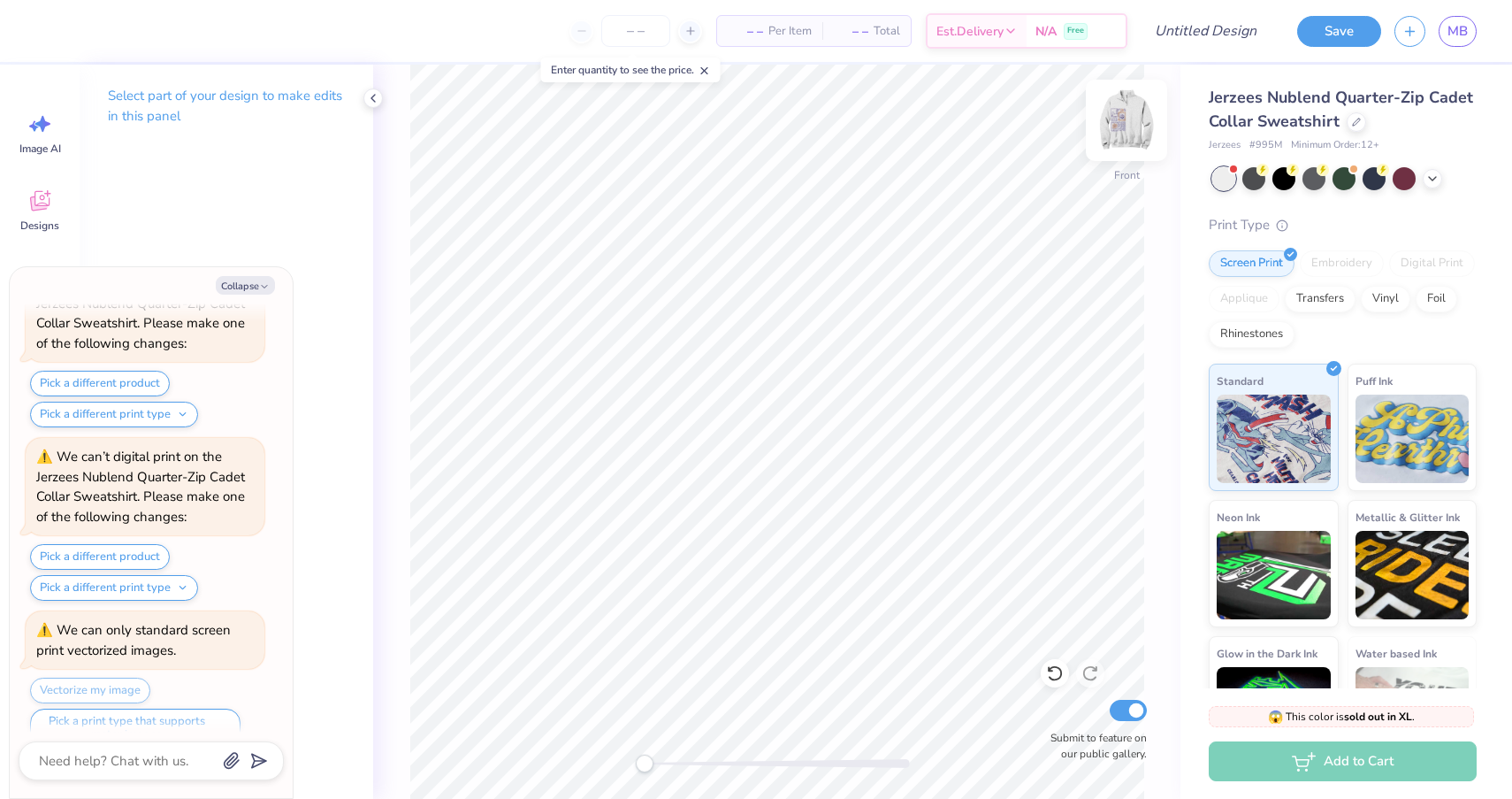
click at [1133, 118] on img at bounding box center [1127, 120] width 70 height 70
click at [1142, 110] on img at bounding box center [1127, 120] width 70 height 70
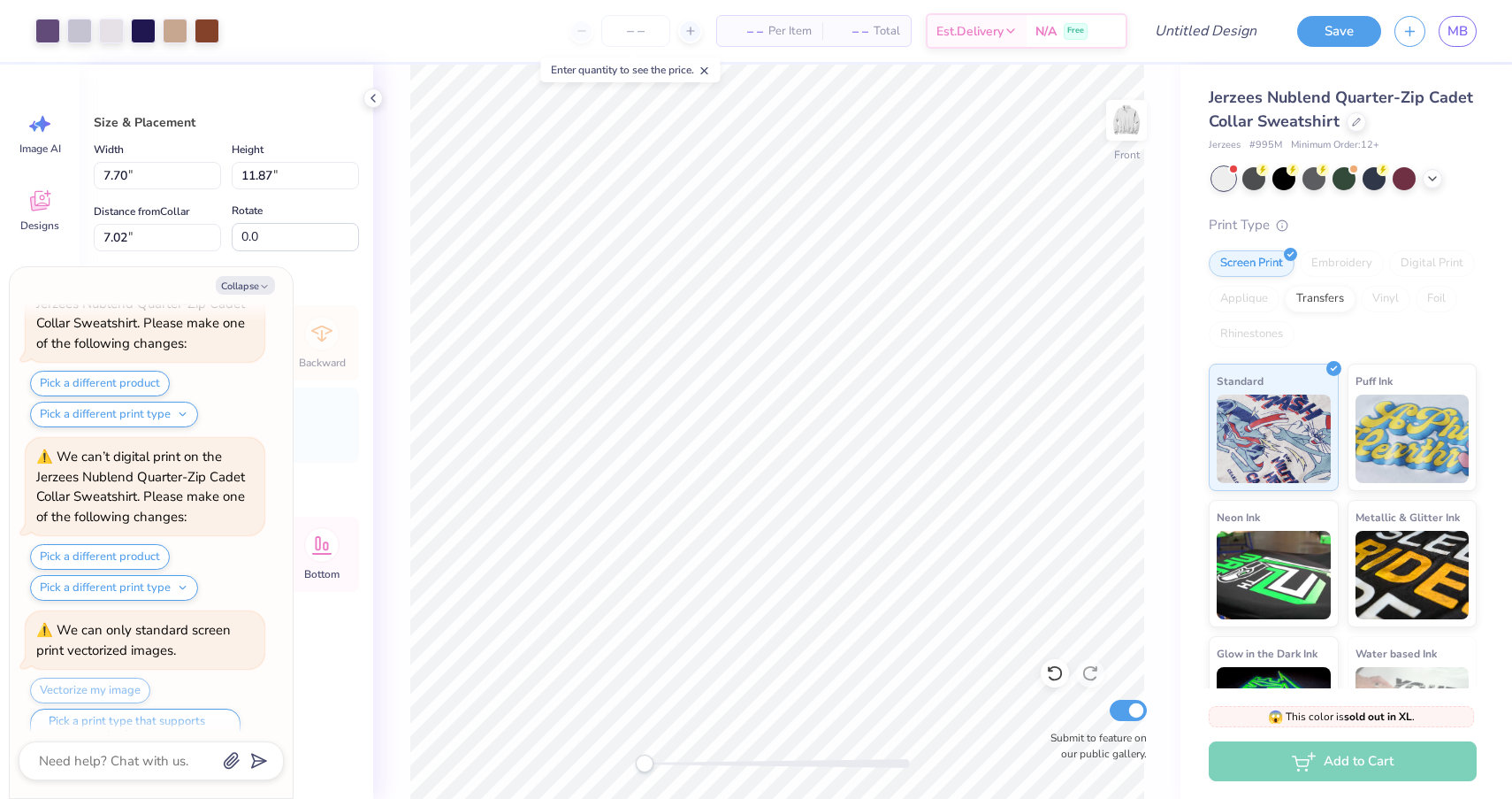
type textarea "x"
type input "10.67"
type input "16.46"
type input "2.43"
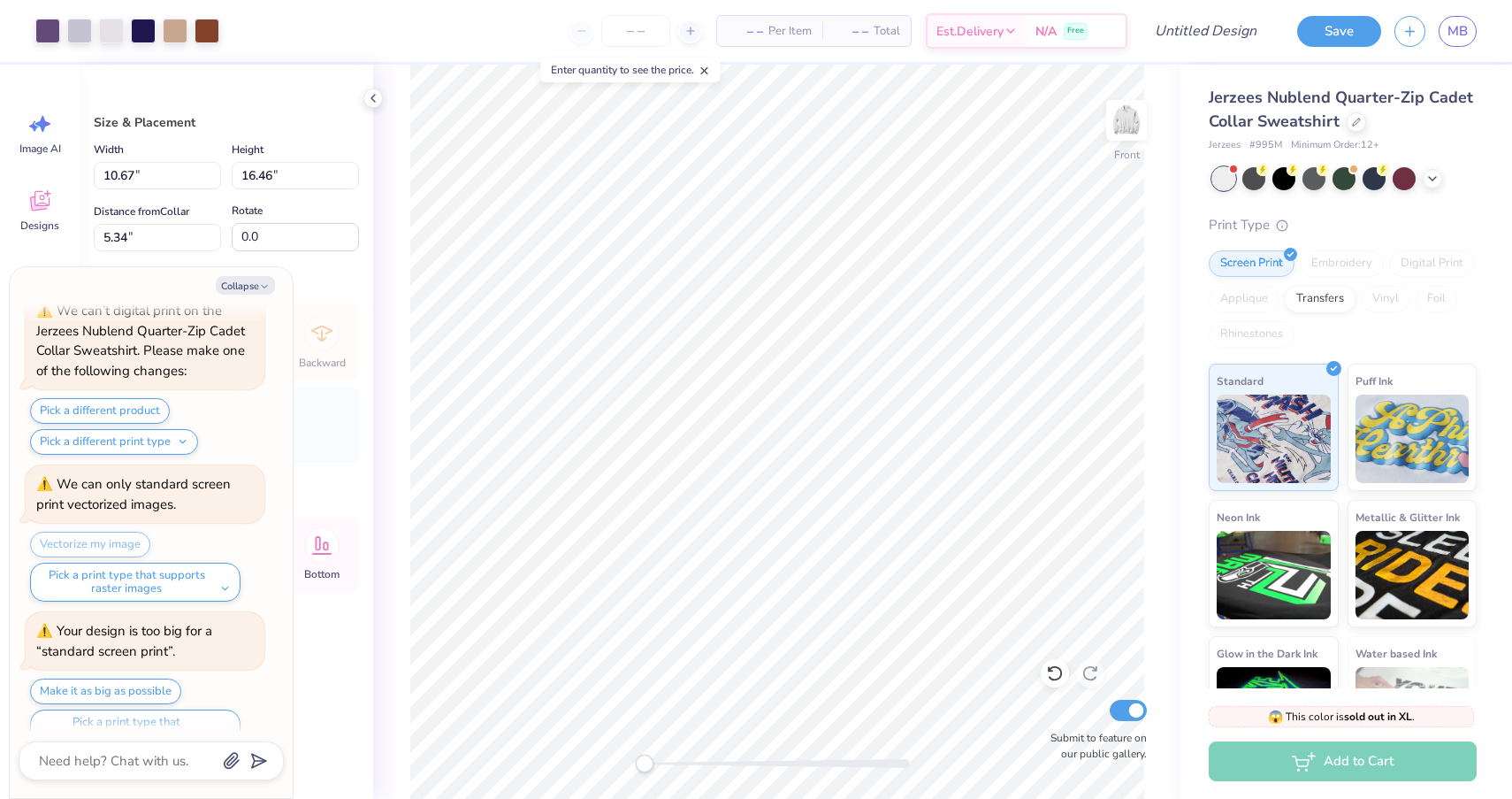
type textarea "x"
type input "6.75"
type textarea "x"
type input "6.31"
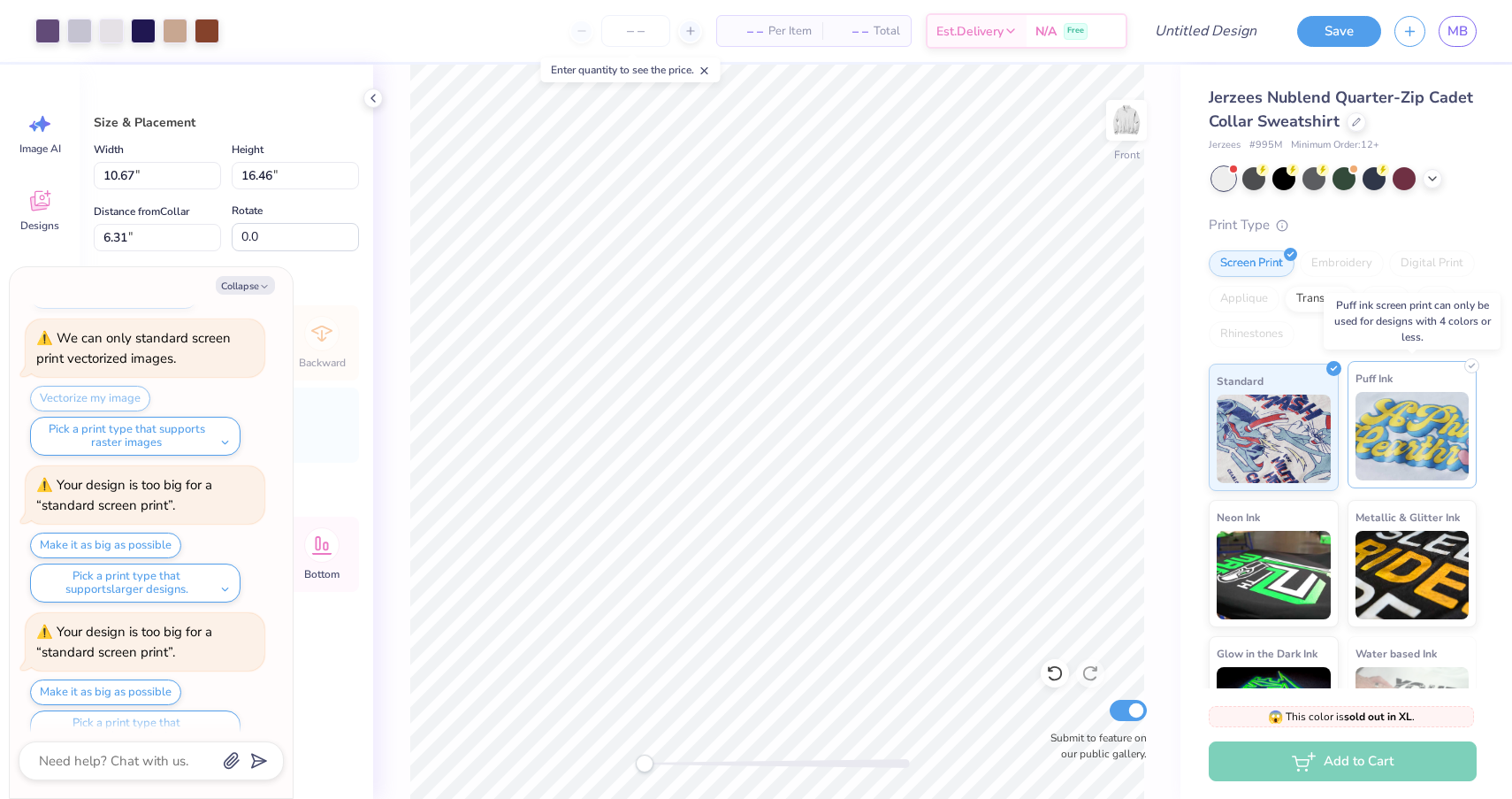
click at [1419, 429] on img at bounding box center [1412, 436] width 114 height 89
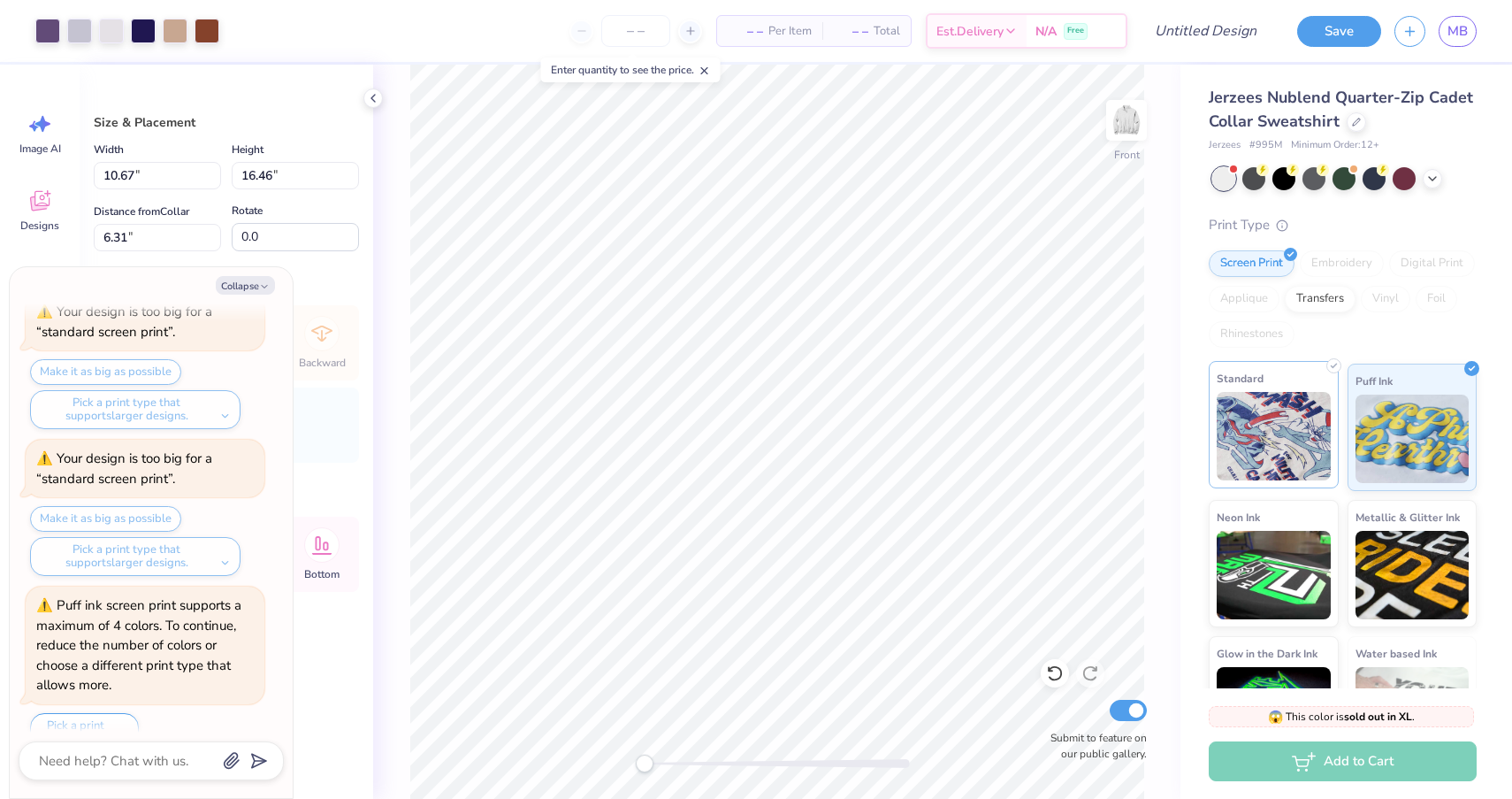
click at [1243, 406] on img at bounding box center [1273, 436] width 114 height 89
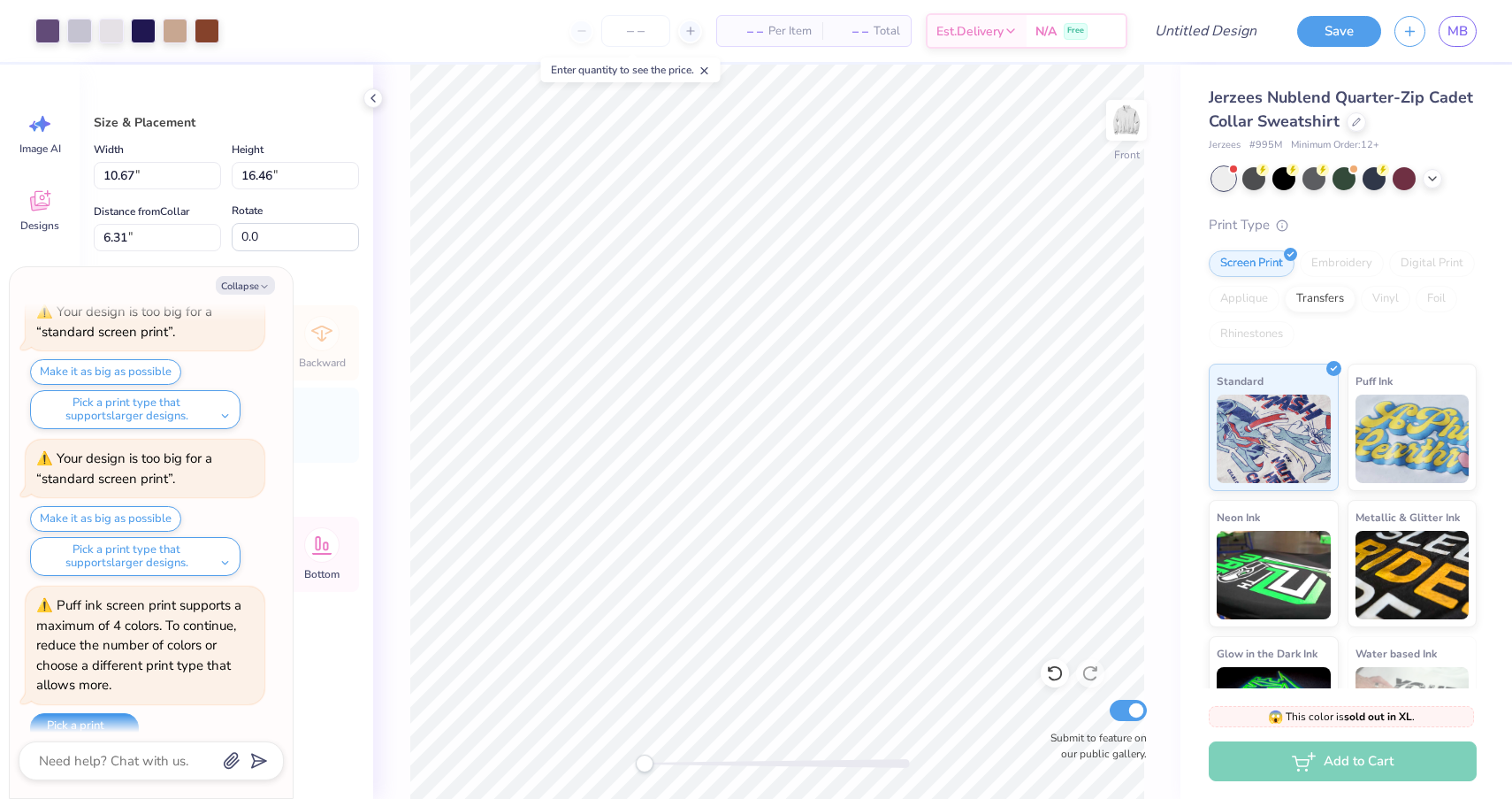
scroll to position [3246, 0]
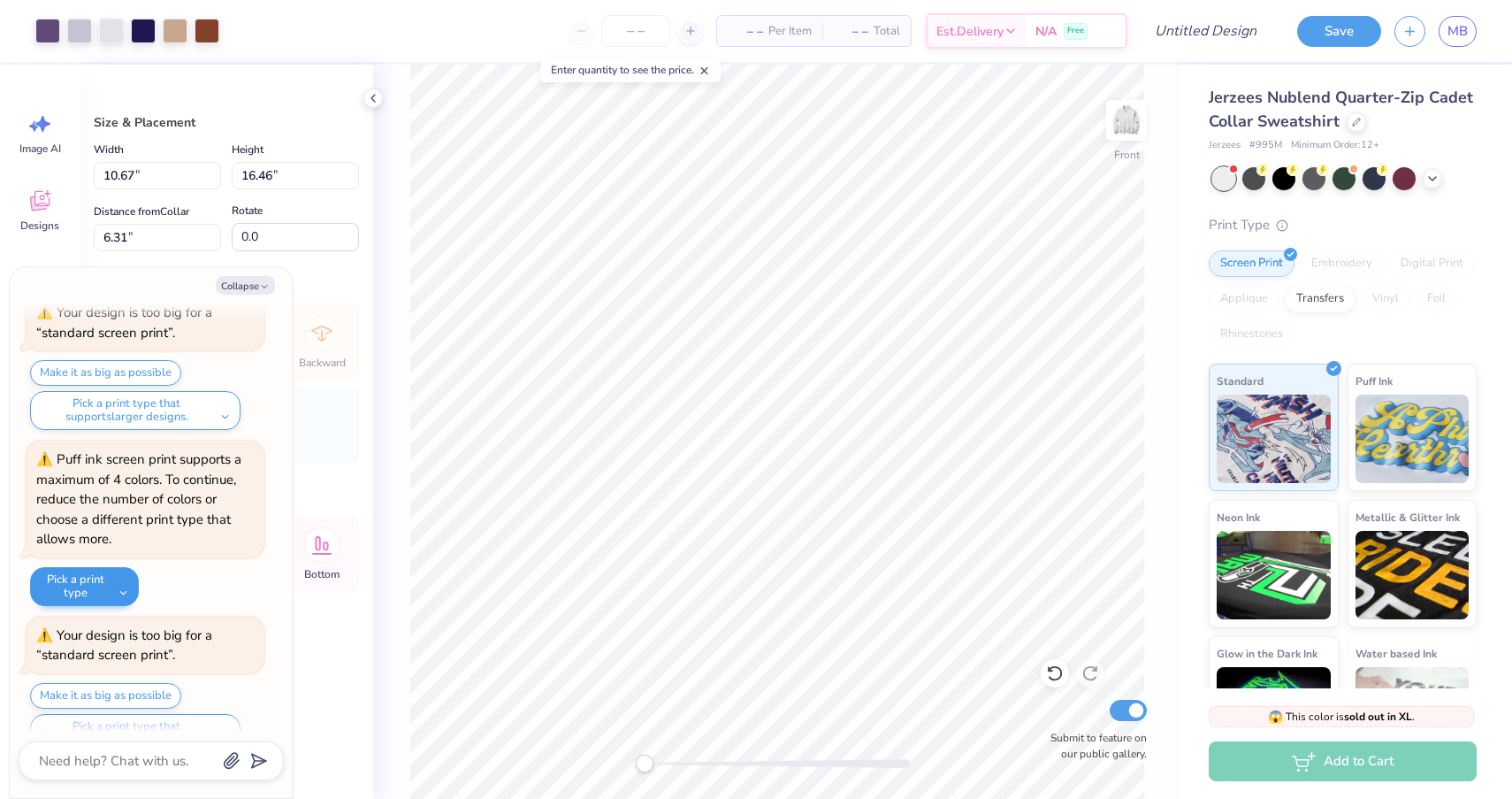
type textarea "x"
type input "6.26"
click at [106, 682] on button "Make it as big as possible" at bounding box center [105, 695] width 151 height 26
type textarea "x"
type input "11.67"
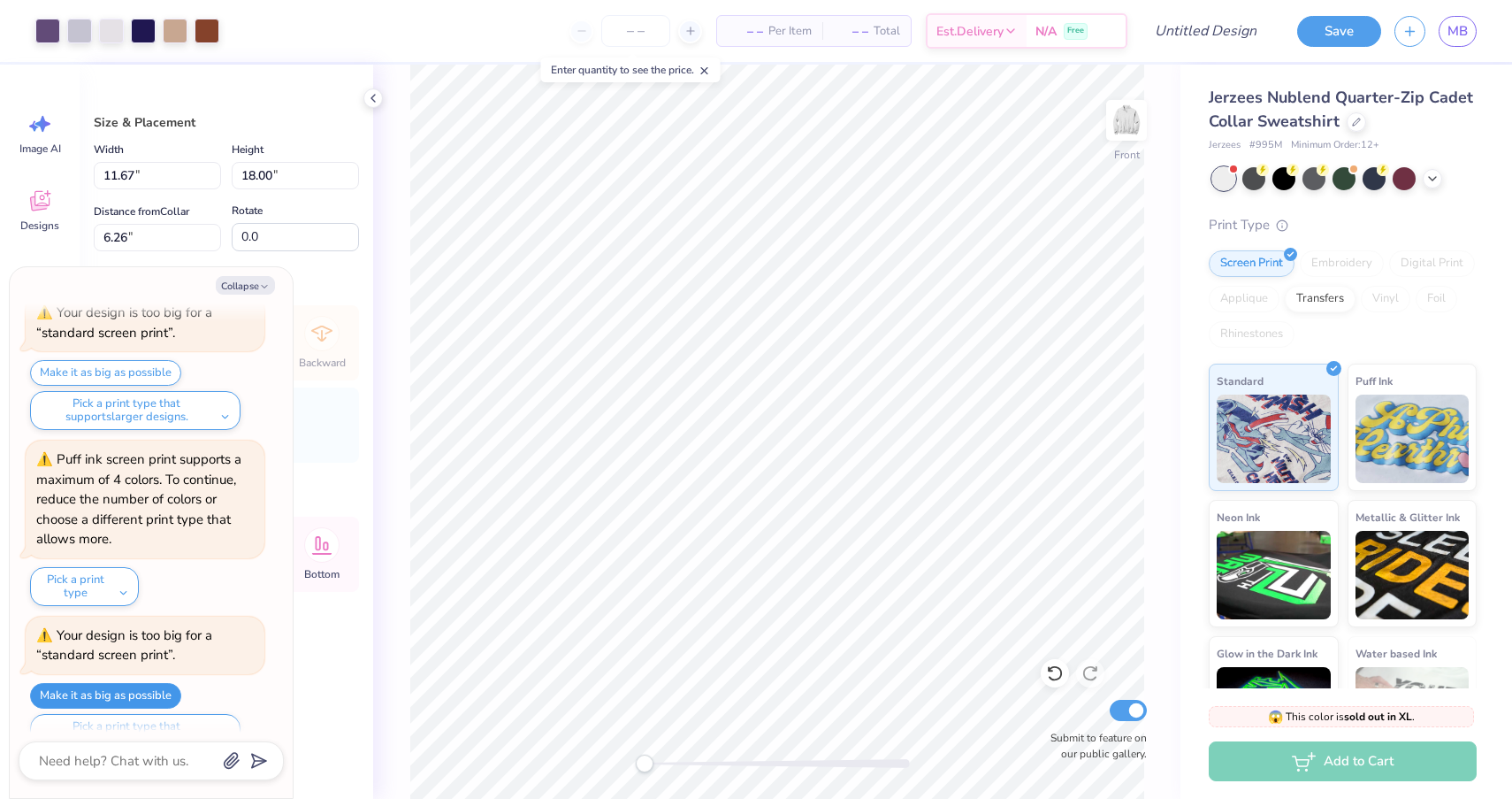
type input "18.00"
type input "4.73"
click at [114, 682] on button "Make it as big as possible" at bounding box center [105, 695] width 151 height 26
click at [170, 29] on div at bounding box center [175, 29] width 25 height 25
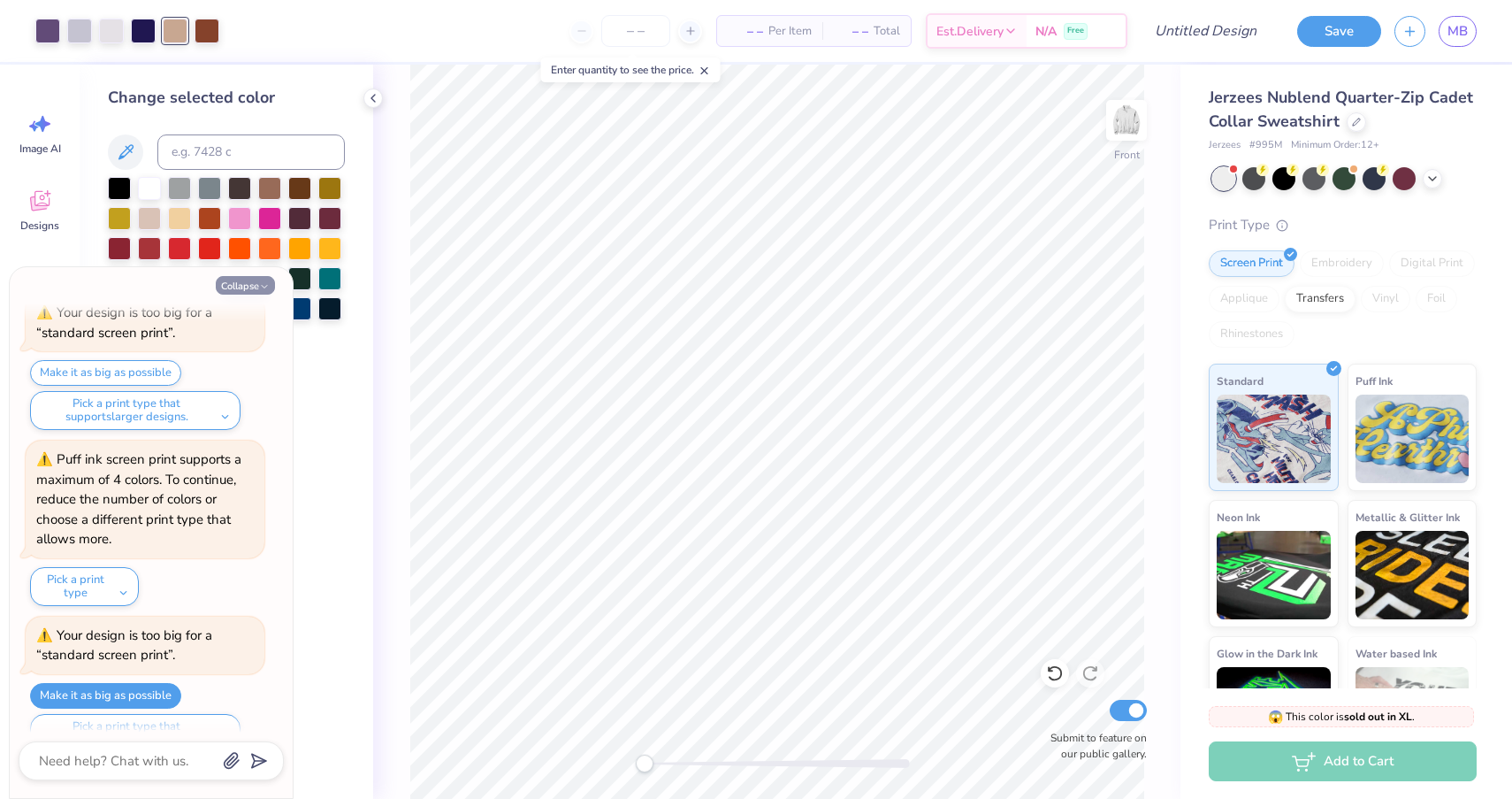
click at [252, 291] on button "Collapse" at bounding box center [245, 285] width 59 height 19
type textarea "x"
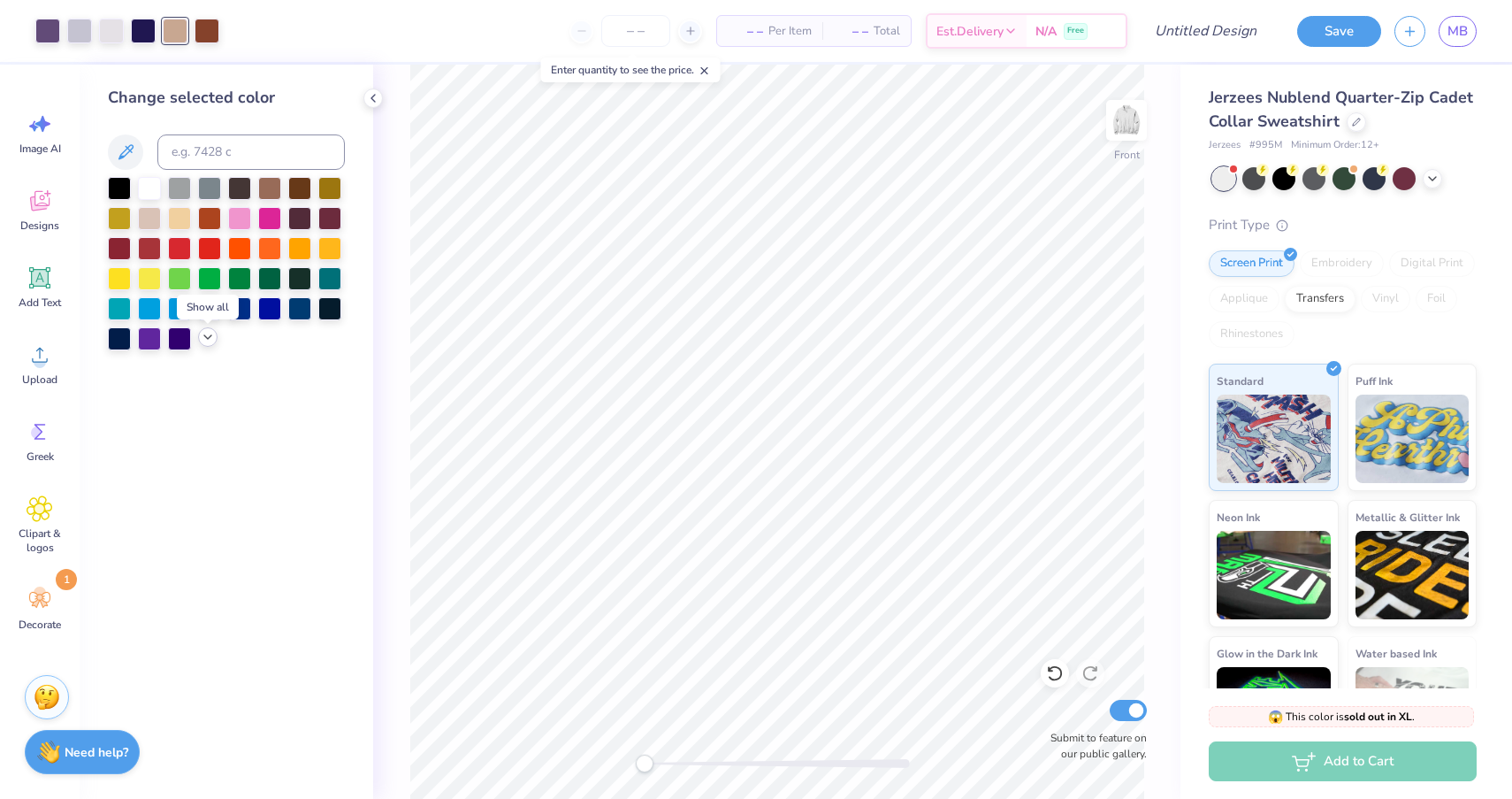
click at [212, 340] on icon at bounding box center [207, 336] width 14 height 14
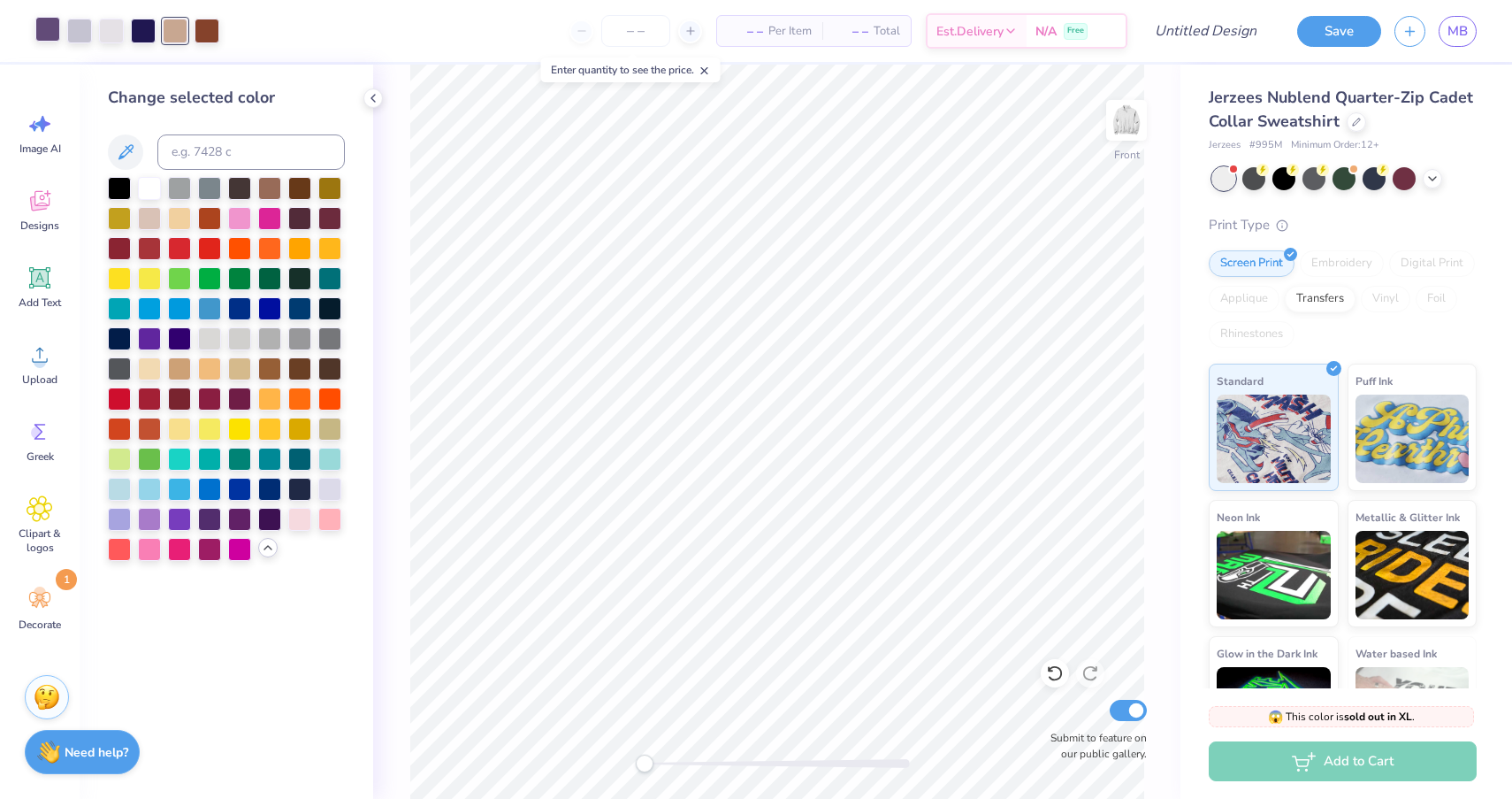
click at [47, 31] on div at bounding box center [47, 29] width 25 height 25
click at [152, 529] on div at bounding box center [149, 517] width 23 height 23
click at [181, 523] on div at bounding box center [179, 517] width 23 height 23
click at [113, 518] on div at bounding box center [119, 517] width 23 height 23
click at [178, 523] on div at bounding box center [179, 517] width 23 height 23
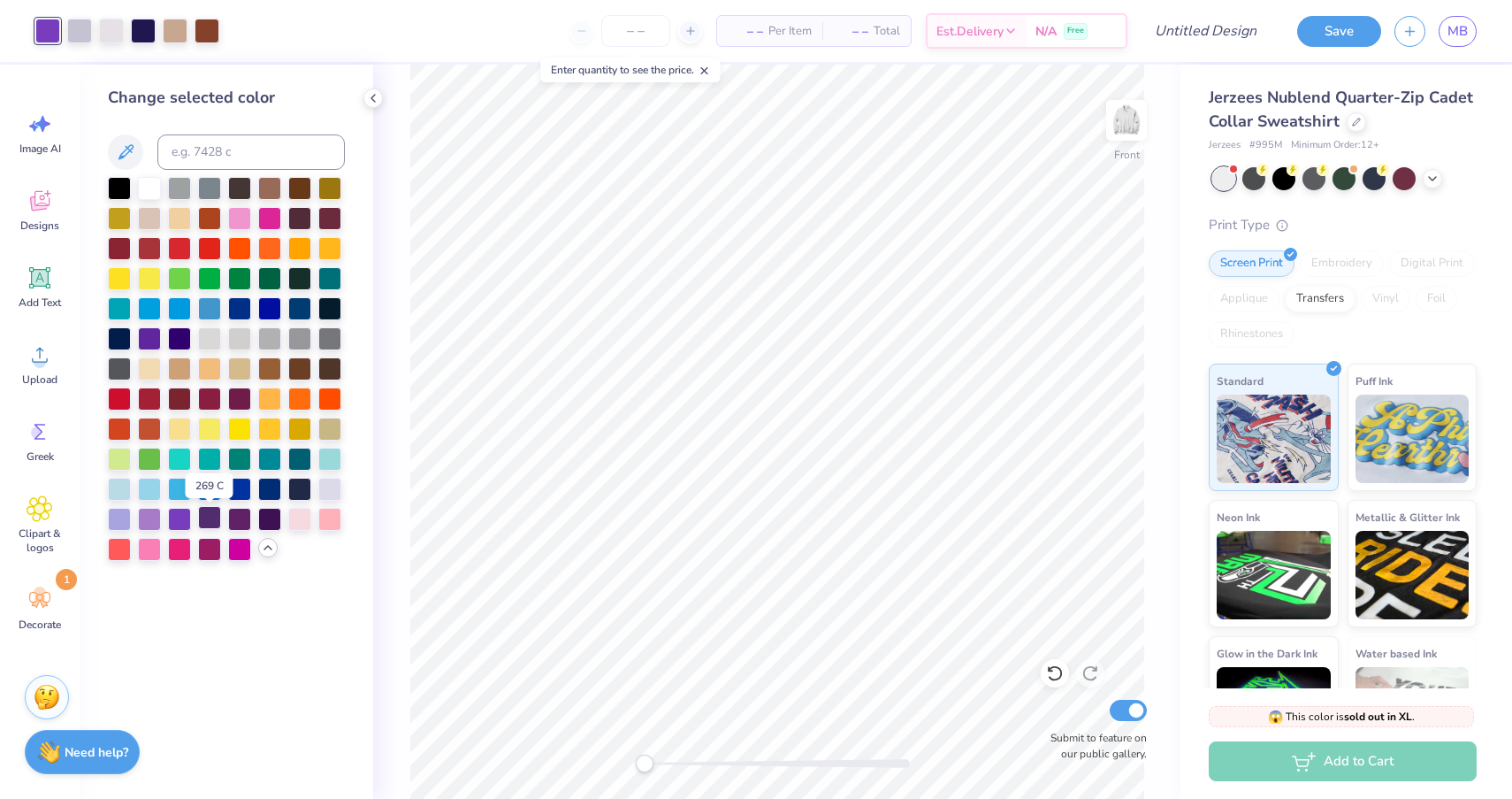
click at [217, 515] on div at bounding box center [209, 517] width 23 height 23
click at [176, 516] on div at bounding box center [179, 517] width 23 height 23
click at [145, 39] on div at bounding box center [143, 29] width 25 height 25
click at [80, 37] on div at bounding box center [80, 29] width 25 height 25
click at [149, 521] on div at bounding box center [149, 517] width 23 height 23
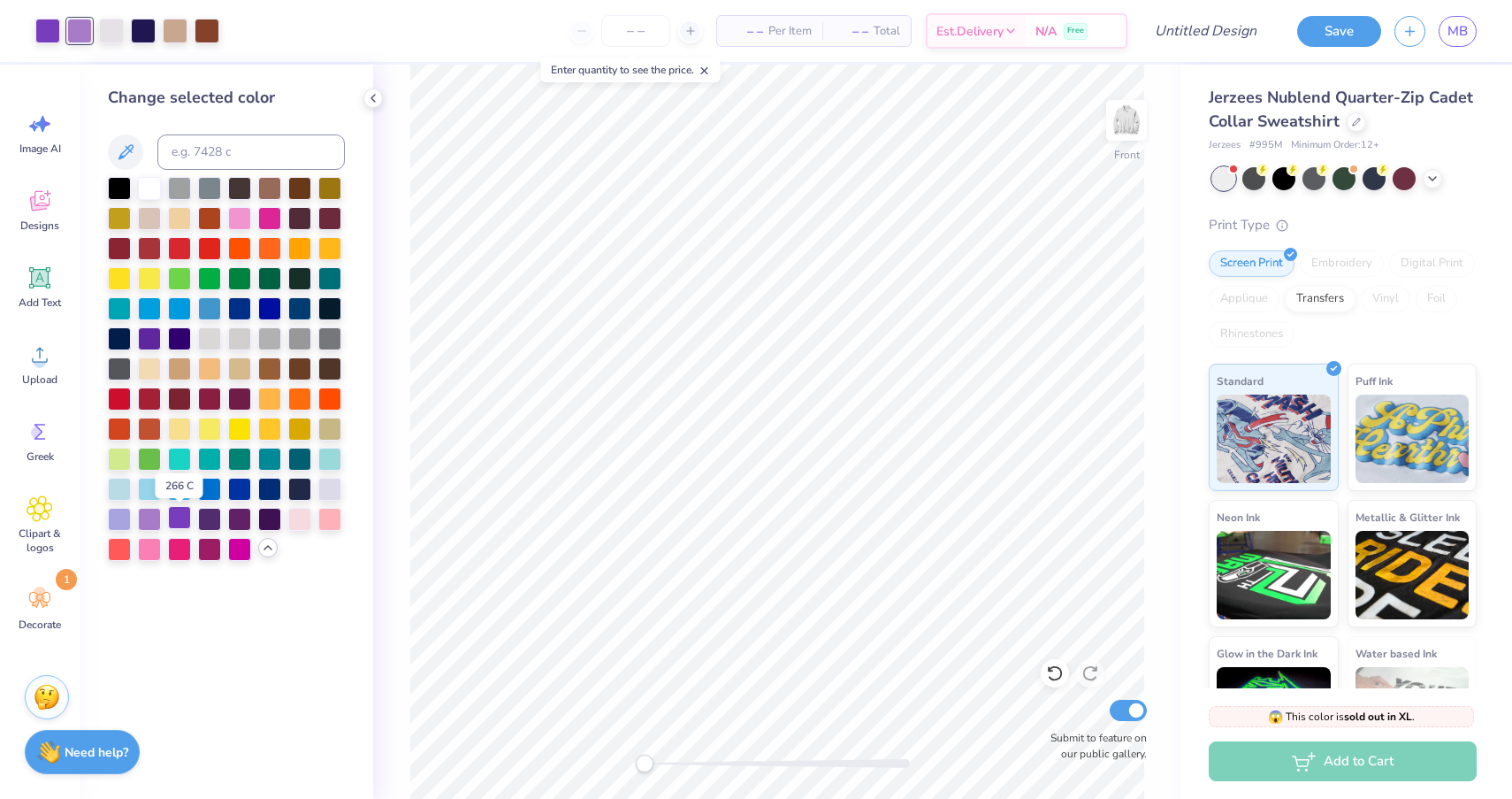
click at [179, 522] on div at bounding box center [179, 517] width 23 height 23
click at [206, 521] on div at bounding box center [209, 517] width 23 height 23
click at [119, 520] on div at bounding box center [119, 517] width 23 height 23
click at [150, 519] on div at bounding box center [149, 517] width 23 height 23
click at [174, 518] on div at bounding box center [179, 517] width 23 height 23
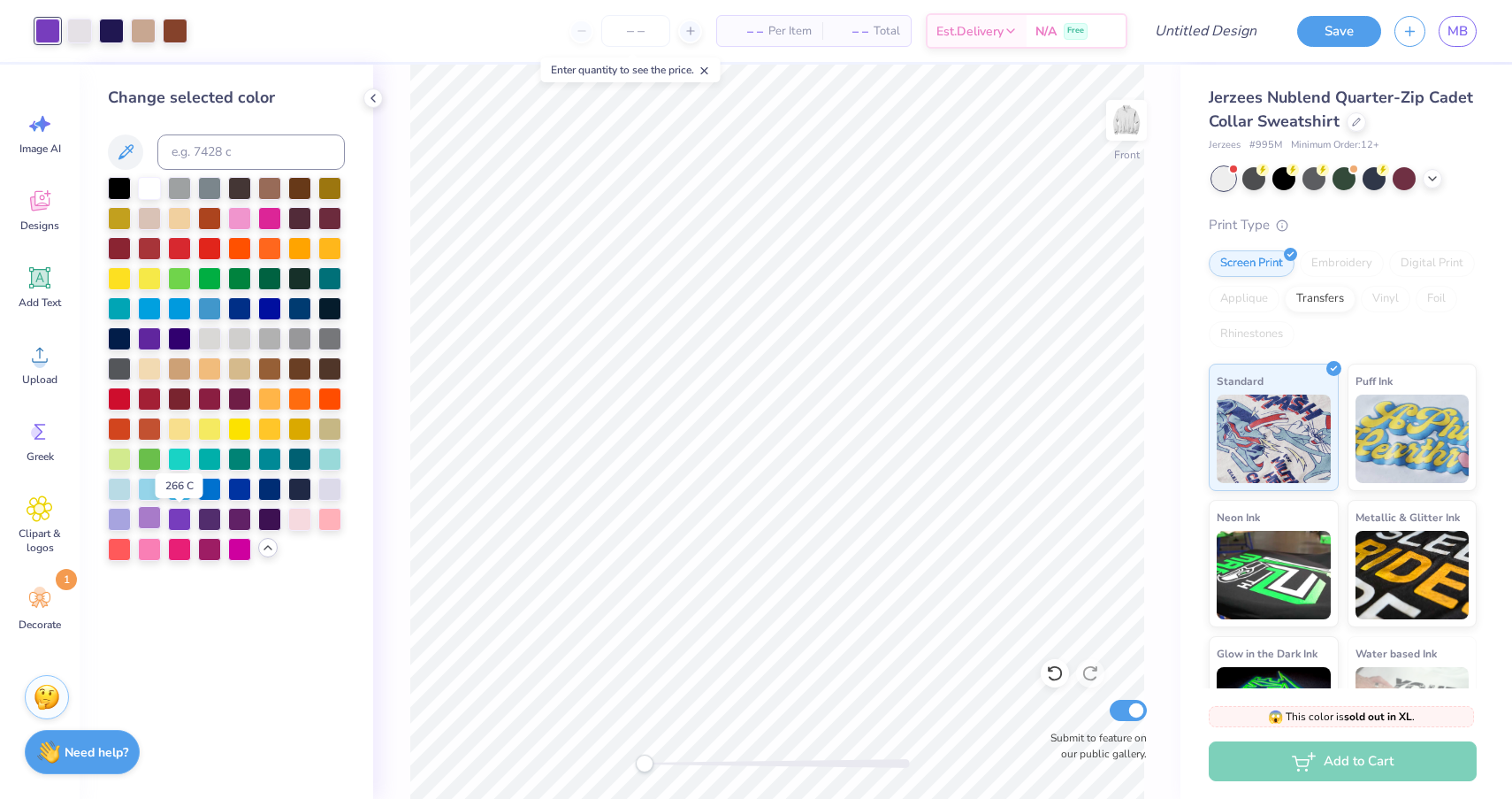
click at [156, 517] on div at bounding box center [149, 517] width 23 height 23
click at [267, 549] on polyline at bounding box center [269, 547] width 7 height 4
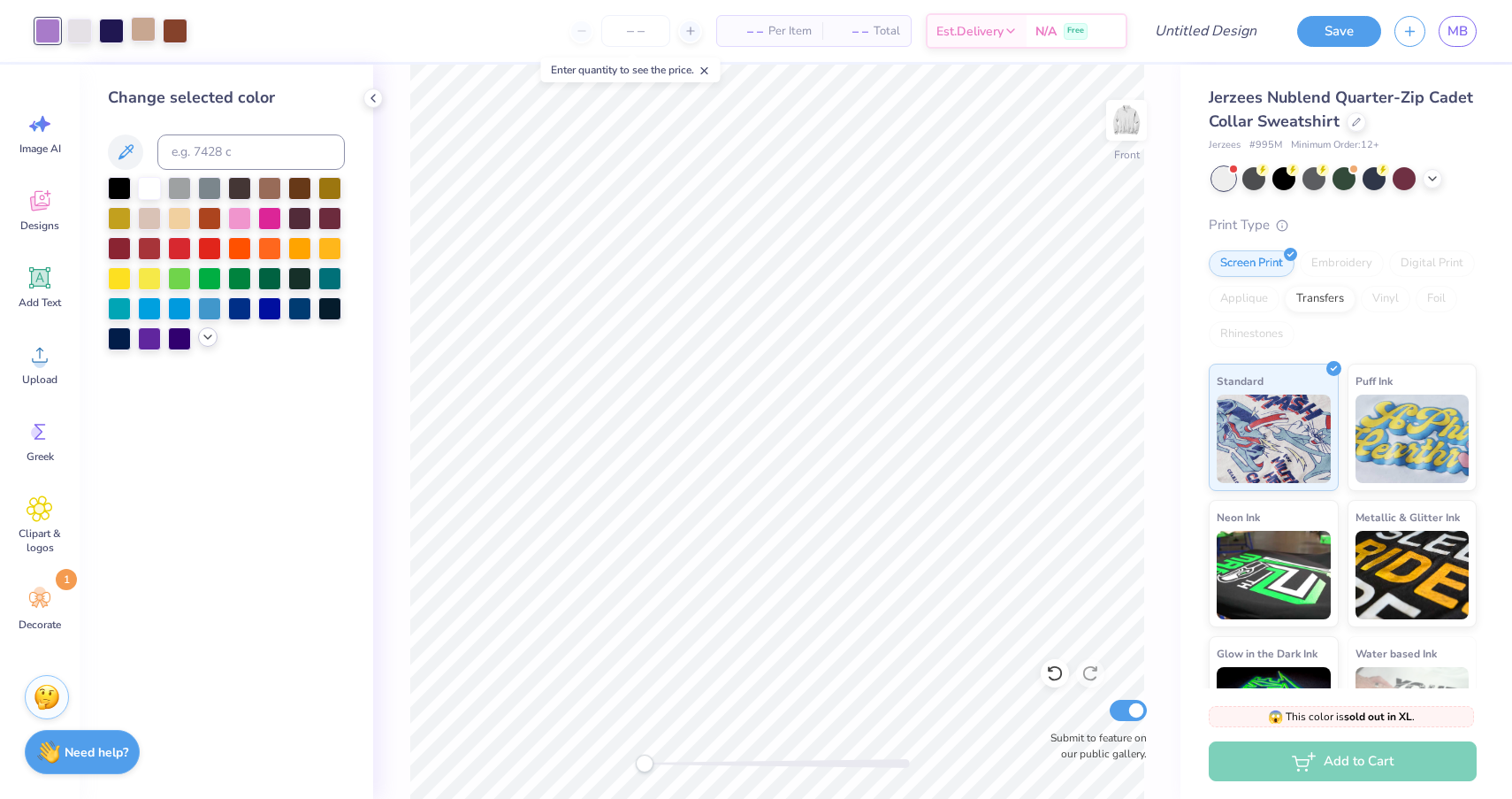
click at [153, 25] on div at bounding box center [143, 29] width 25 height 25
click at [152, 190] on div at bounding box center [149, 186] width 23 height 23
click at [175, 25] on div at bounding box center [175, 29] width 25 height 25
click at [210, 344] on icon at bounding box center [207, 336] width 14 height 14
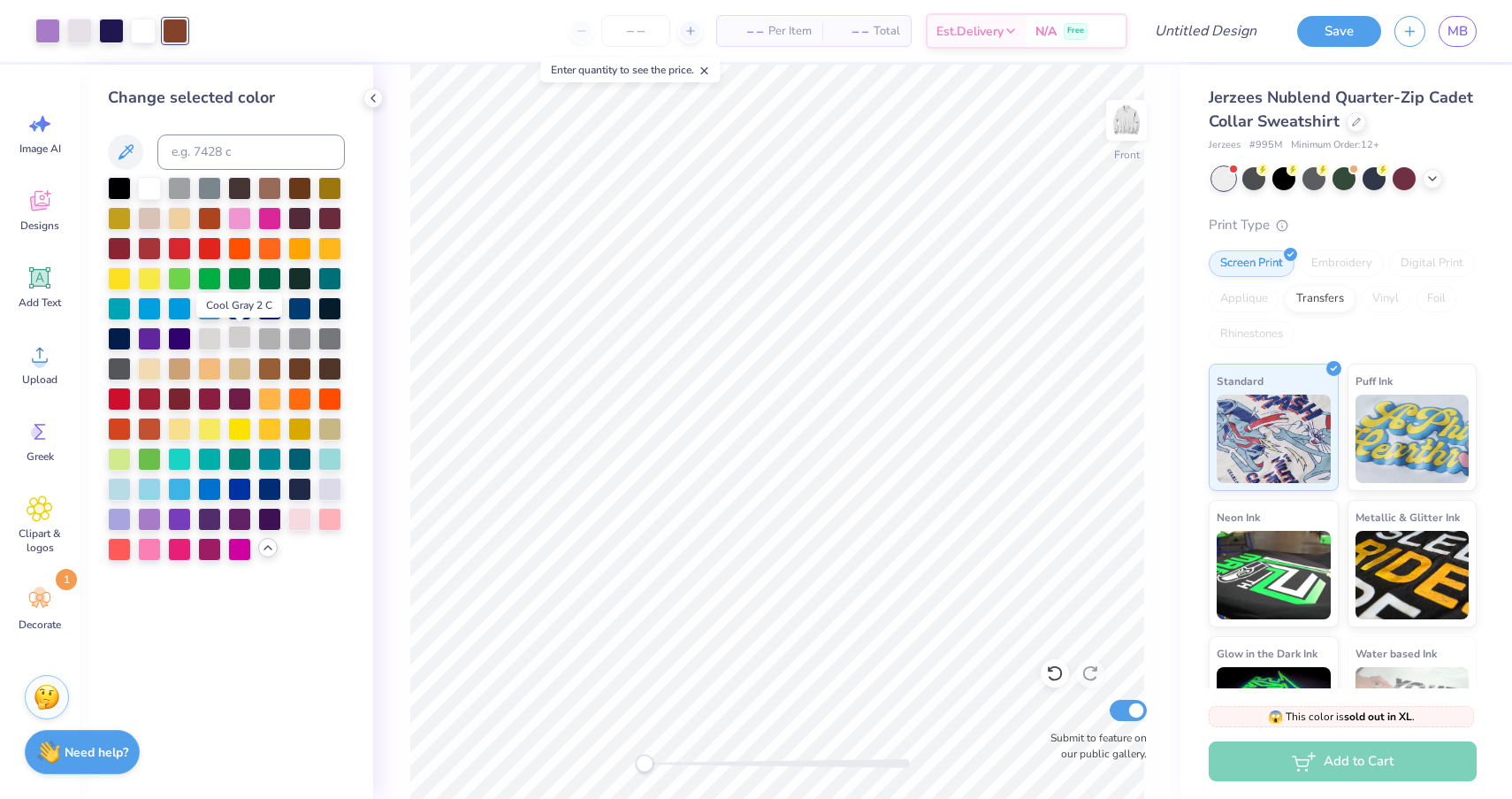
click at [242, 338] on div at bounding box center [239, 336] width 23 height 23
click at [331, 343] on div at bounding box center [330, 336] width 23 height 23
click at [333, 488] on div at bounding box center [330, 487] width 23 height 23
click at [181, 192] on div at bounding box center [179, 186] width 23 height 23
click at [206, 188] on div at bounding box center [209, 186] width 23 height 23
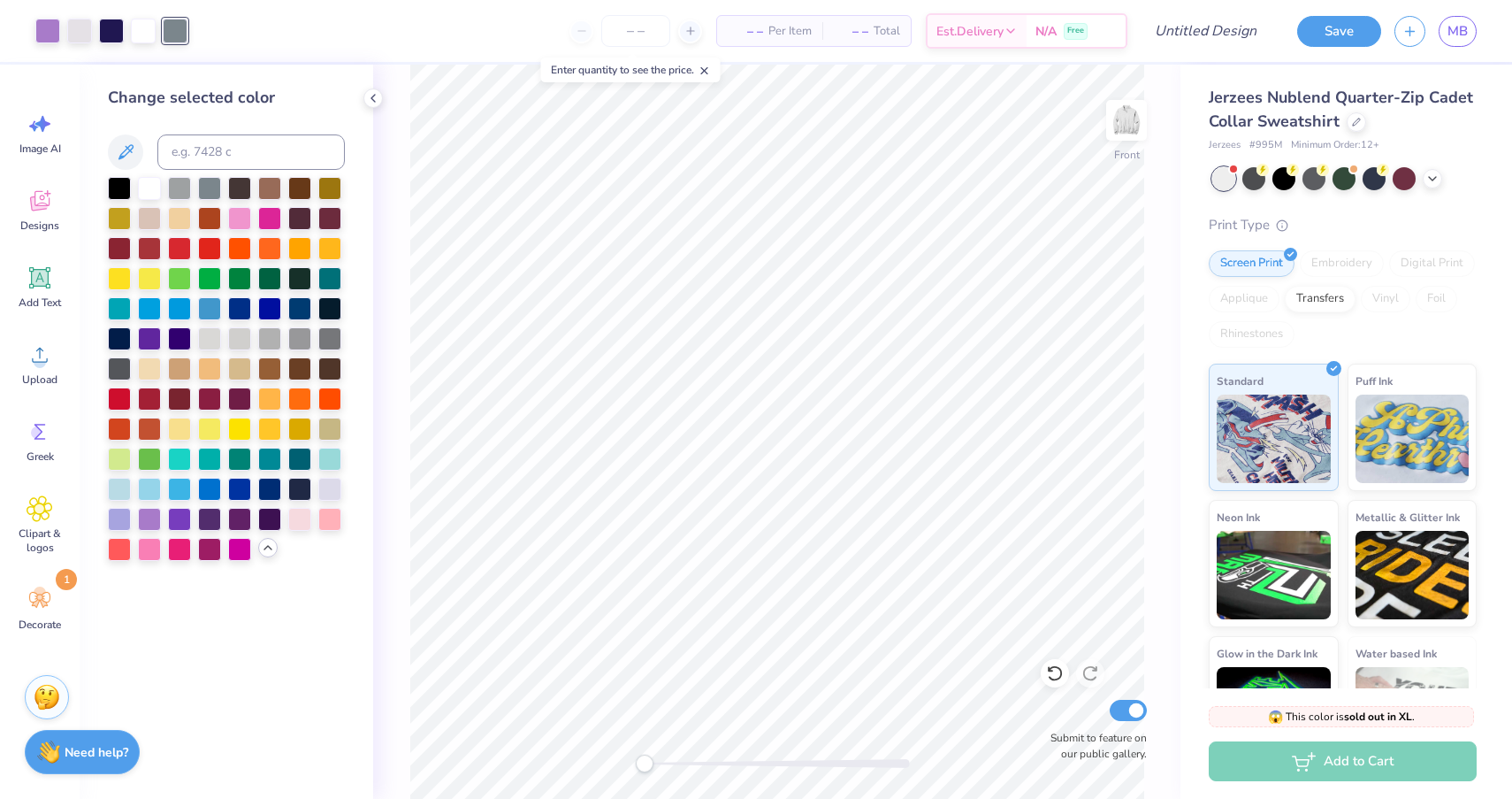
click at [289, 554] on div at bounding box center [227, 368] width 237 height 384
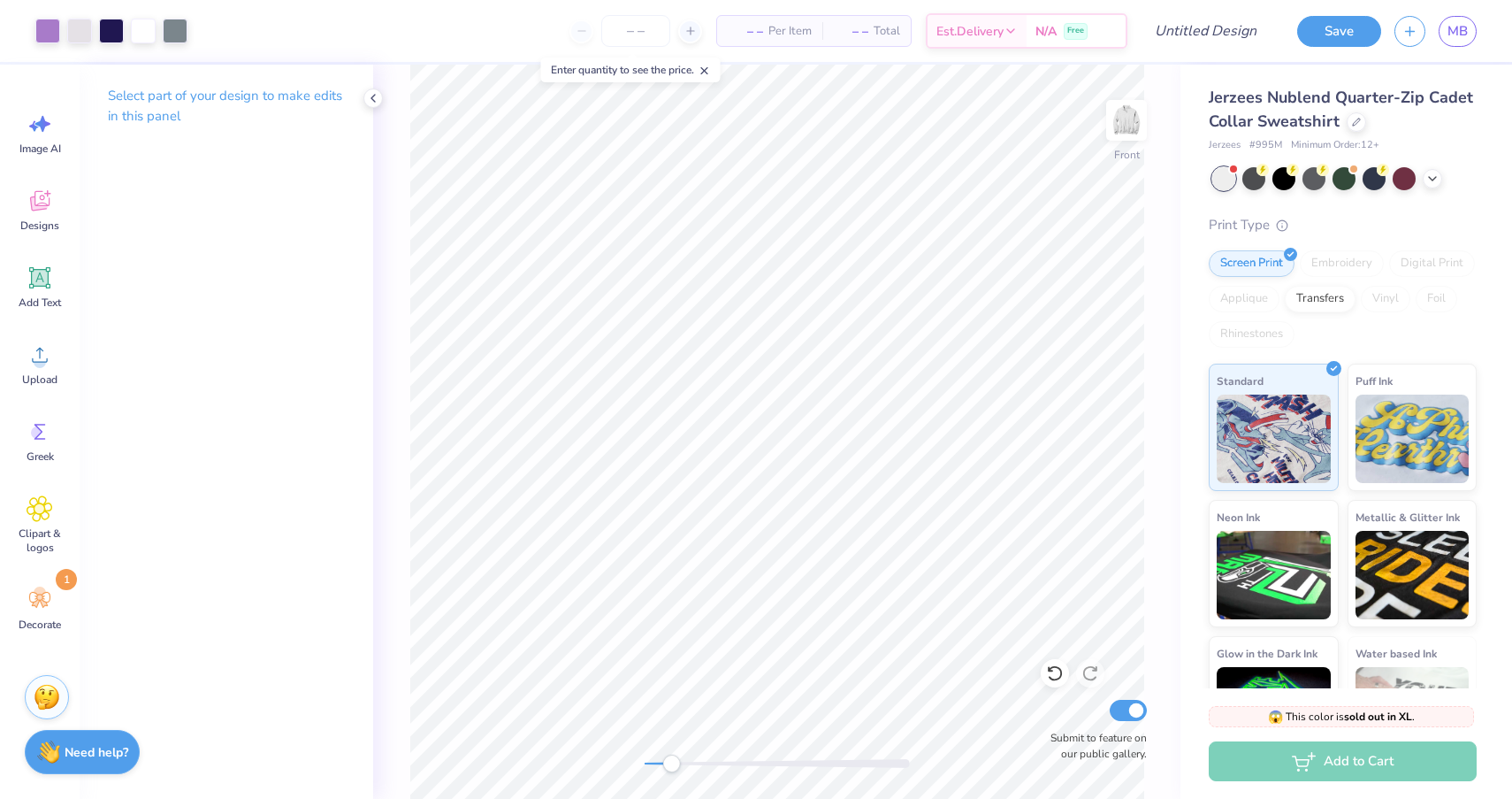
drag, startPoint x: 643, startPoint y: 765, endPoint x: 671, endPoint y: 767, distance: 28.1
click at [671, 767] on div "Accessibility label" at bounding box center [670, 763] width 18 height 18
click at [606, 761] on div "Front Submit to feature on our public gallery." at bounding box center [777, 431] width 807 height 734
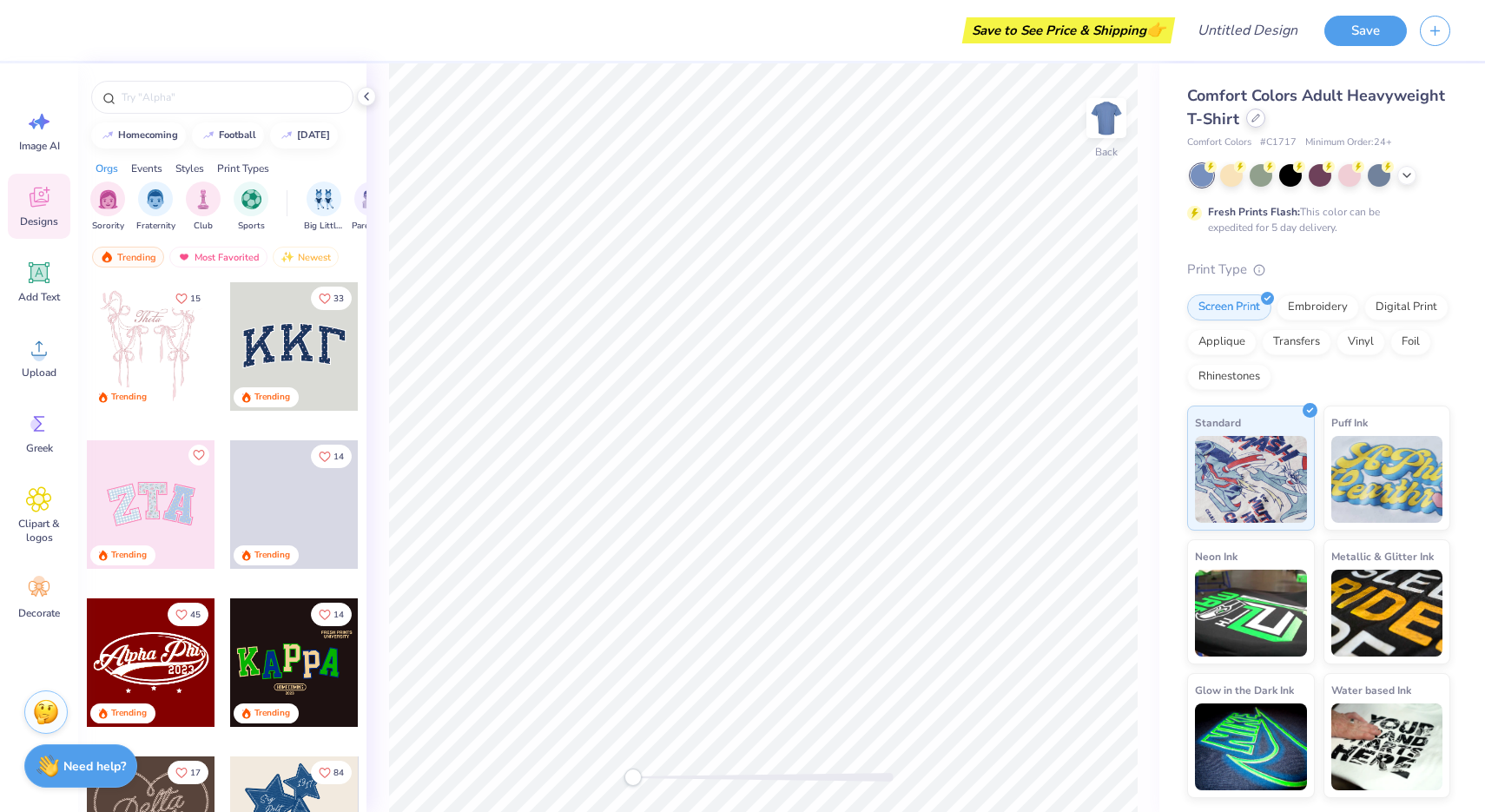
click at [1257, 122] on icon at bounding box center [1256, 118] width 9 height 9
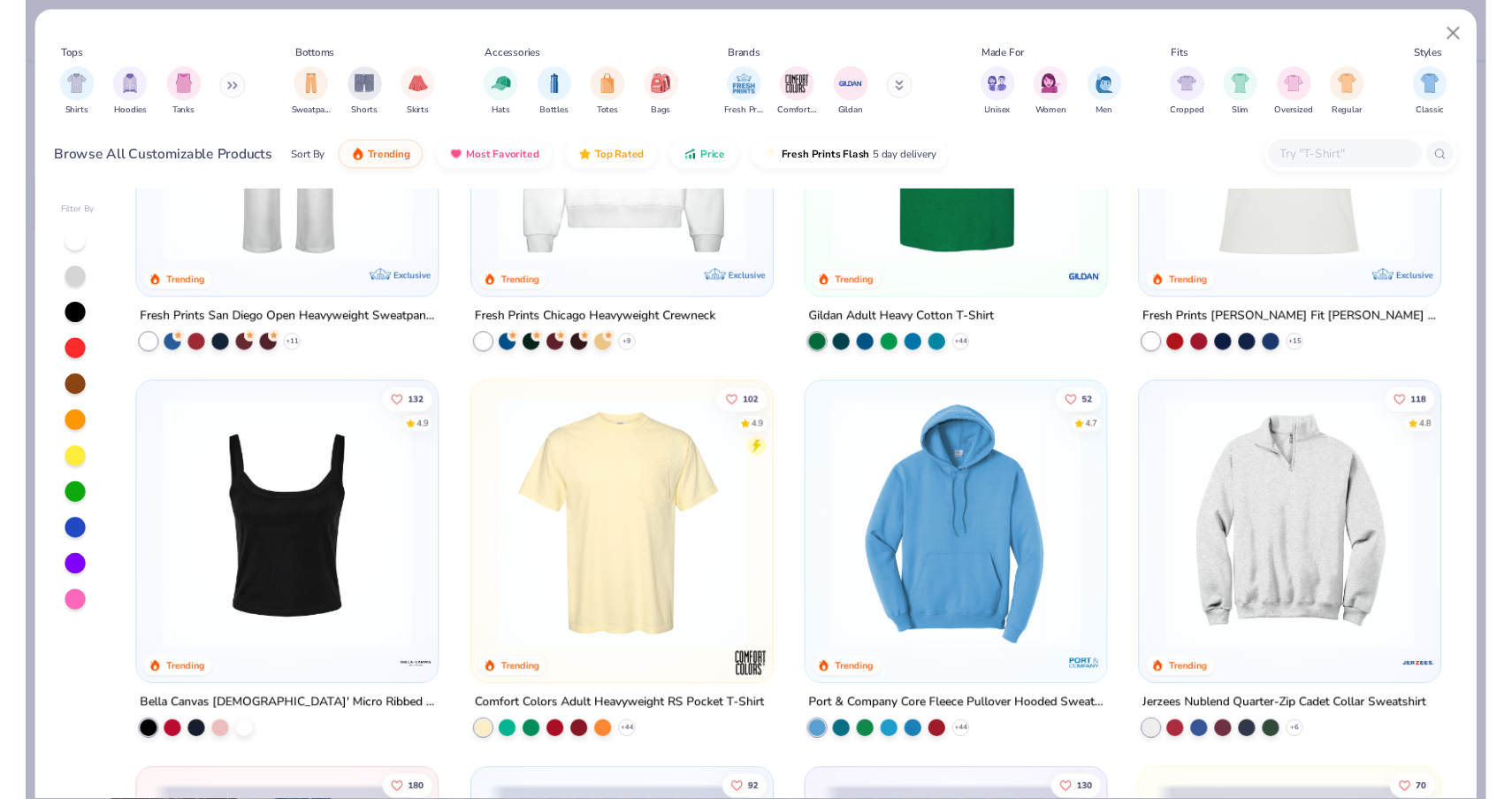
scroll to position [1092, 0]
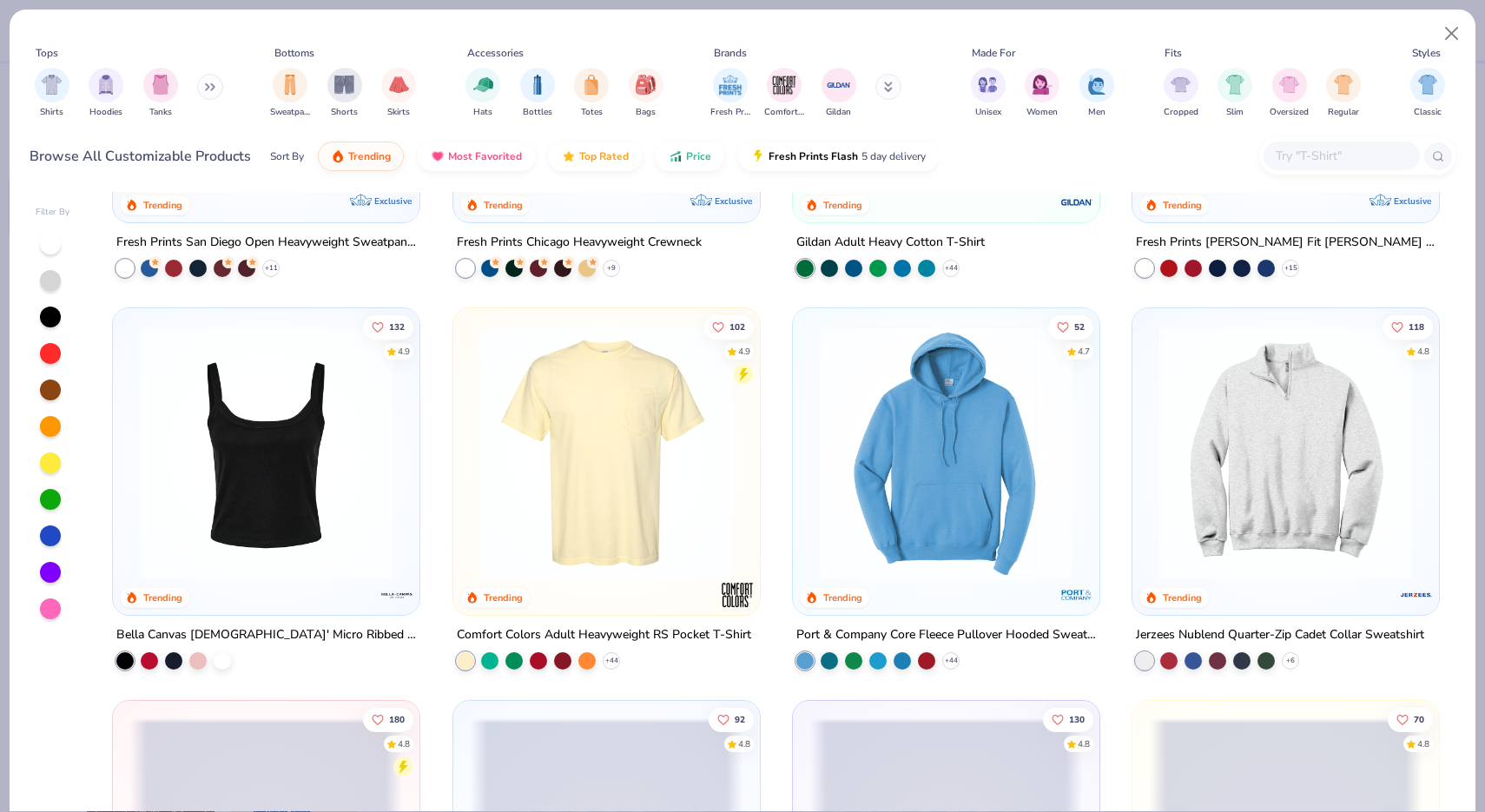
click at [1289, 481] on img at bounding box center [1286, 453] width 272 height 255
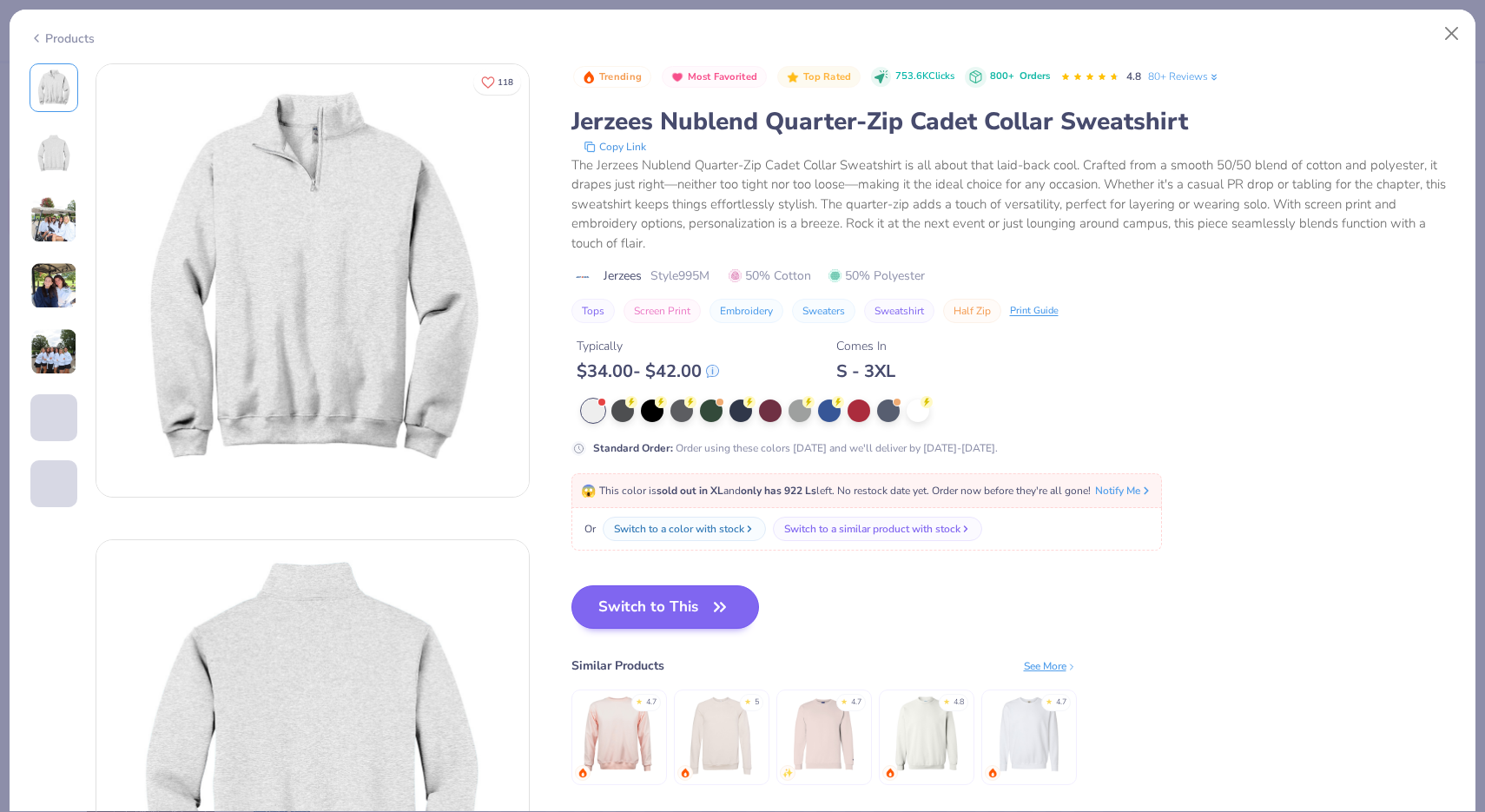
click at [687, 627] on button "Switch to This" at bounding box center [665, 607] width 188 height 44
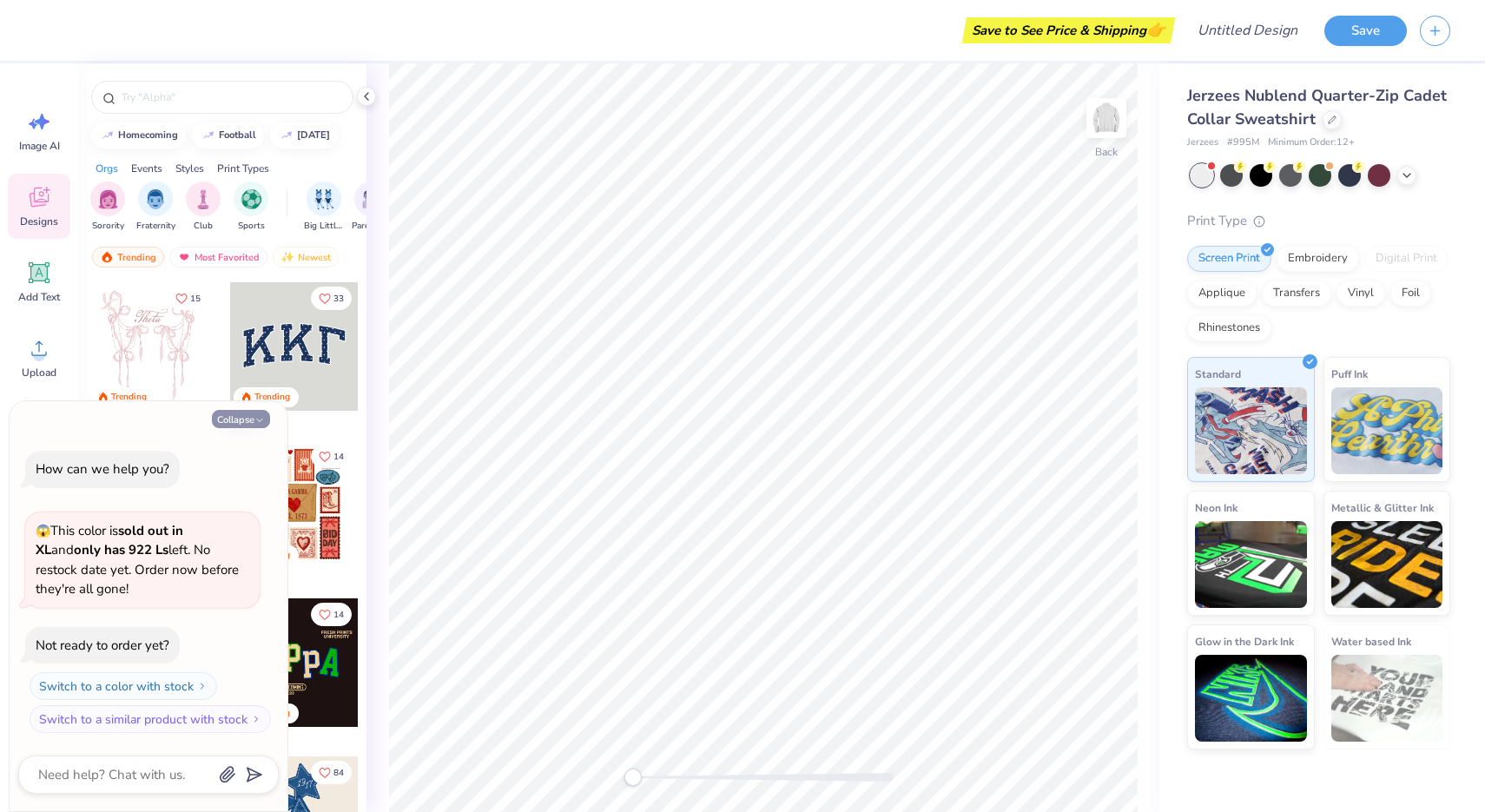
click at [246, 426] on button "Collapse" at bounding box center [241, 419] width 58 height 18
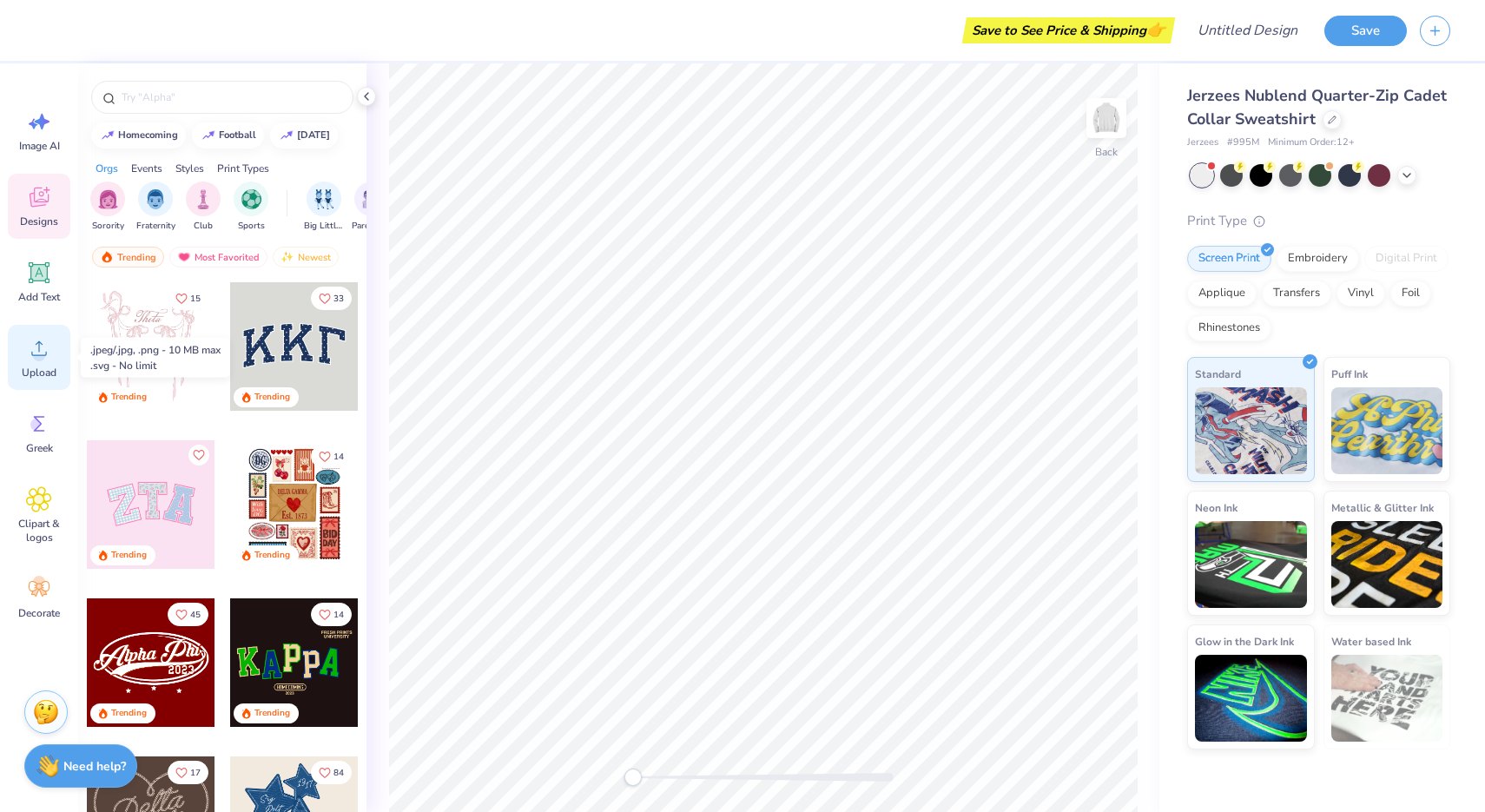
click at [29, 366] on span "Upload" at bounding box center [39, 372] width 35 height 14
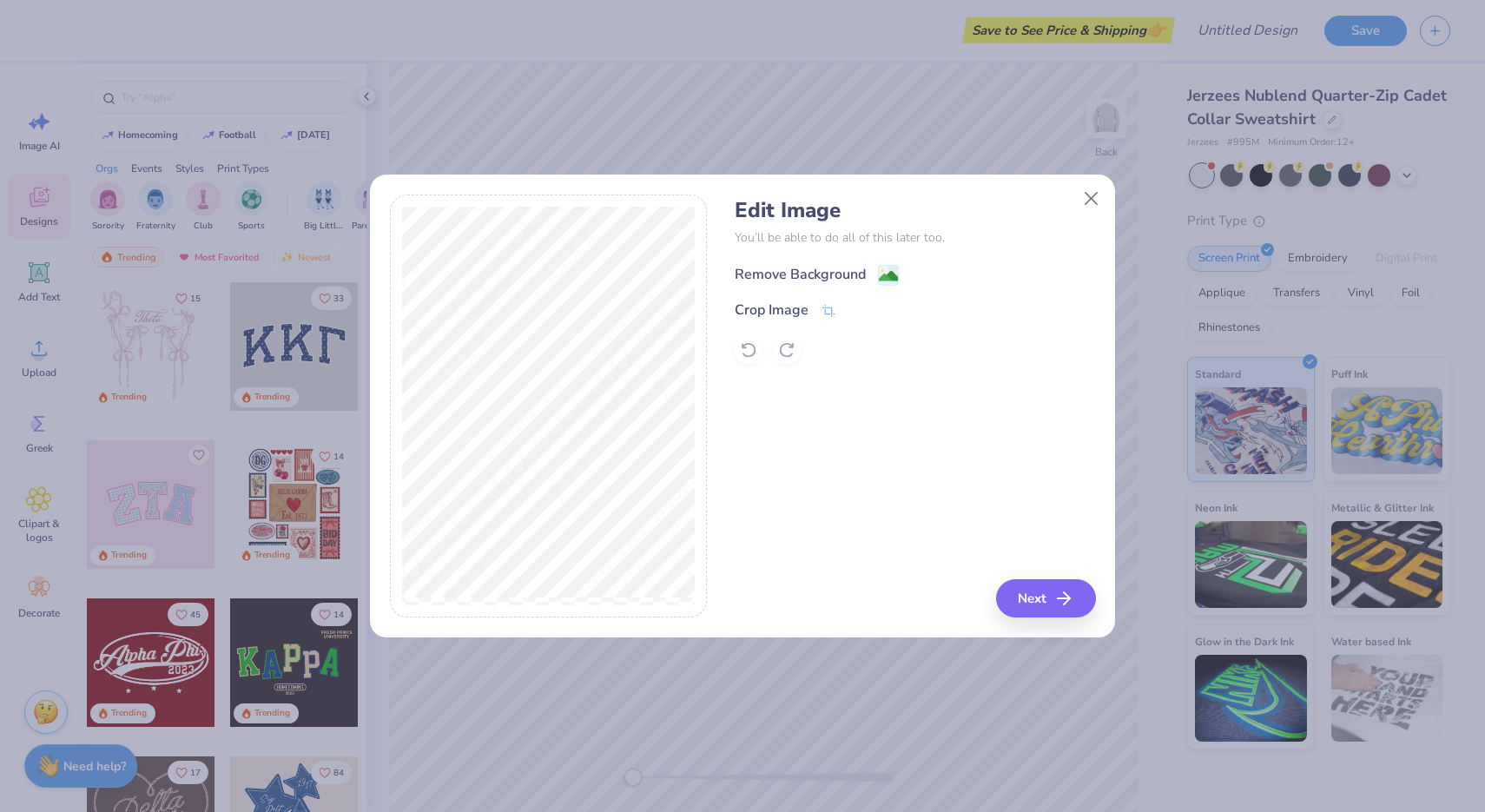
click at [792, 267] on div "Remove Background" at bounding box center [800, 274] width 131 height 21
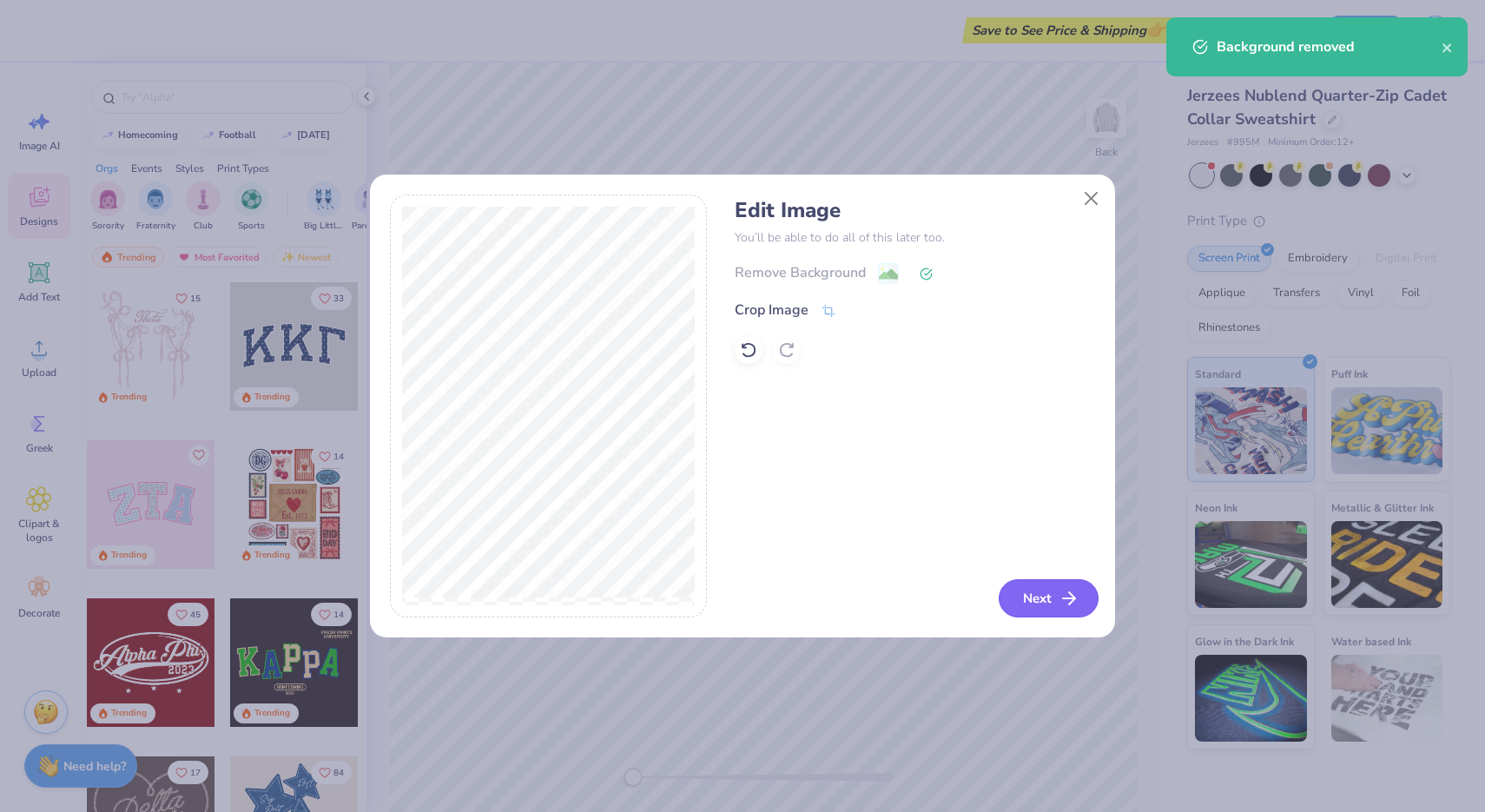
click at [1043, 598] on button "Next" at bounding box center [1049, 598] width 100 height 38
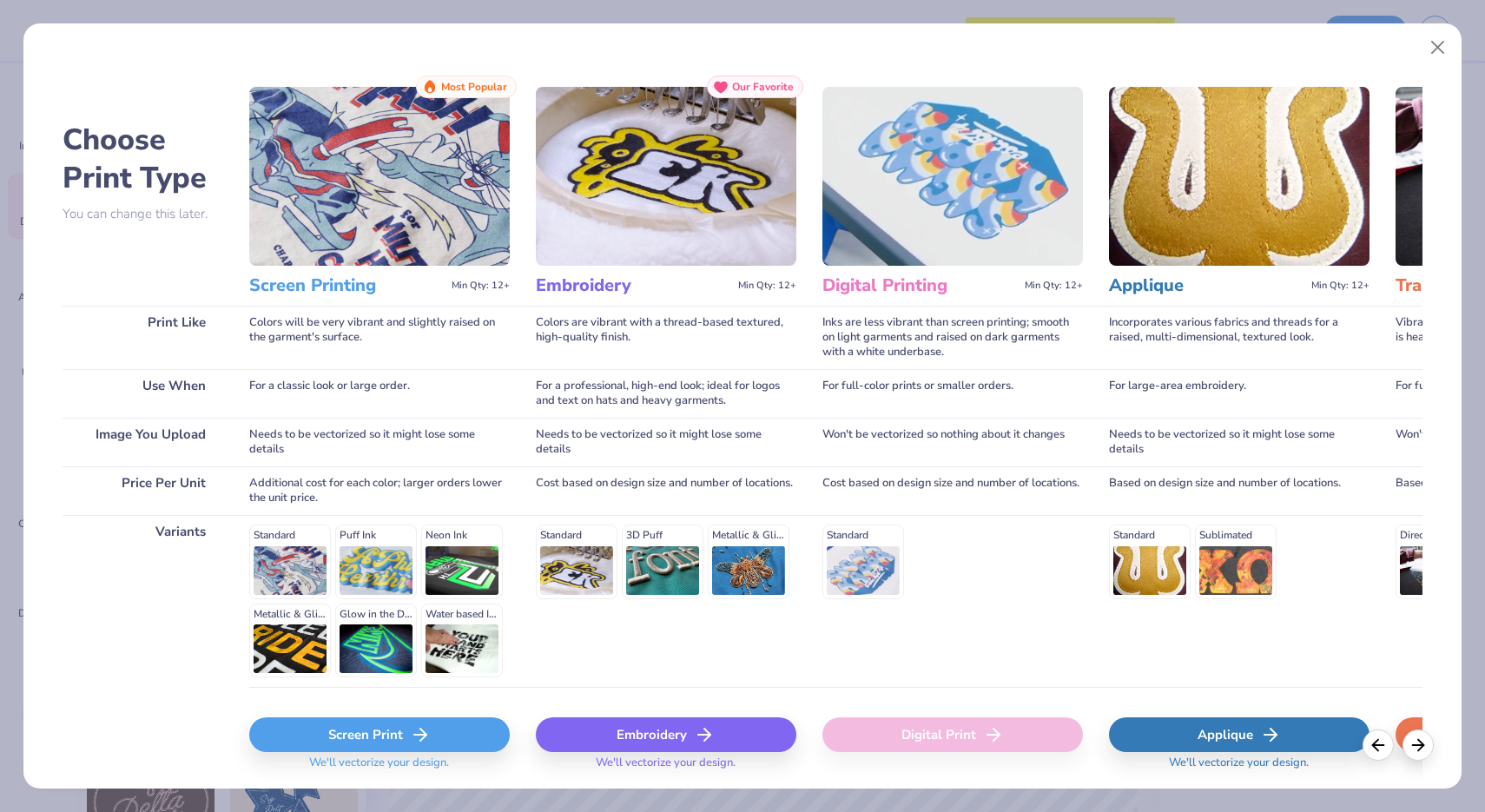
click at [407, 734] on div "Screen Print" at bounding box center [379, 735] width 261 height 35
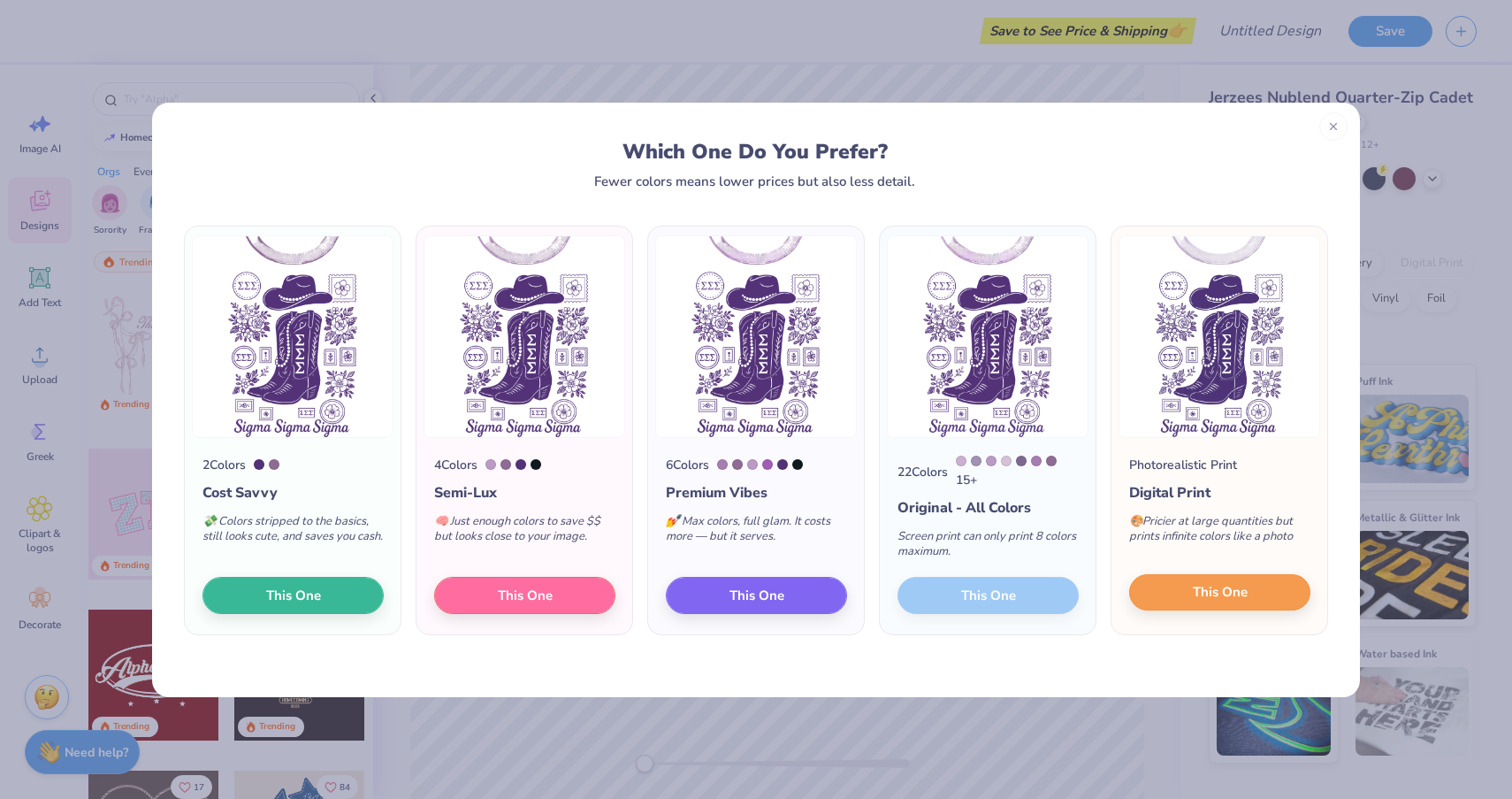
click at [1262, 595] on button "This One" at bounding box center [1220, 593] width 181 height 37
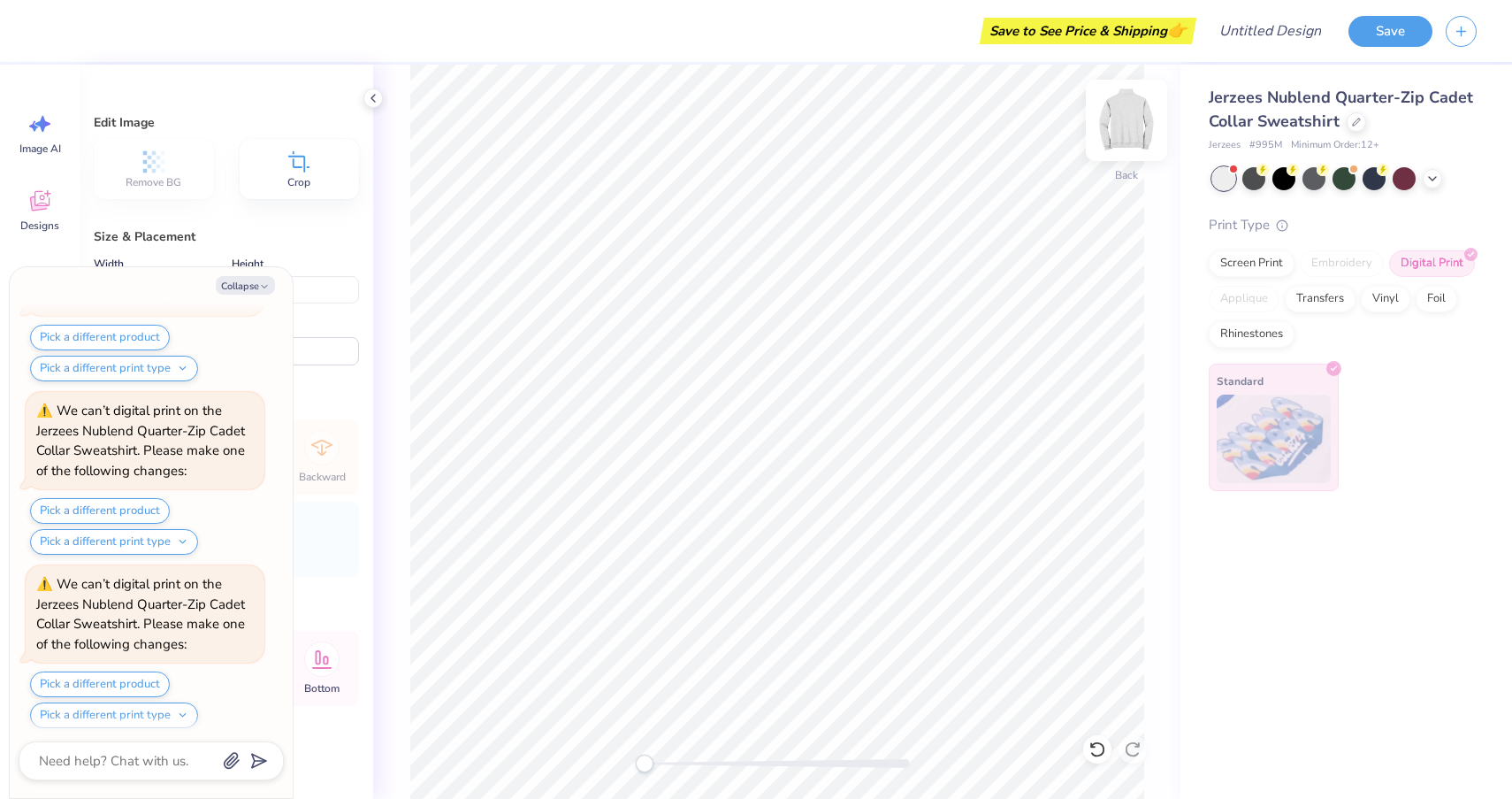
scroll to position [742, 0]
click at [1111, 112] on img at bounding box center [1127, 120] width 70 height 70
type textarea "x"
type input "7.72"
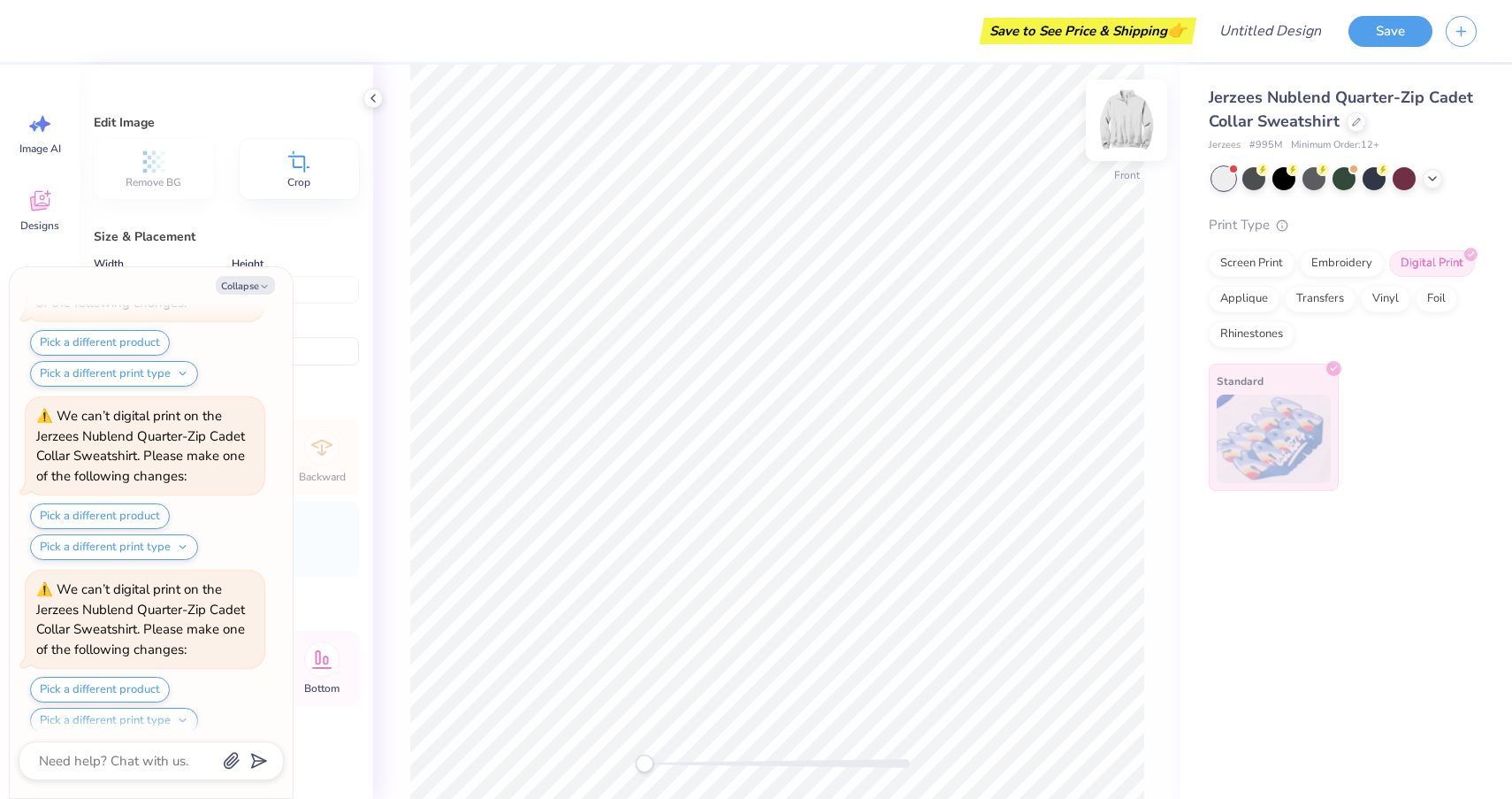
type input "12.02"
type input "6.95"
click at [288, 170] on icon at bounding box center [299, 161] width 27 height 27
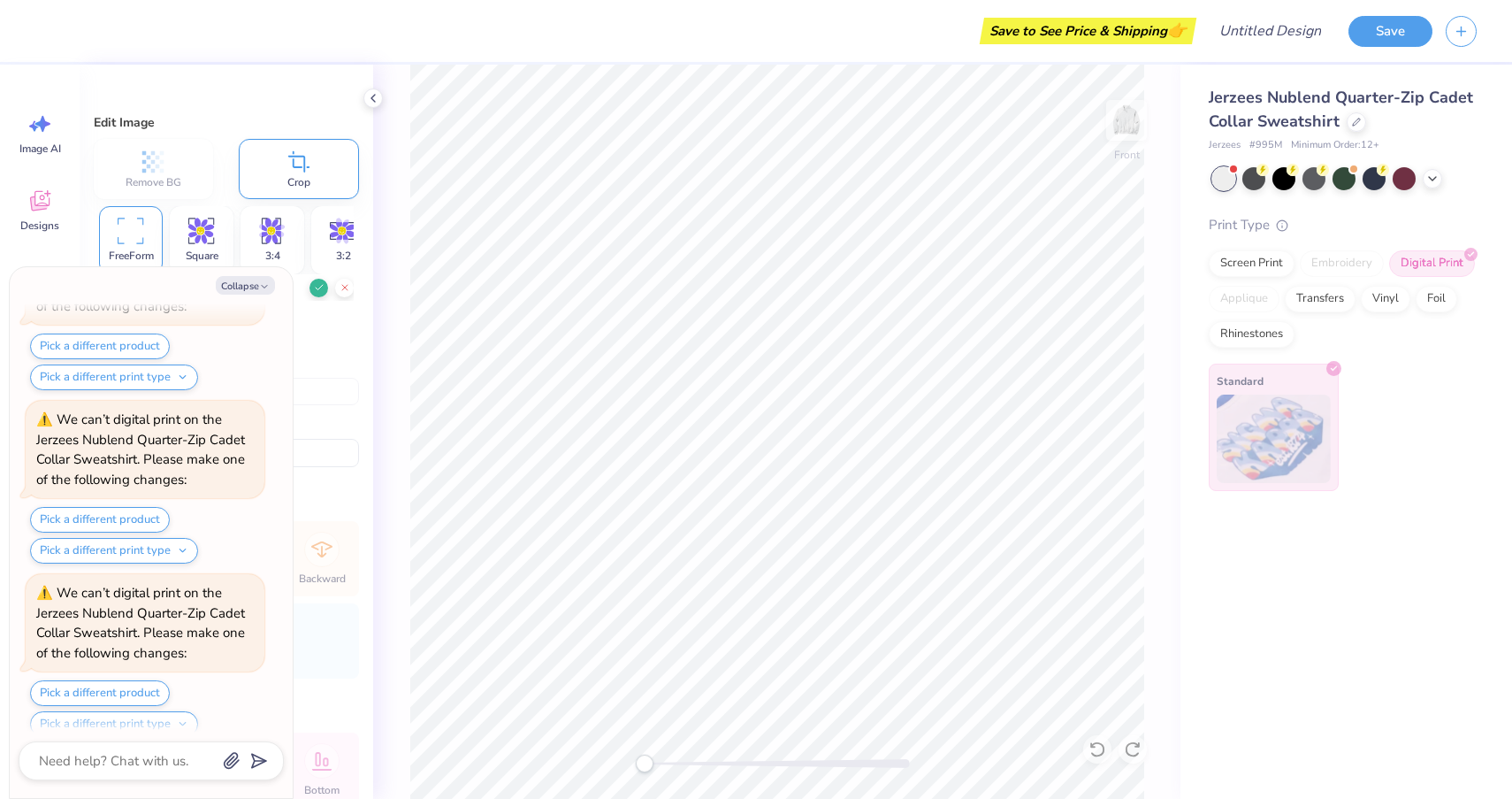
type textarea "x"
type input "9.89"
type input "8.16"
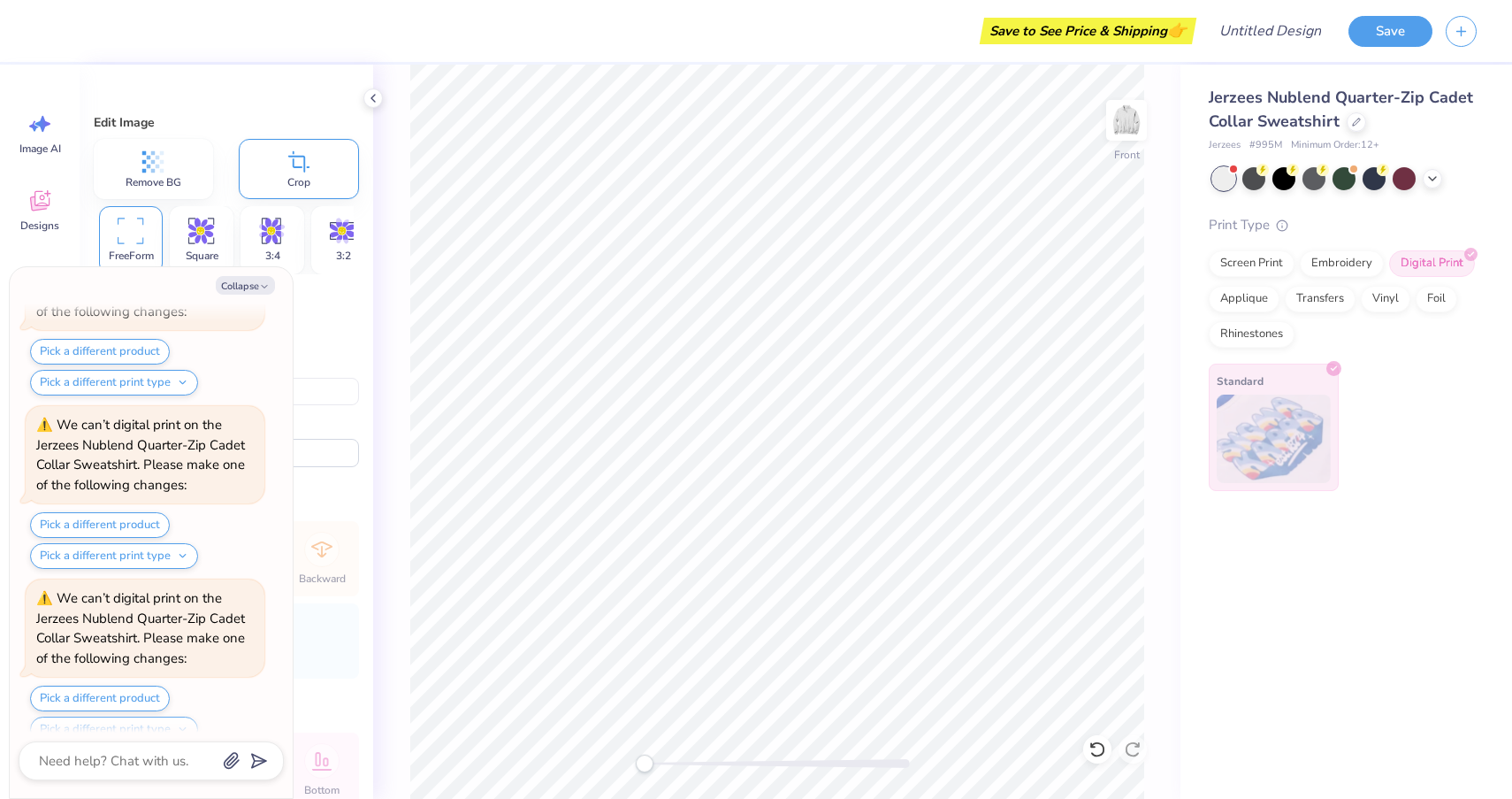
type textarea "x"
type input "10.27"
type input "13.16"
type input "4.88"
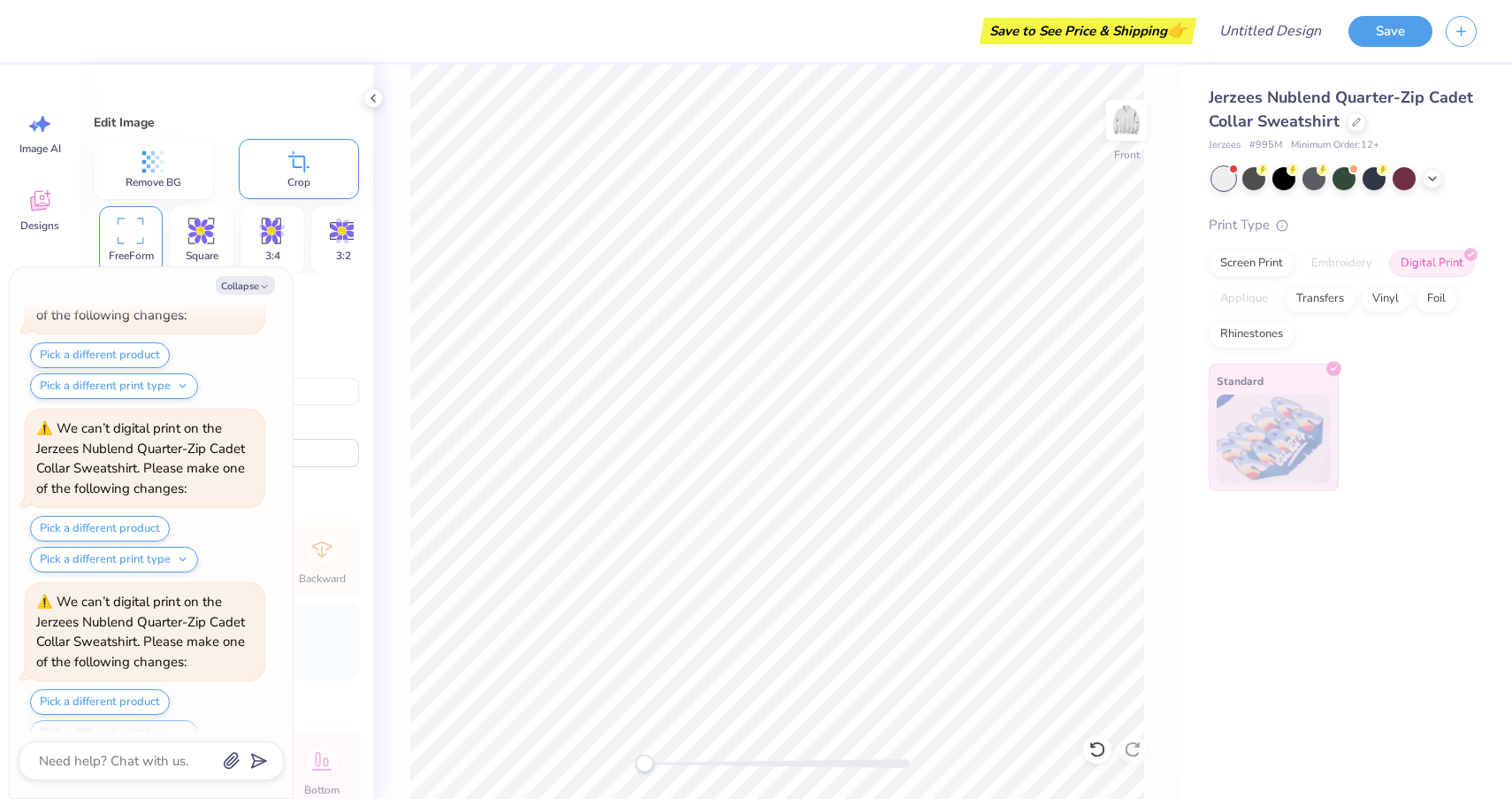
type textarea "x"
type input "12.58"
type input "16.10"
type input "2.99"
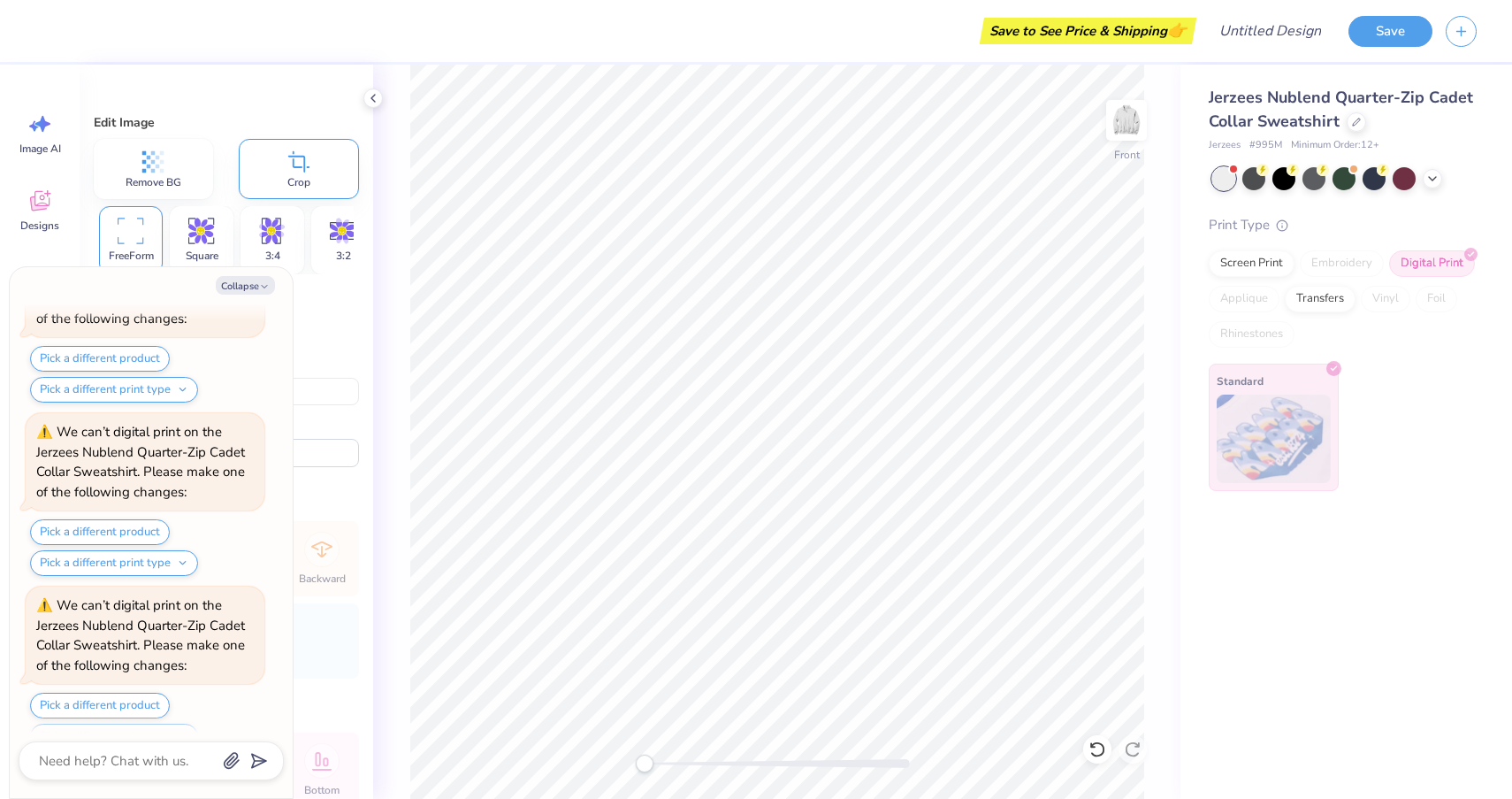
type textarea "x"
type input "13.68"
type input "17.51"
type input "4.05"
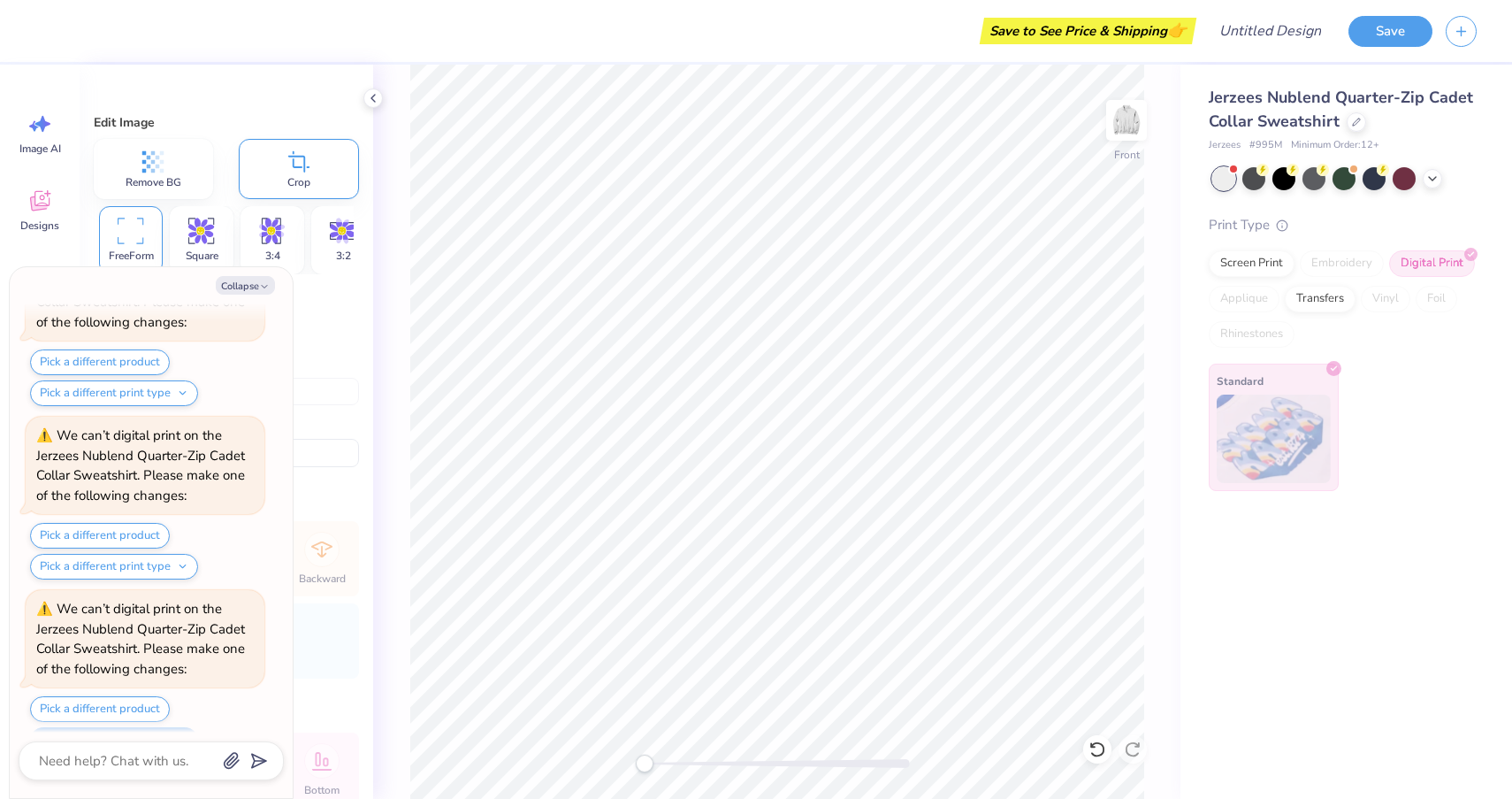
click at [141, 727] on button "Pick a different print type" at bounding box center [113, 740] width 168 height 26
click at [181, 657] on button "direct-to-film transfers" at bounding box center [120, 672] width 168 height 30
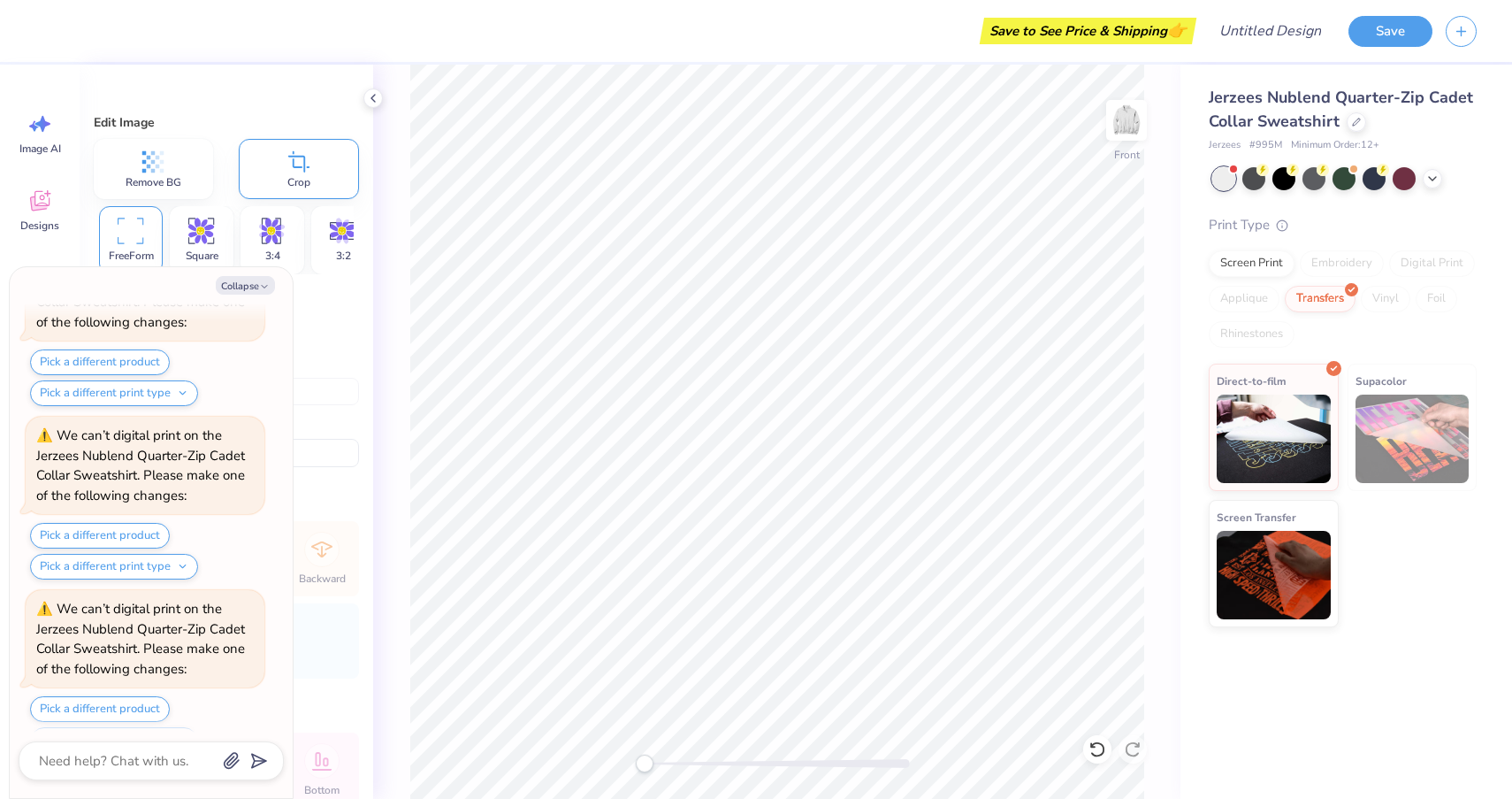
scroll to position [2997, 0]
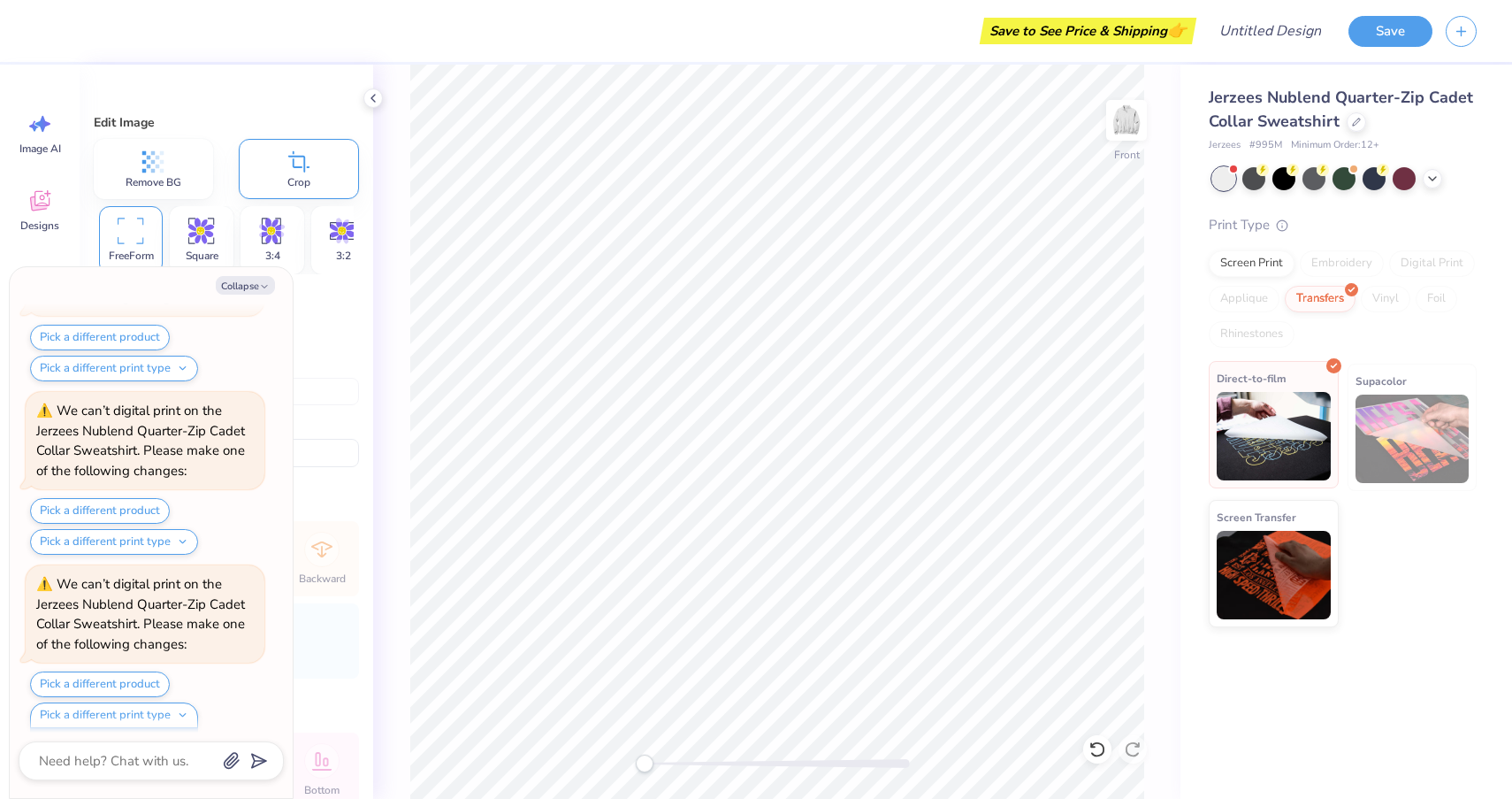
click at [1293, 417] on img at bounding box center [1273, 436] width 114 height 89
click at [1265, 389] on div "Direct-to-film" at bounding box center [1274, 425] width 130 height 128
type textarea "x"
type input "4.23"
click at [1308, 427] on img at bounding box center [1273, 439] width 114 height 89
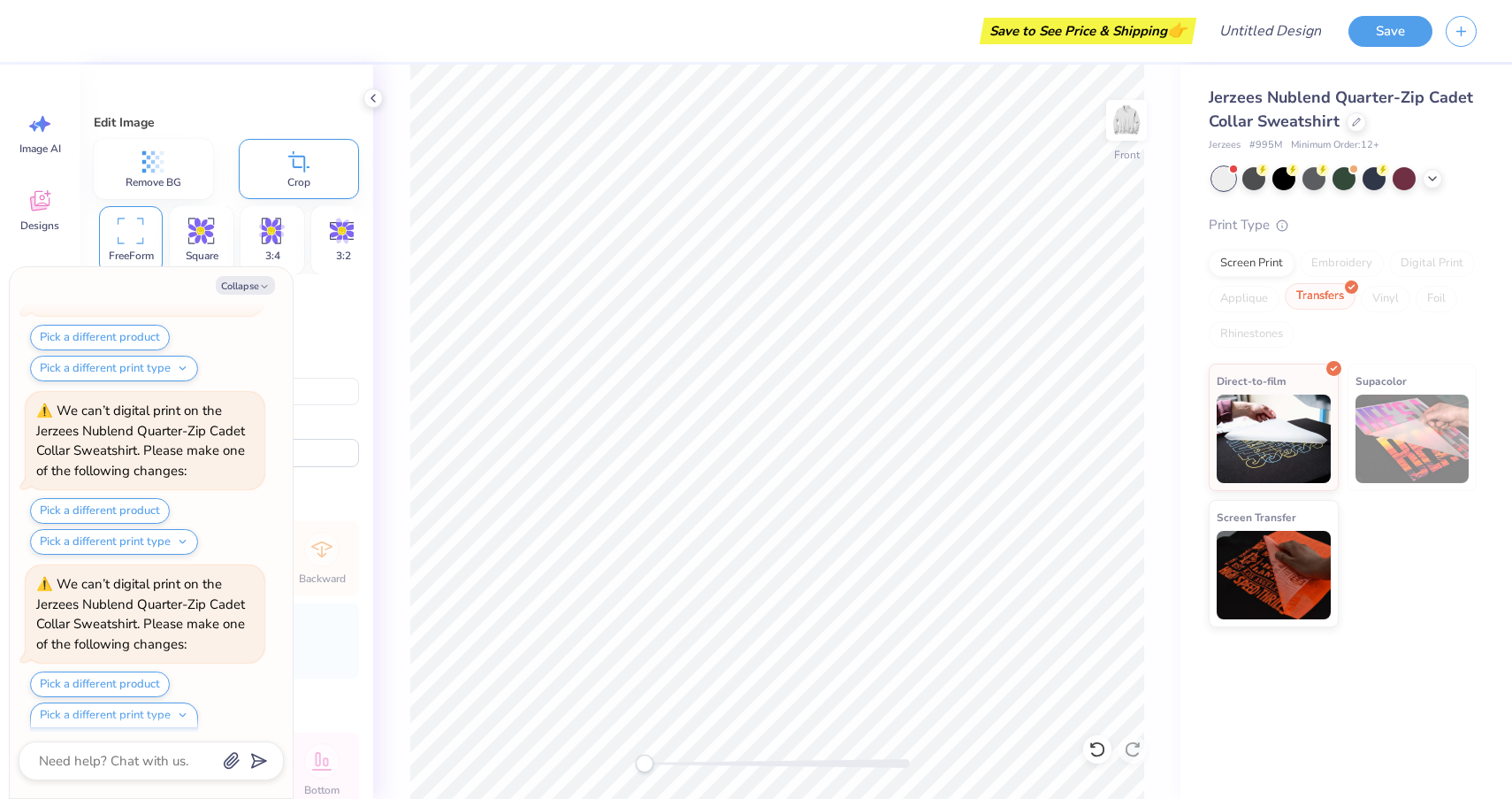
click at [1312, 298] on div "Transfers" at bounding box center [1320, 296] width 70 height 27
click at [241, 285] on button "Collapse" at bounding box center [245, 285] width 59 height 19
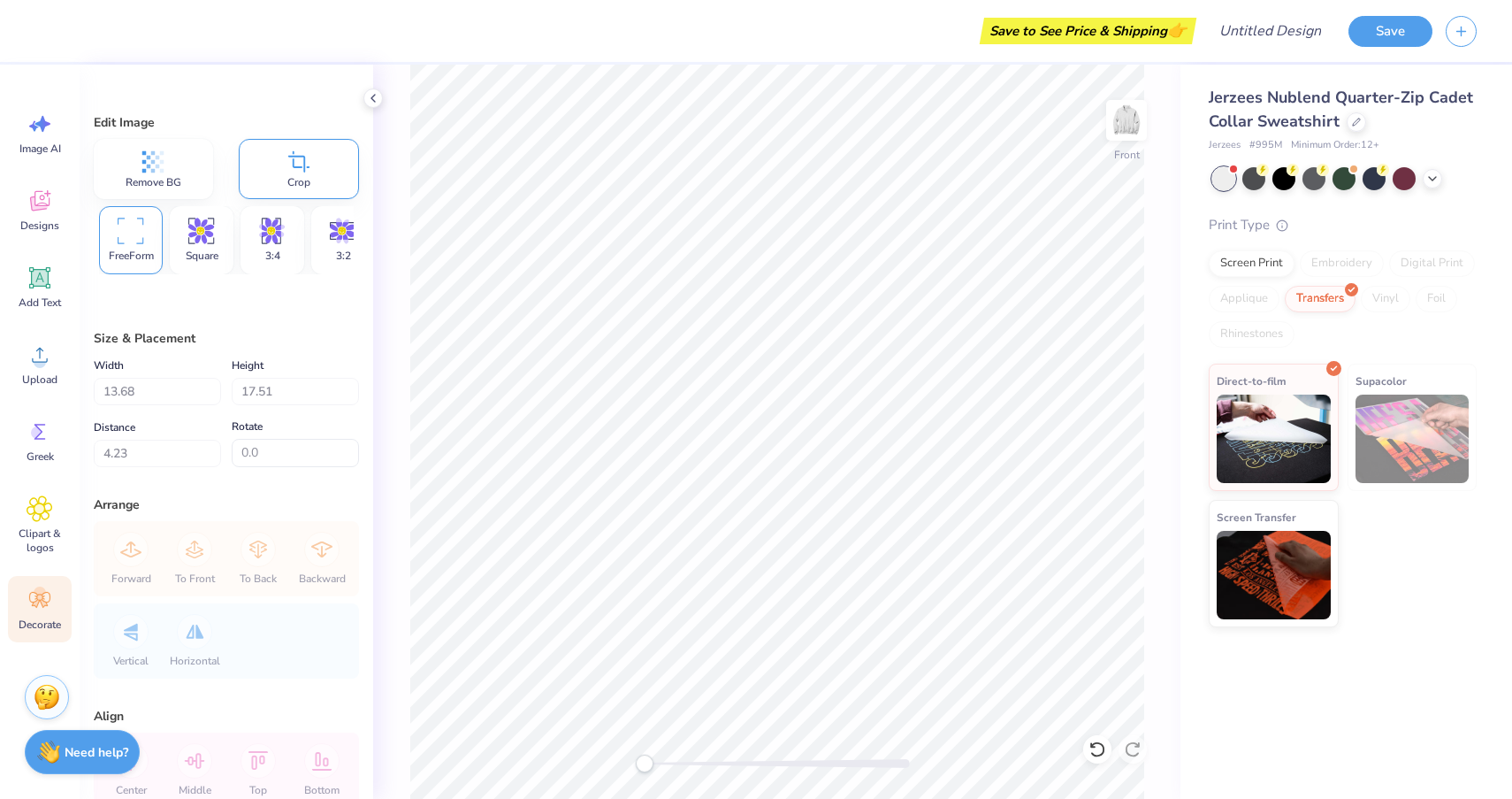
click at [39, 597] on circle at bounding box center [39, 592] width 12 height 12
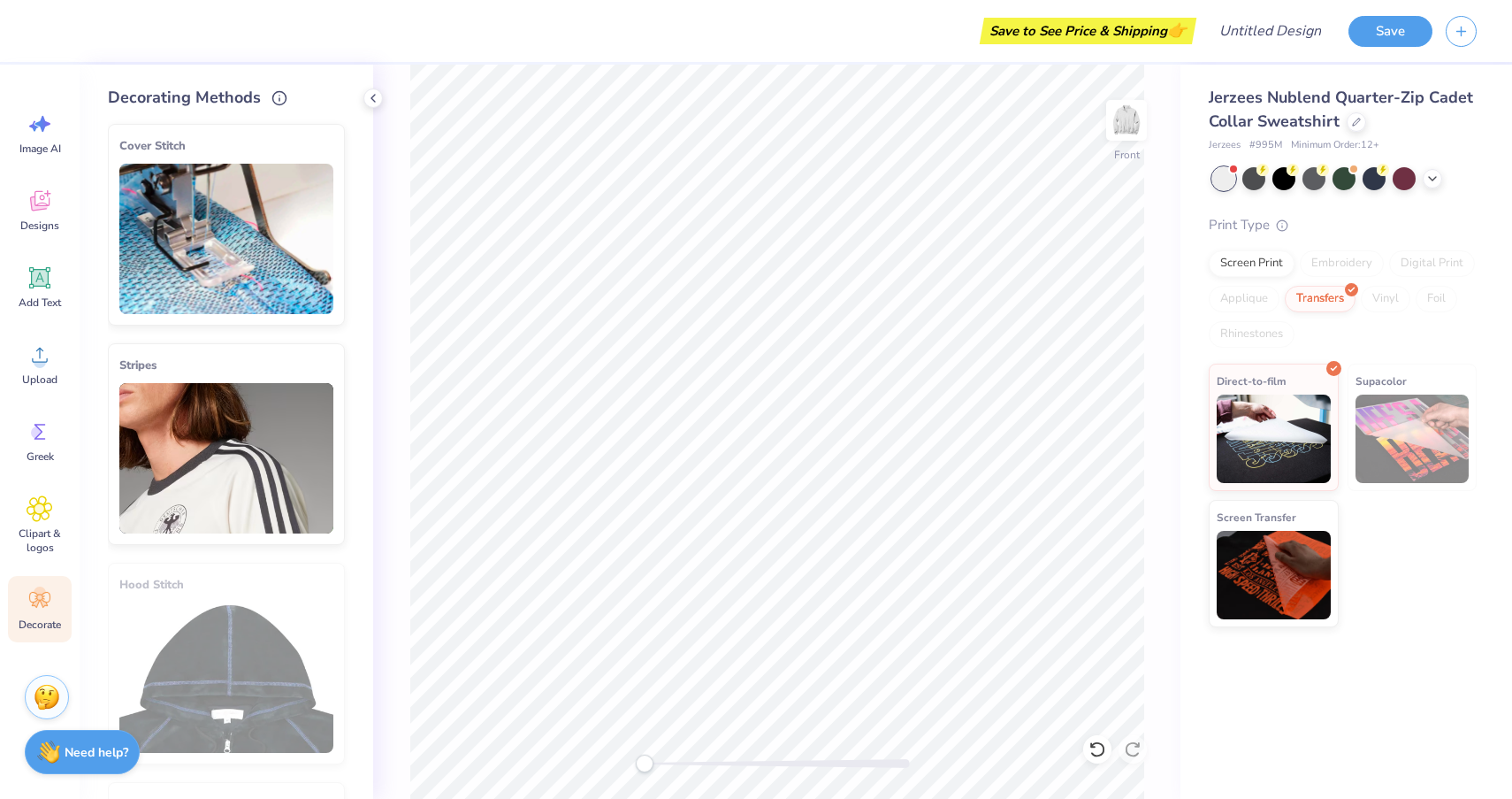
click at [247, 224] on img at bounding box center [226, 239] width 214 height 150
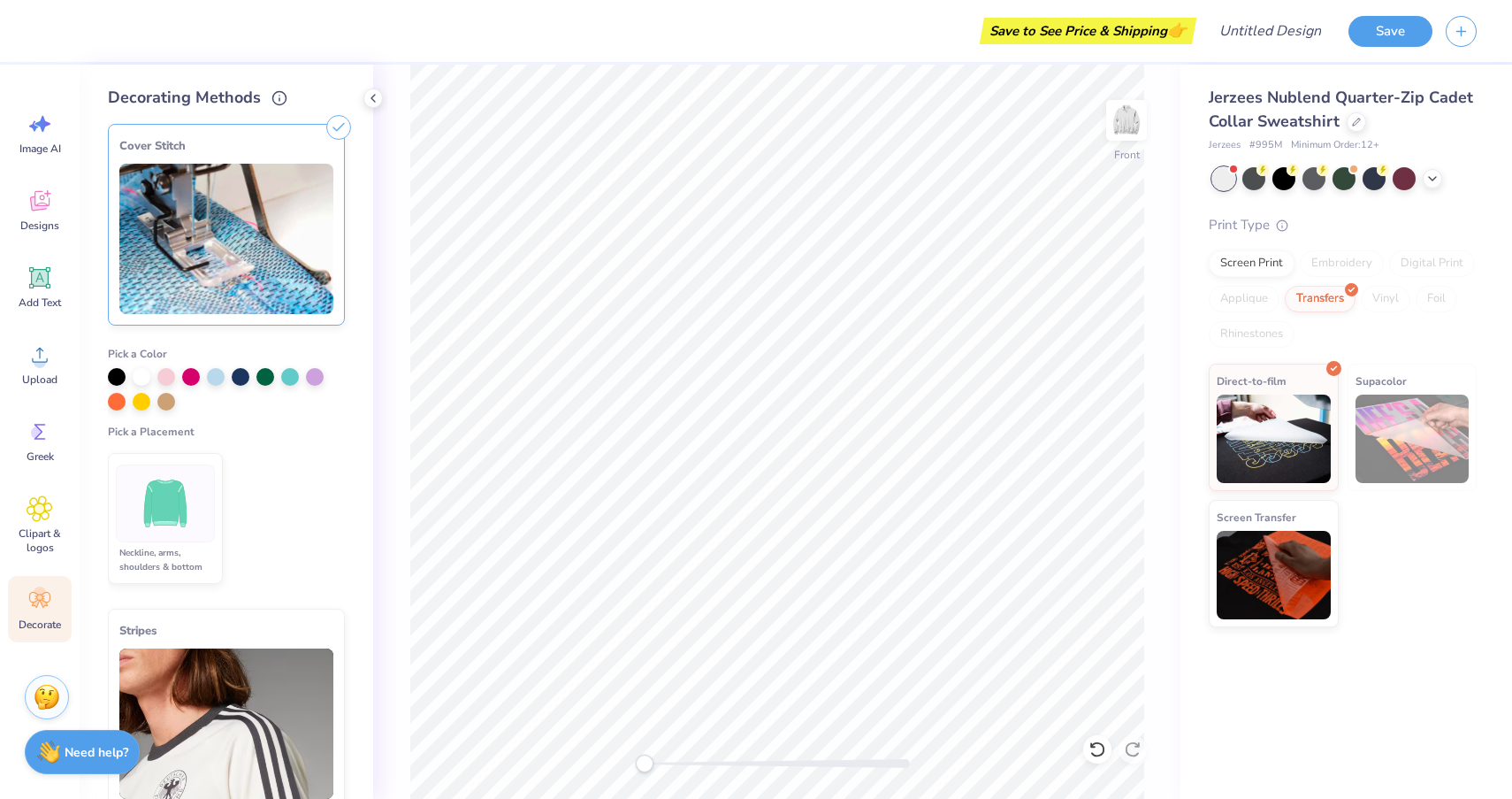
click at [162, 506] on img at bounding box center [166, 504] width 67 height 67
click at [314, 378] on div at bounding box center [314, 374] width 18 height 18
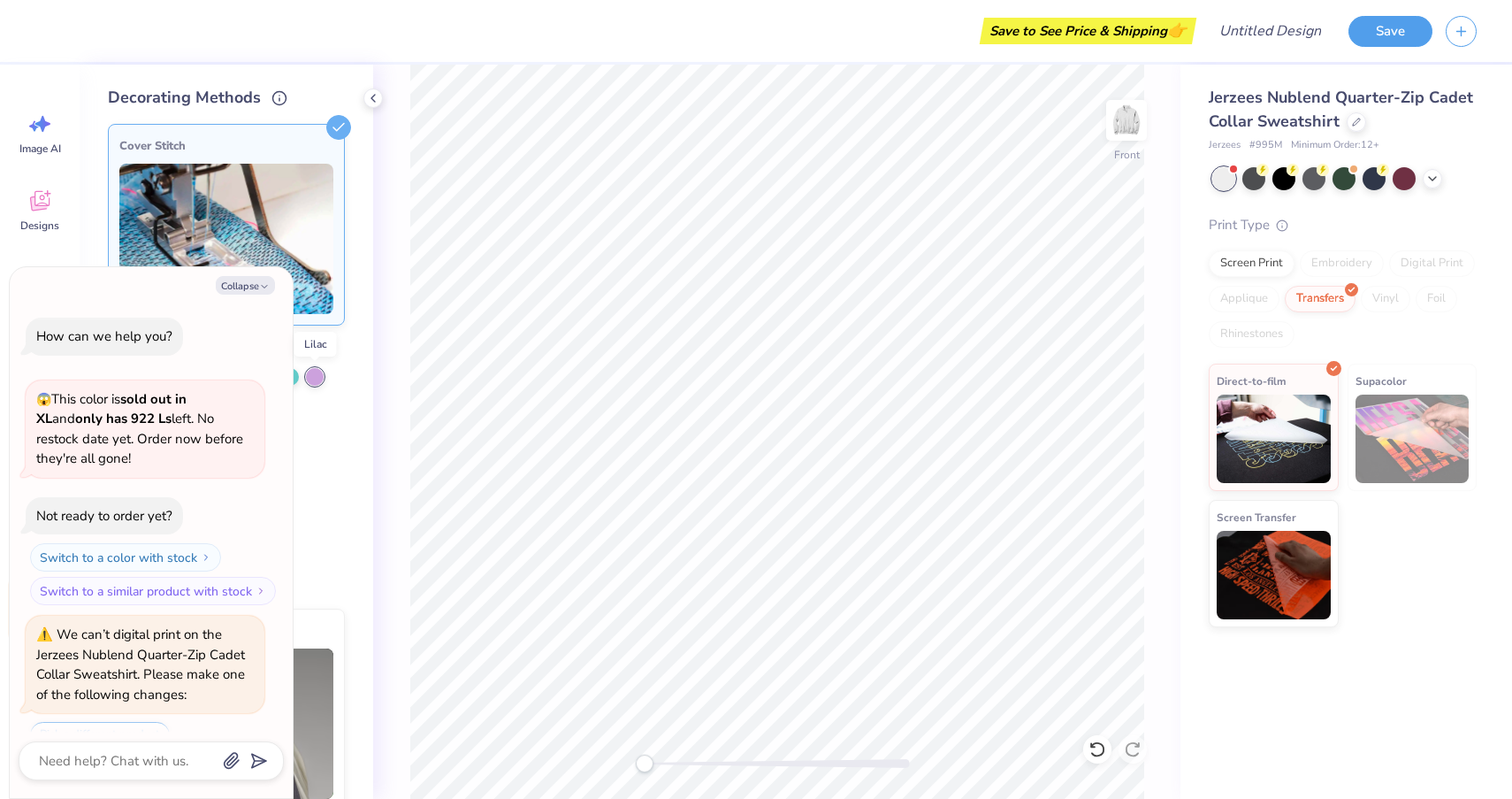
scroll to position [3123, 0]
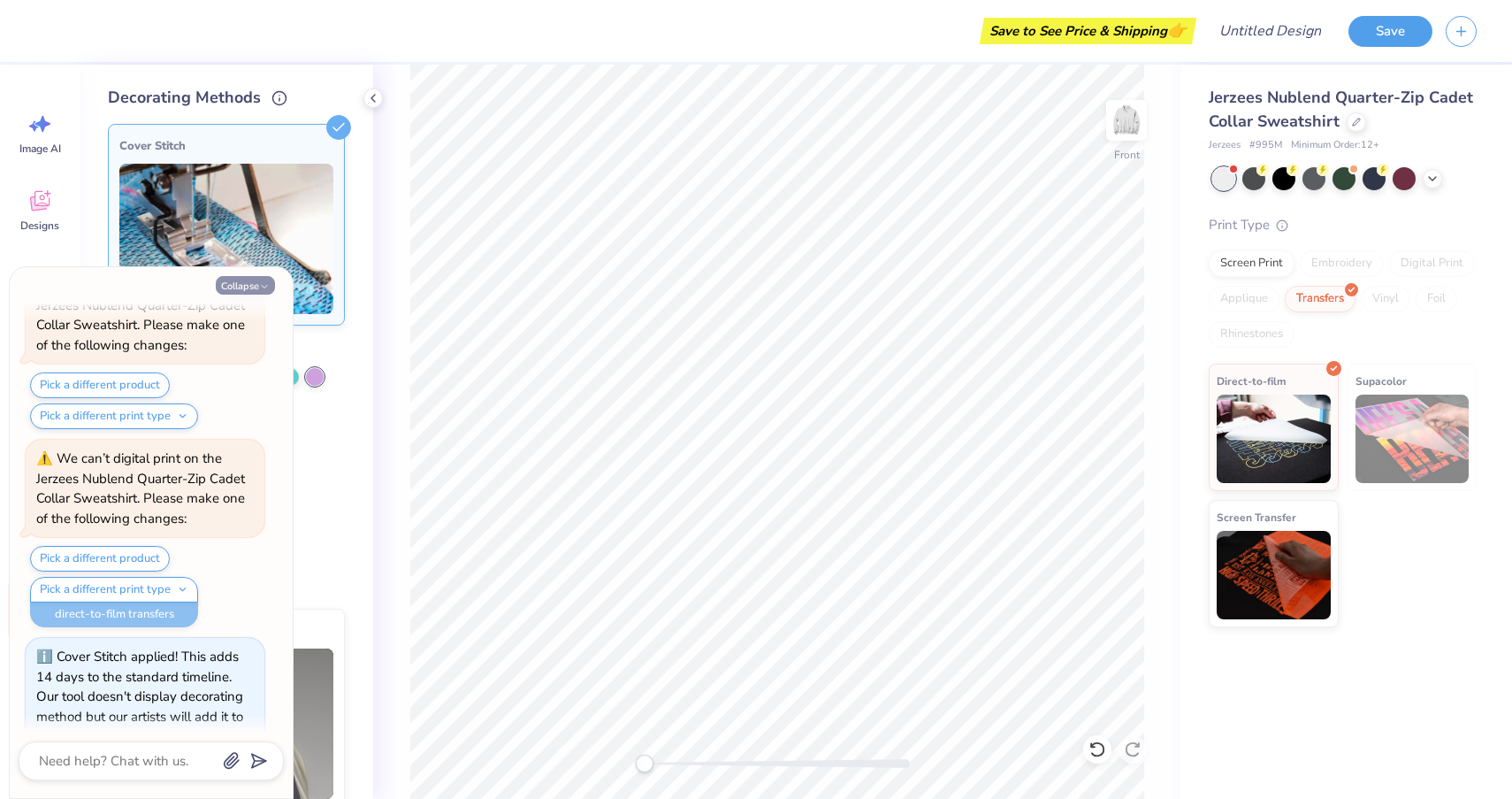
click at [260, 285] on icon "button" at bounding box center [264, 286] width 10 height 10
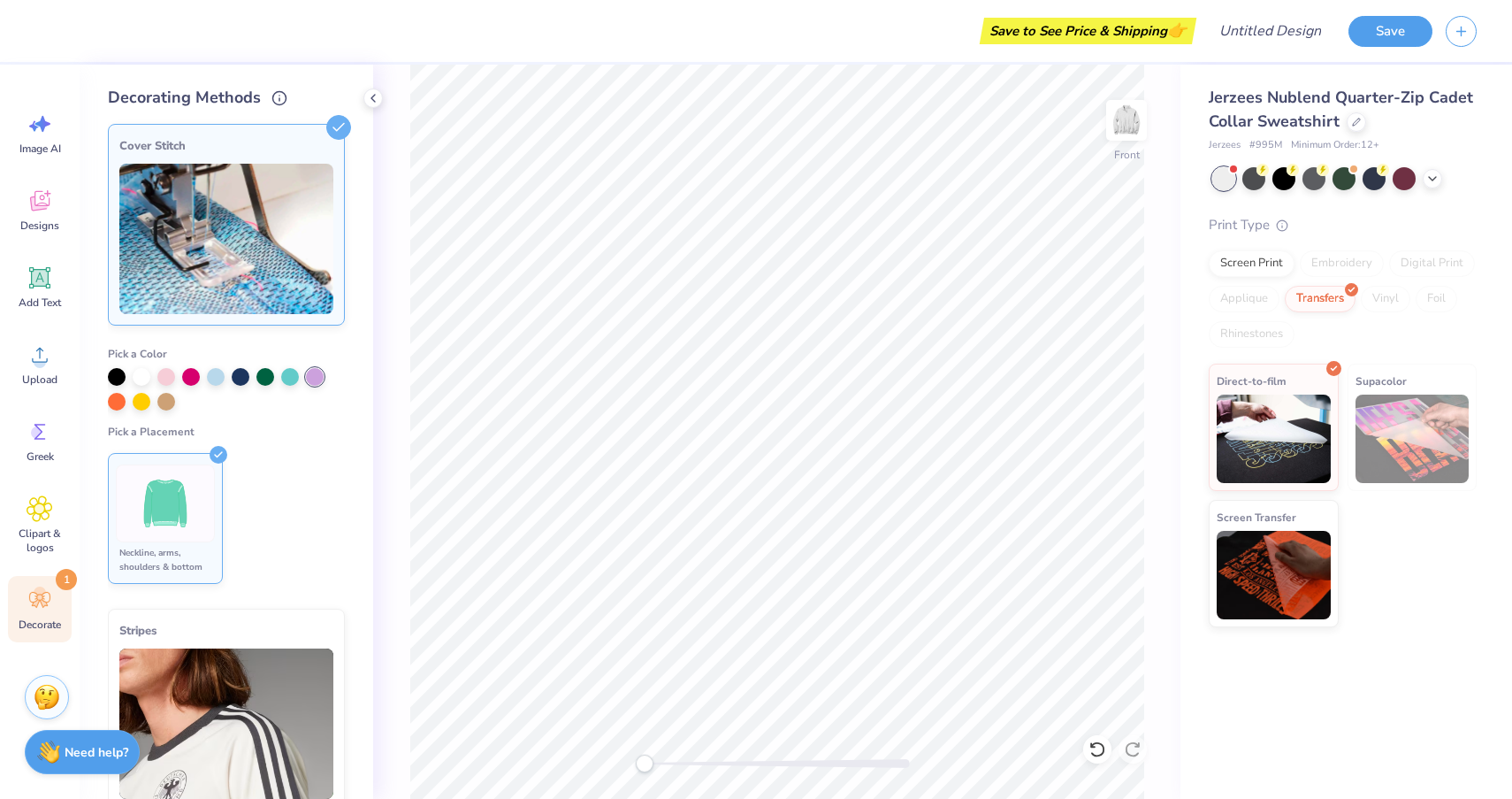
type textarea "x"
click at [148, 506] on img at bounding box center [166, 504] width 67 height 67
click at [227, 239] on img at bounding box center [226, 239] width 214 height 150
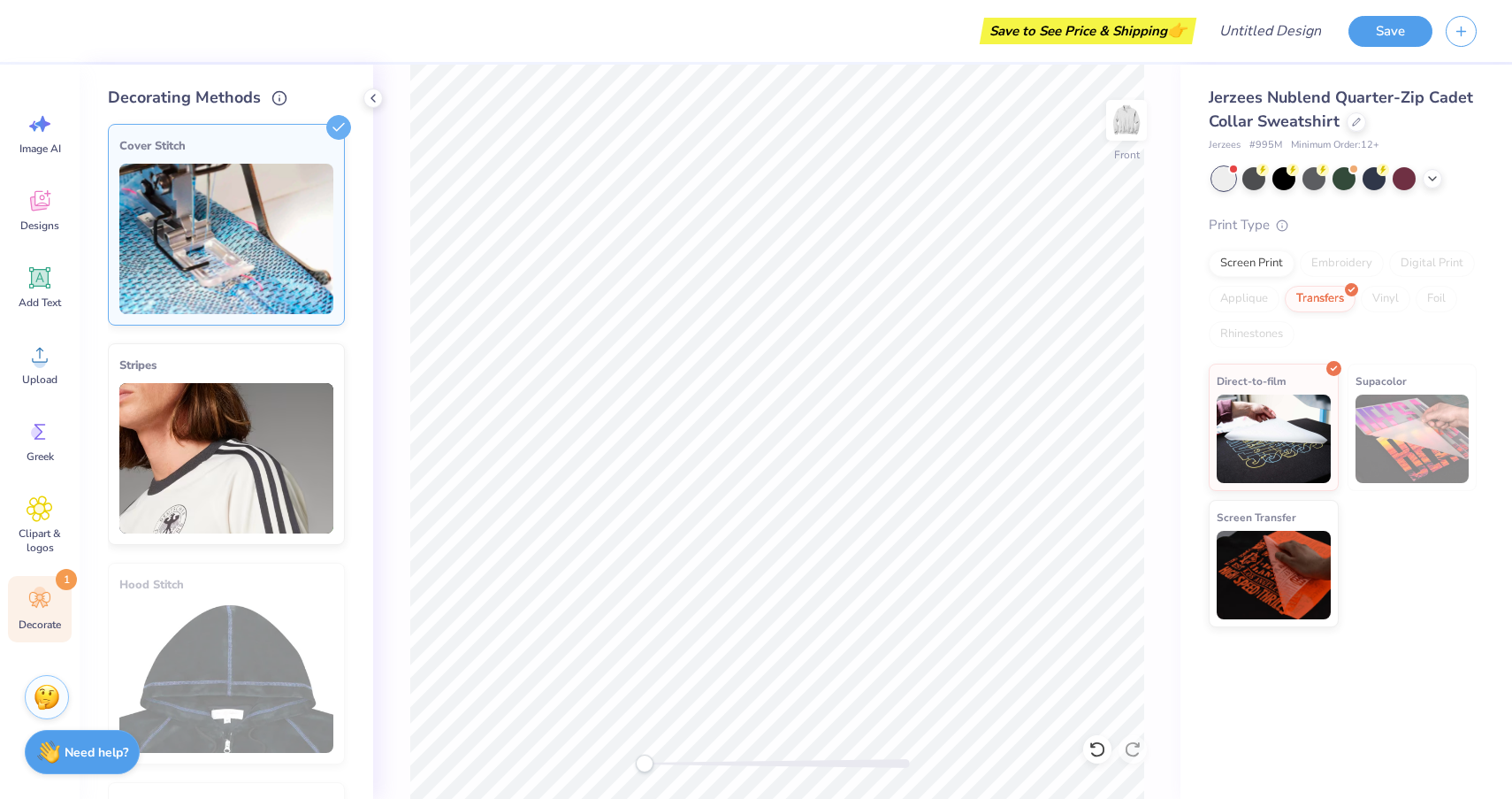
click at [236, 239] on img at bounding box center [226, 239] width 214 height 150
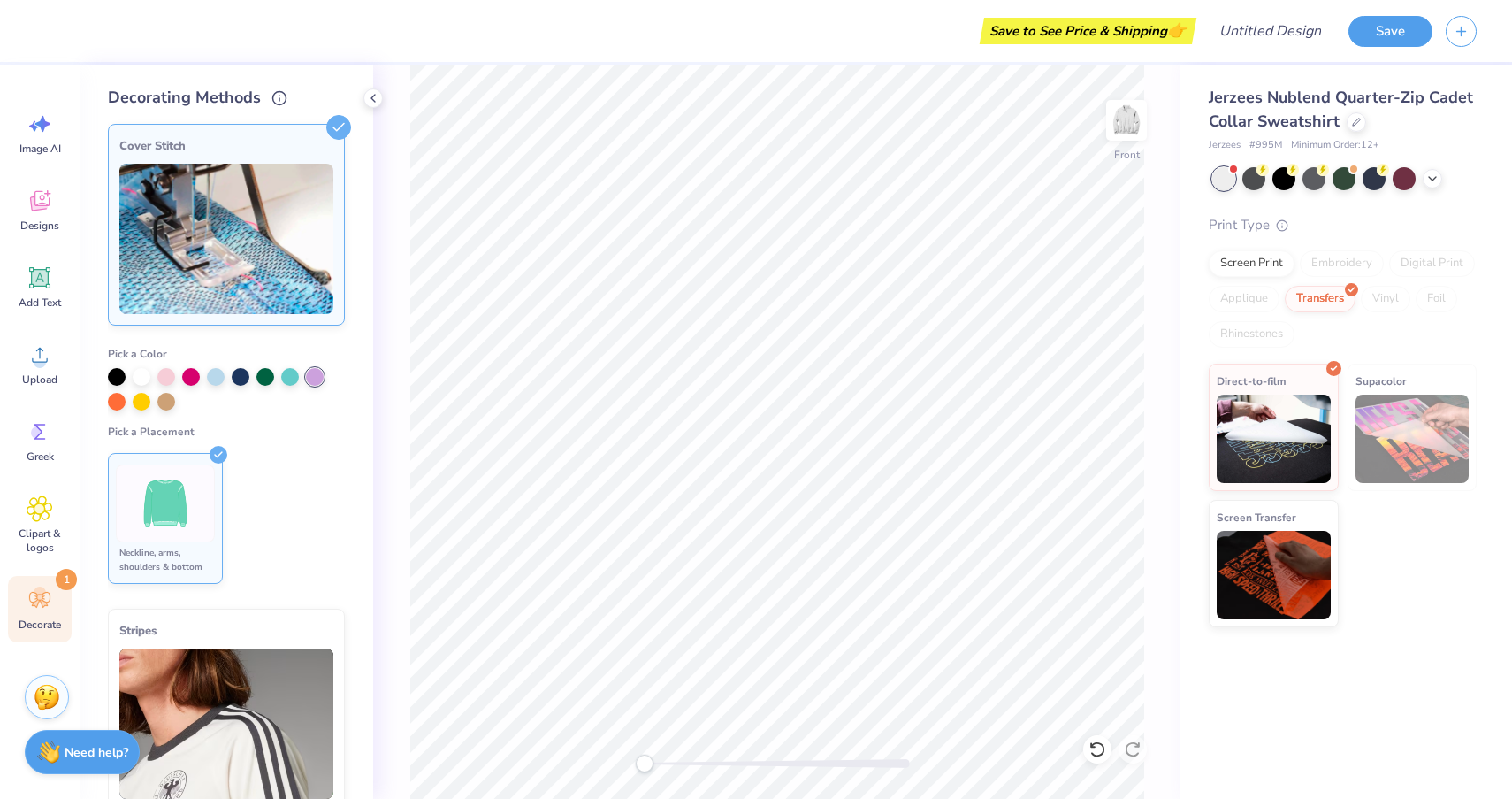
click at [236, 239] on img at bounding box center [226, 239] width 214 height 150
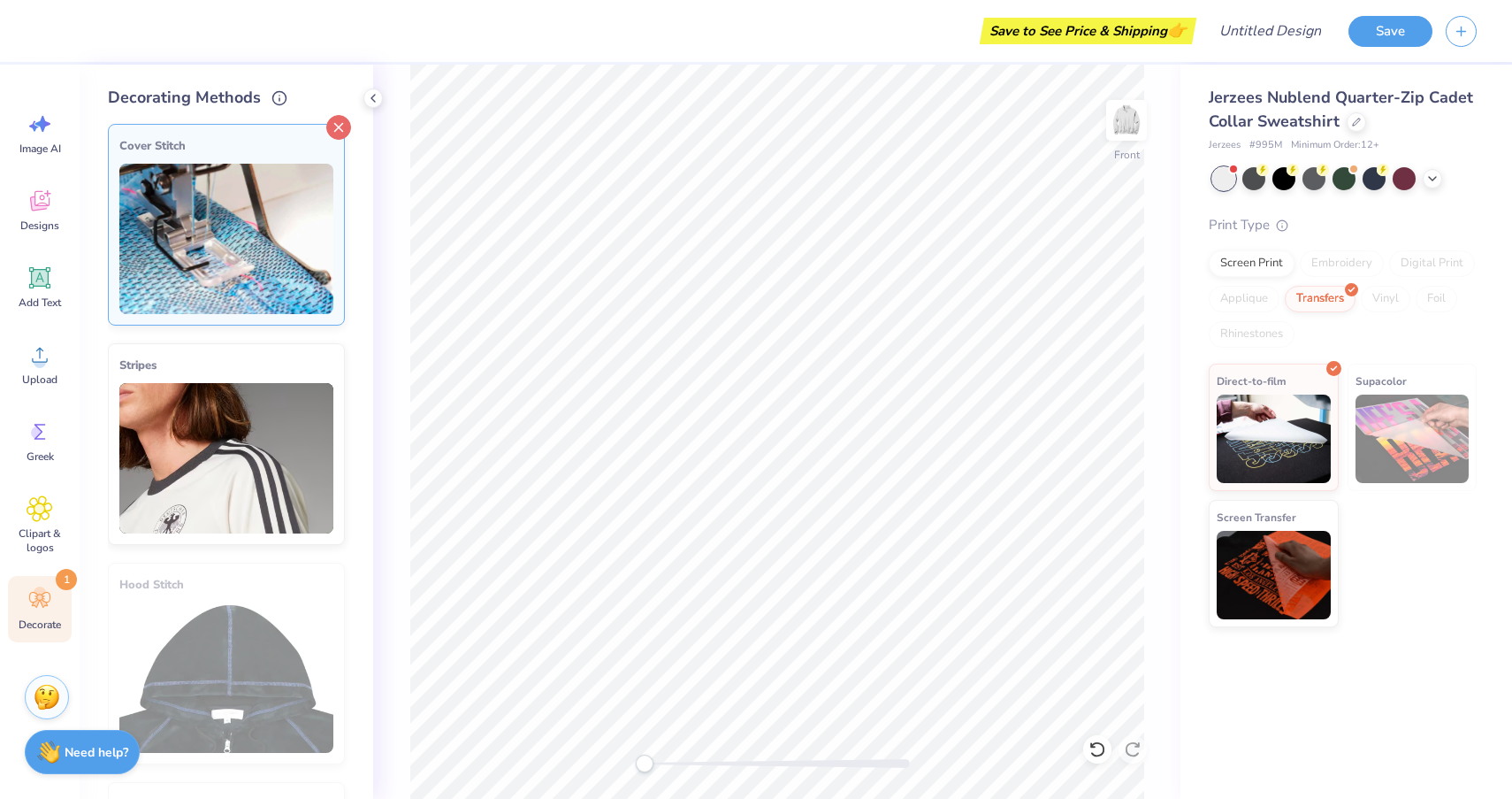
click at [344, 124] on line at bounding box center [339, 128] width 8 height 8
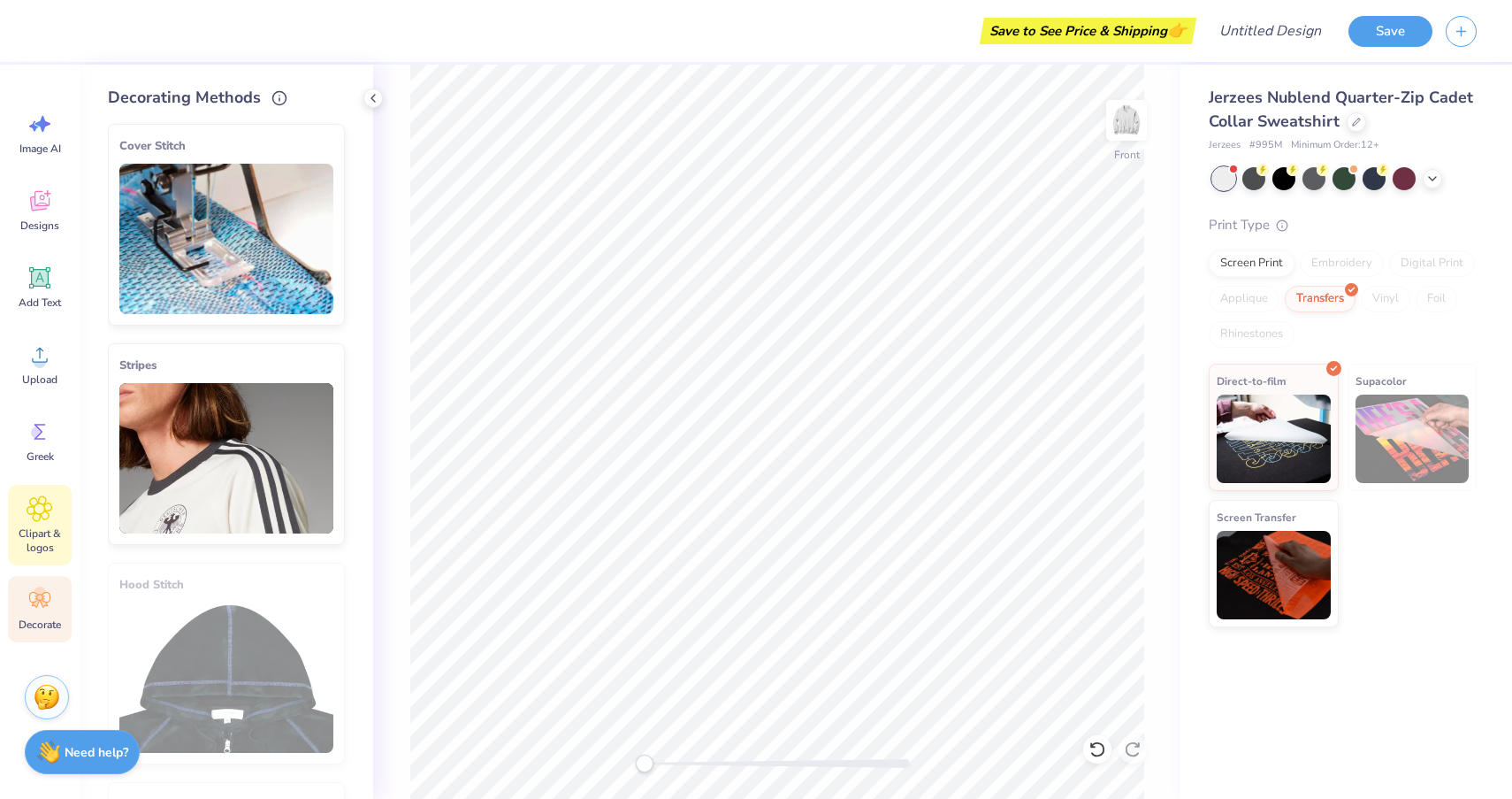
click at [29, 523] on div "Clipart & logos" at bounding box center [40, 524] width 64 height 81
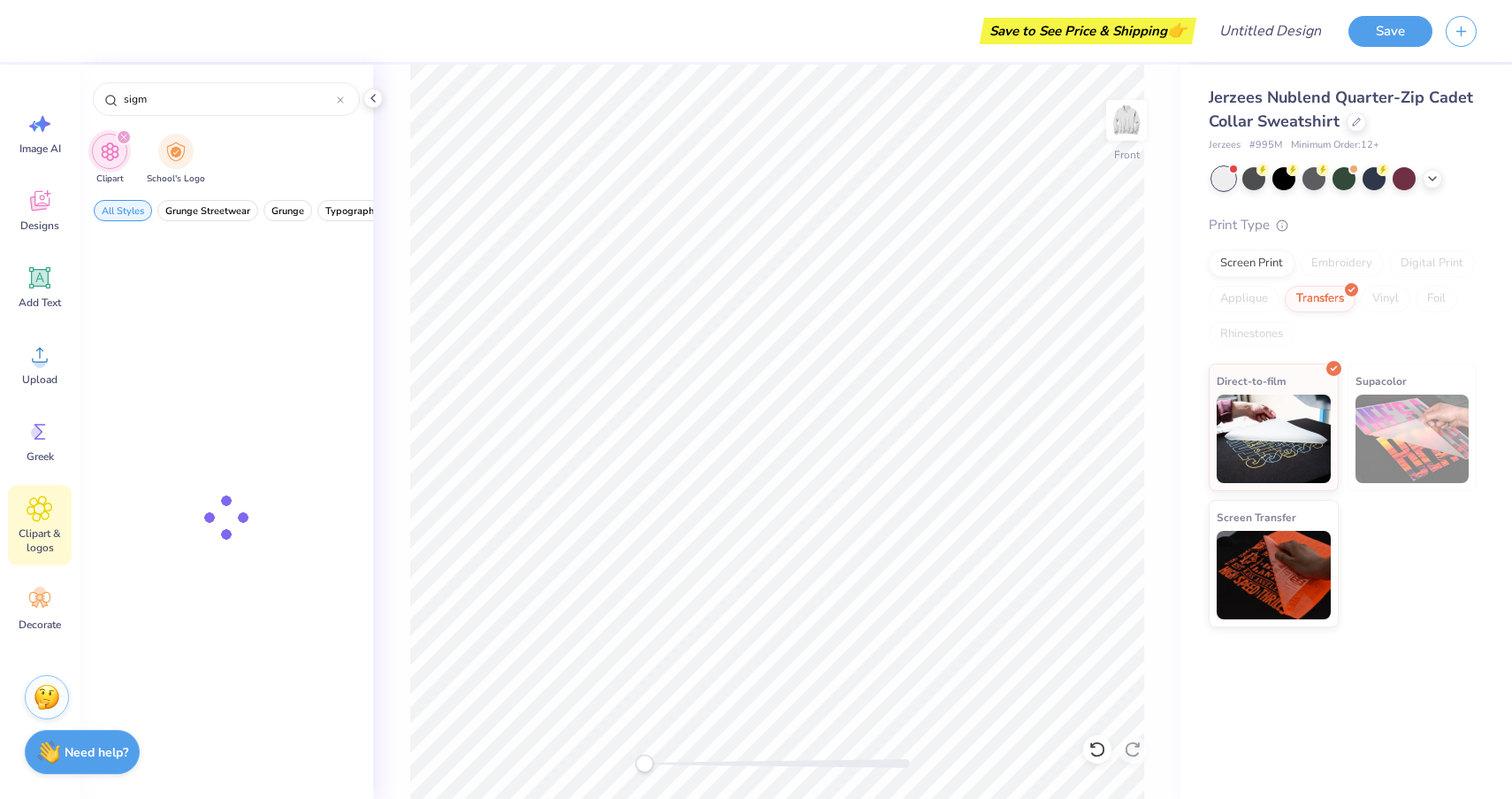
type input "sigma"
